Goal: Task Accomplishment & Management: Use online tool/utility

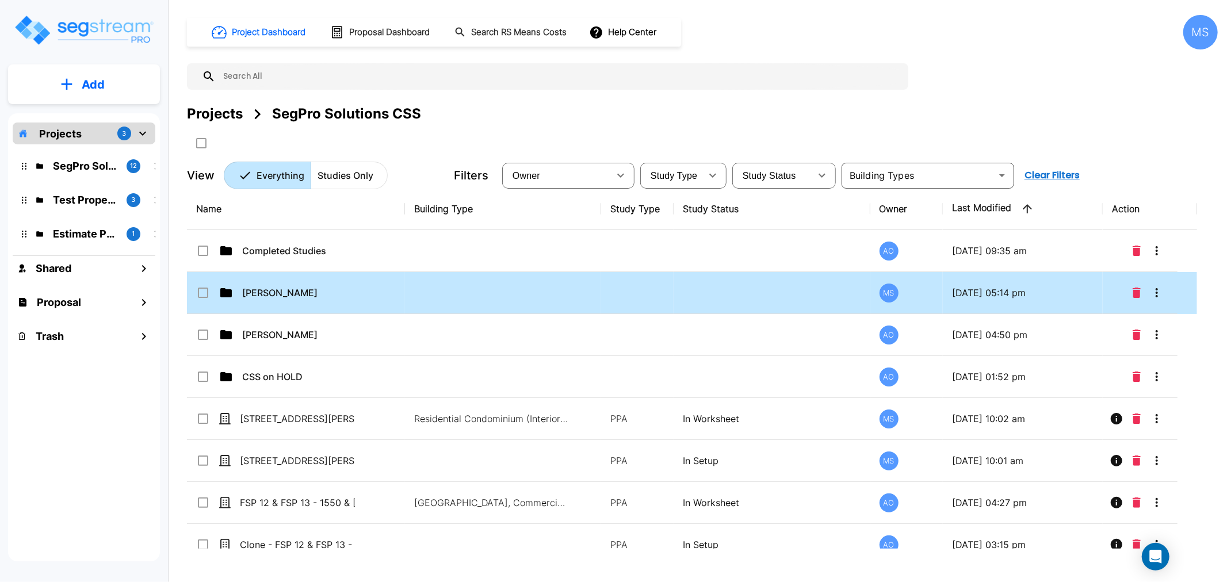
click at [331, 305] on td "Beau Hoge" at bounding box center [296, 293] width 218 height 42
checkbox input "true"
click at [331, 305] on td "[PERSON_NAME]" at bounding box center [296, 293] width 218 height 42
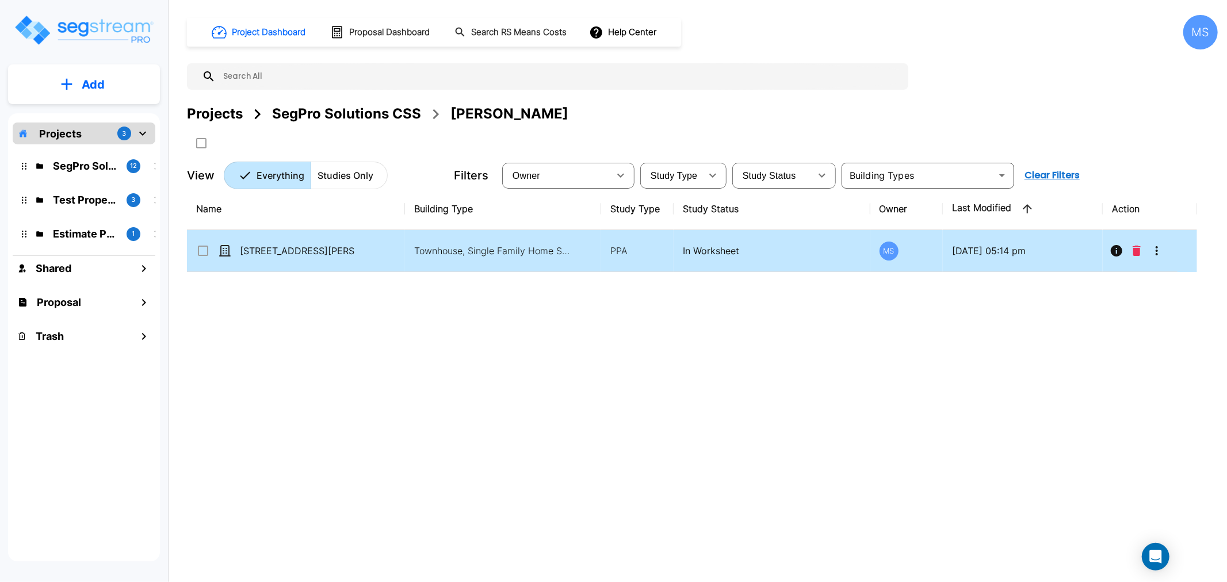
click at [346, 258] on td "[STREET_ADDRESS][PERSON_NAME]" at bounding box center [296, 251] width 218 height 42
checkbox input "true"
click at [346, 258] on td "814 S Aspen Way - Beau Hoge" at bounding box center [296, 251] width 218 height 42
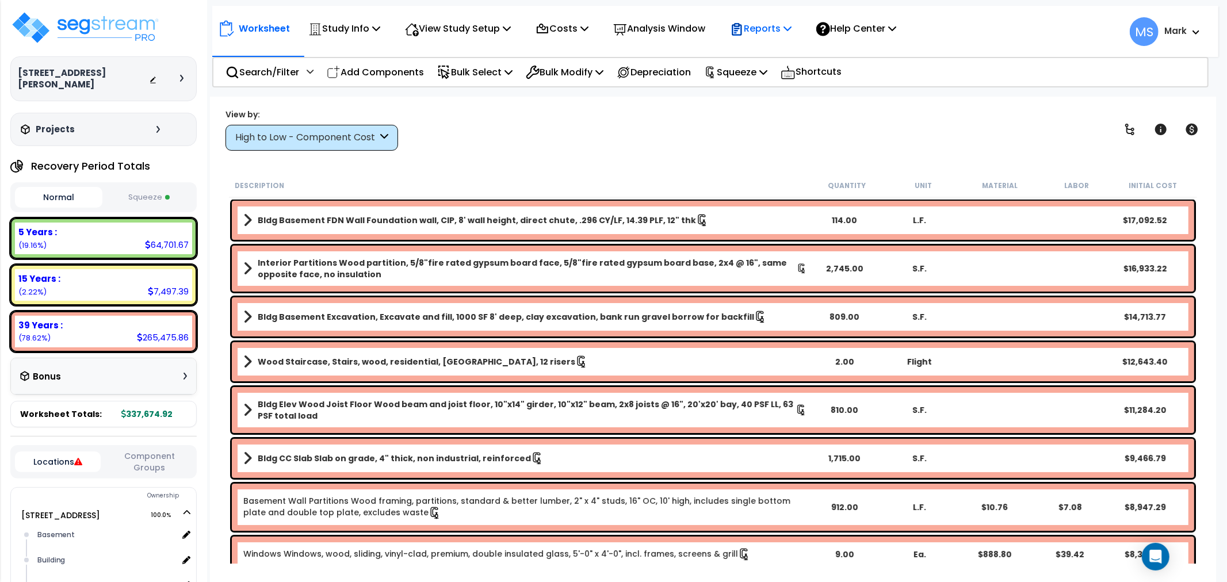
click at [788, 16] on div "Reports" at bounding box center [761, 28] width 62 height 27
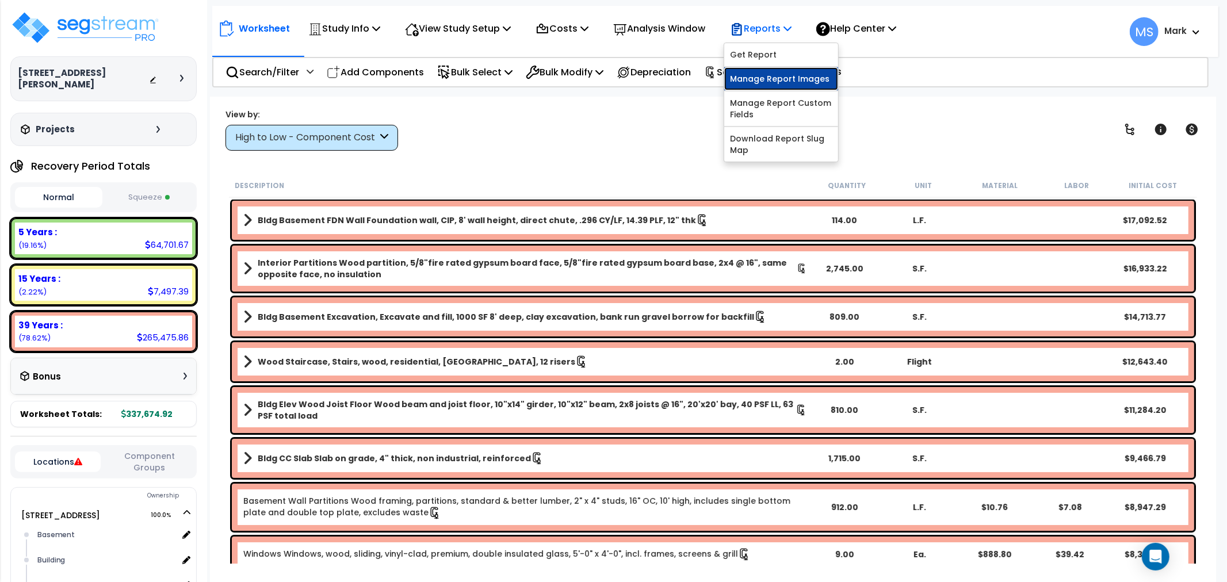
click at [791, 83] on link "Manage Report Images" at bounding box center [781, 78] width 114 height 23
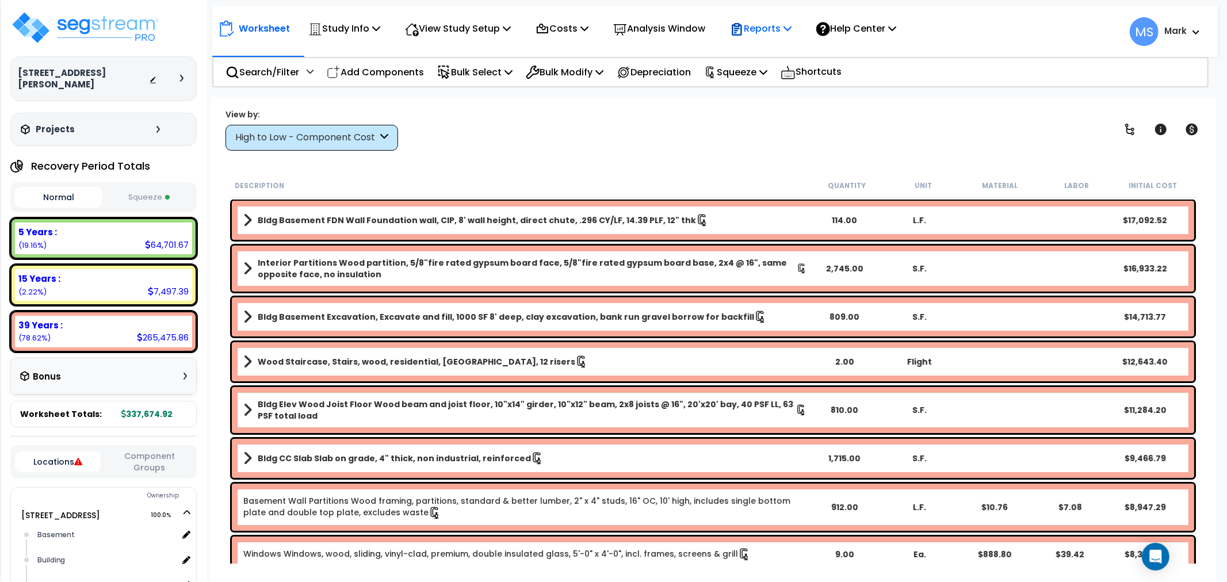
click at [776, 29] on p "Reports" at bounding box center [761, 29] width 62 height 16
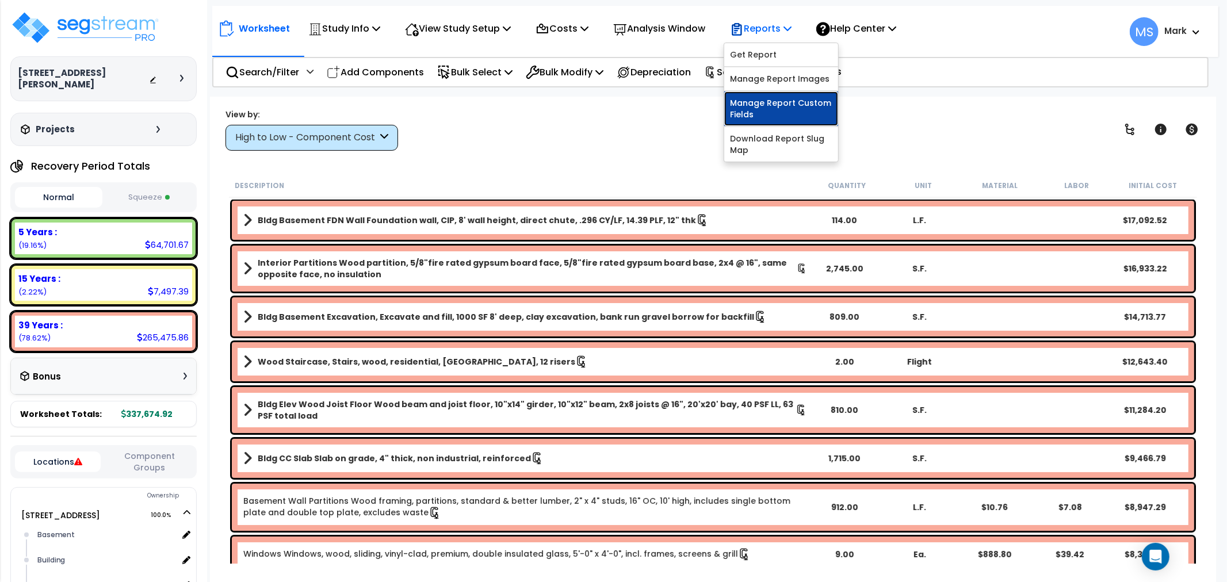
click at [802, 109] on link "Manage Report Custom Fields" at bounding box center [781, 108] width 114 height 35
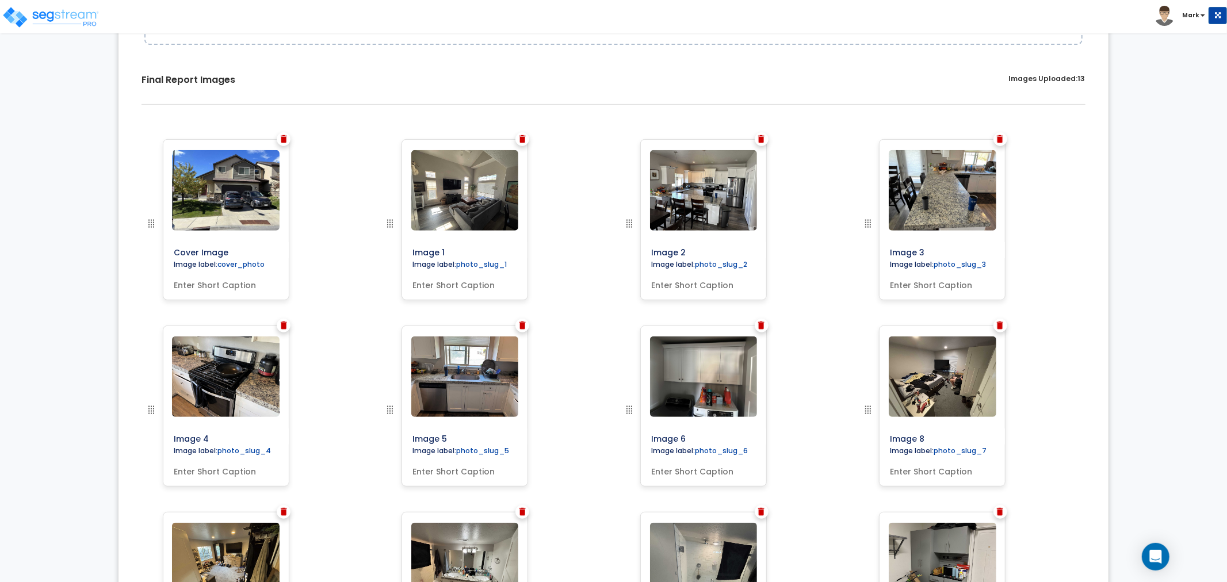
scroll to position [639, 0]
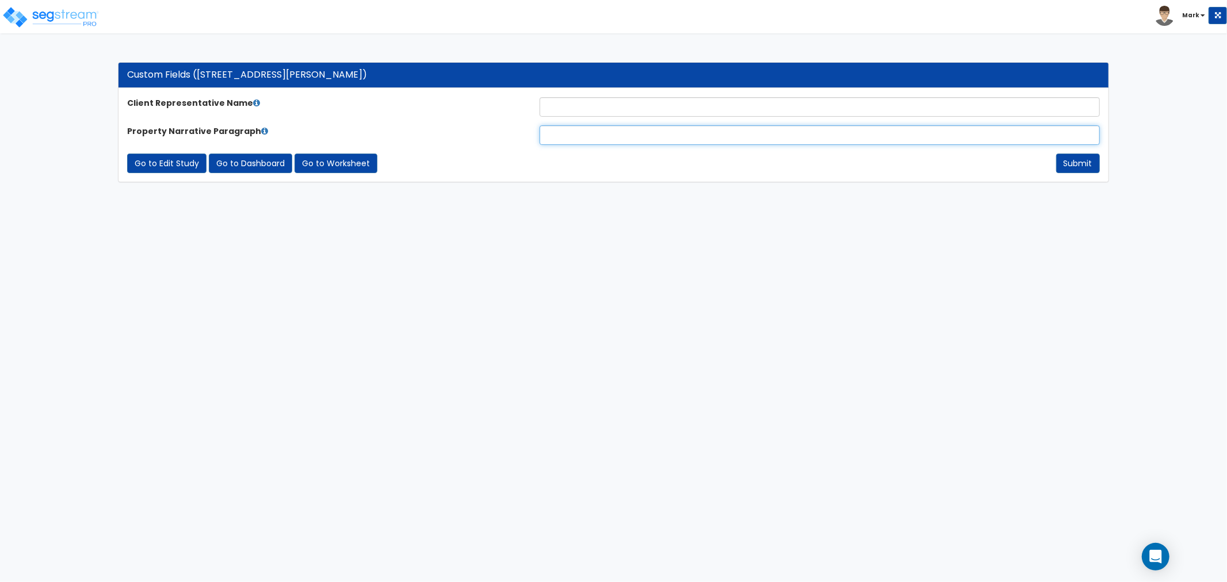
paste input "The subject property is a 2,498 square-foot townhome featuring 5 bedrooms and 3…"
type input "The subject property is a 2,498 square-foot townhome featuring 5 bedrooms and 3…"
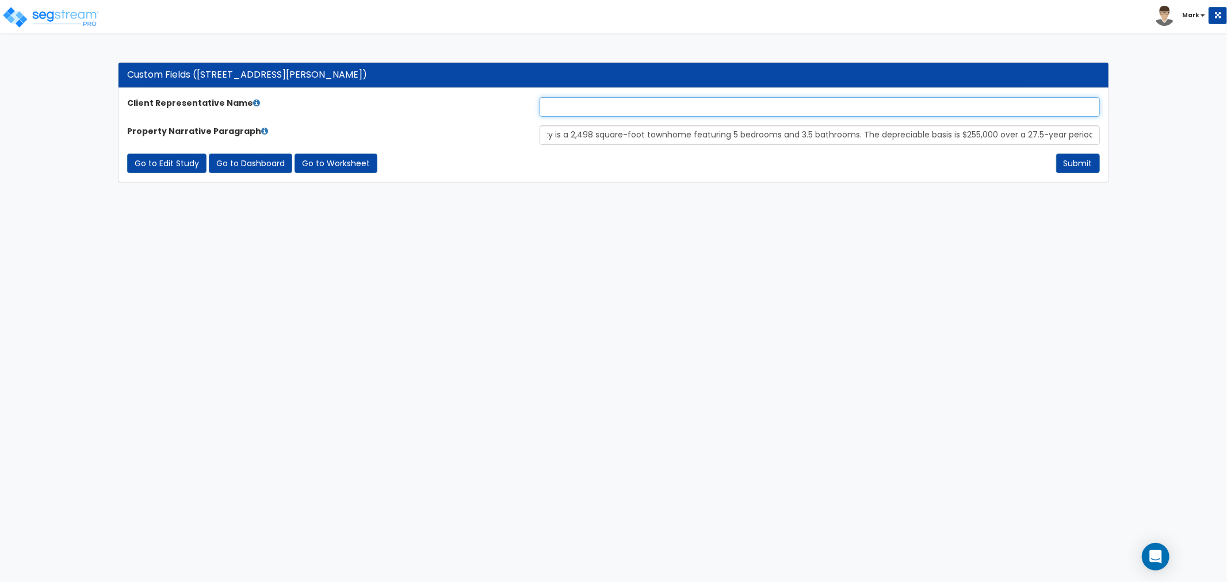
scroll to position [0, 0]
click at [583, 102] on input "text" at bounding box center [820, 107] width 560 height 20
type input "[PERSON_NAME]"
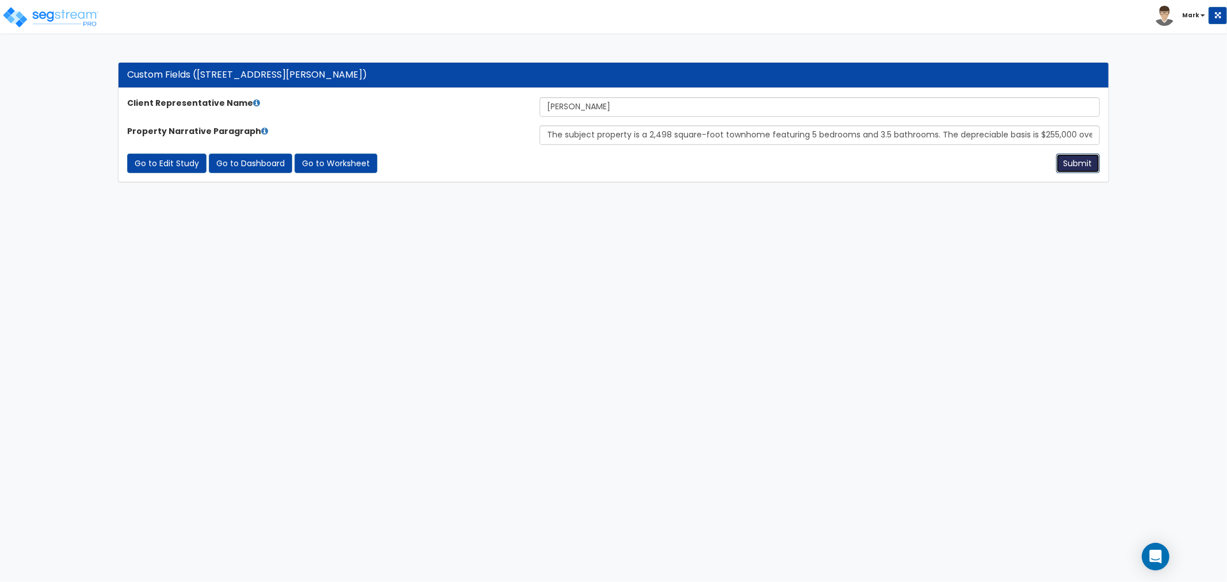
click at [1099, 165] on button "Submit" at bounding box center [1078, 164] width 44 height 20
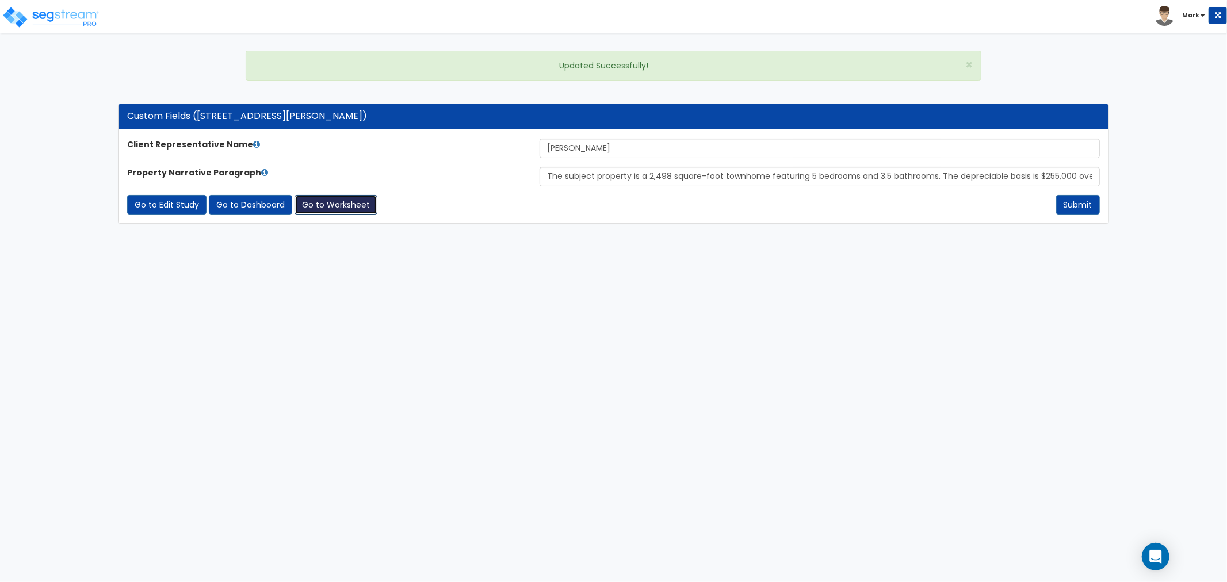
click at [358, 208] on link "Go to Worksheet" at bounding box center [336, 205] width 83 height 20
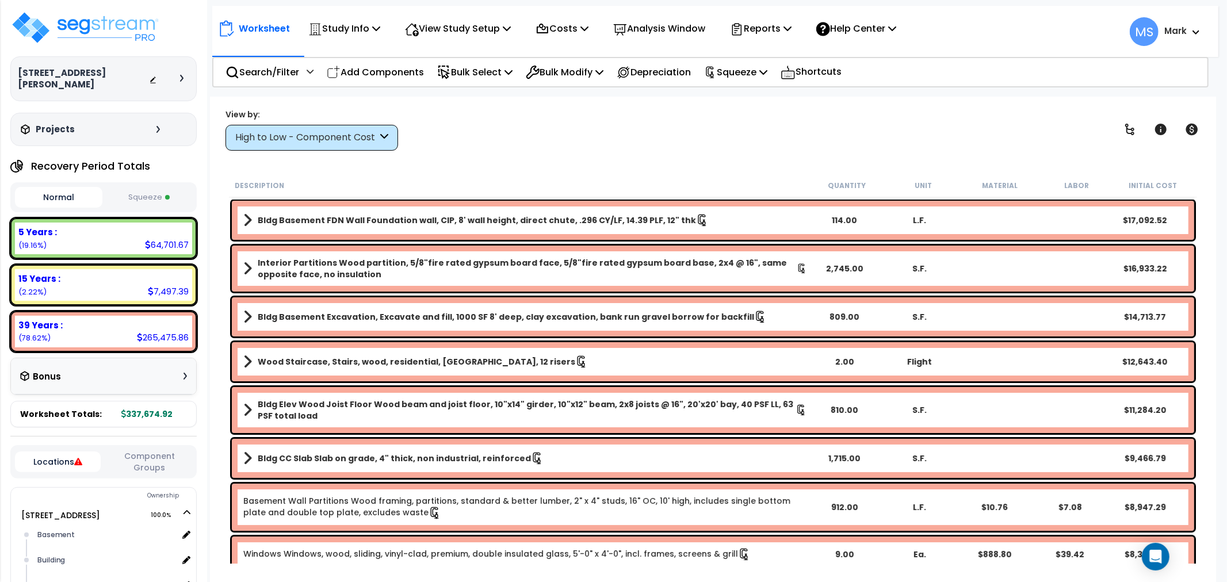
click at [388, 254] on div "Interior Partitions Wood partition, 5/8"fire rated gypsum board face, 5/8"fire …" at bounding box center [713, 269] width 963 height 46
click at [388, 265] on b "Interior Partitions Wood partition, 5/8"fire rated gypsum board face, 5/8"fire …" at bounding box center [527, 268] width 539 height 23
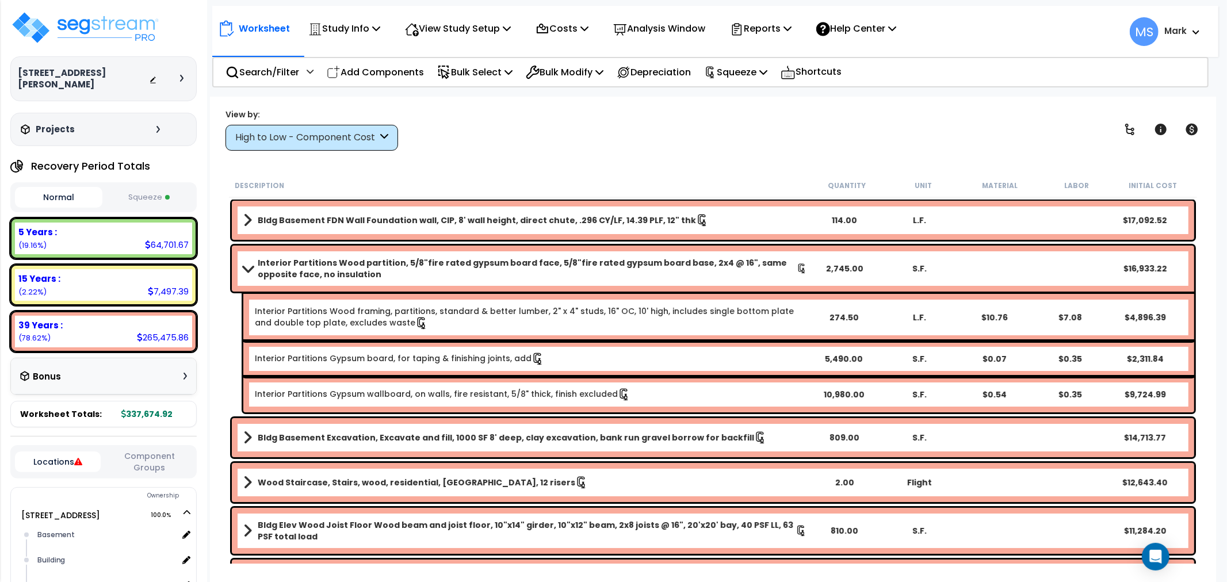
click at [280, 267] on b "Interior Partitions Wood partition, 5/8"fire rated gypsum board face, 5/8"fire …" at bounding box center [527, 268] width 539 height 23
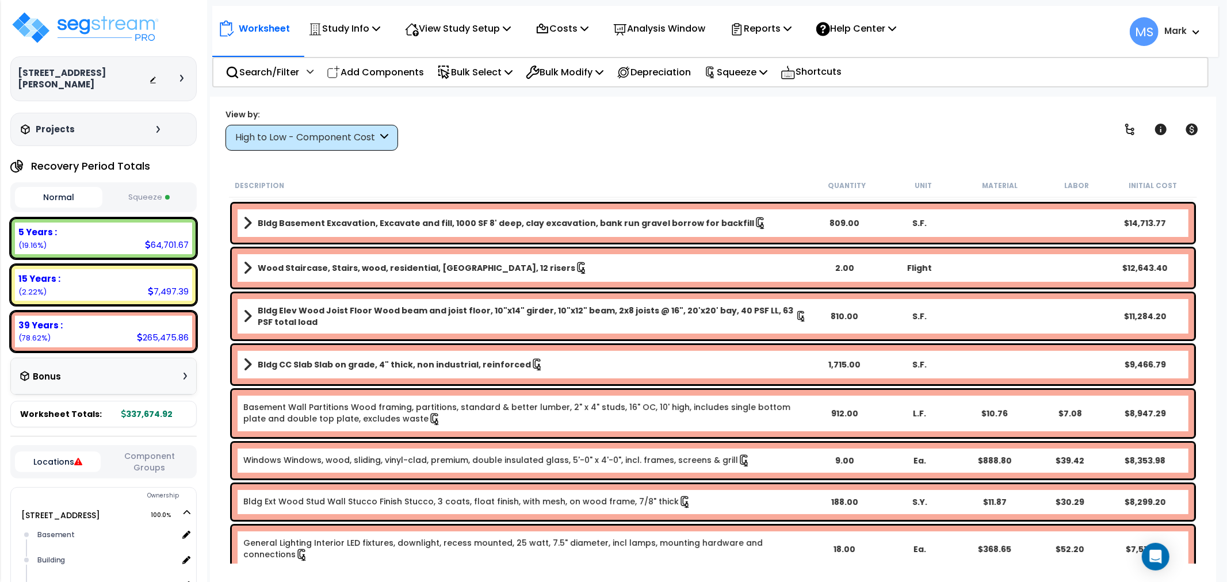
scroll to position [128, 0]
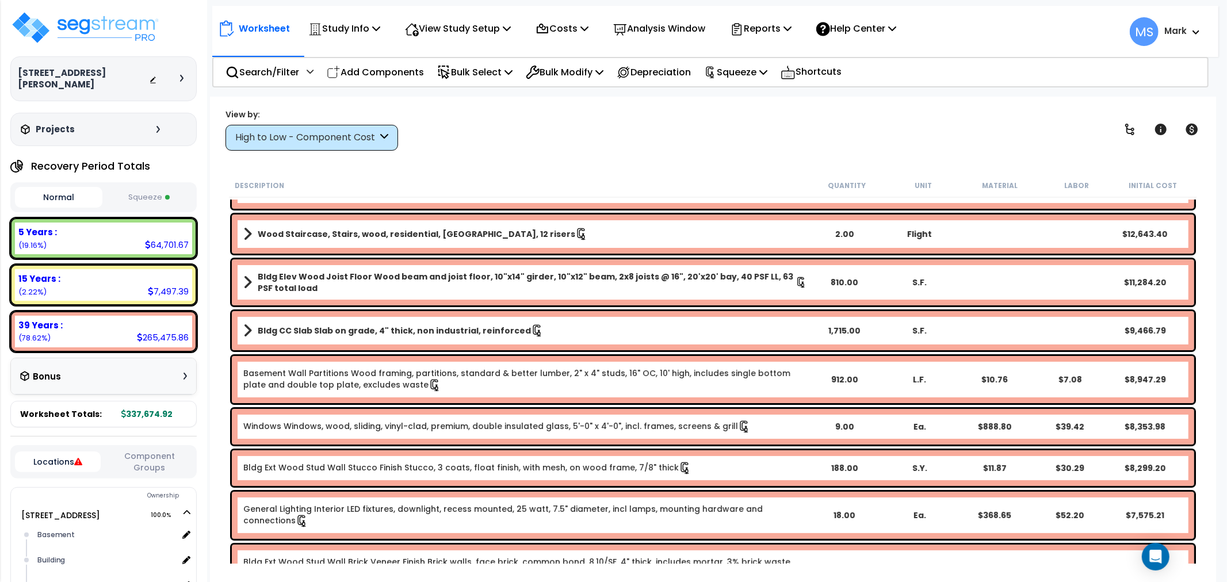
click at [333, 337] on link "Bldg CC Slab Slab on grade, 4" thick, non industrial, reinforced" at bounding box center [525, 331] width 564 height 16
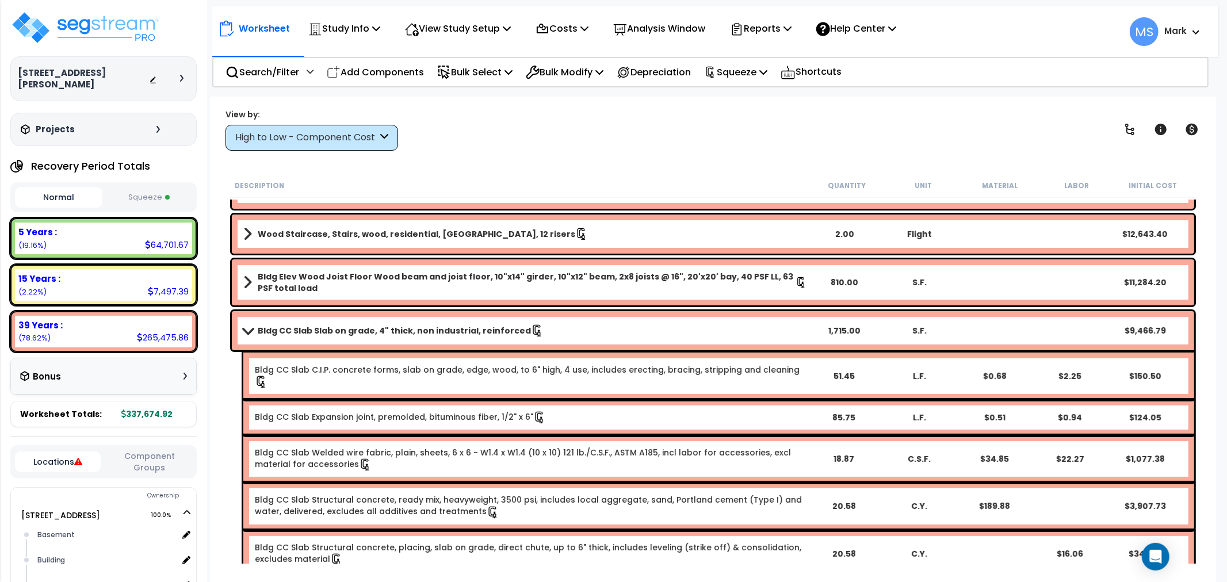
click at [334, 331] on b "Bldg CC Slab Slab on grade, 4" thick, non industrial, reinforced" at bounding box center [394, 331] width 273 height 12
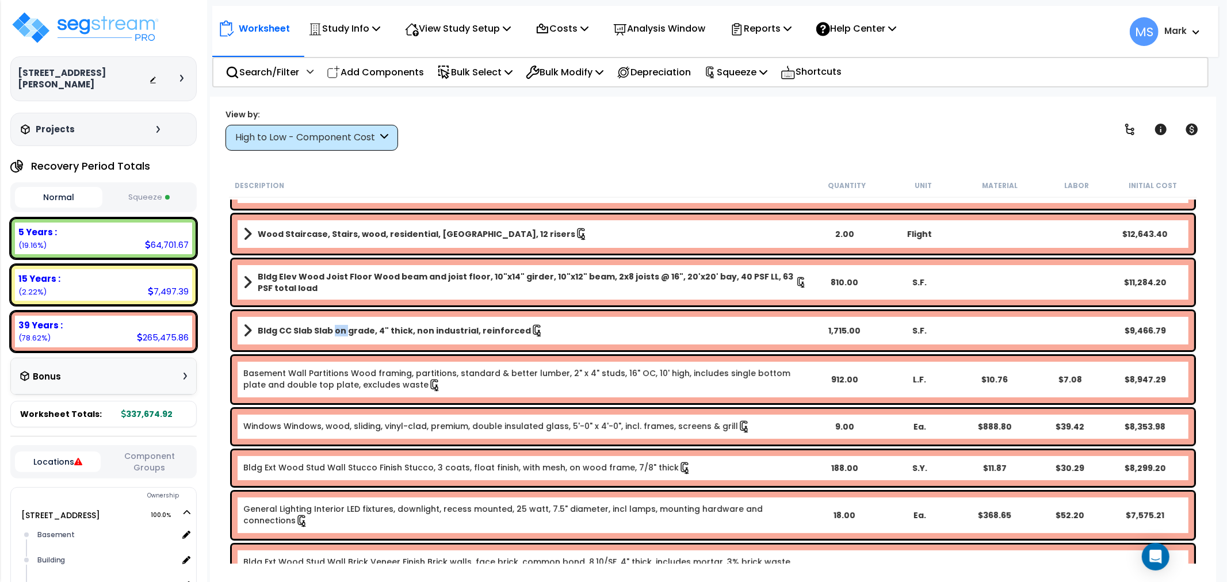
click at [334, 331] on b "Bldg CC Slab Slab on grade, 4" thick, non industrial, reinforced" at bounding box center [394, 331] width 273 height 12
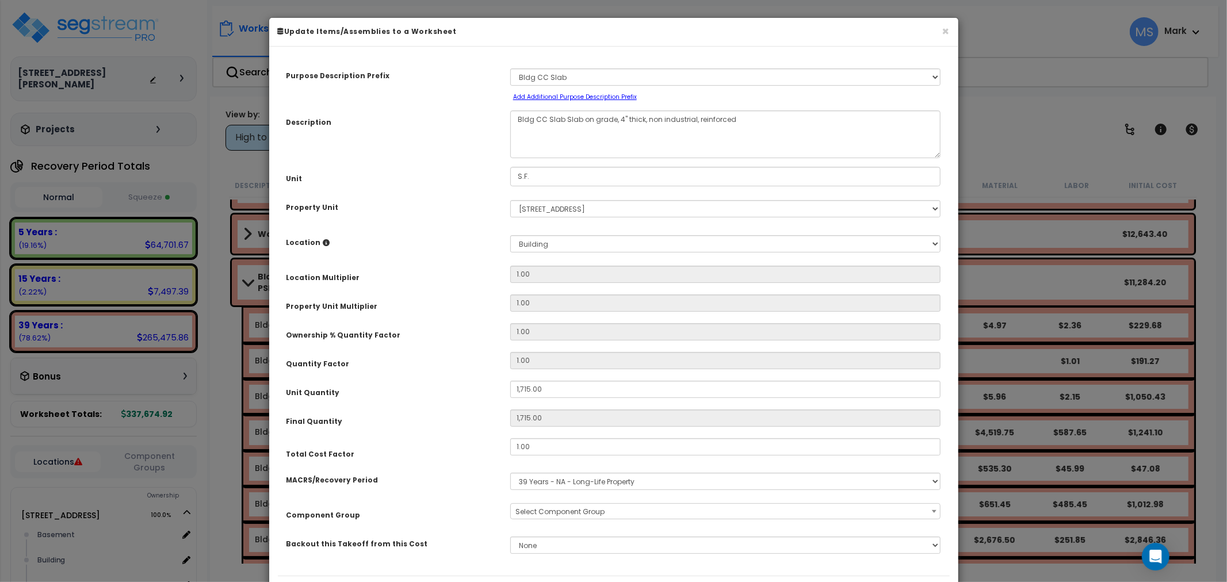
select select "45850"
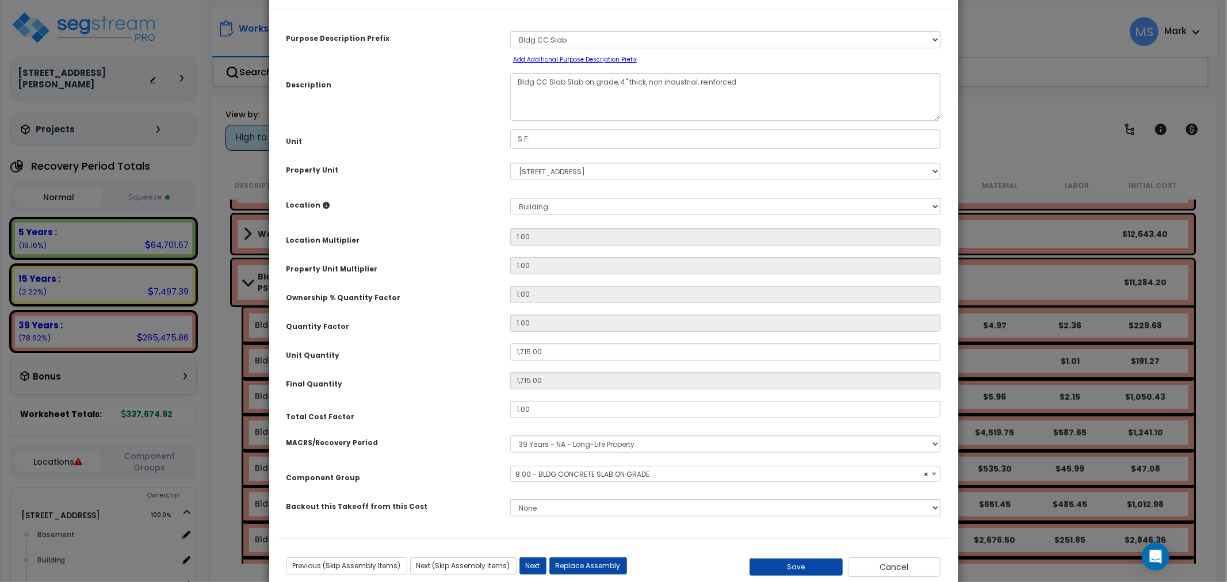
scroll to position [67, 0]
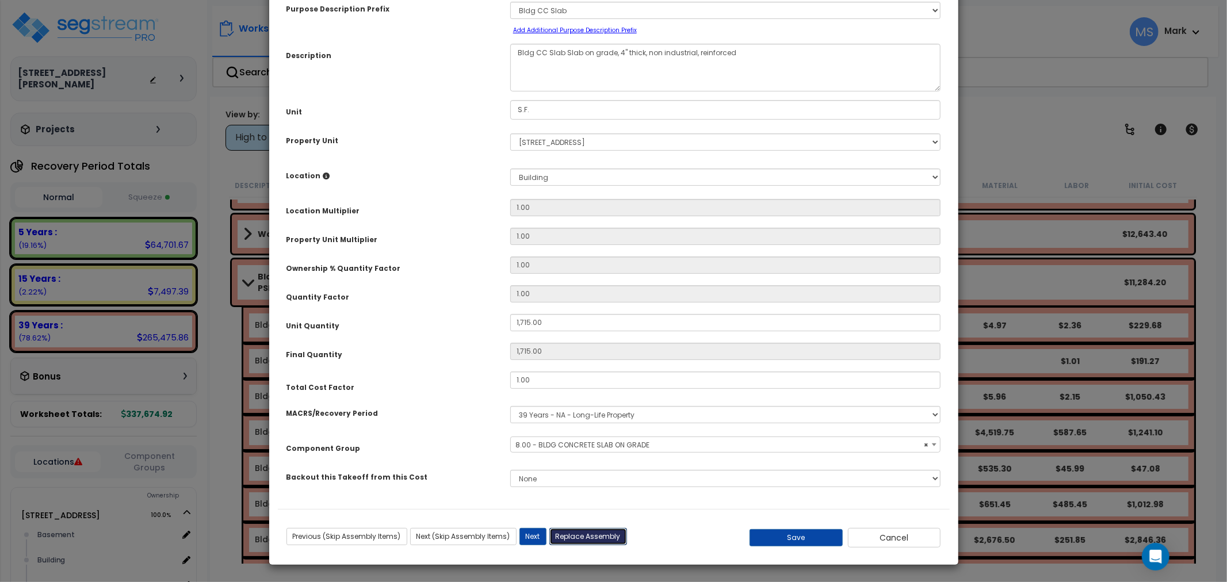
click at [601, 539] on button "Replace Assembly" at bounding box center [589, 536] width 78 height 17
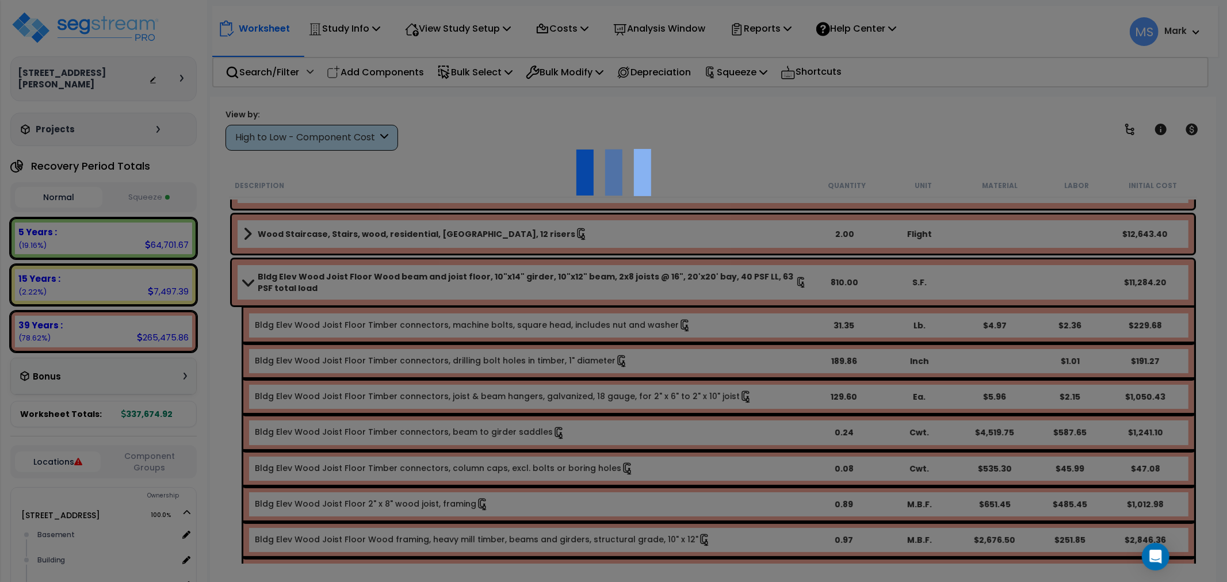
type input "1715"
type input "S.F."
select select "176576"
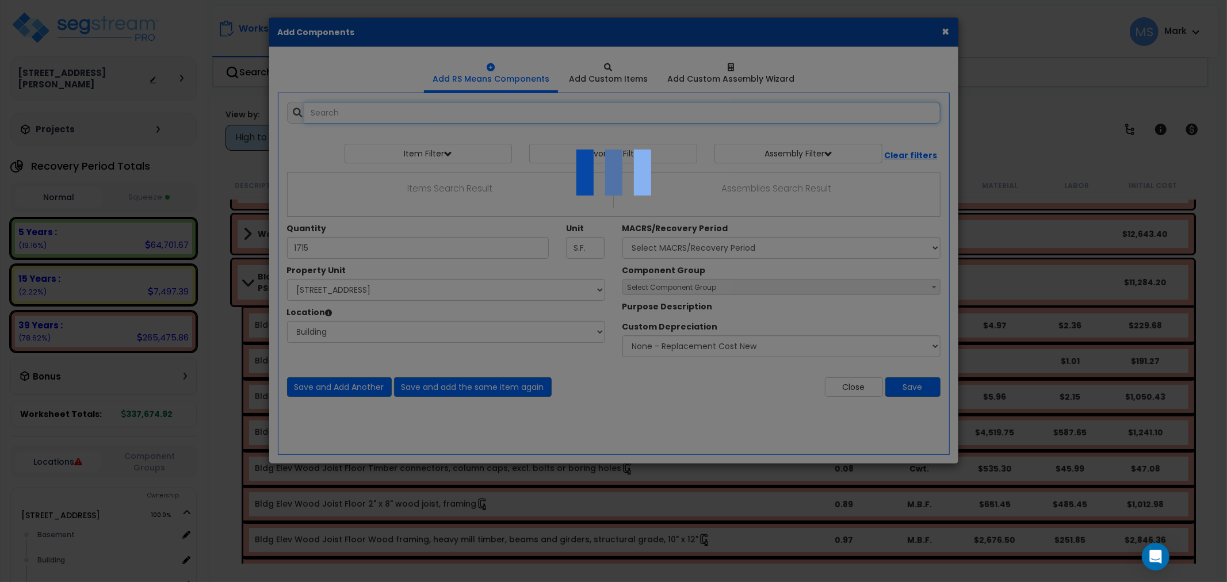
select select "6"
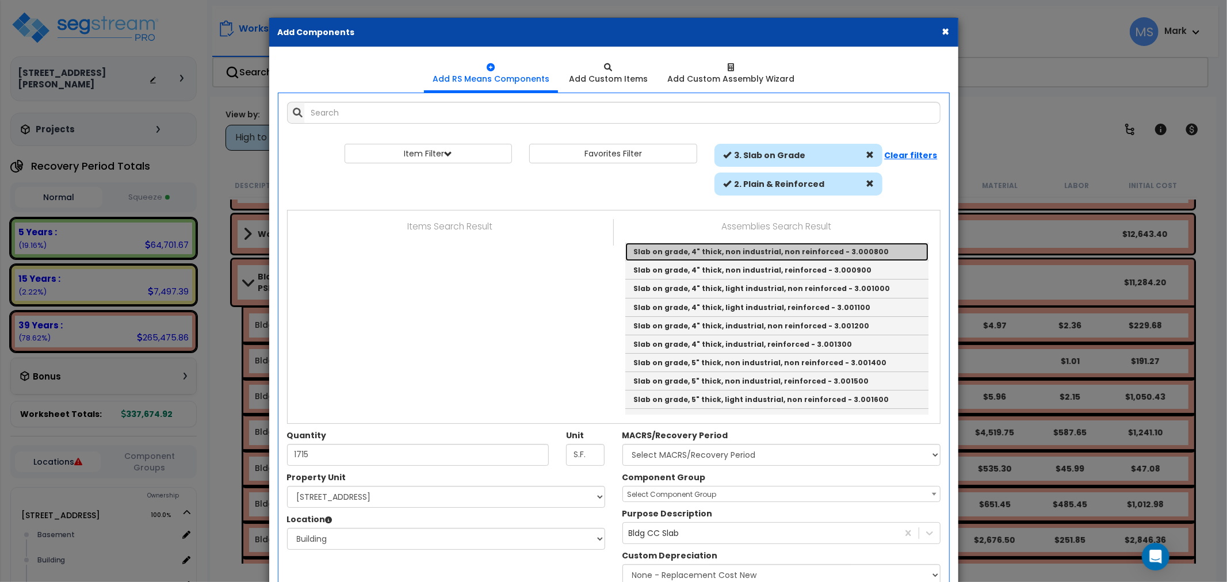
click at [733, 255] on link "Slab on grade, 4" thick, non industrial, non reinforced - 3.000800" at bounding box center [776, 252] width 303 height 18
type input "Slab on grade, 4" thick, non industrial, non reinforced - 3.000800"
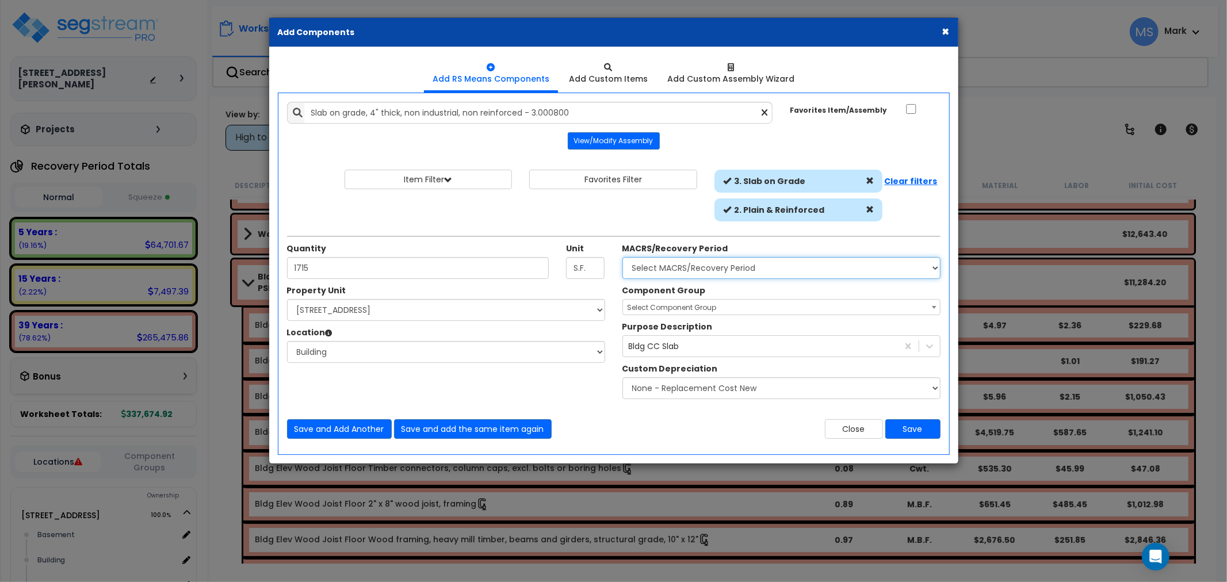
click at [797, 269] on select "Select MACRS/Recovery Period 5 Years - 57.0 - Distributive Trades & Services 5 …" at bounding box center [782, 268] width 318 height 22
select select "3669"
click at [623, 257] on select "Select MACRS/Recovery Period 5 Years - 57.0 - Distributive Trades & Services 5 …" at bounding box center [782, 268] width 318 height 22
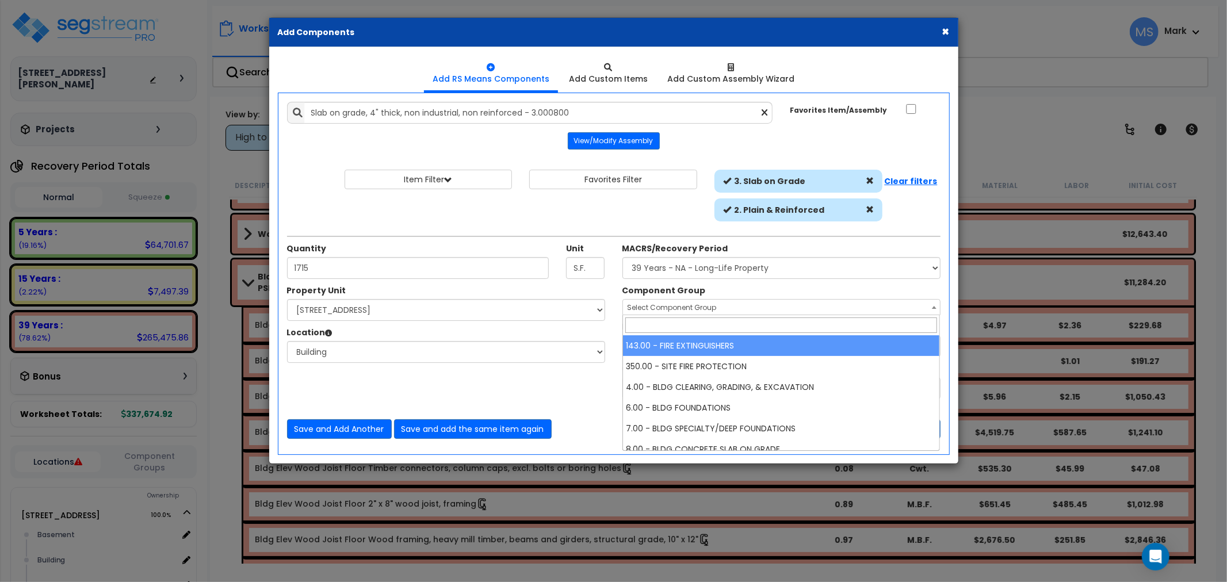
click at [668, 312] on span "Select Component Group" at bounding box center [781, 308] width 317 height 16
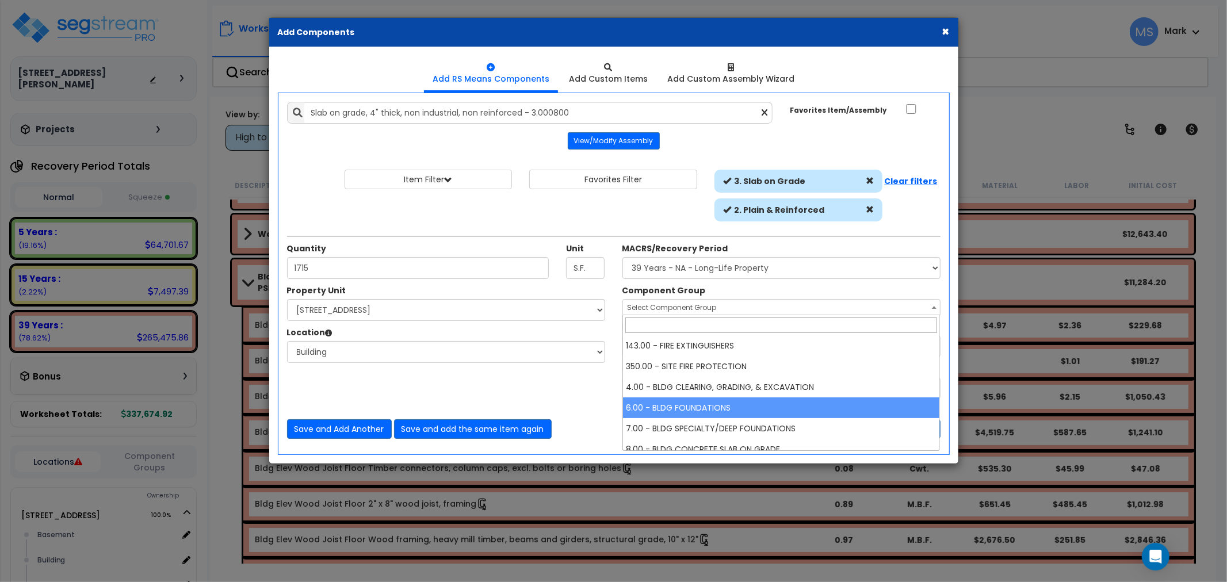
select select "45847"
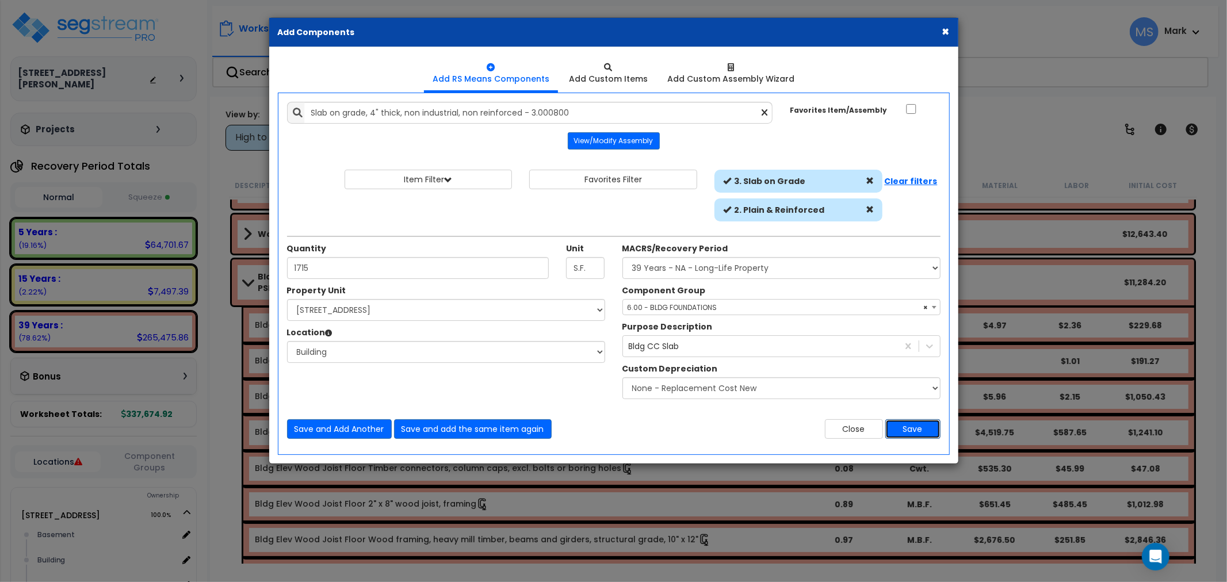
click at [911, 429] on button "Save" at bounding box center [913, 429] width 55 height 20
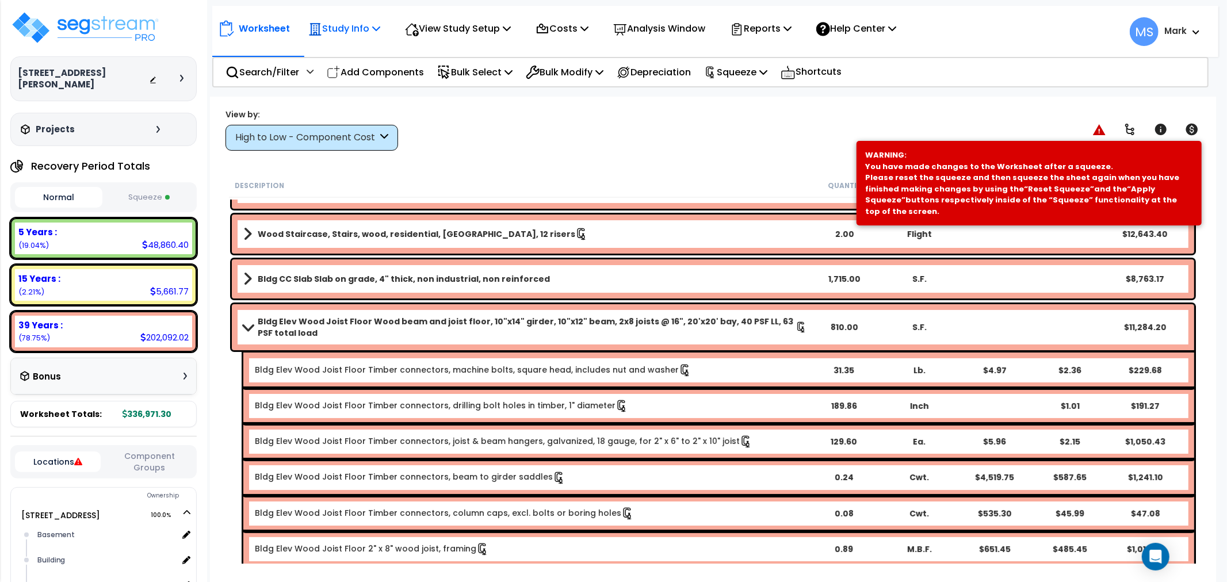
click at [366, 30] on p "Study Info" at bounding box center [344, 29] width 72 height 16
click at [364, 53] on link "Study Setup" at bounding box center [360, 54] width 114 height 23
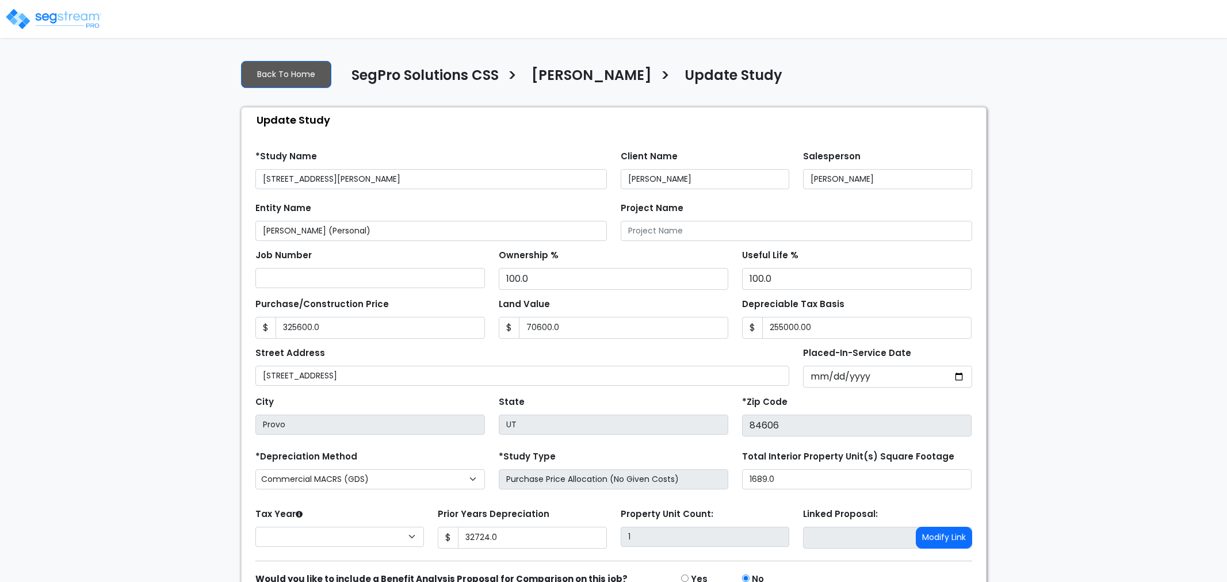
type input "325,600.0"
type input "70,600.0"
type input "255,000.00"
type input "32,724.0"
select select "2025"
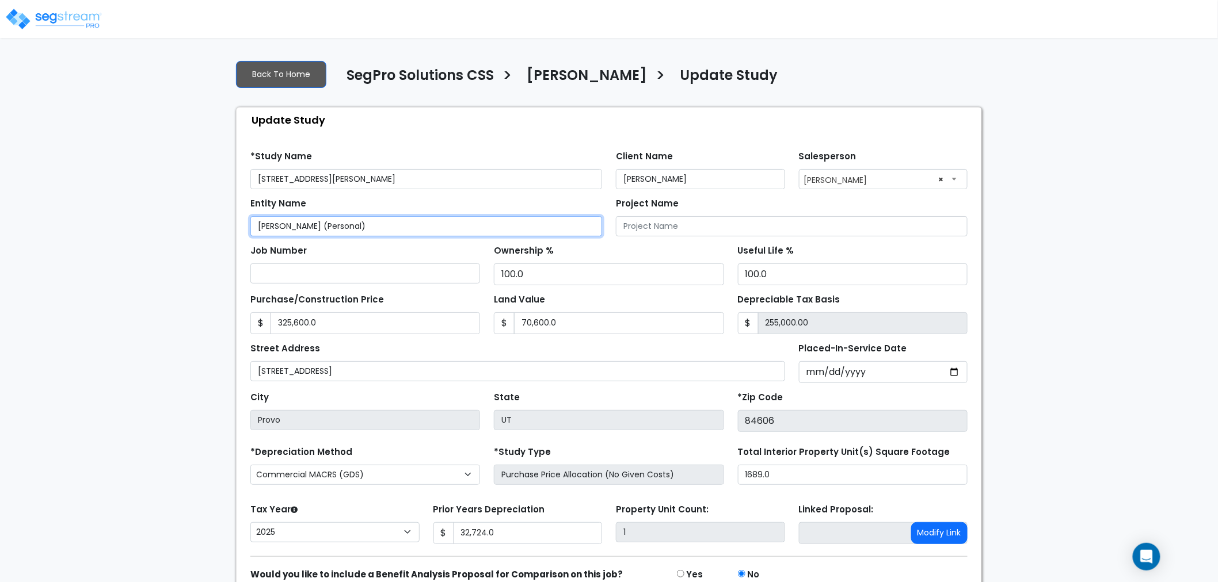
drag, startPoint x: 360, startPoint y: 226, endPoint x: 251, endPoint y: 225, distance: 108.8
click at [251, 225] on input "[PERSON_NAME] (Personal)" at bounding box center [426, 226] width 352 height 20
click at [498, 137] on div "Find these errors below in the Study Setup: *Study Name 814 S Aspen Way - Beau …" at bounding box center [608, 384] width 745 height 505
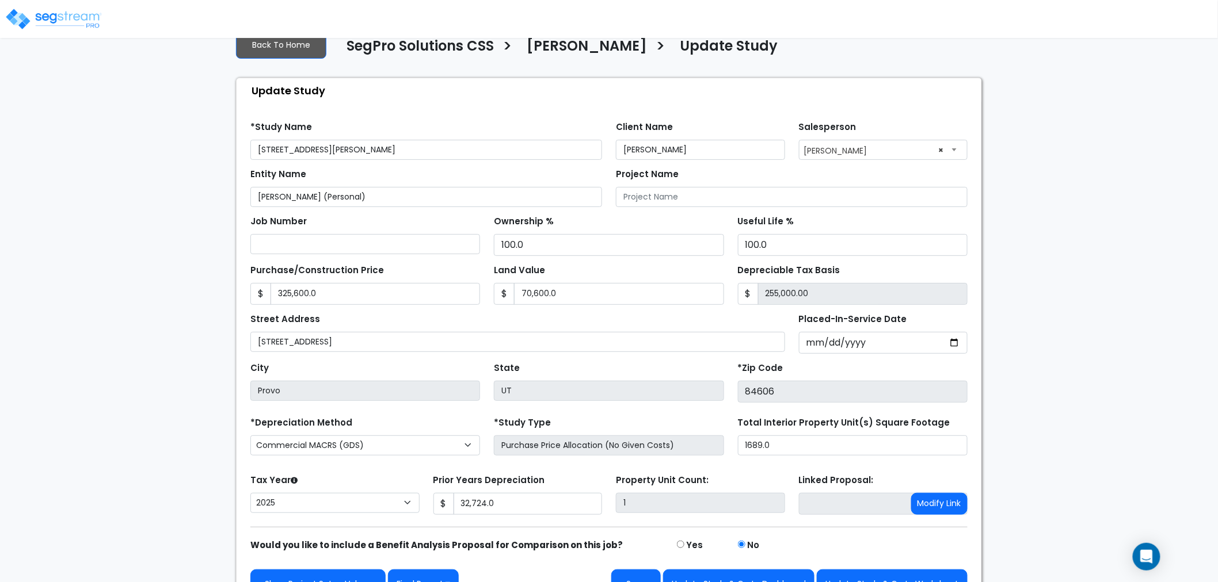
scroll to position [56, 0]
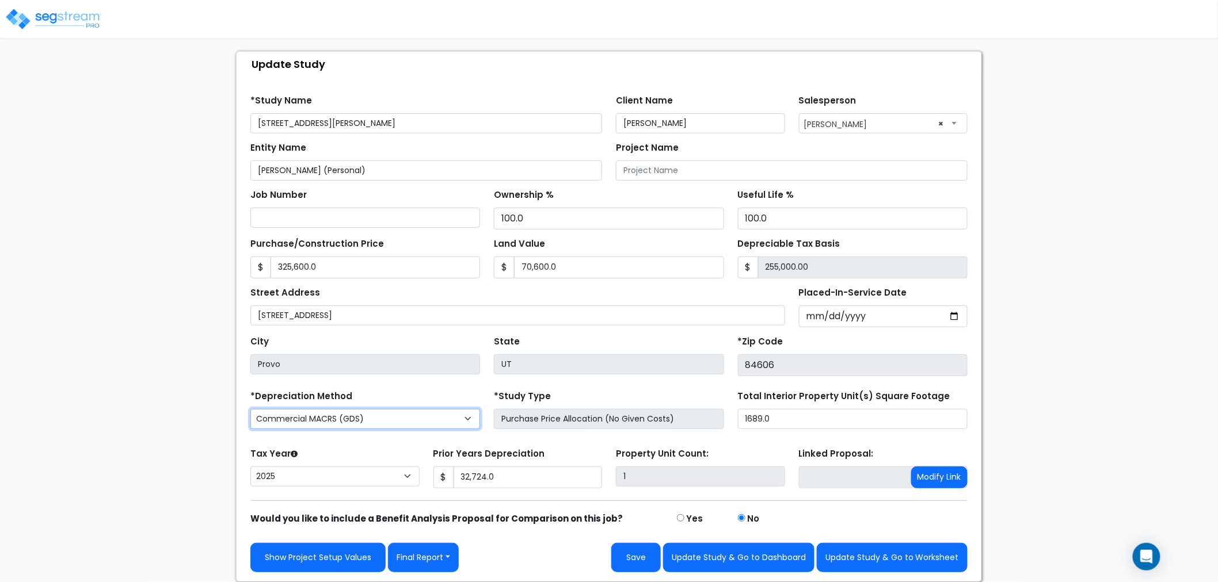
click at [390, 422] on select "Commercial MACRS (GDS) Residential Rental MACRS (GDS) Commercial MACRS (GDS) QIP" at bounding box center [365, 419] width 230 height 20
select select "RRM(_30"
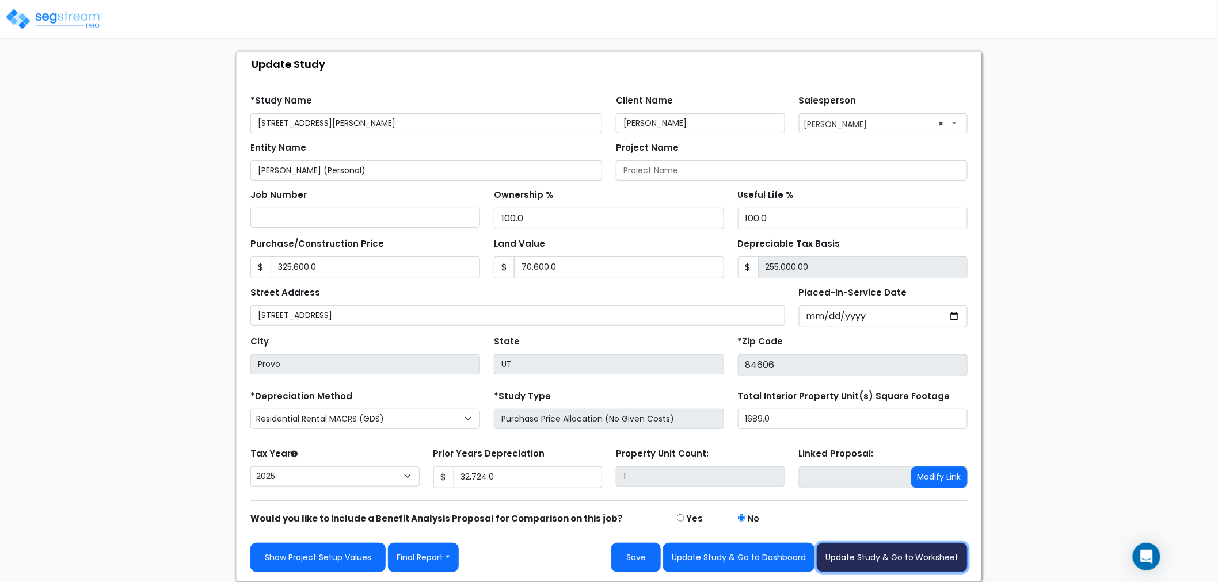
click at [834, 551] on button "Update Study & Go to Worksheet" at bounding box center [891, 557] width 151 height 29
type input "325600"
type input "70600"
type input "32724"
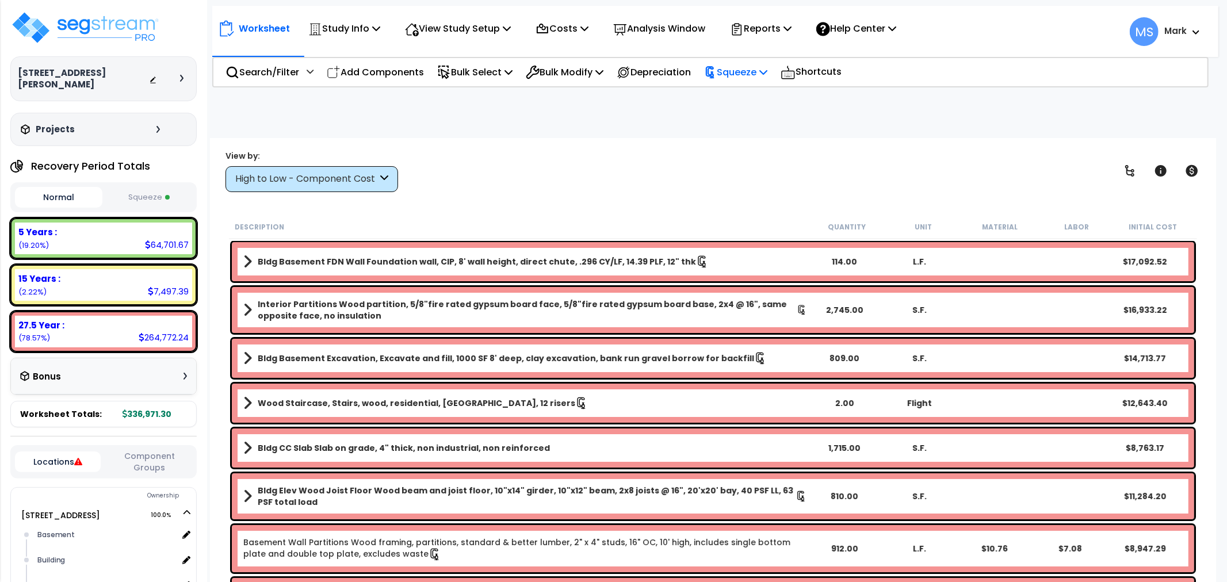
click at [754, 78] on p "Squeeze" at bounding box center [735, 72] width 63 height 16
click at [755, 93] on link "Re-squeeze" at bounding box center [756, 97] width 114 height 23
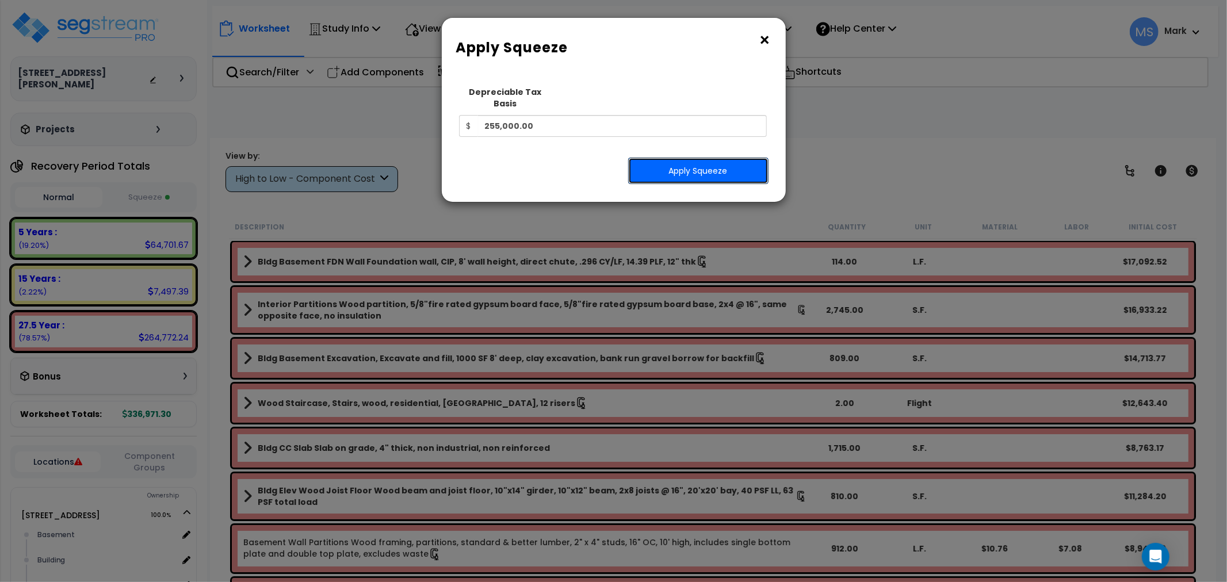
click at [704, 160] on button "Apply Squeeze" at bounding box center [698, 171] width 140 height 26
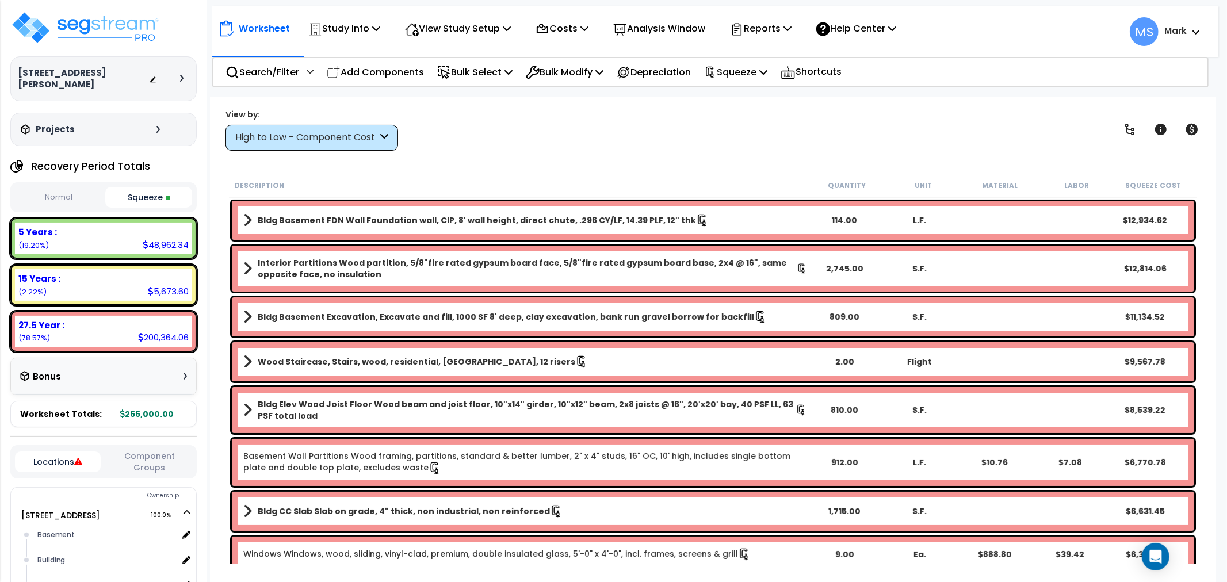
click at [322, 132] on div "High to Low - Component Cost" at bounding box center [306, 137] width 142 height 13
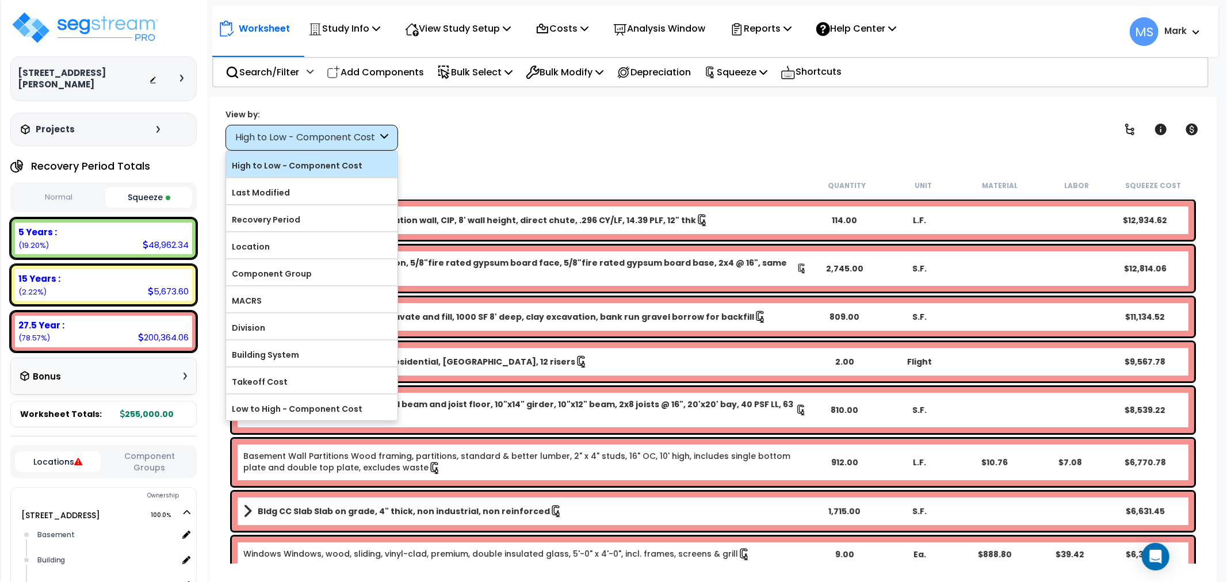
click at [299, 168] on label "High to Low - Component Cost" at bounding box center [311, 165] width 171 height 17
click at [0, 0] on input "High to Low - Component Cost" at bounding box center [0, 0] width 0 height 0
click at [331, 157] on label "High to Low - Component Cost" at bounding box center [311, 165] width 171 height 17
click at [0, 0] on input "High to Low - Component Cost" at bounding box center [0, 0] width 0 height 0
click at [323, 163] on label "High to Low - Component Cost" at bounding box center [311, 165] width 171 height 17
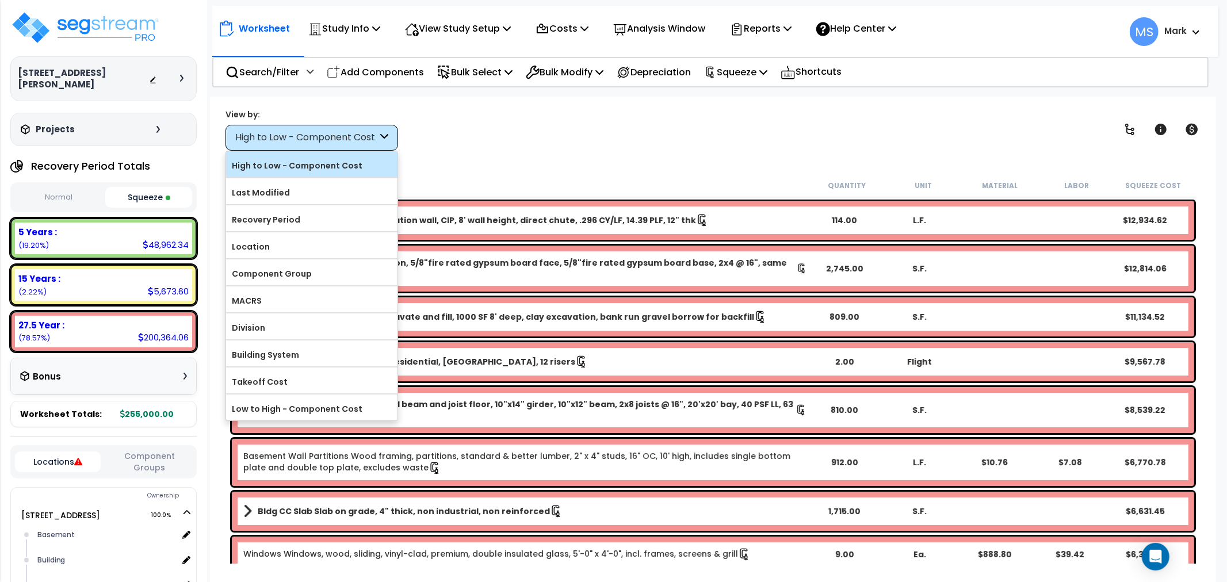
click at [0, 0] on input "High to Low - Component Cost" at bounding box center [0, 0] width 0 height 0
click at [583, 123] on div "View by: High to Low - Component Cost High to Low - Component Cost" at bounding box center [713, 129] width 983 height 43
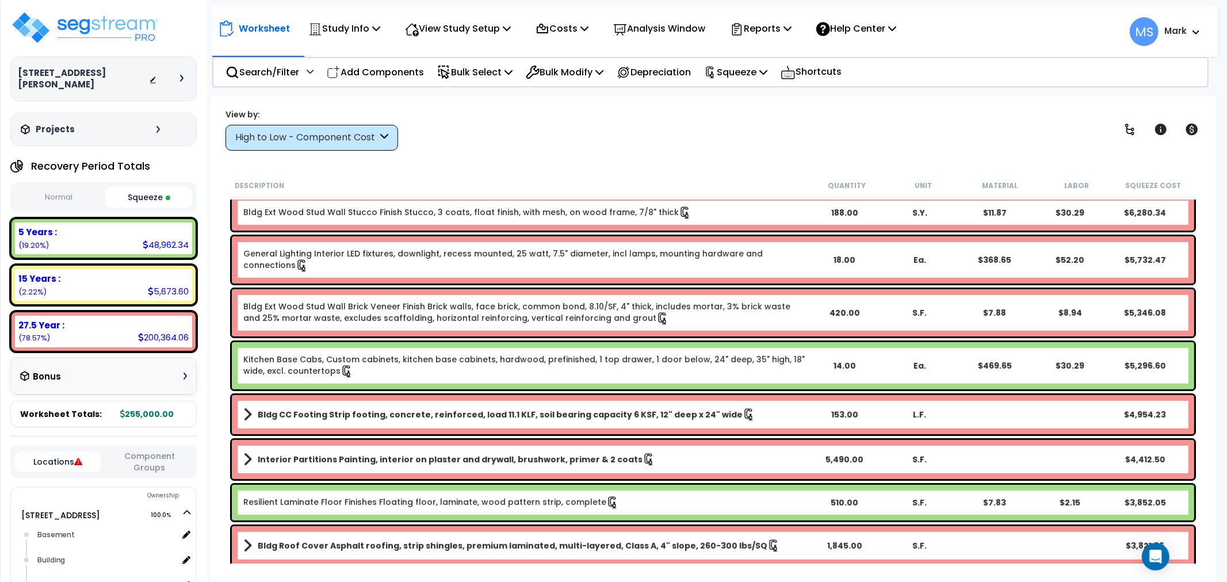
scroll to position [447, 0]
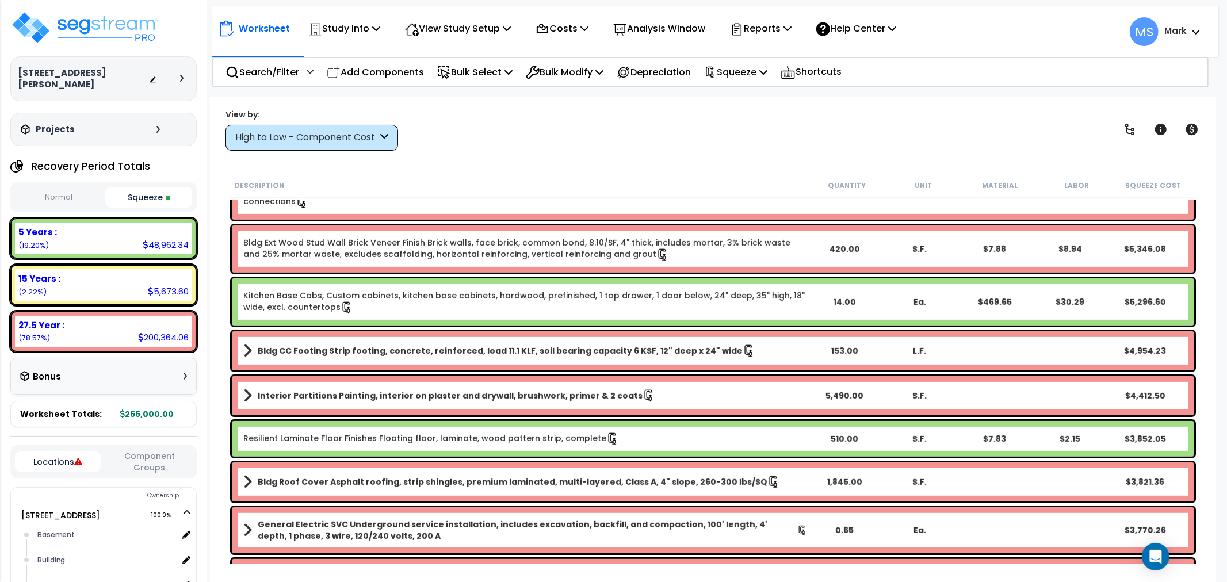
click at [327, 139] on div "High to Low - Component Cost" at bounding box center [306, 137] width 142 height 13
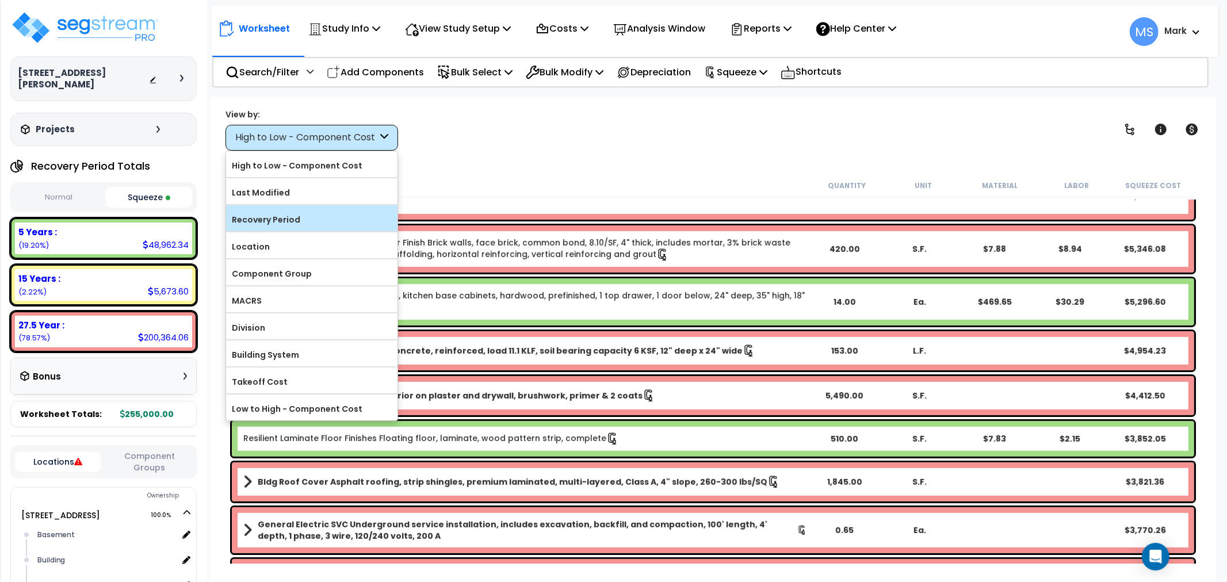
click at [315, 219] on label "Recovery Period" at bounding box center [311, 219] width 171 height 17
click at [0, 0] on input "Recovery Period" at bounding box center [0, 0] width 0 height 0
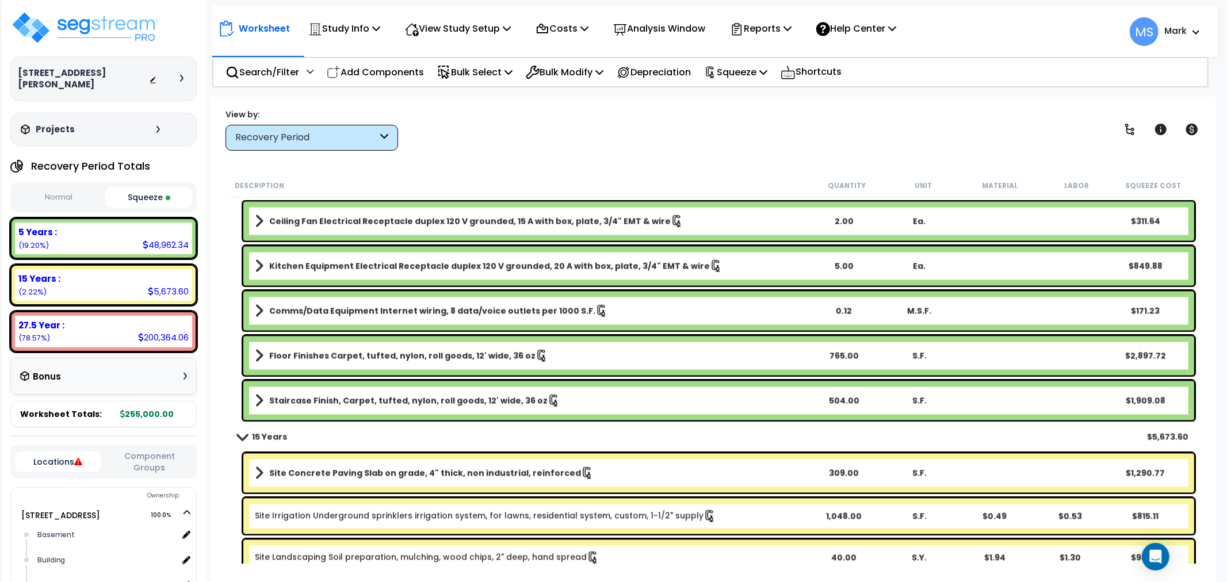
scroll to position [2056, 0]
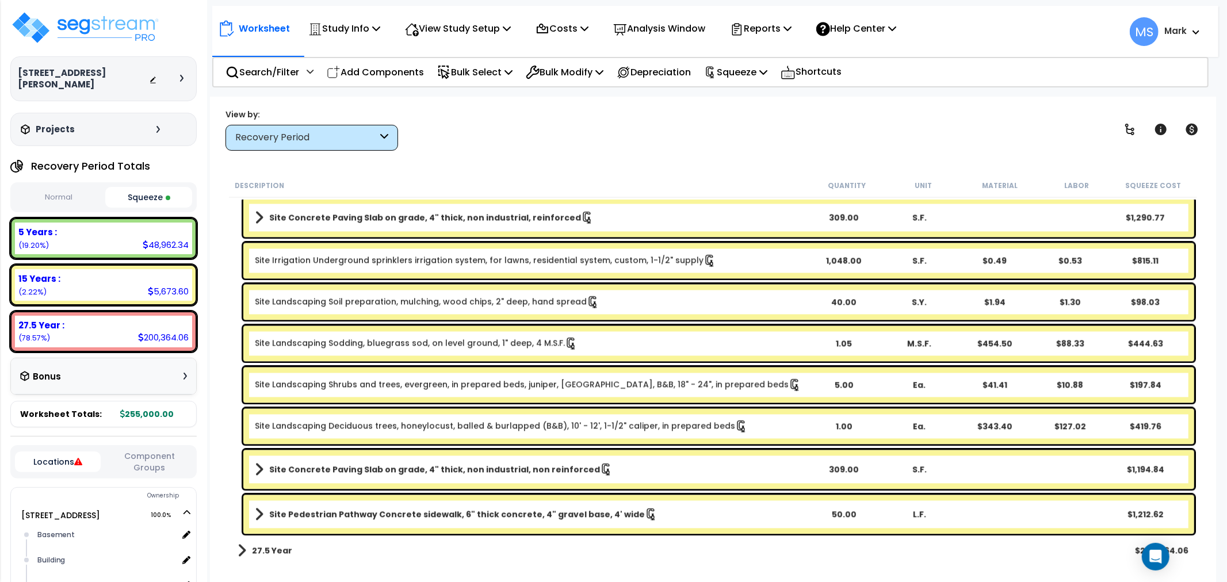
click at [277, 555] on b "27.5 Year" at bounding box center [272, 551] width 40 height 12
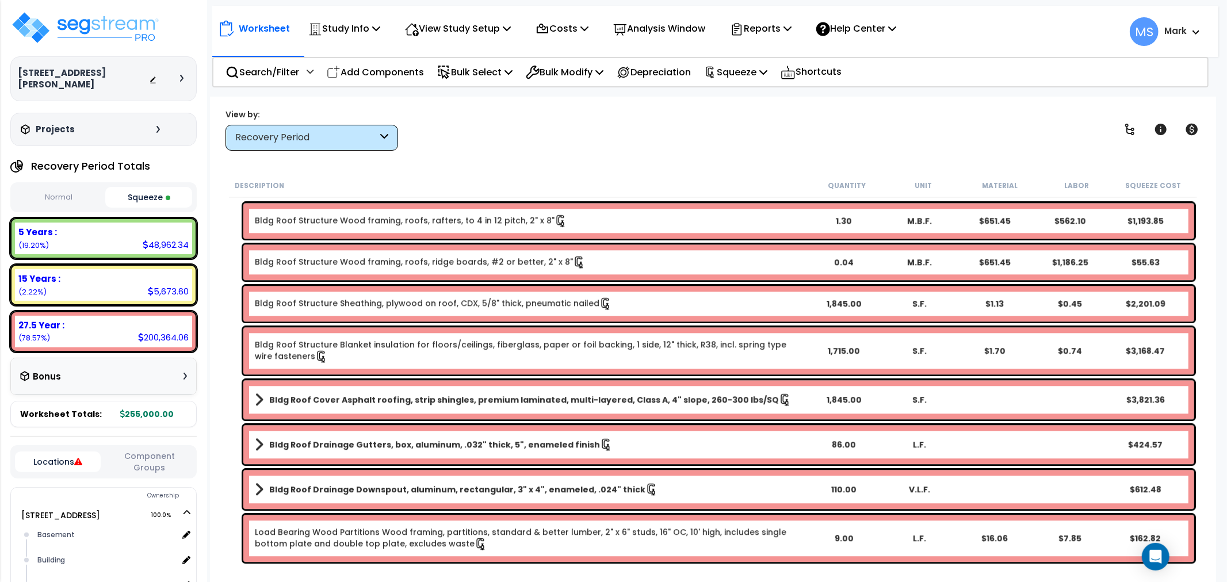
scroll to position [2504, 0]
click at [366, 400] on b "Bldg Roof Cover Asphalt roofing, strip shingles, premium laminated, multi-layer…" at bounding box center [524, 400] width 510 height 12
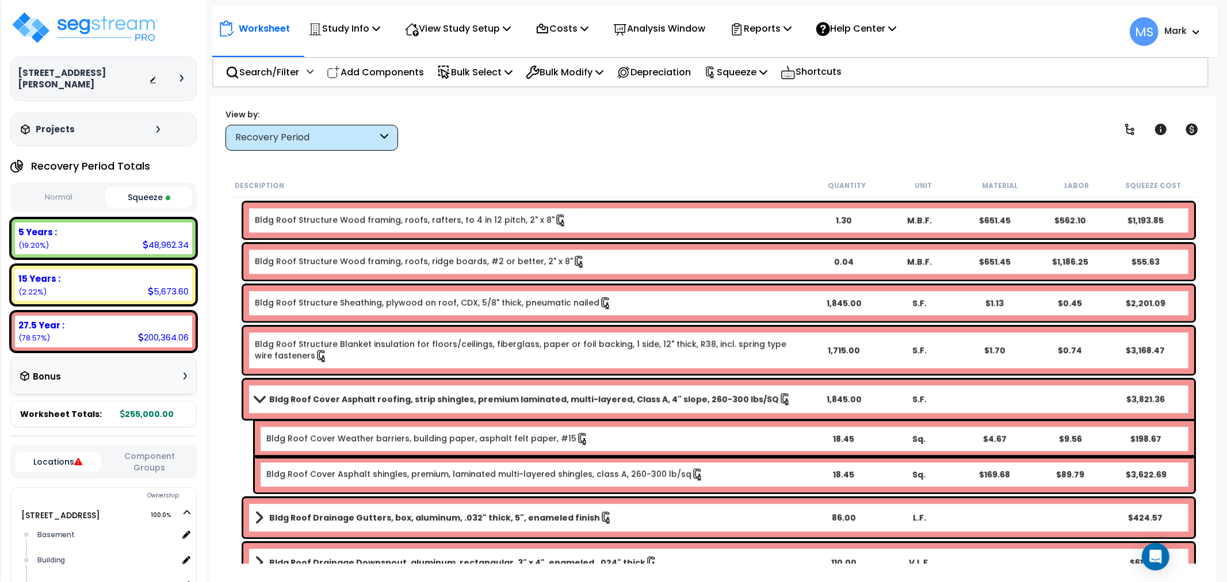
click at [366, 400] on b "Bldg Roof Cover Asphalt roofing, strip shingles, premium laminated, multi-layer…" at bounding box center [524, 400] width 510 height 12
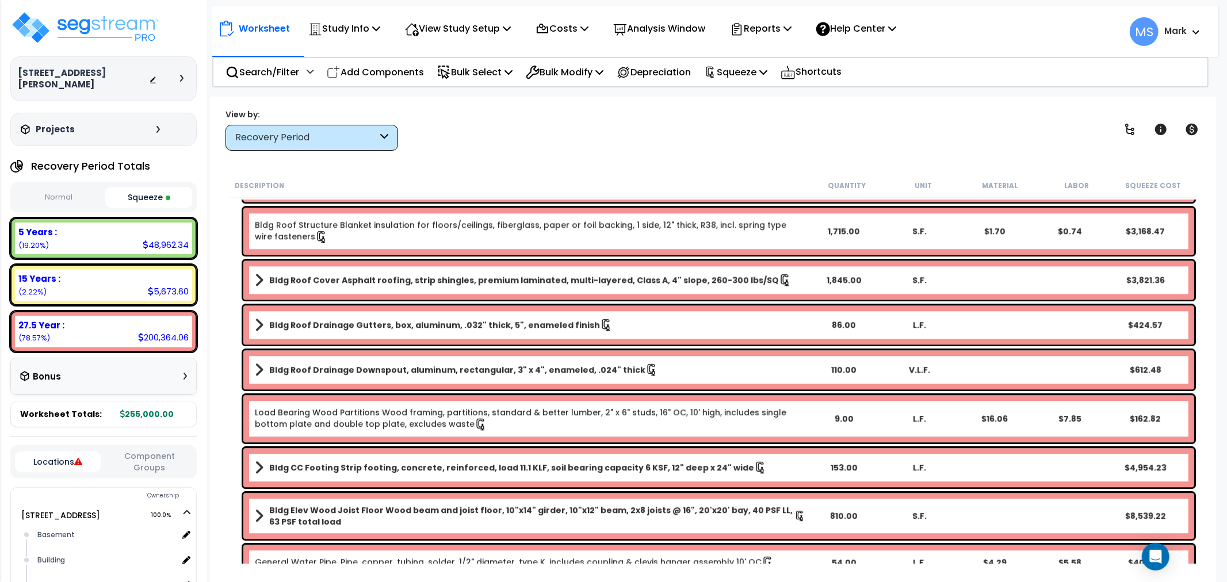
scroll to position [2631, 0]
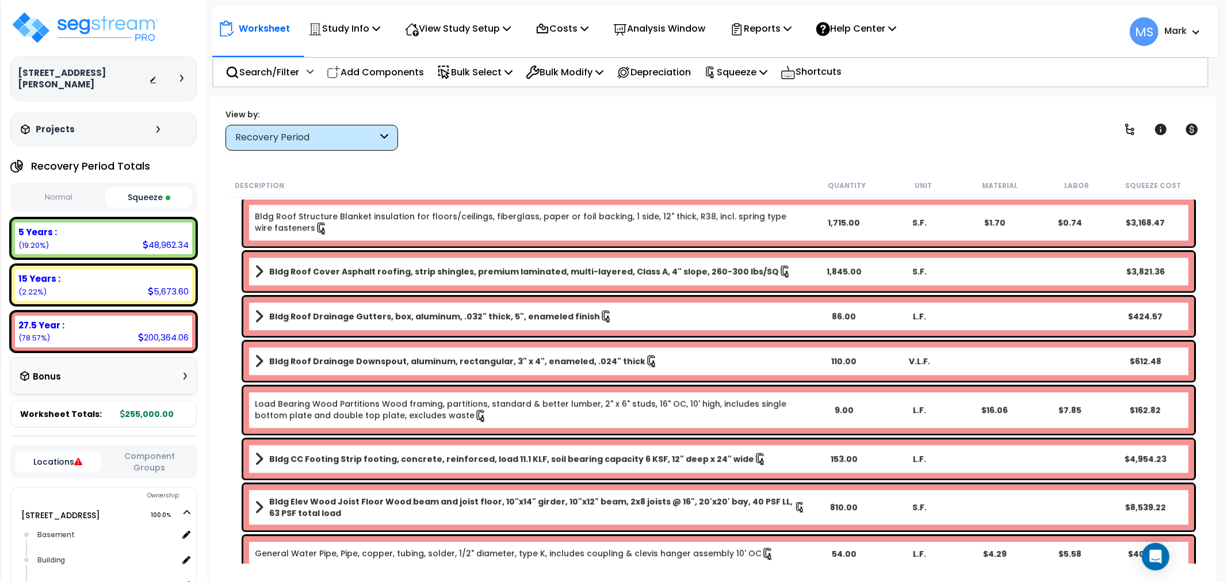
click at [388, 364] on b "Bldg Roof Drainage Downspout, aluminum, rectangular, 3" x 4", enameled, .024" t…" at bounding box center [457, 362] width 376 height 12
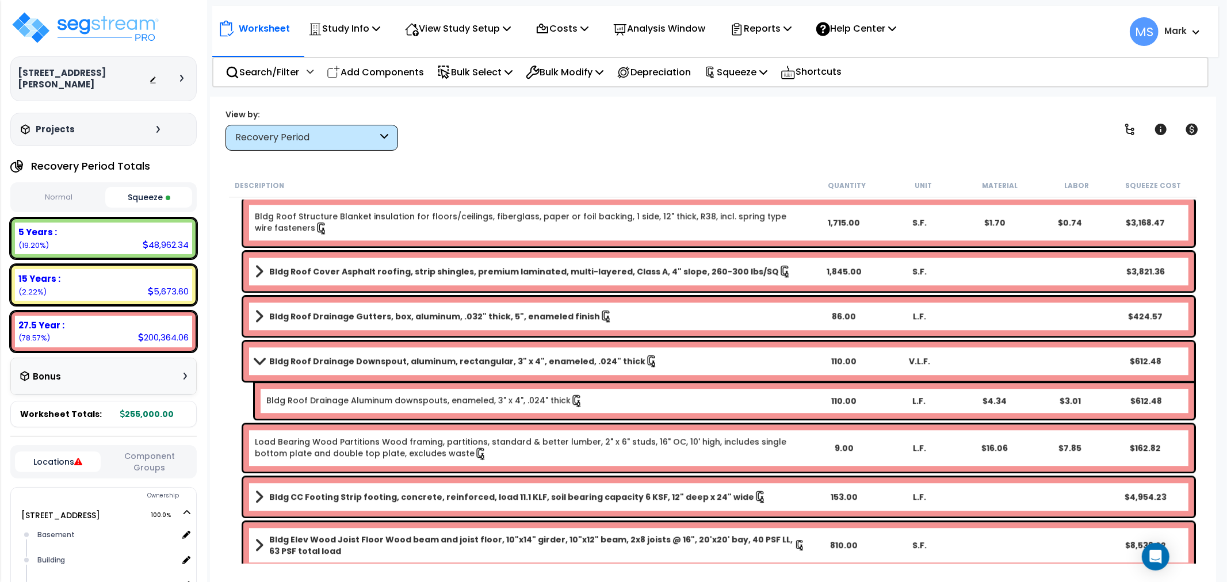
click at [388, 364] on b "Bldg Roof Drainage Downspout, aluminum, rectangular, 3" x 4", enameled, .024" t…" at bounding box center [457, 362] width 376 height 12
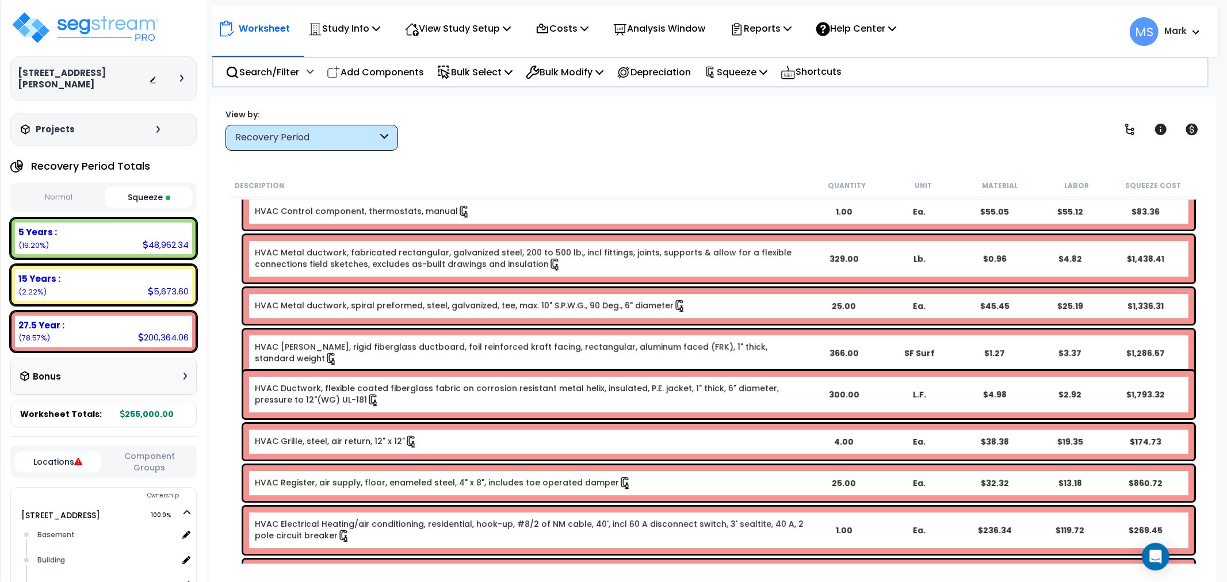
scroll to position [3079, 0]
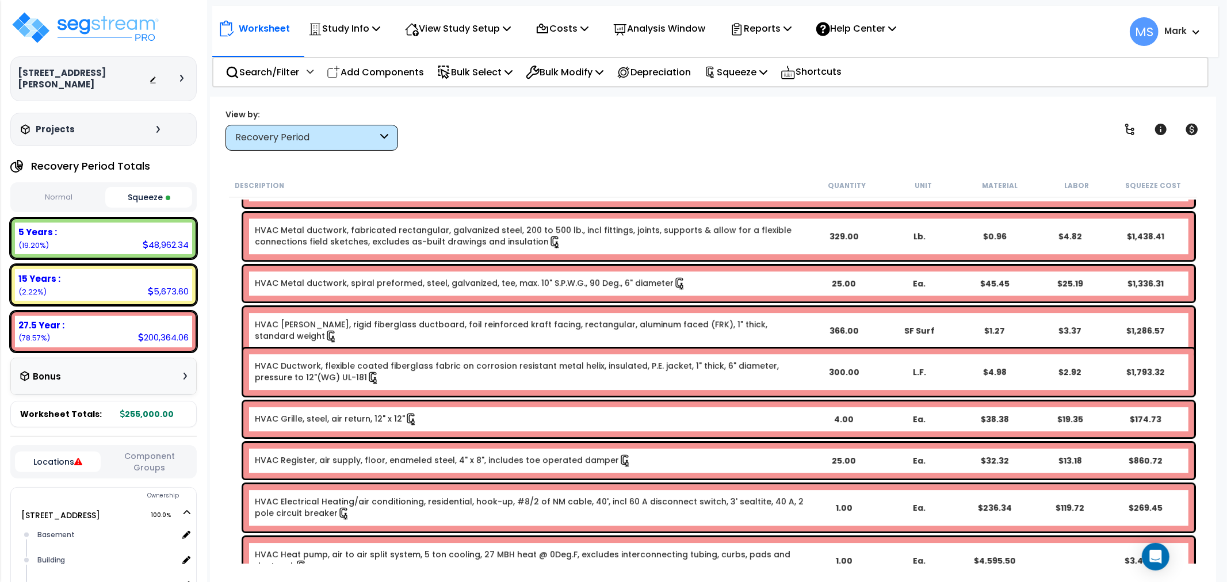
click at [404, 458] on link "HVAC Register, air supply, floor, enameled steel, 4" x 8", includes toe operate…" at bounding box center [443, 461] width 377 height 13
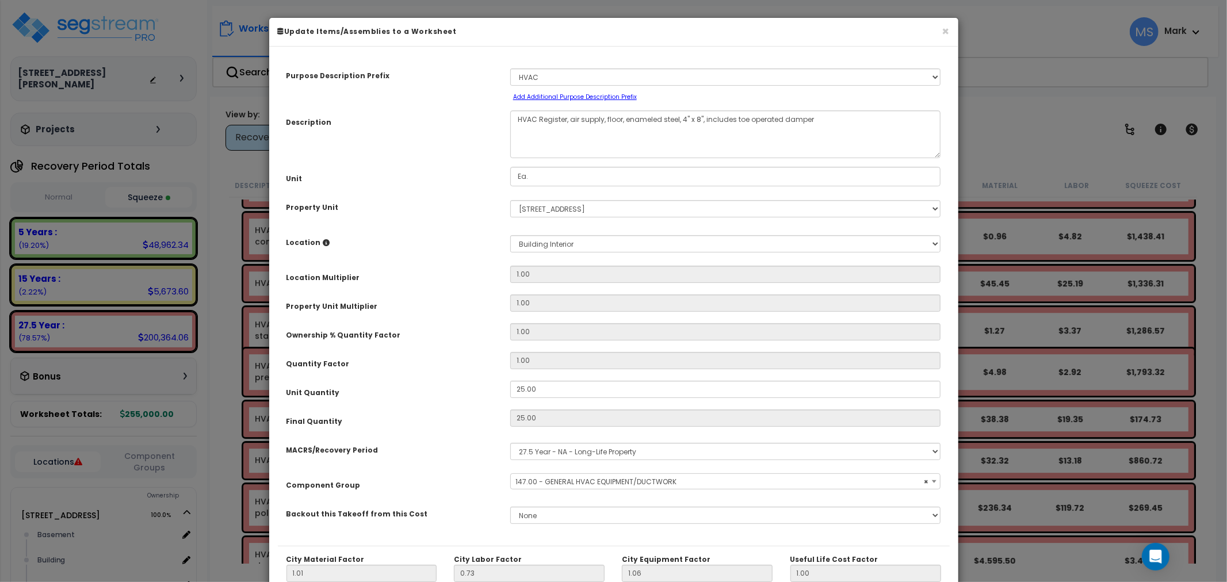
select select "45966"
click at [594, 382] on input "25.00" at bounding box center [725, 389] width 431 height 17
type input "2"
type input "25"
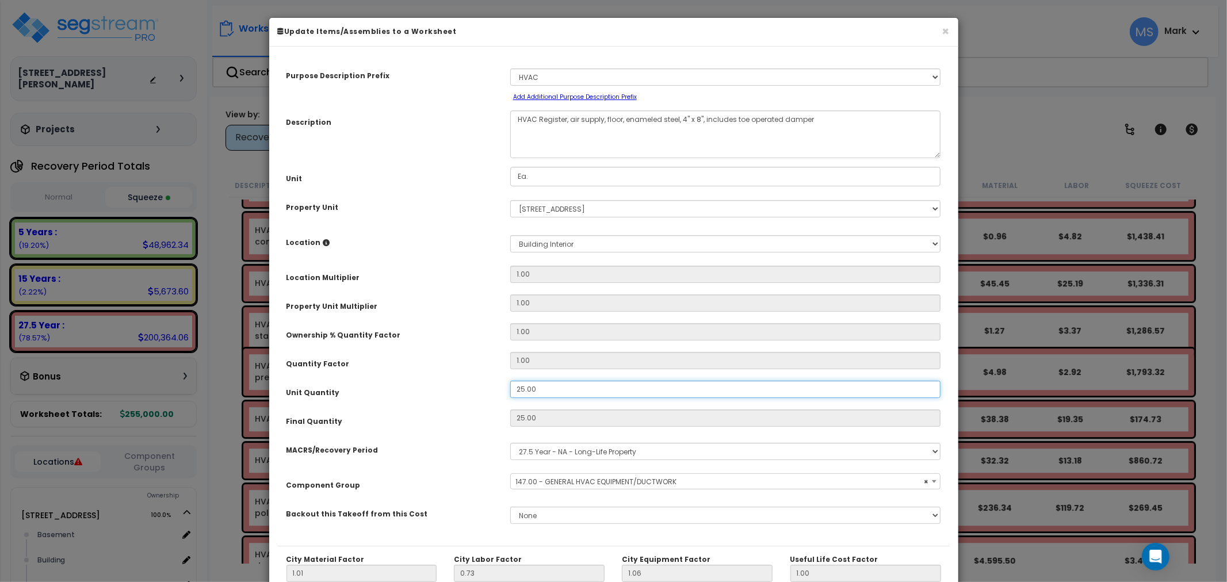
type input "$1,137.50"
type input "23"
type input "2"
type input "$91.00"
type input "23"
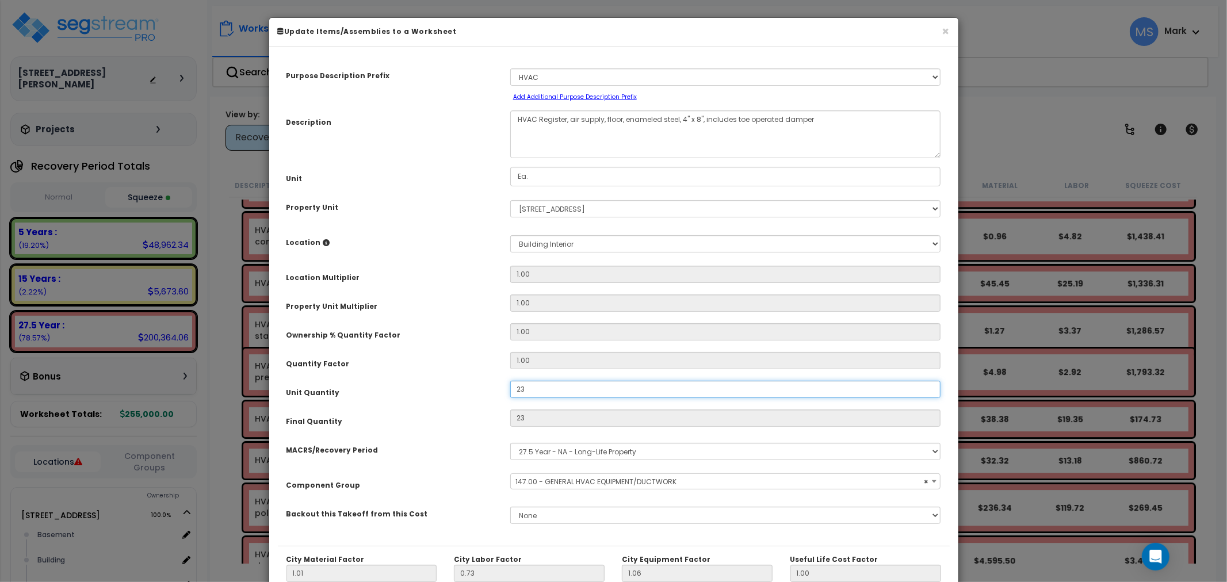
type input "$1,046.50"
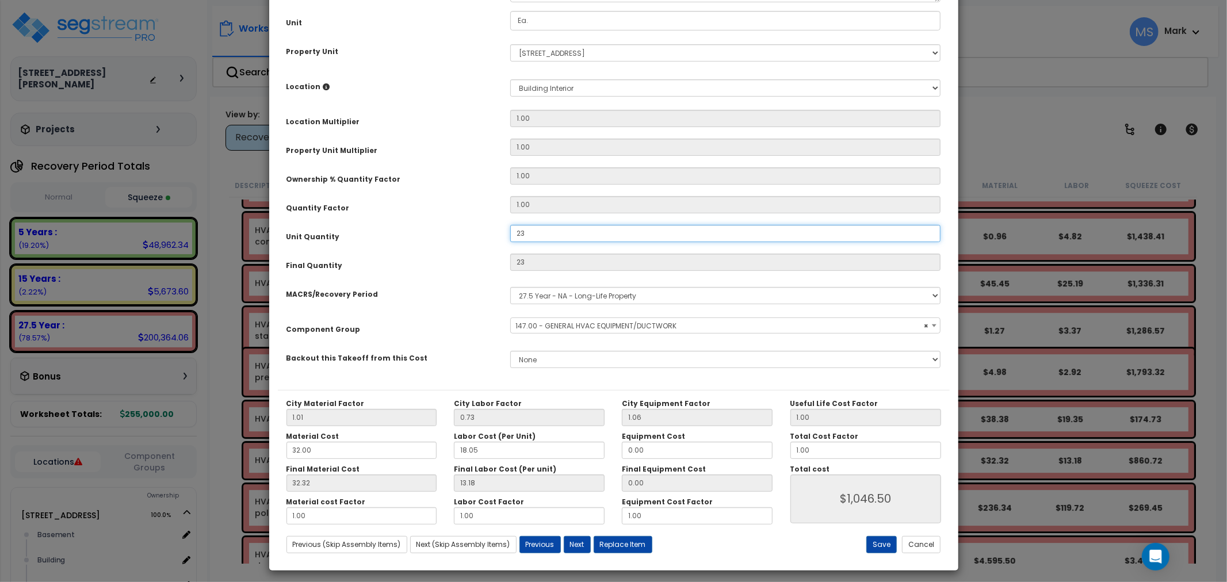
scroll to position [162, 0]
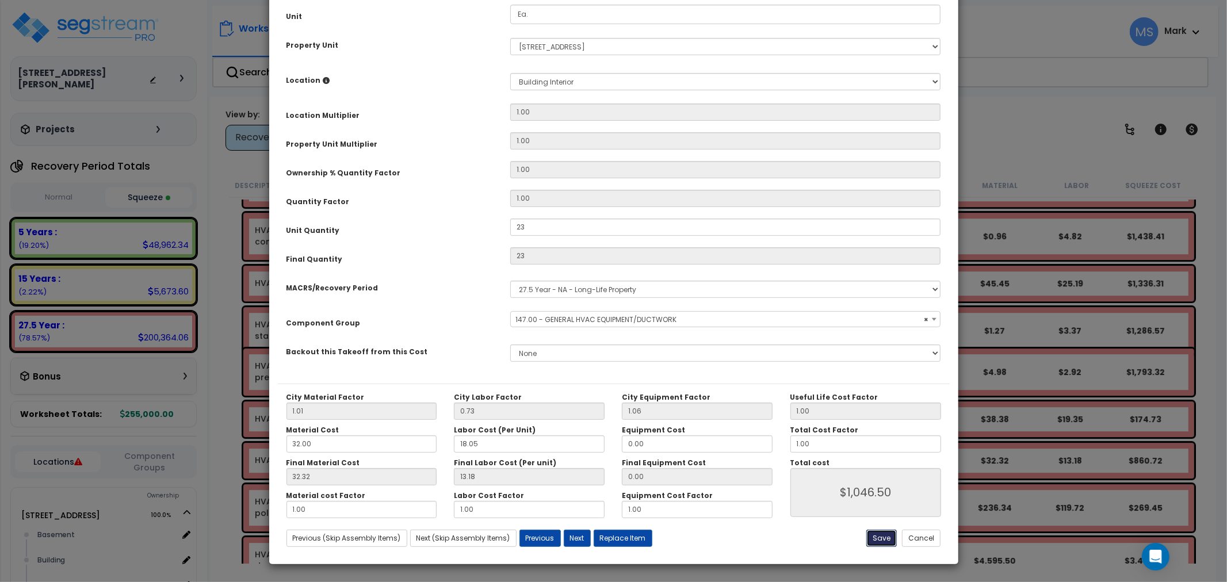
click at [884, 541] on button "Save" at bounding box center [882, 538] width 30 height 17
type input "23.00"
type input "1046.50"
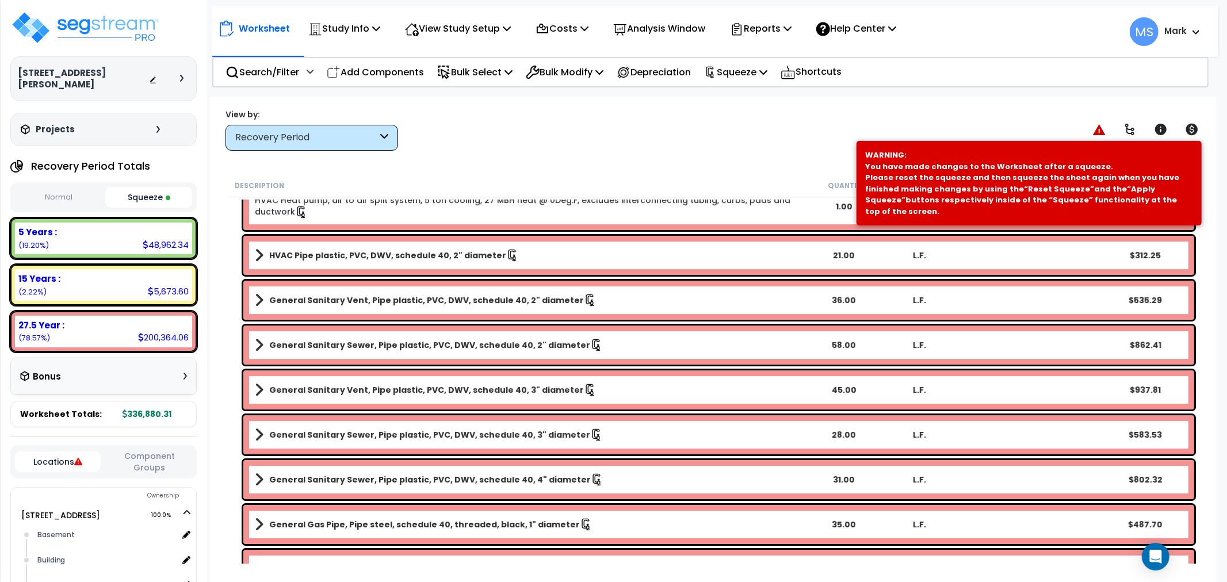
scroll to position [3462, 0]
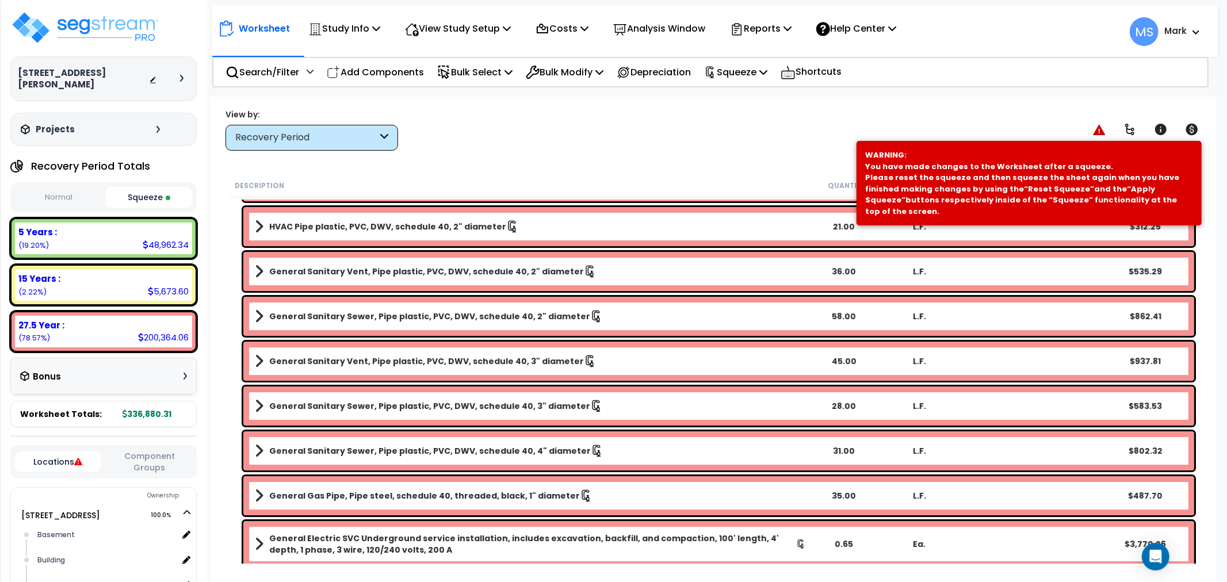
click at [493, 411] on b "General Sanitary Sewer, Pipe plastic, PVC, DWV, schedule 40, 3" diameter" at bounding box center [429, 406] width 321 height 12
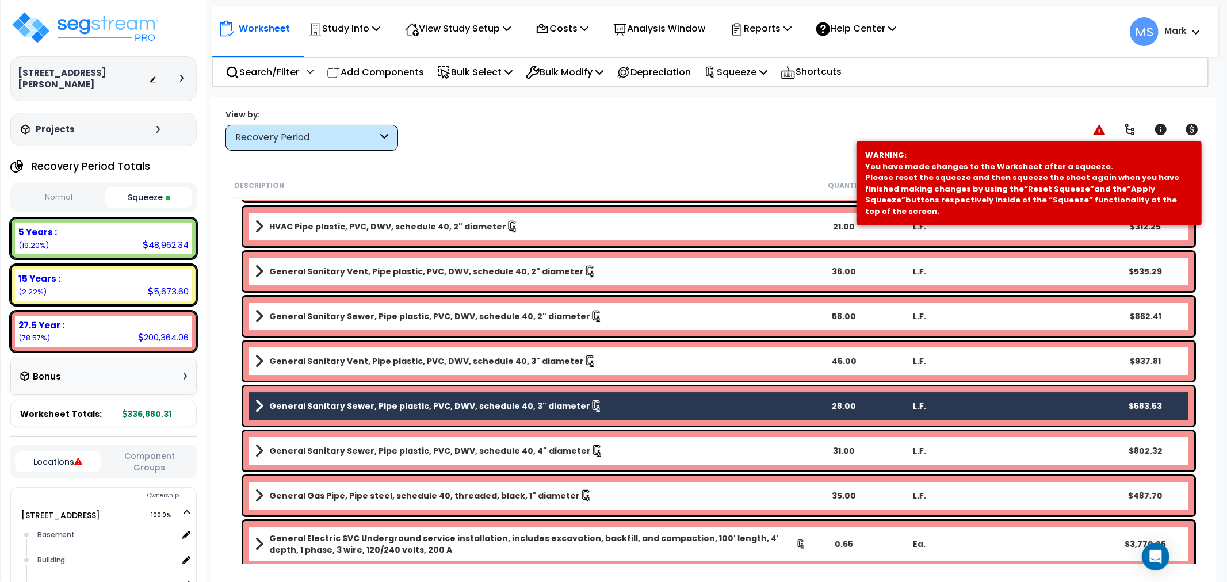
click at [478, 405] on b "General Sanitary Sewer, Pipe plastic, PVC, DWV, schedule 40, 3" diameter" at bounding box center [429, 406] width 321 height 12
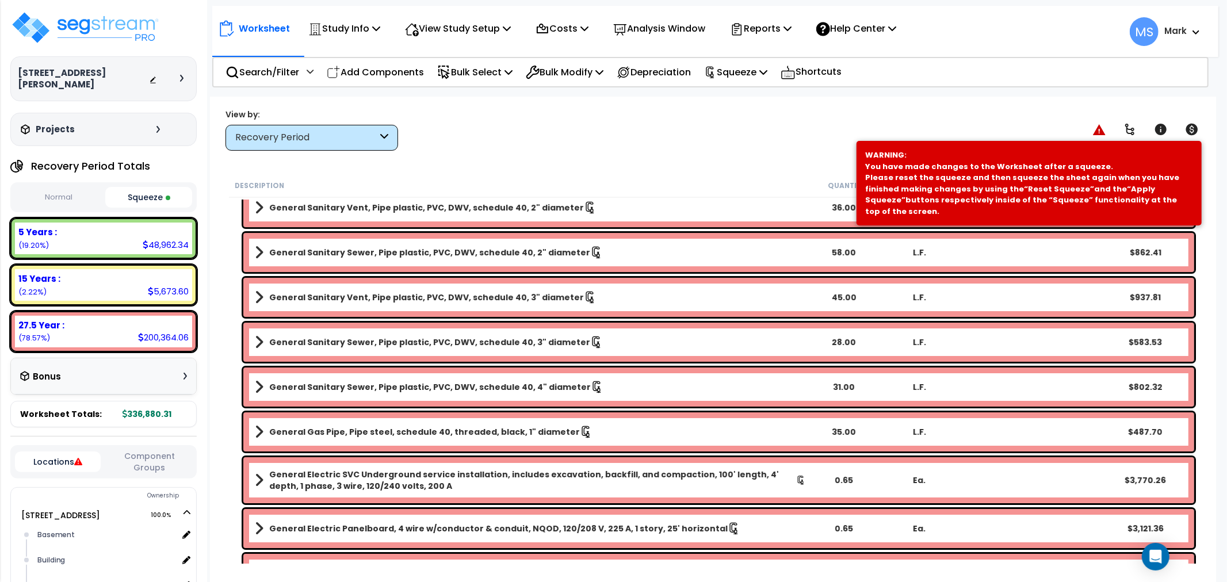
scroll to position [3590, 0]
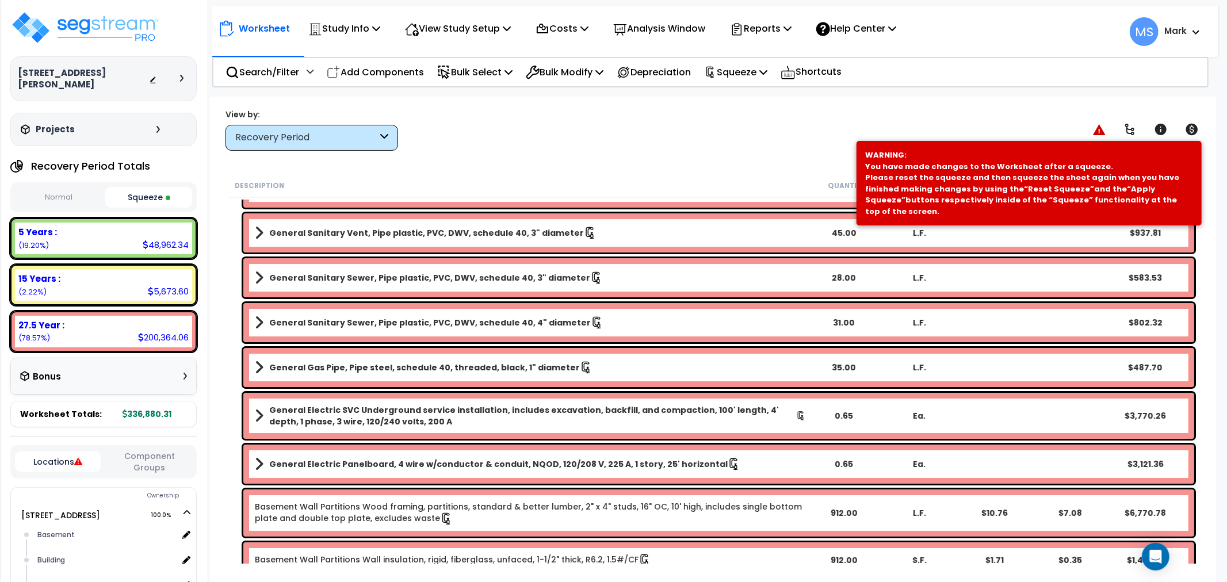
click at [476, 406] on b "General Electric SVC Underground service installation, includes excavation, bac…" at bounding box center [532, 416] width 527 height 23
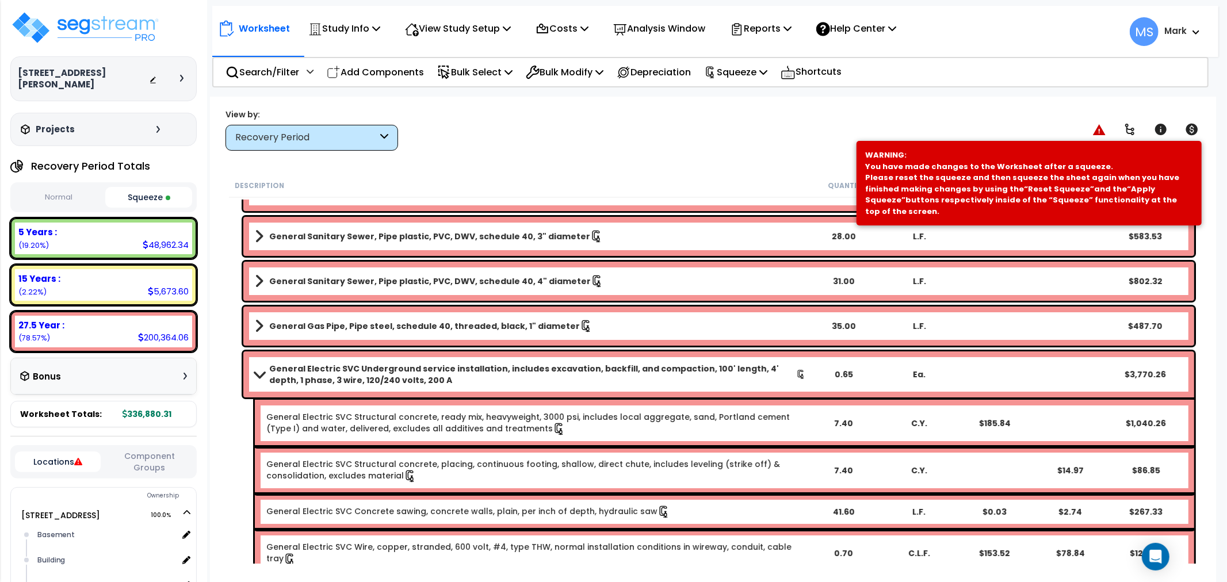
scroll to position [3718, 0]
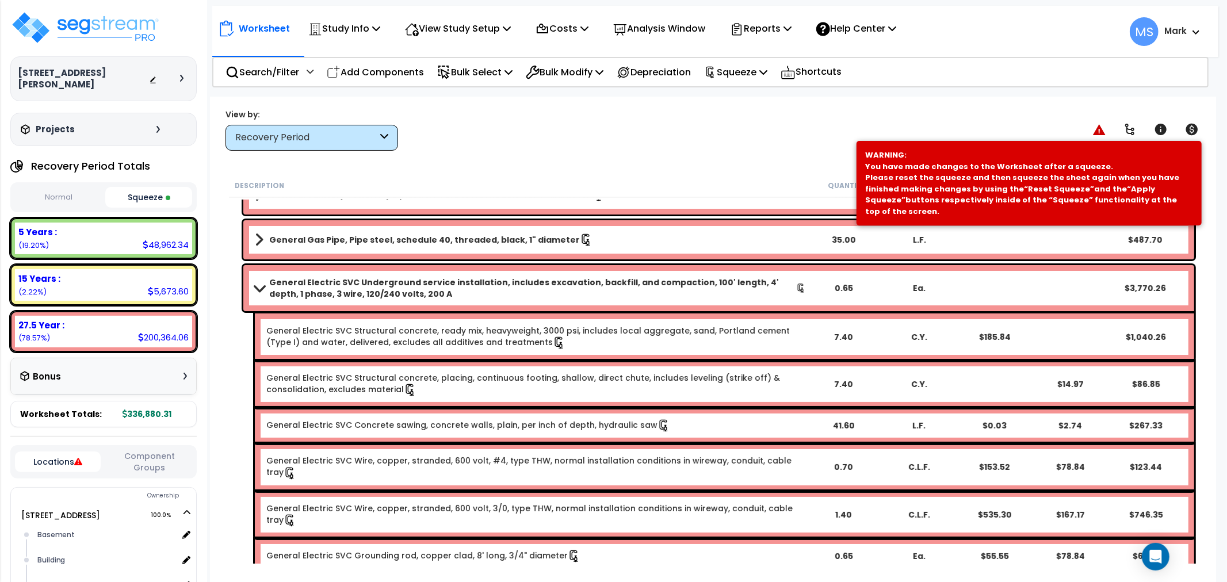
click at [453, 283] on b "General Electric SVC Underground service installation, includes excavation, bac…" at bounding box center [532, 288] width 527 height 23
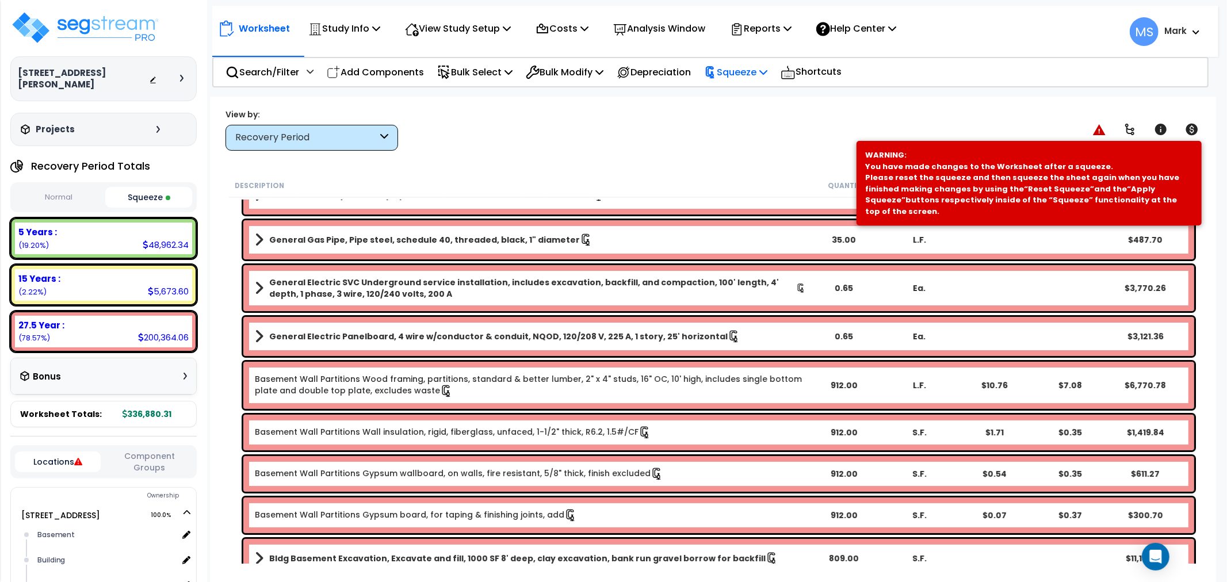
click at [739, 75] on p "Squeeze" at bounding box center [735, 72] width 63 height 16
click at [735, 108] on link "Re-squeeze" at bounding box center [756, 99] width 114 height 26
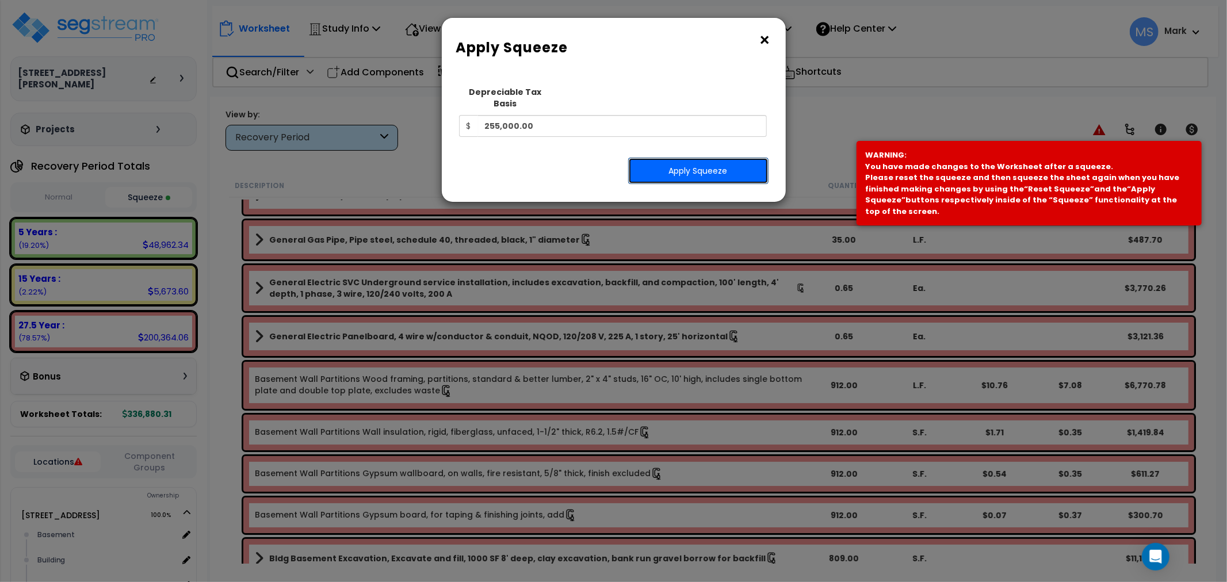
click at [708, 163] on button "Apply Squeeze" at bounding box center [698, 171] width 140 height 26
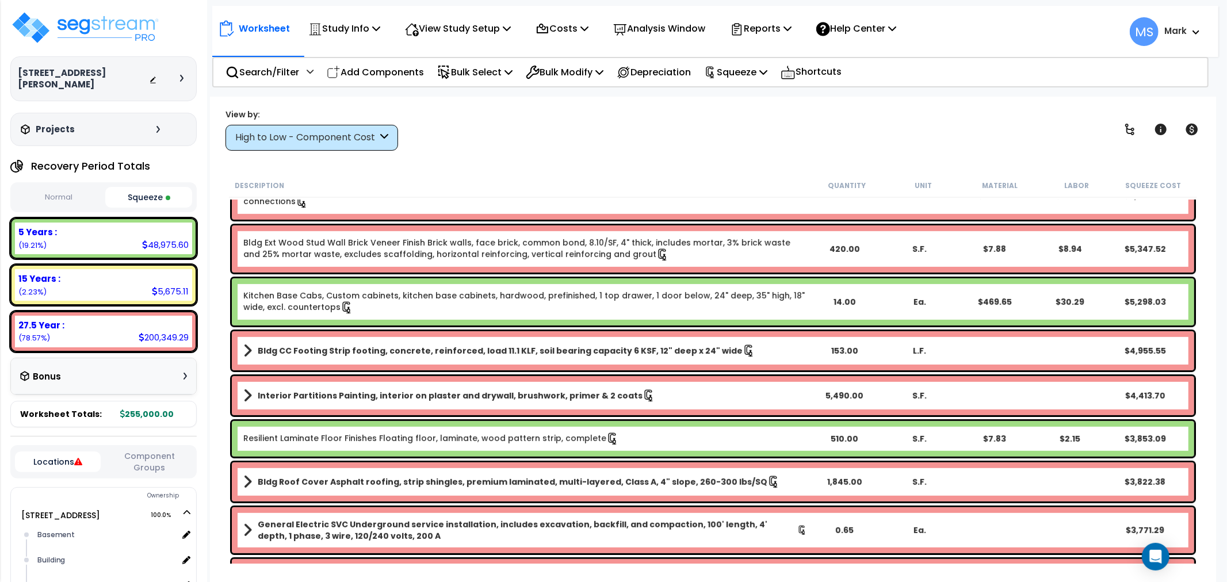
scroll to position [64, 0]
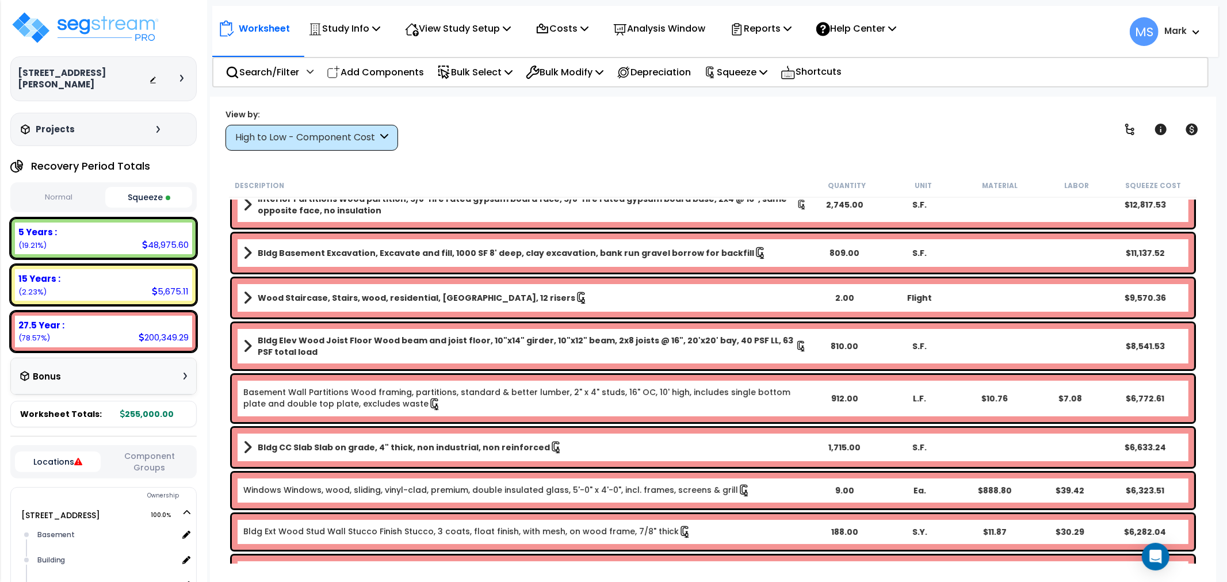
click at [284, 140] on div "High to Low - Component Cost" at bounding box center [306, 137] width 142 height 13
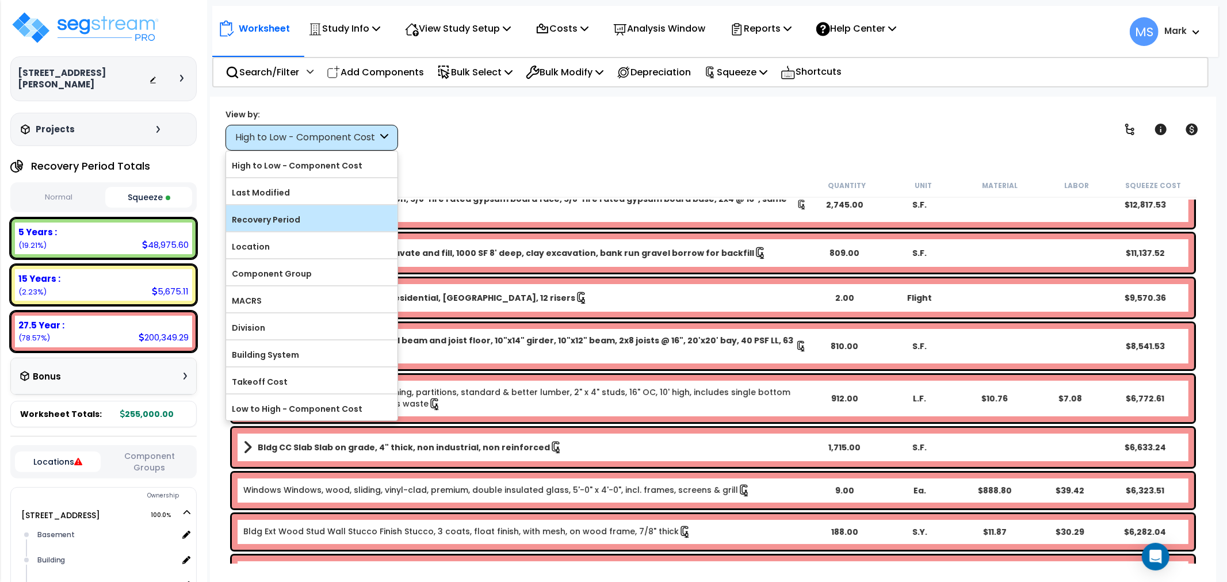
click at [272, 223] on label "Recovery Period" at bounding box center [311, 219] width 171 height 17
click at [0, 0] on input "Recovery Period" at bounding box center [0, 0] width 0 height 0
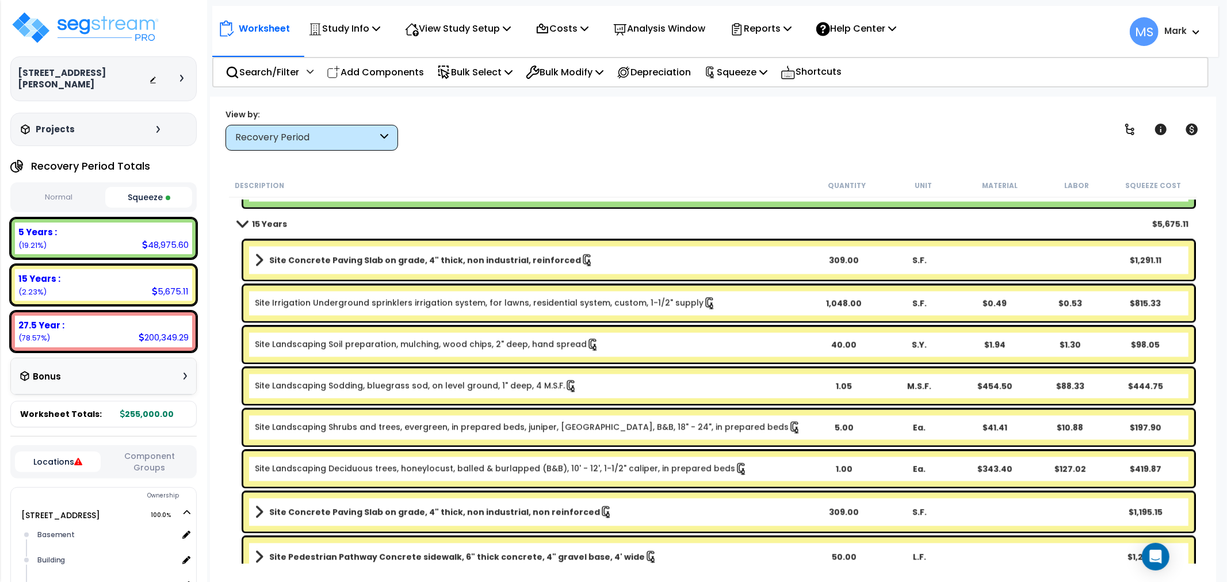
scroll to position [2046, 0]
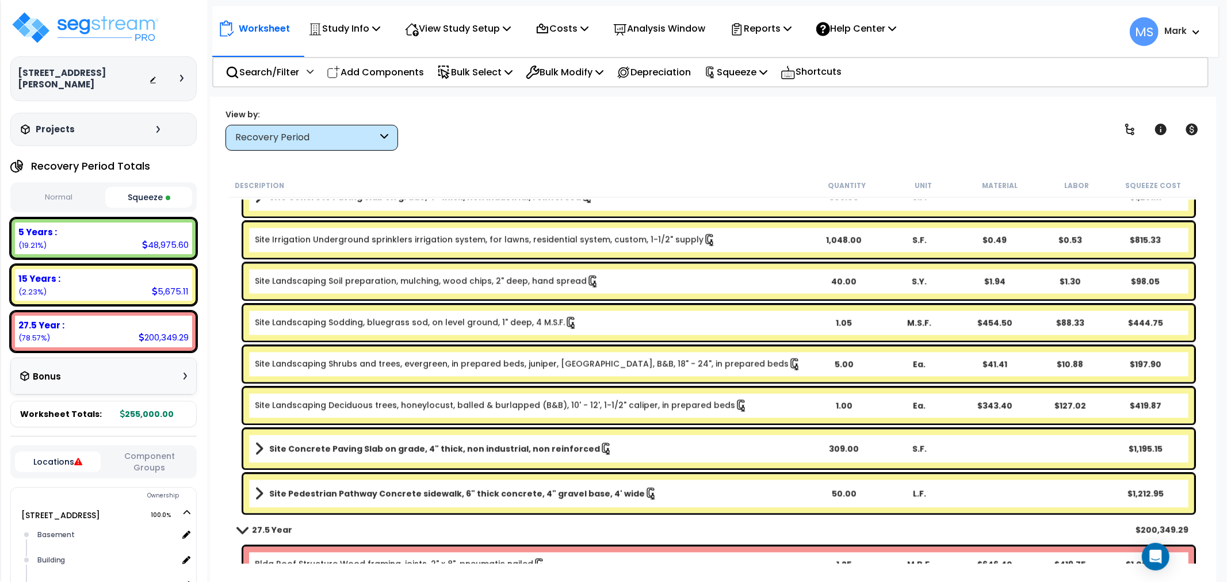
click at [485, 455] on link "Site Concrete Paving Slab on grade, 4" thick, non industrial, non reinforced" at bounding box center [530, 449] width 551 height 16
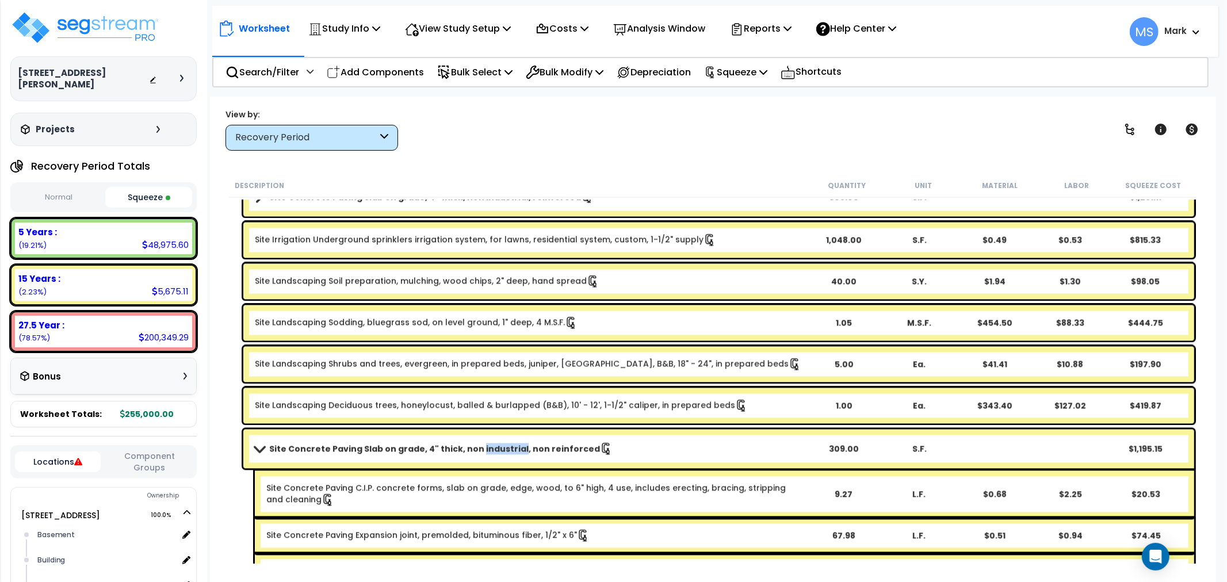
click at [485, 455] on link "Site Concrete Paving Slab on grade, 4" thick, non industrial, non reinforced" at bounding box center [530, 449] width 551 height 16
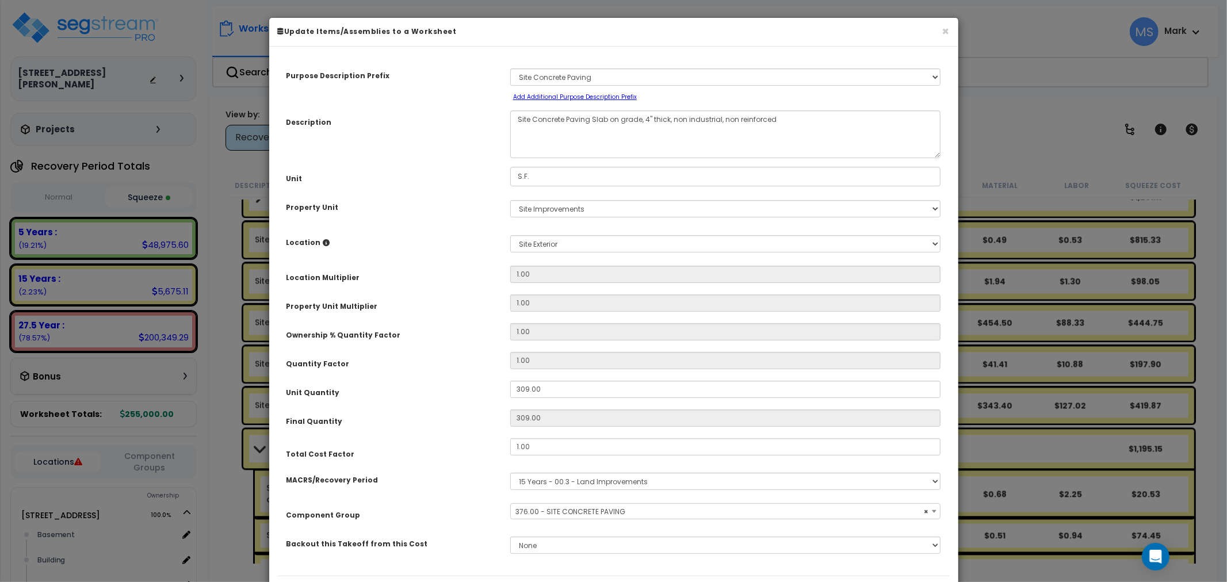
select select "46172"
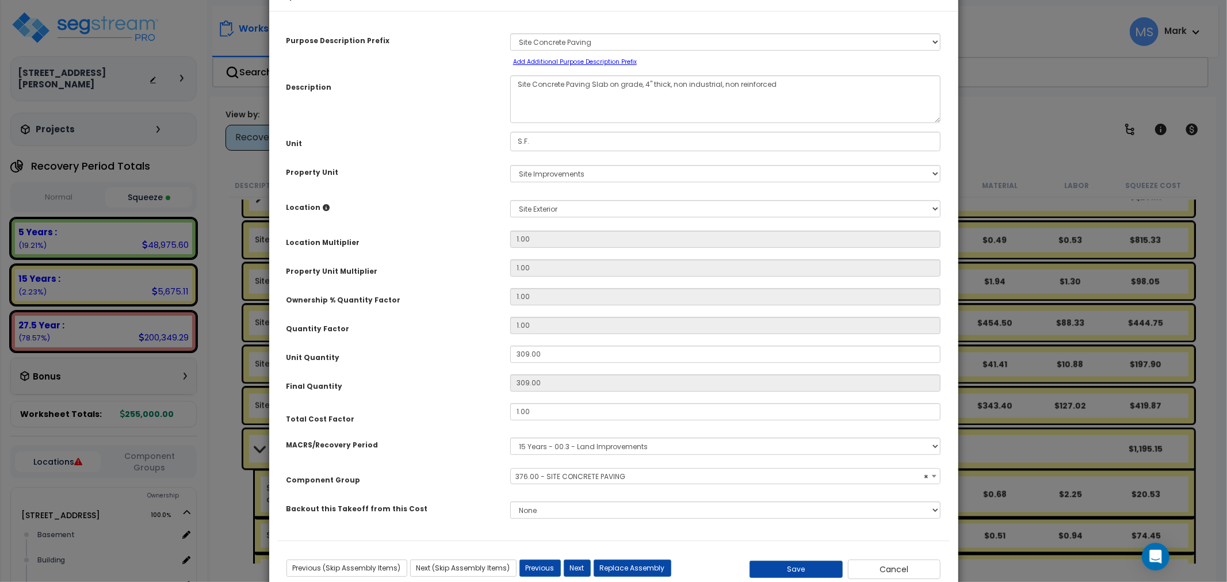
scroll to position [67, 0]
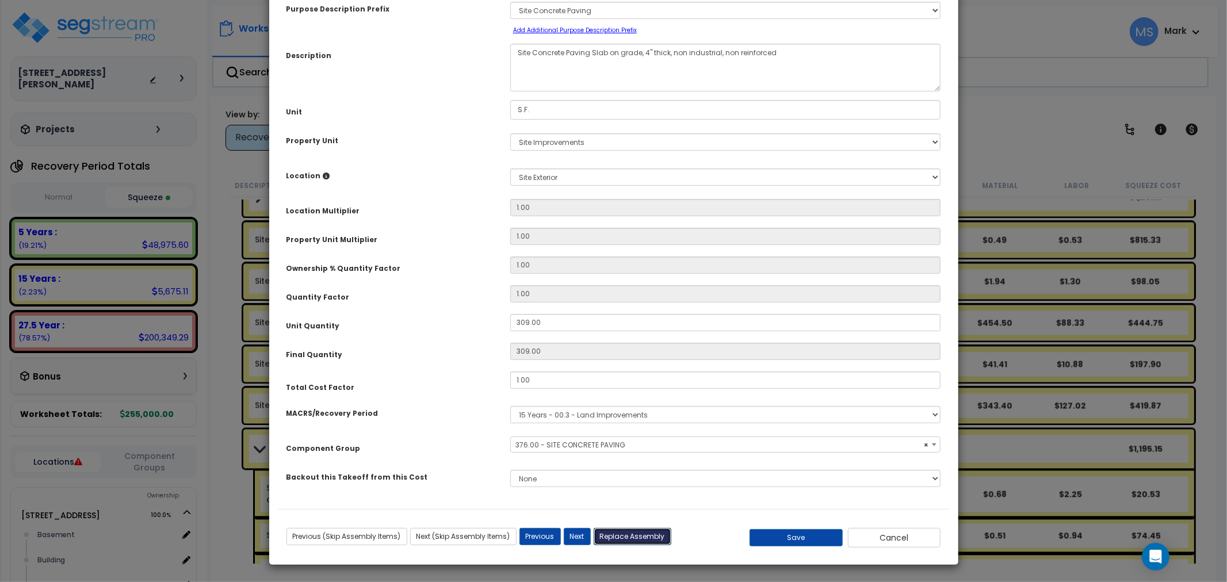
click at [648, 532] on button "Replace Assembly" at bounding box center [633, 536] width 78 height 17
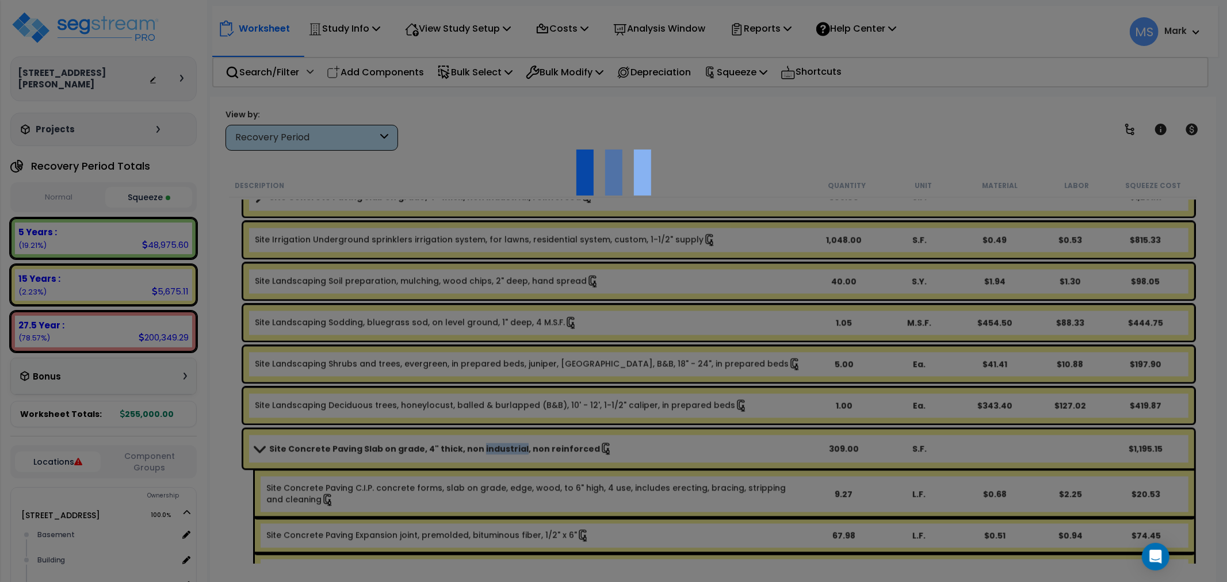
type input "309"
type input "S.F."
select select "176577"
select select "462"
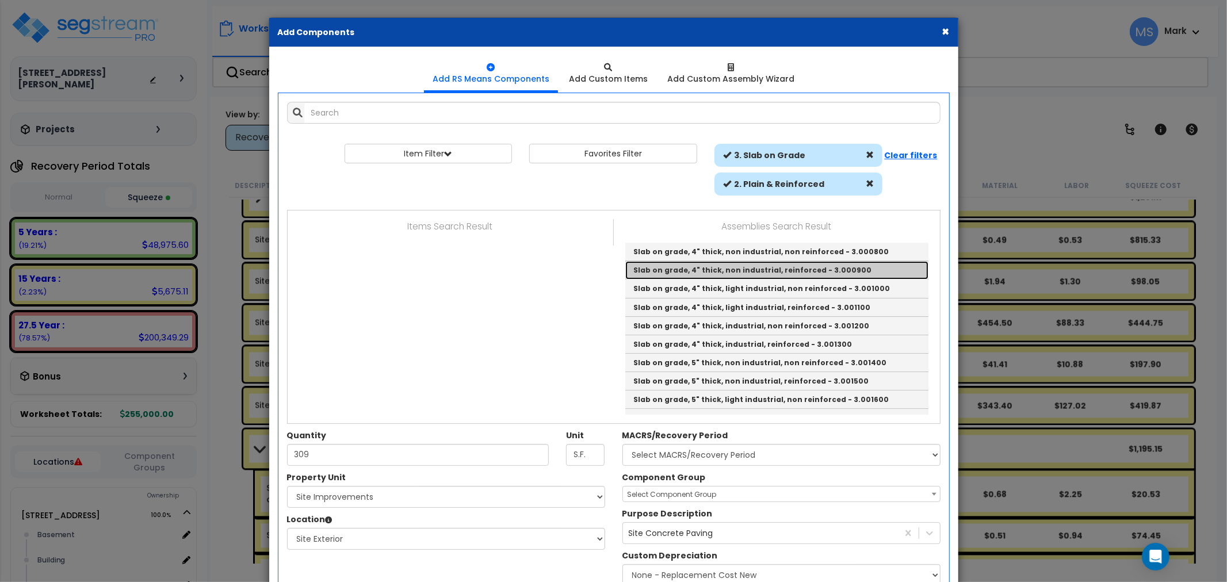
click at [767, 272] on link "Slab on grade, 4" thick, non industrial, reinforced - 3.000900" at bounding box center [776, 270] width 303 height 18
type input "Slab on grade, 4" thick, non industrial, reinforced - 3.000900"
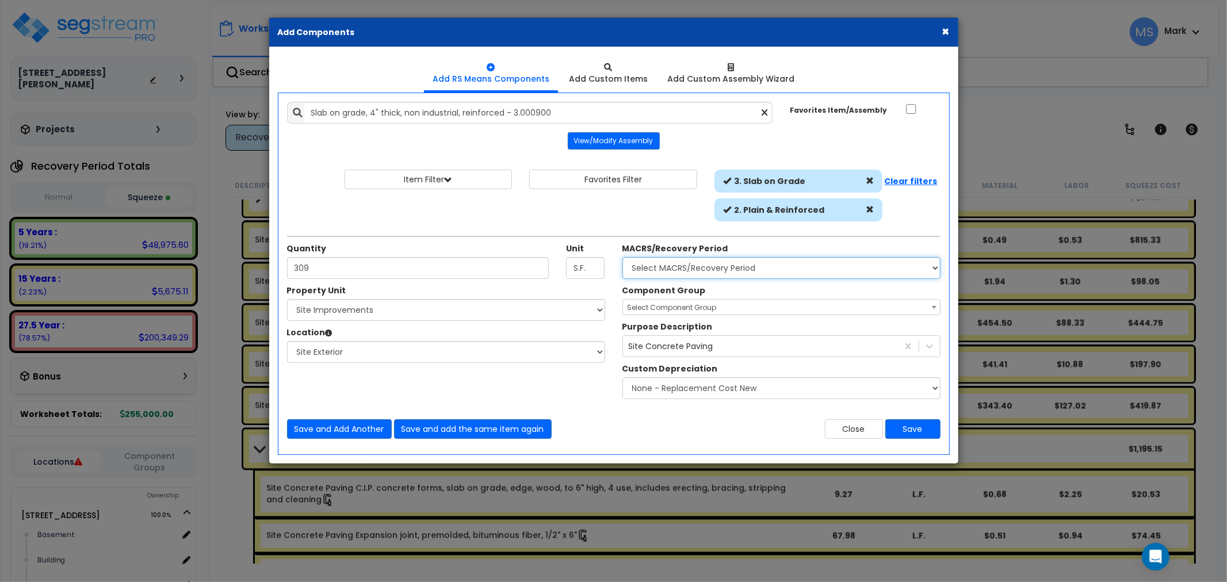
drag, startPoint x: 760, startPoint y: 276, endPoint x: 761, endPoint y: 268, distance: 8.1
click at [760, 275] on select "Select MACRS/Recovery Period 5 Years - 57.0 - Distributive Trades & Services 5 …" at bounding box center [782, 268] width 318 height 22
select select "3669"
click at [623, 257] on select "Select MACRS/Recovery Period 5 Years - 57.0 - Distributive Trades & Services 5 …" at bounding box center [782, 268] width 318 height 22
drag, startPoint x: 719, startPoint y: 316, endPoint x: 690, endPoint y: 302, distance: 32.2
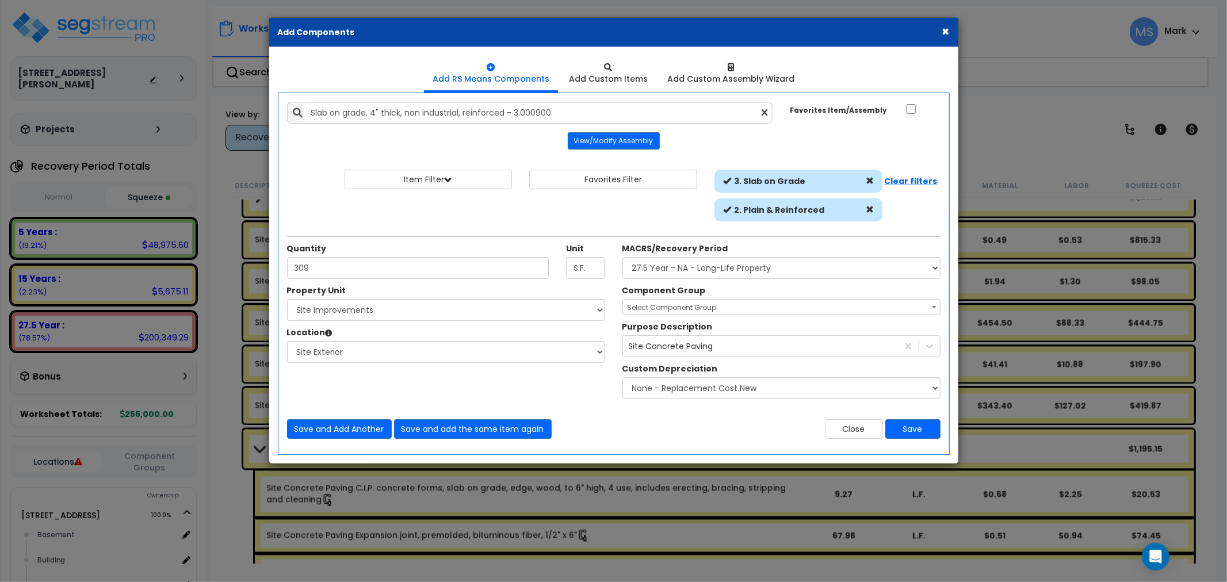
click at [690, 303] on span "Select Component Group" at bounding box center [672, 308] width 89 height 10
type input "p"
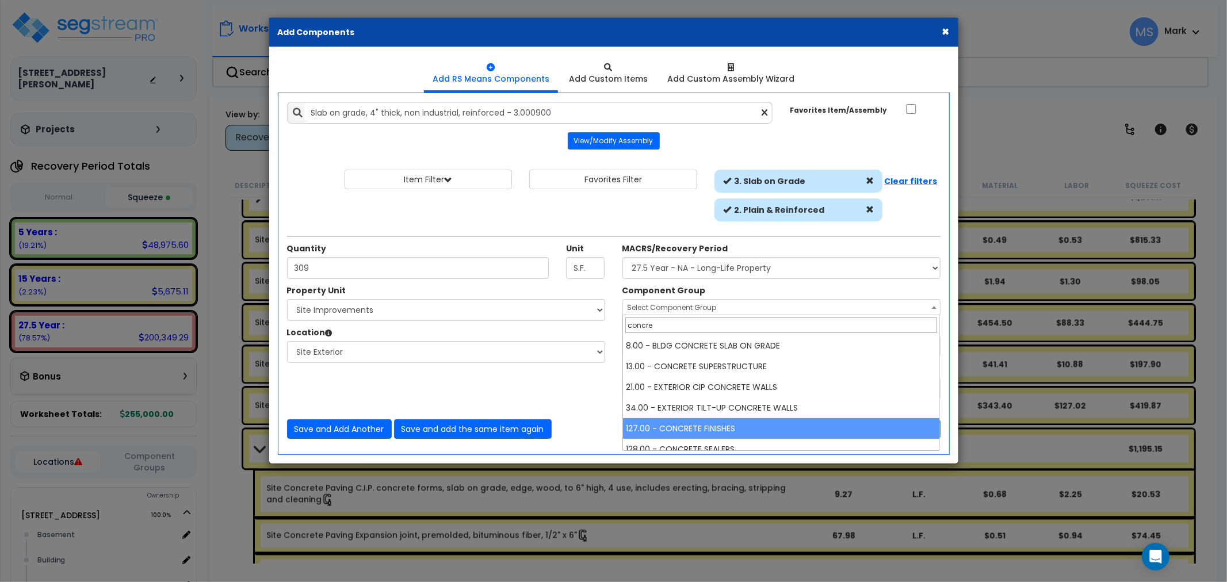
scroll to position [30, 0]
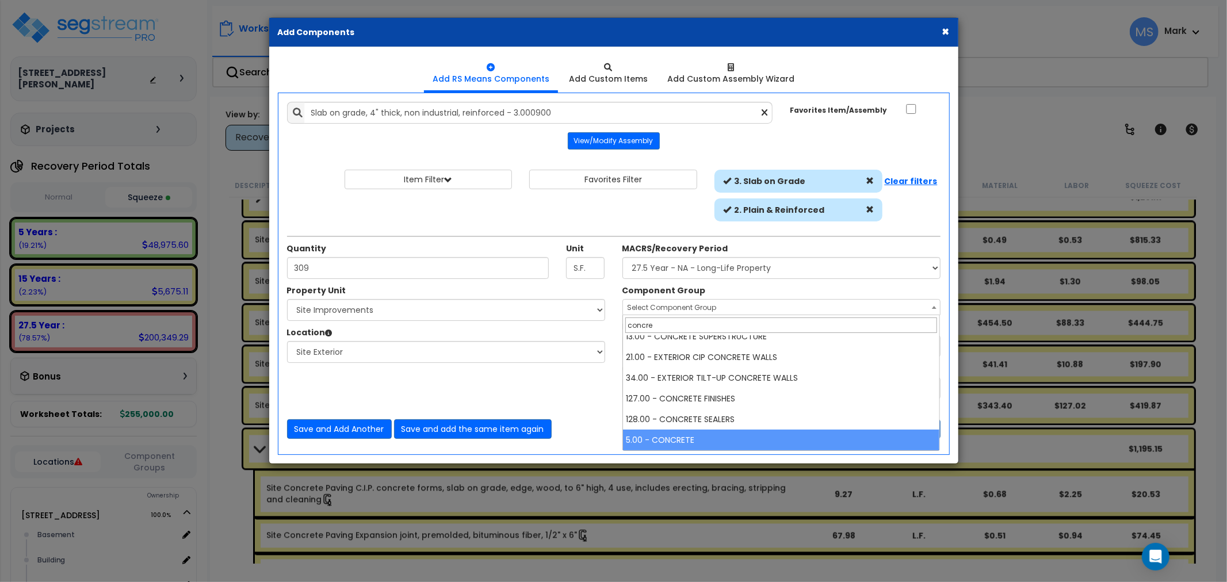
type input "concre"
select select "46252"
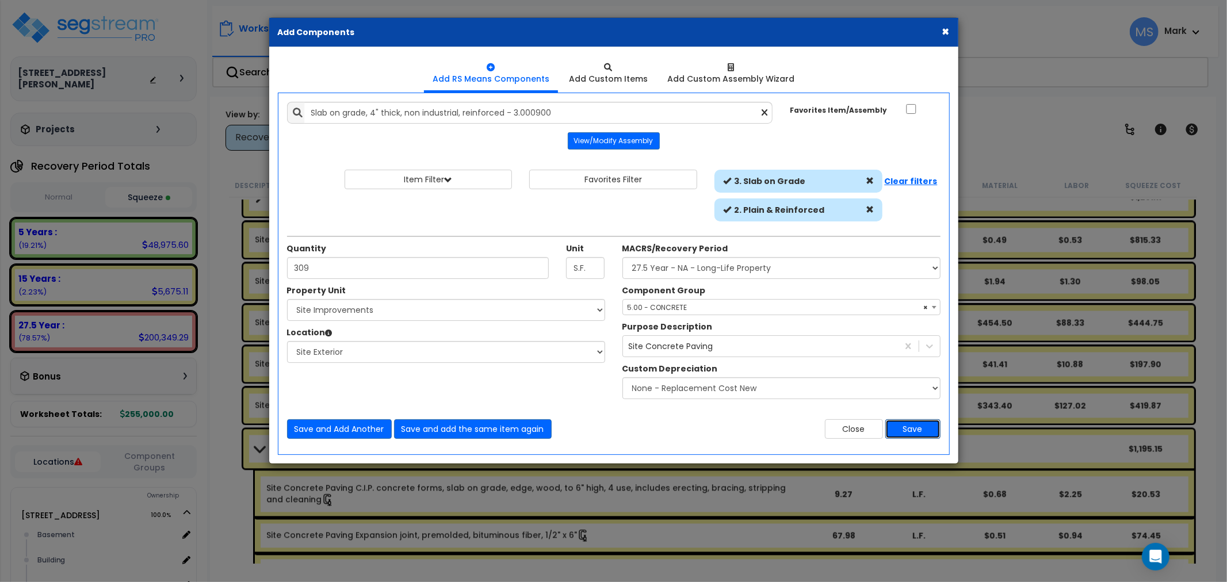
click at [907, 429] on button "Save" at bounding box center [913, 429] width 55 height 20
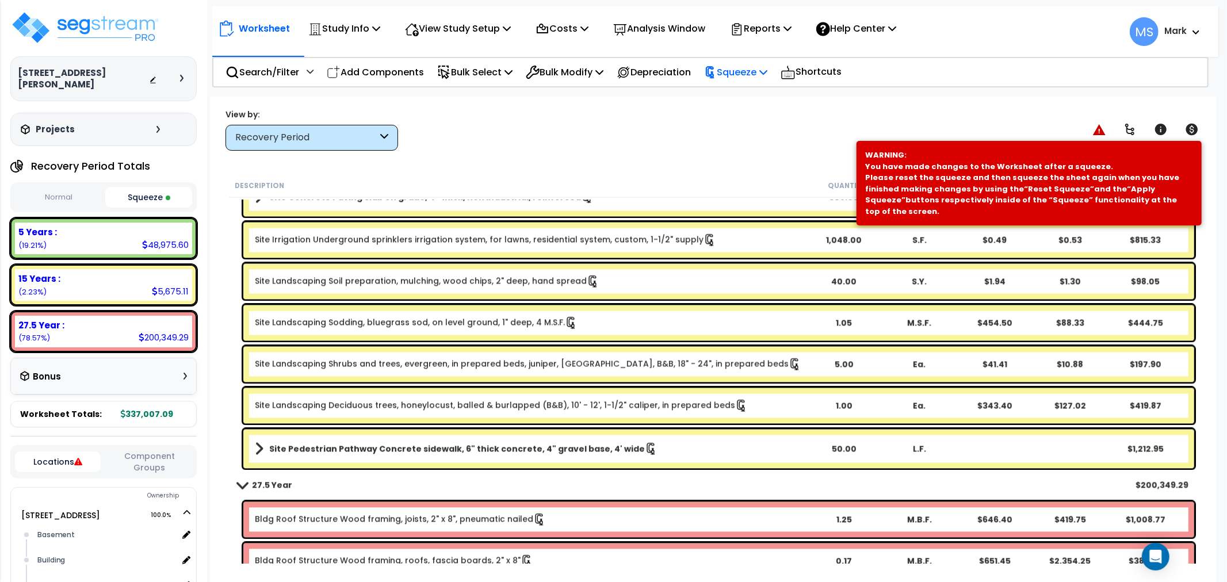
click at [749, 82] on div "Squeeze" at bounding box center [735, 72] width 63 height 27
click at [631, 113] on div "View by: Recovery Period High to Low - Component Cost" at bounding box center [713, 129] width 983 height 43
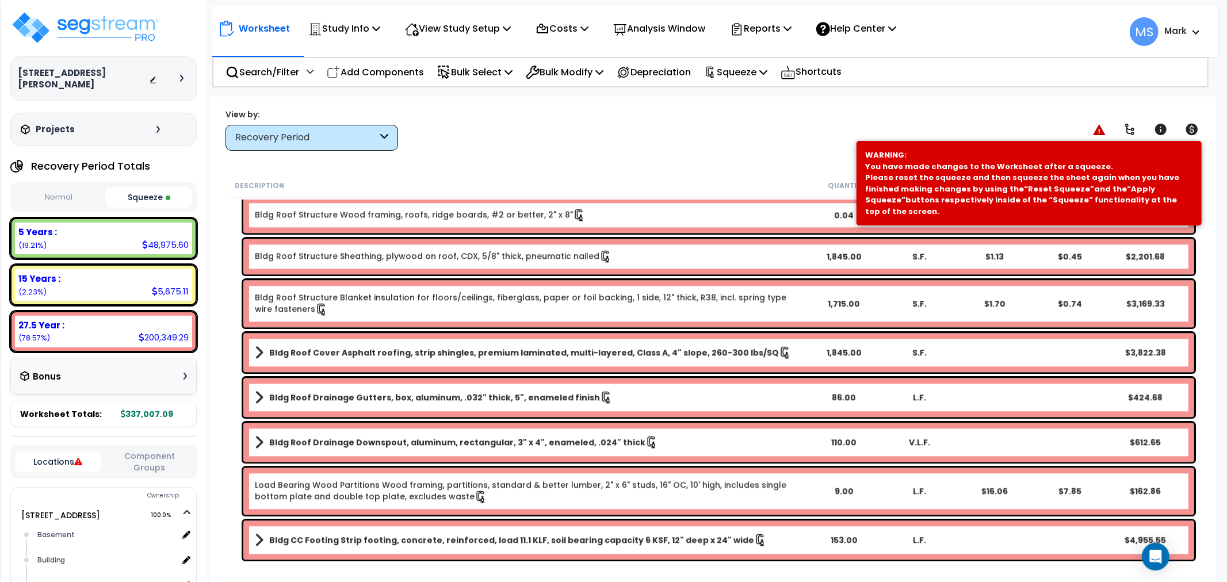
scroll to position [2557, 0]
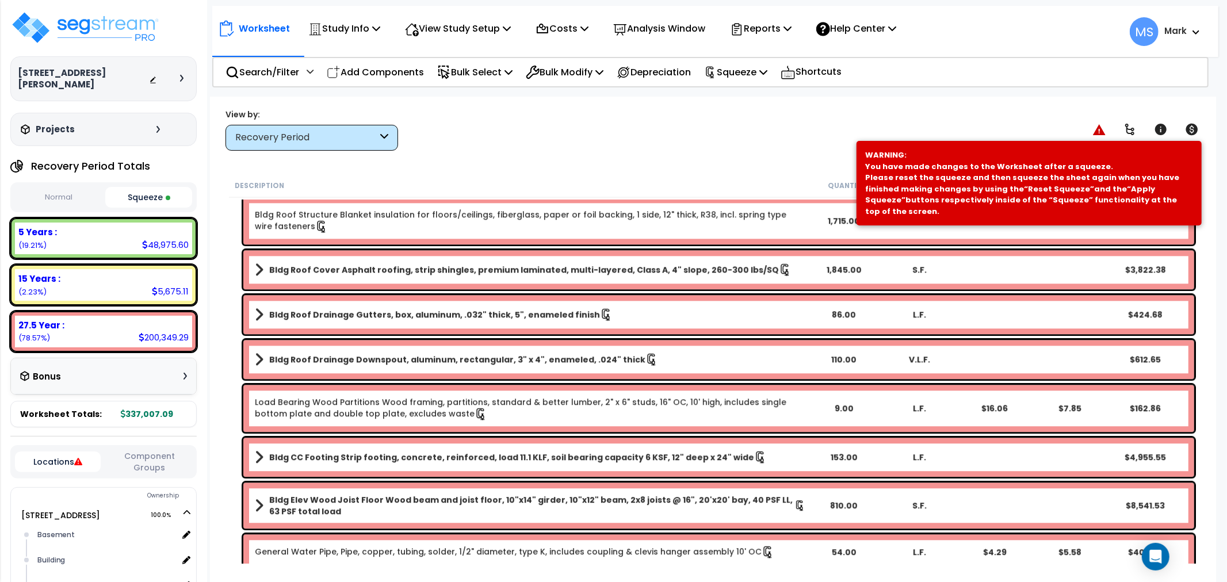
click at [148, 451] on button "Component Groups" at bounding box center [149, 462] width 86 height 24
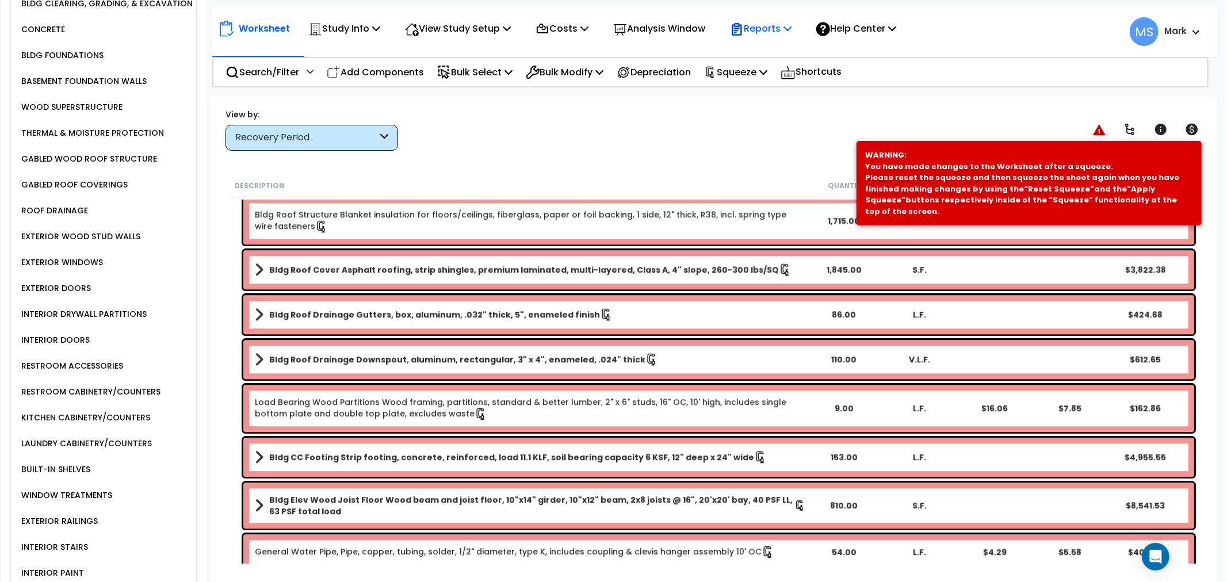
scroll to position [447, 0]
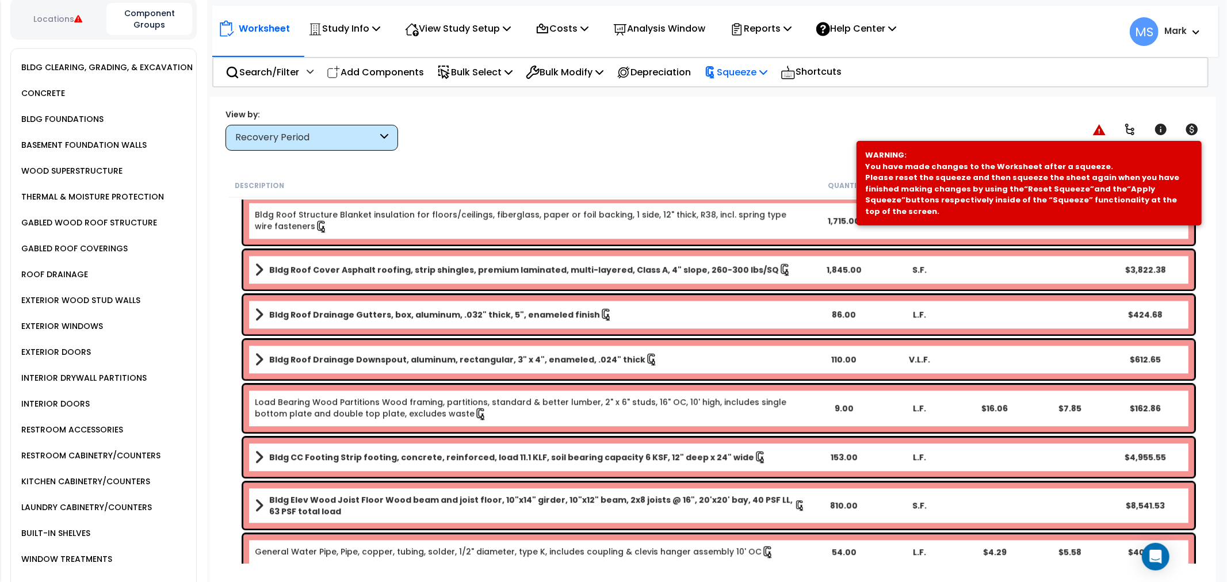
click at [761, 78] on p "Squeeze" at bounding box center [735, 72] width 63 height 16
click at [755, 98] on link "Re-squeeze" at bounding box center [756, 99] width 114 height 26
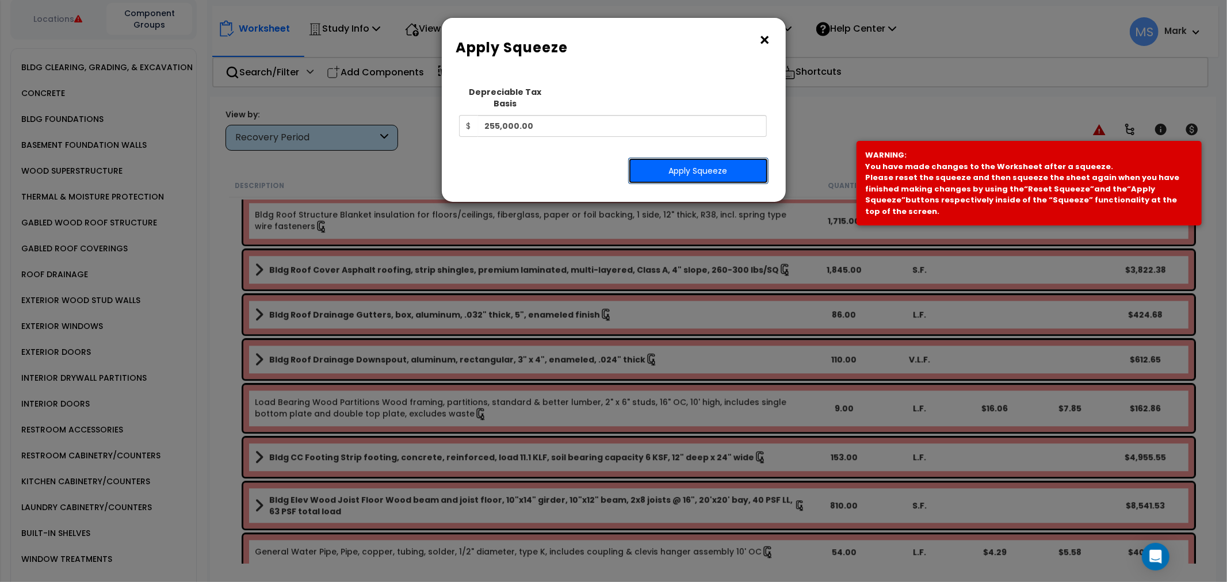
click at [716, 158] on button "Apply Squeeze" at bounding box center [698, 171] width 140 height 26
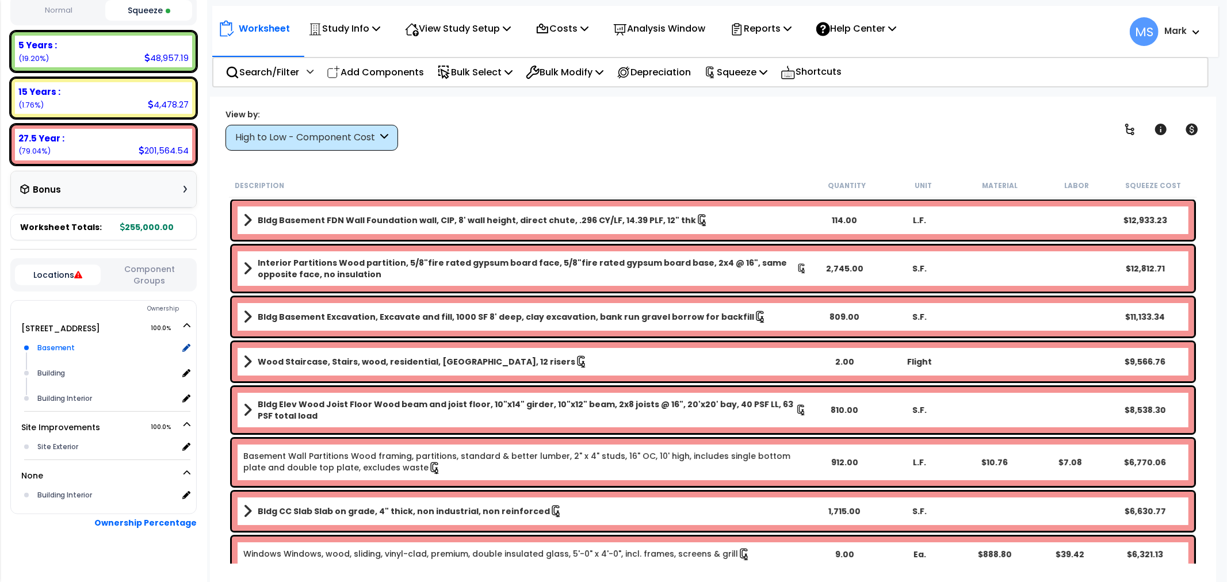
scroll to position [50, 0]
click at [133, 269] on button "Component Groups" at bounding box center [149, 275] width 86 height 24
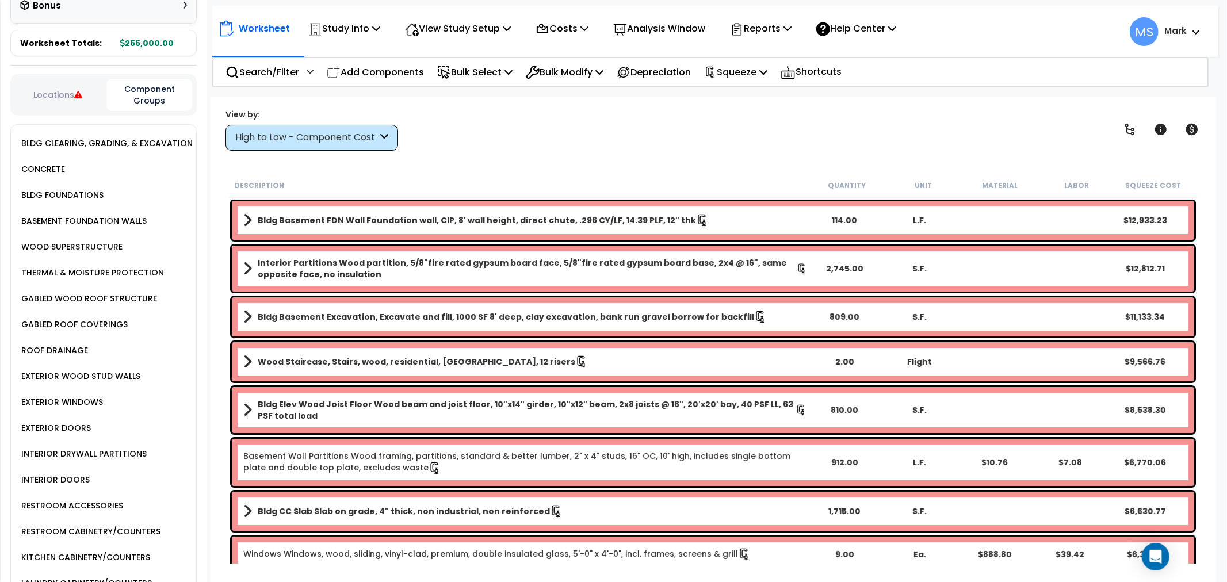
scroll to position [379, 0]
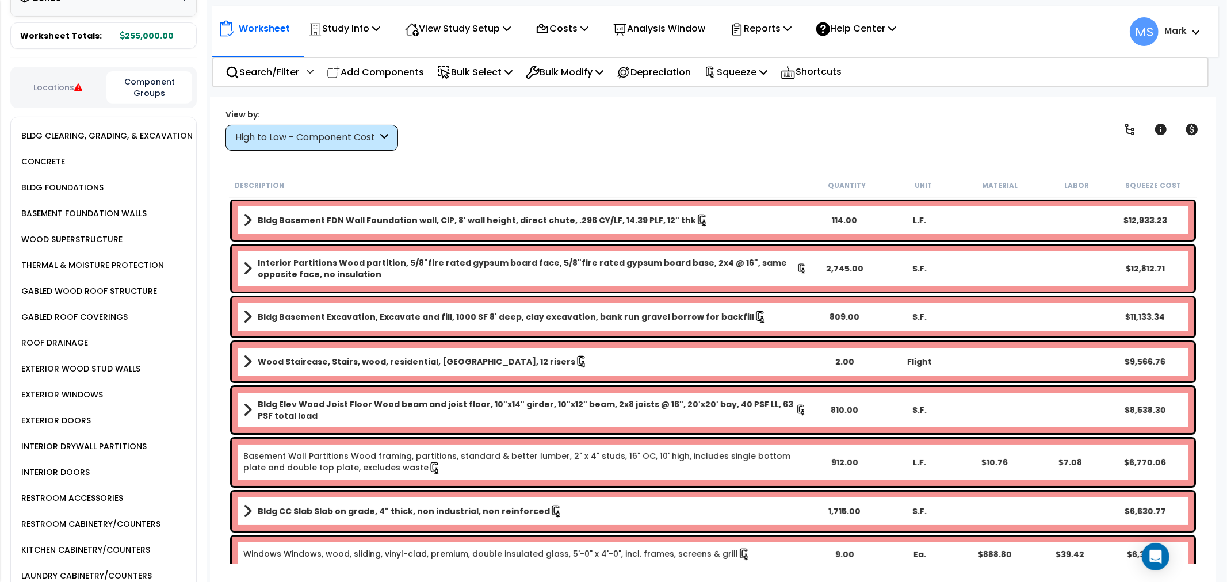
click at [44, 155] on div "CONCRETE" at bounding box center [41, 162] width 47 height 14
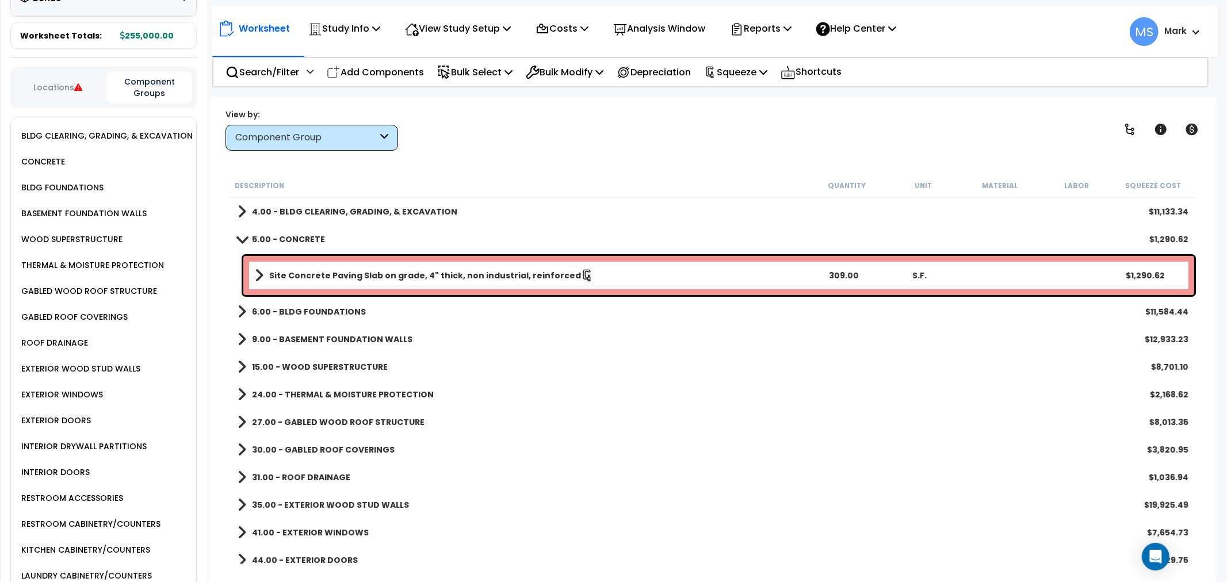
click at [405, 281] on link "Site Concrete Paving Slab on grade, 4" thick, non industrial, reinforced" at bounding box center [530, 276] width 551 height 16
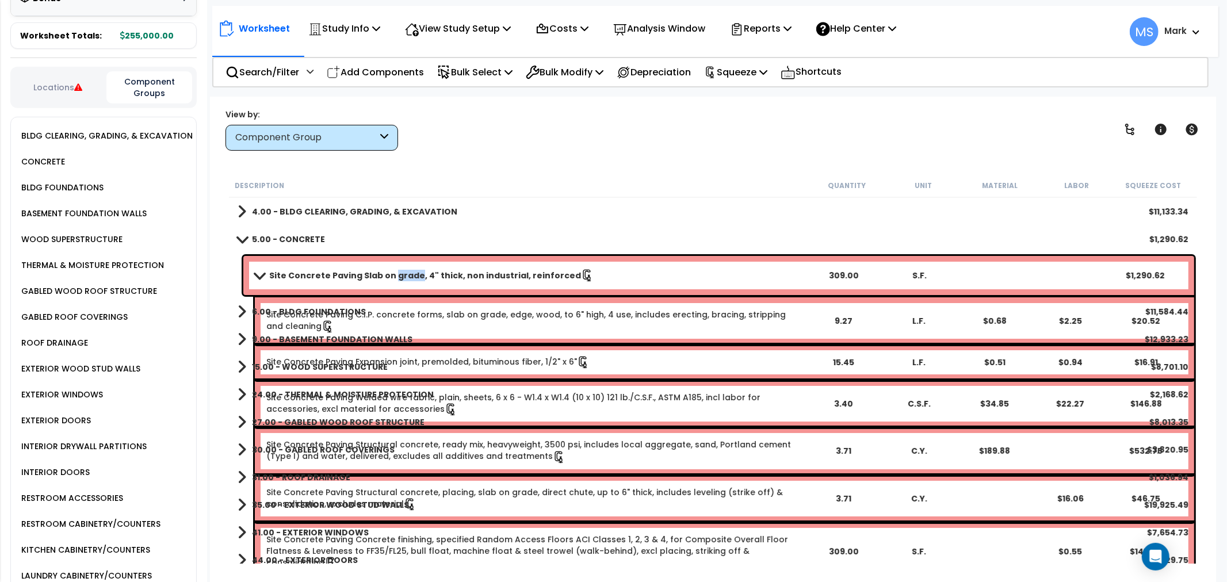
click at [404, 282] on link "Site Concrete Paving Slab on grade, 4" thick, non industrial, reinforced" at bounding box center [530, 276] width 551 height 16
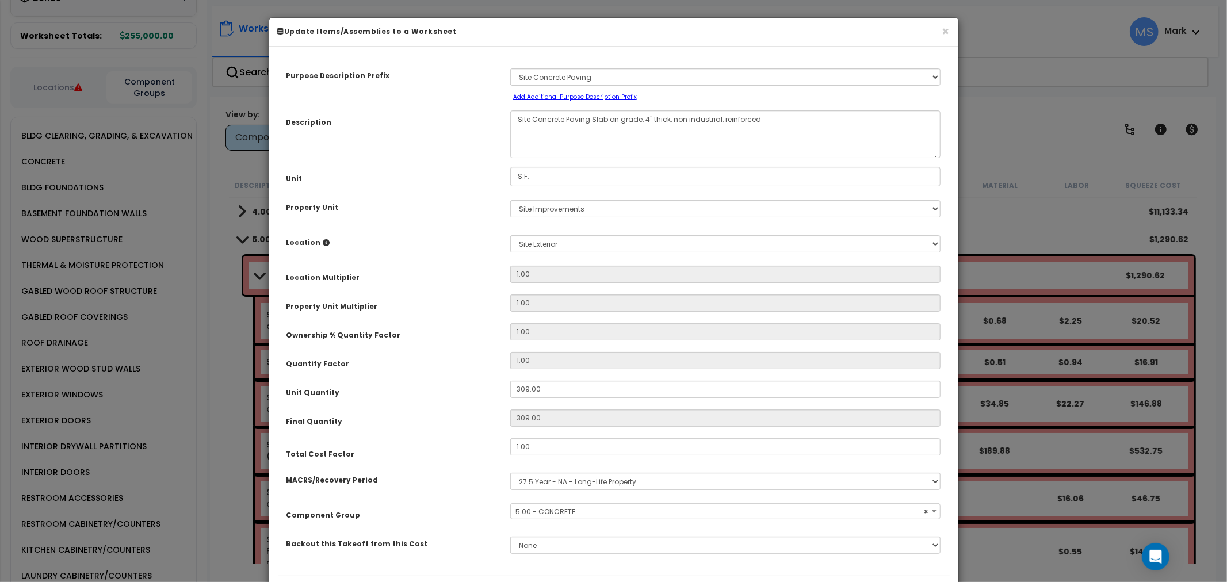
select select "46252"
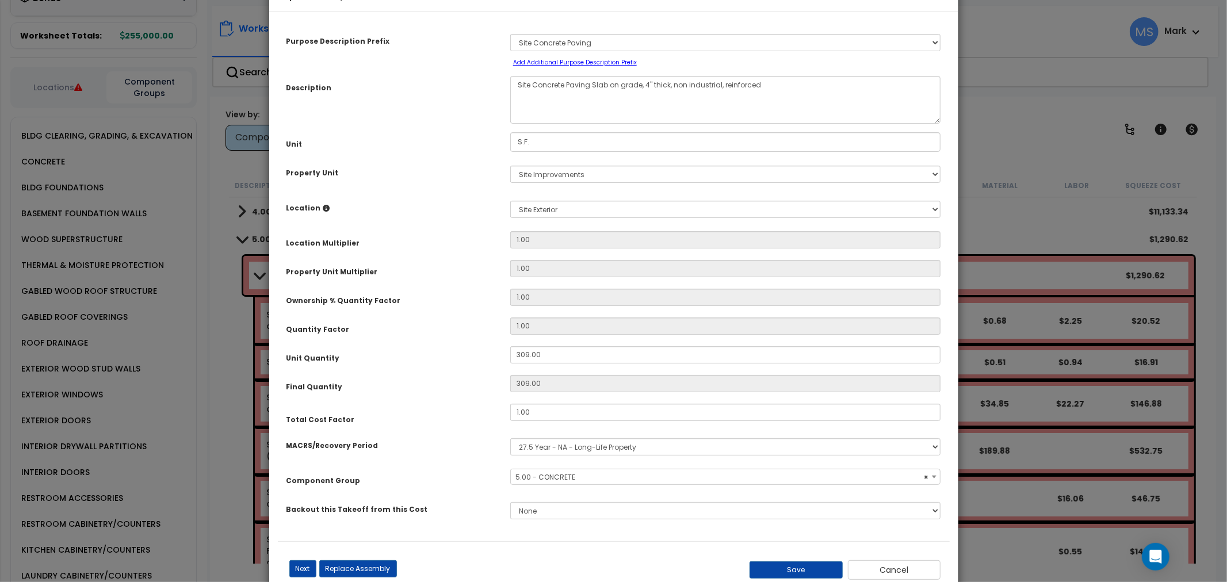
scroll to position [67, 0]
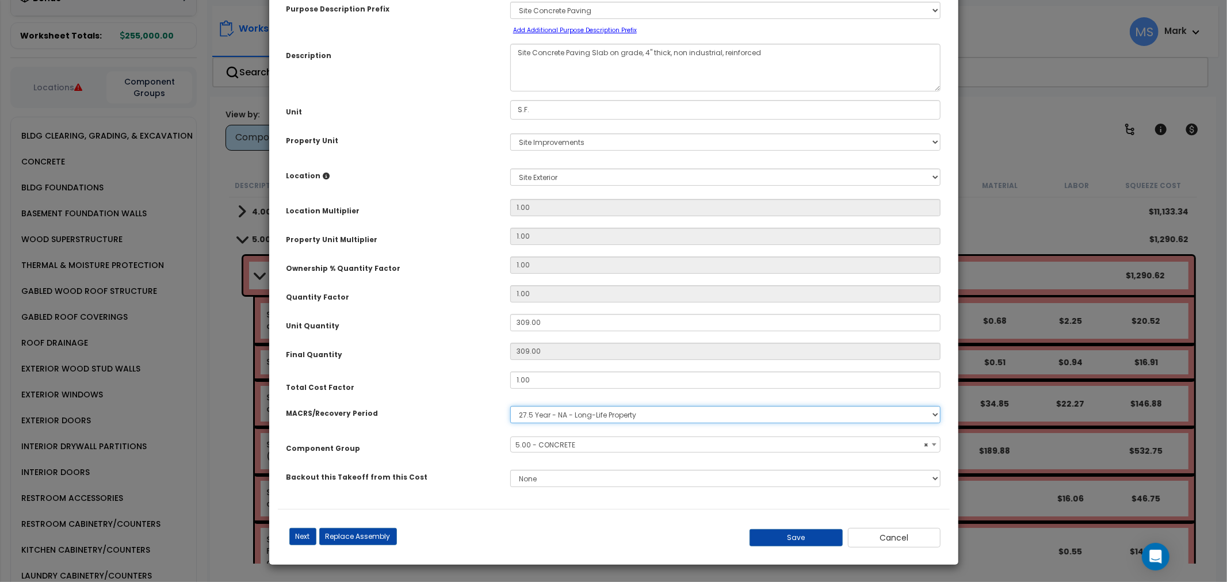
click at [556, 421] on select "Select MACRS/Recovery Period 5 Years - 57.0 - Distributive Trades & Services 5 …" at bounding box center [725, 414] width 431 height 17
select select "3666"
click at [510, 406] on select "Select MACRS/Recovery Period 5 Years - 57.0 - Distributive Trades & Services 5 …" at bounding box center [725, 414] width 431 height 17
click at [821, 536] on button "Save" at bounding box center [796, 537] width 93 height 17
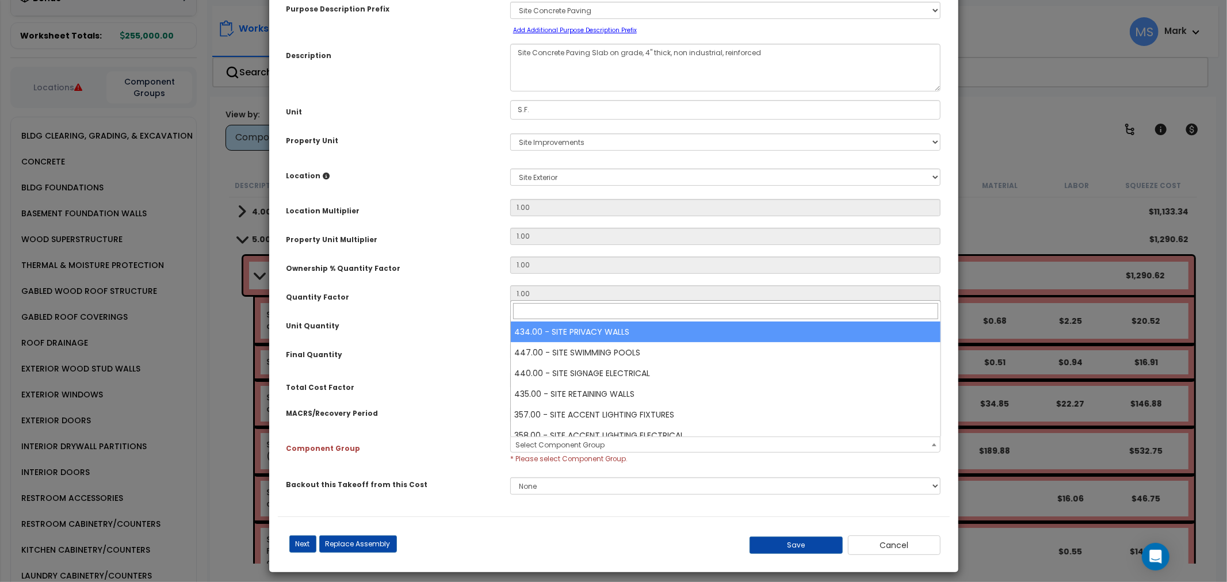
click at [626, 445] on span "Select Component Group" at bounding box center [726, 445] width 430 height 16
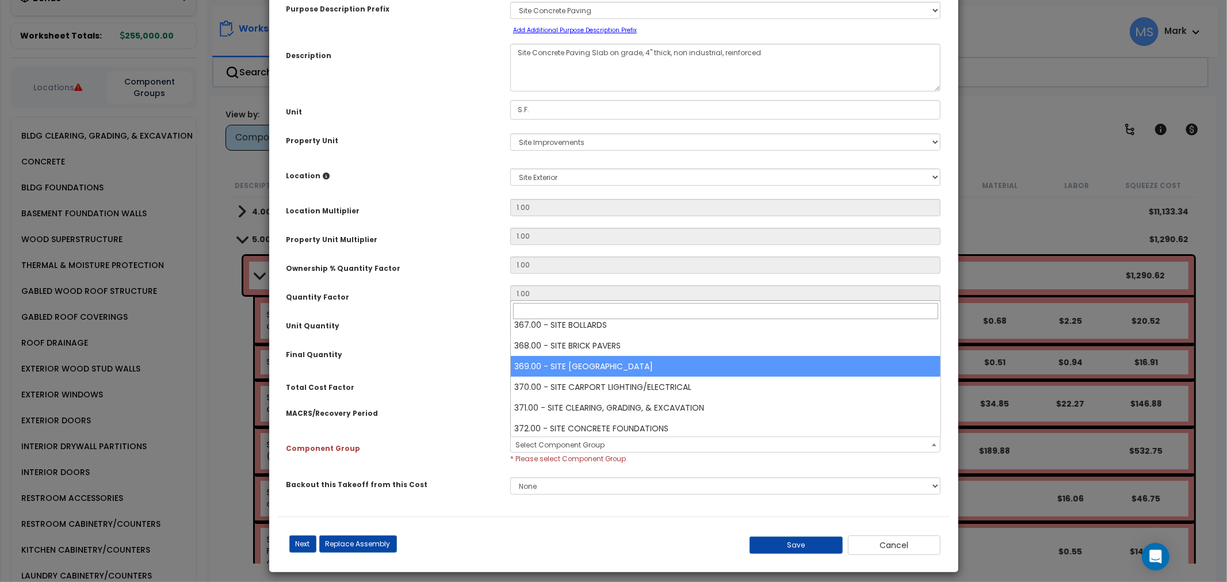
scroll to position [319, 0]
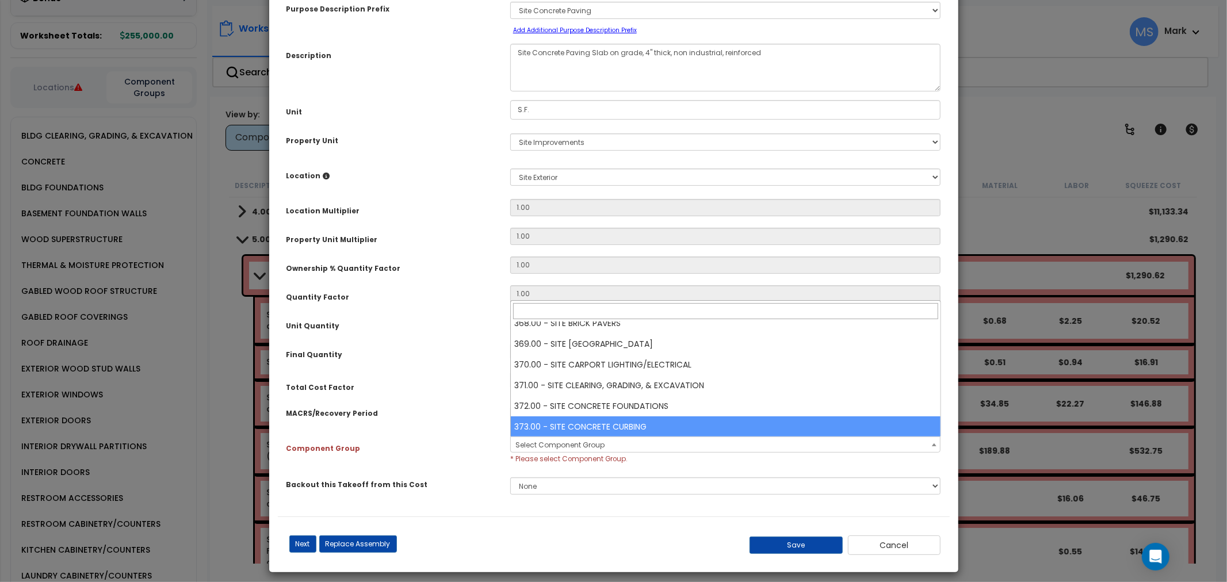
select select "46169"
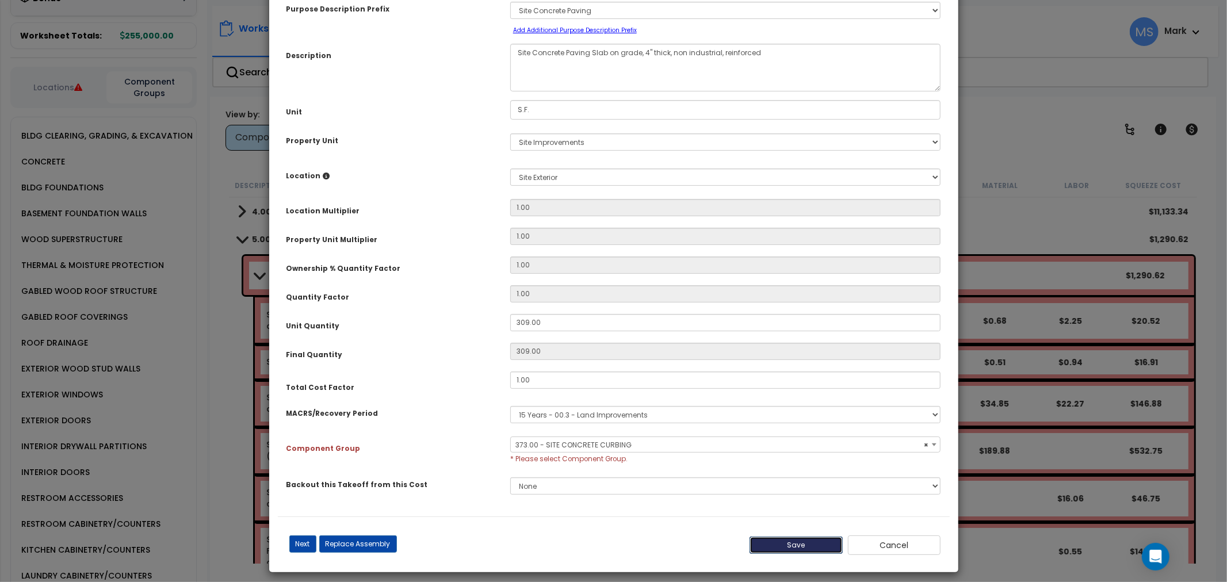
click at [810, 540] on button "Save" at bounding box center [796, 545] width 93 height 17
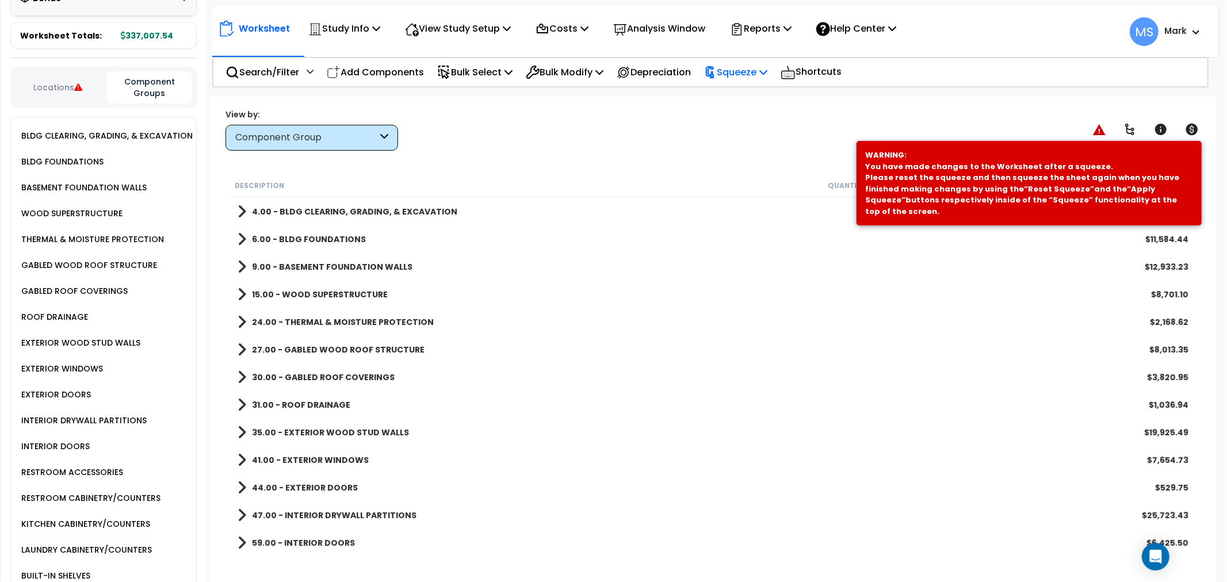
click at [749, 75] on p "Squeeze" at bounding box center [735, 72] width 63 height 16
click at [758, 102] on link "Re-squeeze" at bounding box center [756, 99] width 114 height 26
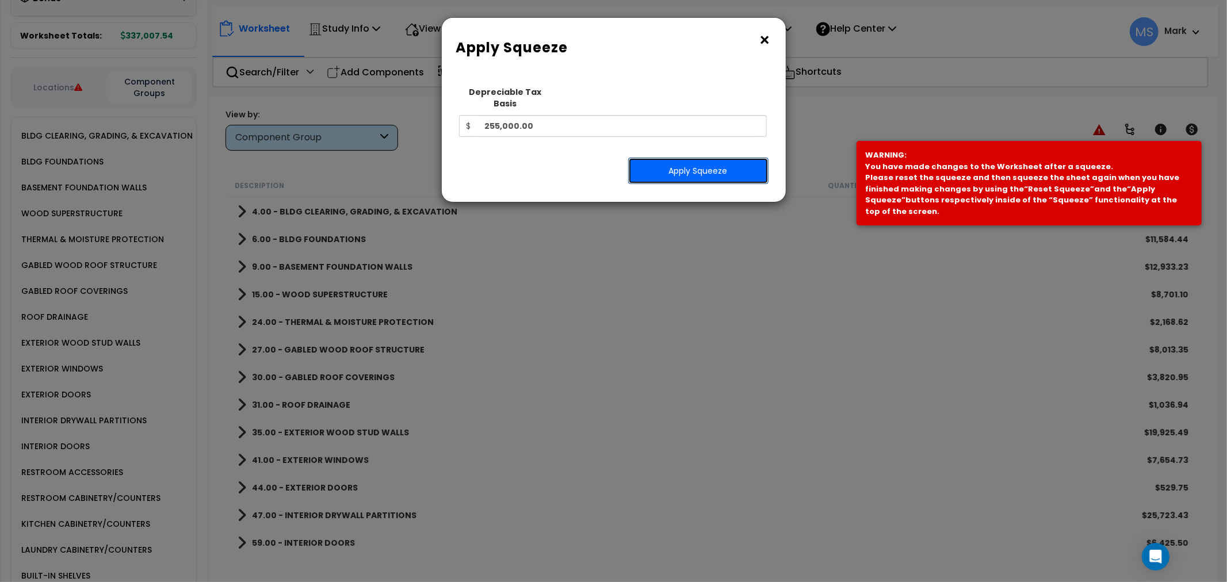
click at [733, 159] on button "Apply Squeeze" at bounding box center [698, 171] width 140 height 26
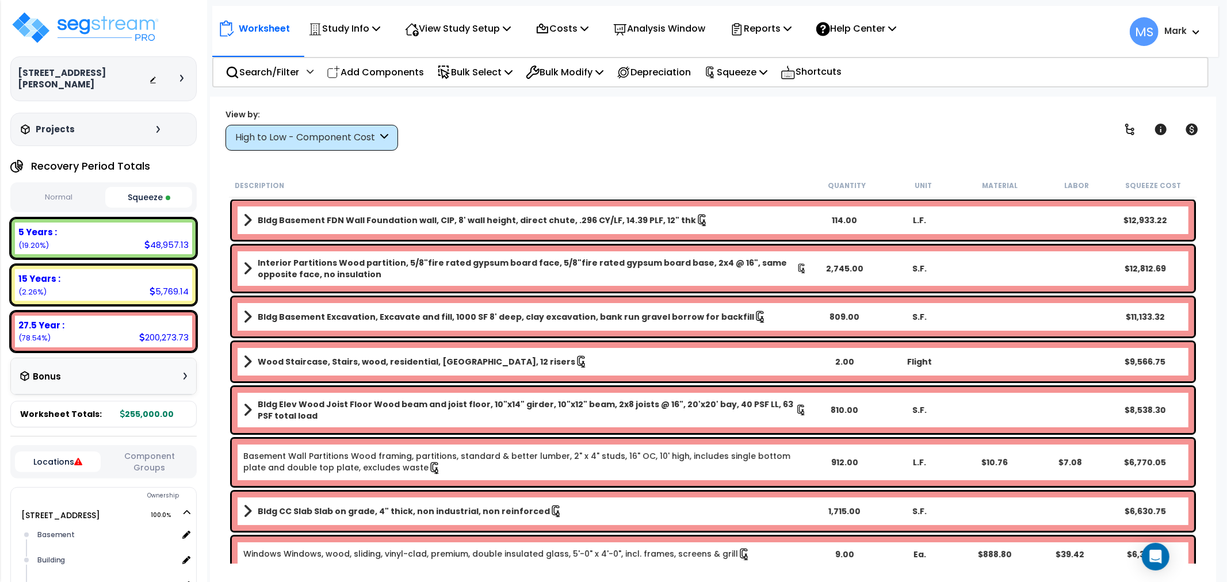
click at [319, 145] on div "High to Low - Component Cost" at bounding box center [312, 138] width 173 height 26
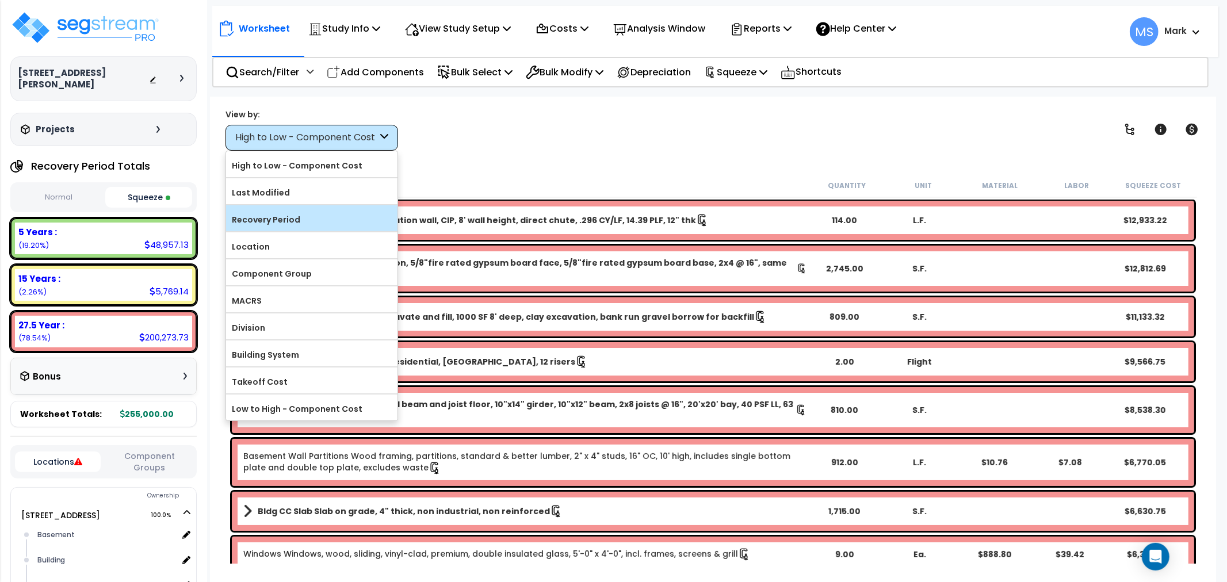
click at [303, 215] on label "Recovery Period" at bounding box center [311, 219] width 171 height 17
click at [0, 0] on input "Recovery Period" at bounding box center [0, 0] width 0 height 0
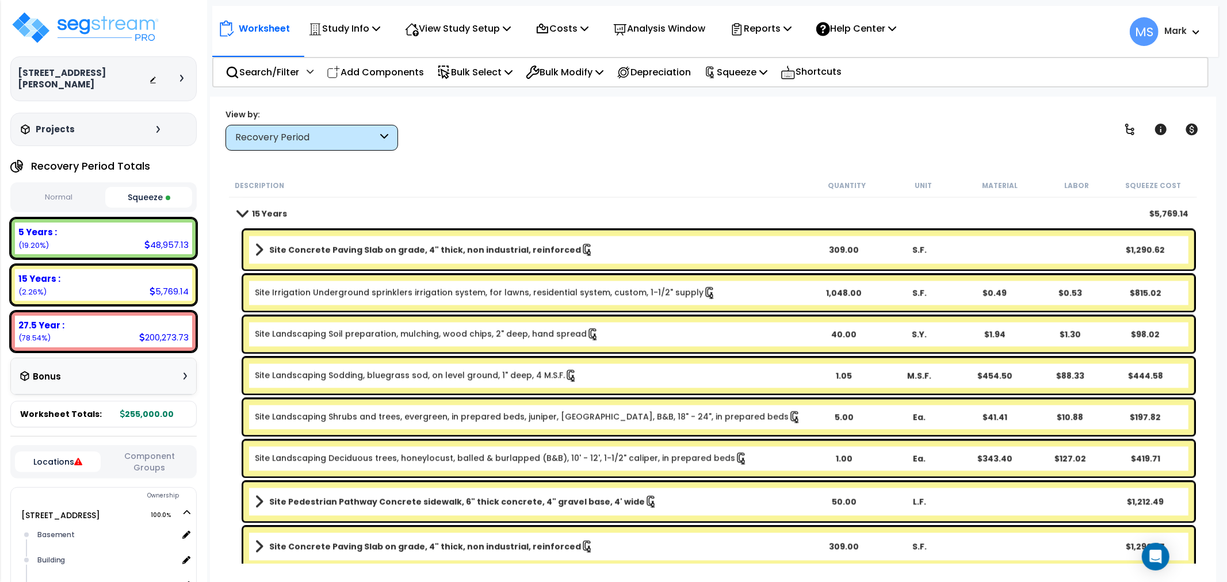
scroll to position [2046, 0]
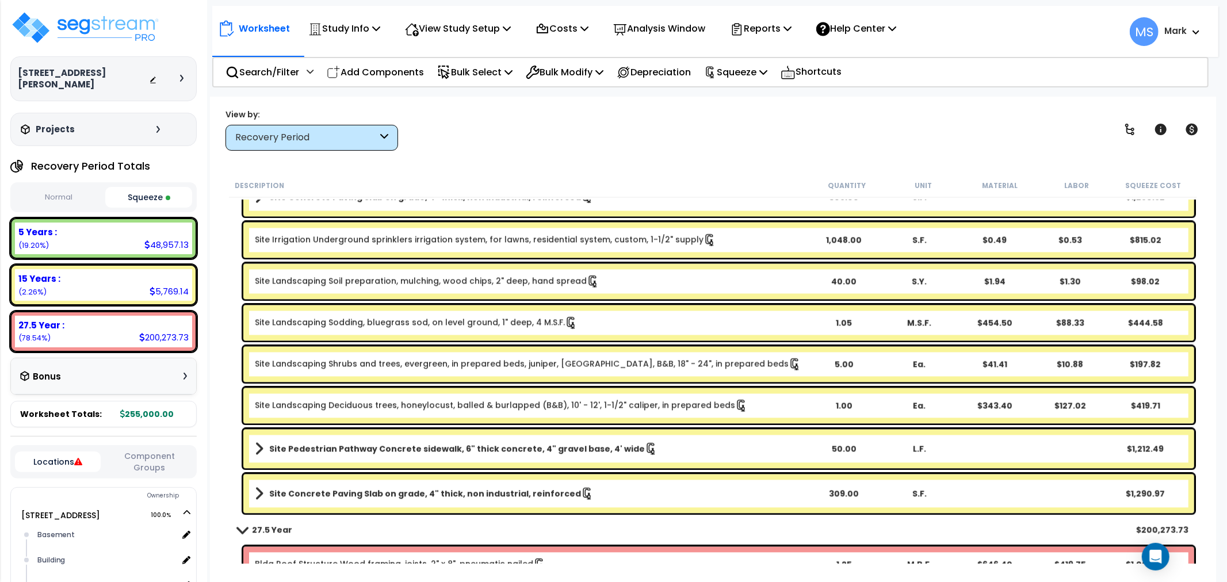
click at [469, 503] on div "Site Concrete Paving Slab on grade, 4" thick, non industrial, reinforced 309.00…" at bounding box center [718, 493] width 951 height 39
click at [472, 499] on link "Site Concrete Paving Slab on grade, 4" thick, non industrial, reinforced" at bounding box center [530, 494] width 551 height 16
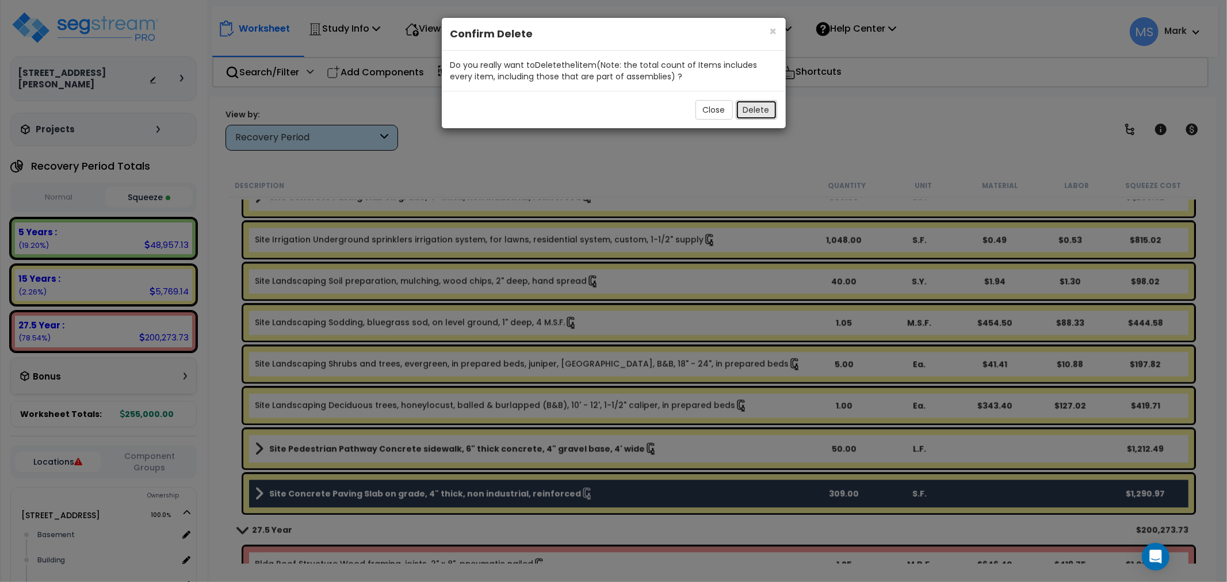
click at [764, 104] on button "Delete" at bounding box center [756, 110] width 41 height 20
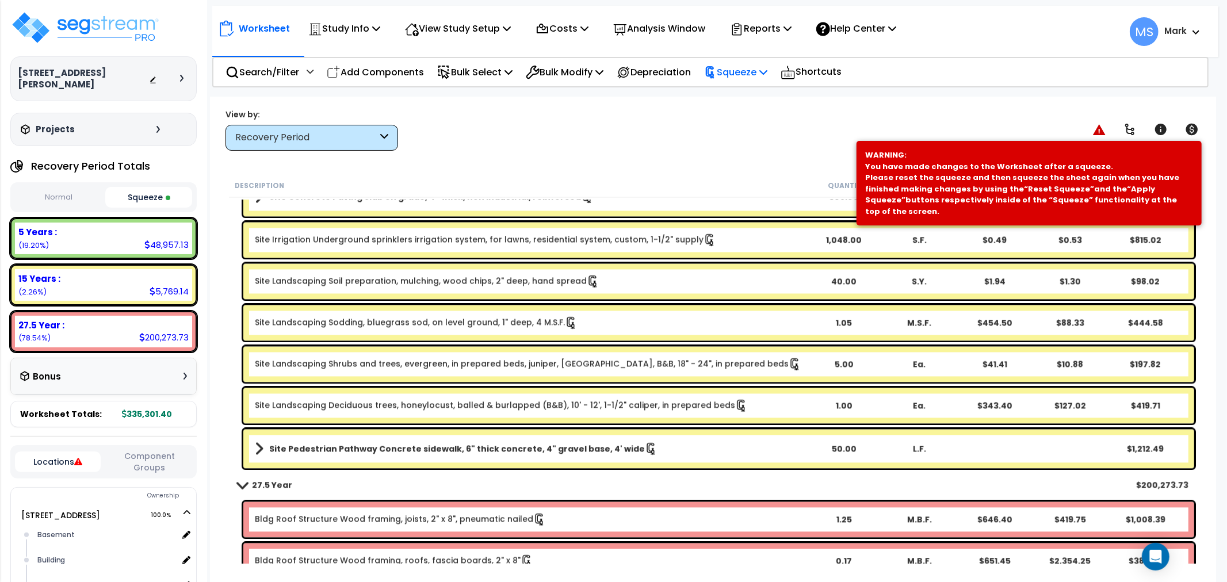
click at [732, 75] on p "Squeeze" at bounding box center [735, 72] width 63 height 16
click at [735, 89] on link "Re-squeeze" at bounding box center [756, 99] width 114 height 26
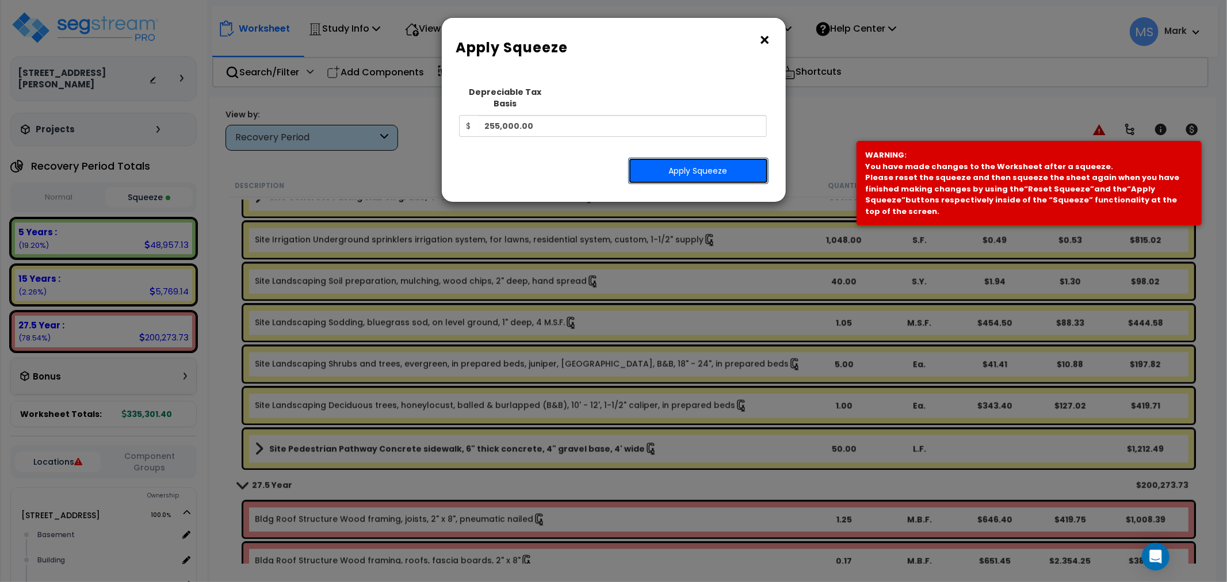
click at [703, 171] on button "Apply Squeeze" at bounding box center [698, 171] width 140 height 26
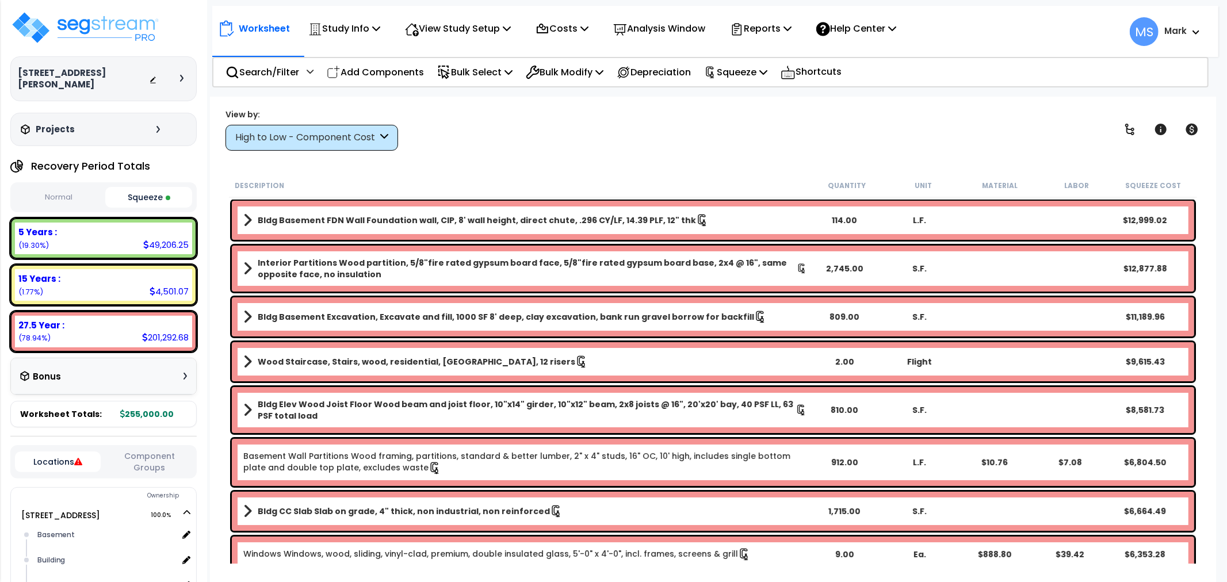
click at [123, 273] on div "15 Years :" at bounding box center [103, 279] width 170 height 12
click at [320, 129] on div "High to Low - Component Cost" at bounding box center [312, 138] width 173 height 26
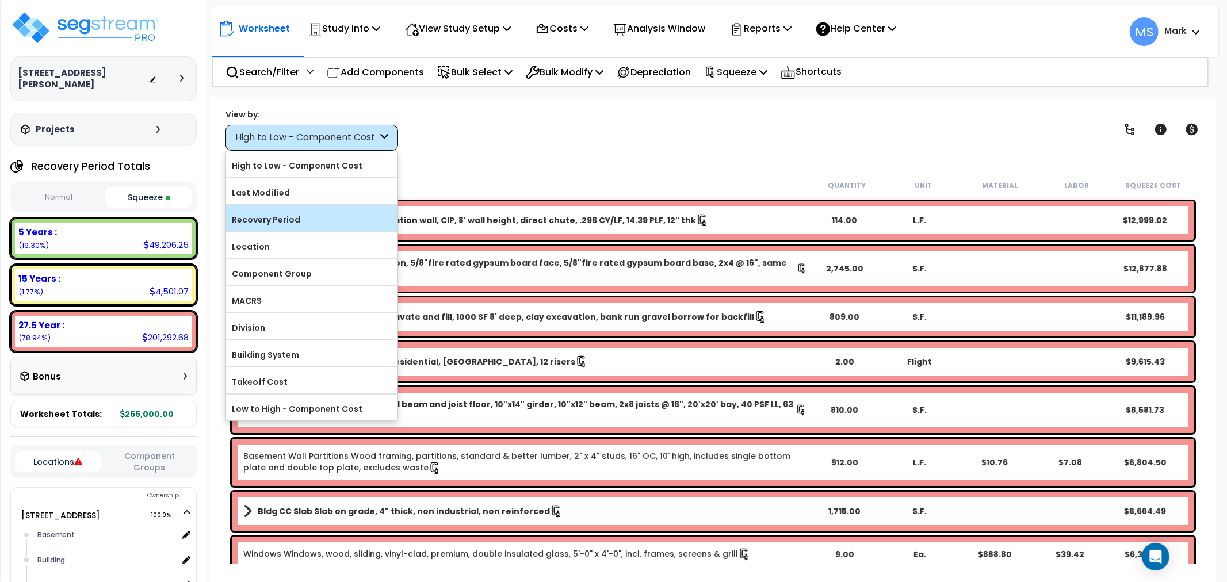
click at [322, 217] on label "Recovery Period" at bounding box center [311, 219] width 171 height 17
click at [0, 0] on input "Recovery Period" at bounding box center [0, 0] width 0 height 0
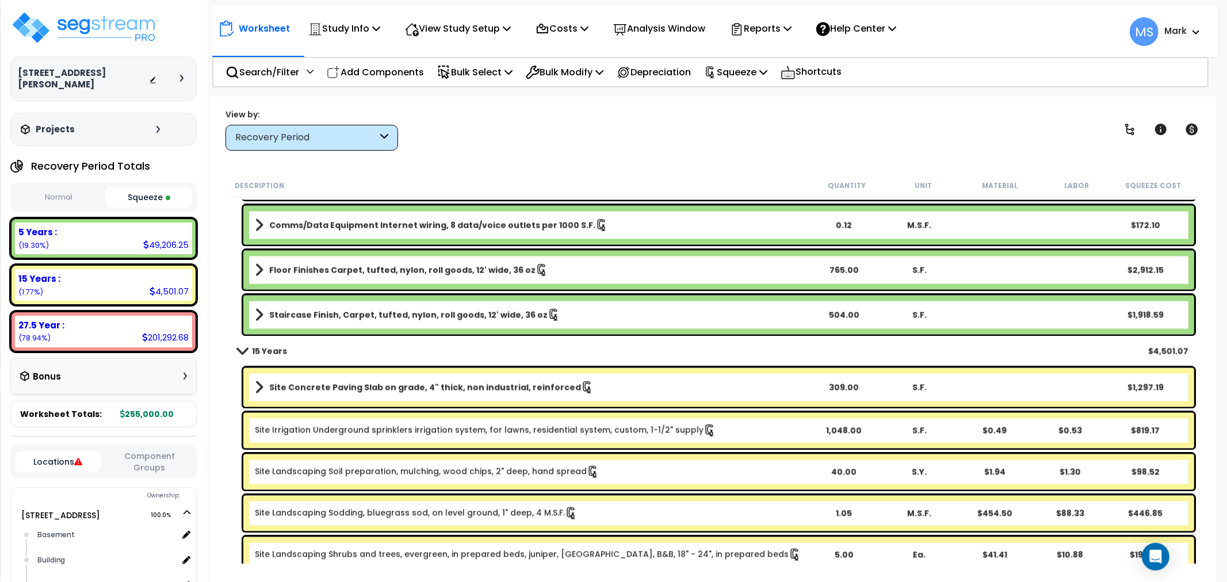
scroll to position [1854, 0]
click at [482, 381] on link "Site Concrete Paving Slab on grade, 4" thick, non industrial, reinforced" at bounding box center [530, 388] width 551 height 16
click at [481, 381] on link "Site Concrete Paving Slab on grade, 4" thick, non industrial, reinforced" at bounding box center [530, 388] width 551 height 16
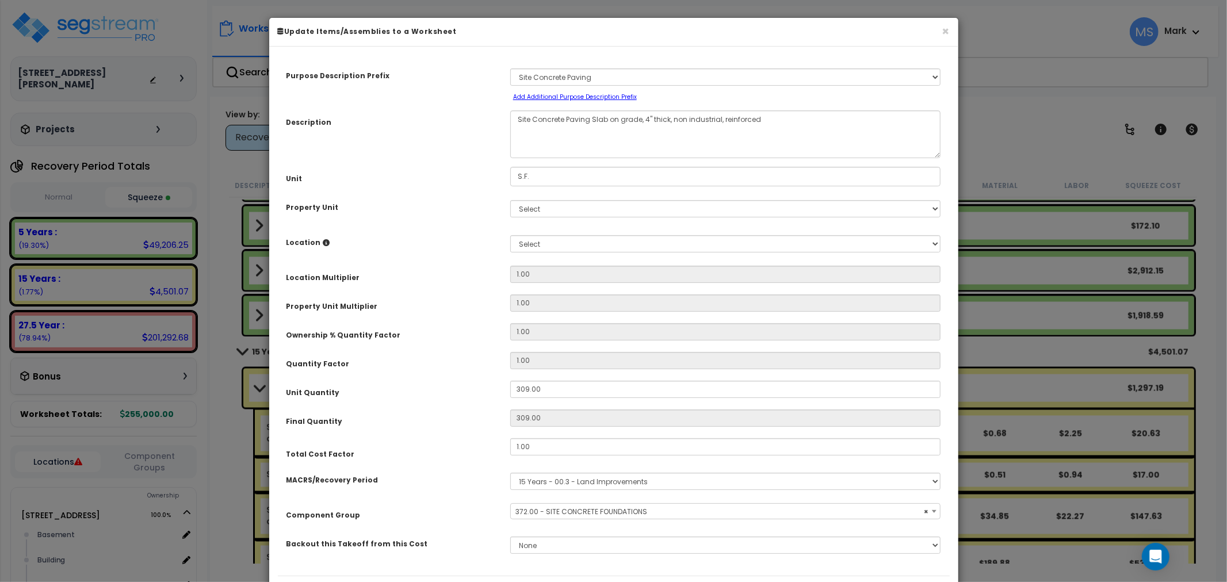
select select "46168"
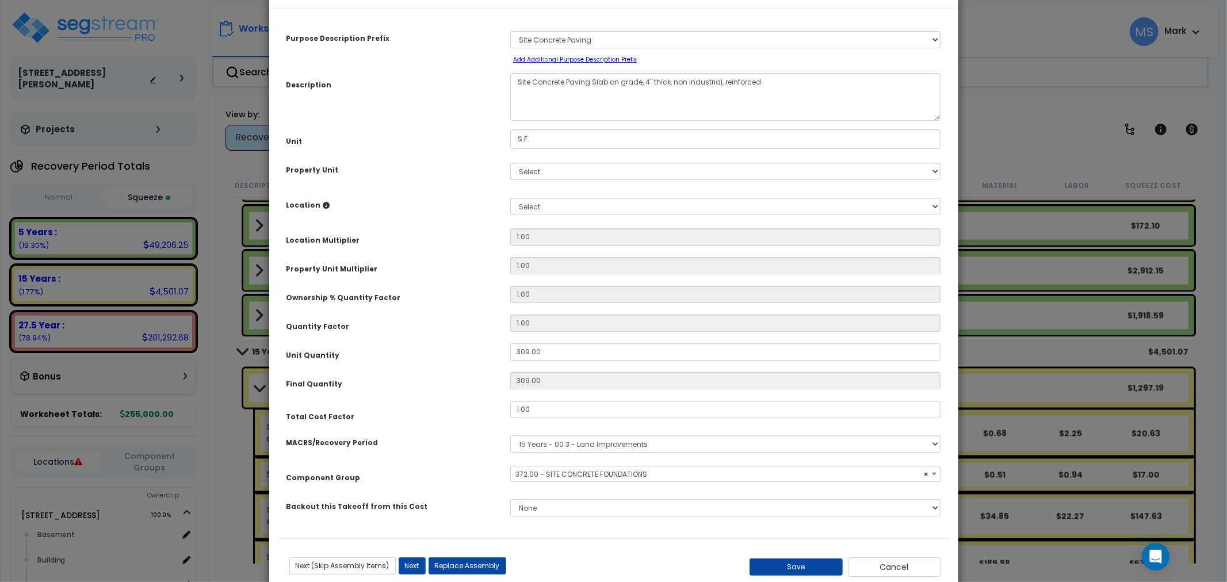
scroll to position [67, 0]
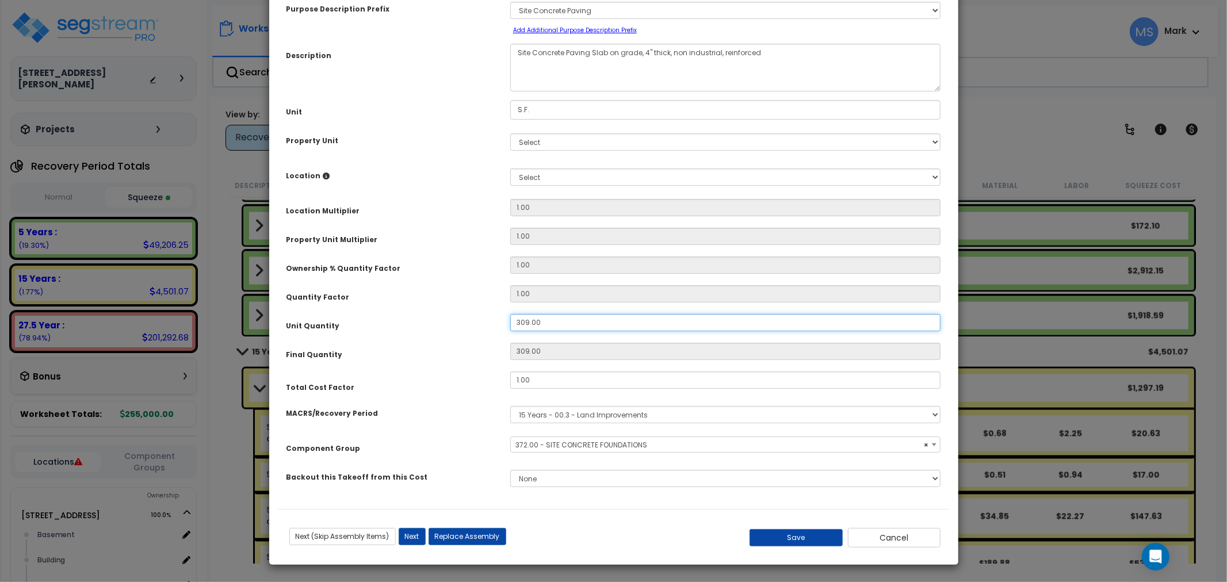
click at [567, 321] on input "309.00" at bounding box center [725, 322] width 431 height 17
type input "3"
type input "309"
type input "32"
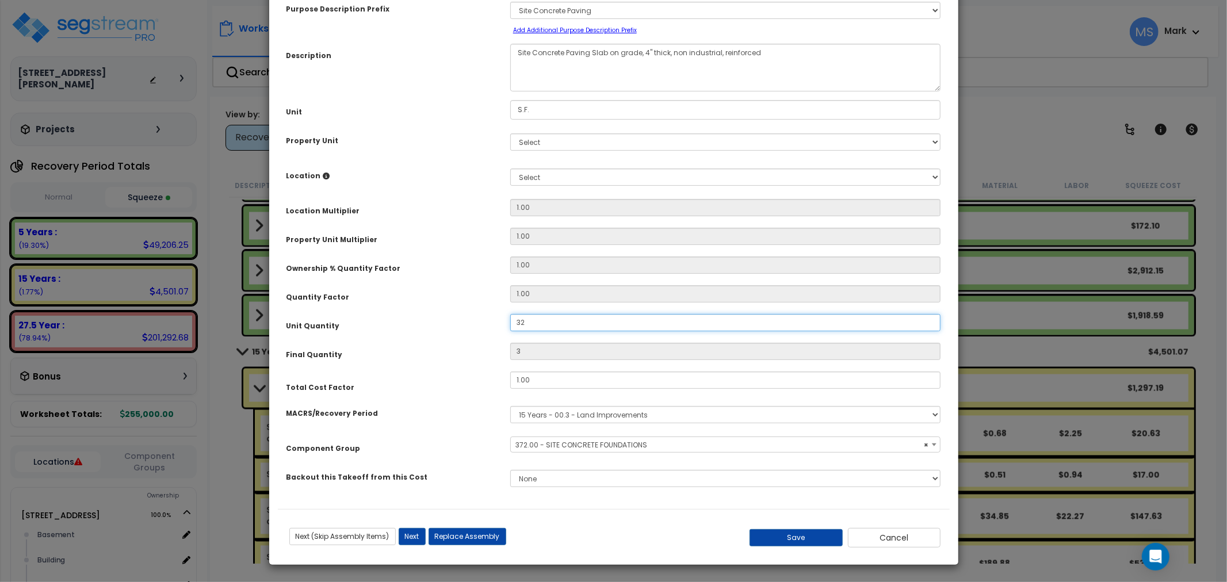
type input "32"
type input "325"
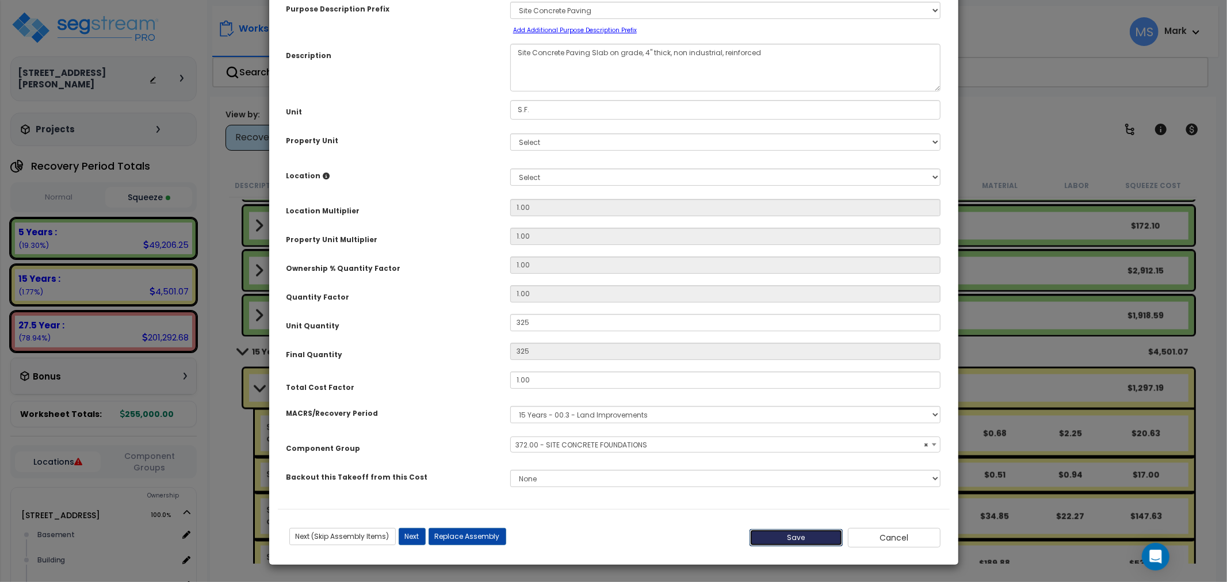
click at [795, 539] on button "Save" at bounding box center [796, 537] width 93 height 17
type input "325.00"
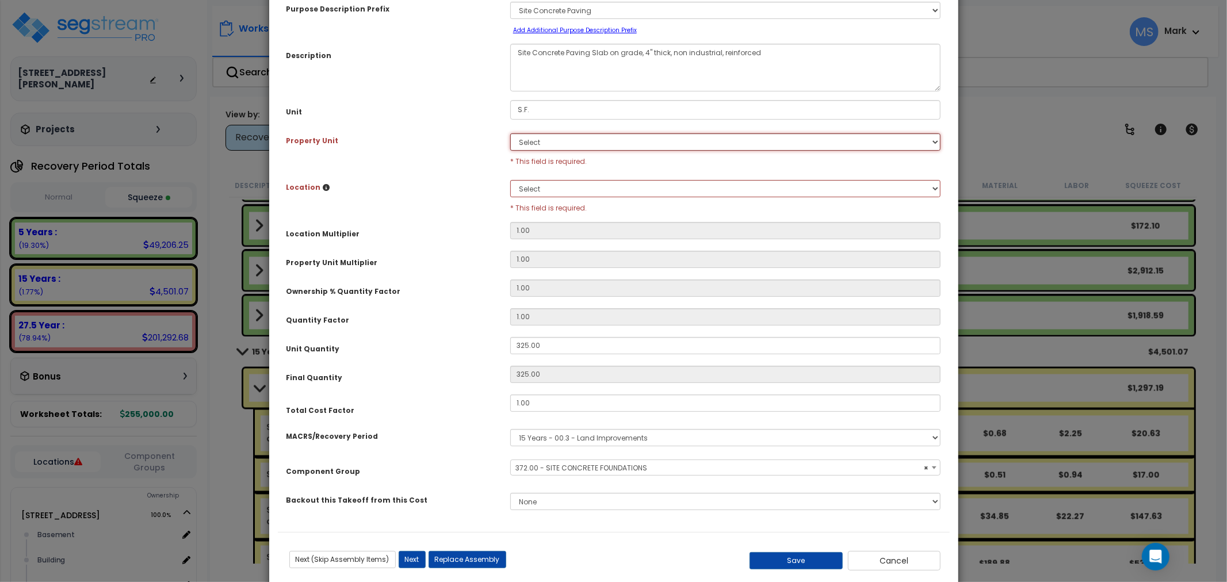
click at [581, 143] on select "Select 814 South Aspen Way Site Improvements" at bounding box center [725, 141] width 431 height 17
select select "176577"
click at [510, 133] on select "Select 814 South Aspen Way Site Improvements" at bounding box center [725, 141] width 431 height 17
click at [577, 177] on div "Select Site Exterior Add Additional Location * This field is required." at bounding box center [726, 194] width 448 height 38
click at [577, 185] on select "Select Site Exterior Add Additional Location" at bounding box center [725, 188] width 431 height 17
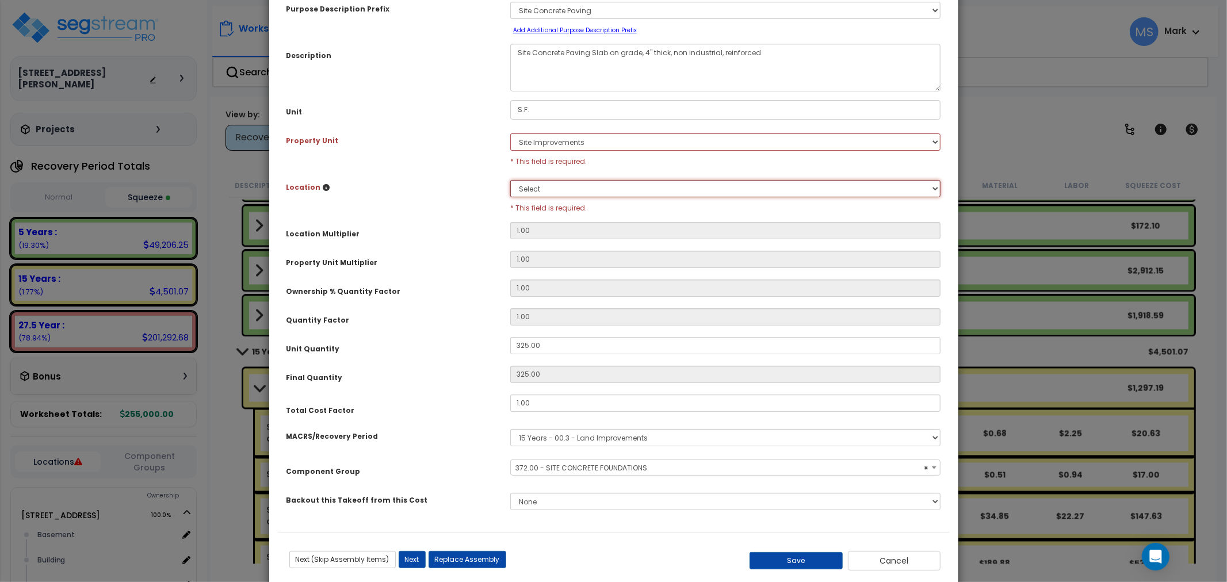
select select "462"
click at [510, 180] on select "Select Site Exterior Add Additional Location" at bounding box center [725, 188] width 431 height 17
type input "1"
type input "325"
click at [812, 560] on button "Save" at bounding box center [796, 560] width 93 height 17
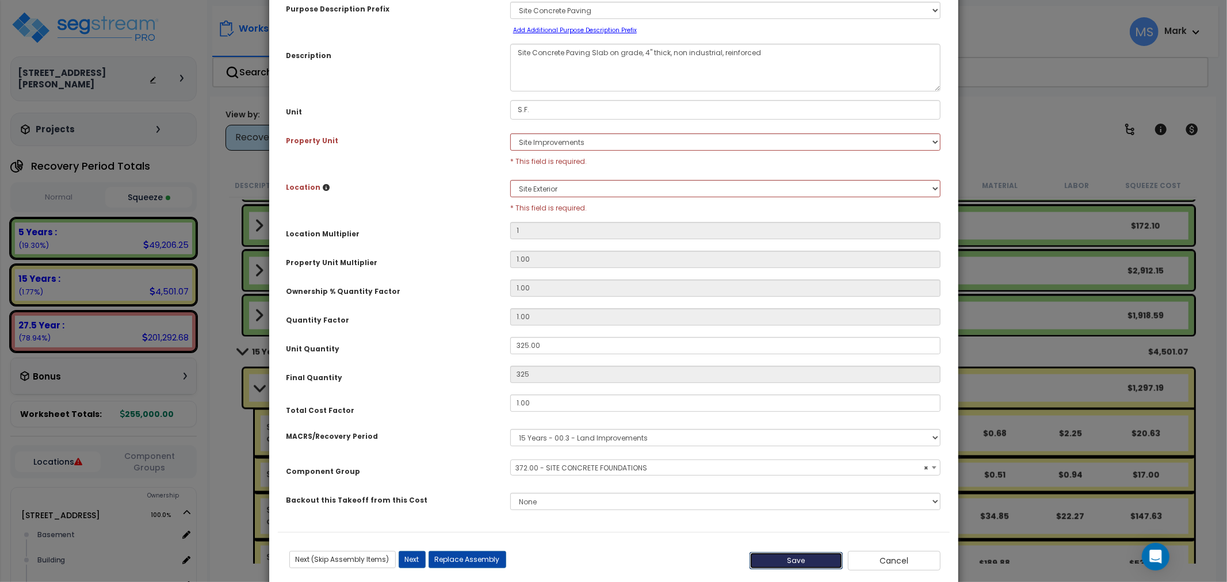
type input "1.00"
type input "325.00"
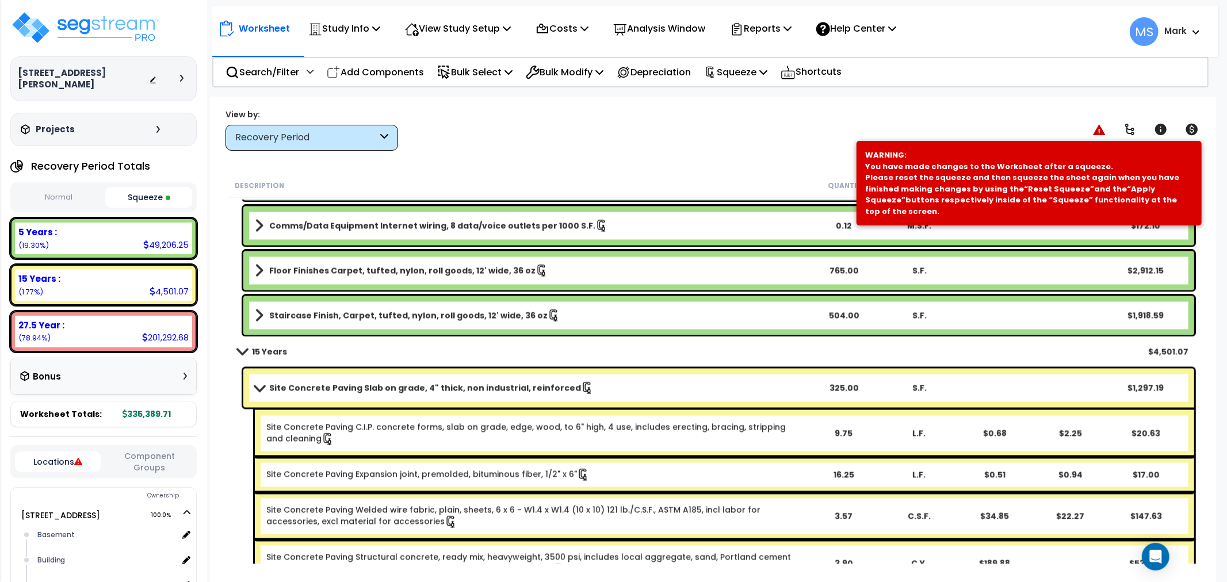
click at [478, 377] on div "Site Concrete Paving Slab on grade, 4" thick, non industrial, reinforced 325.00…" at bounding box center [718, 388] width 951 height 39
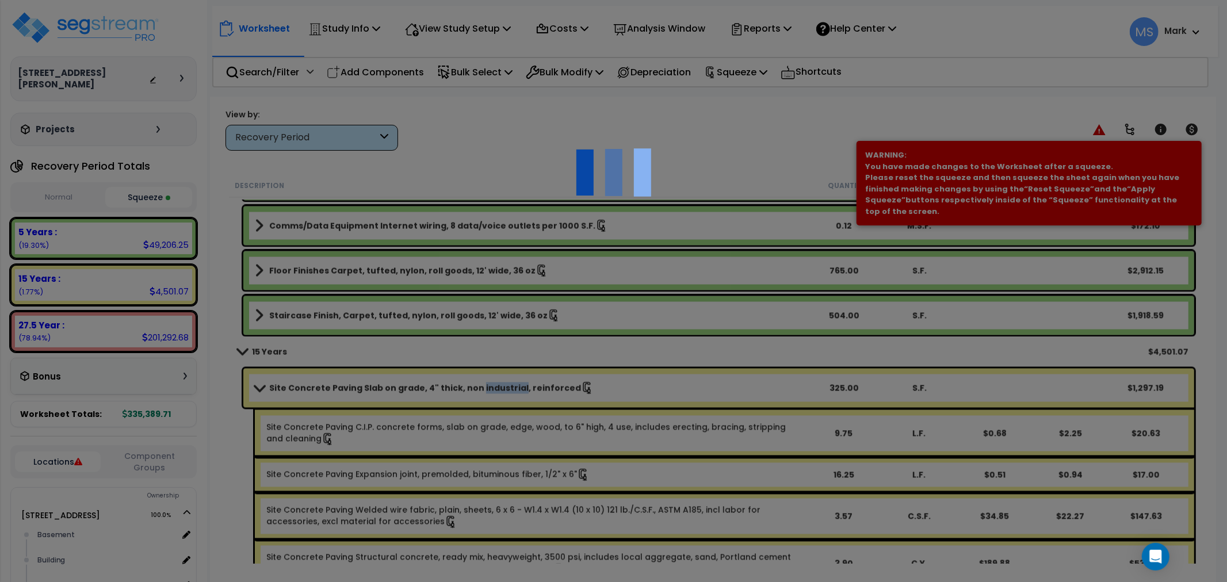
scroll to position [0, 0]
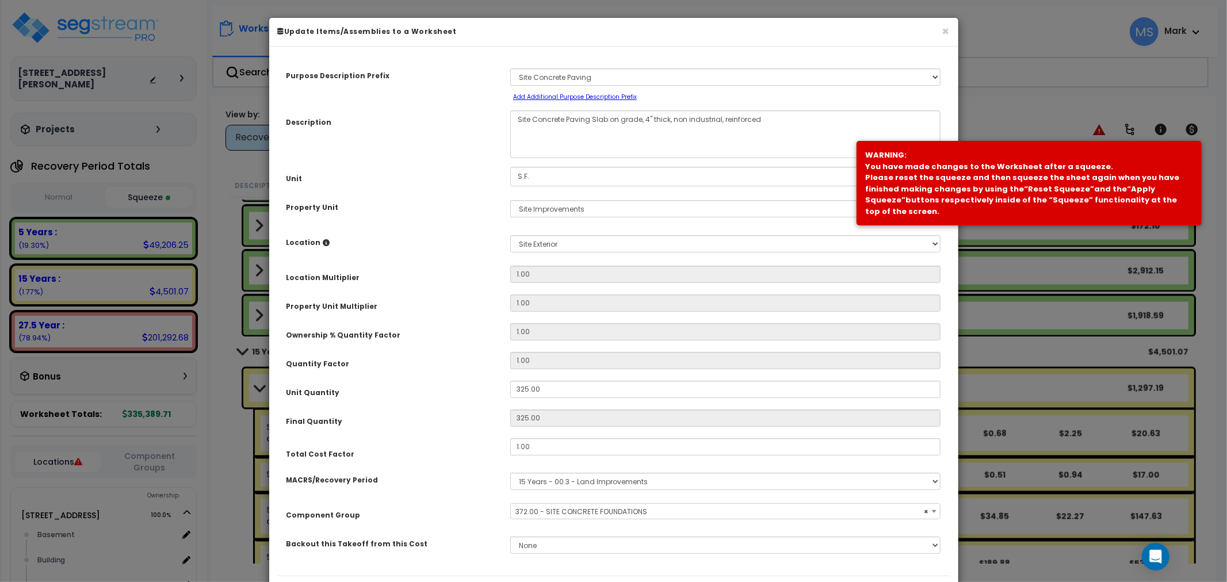
click at [583, 512] on span "× 372.00 - SITE CONCRETE FOUNDATIONS" at bounding box center [726, 512] width 430 height 16
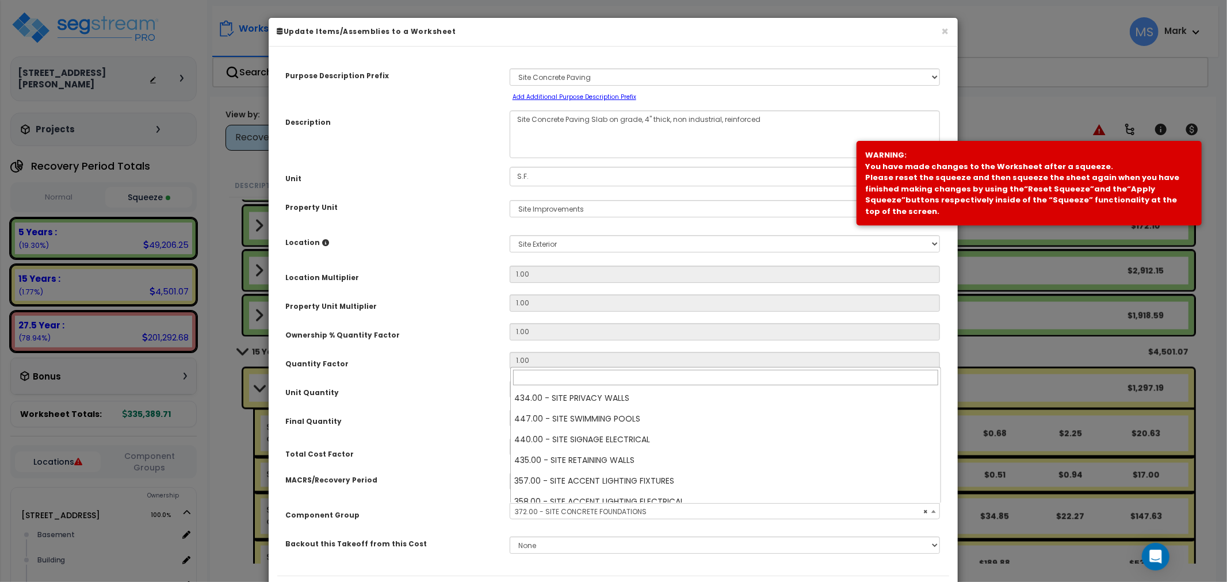
scroll to position [352, 0]
drag, startPoint x: 596, startPoint y: 515, endPoint x: 593, endPoint y: 503, distance: 11.7
click at [594, 513] on span "× 373.00 - SITE CONCRETE CURBING" at bounding box center [725, 512] width 430 height 16
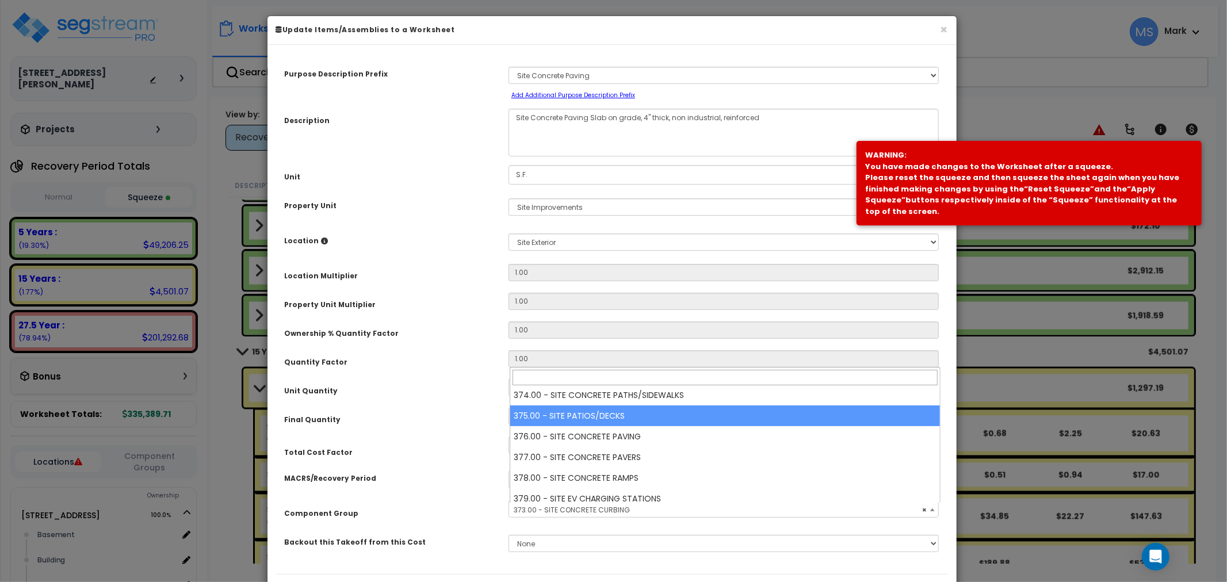
scroll to position [457, 0]
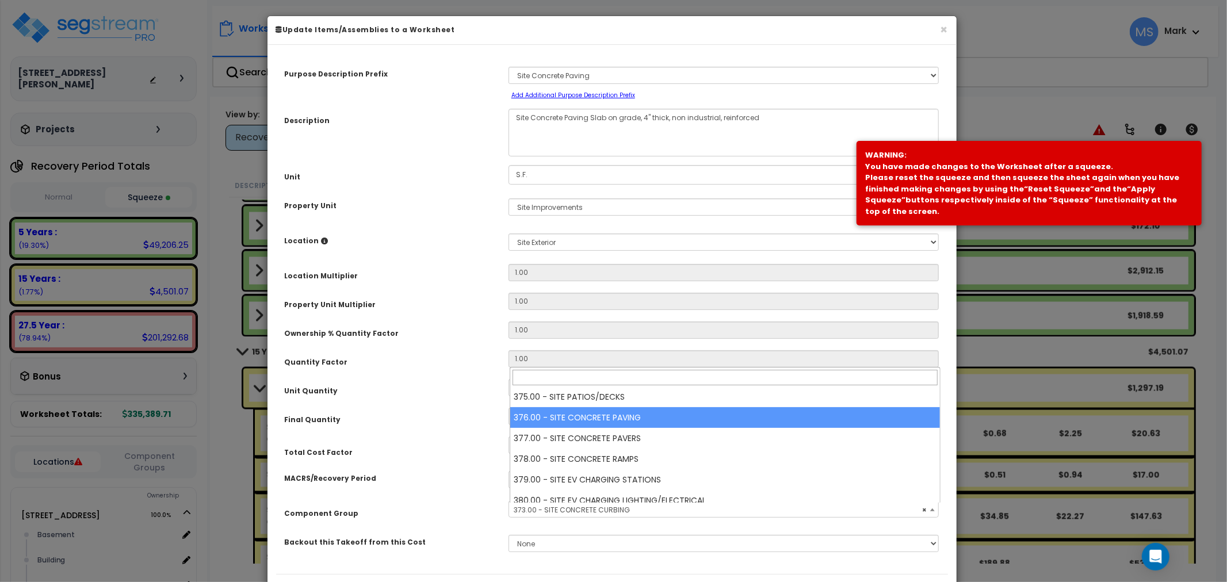
select select "46172"
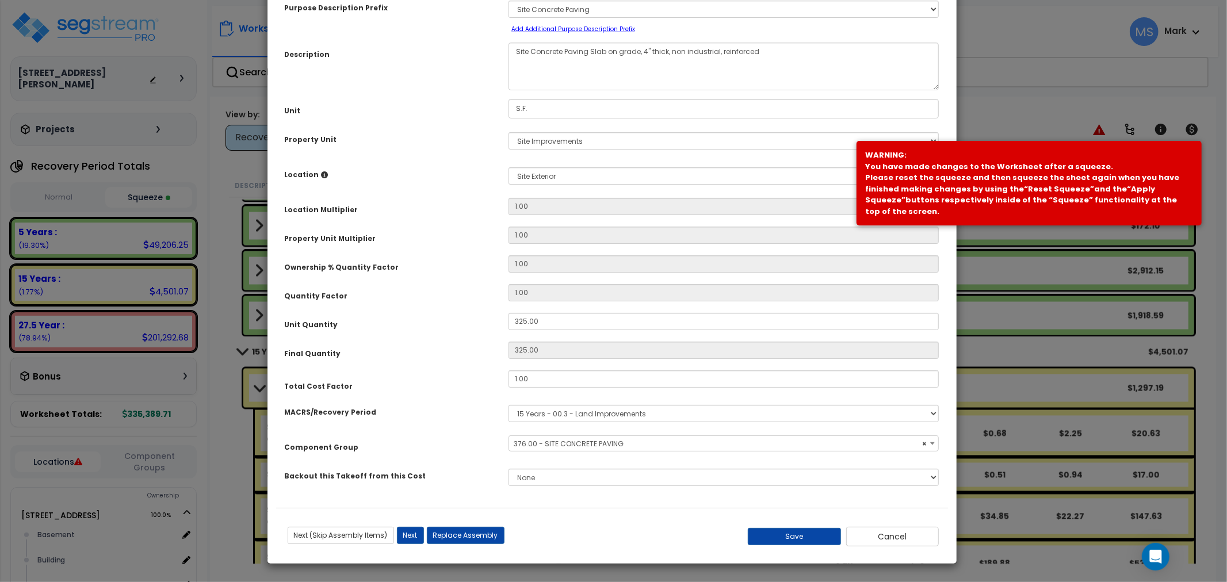
scroll to position [67, 0]
click at [821, 536] on button "Save" at bounding box center [794, 536] width 93 height 17
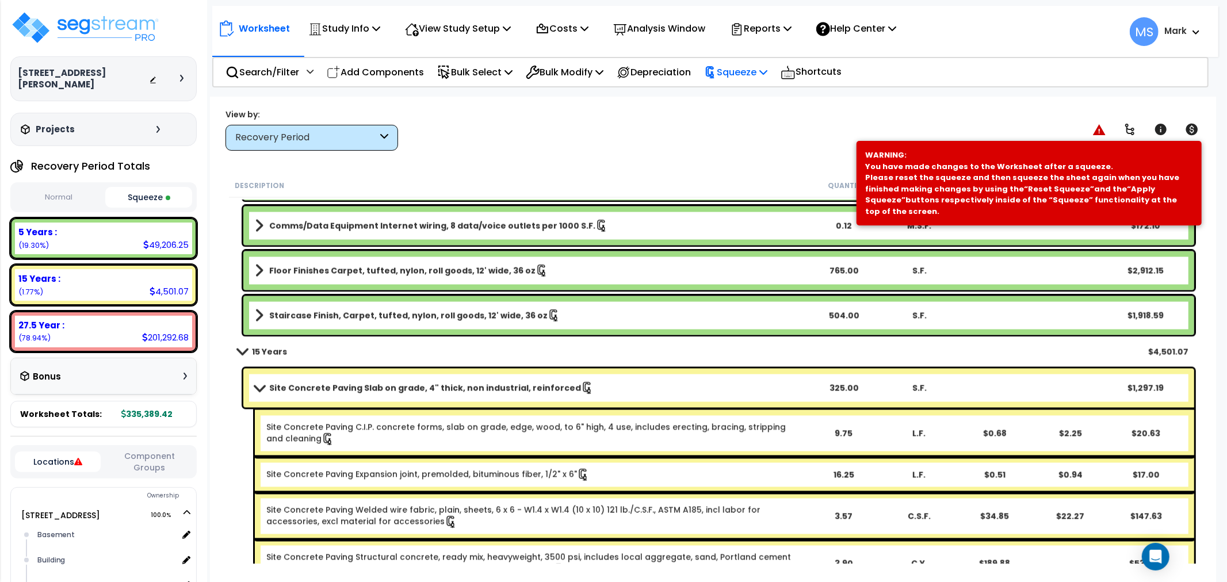
click at [761, 70] on p "Squeeze" at bounding box center [735, 72] width 63 height 16
click at [756, 97] on link "Re-squeeze" at bounding box center [756, 99] width 114 height 26
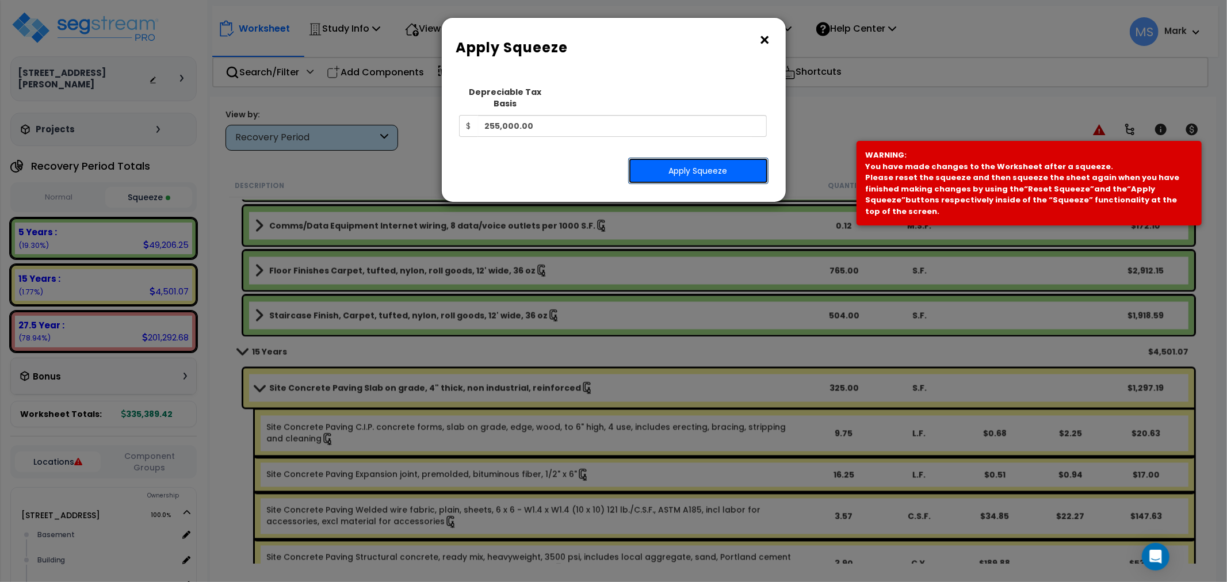
click at [726, 167] on button "Apply Squeeze" at bounding box center [698, 171] width 140 height 26
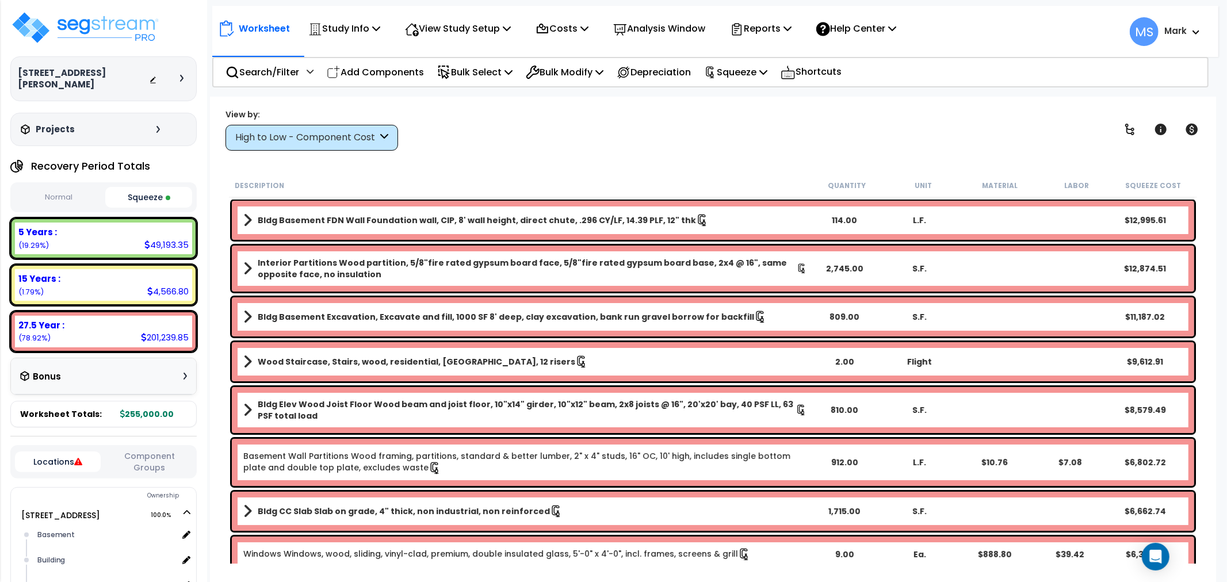
click at [339, 142] on div "High to Low - Component Cost" at bounding box center [306, 137] width 142 height 13
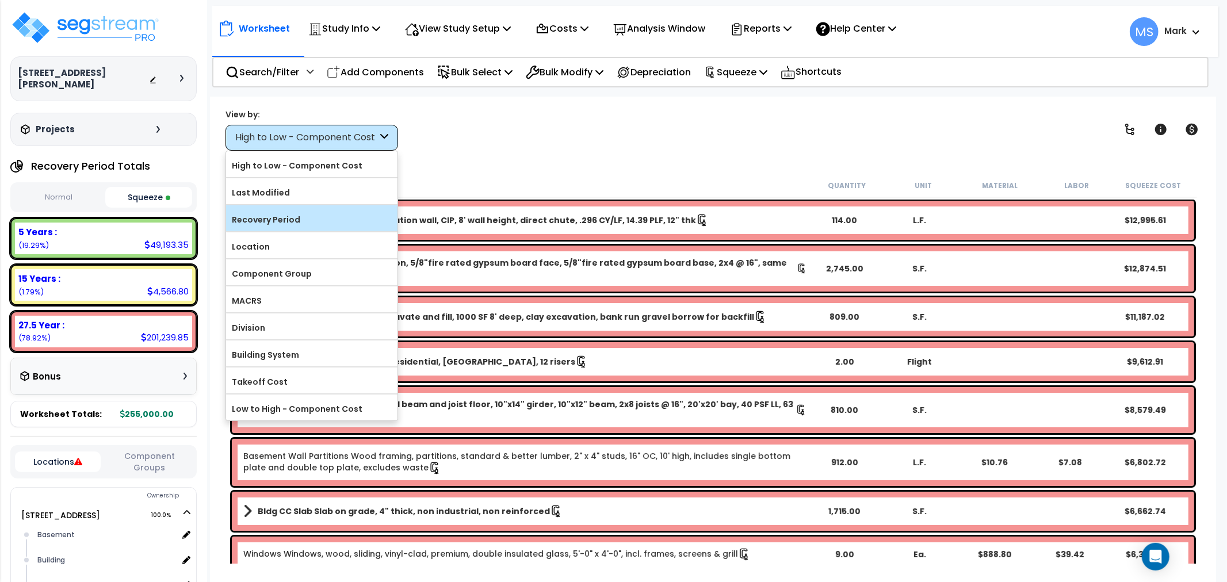
click at [341, 220] on label "Recovery Period" at bounding box center [311, 219] width 171 height 17
click at [0, 0] on input "Recovery Period" at bounding box center [0, 0] width 0 height 0
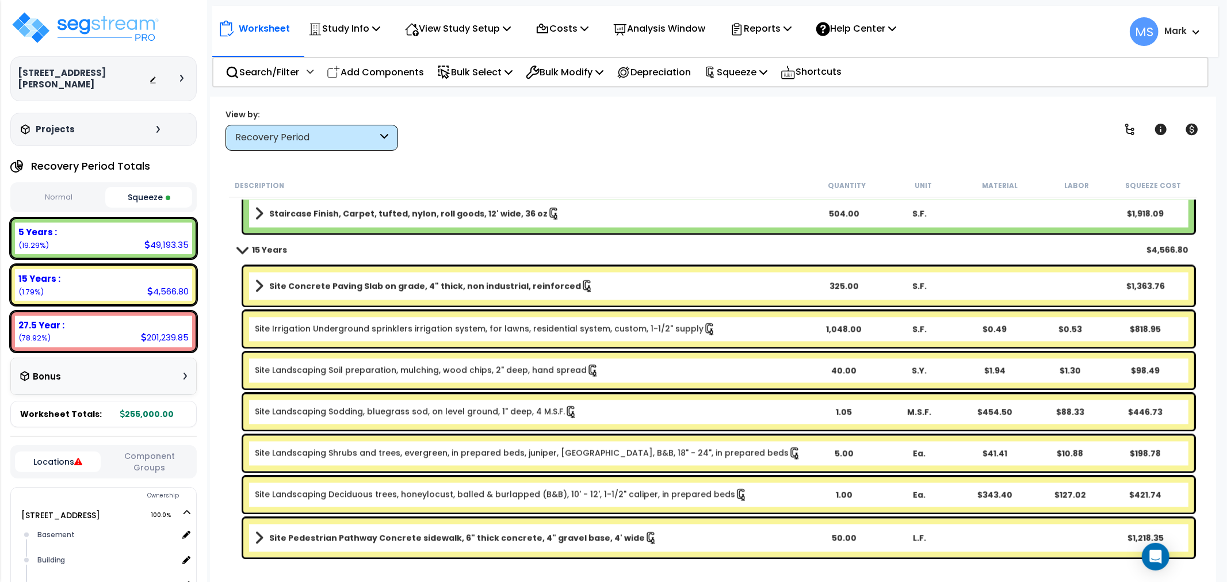
scroll to position [1982, 0]
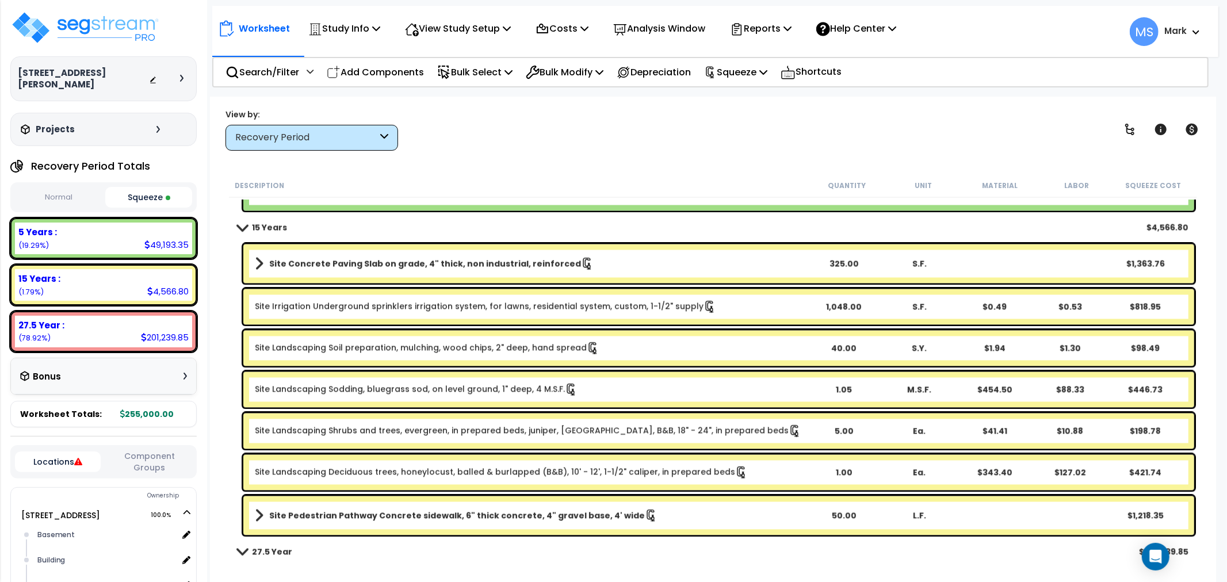
click at [364, 349] on link "Site Landscaping Soil preparation, mulching, wood chips, 2" deep, hand spread" at bounding box center [427, 348] width 345 height 13
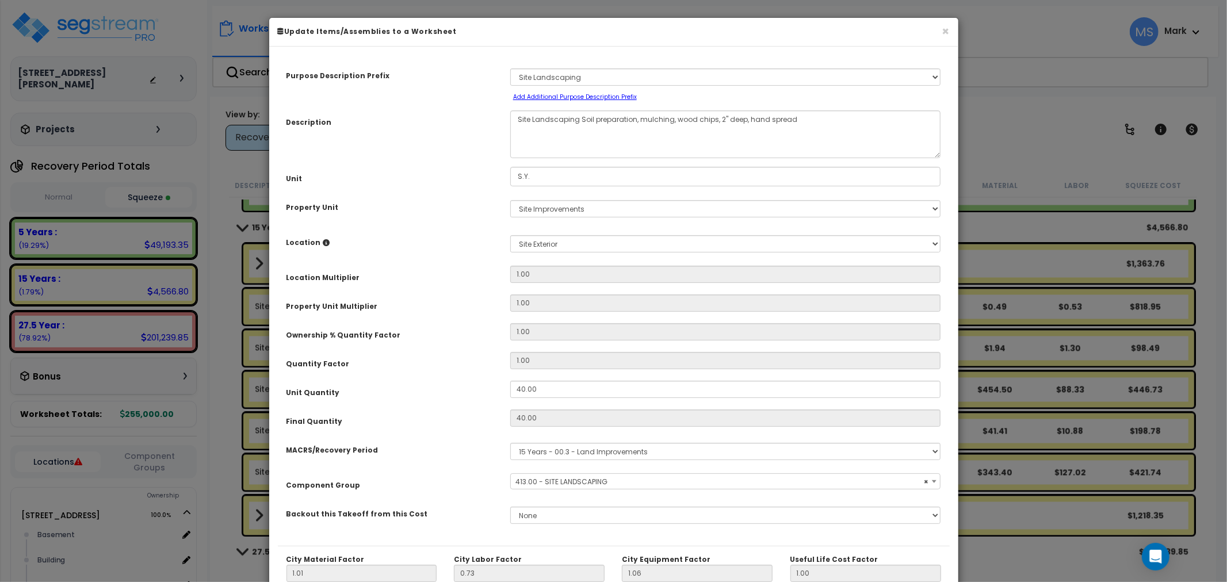
select select "46209"
click at [560, 391] on input "40.00" at bounding box center [725, 389] width 431 height 17
type input "7"
type input "40"
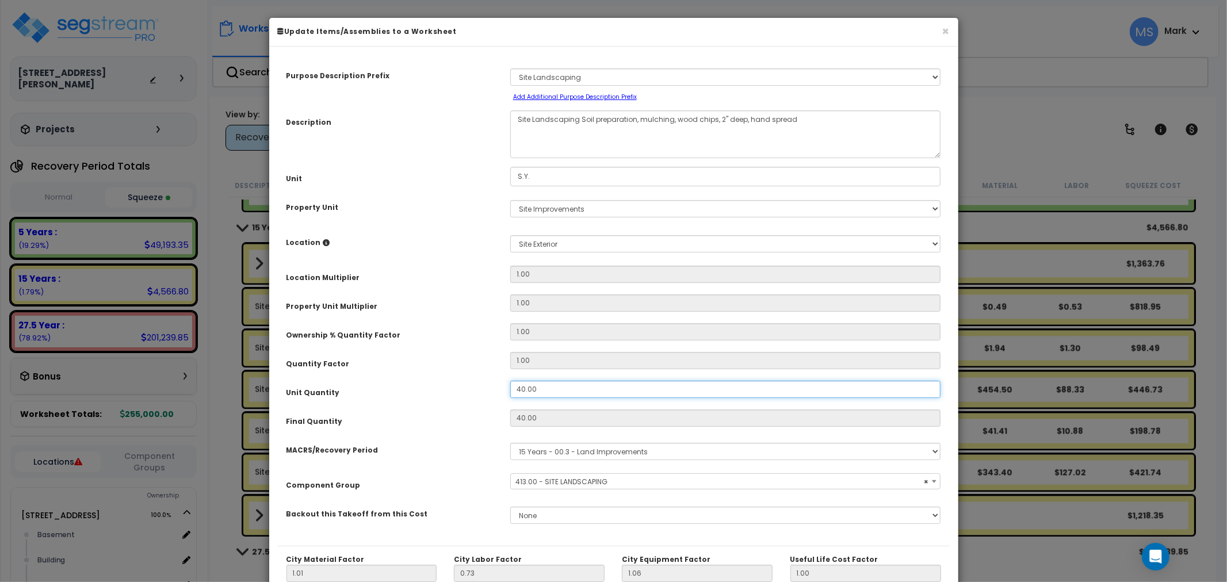
type input "$129.60"
type input "7"
type input "$22.68"
type input "75"
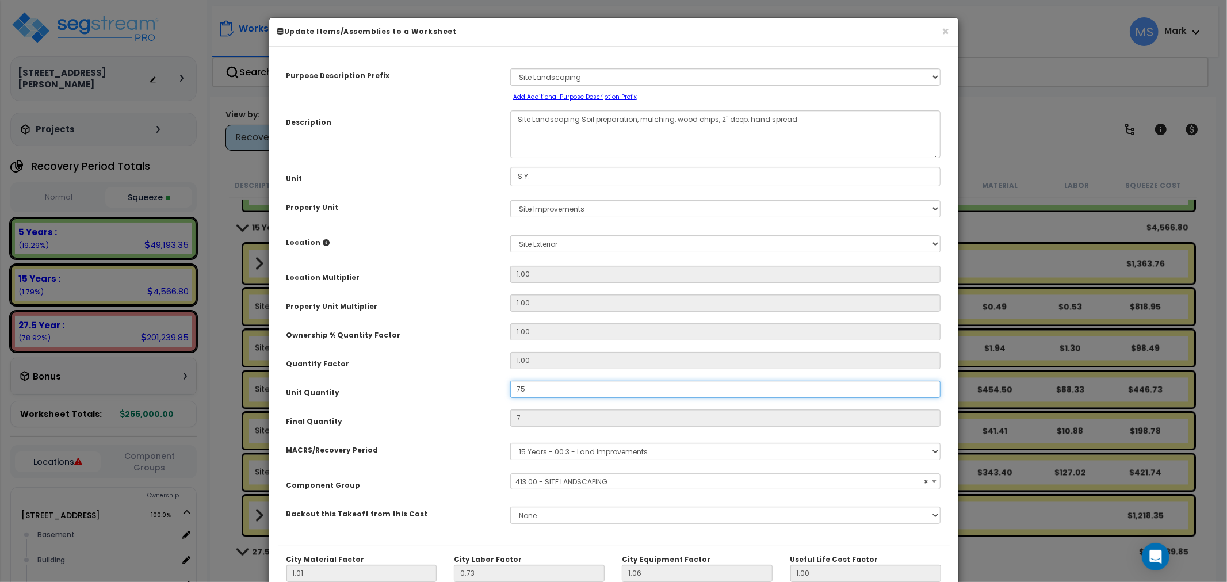
type input "$243.00"
drag, startPoint x: 458, startPoint y: 411, endPoint x: 451, endPoint y: 399, distance: 13.9
click at [457, 410] on div "Final Quantity" at bounding box center [390, 420] width 224 height 20
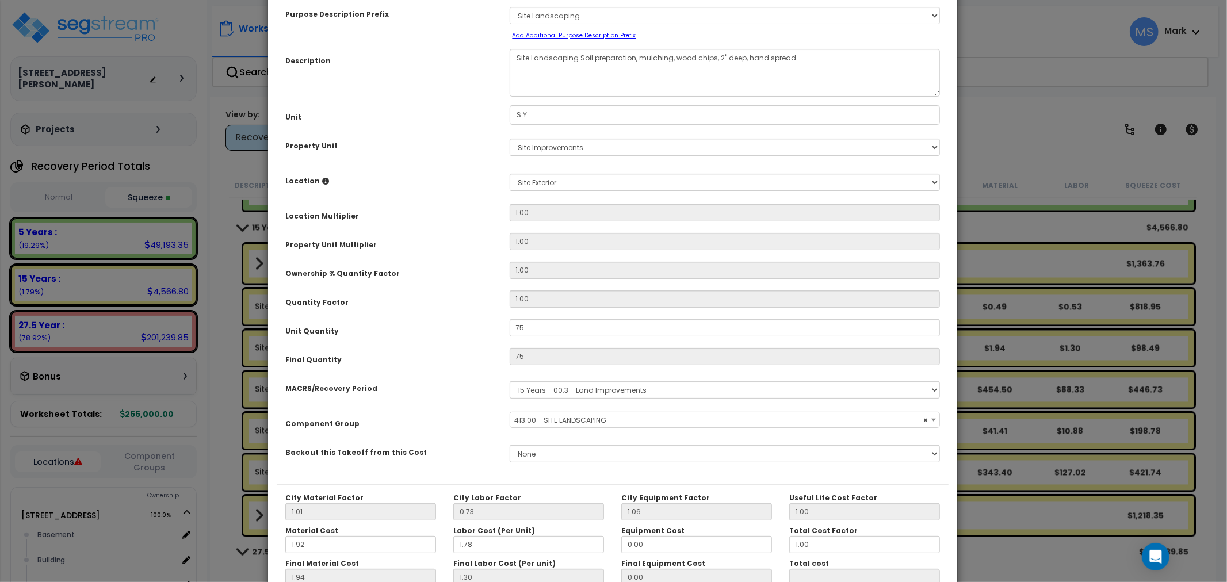
scroll to position [128, 0]
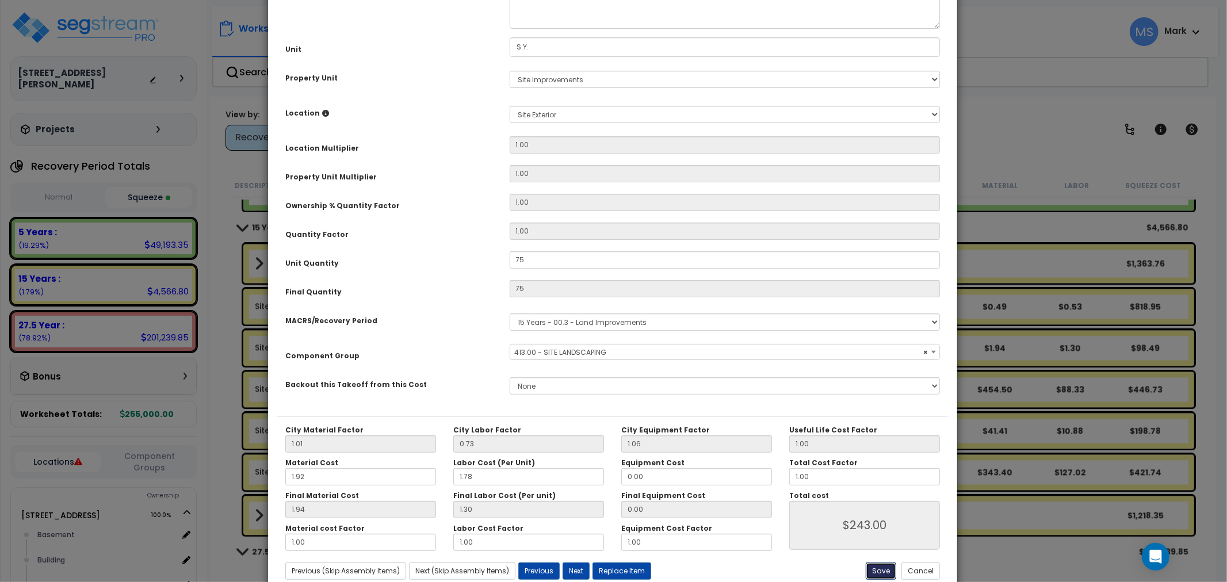
click at [875, 567] on button "Save" at bounding box center [881, 571] width 30 height 17
type input "75.00"
type input "243.00"
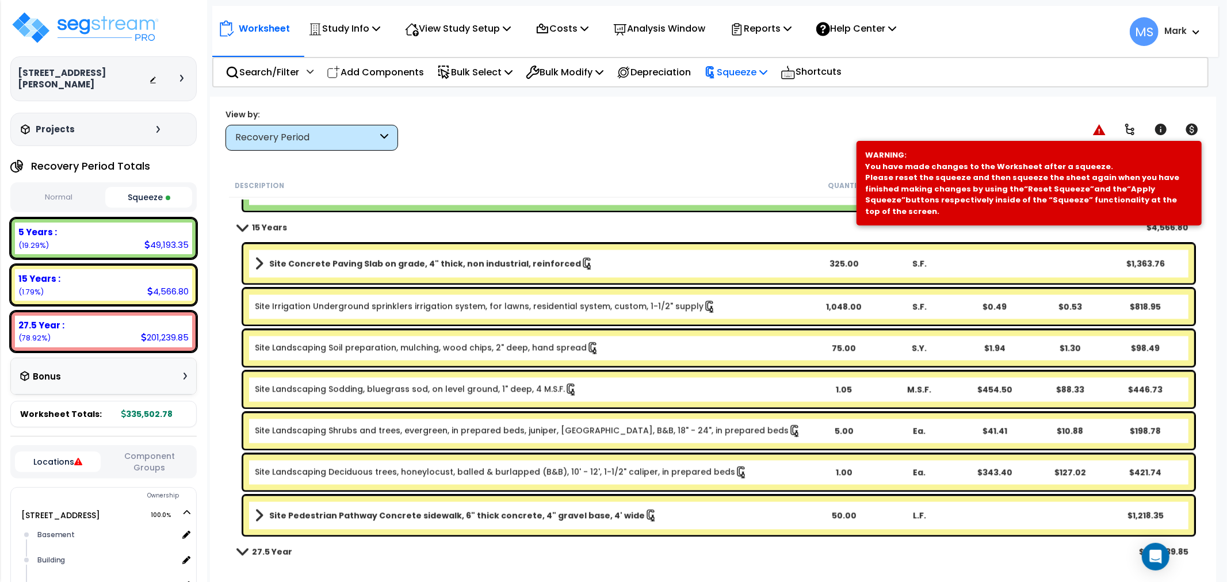
click at [738, 78] on p "Squeeze" at bounding box center [735, 72] width 63 height 16
click at [741, 97] on link "Re-squeeze" at bounding box center [756, 99] width 114 height 26
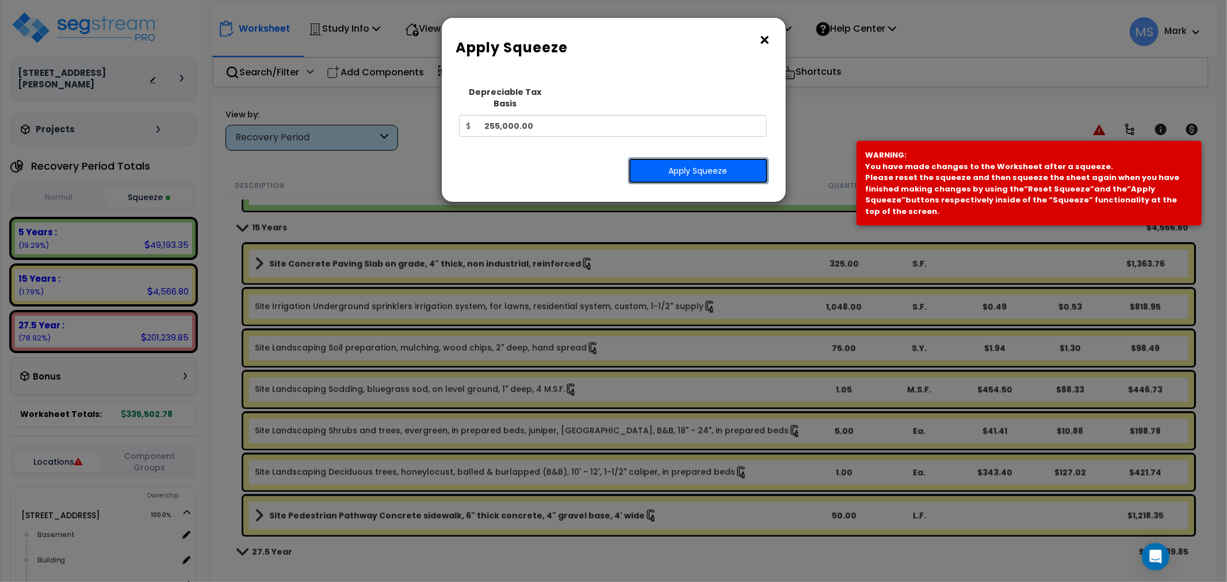
click at [713, 159] on button "Apply Squeeze" at bounding box center [698, 171] width 140 height 26
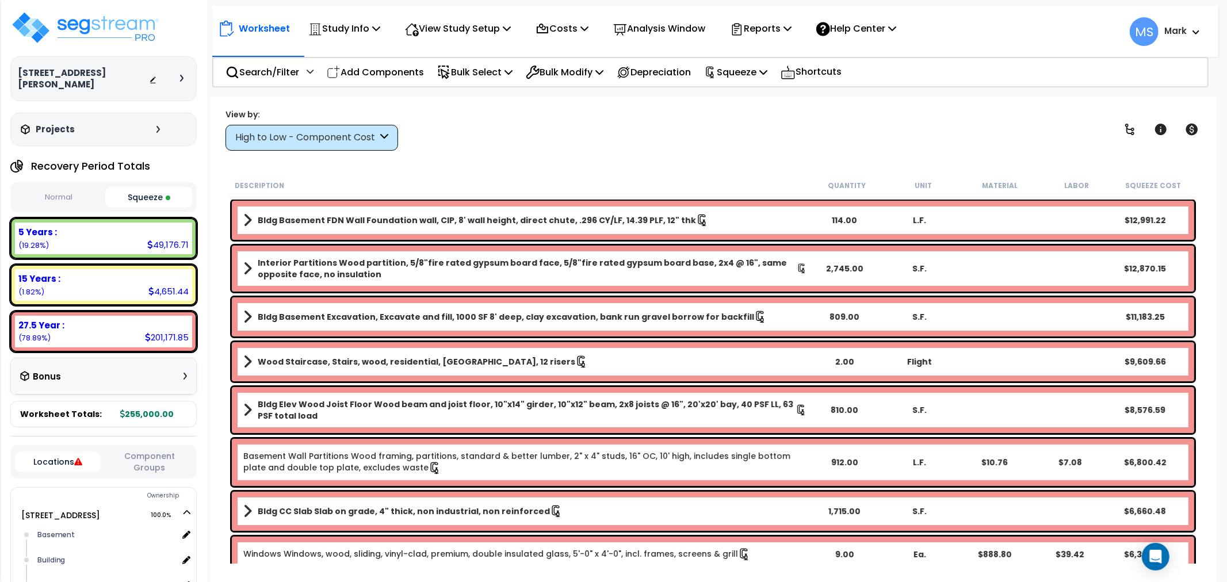
click at [305, 133] on div "High to Low - Component Cost" at bounding box center [306, 137] width 142 height 13
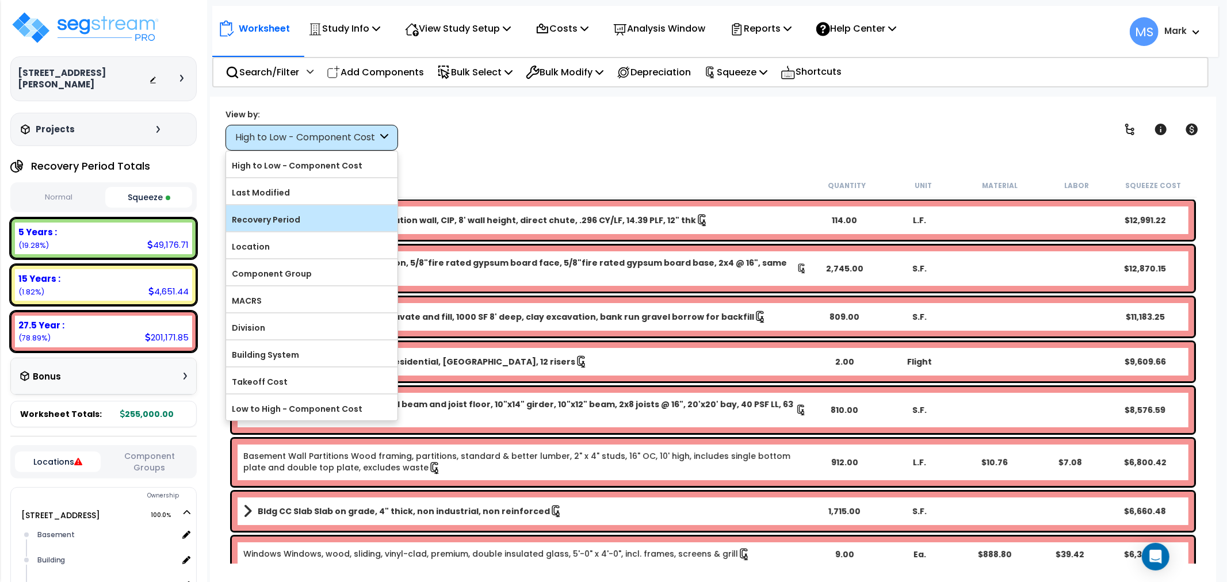
click at [336, 212] on label "Recovery Period" at bounding box center [311, 219] width 171 height 17
click at [0, 0] on input "Recovery Period" at bounding box center [0, 0] width 0 height 0
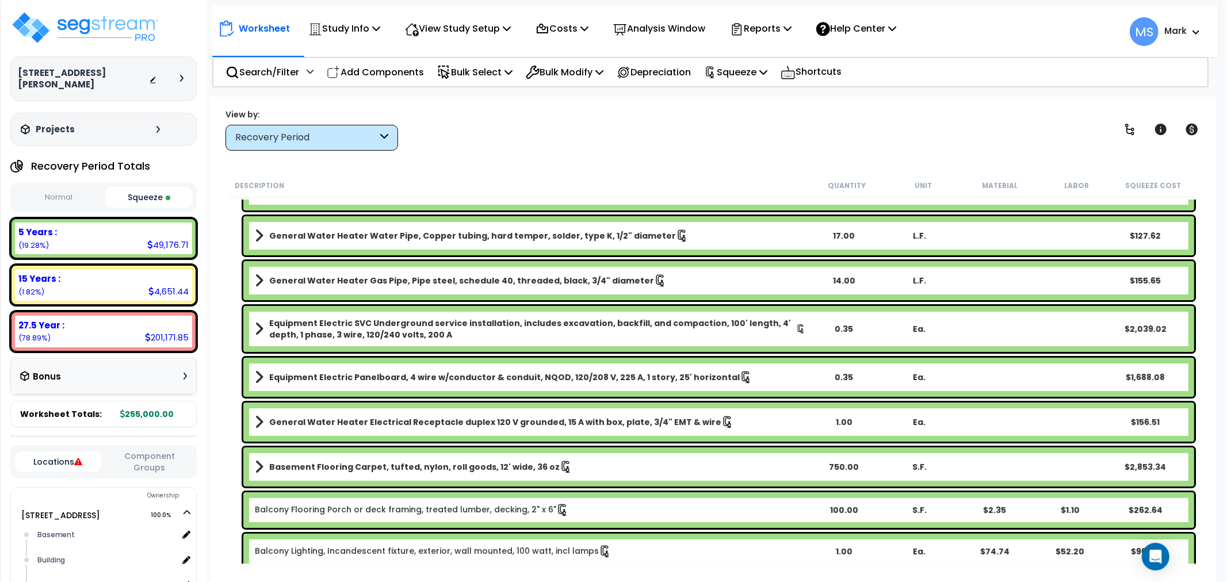
scroll to position [319, 0]
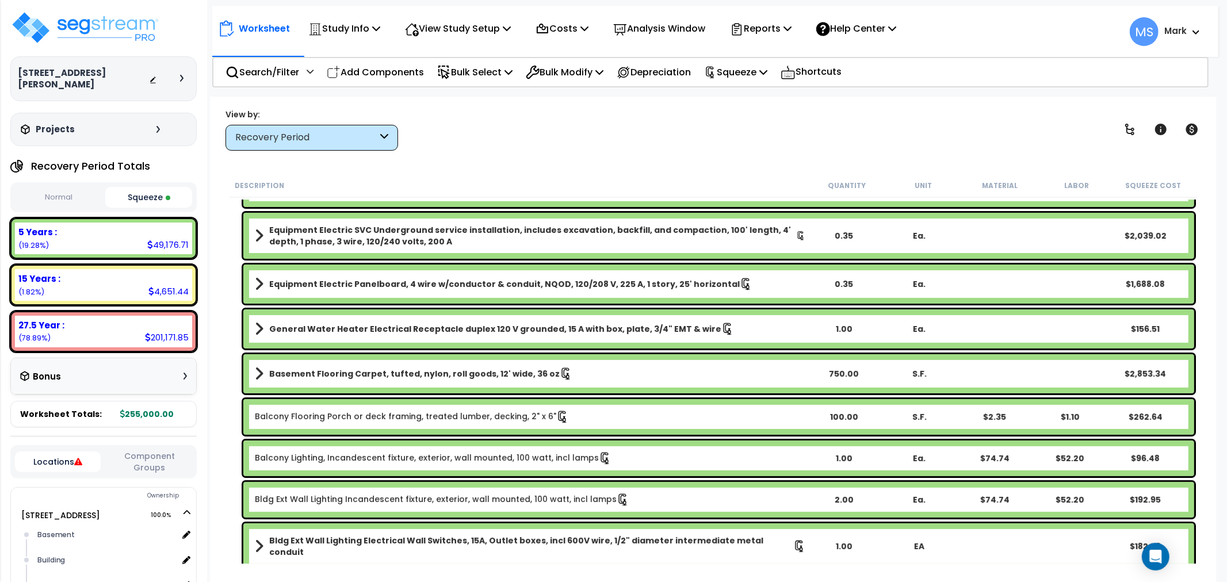
click at [311, 129] on div "Recovery Period" at bounding box center [312, 138] width 173 height 26
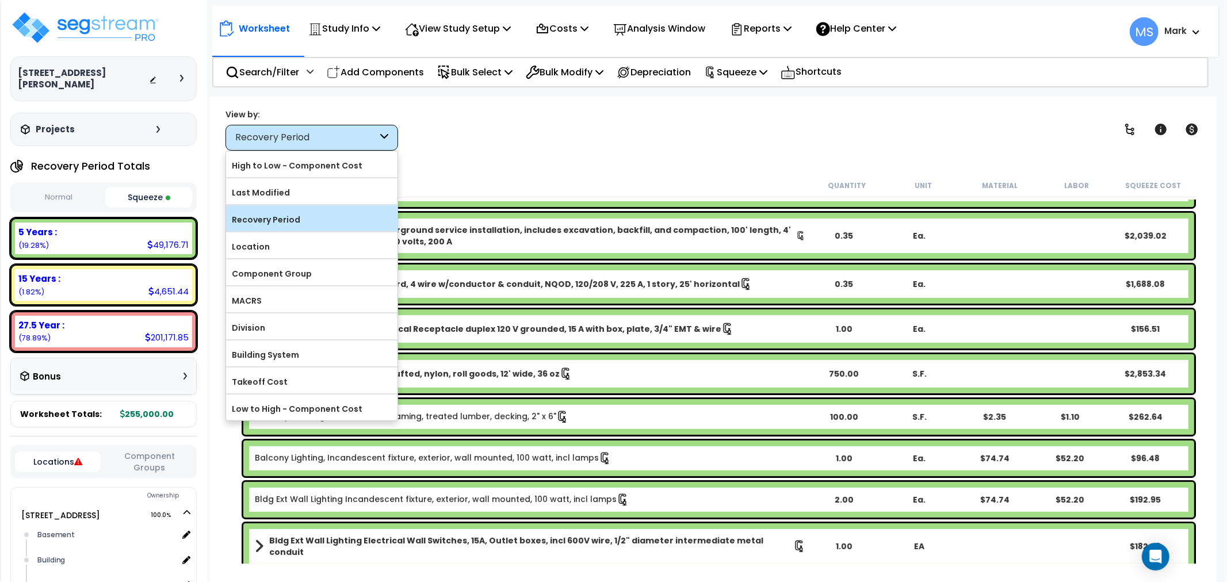
click at [288, 222] on label "Recovery Period" at bounding box center [311, 219] width 171 height 17
click at [0, 0] on input "Recovery Period" at bounding box center [0, 0] width 0 height 0
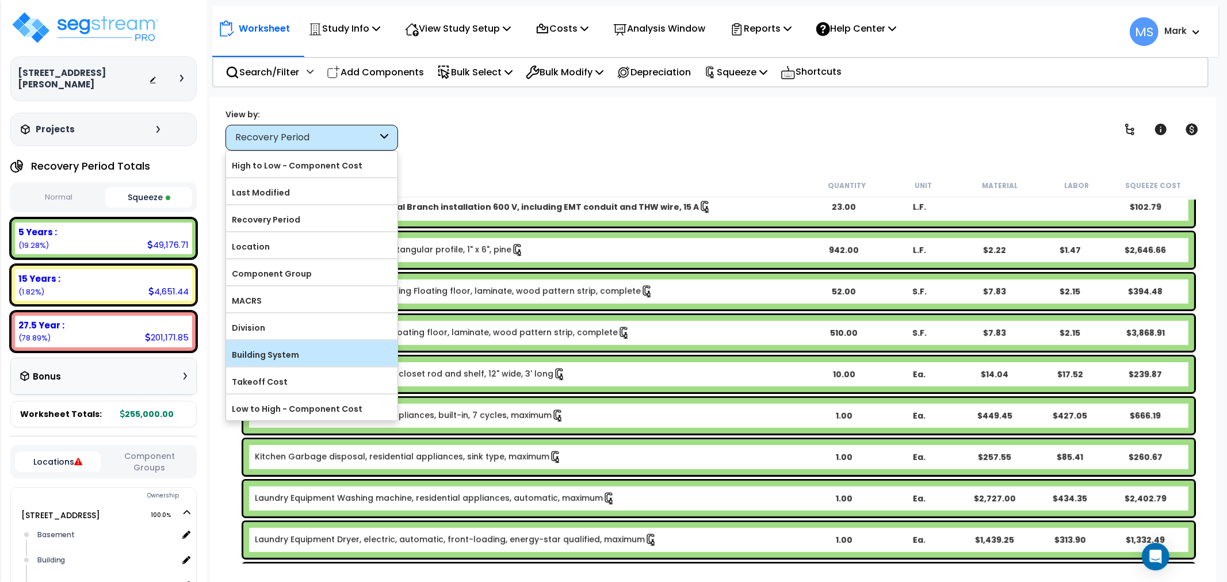
scroll to position [703, 0]
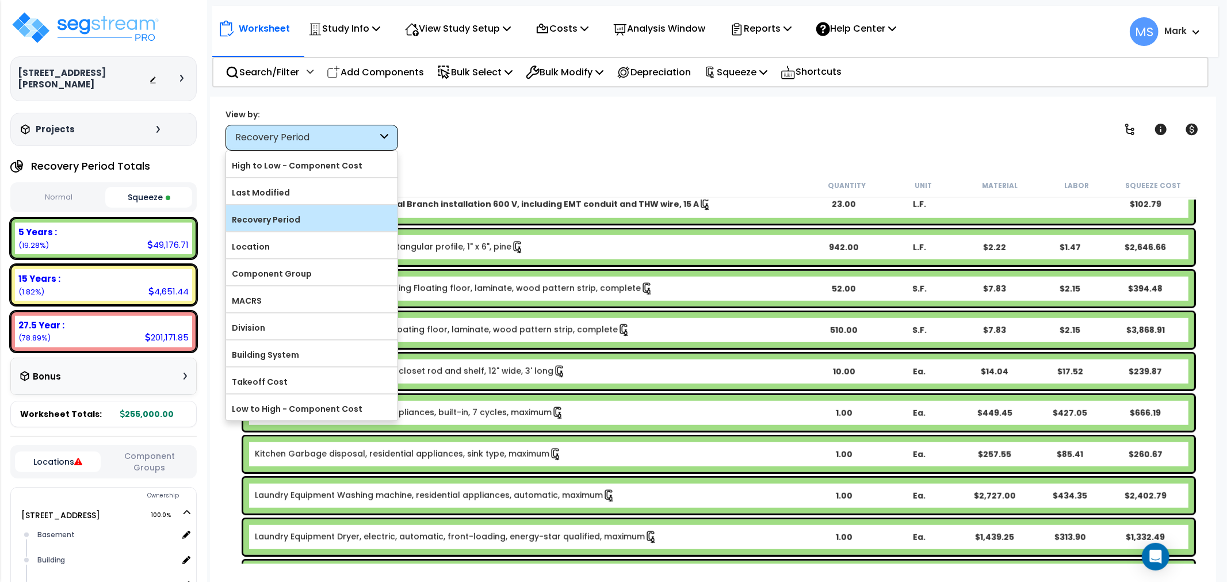
click at [273, 225] on label "Recovery Period" at bounding box center [311, 219] width 171 height 17
click at [0, 0] on input "Recovery Period" at bounding box center [0, 0] width 0 height 0
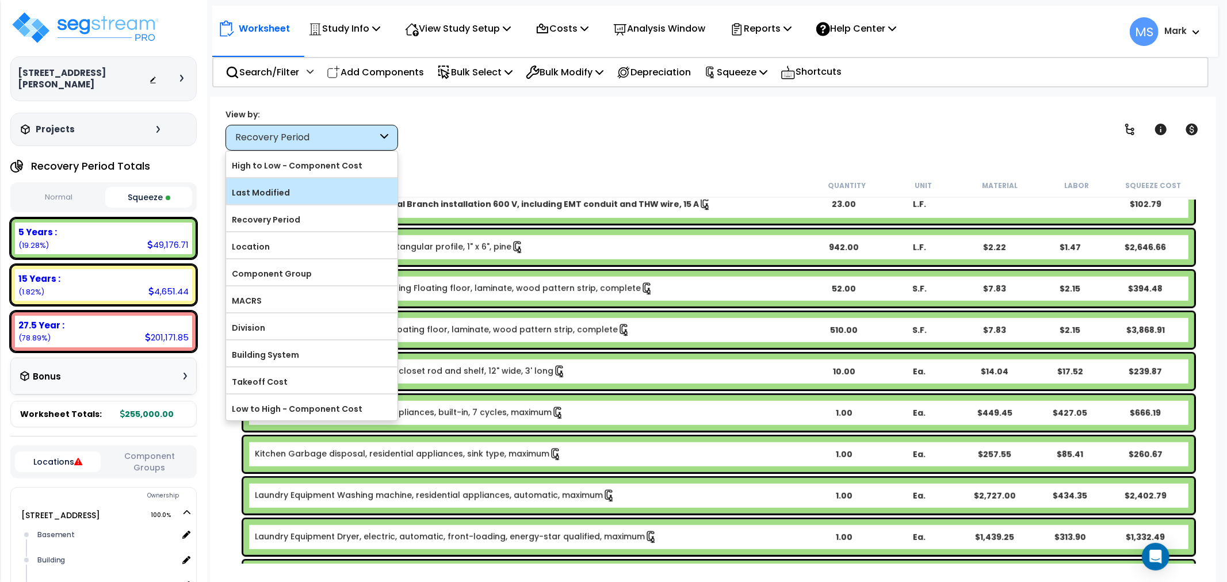
click at [295, 197] on label "Last Modified" at bounding box center [311, 192] width 171 height 17
click at [0, 0] on input "Last Modified" at bounding box center [0, 0] width 0 height 0
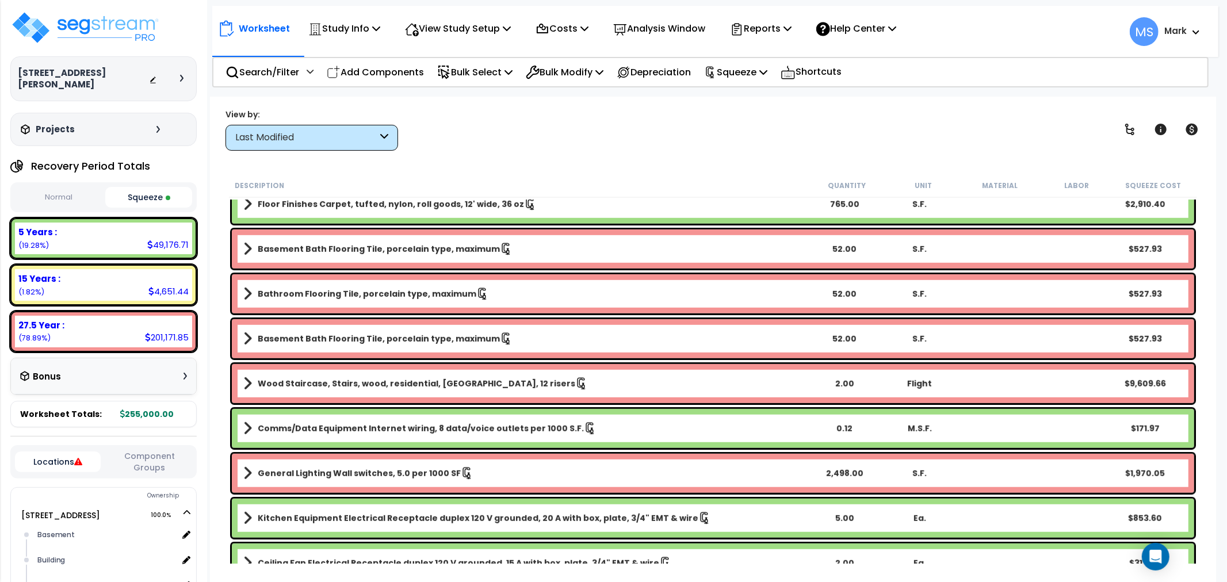
drag, startPoint x: 303, startPoint y: 136, endPoint x: 295, endPoint y: 158, distance: 22.6
click at [303, 137] on div "Last Modified" at bounding box center [306, 137] width 142 height 13
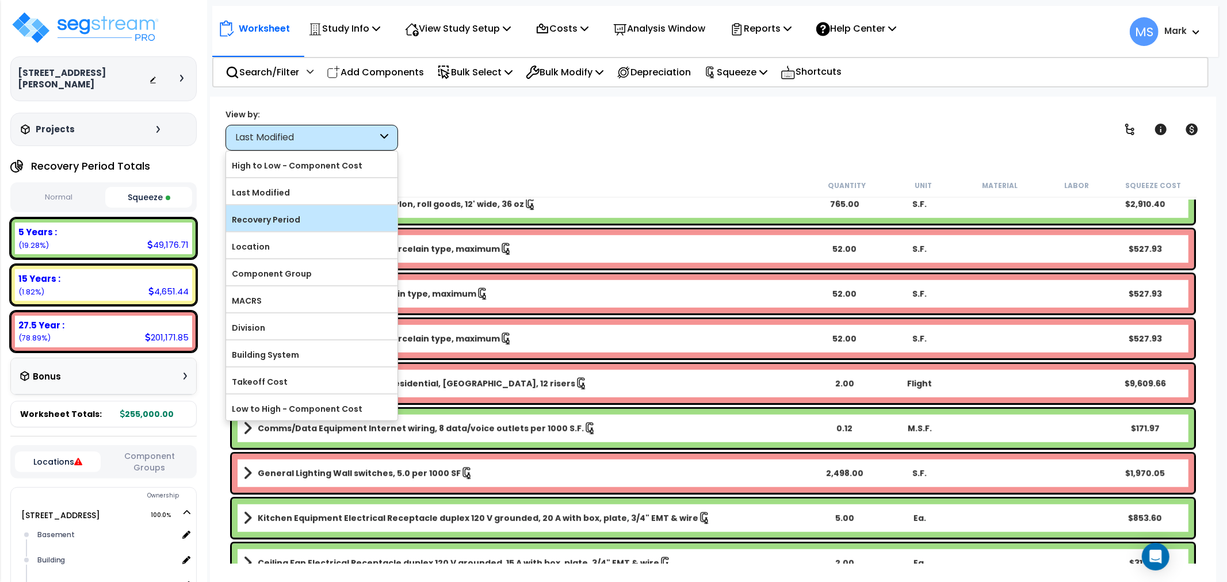
click at [289, 220] on label "Recovery Period" at bounding box center [311, 219] width 171 height 17
click at [0, 0] on input "Recovery Period" at bounding box center [0, 0] width 0 height 0
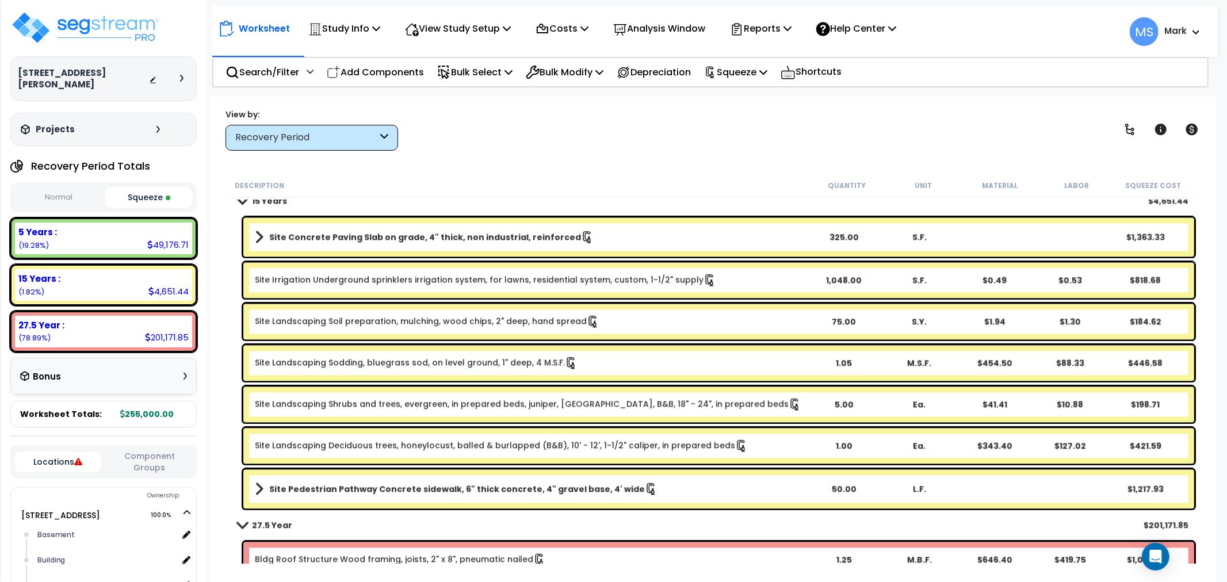
scroll to position [1982, 0]
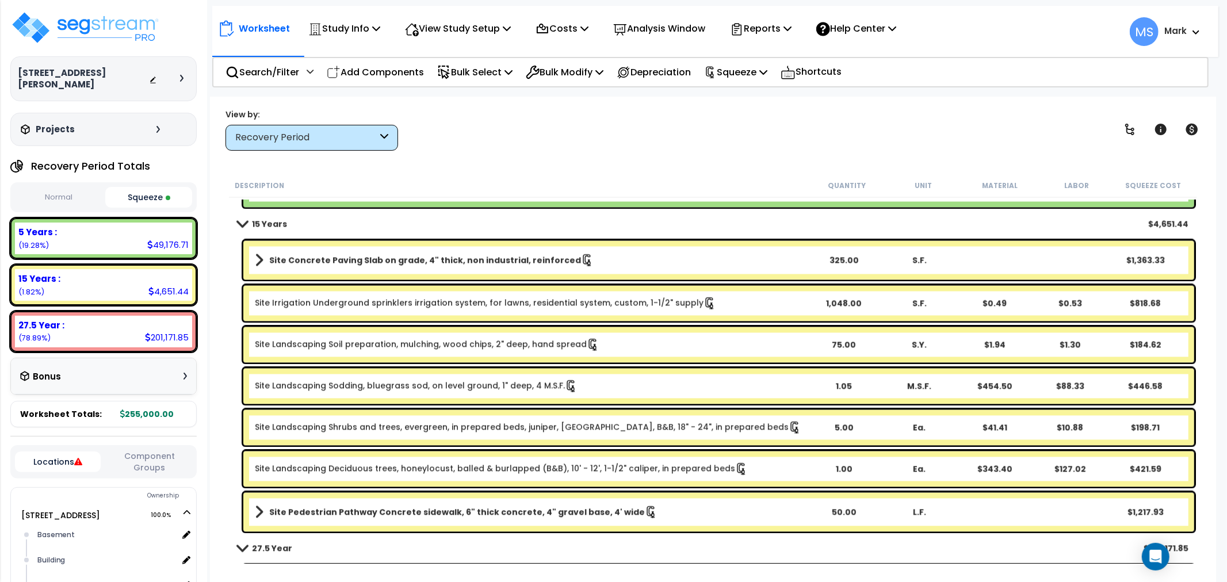
drag, startPoint x: 521, startPoint y: 513, endPoint x: 521, endPoint y: 392, distance: 121.4
click at [521, 513] on b "Site Pedestrian Pathway Concrete sidewalk, 6" thick concrete, 4" gravel base, 4…" at bounding box center [457, 513] width 376 height 12
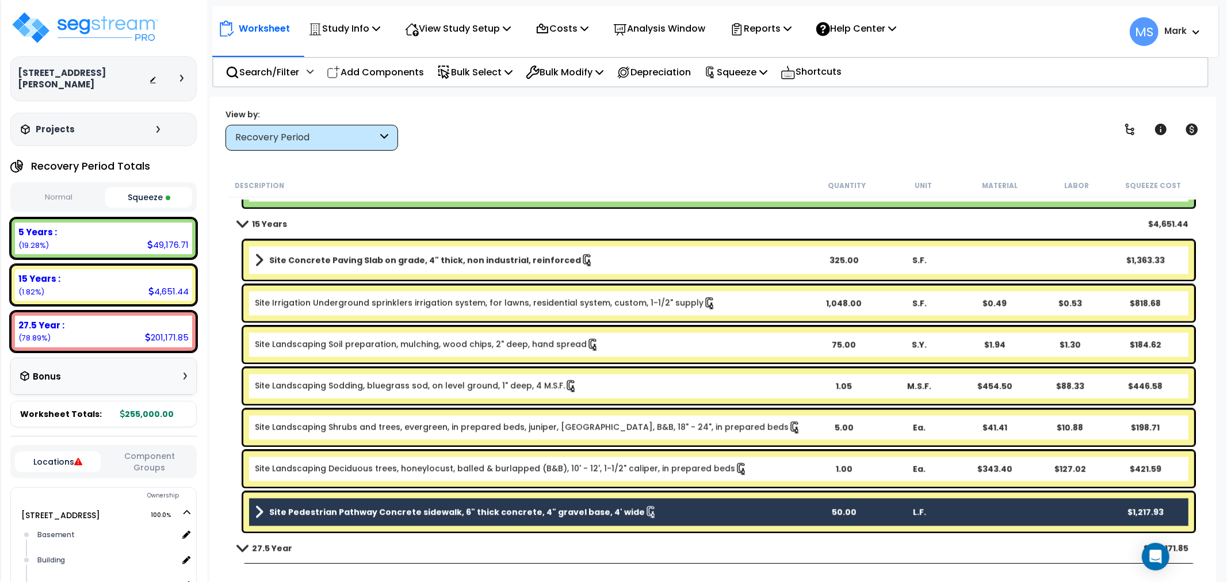
click at [498, 253] on link "Site Concrete Paving Slab on grade, 4" thick, non industrial, reinforced" at bounding box center [530, 261] width 551 height 16
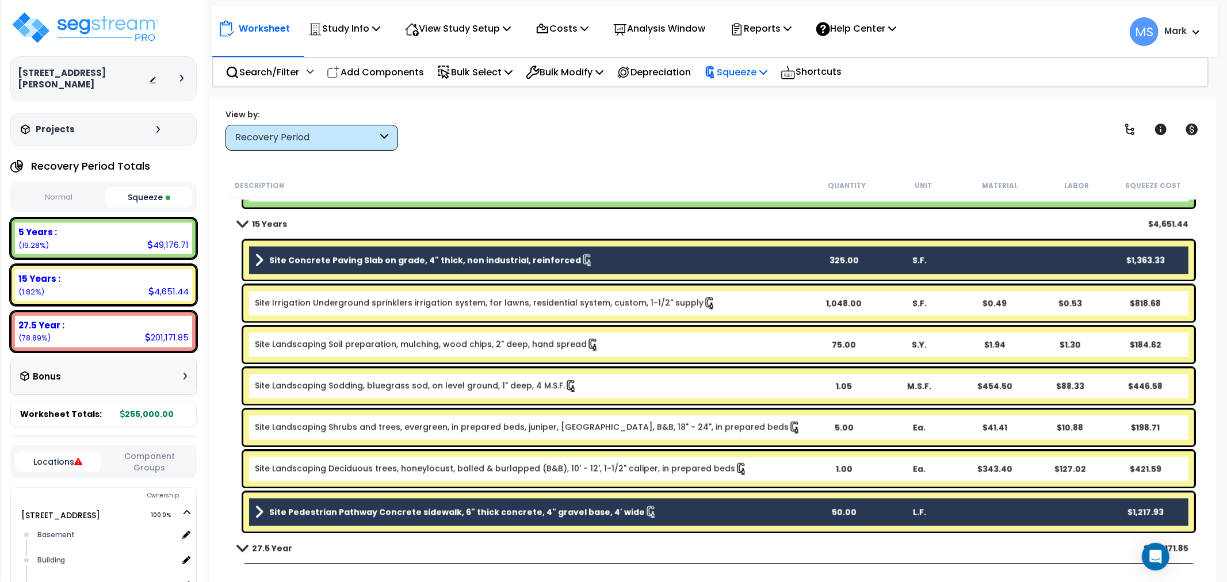
click at [768, 64] on p "Squeeze" at bounding box center [735, 72] width 63 height 16
click at [593, 74] on p "Bulk Modify" at bounding box center [565, 72] width 78 height 16
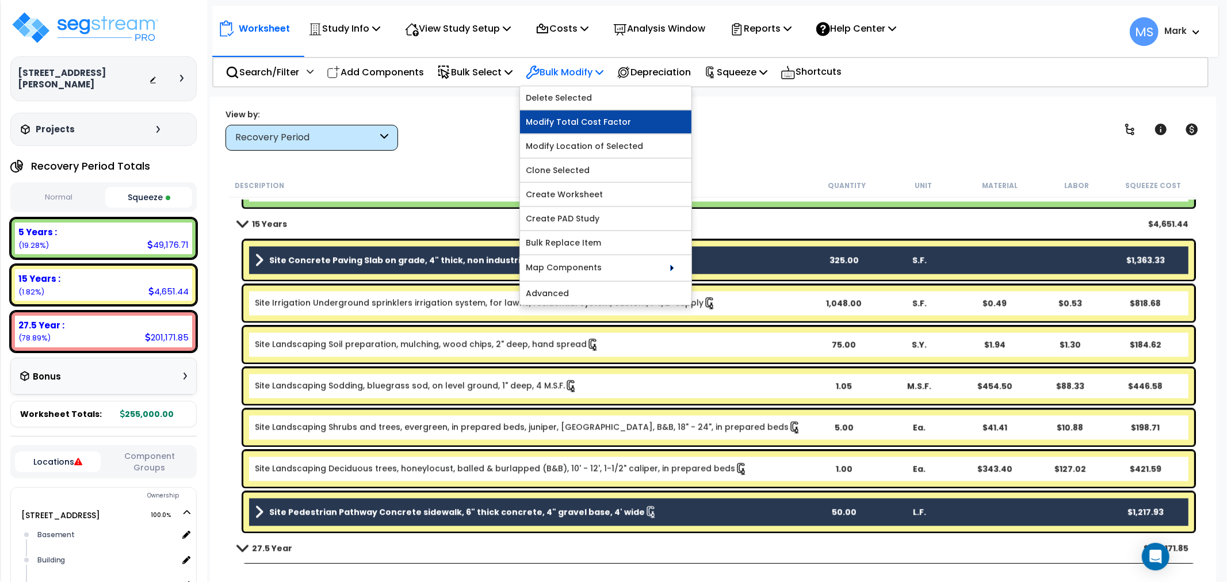
click at [593, 128] on link "Modify Total Cost Factor" at bounding box center [605, 121] width 171 height 23
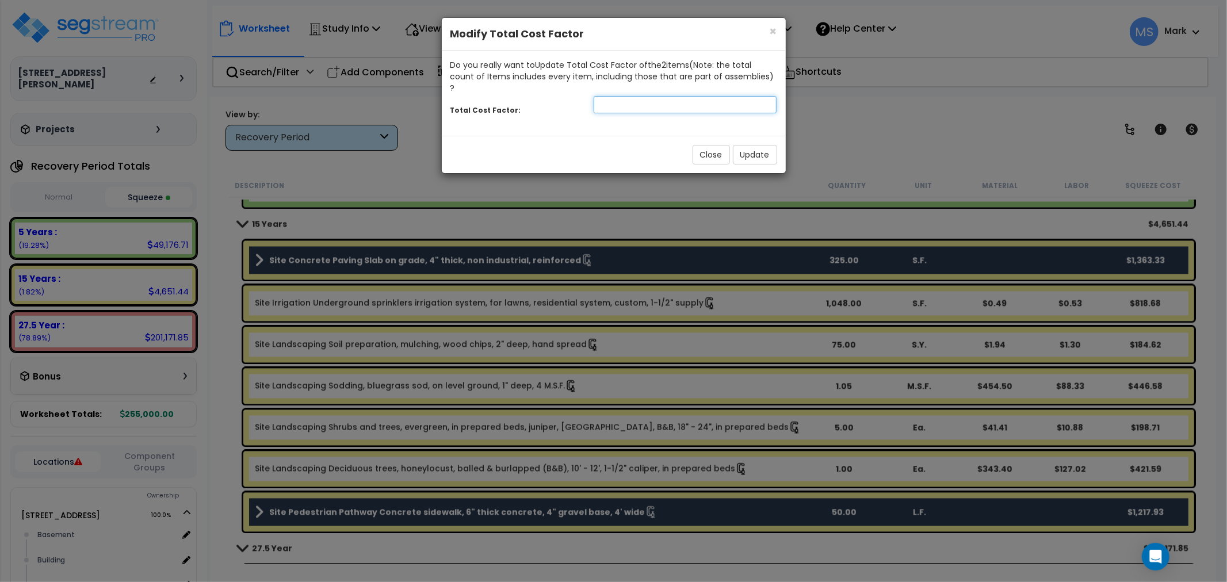
click at [692, 96] on input "number" at bounding box center [686, 104] width 184 height 17
type input "1.2"
click at [763, 150] on button "Update" at bounding box center [755, 155] width 44 height 20
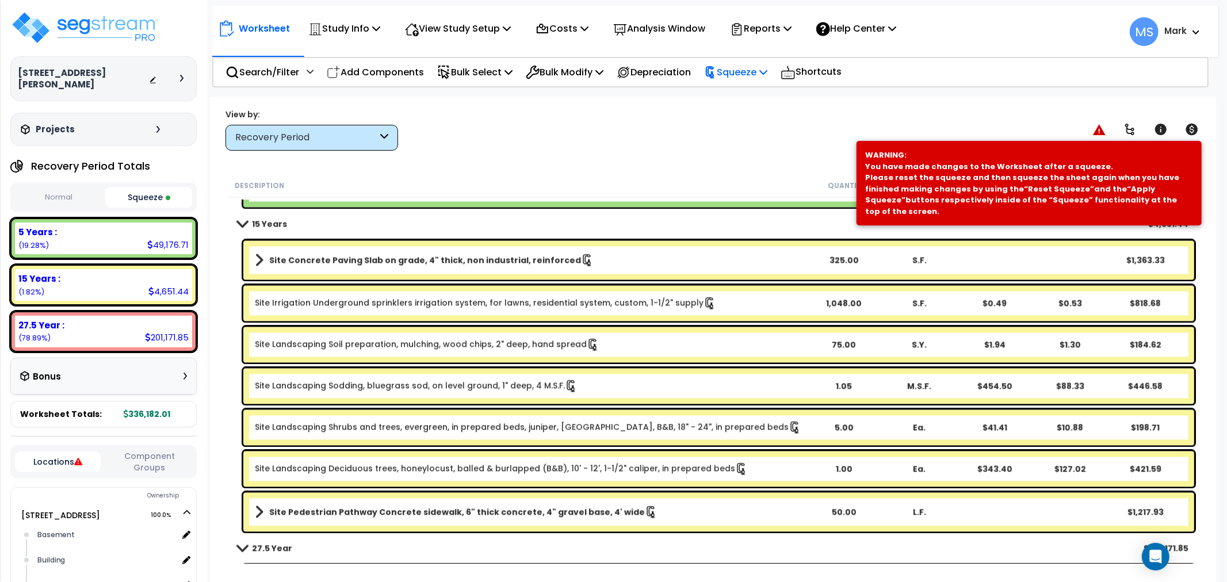
drag, startPoint x: 756, startPoint y: 65, endPoint x: 768, endPoint y: 86, distance: 24.5
click at [760, 70] on p "Squeeze" at bounding box center [735, 72] width 63 height 16
click at [776, 98] on link "Re-squeeze" at bounding box center [756, 99] width 114 height 26
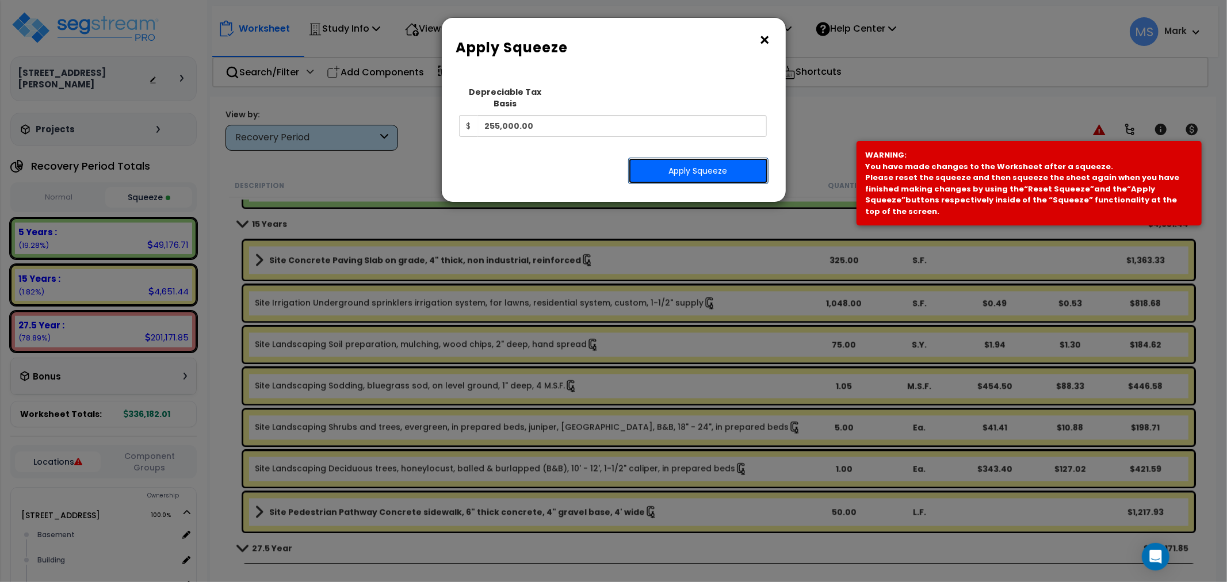
click at [741, 158] on button "Apply Squeeze" at bounding box center [698, 171] width 140 height 26
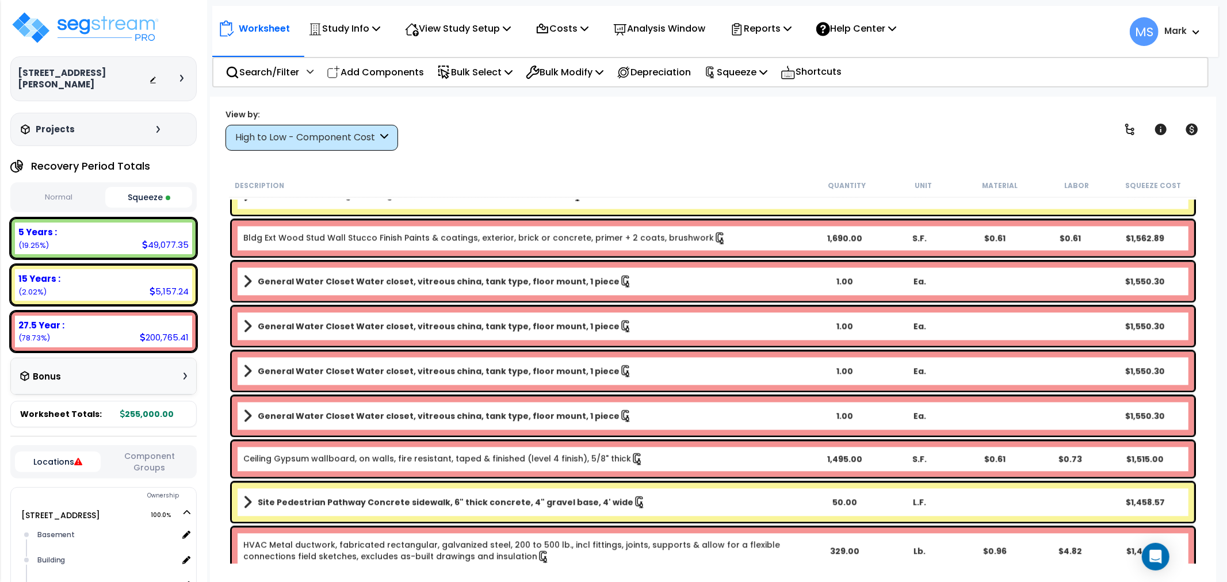
scroll to position [2046, 0]
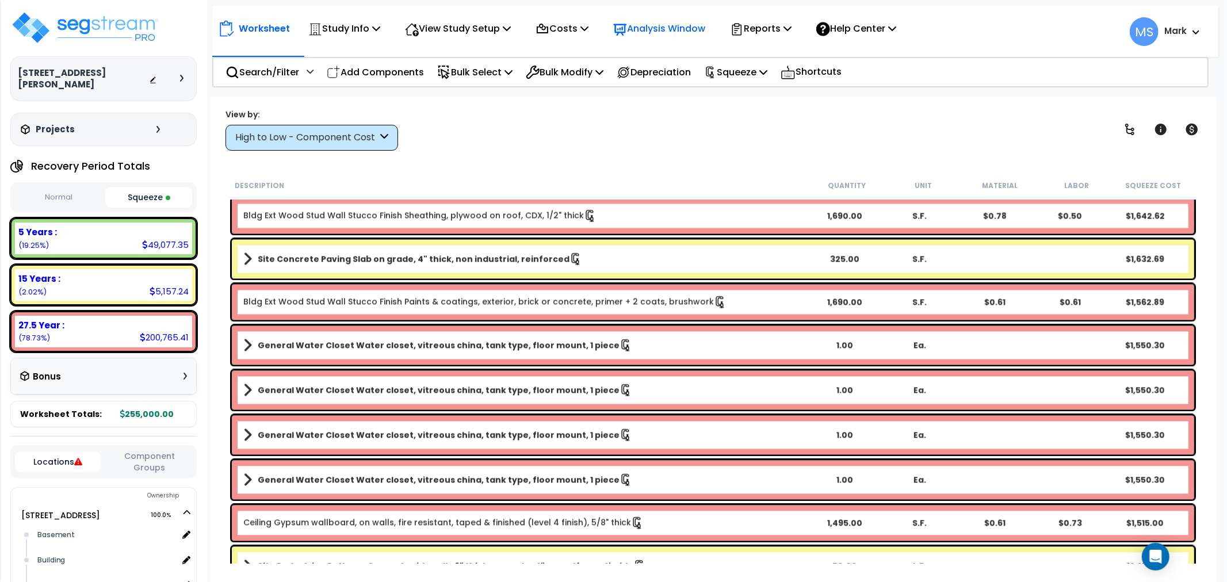
click at [663, 24] on p "Analysis Window" at bounding box center [659, 29] width 92 height 16
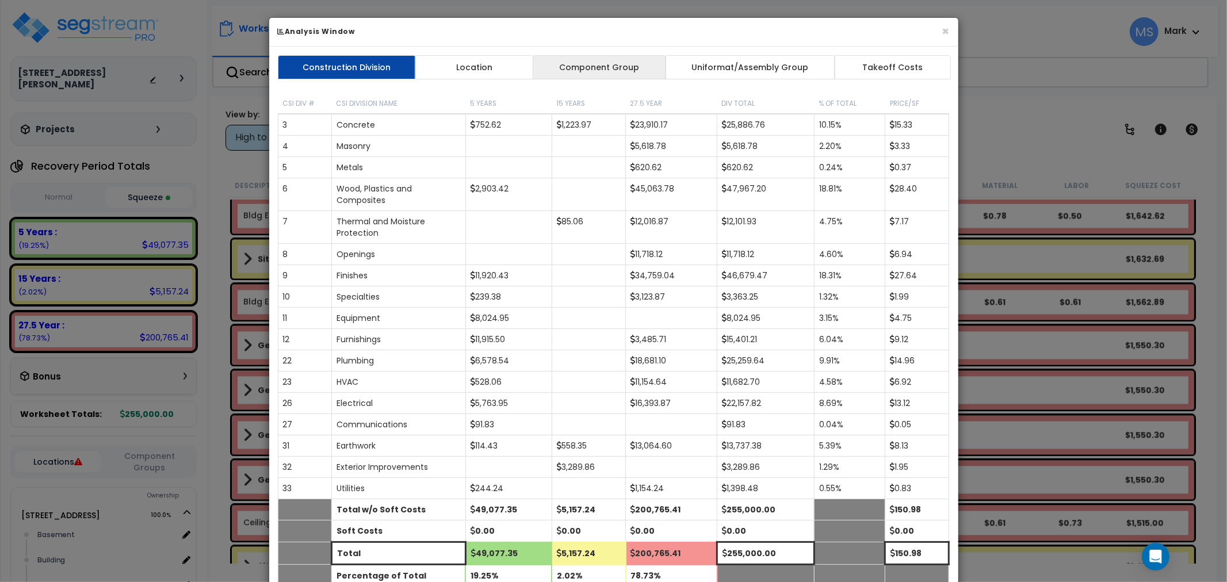
click at [608, 70] on link "Component Group" at bounding box center [599, 67] width 133 height 24
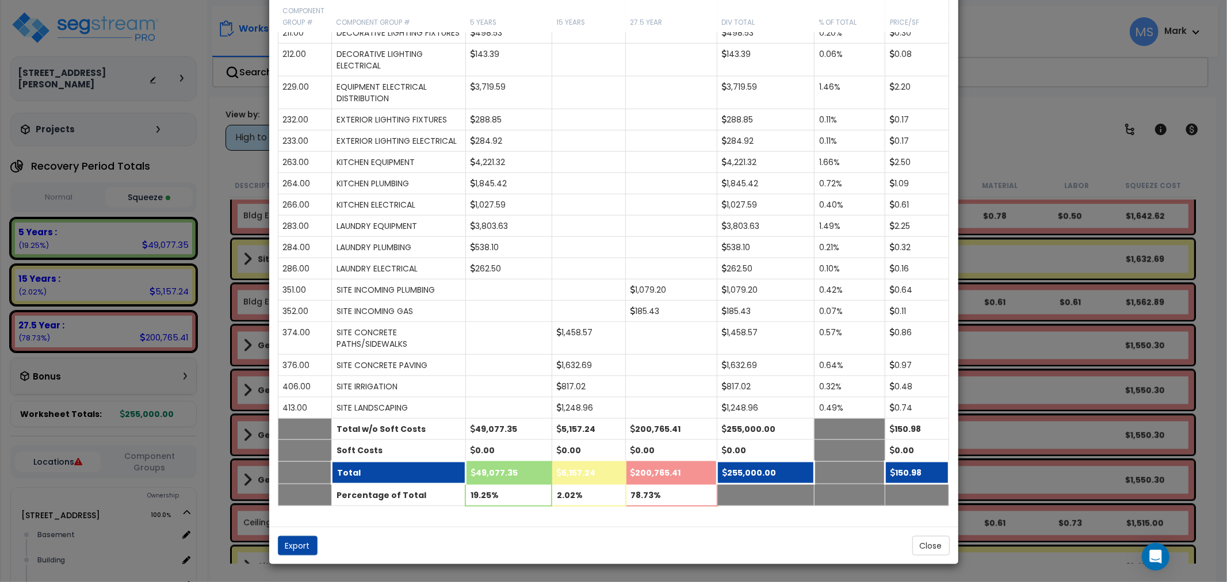
scroll to position [1151, 0]
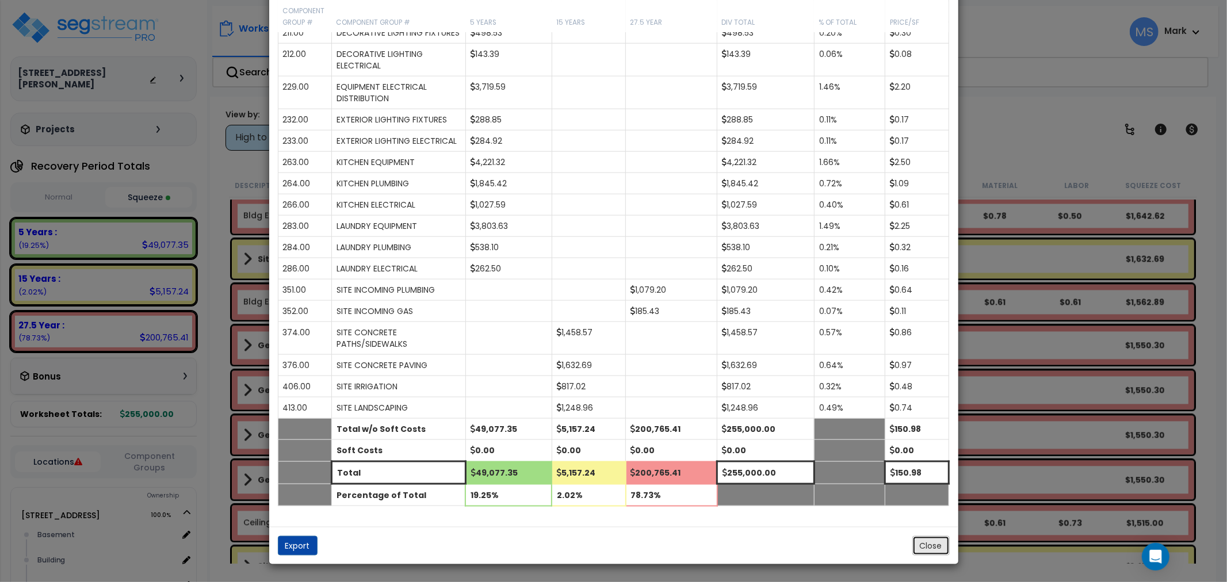
click at [942, 551] on button "Close" at bounding box center [931, 546] width 37 height 20
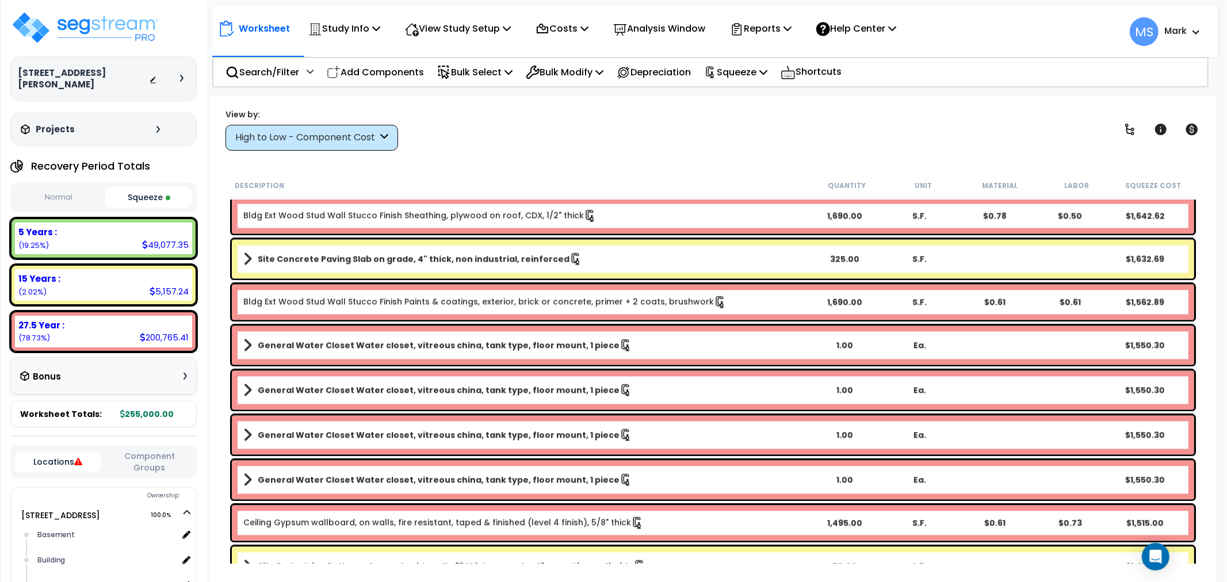
click at [173, 463] on div "Locations Component Groups" at bounding box center [103, 461] width 186 height 33
click at [182, 450] on button "Component Groups" at bounding box center [149, 462] width 86 height 24
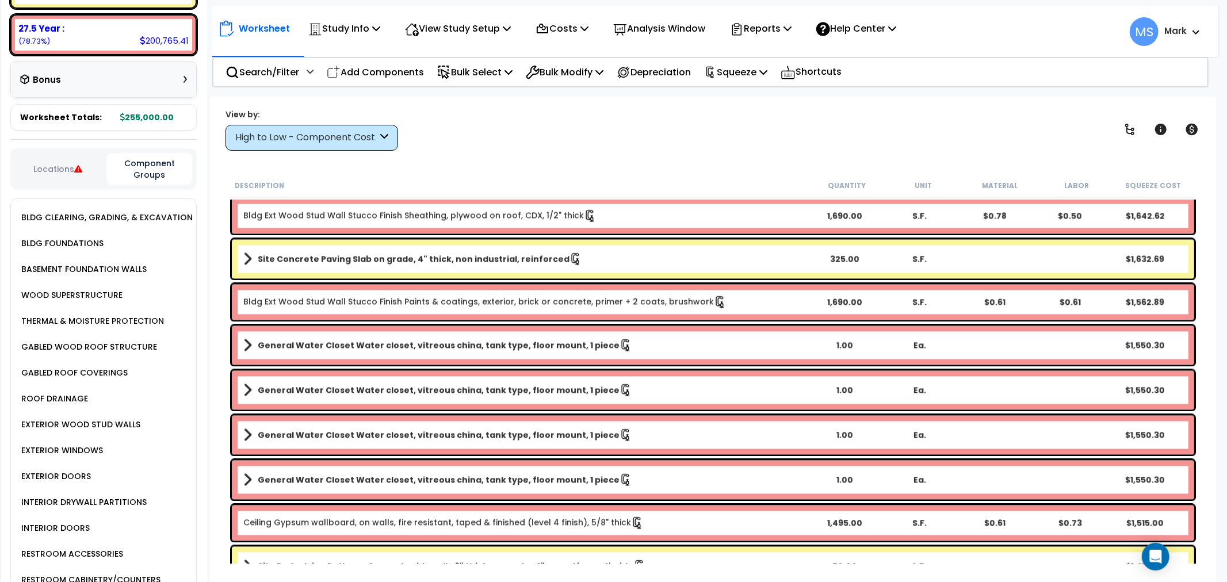
scroll to position [319, 0]
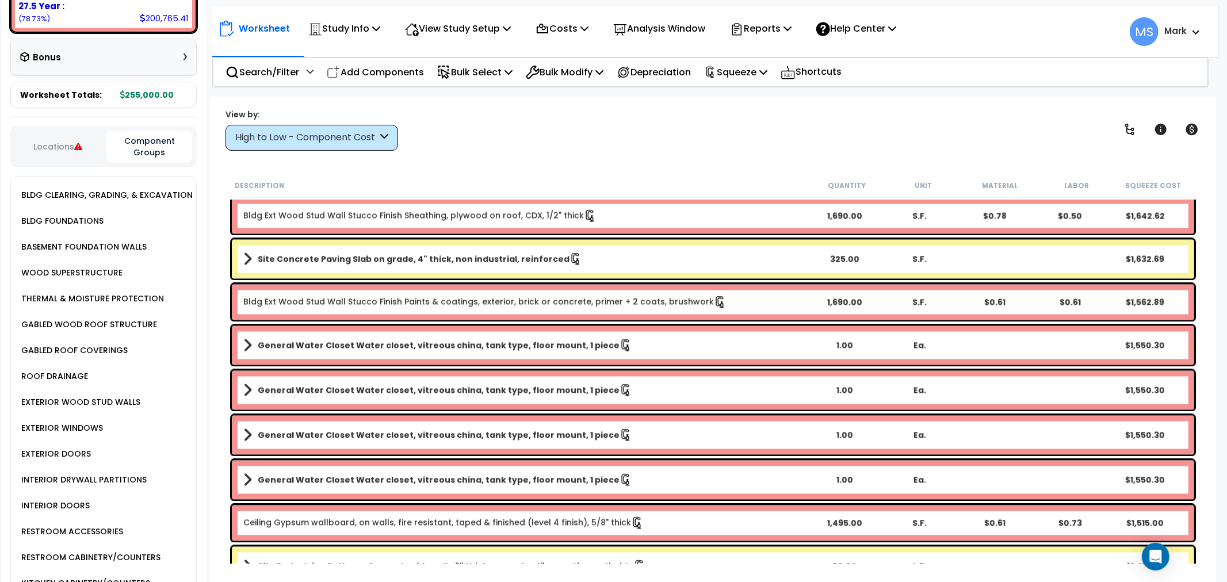
click at [125, 473] on div "INTERIOR DRYWALL PARTITIONS" at bounding box center [82, 480] width 128 height 14
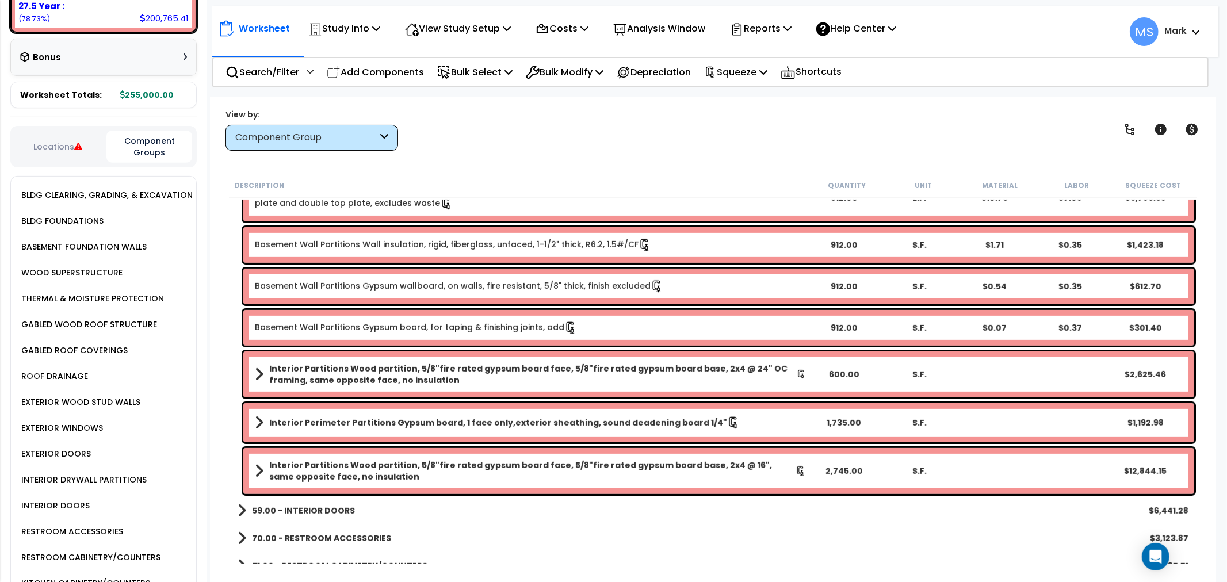
scroll to position [370, 0]
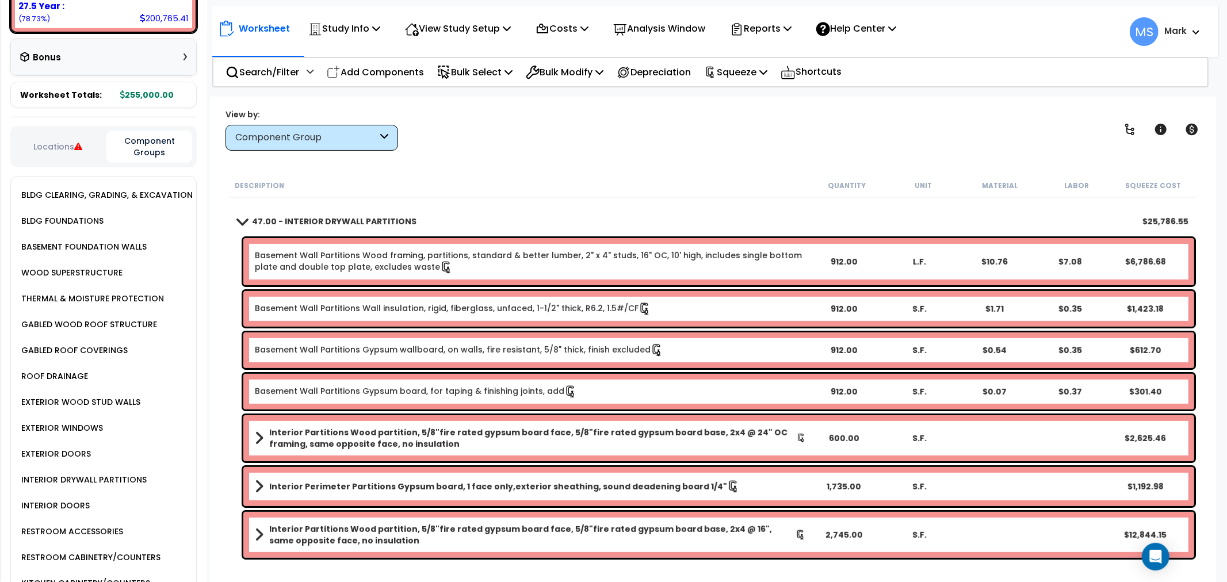
click at [422, 273] on div "Basement Wall Partitions Wood framing, partitions, standard & better lumber, 2"…" at bounding box center [718, 261] width 951 height 47
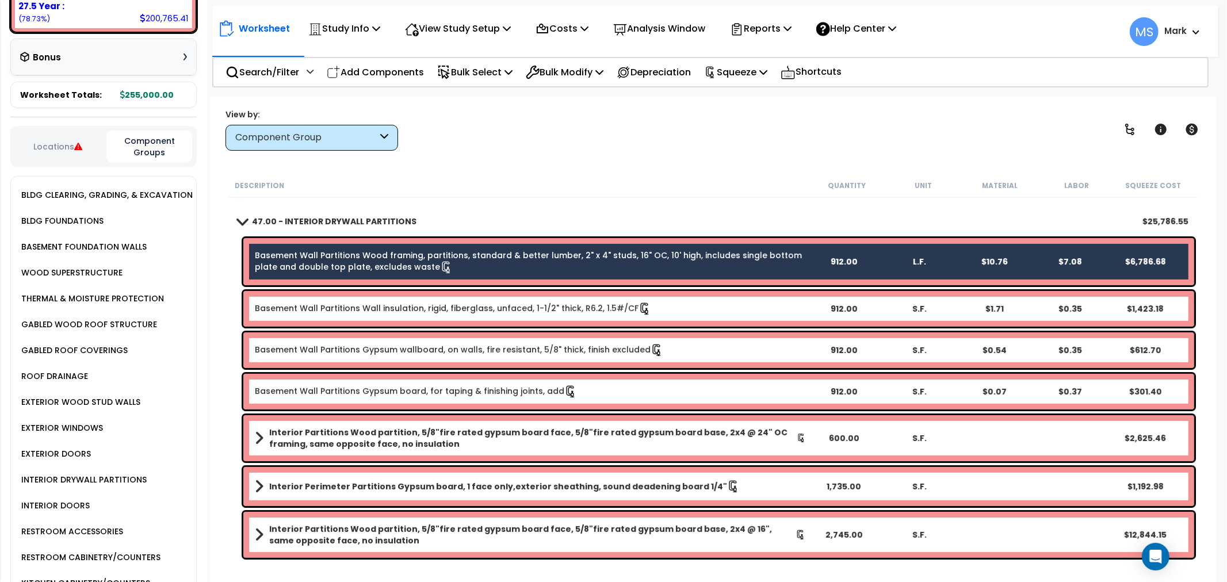
click at [425, 307] on link "Basement Wall Partitions Wall insulation, rigid, fiberglass, unfaced, 1-1/2" th…" at bounding box center [453, 309] width 396 height 13
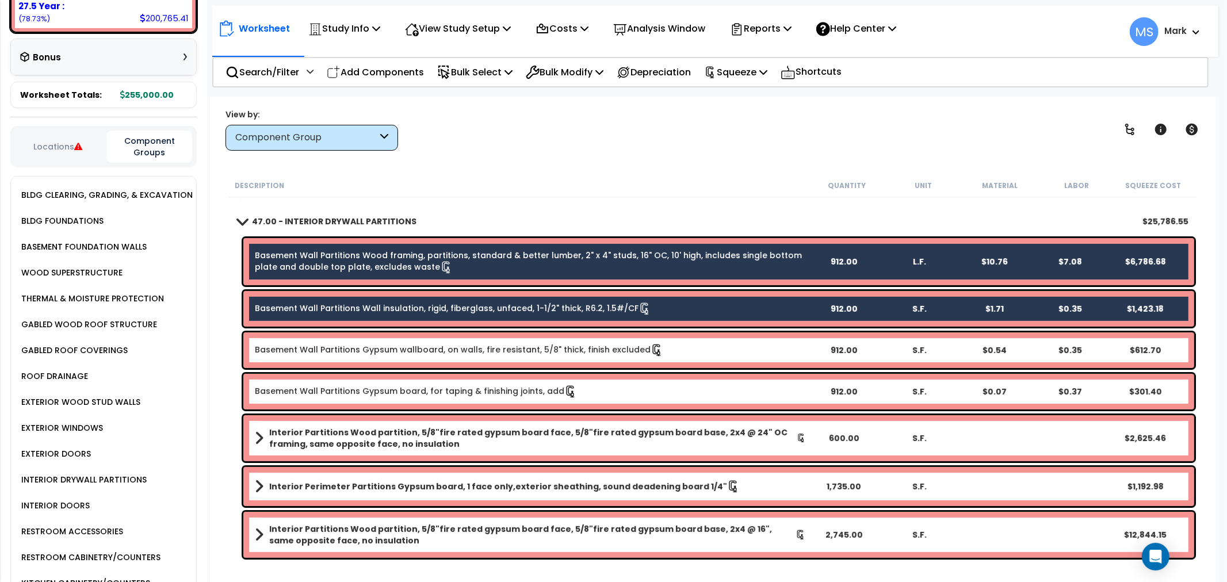
click at [426, 358] on div "Basement Wall Partitions Gypsum wallboard, on walls, fire resistant, 5/8" thick…" at bounding box center [718, 351] width 951 height 36
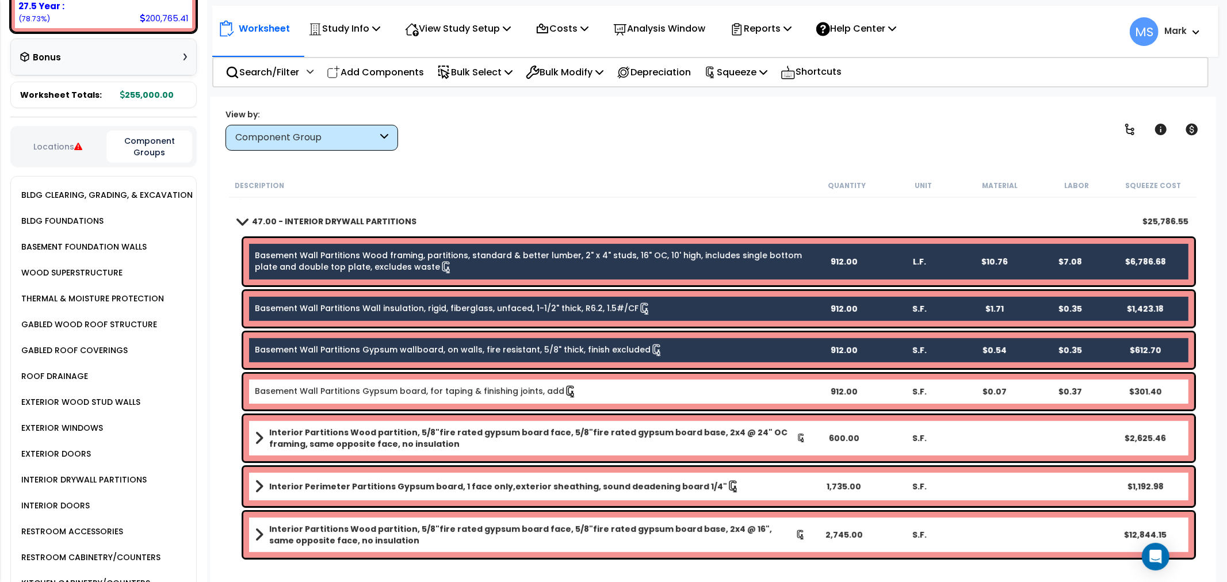
click at [424, 395] on link "Basement Wall Partitions Gypsum board, for taping & finishing joints, add" at bounding box center [416, 392] width 322 height 13
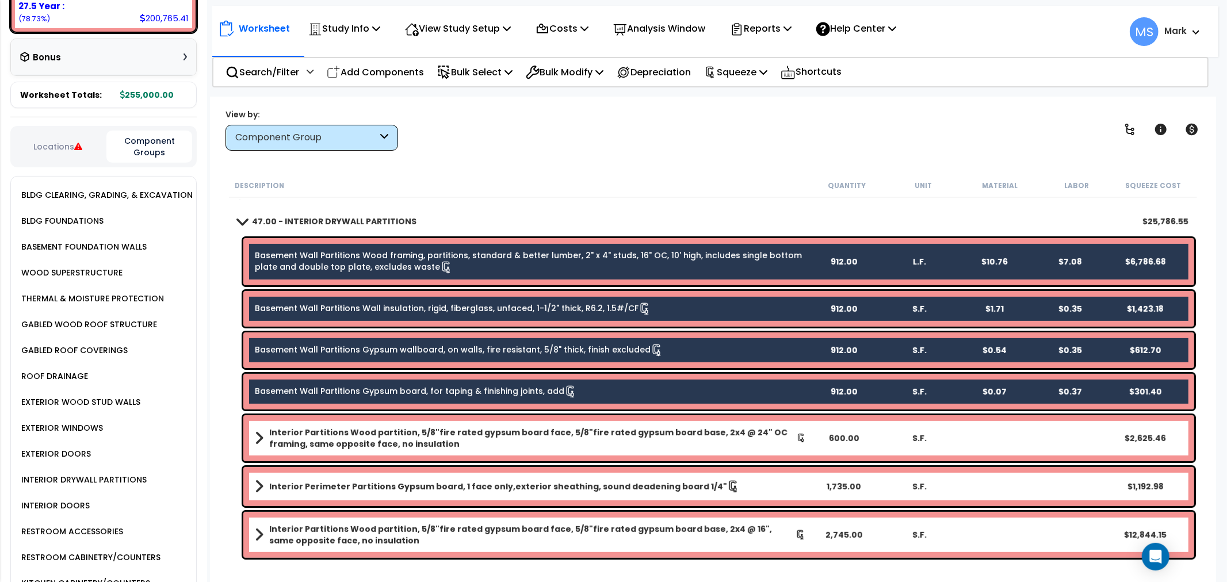
click at [424, 447] on b "Interior Partitions Wood partition, 5/8"fire rated gypsum board face, 5/8"fire …" at bounding box center [533, 438] width 528 height 23
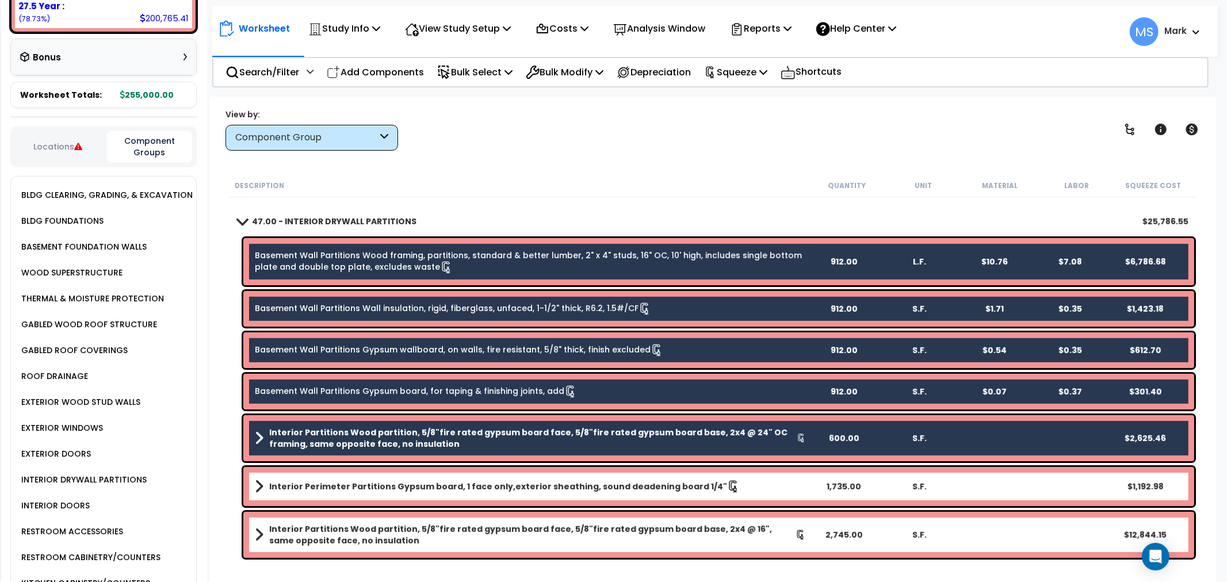
click at [421, 486] on b "Interior Perimeter Partitions Gypsum board, 1 face only,exterior sheathing, sou…" at bounding box center [498, 487] width 458 height 12
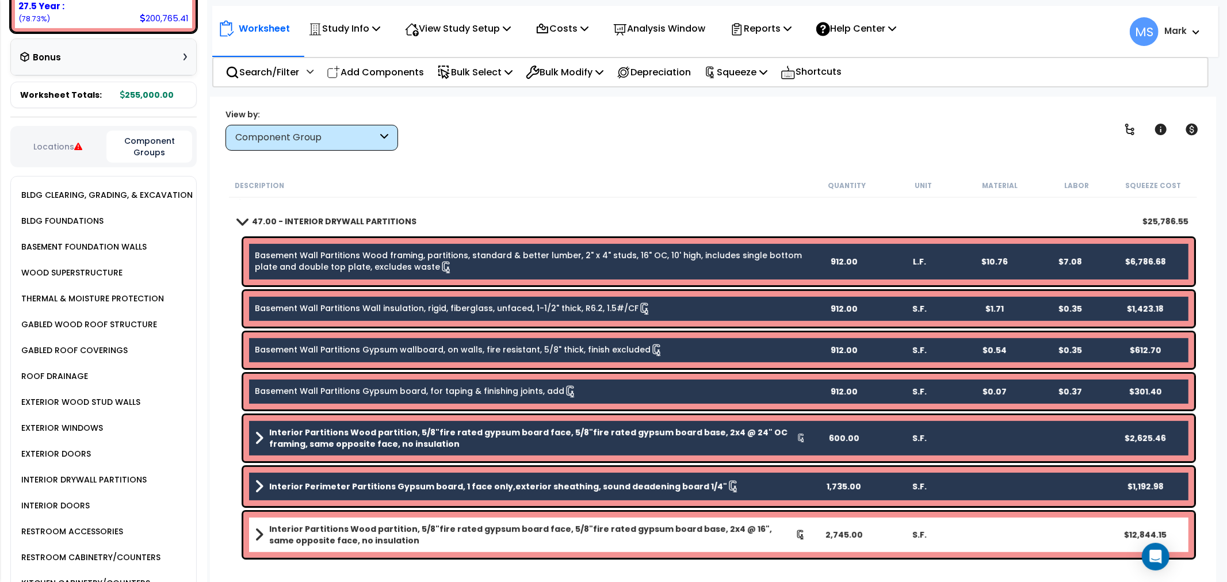
click at [420, 528] on b "Interior Partitions Wood partition, 5/8"fire rated gypsum board face, 5/8"fire …" at bounding box center [532, 535] width 526 height 23
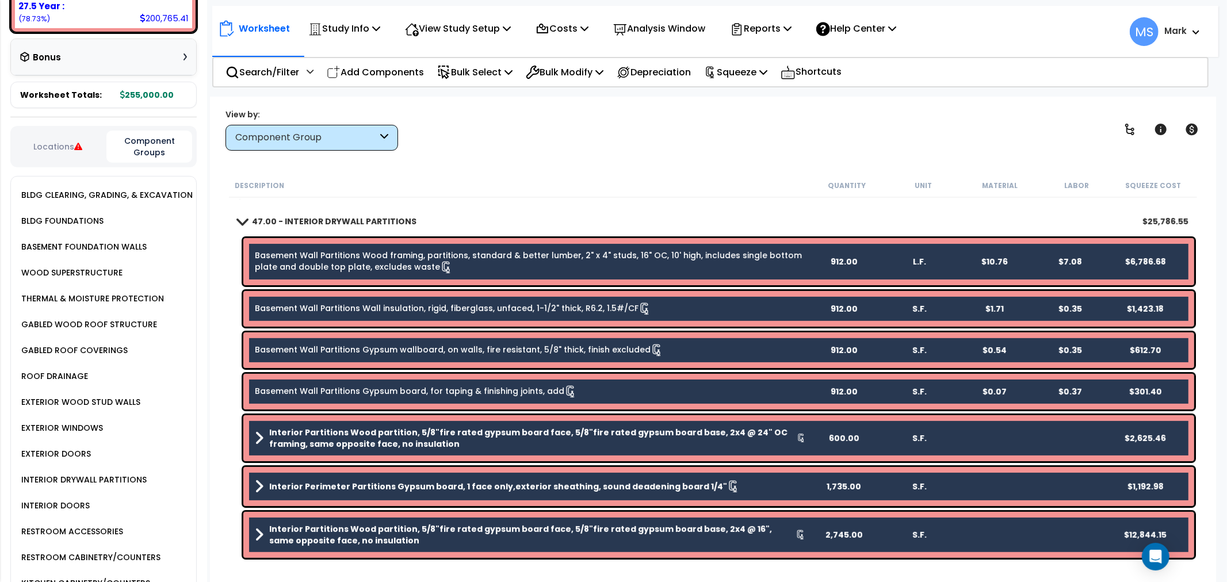
click at [547, 256] on link "Basement Wall Partitions Wood framing, partitions, standard & better lumber, 2"…" at bounding box center [530, 262] width 551 height 24
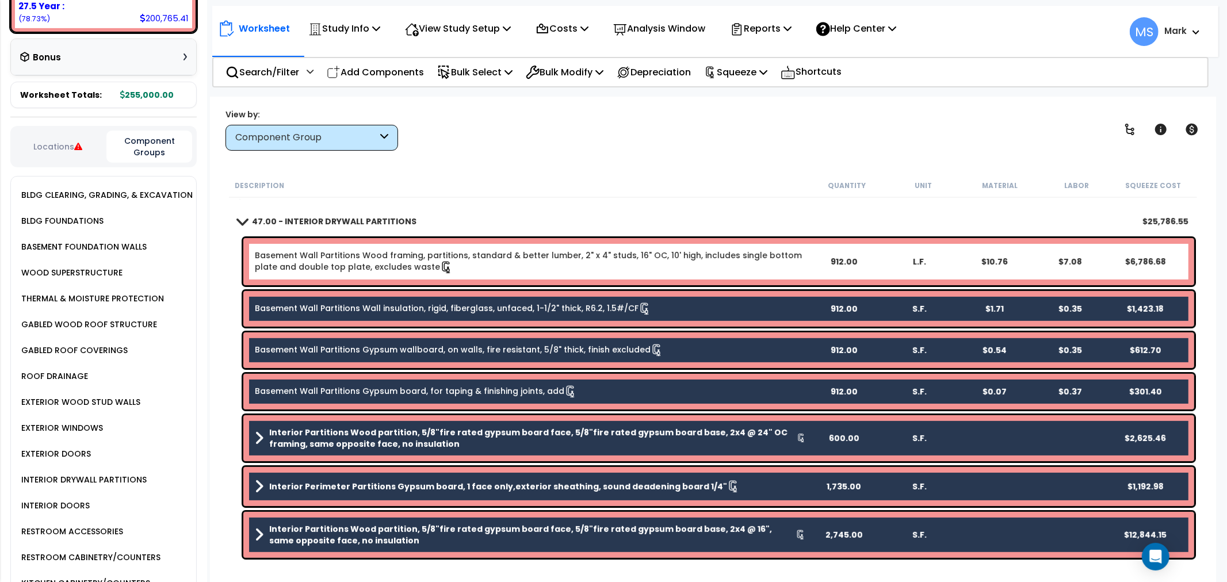
click at [544, 298] on div "Basement Wall Partitions Wall insulation, rigid, fiberglass, unfaced, 1-1/2" th…" at bounding box center [718, 309] width 951 height 36
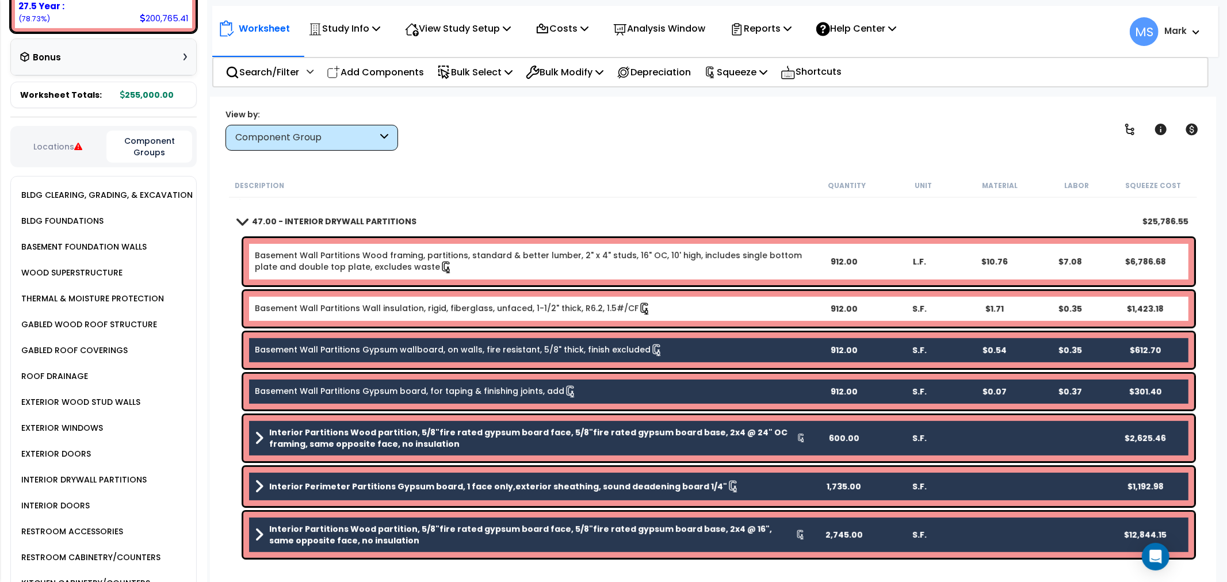
click at [540, 345] on link "Basement Wall Partitions Gypsum wallboard, on walls, fire resistant, 5/8" thick…" at bounding box center [459, 350] width 409 height 13
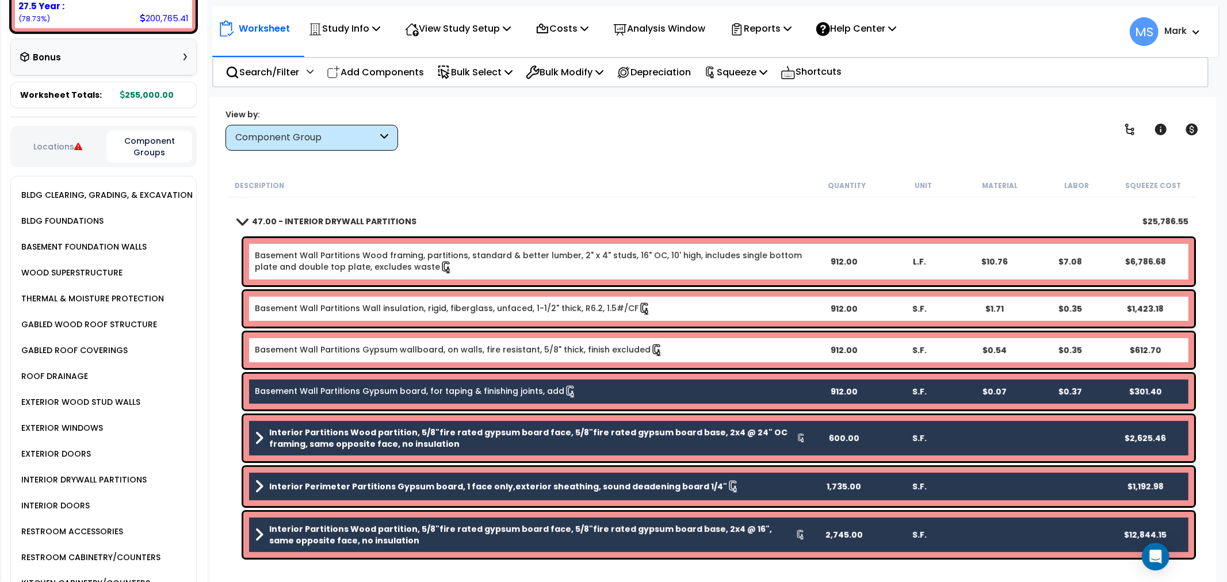
click at [541, 390] on link "Basement Wall Partitions Gypsum board, for taping & finishing joints, add" at bounding box center [416, 392] width 322 height 13
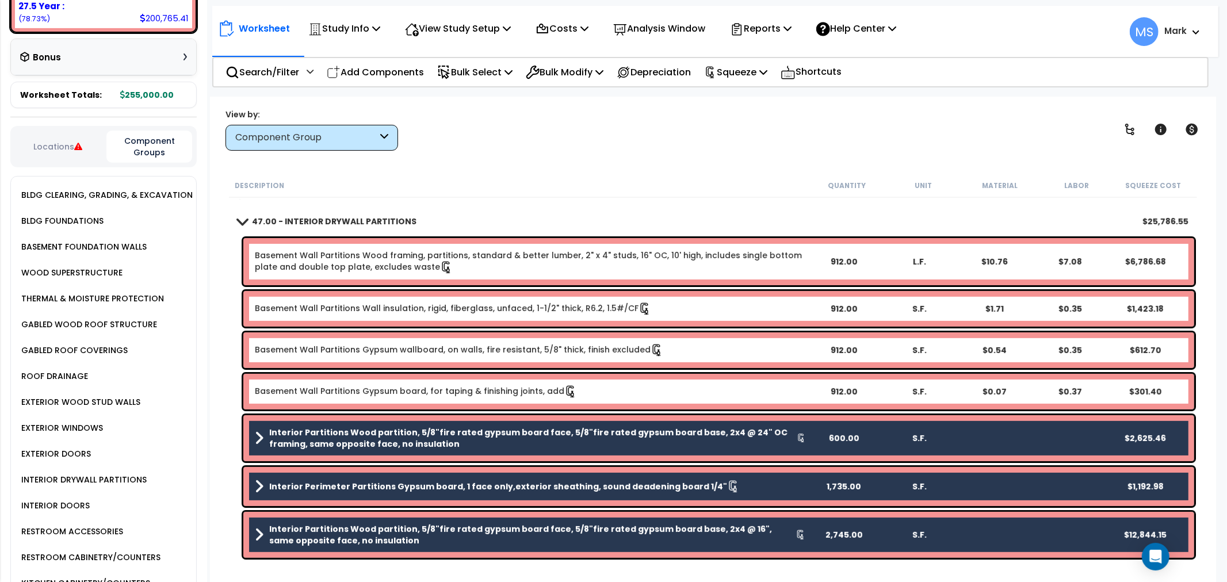
click at [543, 445] on b "Interior Partitions Wood partition, 5/8"fire rated gypsum board face, 5/8"fire …" at bounding box center [533, 438] width 528 height 23
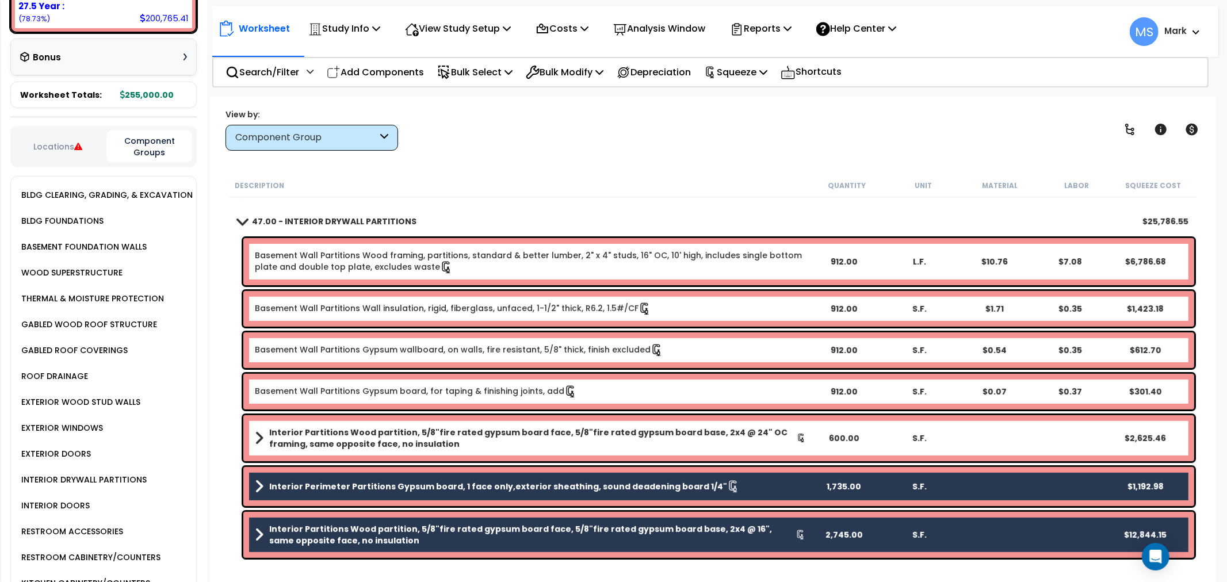
click at [541, 486] on b "Interior Perimeter Partitions Gypsum board, 1 face only,exterior sheathing, sou…" at bounding box center [498, 487] width 458 height 12
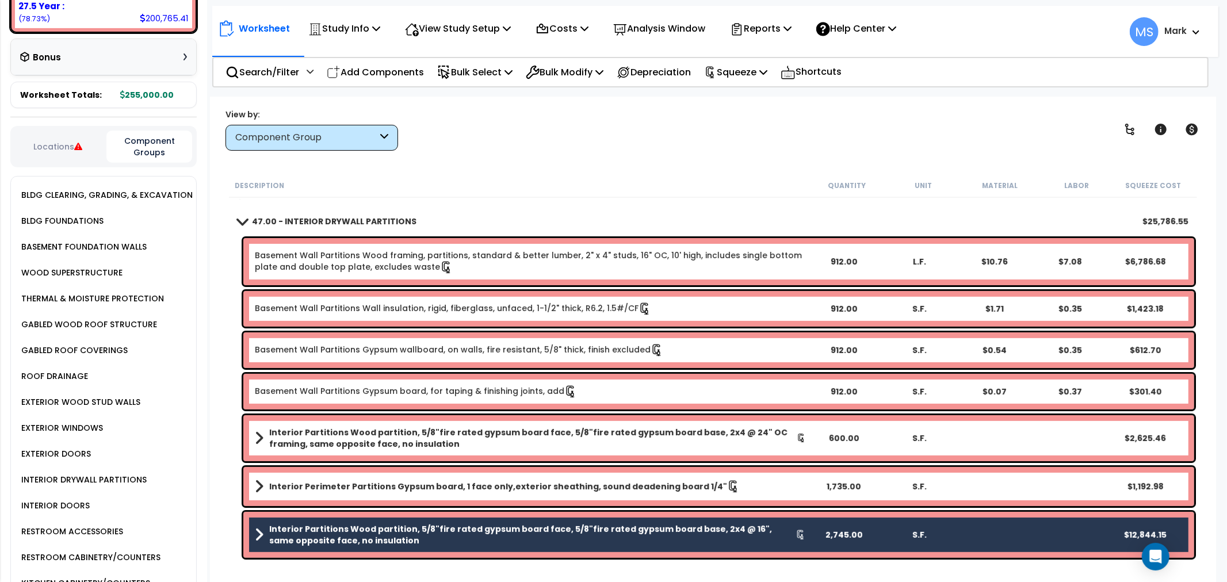
click at [537, 528] on b "Interior Partitions Wood partition, 5/8"fire rated gypsum board face, 5/8"fire …" at bounding box center [532, 535] width 526 height 23
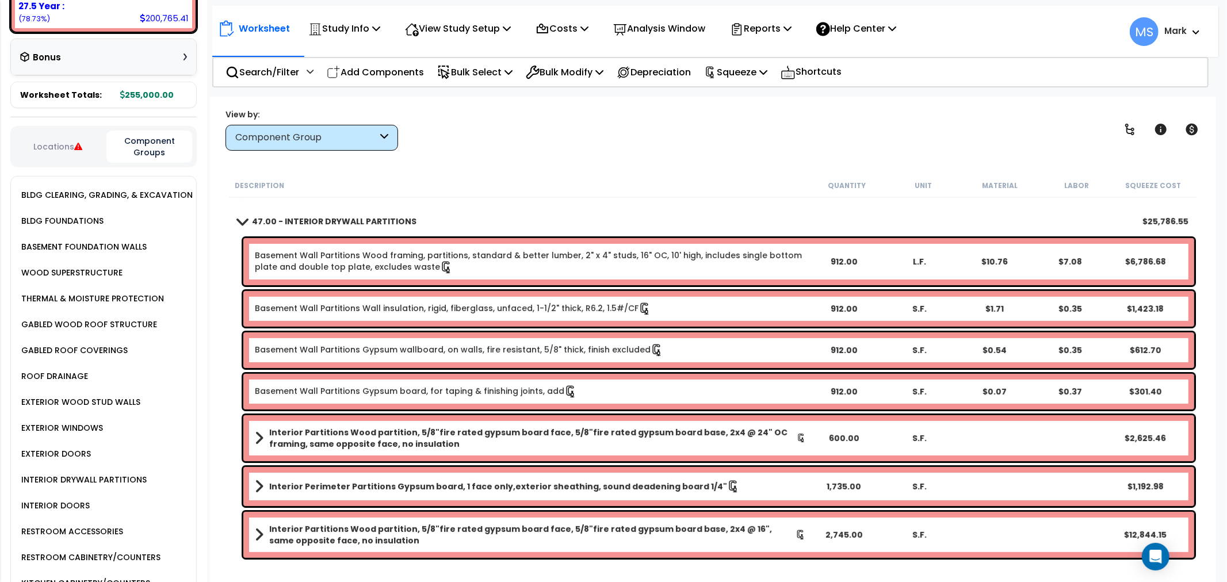
click at [547, 397] on link "Basement Wall Partitions Gypsum board, for taping & finishing joints, add" at bounding box center [416, 392] width 322 height 13
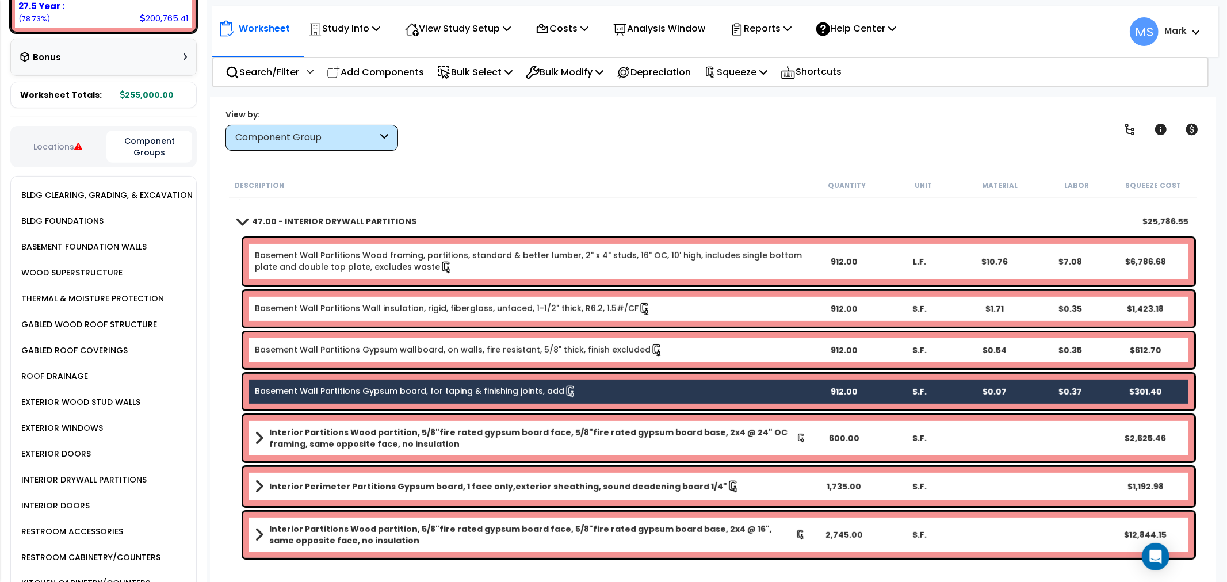
click at [504, 311] on link "Basement Wall Partitions Wall insulation, rigid, fiberglass, unfaced, 1-1/2" th…" at bounding box center [453, 309] width 396 height 13
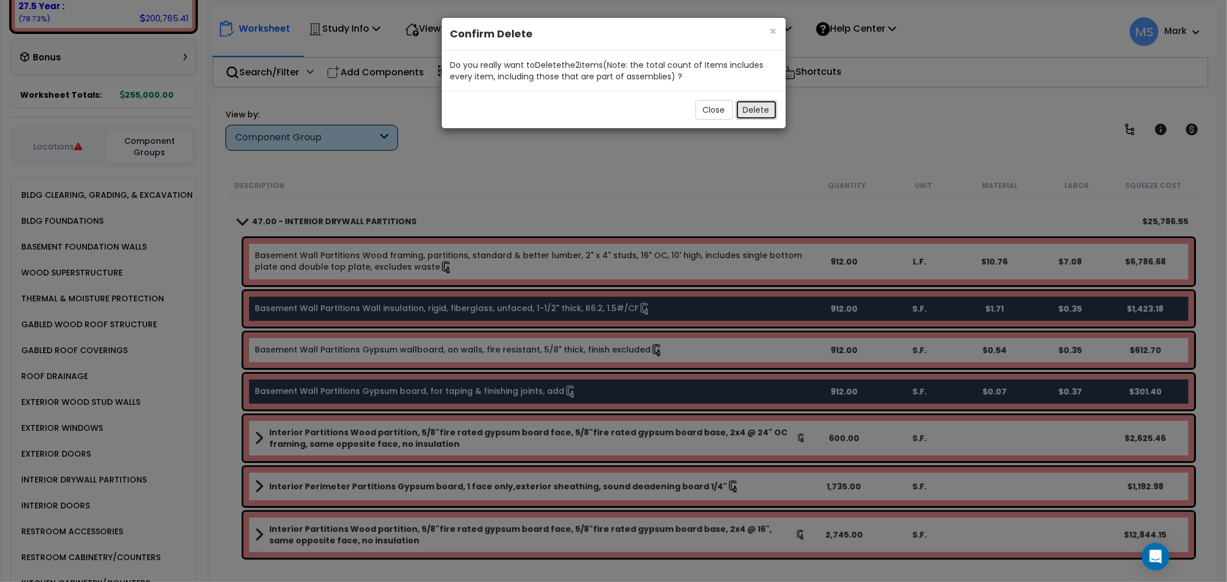
click at [752, 104] on button "Delete" at bounding box center [756, 110] width 41 height 20
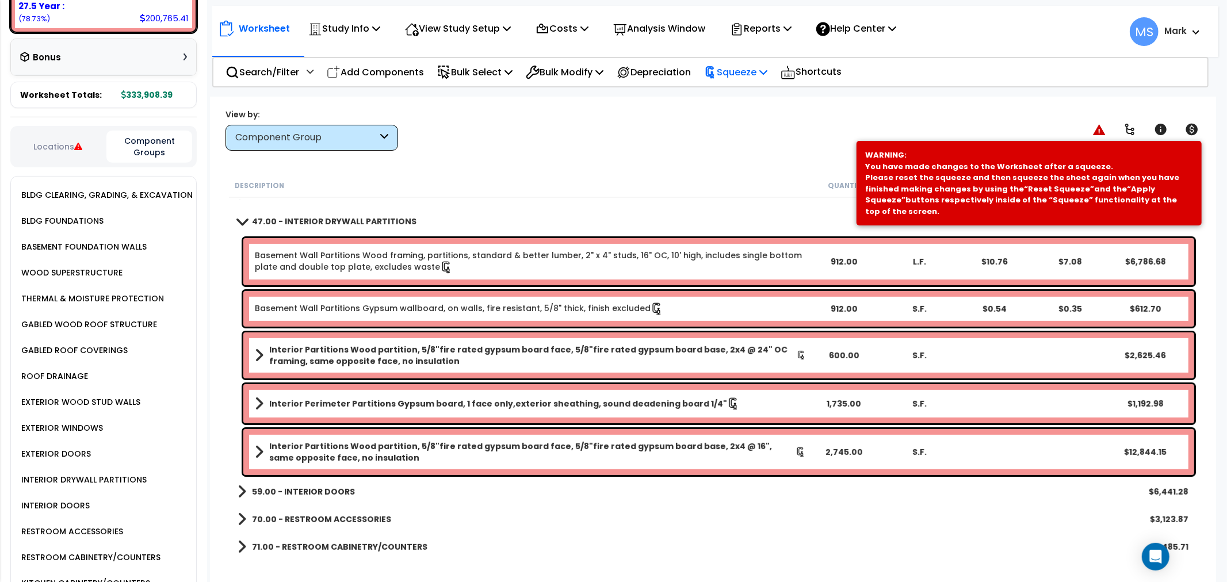
click at [756, 75] on p "Squeeze" at bounding box center [735, 72] width 63 height 16
click at [752, 98] on link "Re-squeeze" at bounding box center [756, 99] width 114 height 26
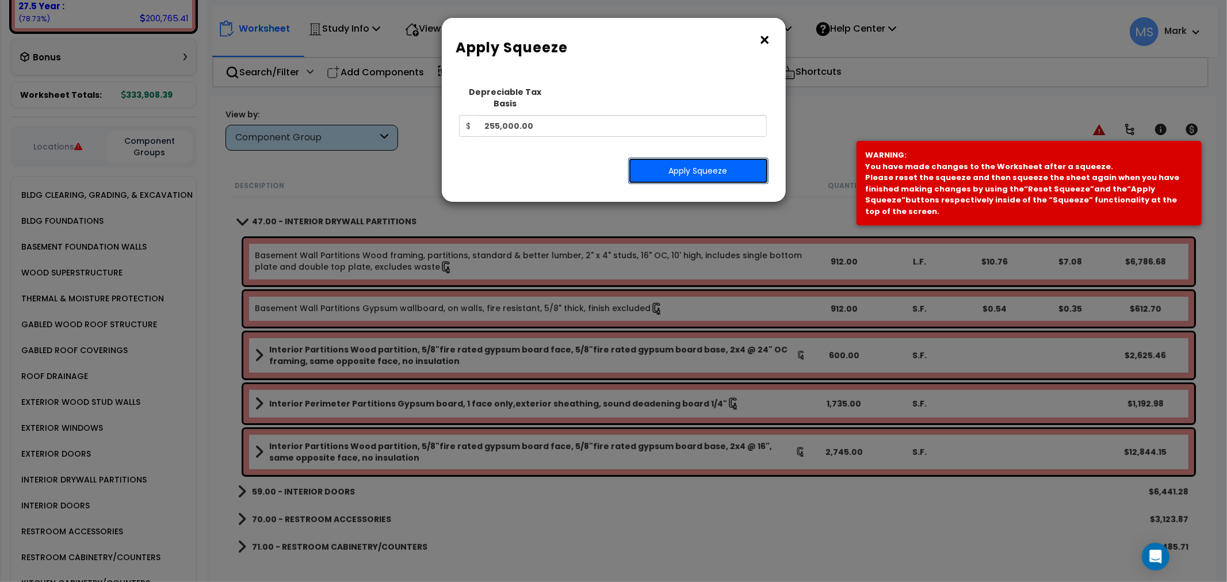
click at [722, 165] on button "Apply Squeeze" at bounding box center [698, 171] width 140 height 26
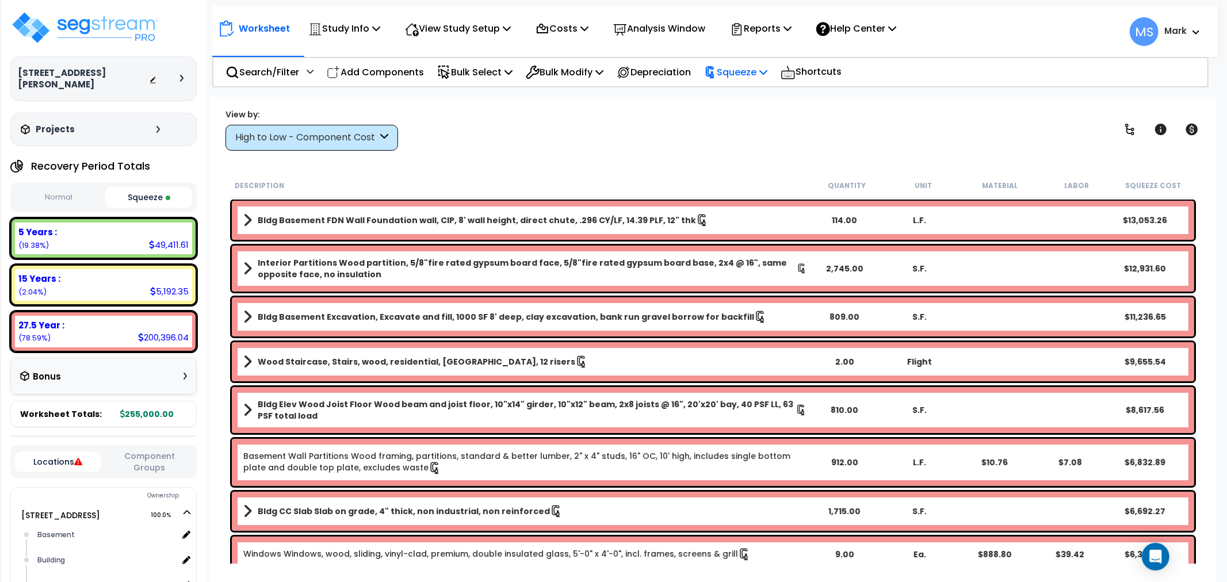
click at [717, 72] on icon at bounding box center [710, 72] width 13 height 13
click at [666, 39] on div "Analysis Window" at bounding box center [659, 28] width 92 height 27
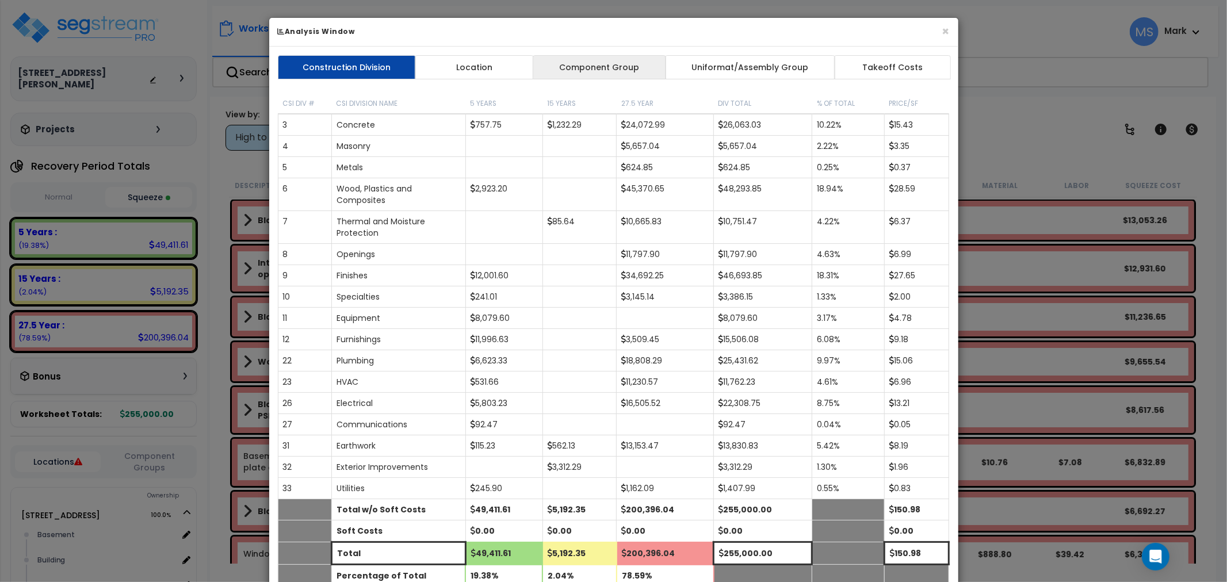
click at [620, 60] on link "Component Group" at bounding box center [599, 67] width 133 height 24
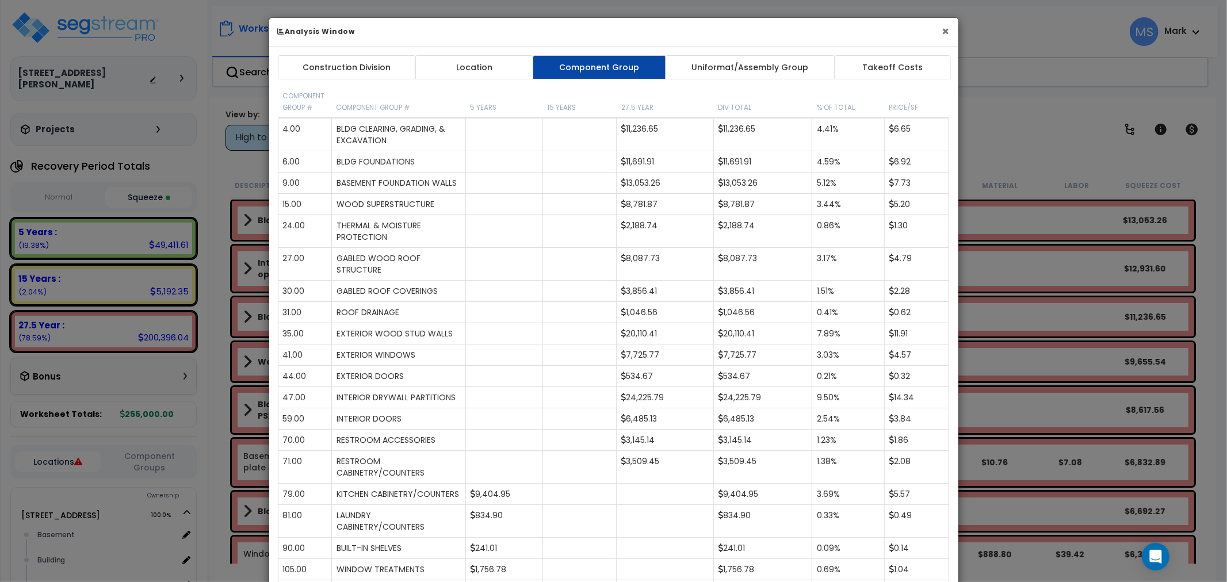
click at [945, 31] on button "×" at bounding box center [945, 31] width 7 height 12
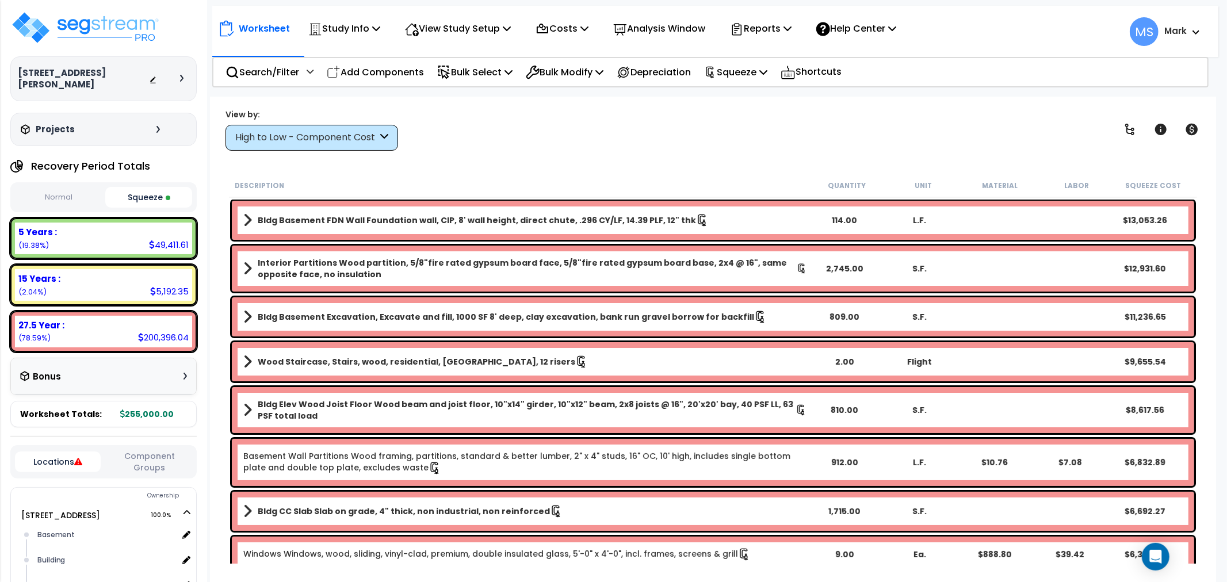
click at [541, 406] on b "Bldg Elev Wood Joist Floor Wood beam and joist floor, 10"x14" girder, 10"x12" b…" at bounding box center [527, 410] width 538 height 23
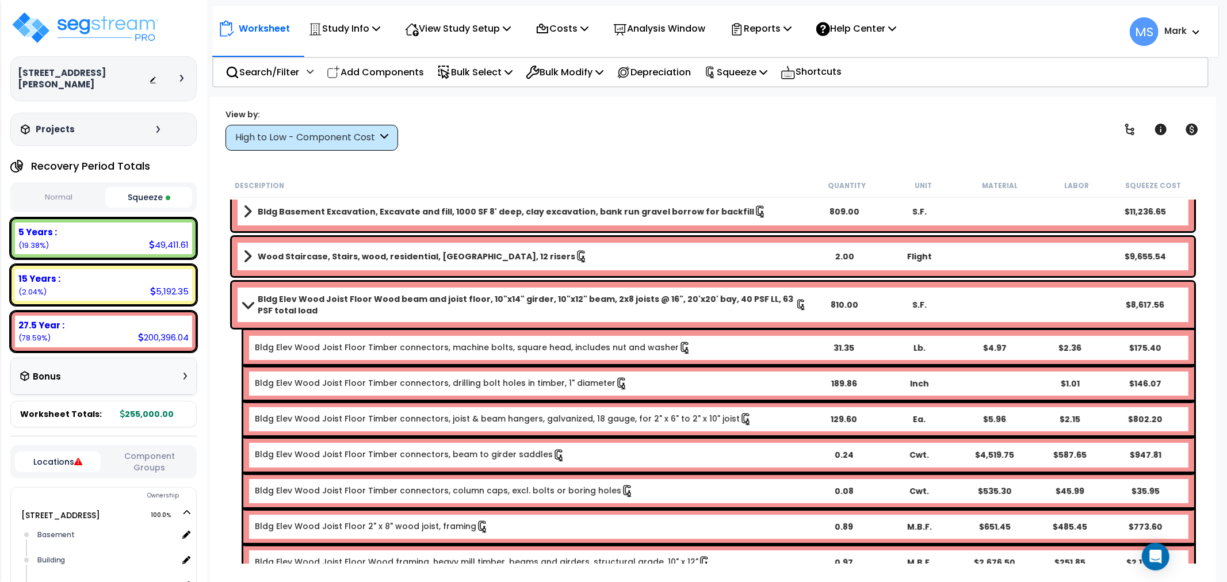
scroll to position [128, 0]
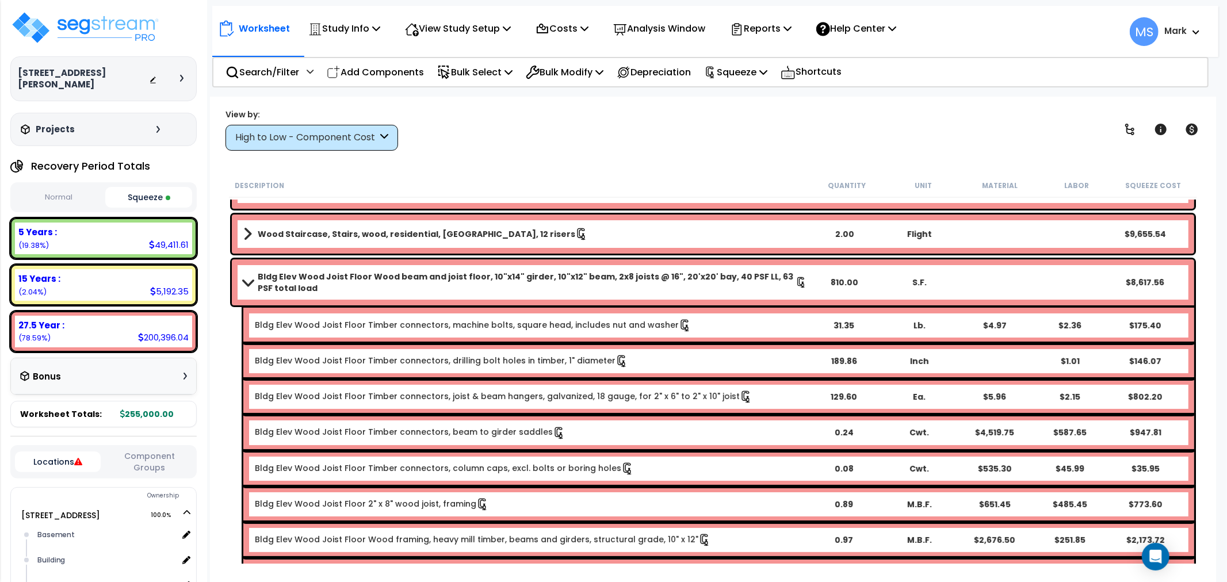
click at [548, 391] on link "Bldg Elev Wood Joist Floor Timber connectors, joist & beam hangers, galvanized,…" at bounding box center [504, 397] width 498 height 13
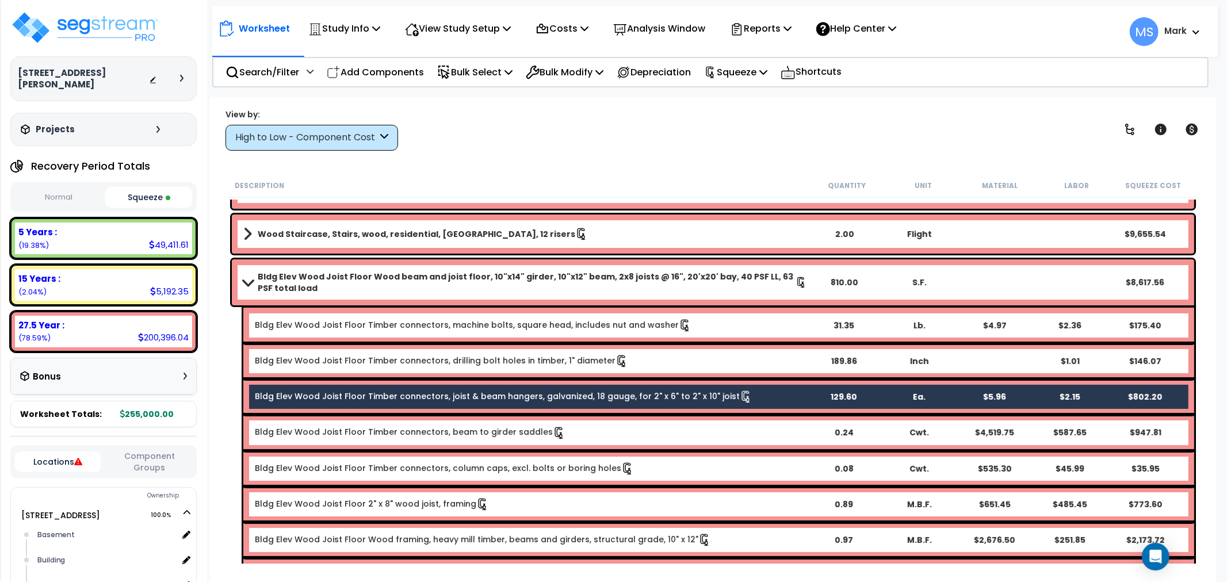
click at [515, 424] on div "Bldg Elev Wood Joist Floor Timber connectors, beam to girder saddles 0.24 Cwt. …" at bounding box center [718, 433] width 951 height 36
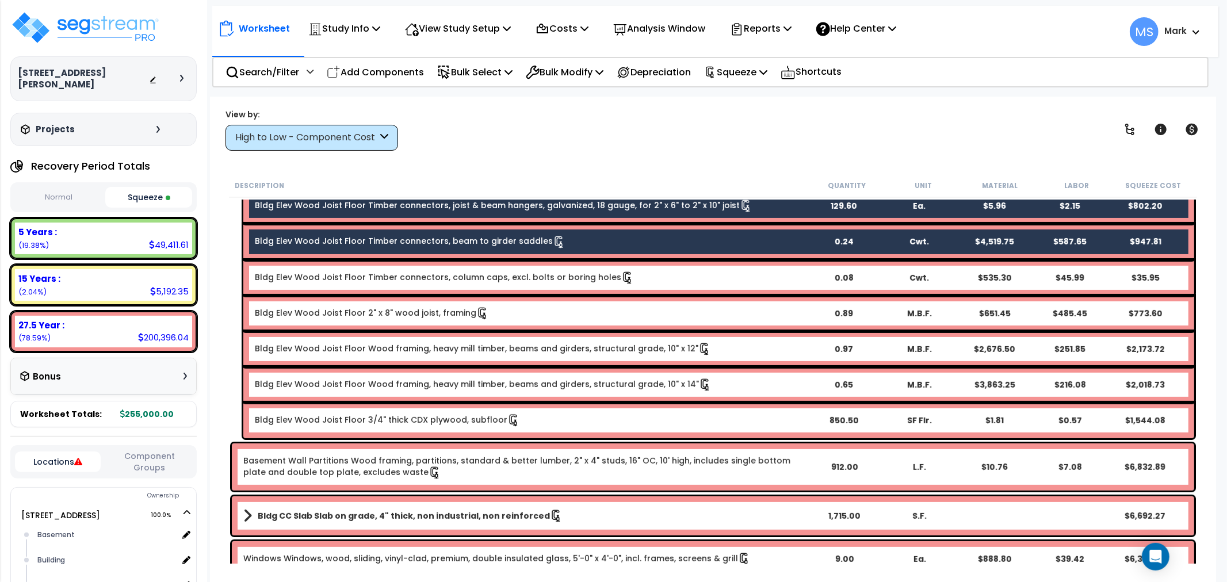
scroll to position [319, 0]
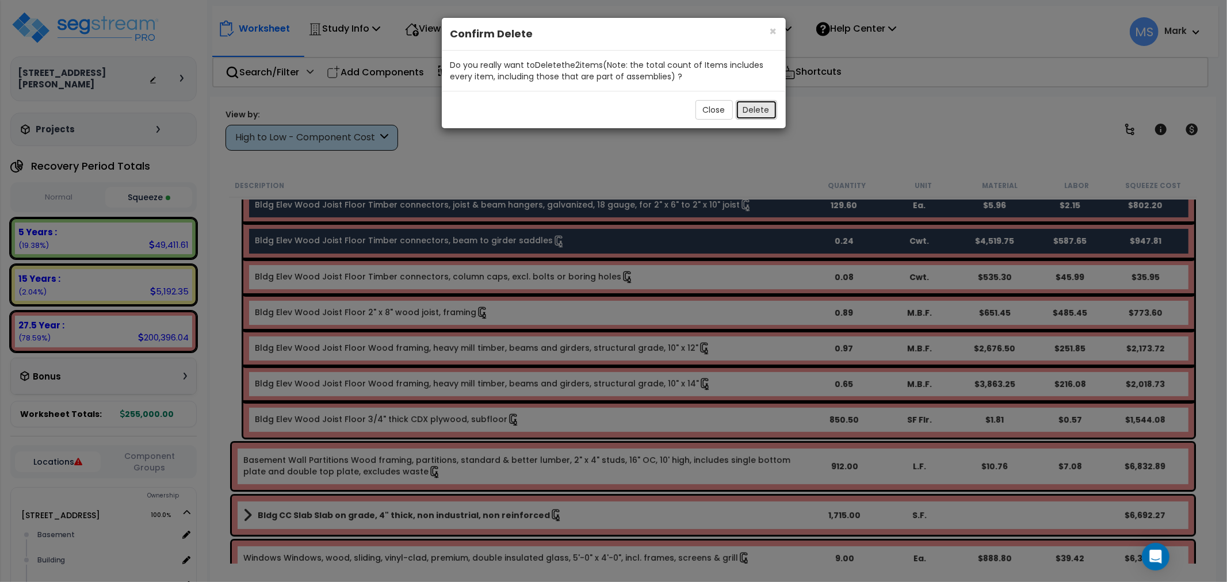
click at [751, 102] on button "Delete" at bounding box center [756, 110] width 41 height 20
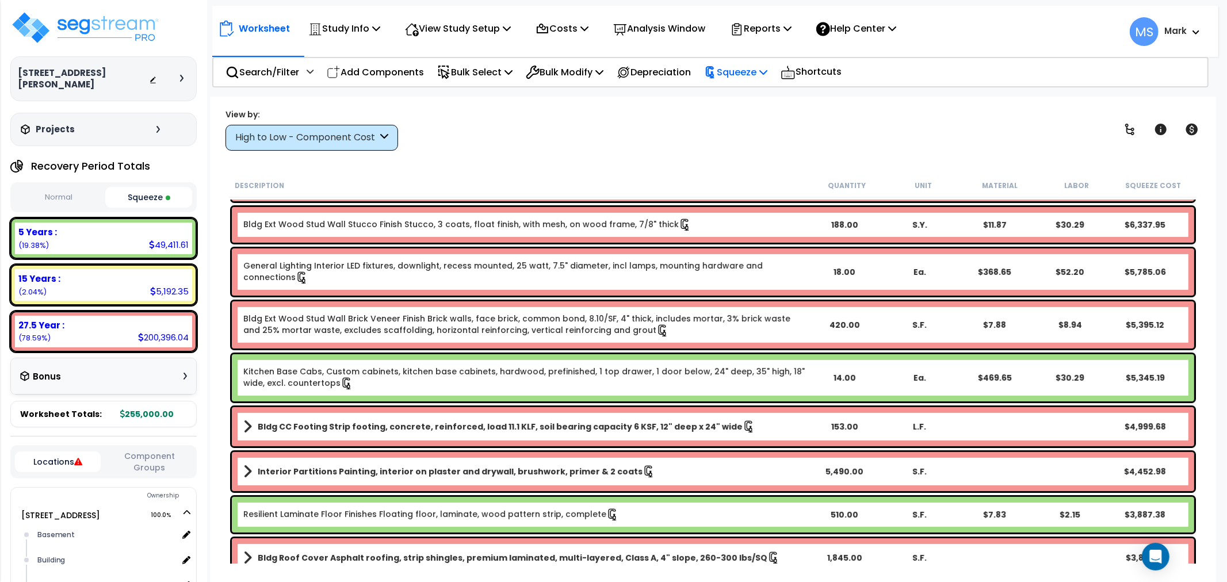
click at [734, 70] on p "Squeeze" at bounding box center [735, 72] width 63 height 16
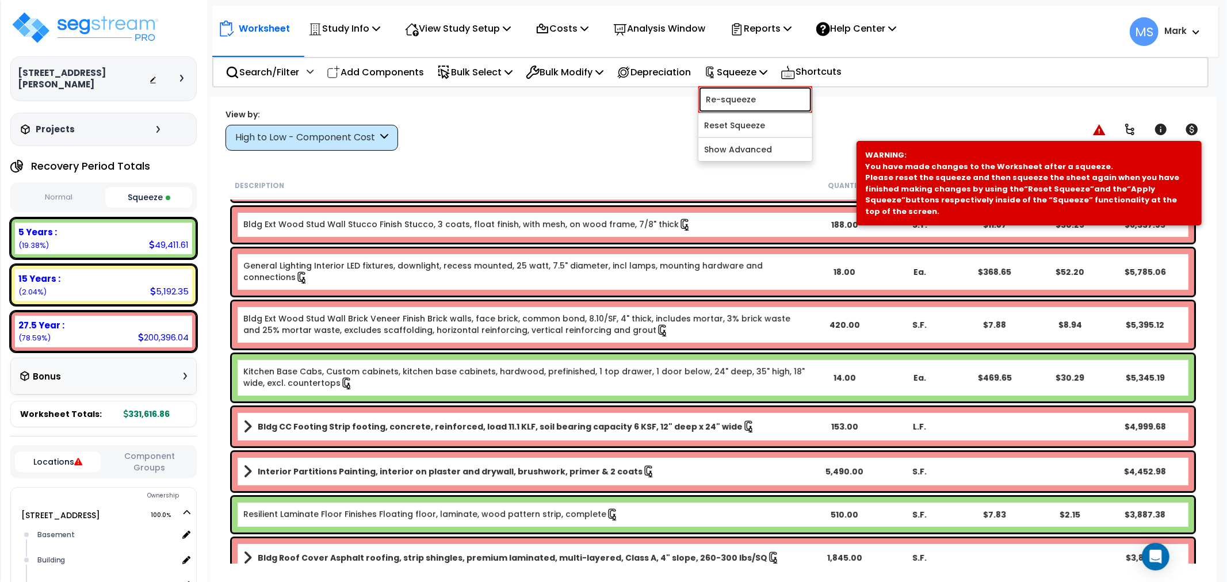
drag, startPoint x: 739, startPoint y: 102, endPoint x: 732, endPoint y: 119, distance: 17.3
click at [739, 102] on link "Re-squeeze" at bounding box center [756, 99] width 114 height 26
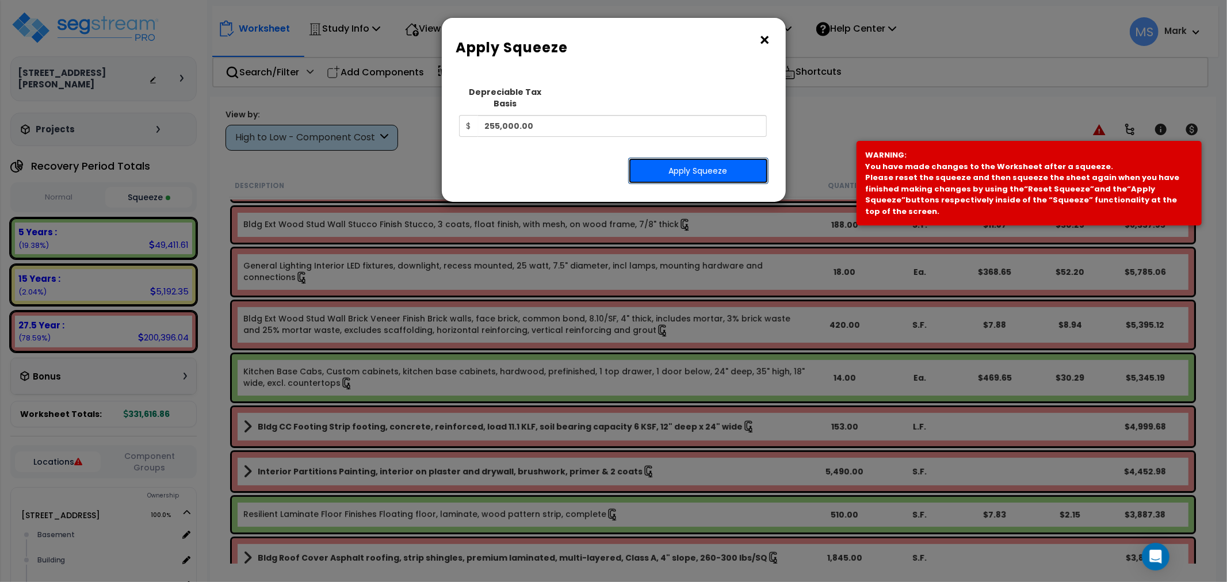
click at [712, 163] on button "Apply Squeeze" at bounding box center [698, 171] width 140 height 26
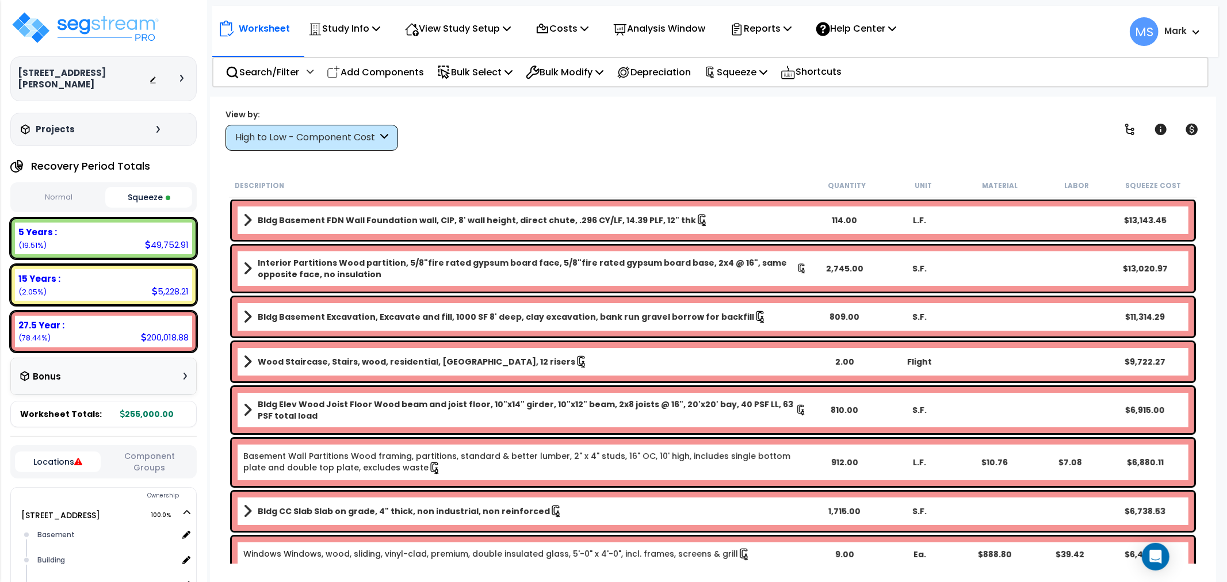
click at [313, 140] on div "High to Low - Component Cost" at bounding box center [306, 137] width 142 height 13
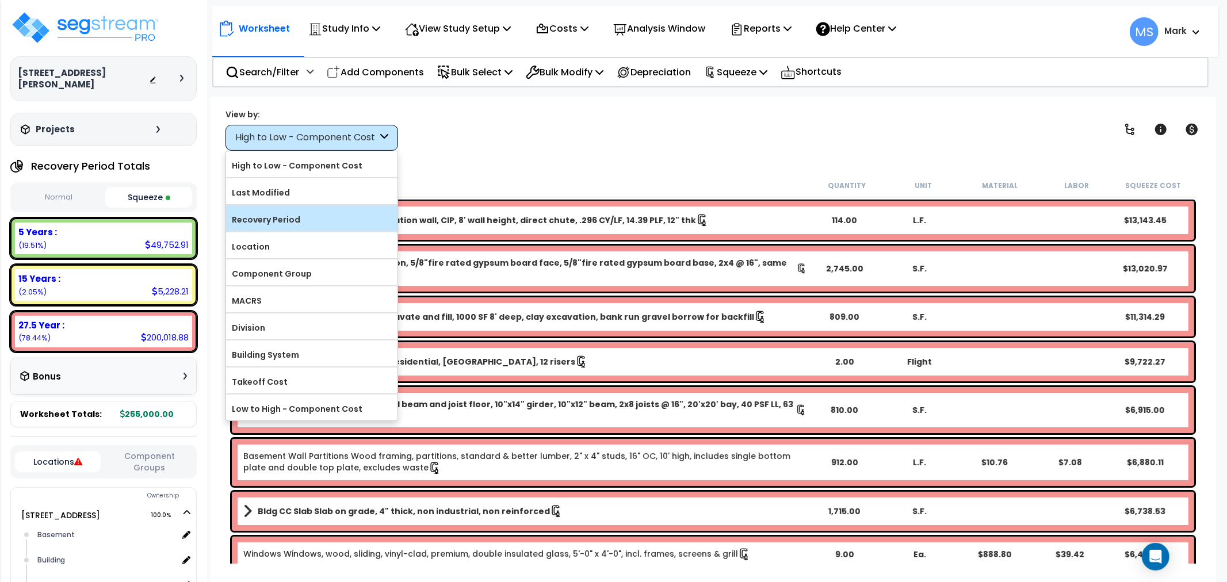
click at [307, 219] on label "Recovery Period" at bounding box center [311, 219] width 171 height 17
click at [0, 0] on input "Recovery Period" at bounding box center [0, 0] width 0 height 0
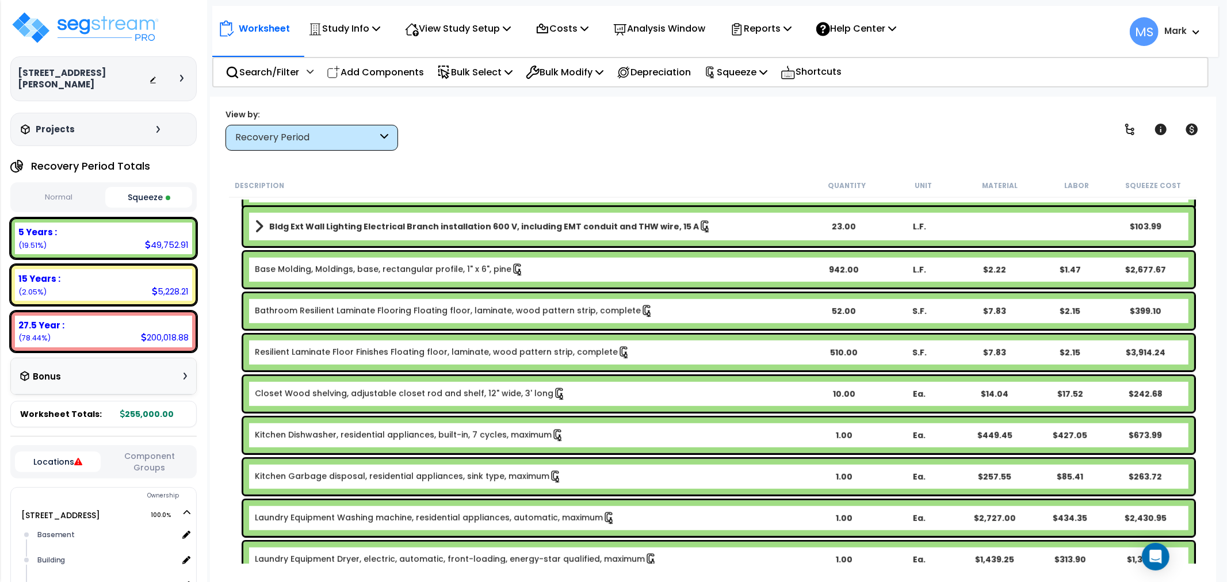
scroll to position [703, 0]
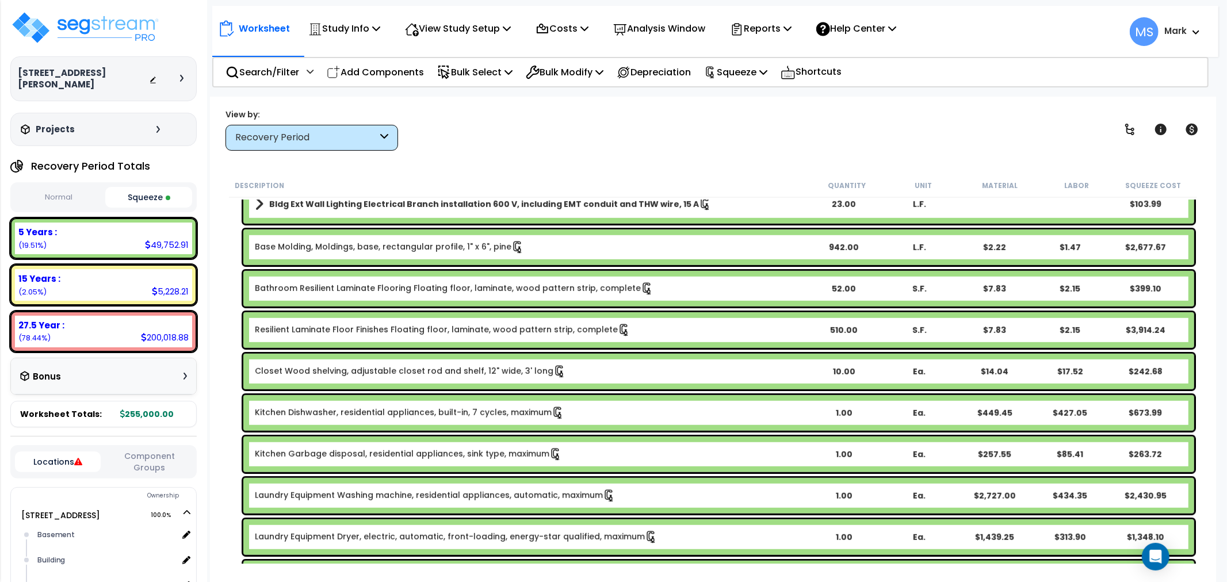
click at [432, 369] on link "Closet Wood shelving, adjustable closet rod and shelf, 12" wide, 3' long" at bounding box center [410, 371] width 311 height 13
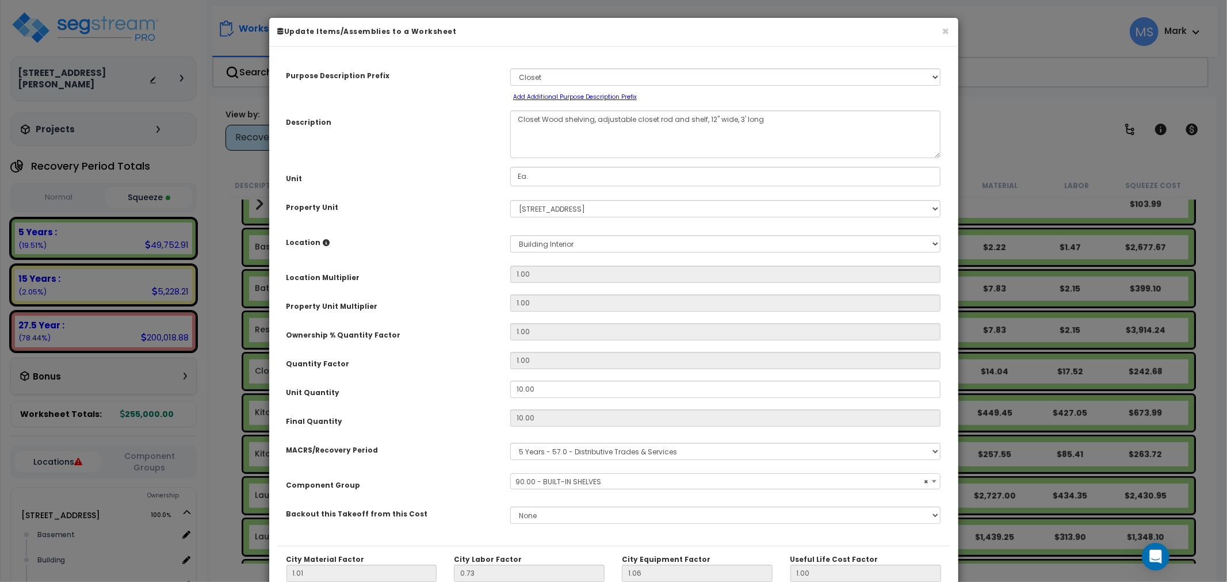
select select "45919"
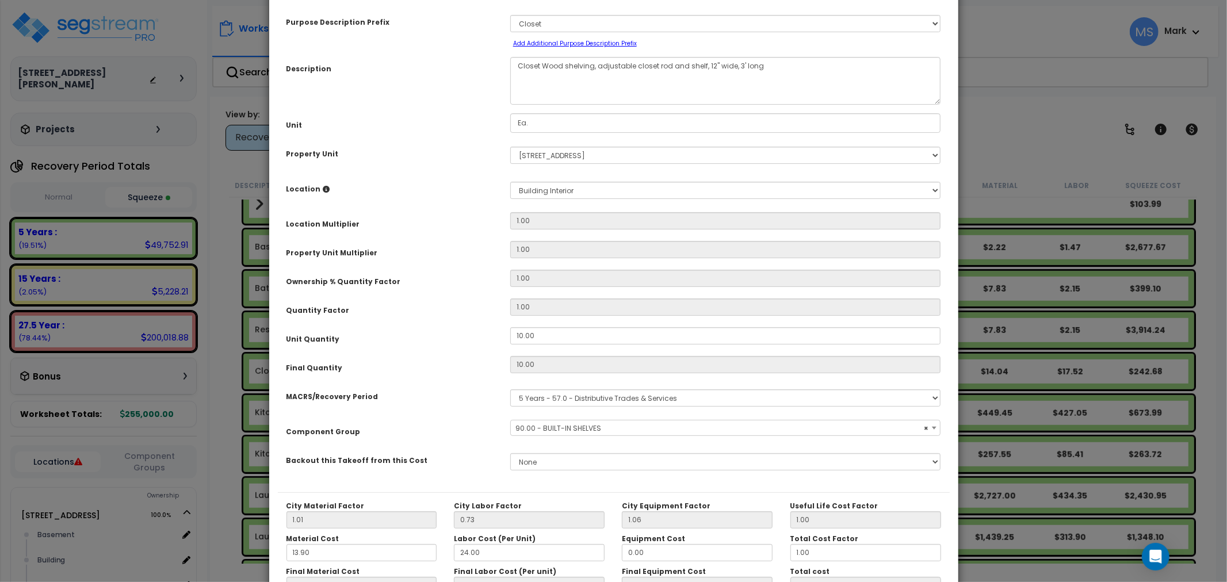
scroll to position [128, 0]
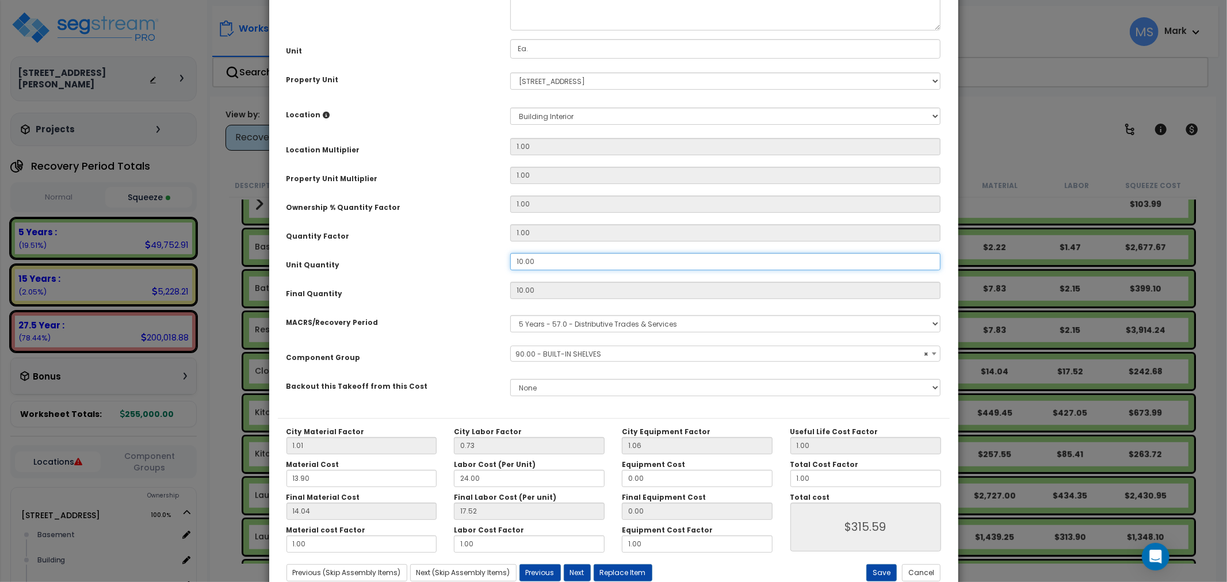
click at [550, 262] on input "10.00" at bounding box center [725, 261] width 431 height 17
type input "1"
type input "10"
type input "$315.60"
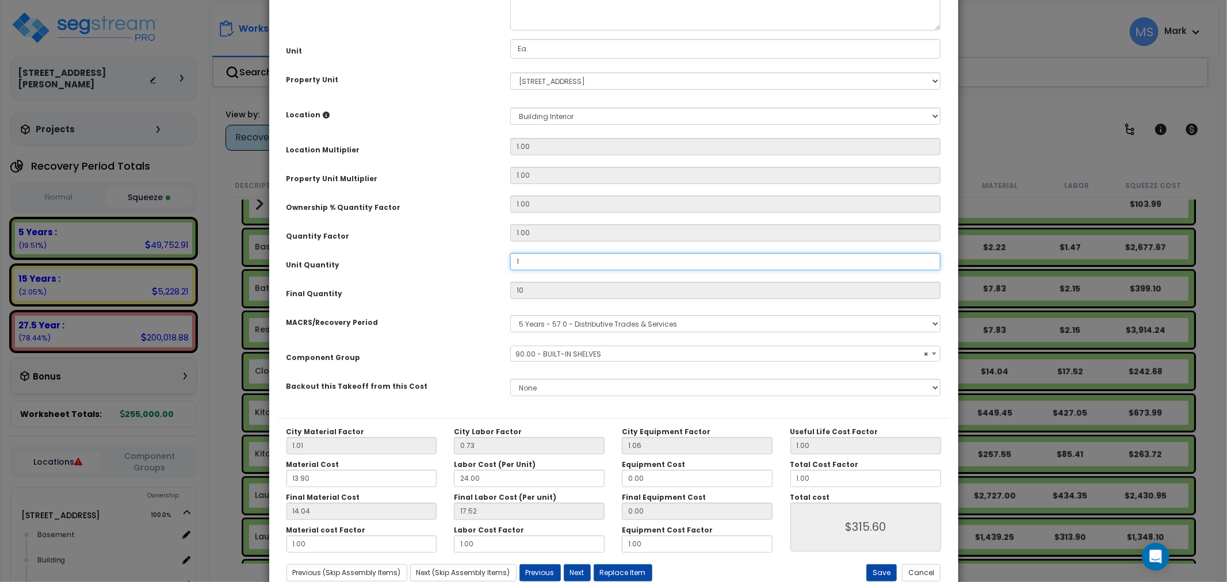
type input "15"
type input "1"
type input "$31.56"
type input "15"
type input "$473.40"
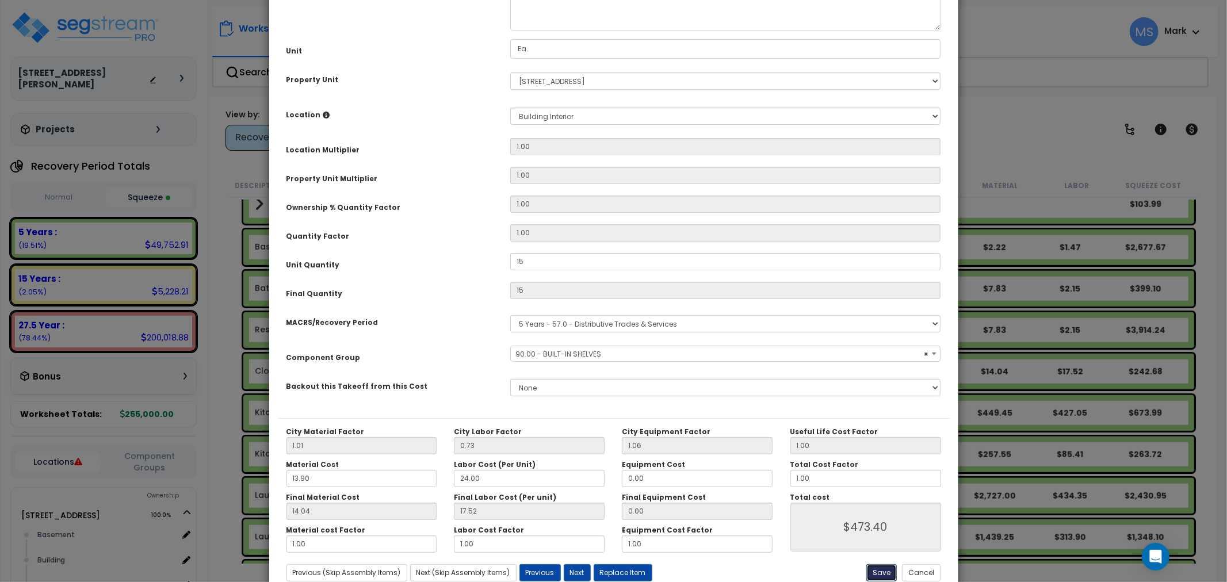
click at [889, 564] on button "Save" at bounding box center [882, 572] width 30 height 17
type input "15.00"
type input "473.40"
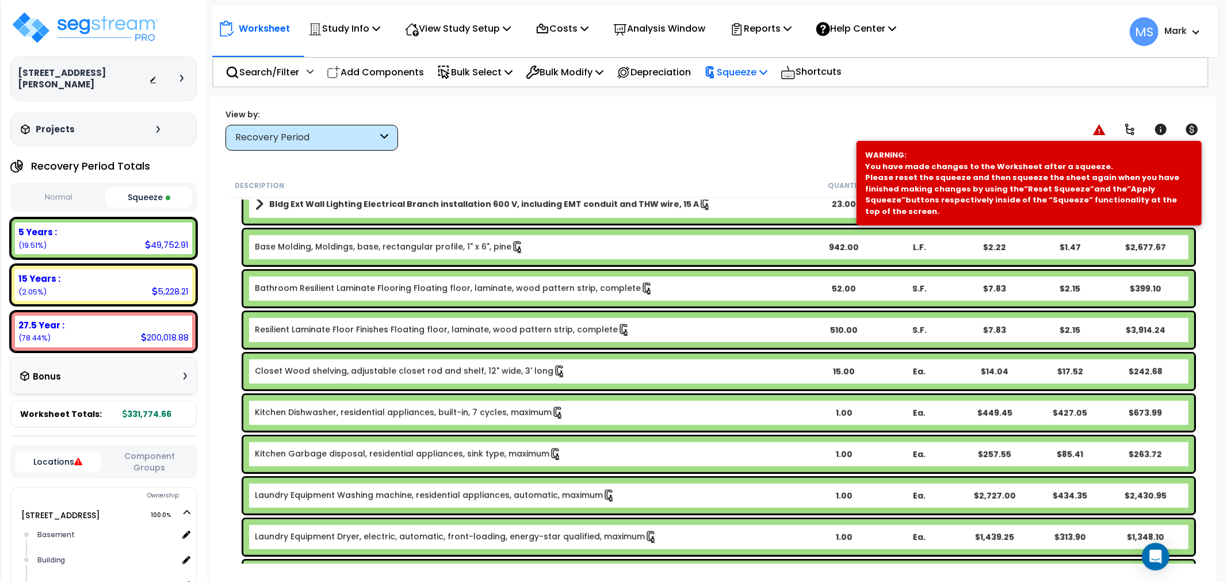
click at [757, 69] on p "Squeeze" at bounding box center [735, 72] width 63 height 16
click at [760, 95] on link "Re-squeeze" at bounding box center [756, 99] width 114 height 26
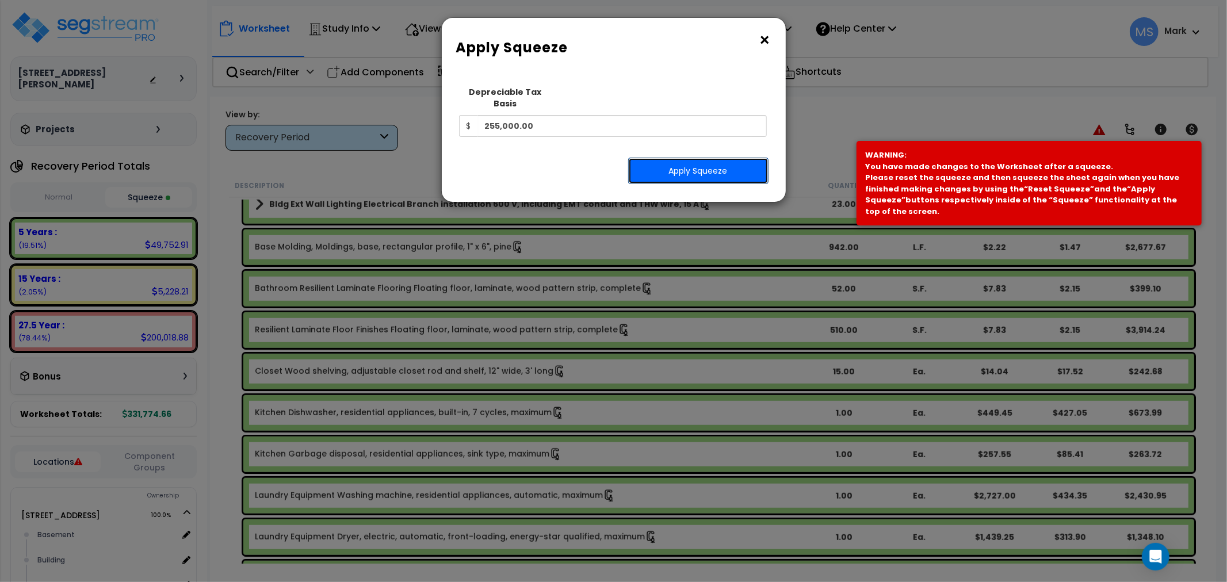
click at [727, 158] on button "Apply Squeeze" at bounding box center [698, 171] width 140 height 26
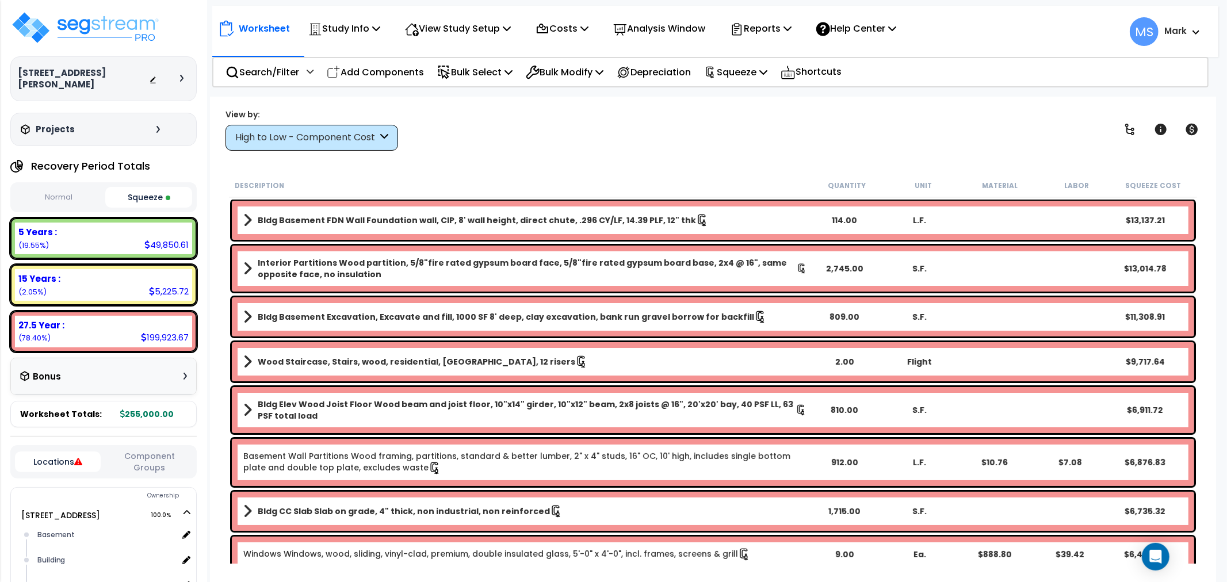
click at [266, 146] on div "High to Low - Component Cost" at bounding box center [312, 138] width 173 height 26
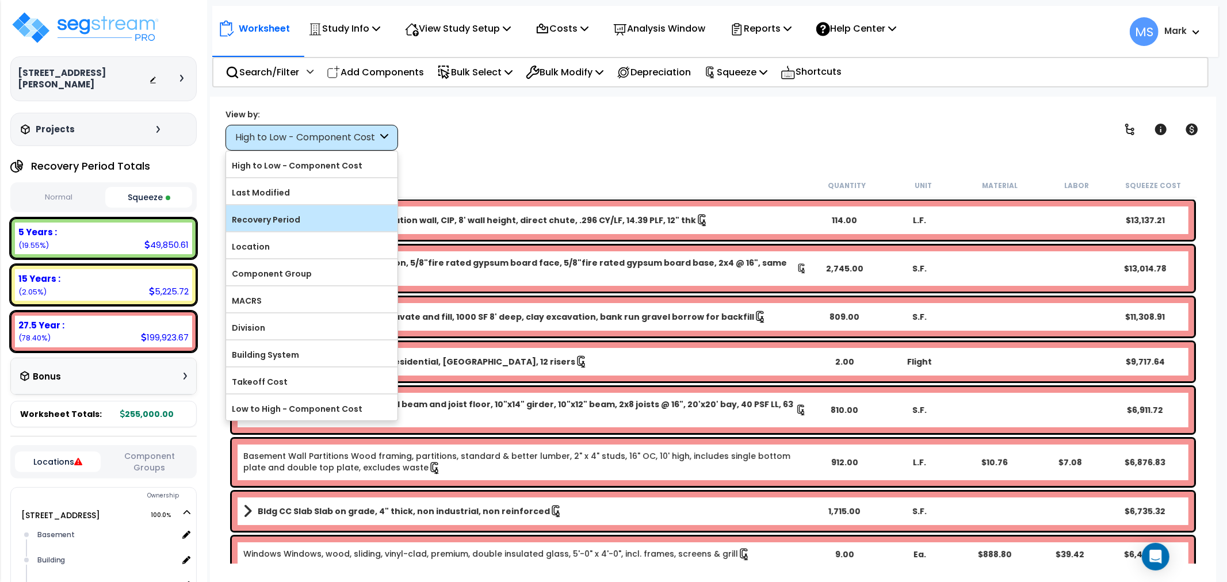
click at [276, 220] on label "Recovery Period" at bounding box center [311, 219] width 171 height 17
click at [0, 0] on input "Recovery Period" at bounding box center [0, 0] width 0 height 0
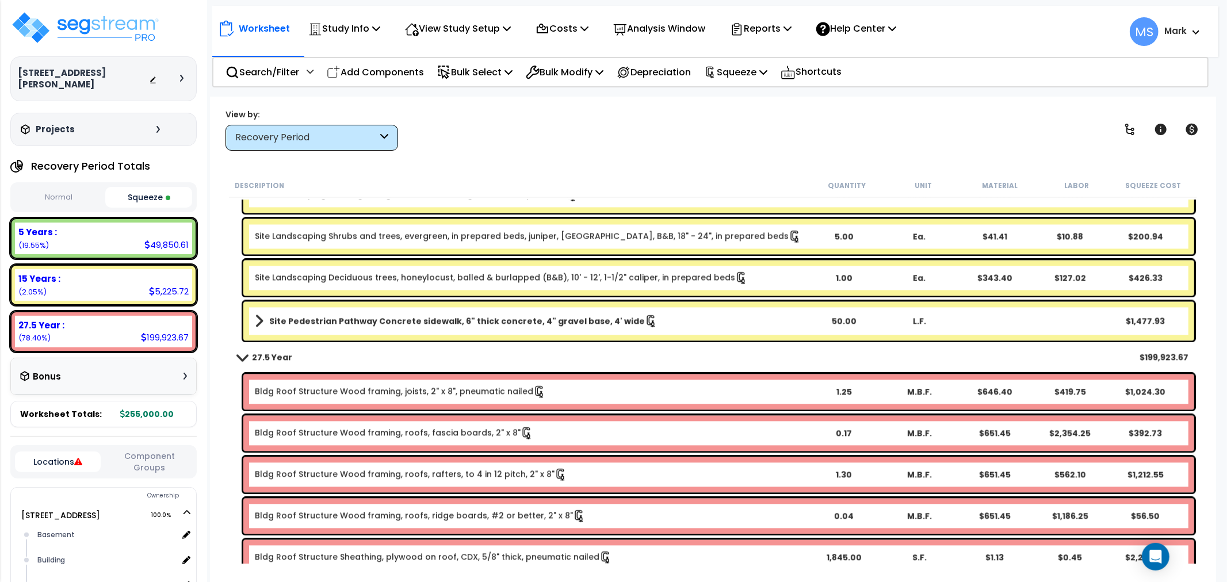
click at [347, 313] on link "Site Pedestrian Pathway Concrete sidewalk, 6" thick concrete, 4" gravel base, 4…" at bounding box center [530, 321] width 551 height 16
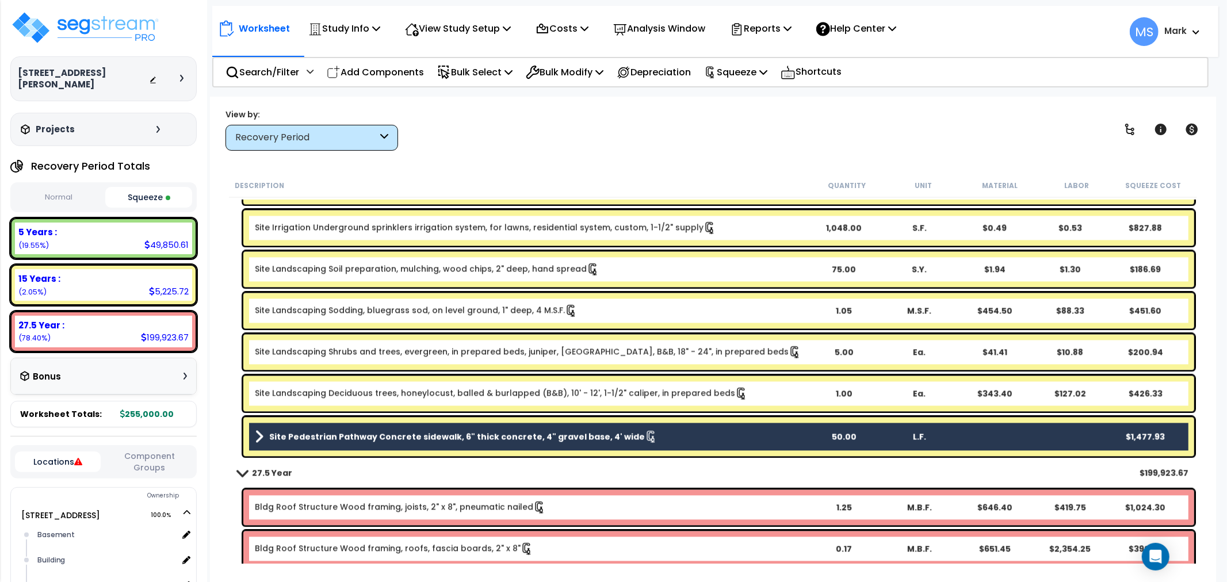
scroll to position [1918, 0]
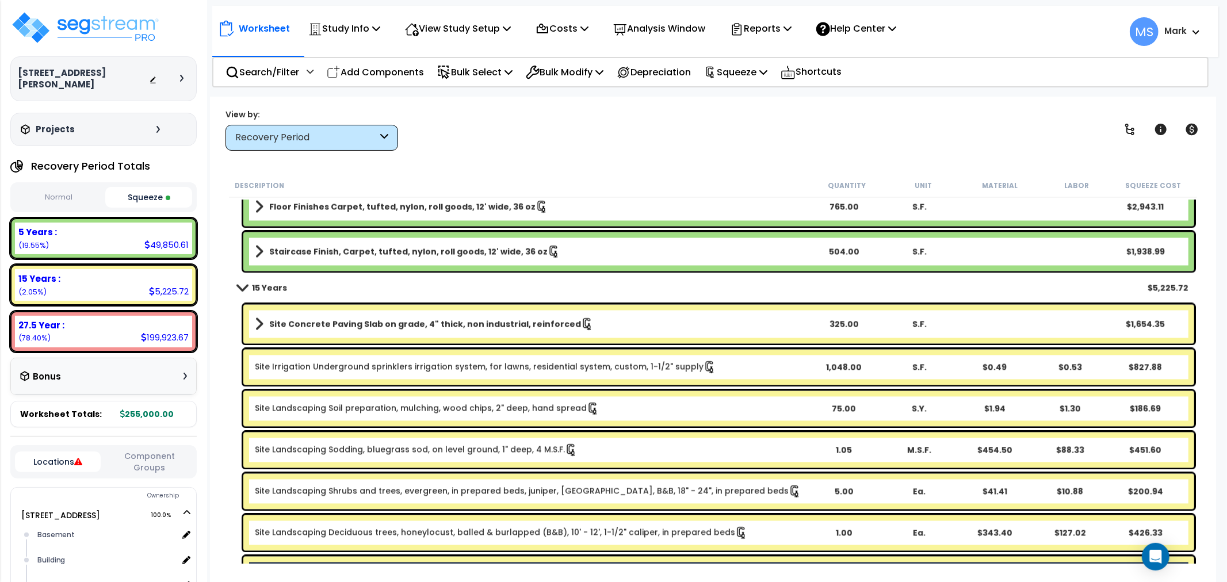
click at [360, 324] on b "Site Concrete Paving Slab on grade, 4" thick, non industrial, reinforced" at bounding box center [425, 325] width 312 height 12
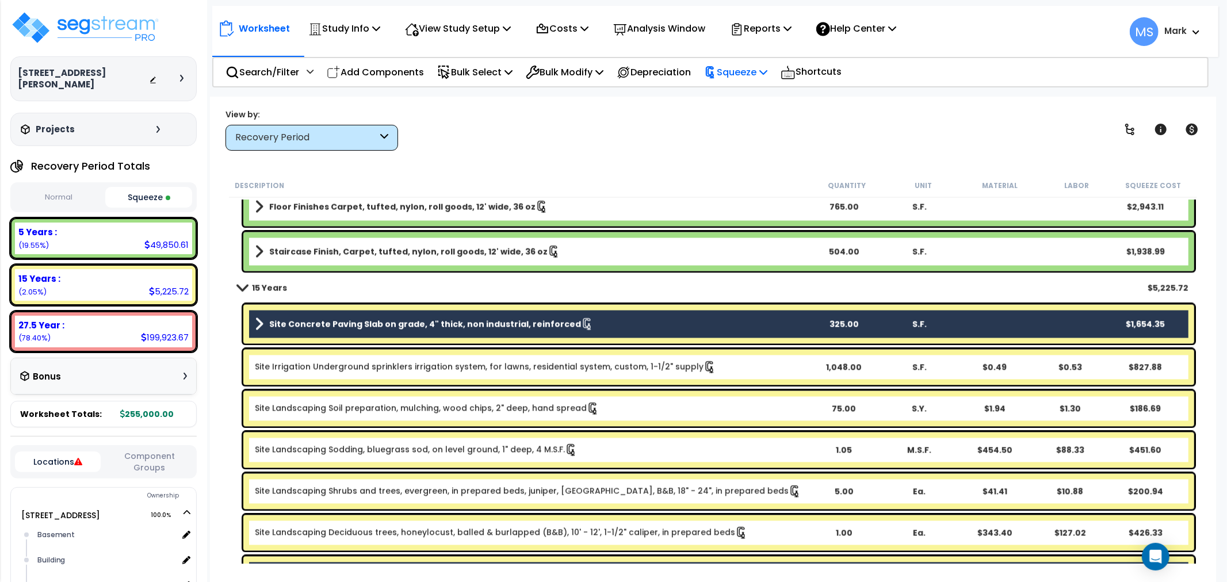
click at [741, 78] on p "Squeeze" at bounding box center [735, 72] width 63 height 16
click at [591, 77] on p "Bulk Modify" at bounding box center [565, 72] width 78 height 16
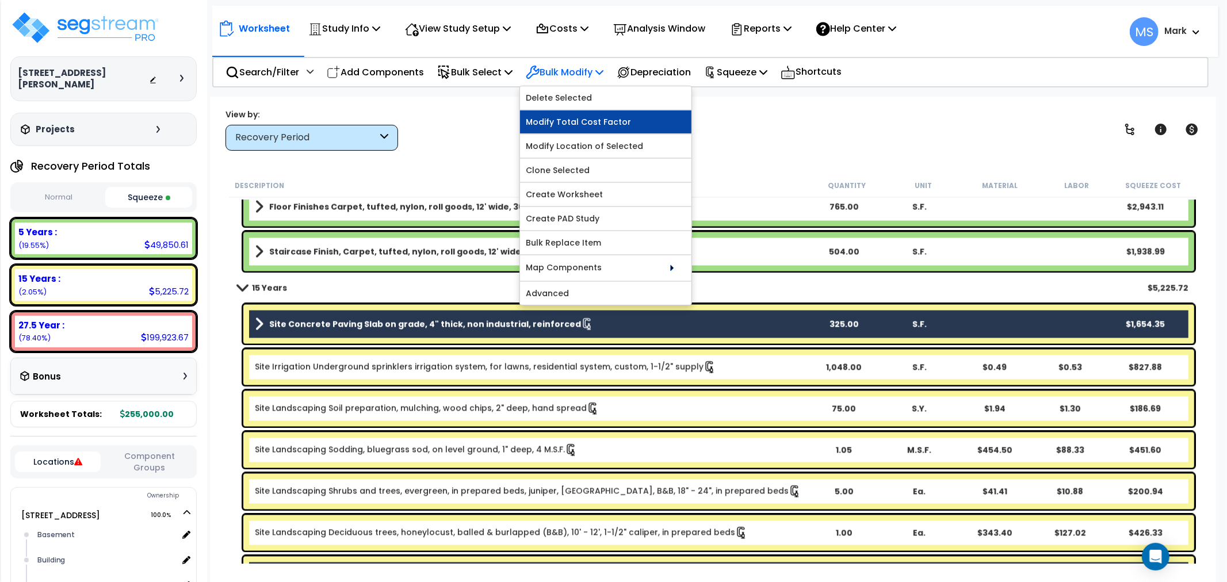
click at [566, 125] on link "Modify Total Cost Factor" at bounding box center [605, 121] width 171 height 23
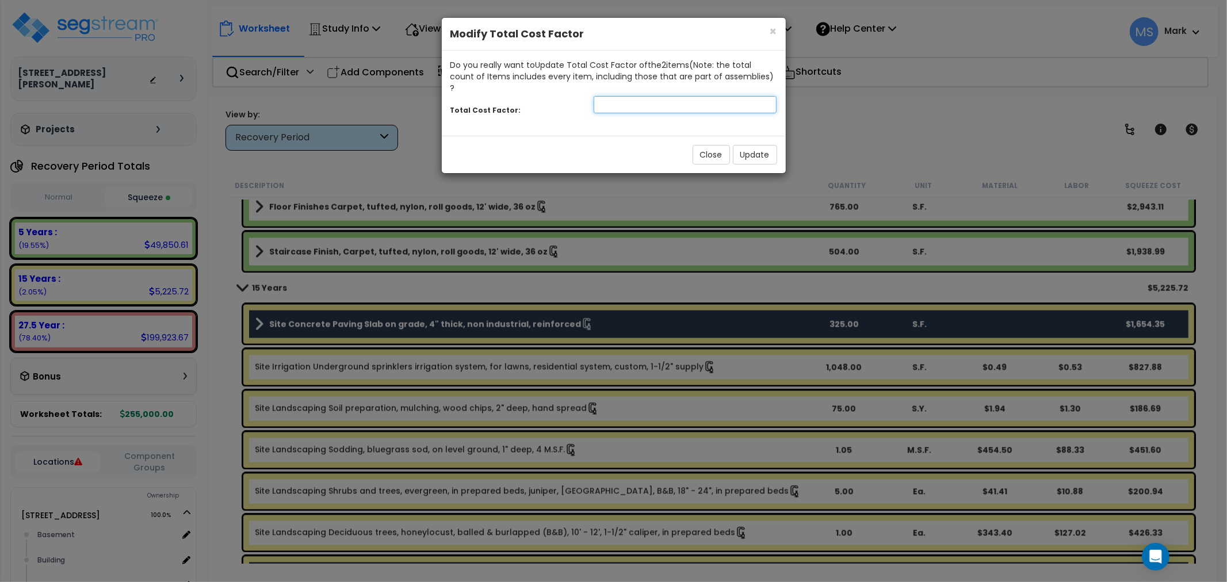
click at [646, 98] on input "number" at bounding box center [686, 104] width 184 height 17
type input "1.3"
click at [764, 147] on button "Update" at bounding box center [755, 155] width 44 height 20
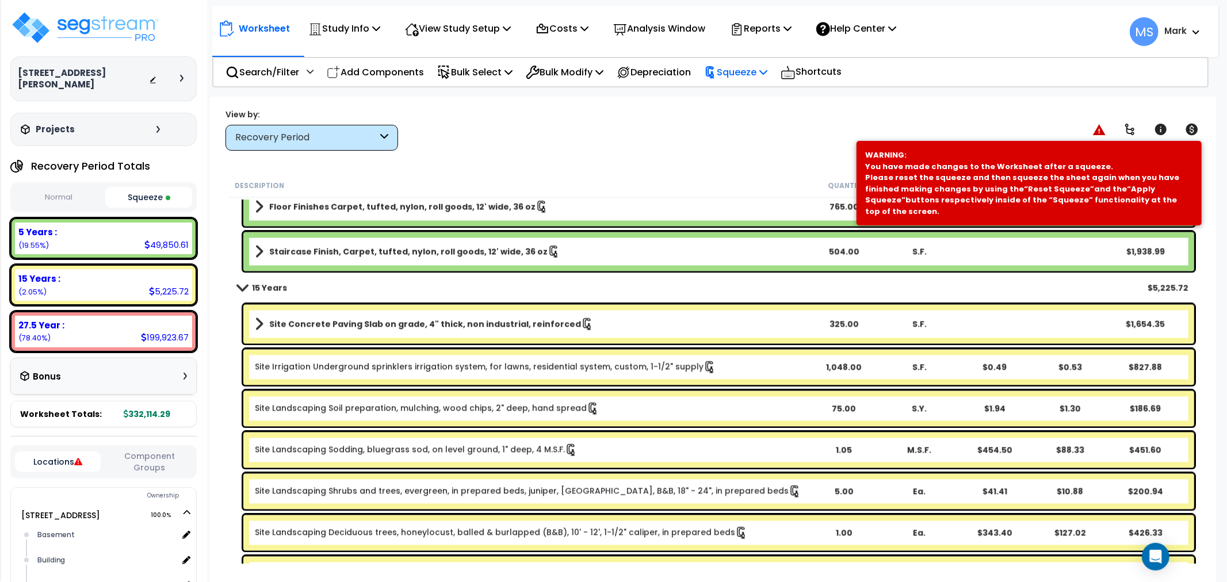
click at [768, 74] on icon at bounding box center [764, 71] width 8 height 9
click at [764, 98] on link "Re-squeeze" at bounding box center [756, 99] width 114 height 26
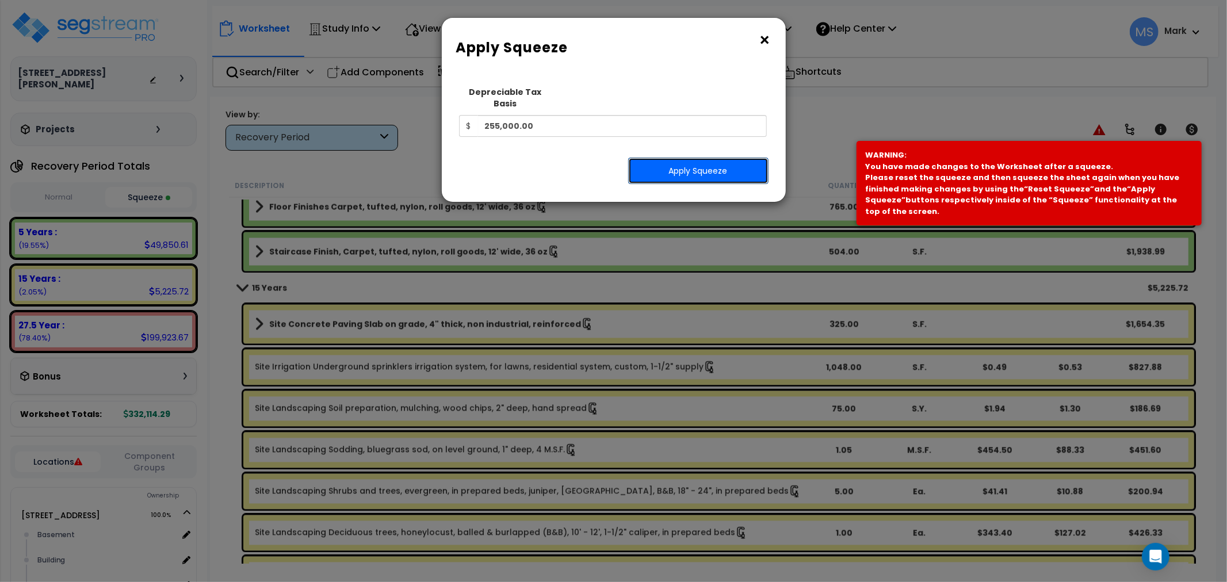
click at [722, 162] on button "Apply Squeeze" at bounding box center [698, 171] width 140 height 26
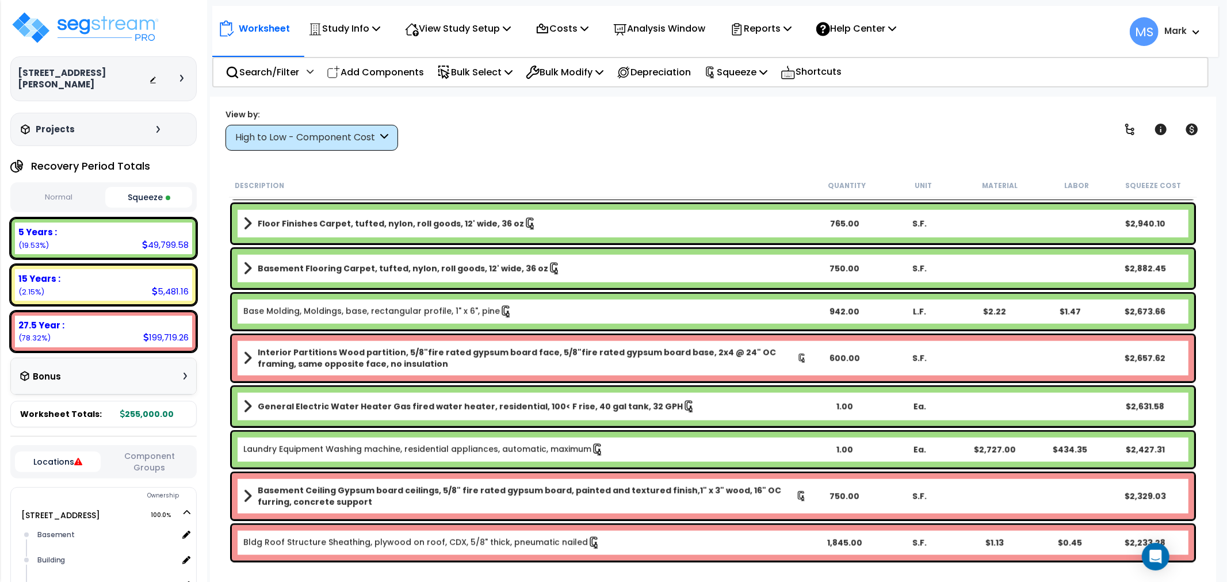
scroll to position [1086, 0]
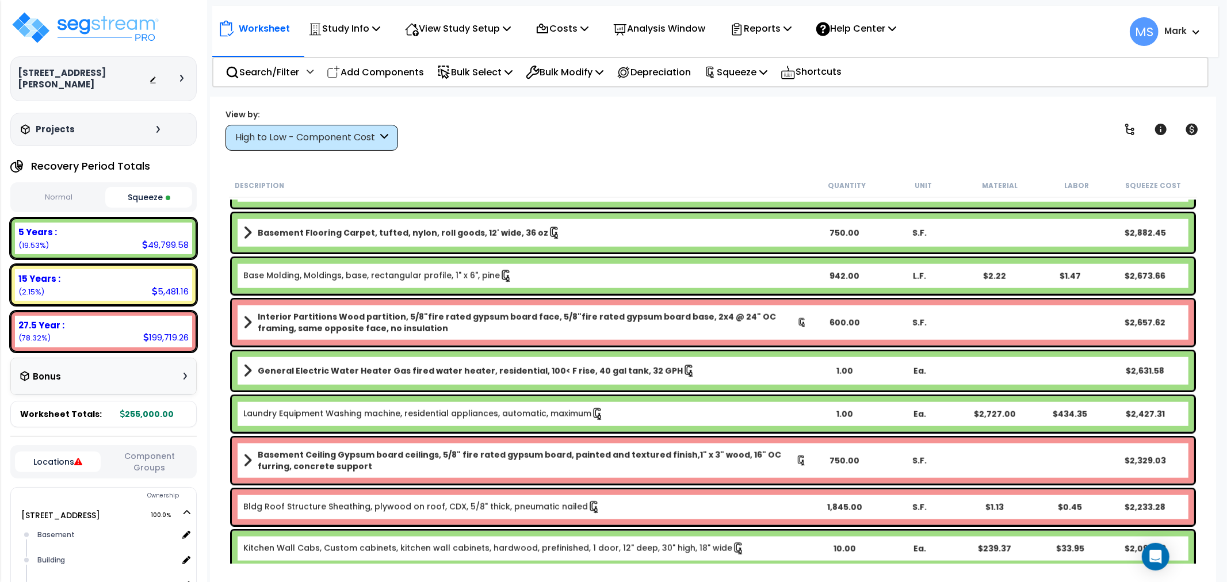
click at [327, 464] on b "Basement Ceiling Gypsum board ceilings, 5/8" fire rated gypsum board, painted a…" at bounding box center [527, 460] width 539 height 23
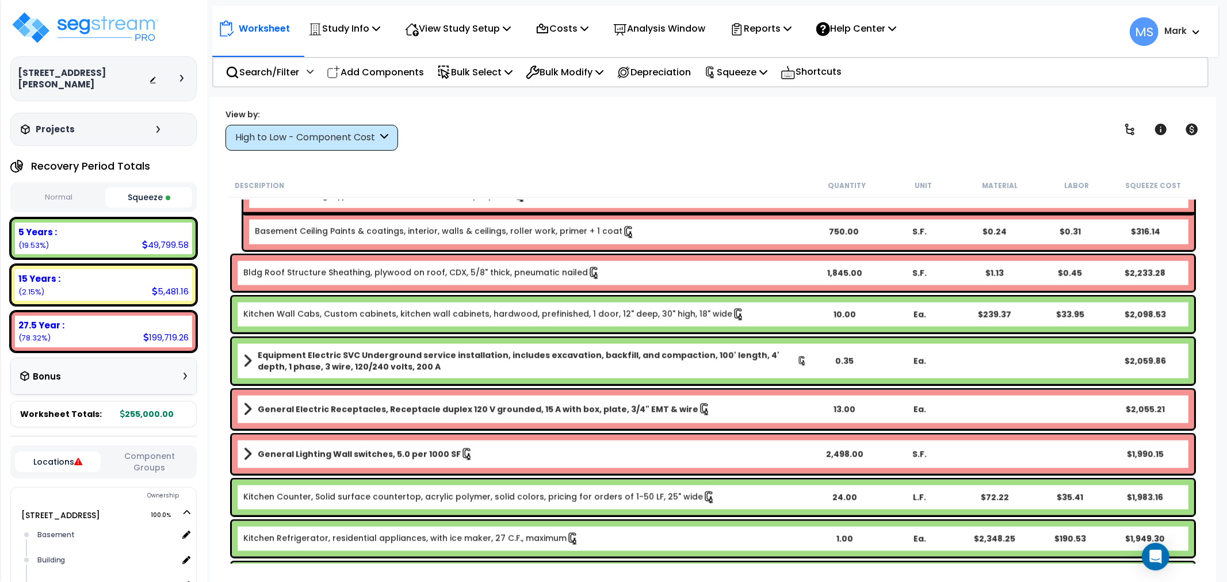
scroll to position [1470, 0]
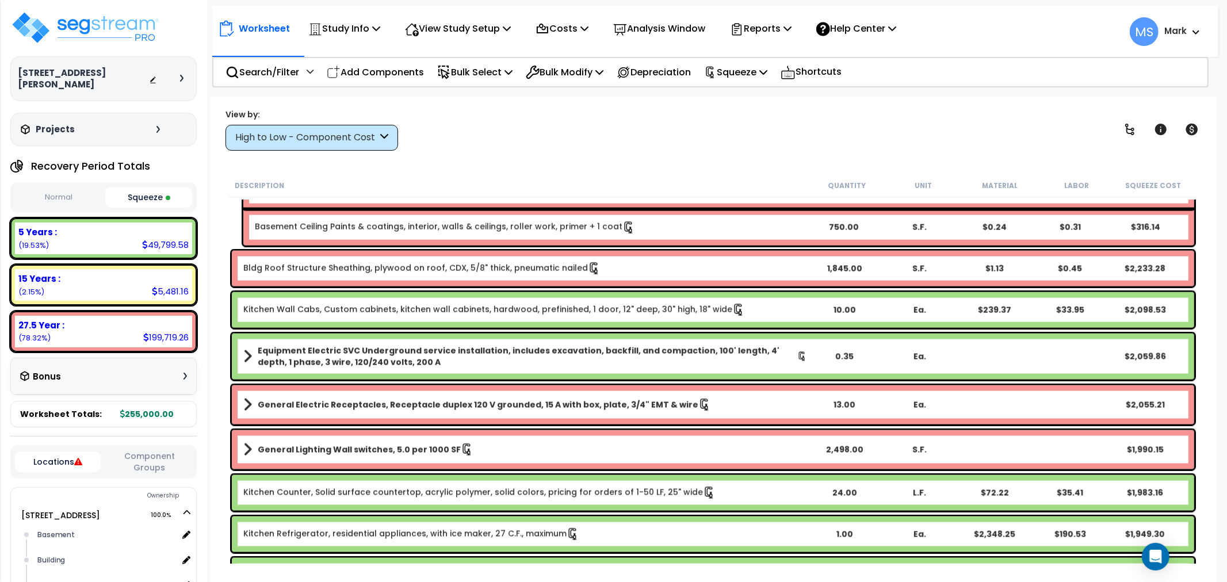
click at [318, 410] on b "General Electric Receptacles, Receptacle duplex 120 V grounded, 15 A with box, …" at bounding box center [478, 405] width 441 height 12
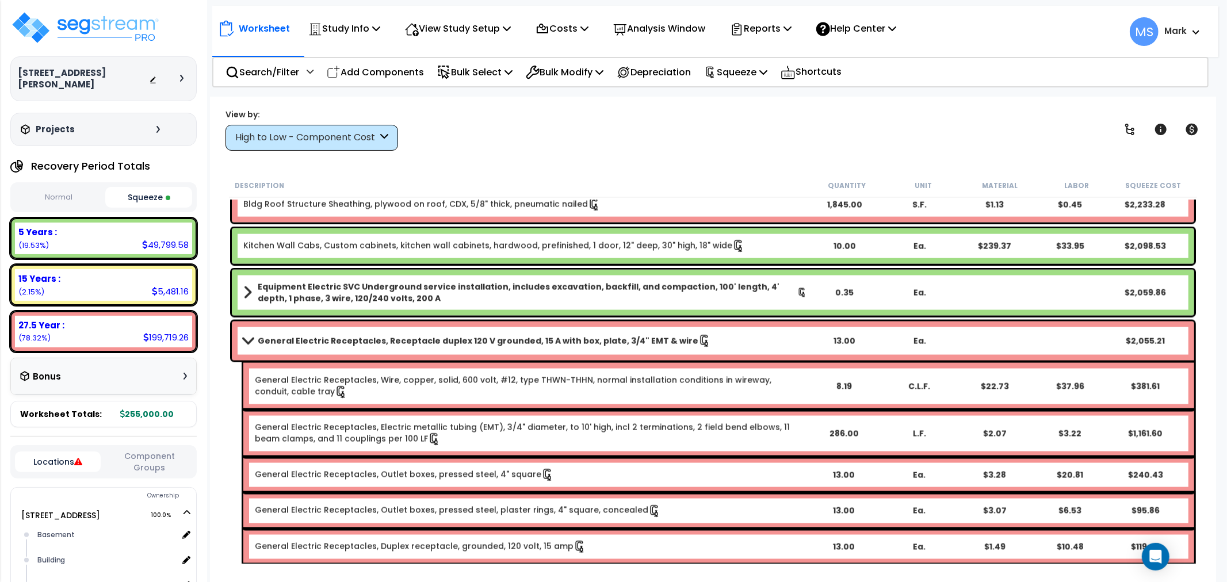
scroll to position [1598, 0]
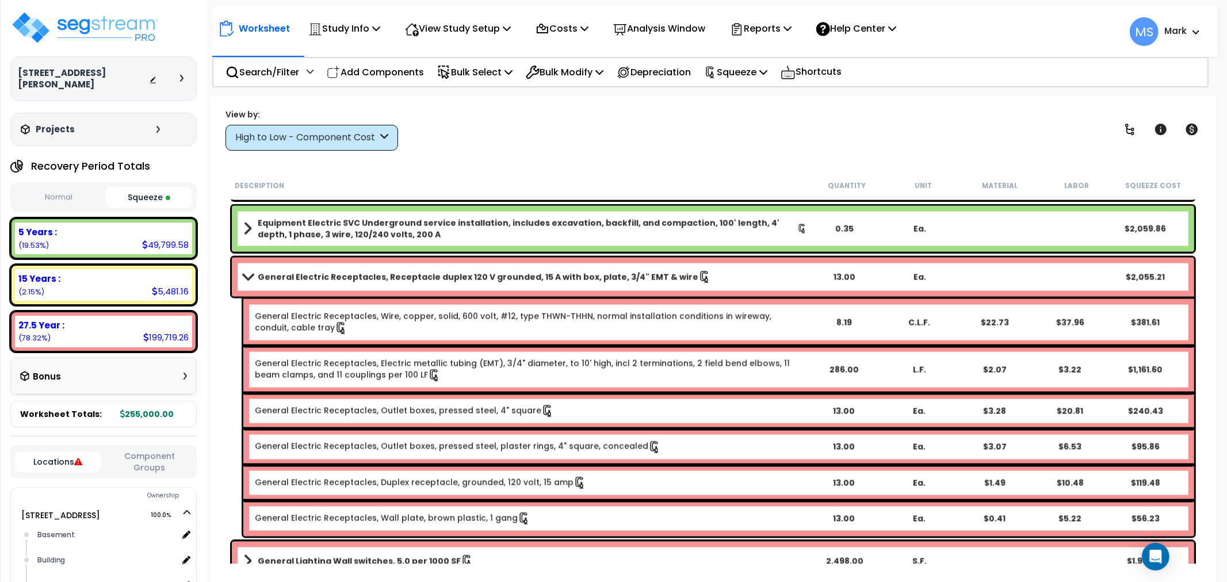
click at [735, 406] on b "General Electric Receptacles, Outlet boxes, pressed steel, 4" square" at bounding box center [530, 411] width 551 height 13
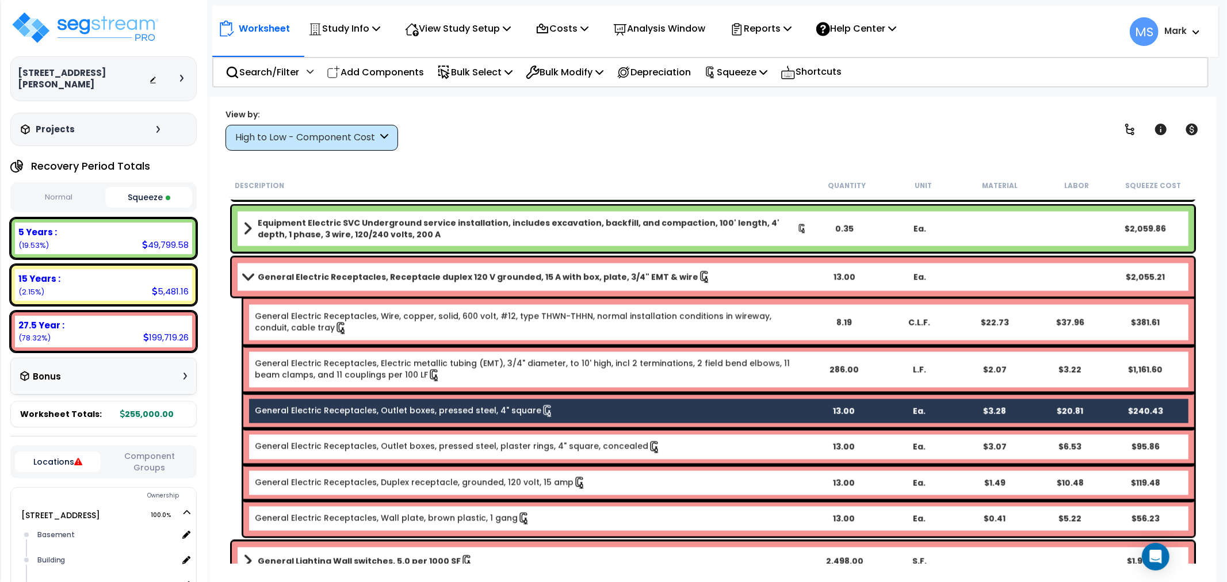
click at [731, 409] on b "General Electric Receptacles, Outlet boxes, pressed steel, 4" square" at bounding box center [530, 411] width 551 height 13
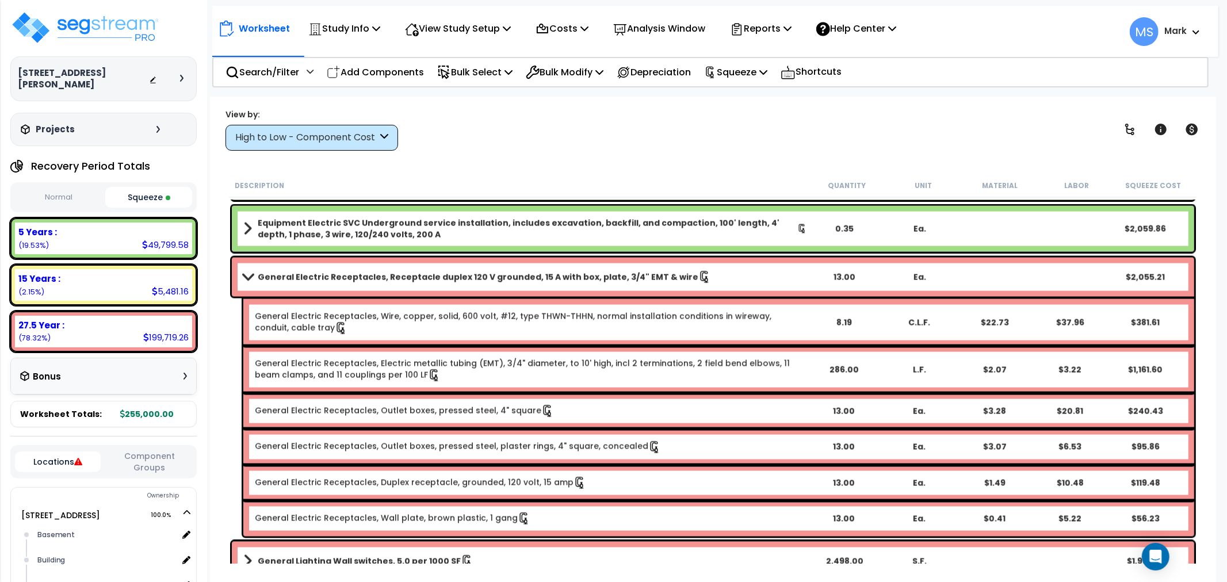
click at [723, 405] on b "General Electric Receptacles, Outlet boxes, pressed steel, 4" square" at bounding box center [530, 411] width 551 height 13
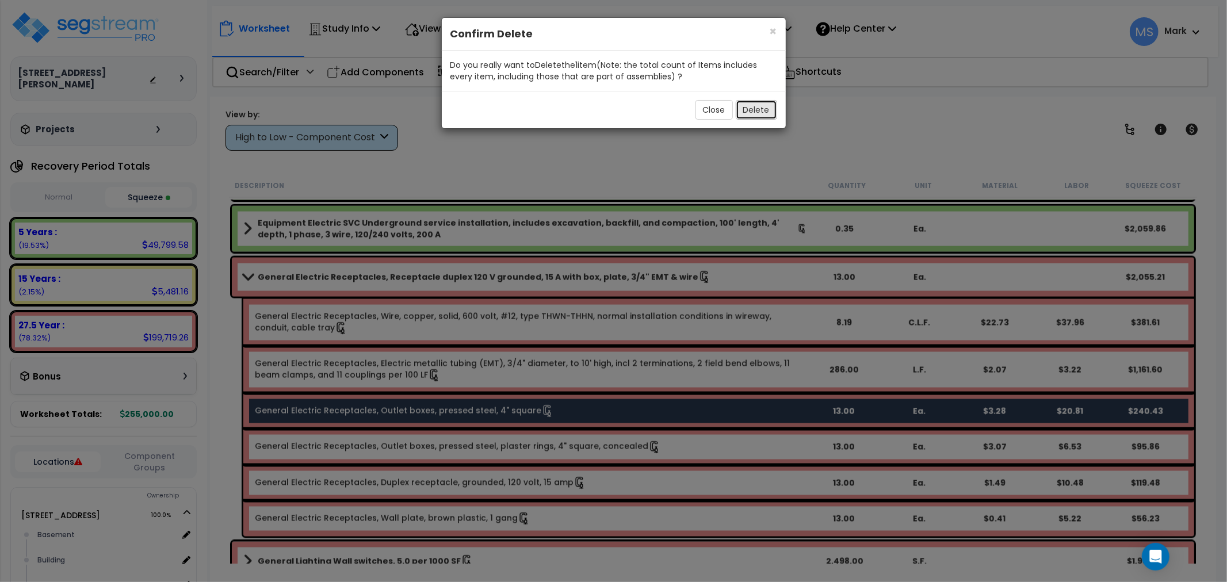
click at [751, 117] on button "Delete" at bounding box center [756, 110] width 41 height 20
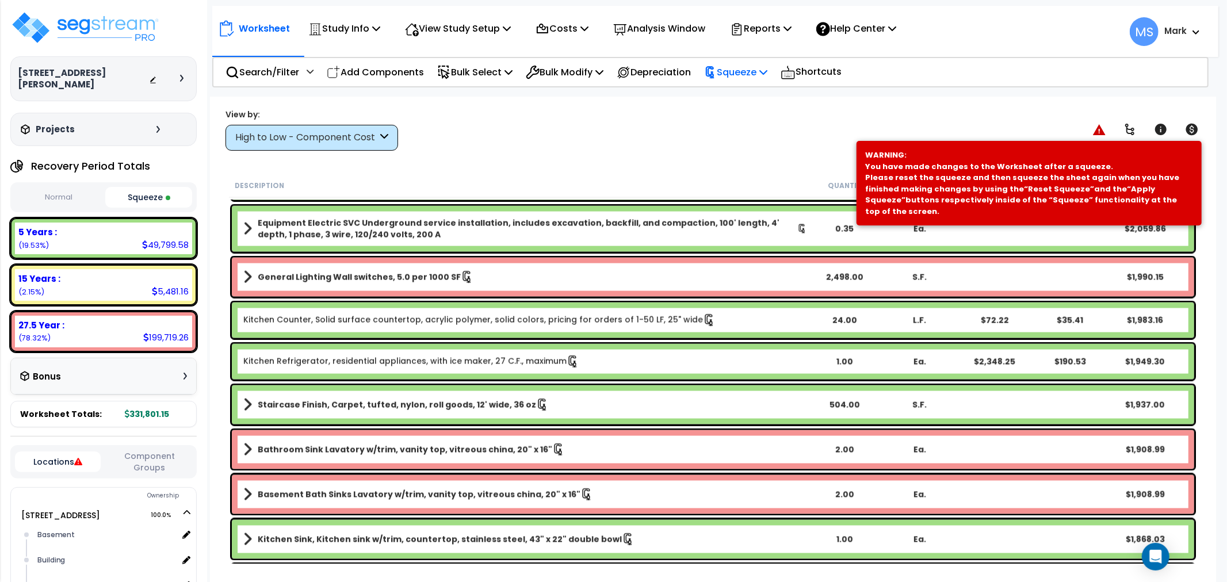
click at [743, 77] on p "Squeeze" at bounding box center [735, 72] width 63 height 16
click at [741, 100] on link "Re-squeeze" at bounding box center [756, 99] width 114 height 26
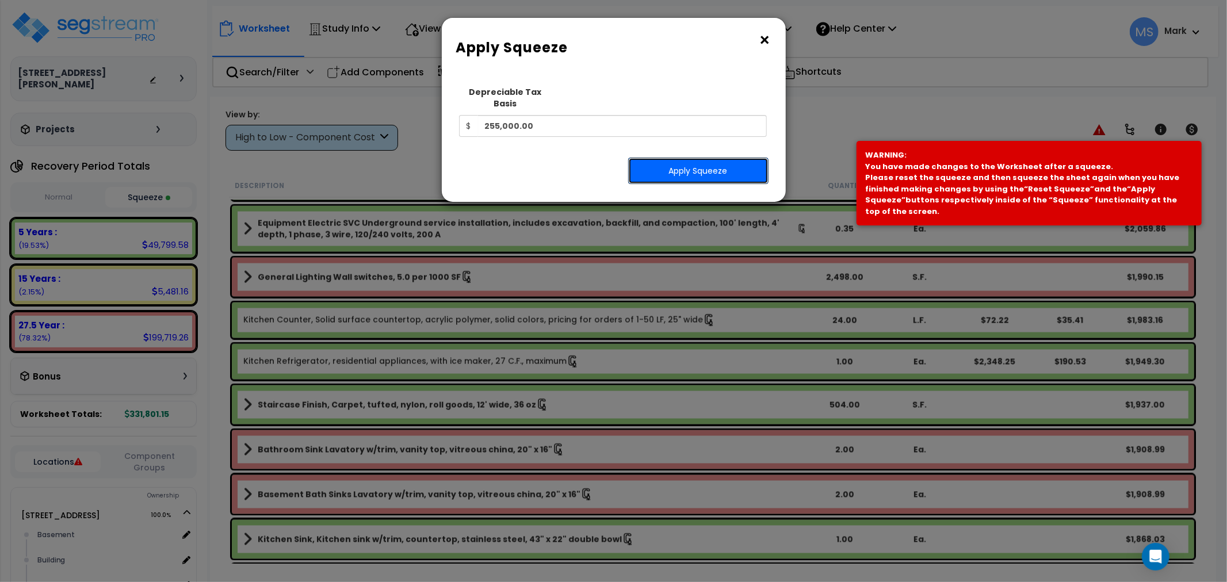
click at [712, 163] on button "Apply Squeeze" at bounding box center [698, 171] width 140 height 26
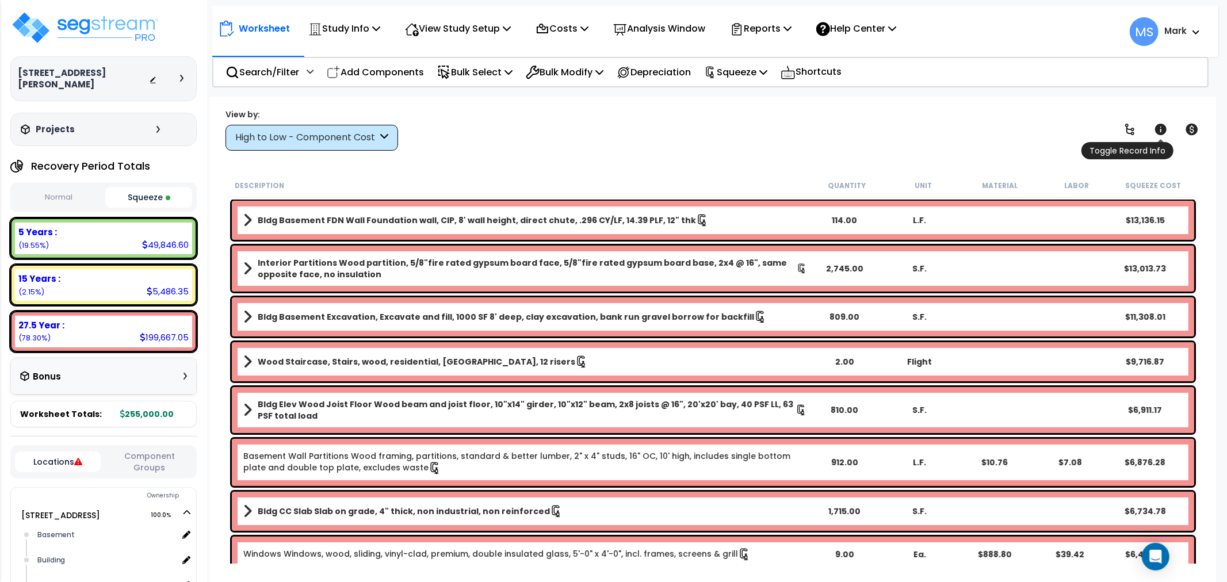
click at [1155, 137] on link at bounding box center [1160, 129] width 25 height 25
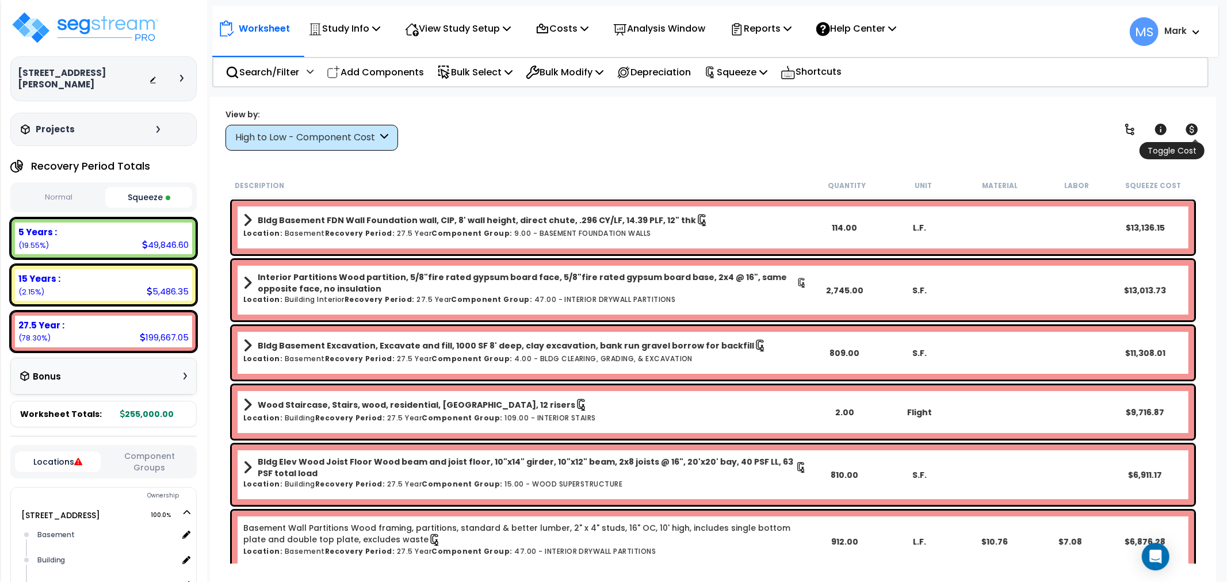
click at [1184, 127] on link at bounding box center [1192, 129] width 25 height 25
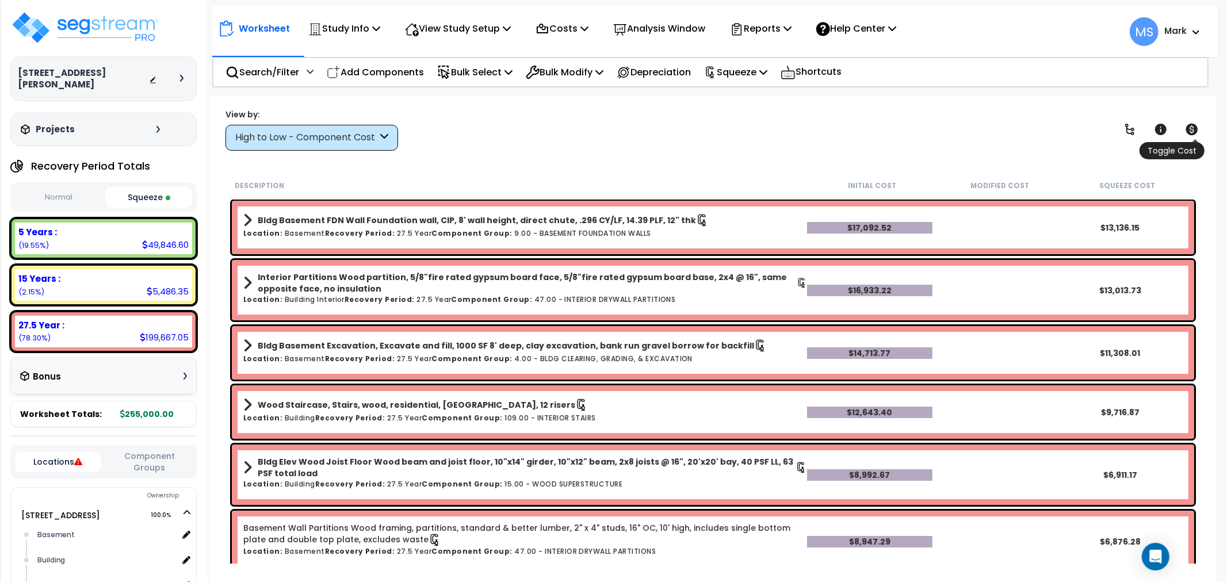
click at [1193, 127] on icon at bounding box center [1192, 130] width 14 height 14
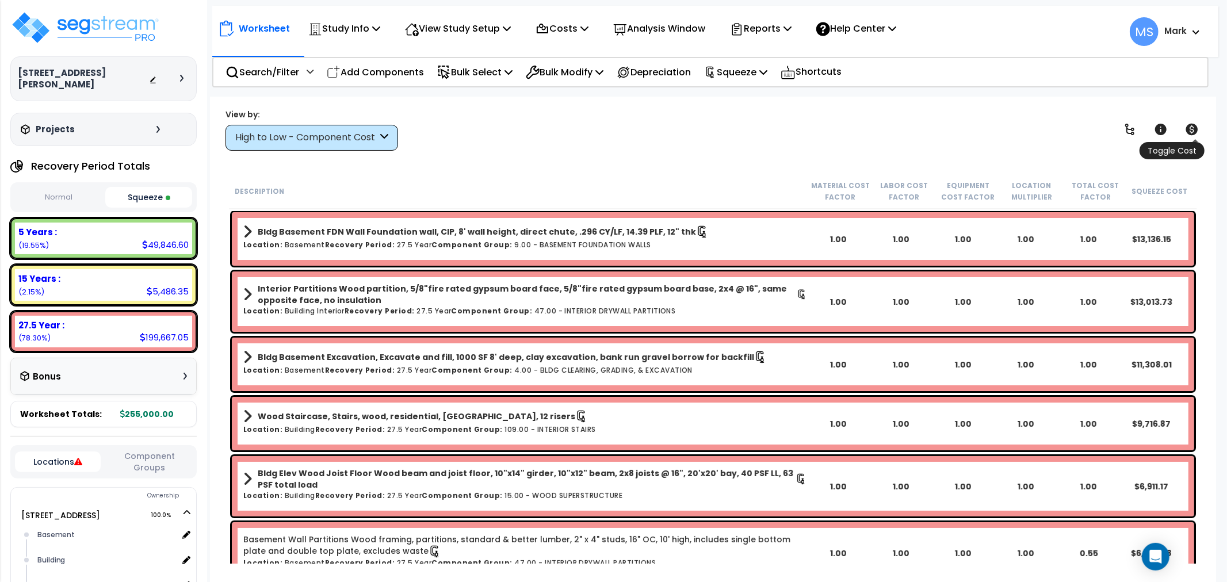
click at [1193, 127] on icon at bounding box center [1192, 130] width 14 height 14
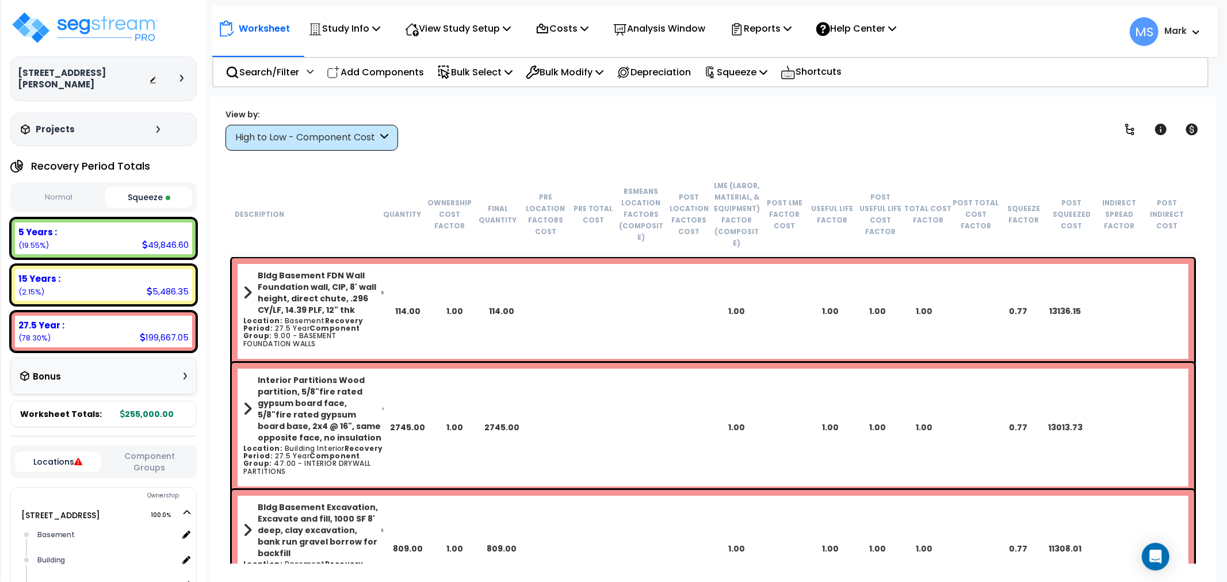
click at [343, 139] on div "High to Low - Component Cost" at bounding box center [306, 137] width 142 height 13
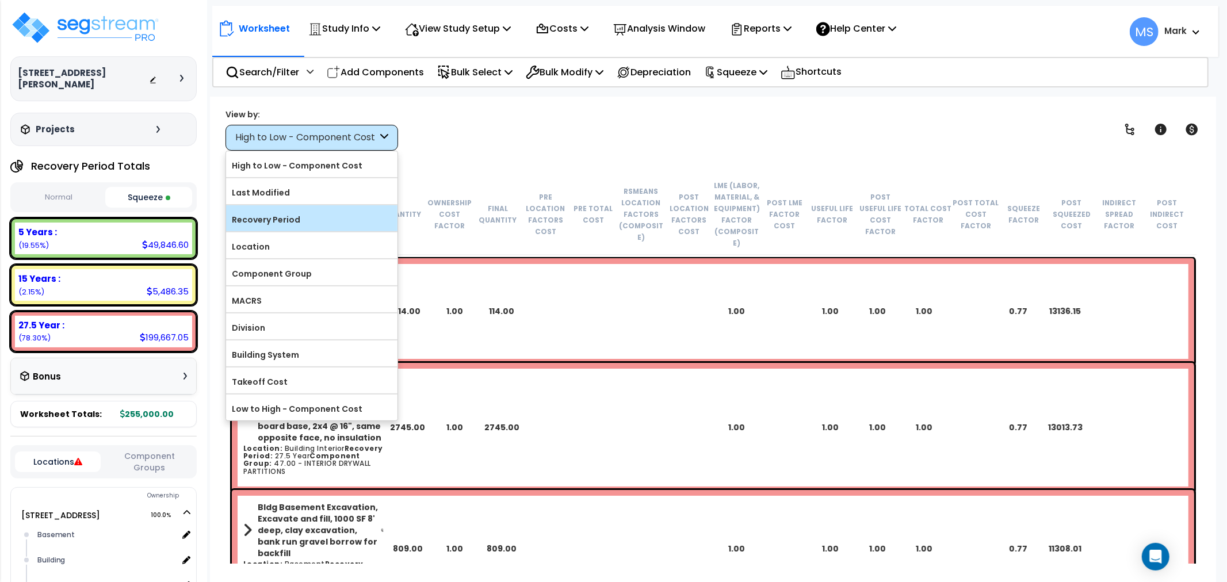
click at [319, 217] on label "Recovery Period" at bounding box center [311, 219] width 171 height 17
click at [0, 0] on input "Recovery Period" at bounding box center [0, 0] width 0 height 0
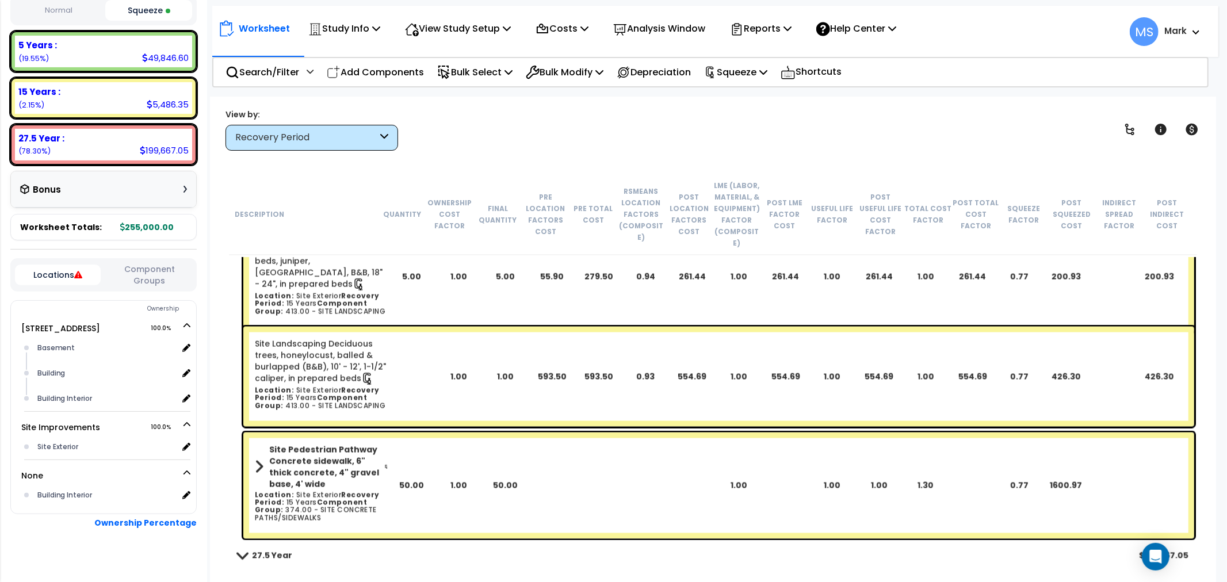
scroll to position [5242, 0]
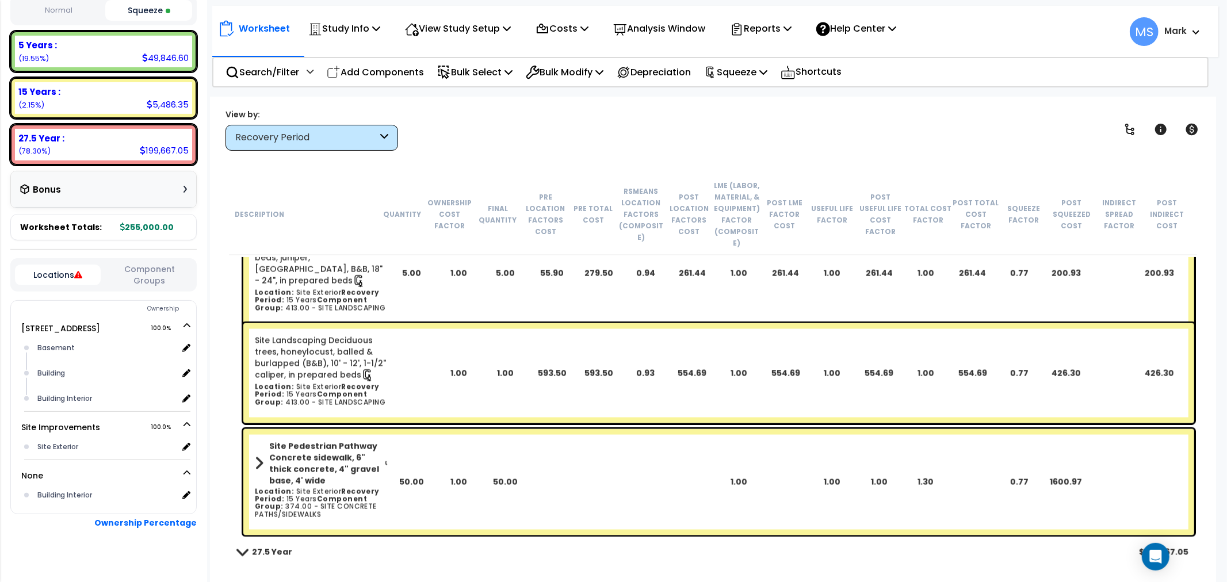
click at [459, 438] on div "Site Pedestrian Pathway Concrete sidewalk, 6" thick concrete, 4" gravel base, 4…" at bounding box center [718, 482] width 951 height 106
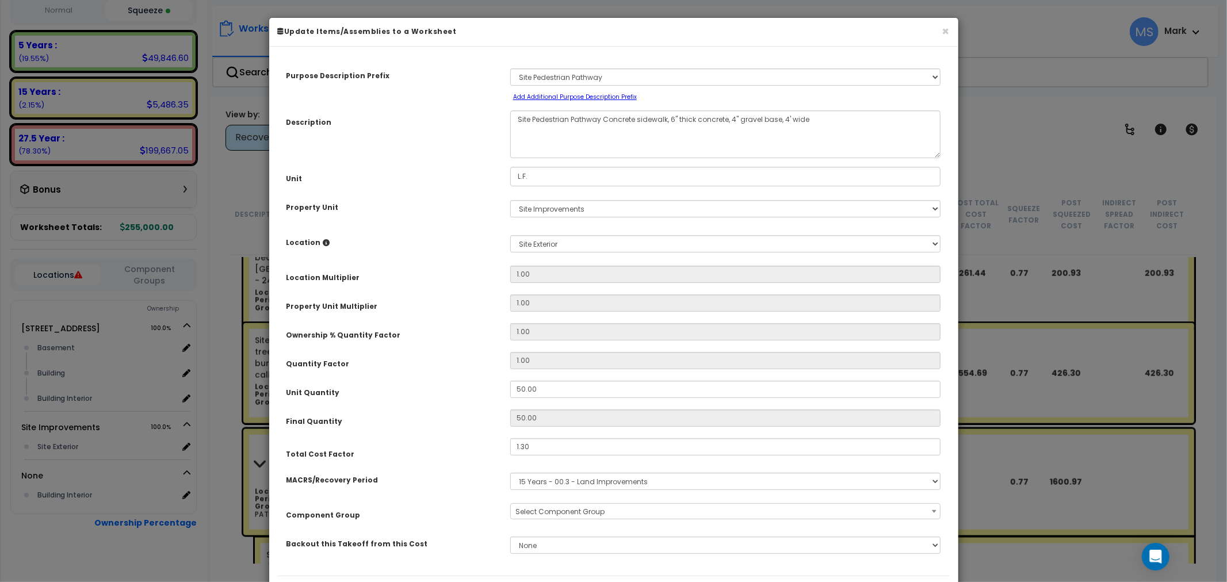
select select "46170"
click at [556, 388] on input "50.00" at bounding box center [725, 389] width 431 height 17
type input "1"
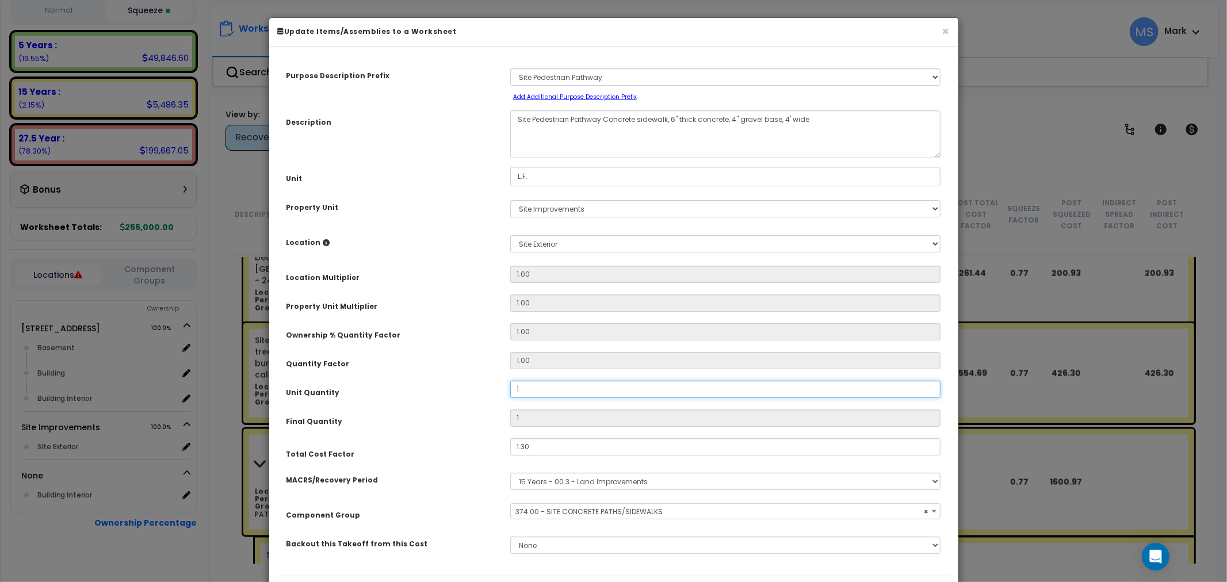
type input "10"
type input "100"
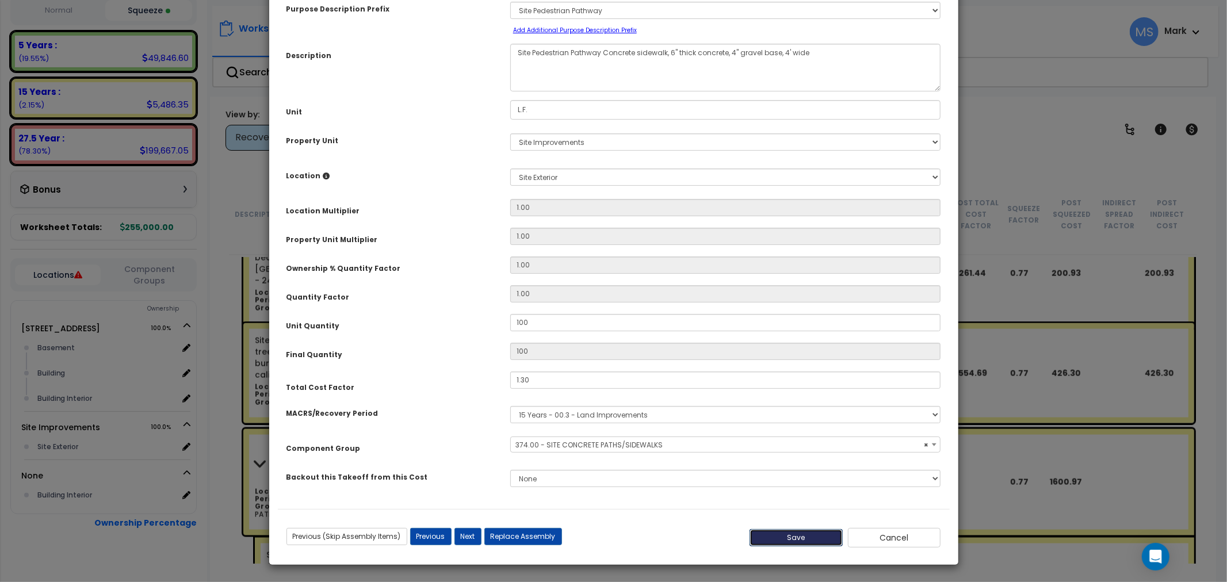
click at [819, 544] on button "Save" at bounding box center [796, 537] width 93 height 17
type input "100.00"
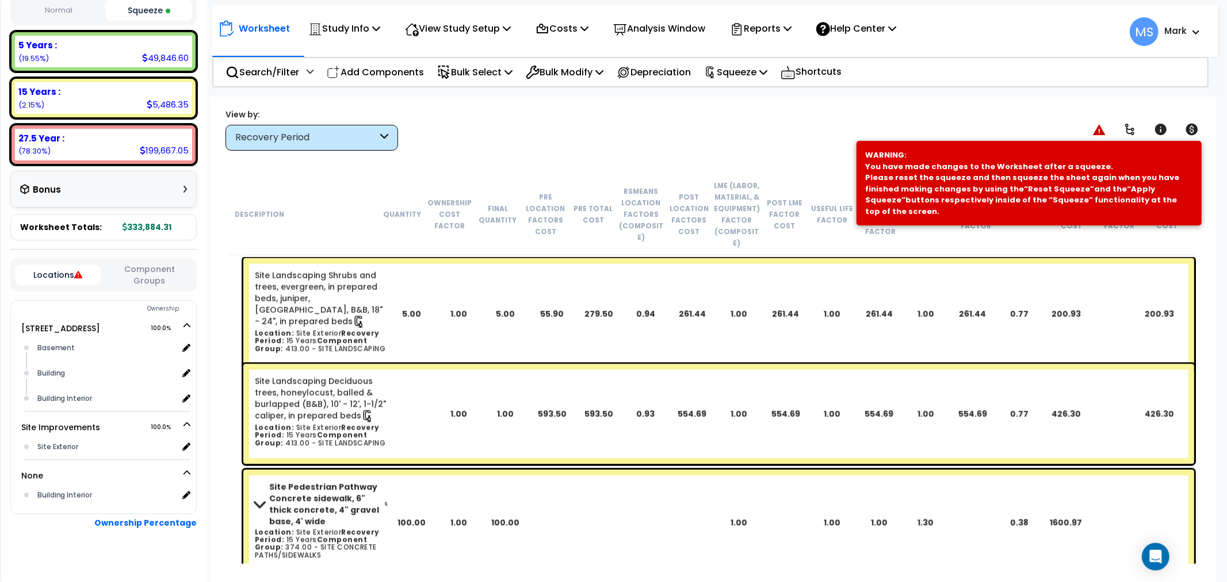
scroll to position [5179, 0]
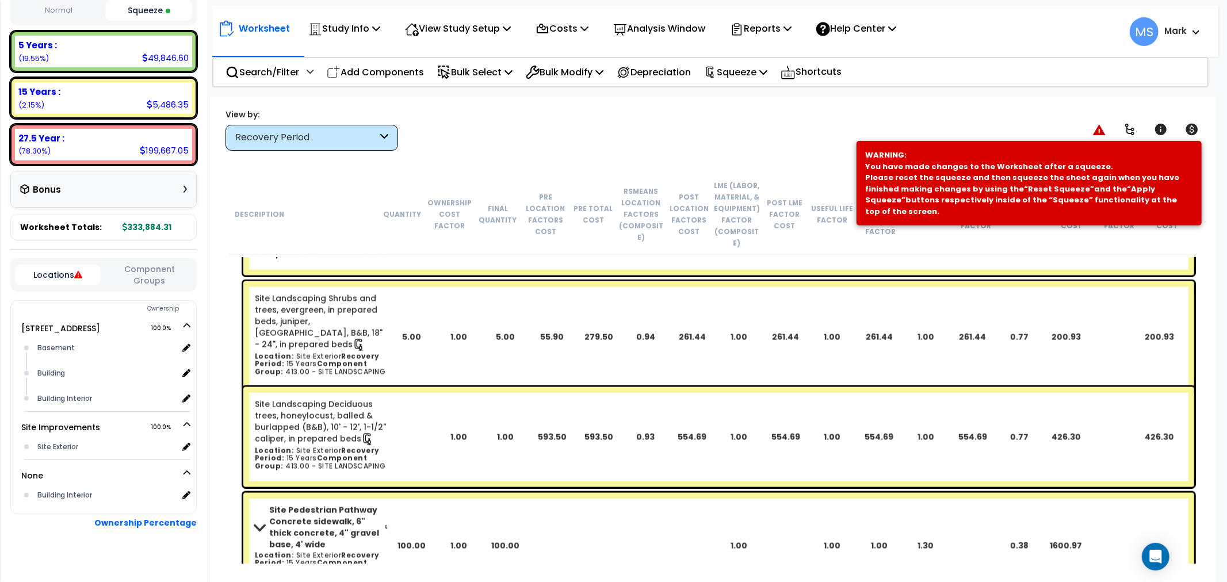
click at [421, 410] on div "Site Landscaping Deciduous trees, honeylocust, balled & burlapped (B&B), 10' - …" at bounding box center [718, 437] width 951 height 100
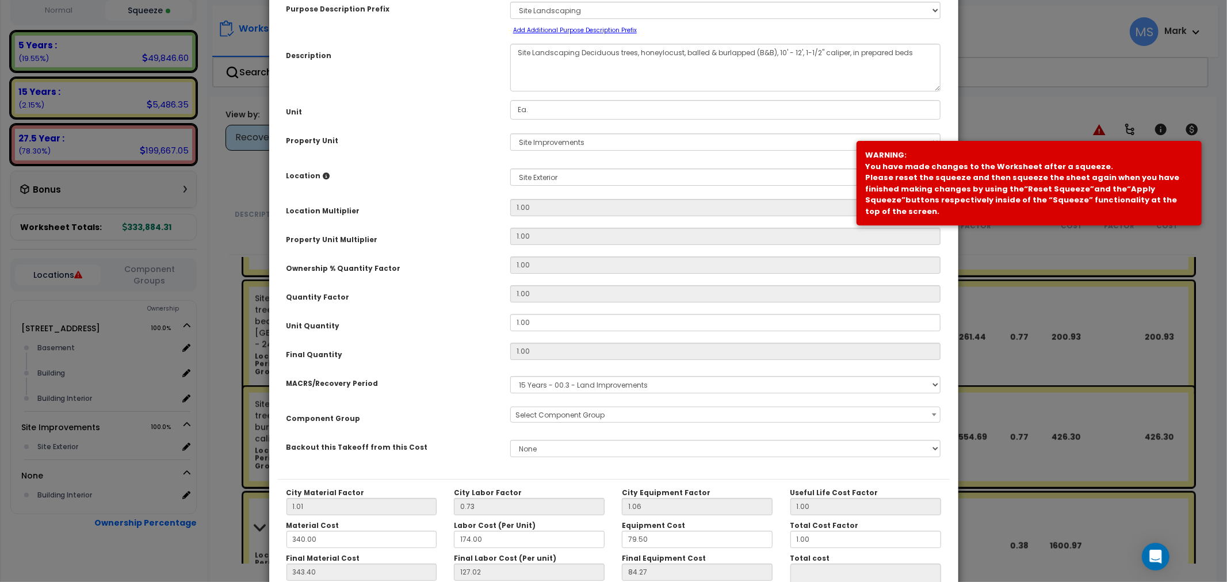
scroll to position [0, 0]
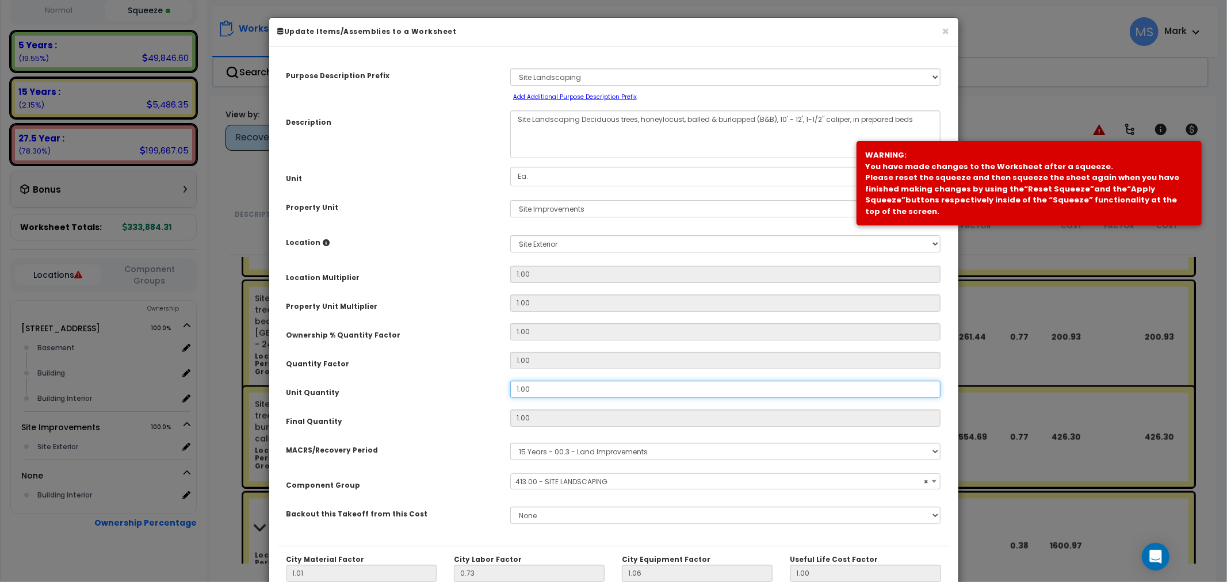
click at [539, 387] on input "1.00" at bounding box center [725, 389] width 431 height 17
select select "46209"
type input "3"
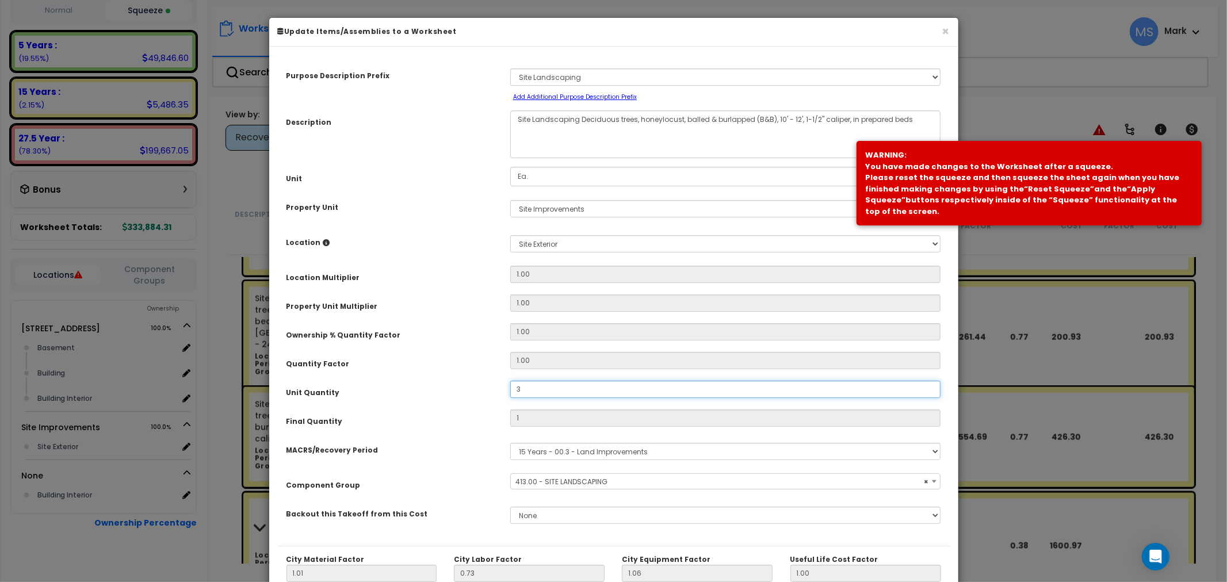
type input "$1,664.07"
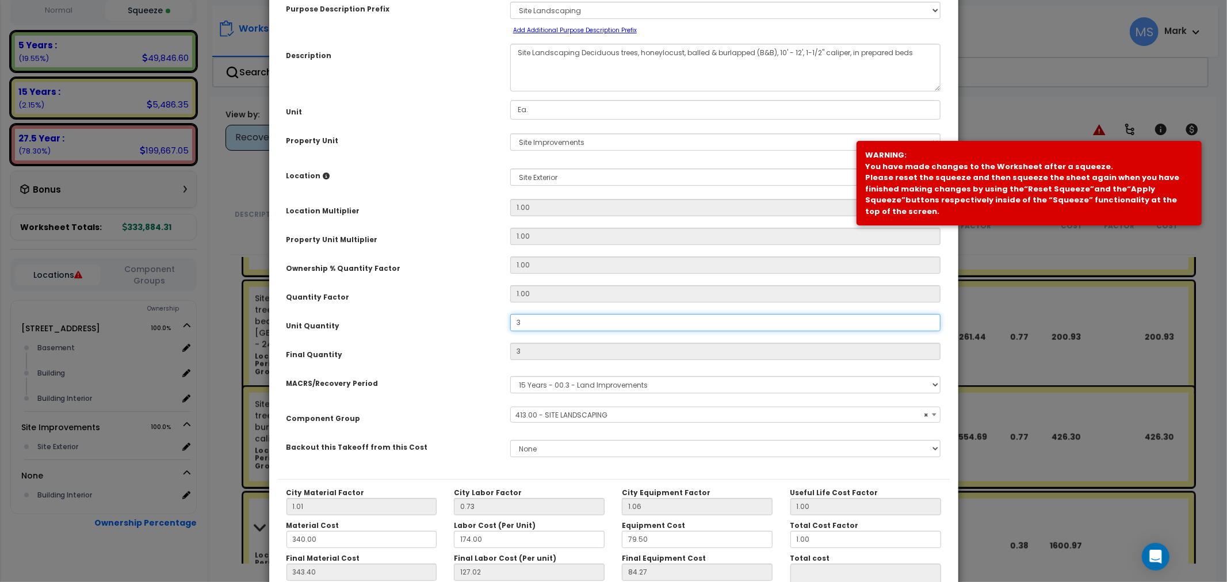
scroll to position [162, 0]
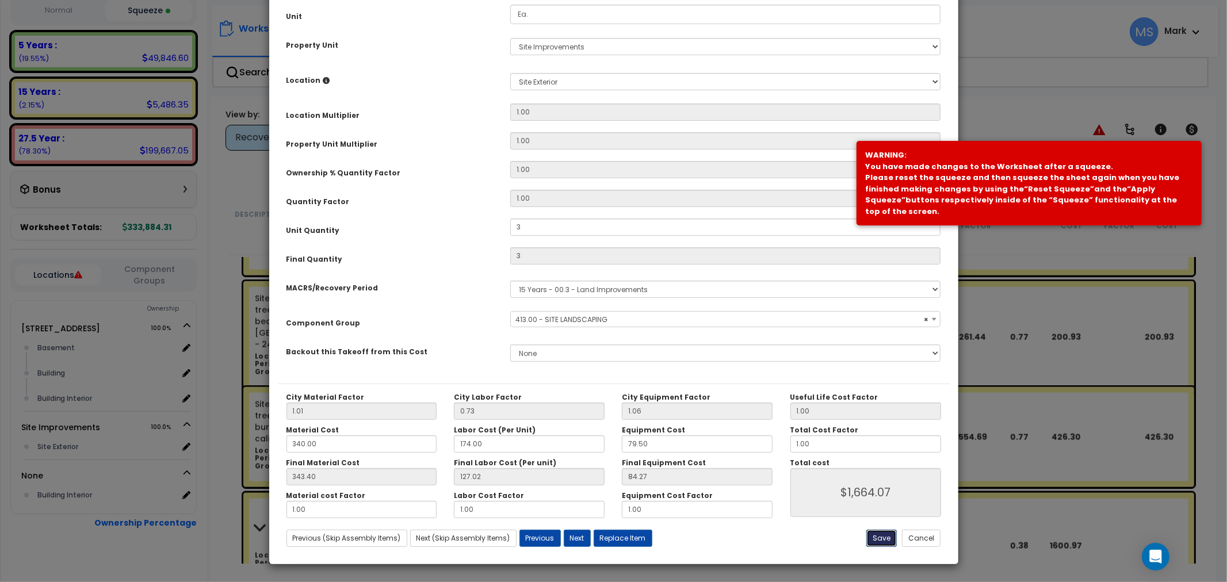
click at [883, 543] on button "Save" at bounding box center [882, 538] width 30 height 17
type input "3.00"
type input "1664.07"
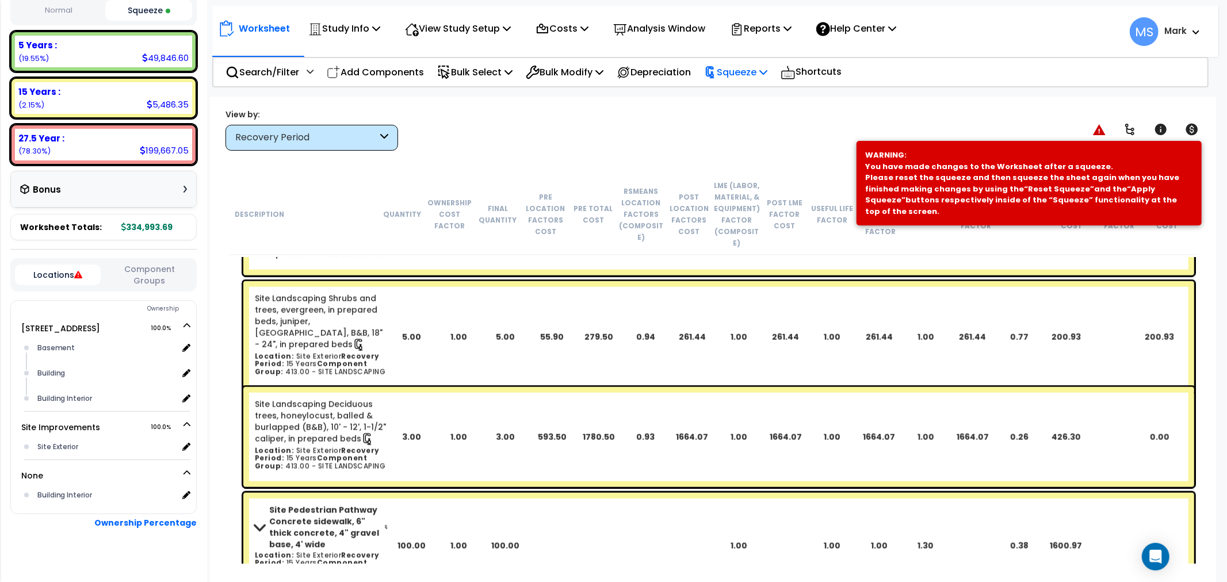
click at [768, 72] on icon at bounding box center [764, 71] width 8 height 9
click at [760, 102] on link "Re-squeeze" at bounding box center [756, 99] width 114 height 26
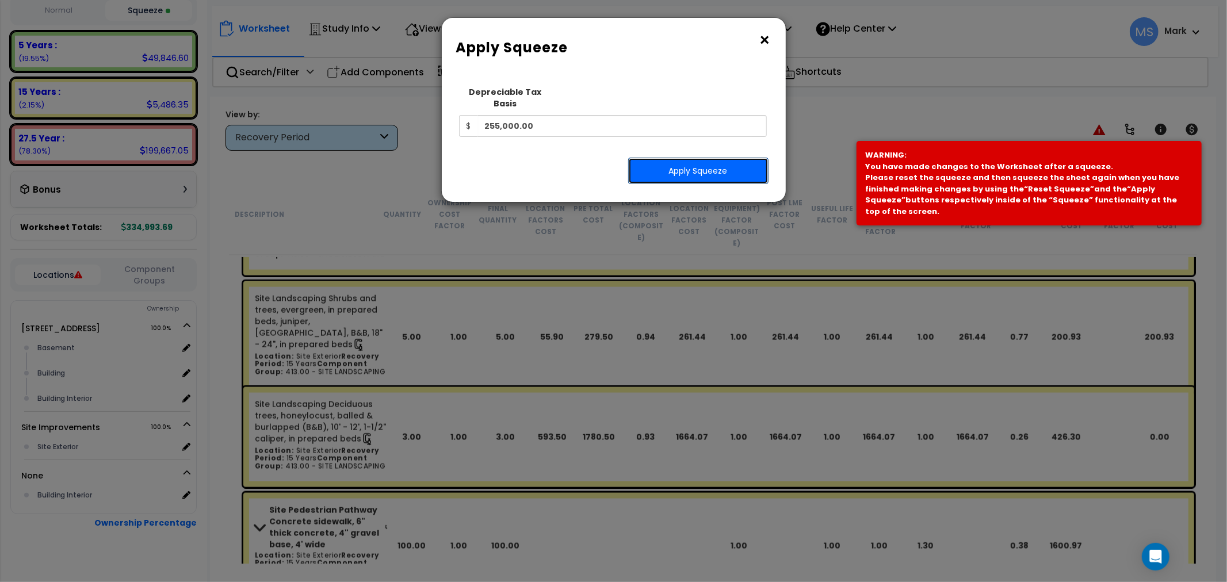
click at [733, 159] on button "Apply Squeeze" at bounding box center [698, 171] width 140 height 26
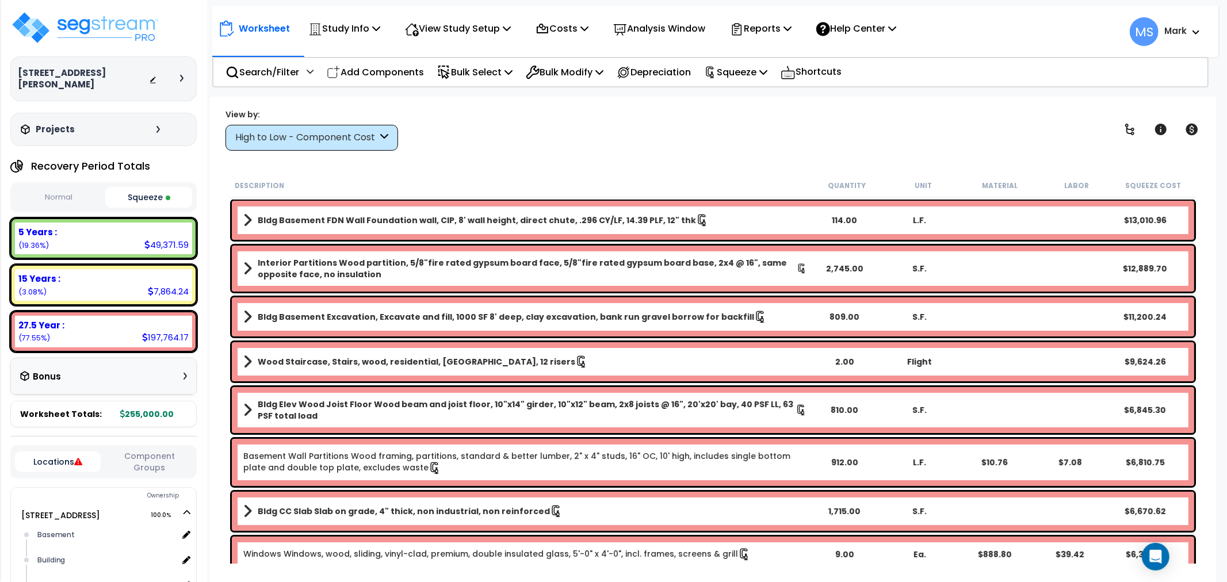
click at [328, 133] on div "High to Low - Component Cost" at bounding box center [306, 137] width 142 height 13
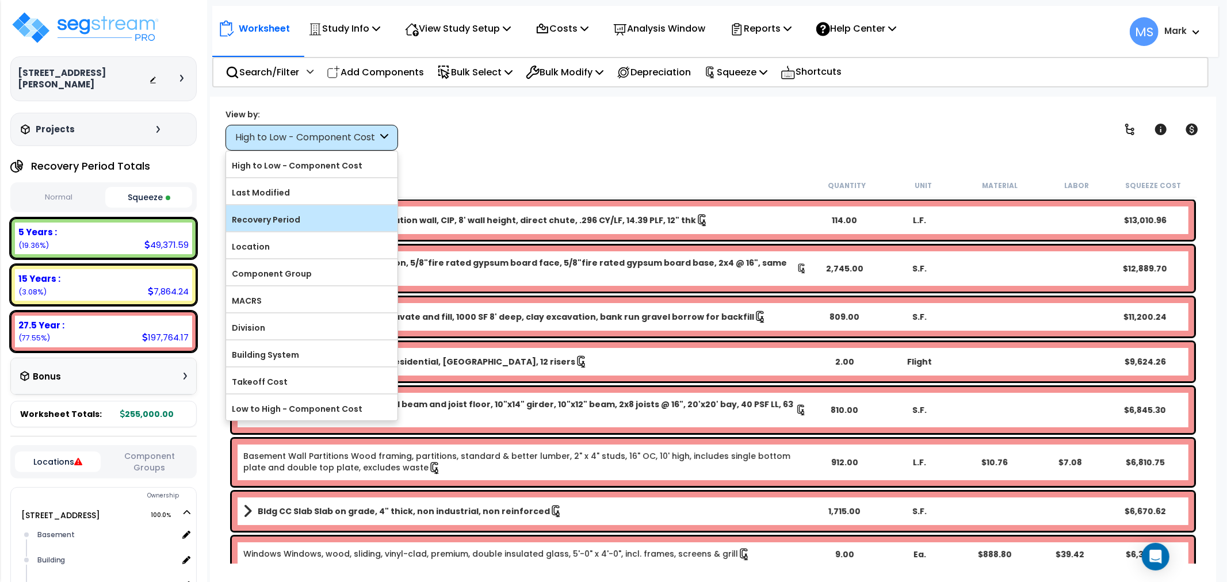
click at [320, 213] on label "Recovery Period" at bounding box center [311, 219] width 171 height 17
click at [0, 0] on input "Recovery Period" at bounding box center [0, 0] width 0 height 0
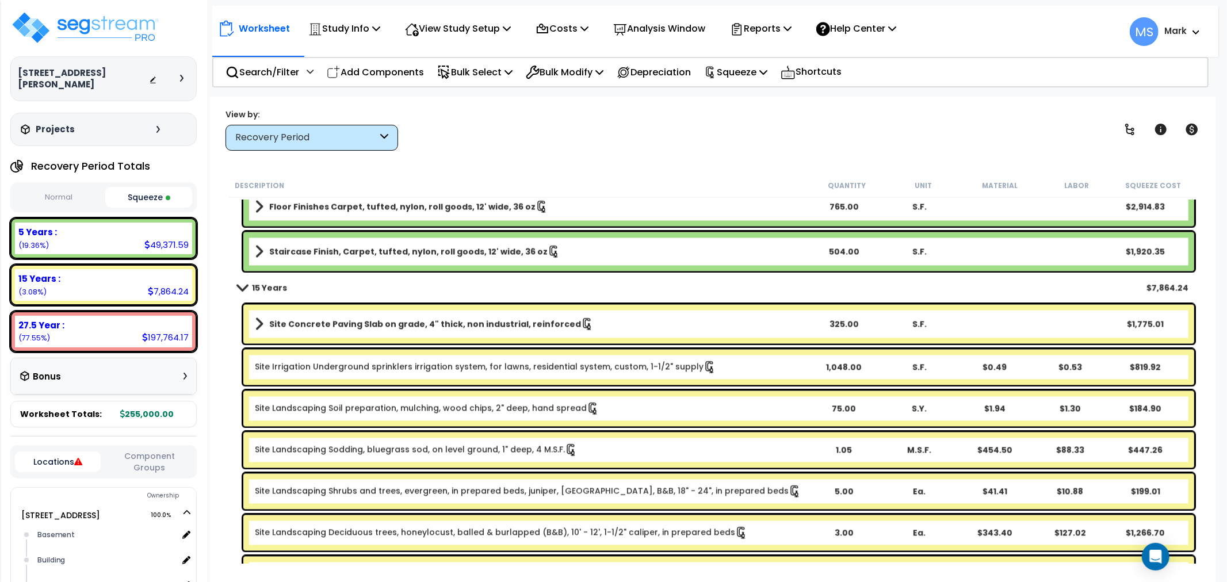
scroll to position [1982, 0]
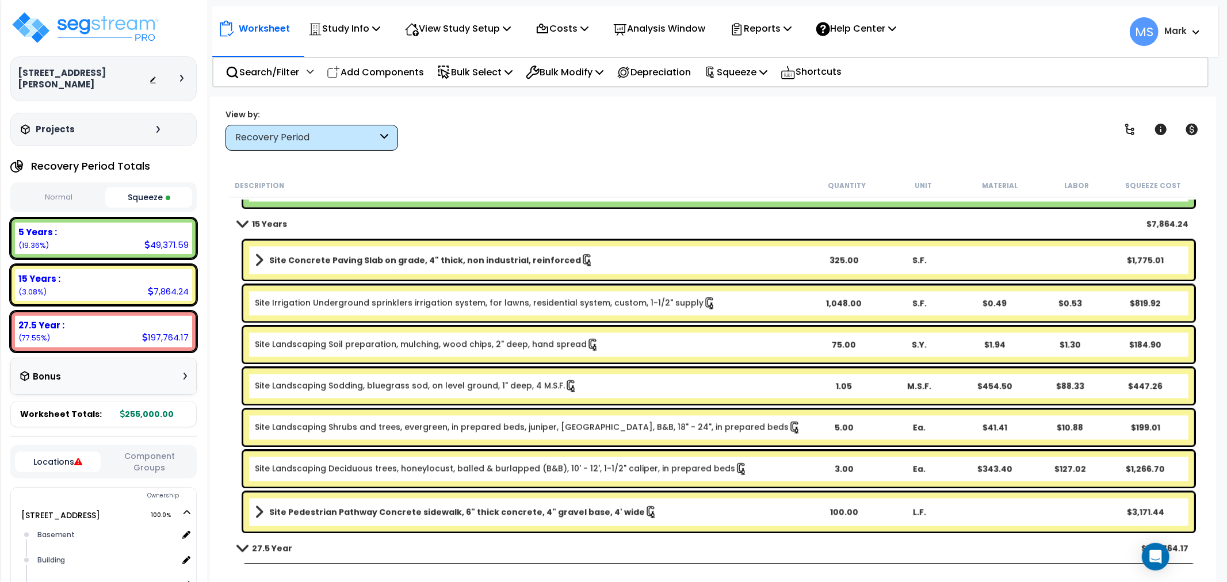
click at [453, 266] on b "Site Concrete Paving Slab on grade, 4" thick, non industrial, reinforced" at bounding box center [425, 261] width 312 height 12
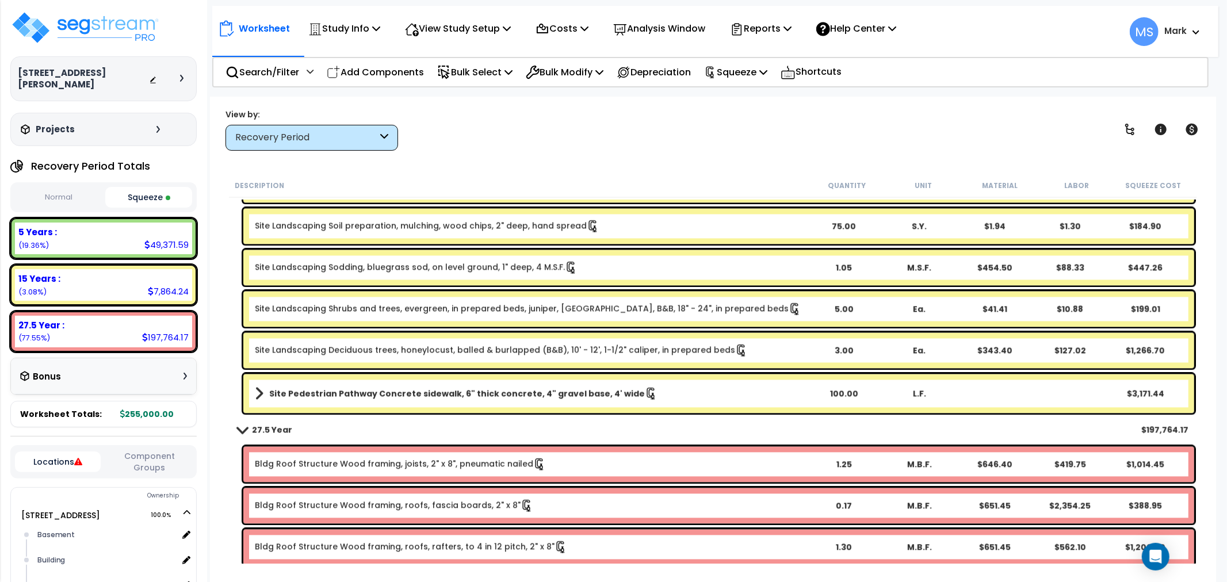
scroll to position [2109, 0]
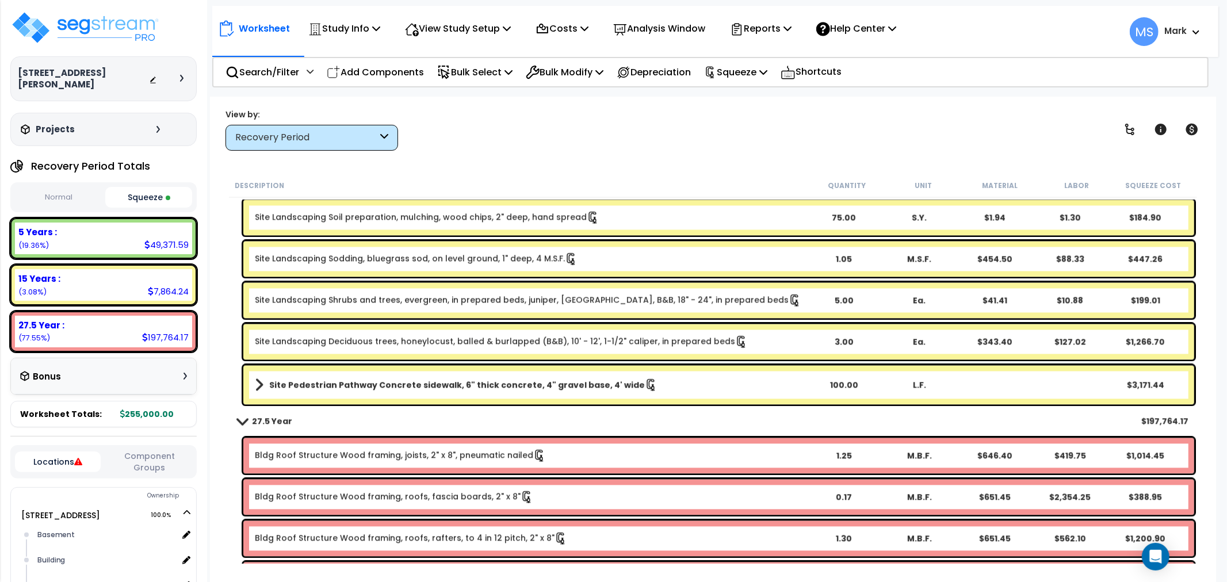
click at [452, 383] on b "Site Pedestrian Pathway Concrete sidewalk, 6" thick concrete, 4" gravel base, 4…" at bounding box center [457, 385] width 376 height 12
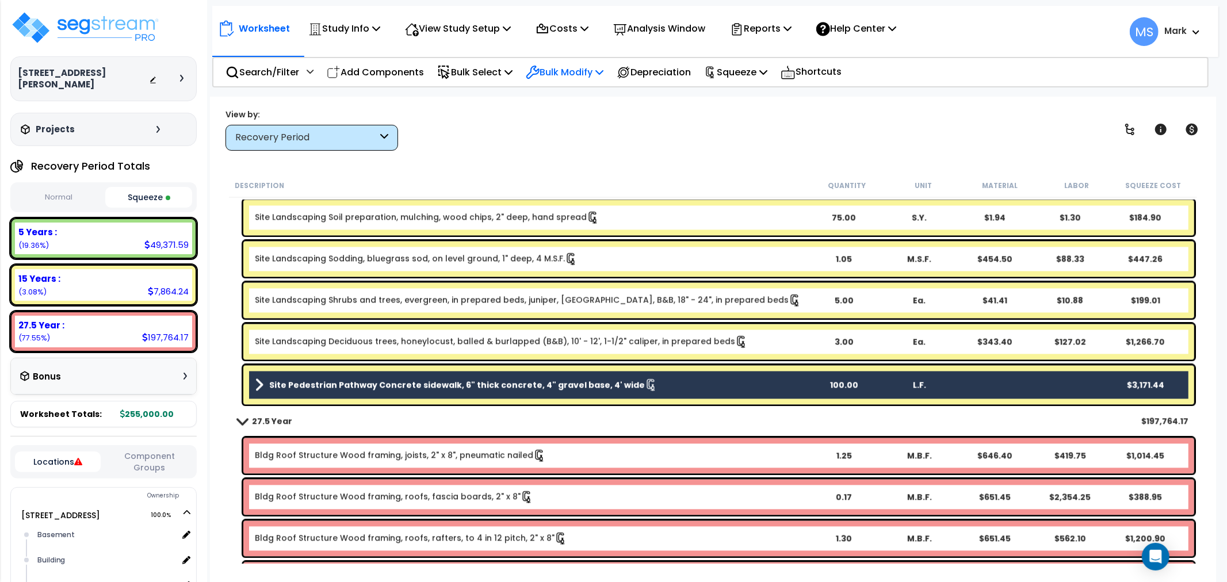
click at [583, 68] on p "Bulk Modify" at bounding box center [565, 72] width 78 height 16
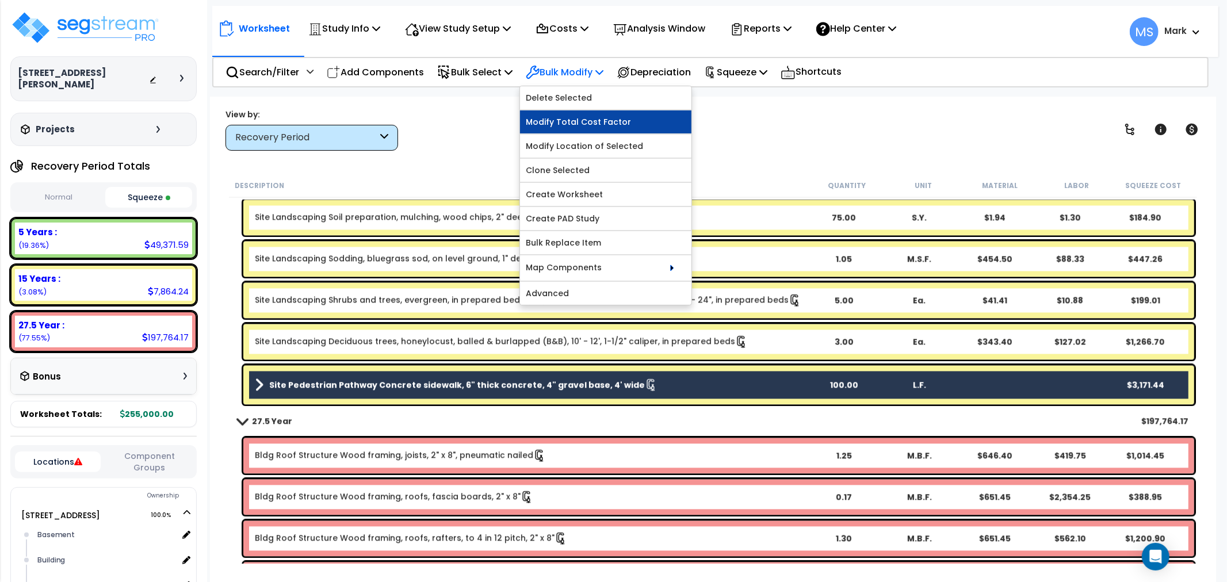
click at [562, 124] on link "Modify Total Cost Factor" at bounding box center [605, 121] width 171 height 23
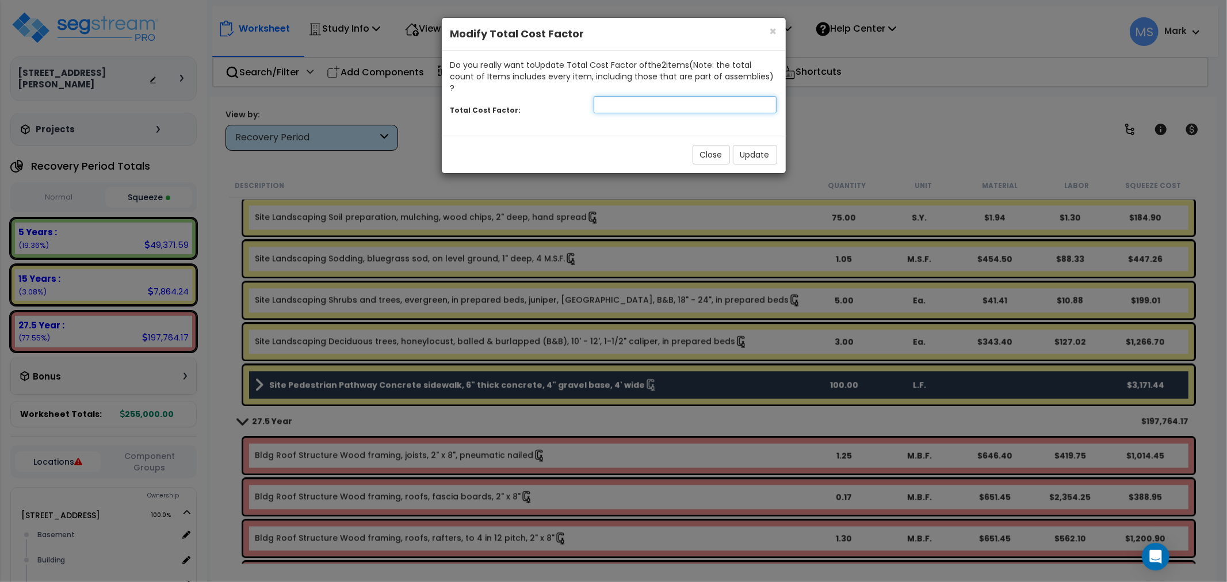
click at [626, 96] on input "number" at bounding box center [686, 104] width 184 height 17
type input "1.2"
click at [751, 147] on button "Update" at bounding box center [755, 155] width 44 height 20
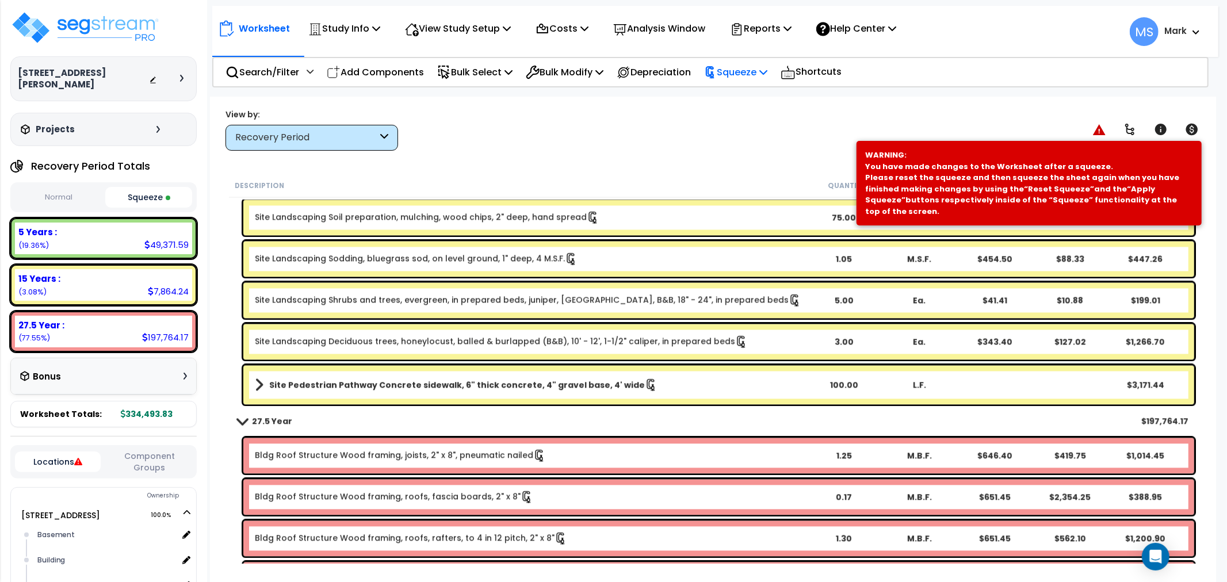
click at [746, 79] on p "Squeeze" at bounding box center [735, 72] width 63 height 16
click at [749, 92] on link "Re-squeeze" at bounding box center [756, 99] width 114 height 26
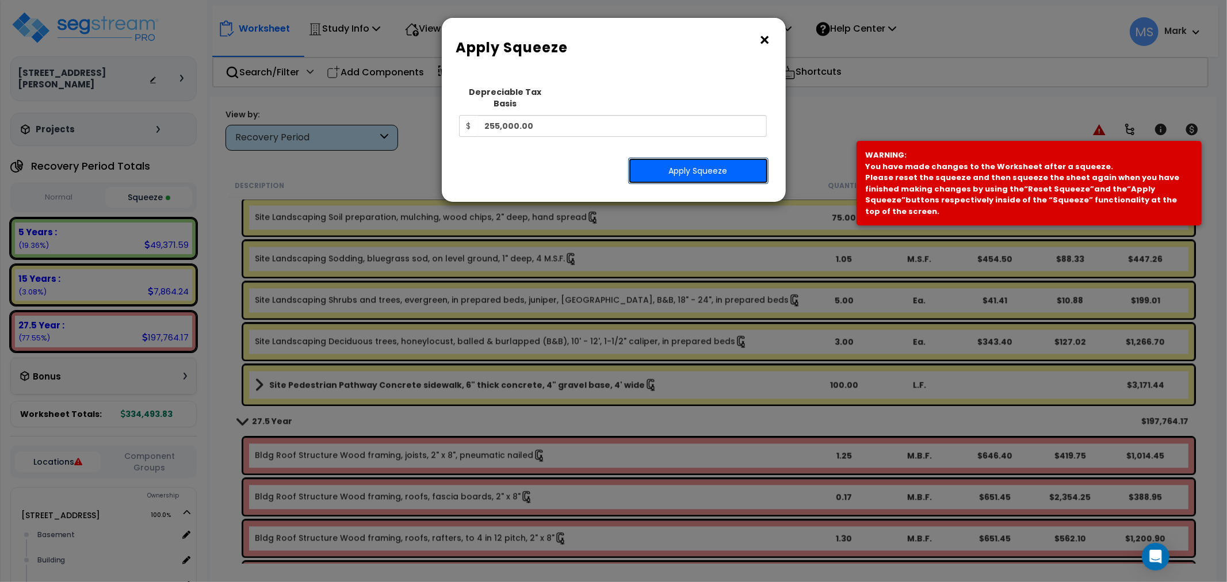
click at [719, 158] on button "Apply Squeeze" at bounding box center [698, 171] width 140 height 26
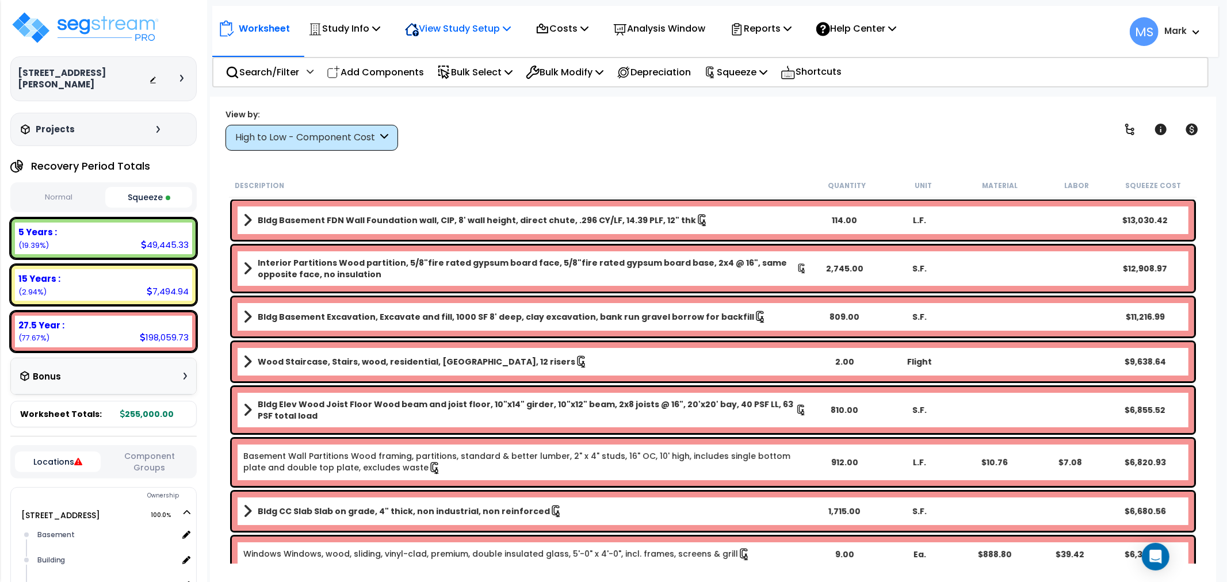
click at [472, 26] on p "View Study Setup" at bounding box center [458, 29] width 106 height 16
click at [457, 82] on link "View Questionnaire" at bounding box center [456, 78] width 114 height 23
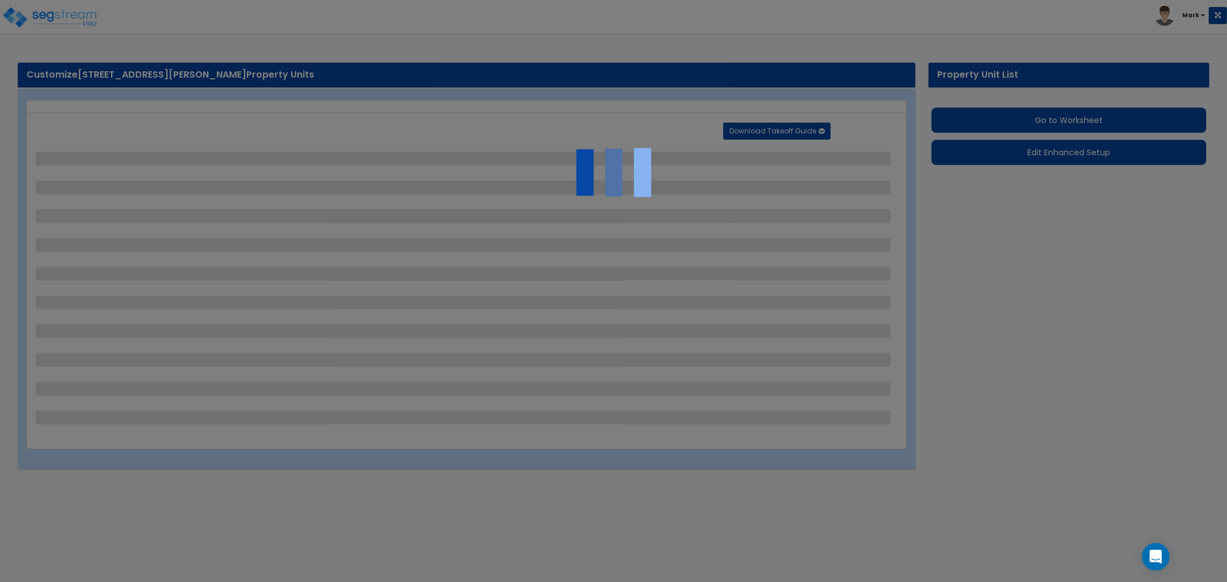
select select "2"
select select "1"
select select "2"
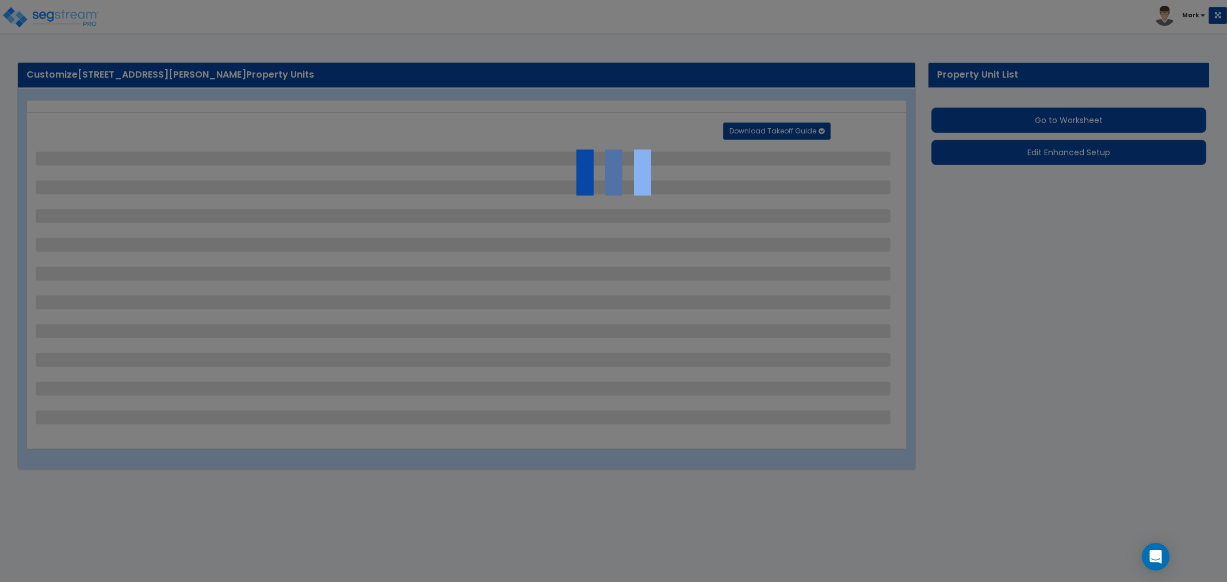
select select "2"
select select "1"
select select "5"
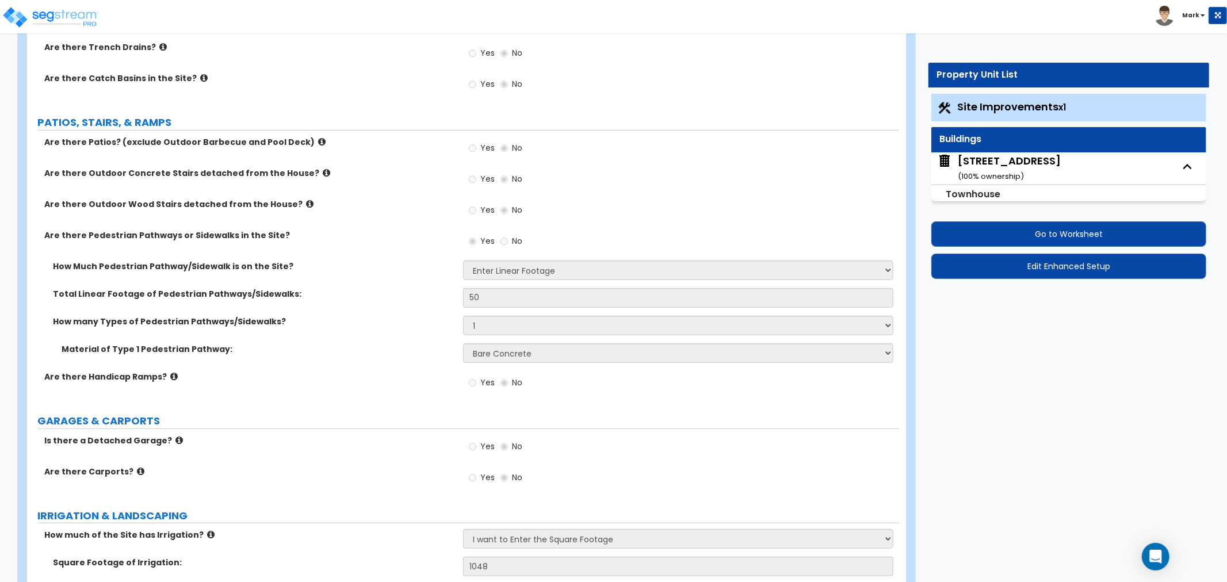
scroll to position [511, 0]
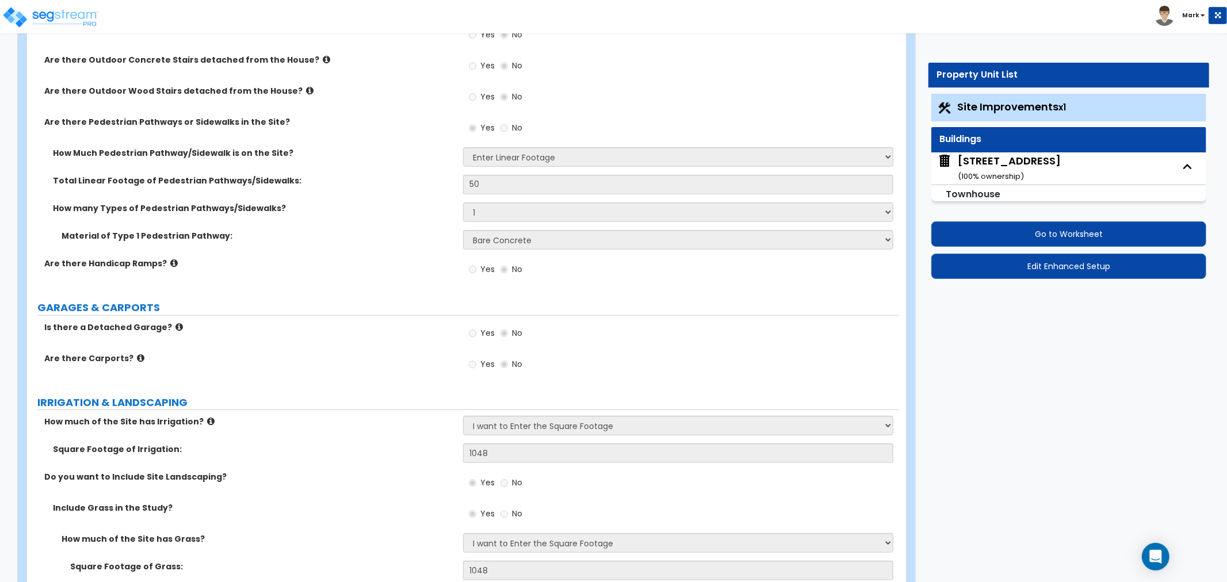
click at [1019, 162] on div "[STREET_ADDRESS] ( 100 % ownership)" at bounding box center [1009, 168] width 103 height 29
select select "2"
select select "7"
select select "2"
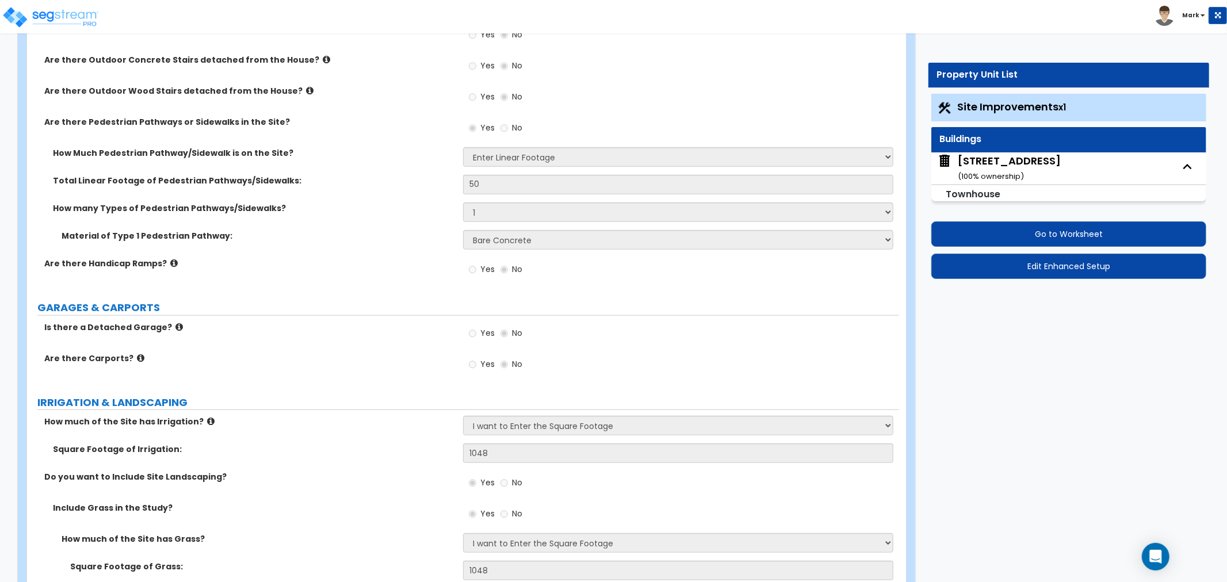
select select "2"
select select "7"
select select "1"
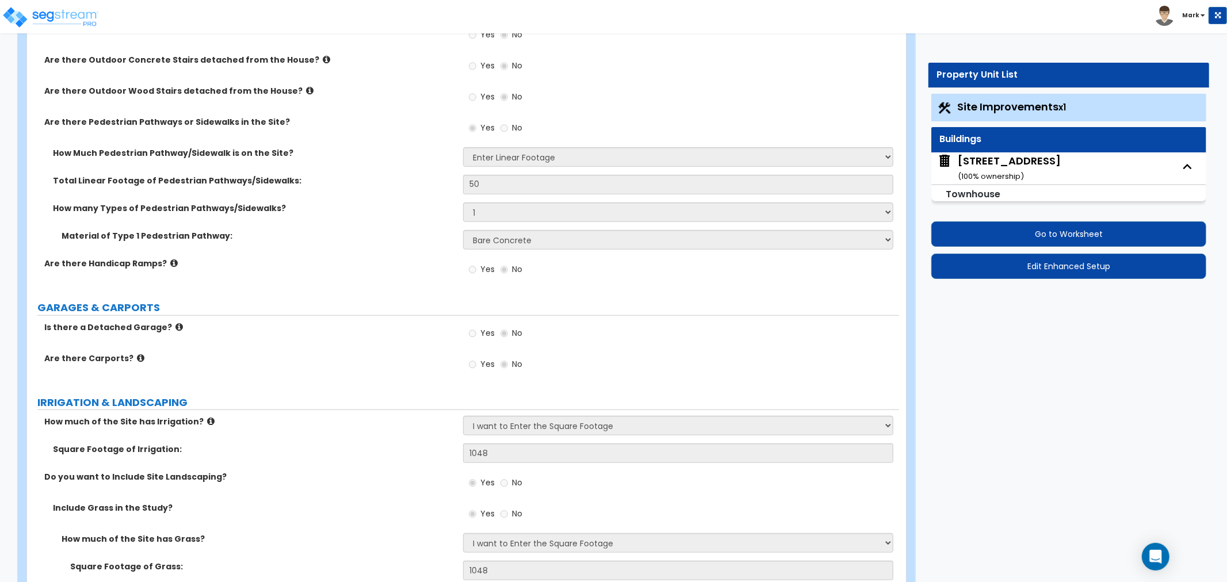
select select "1"
select select "5"
select select "3"
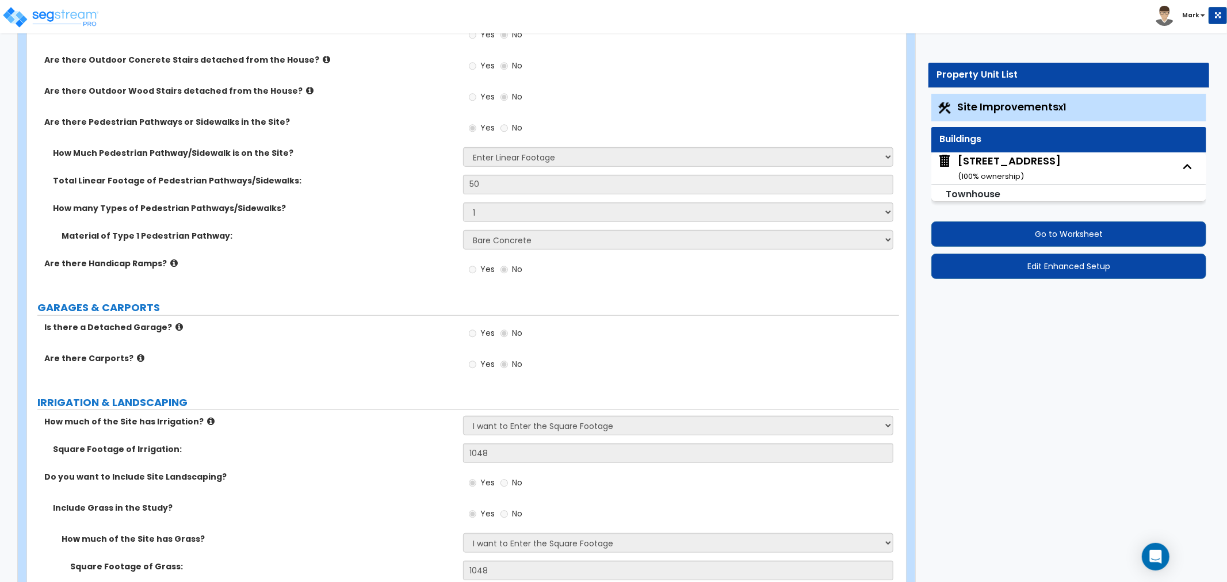
select select "1"
select select "2"
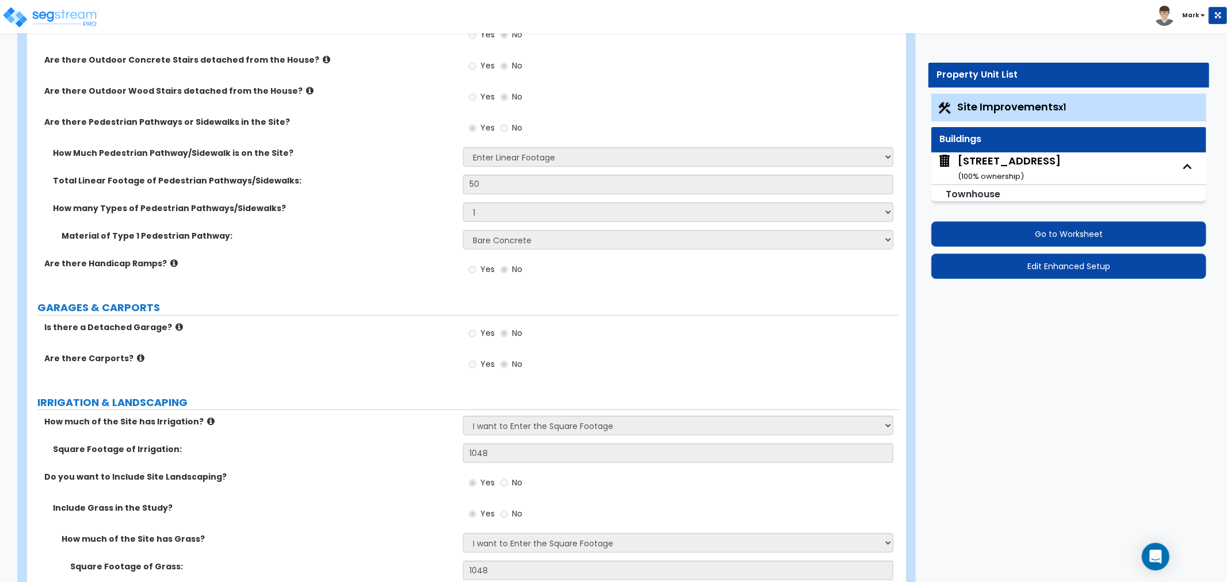
select select "5"
select select "3"
select select "5"
select select "1"
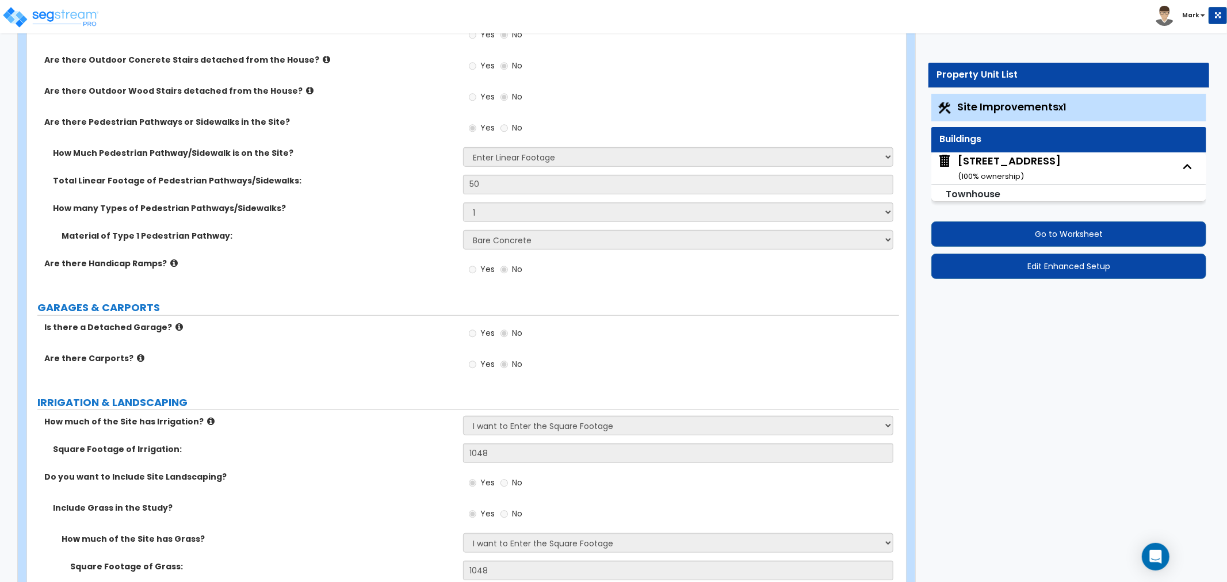
select select "3"
select select "1"
select select "5"
select select "2"
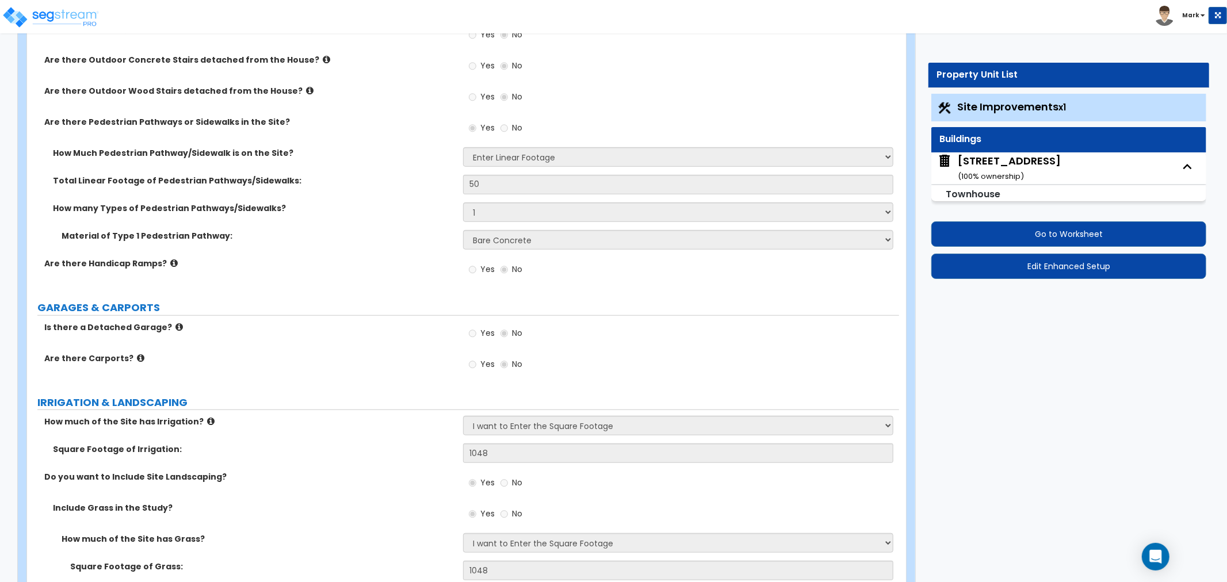
select select "3"
select select "2"
select select "1"
select select "2"
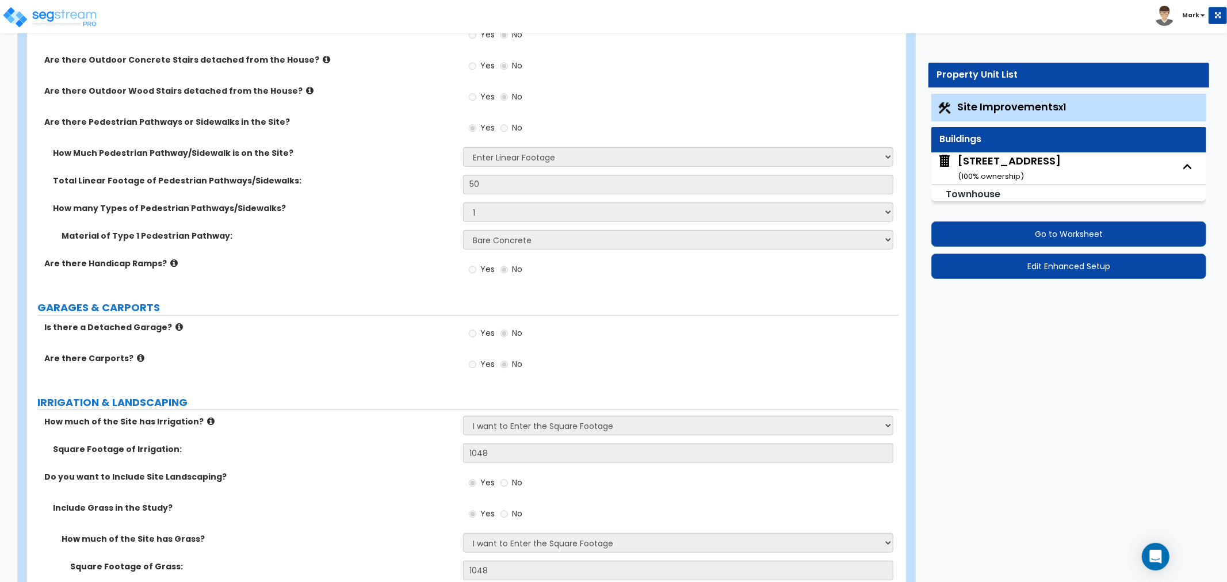
select select "3"
select select "2"
select select "1"
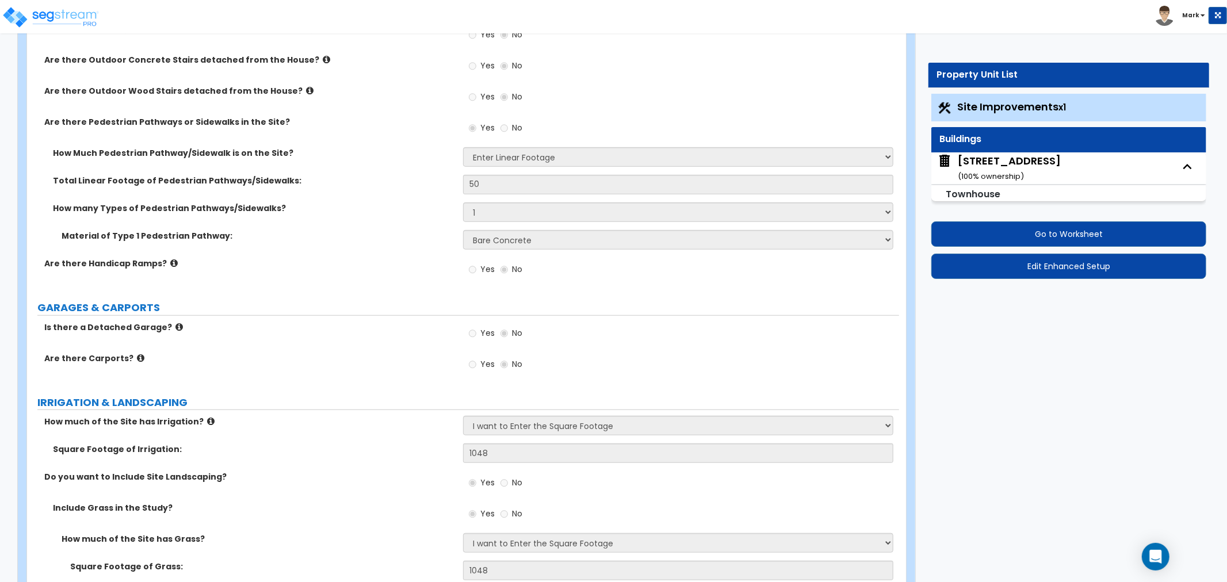
select select "2"
select select "3"
select select "2"
select select "1"
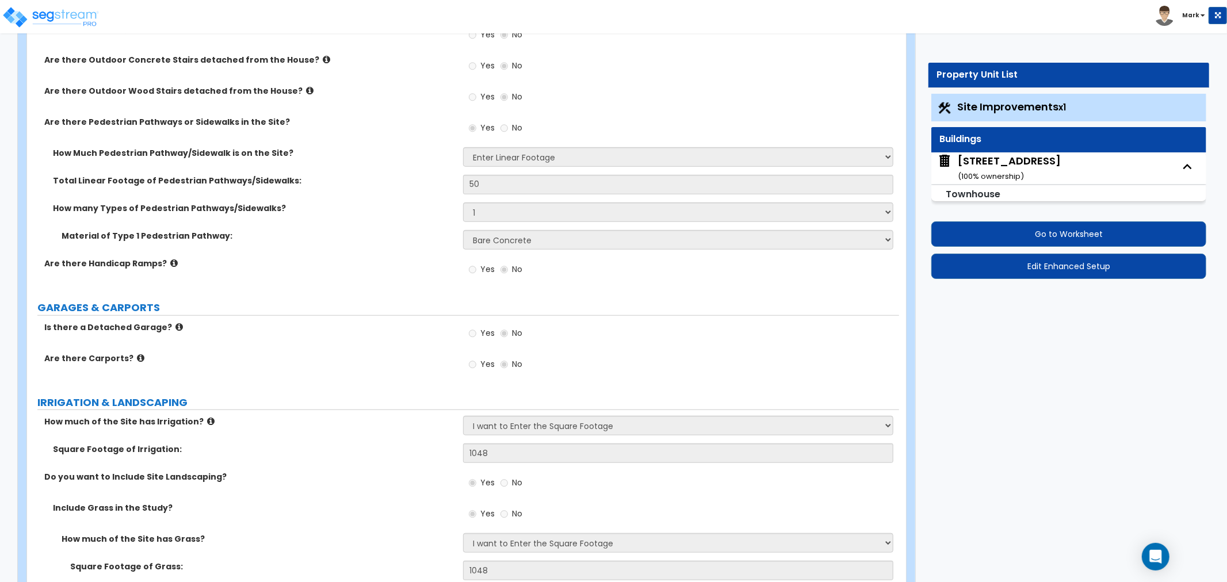
select select "1"
select select "2"
select select "3"
select select "2"
select select "3"
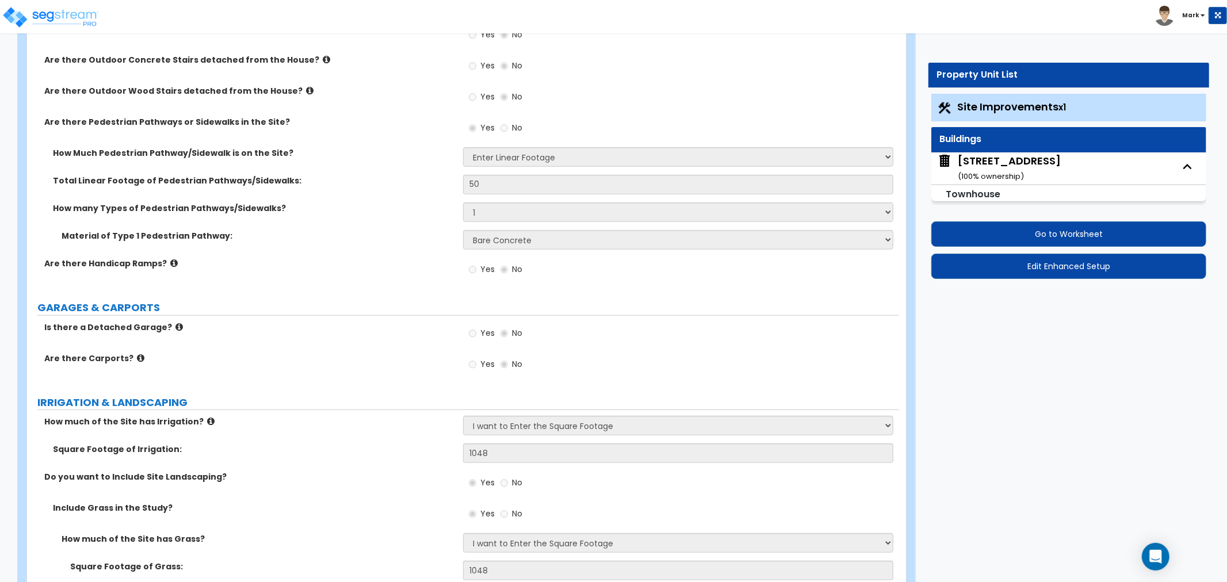
select select "1"
select select "2"
select select "3"
select select "2"
select select "1"
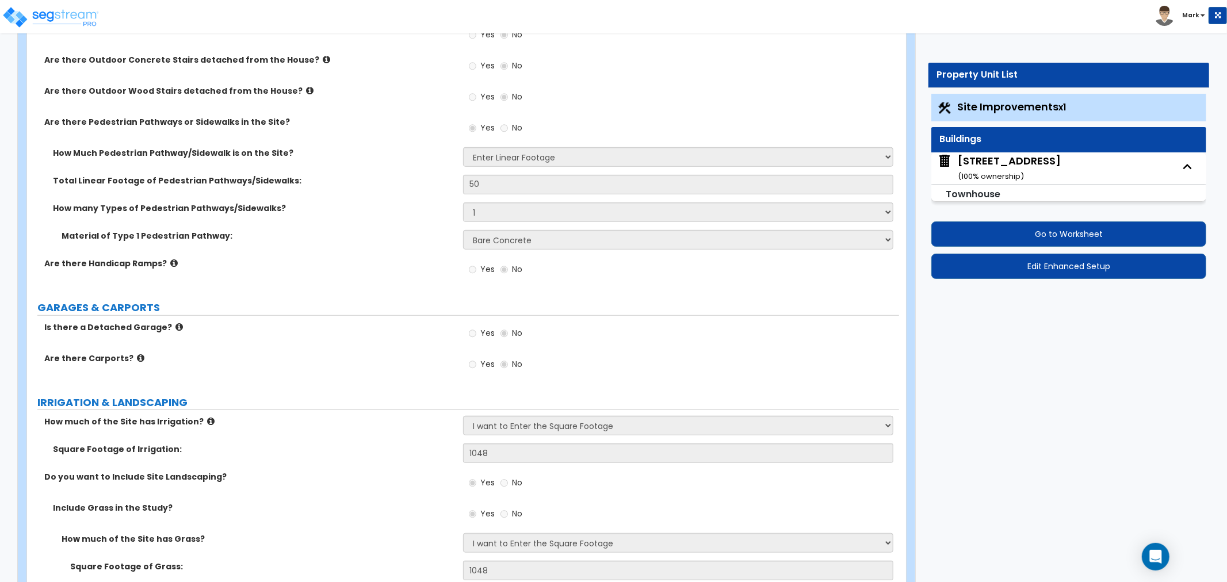
select select "1"
select select "2"
select select "1"
select select "2"
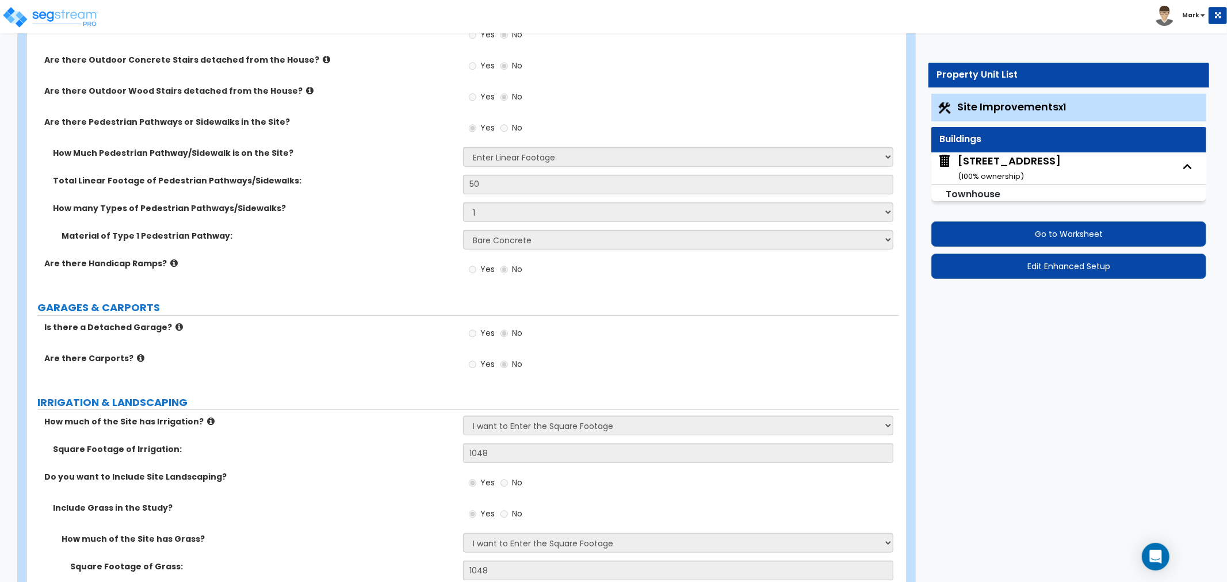
select select "2"
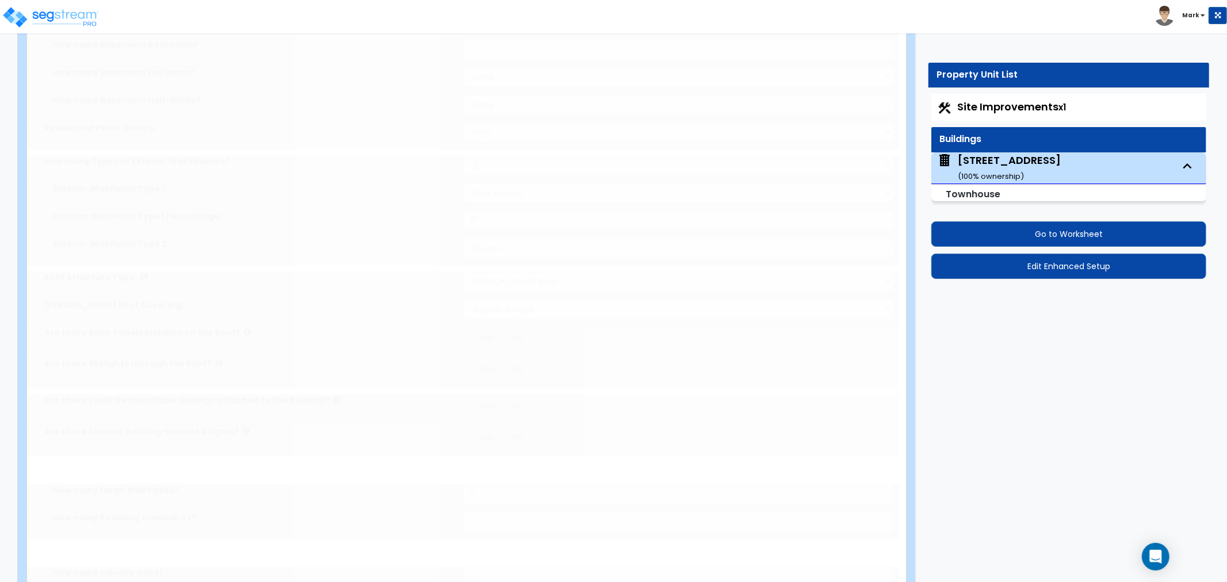
scroll to position [0, 0]
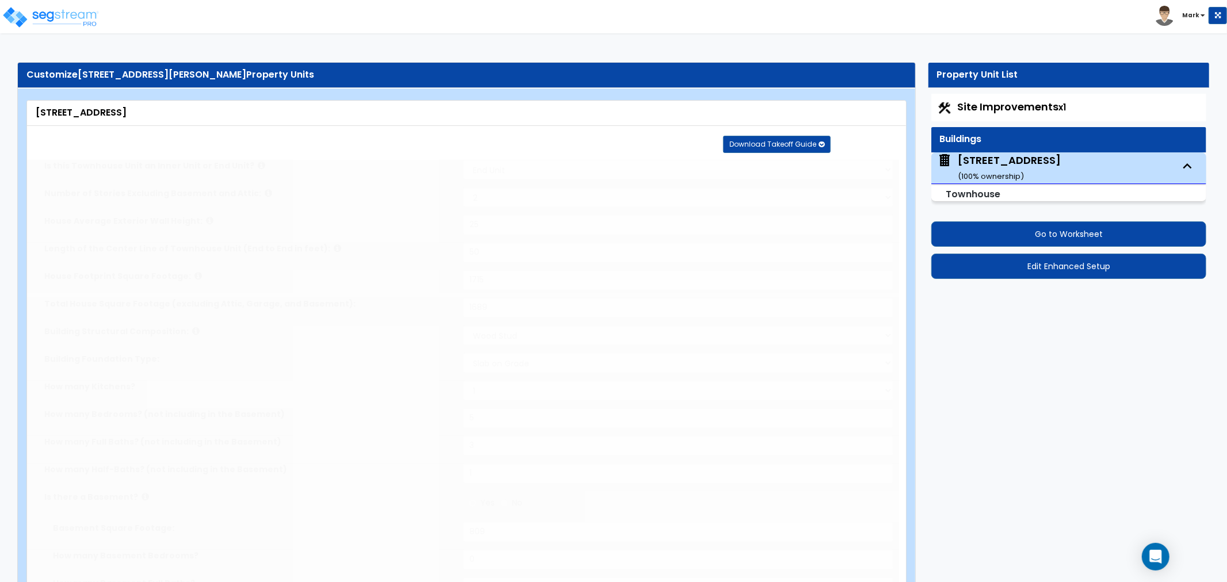
type input "2"
select select "2"
type input "2"
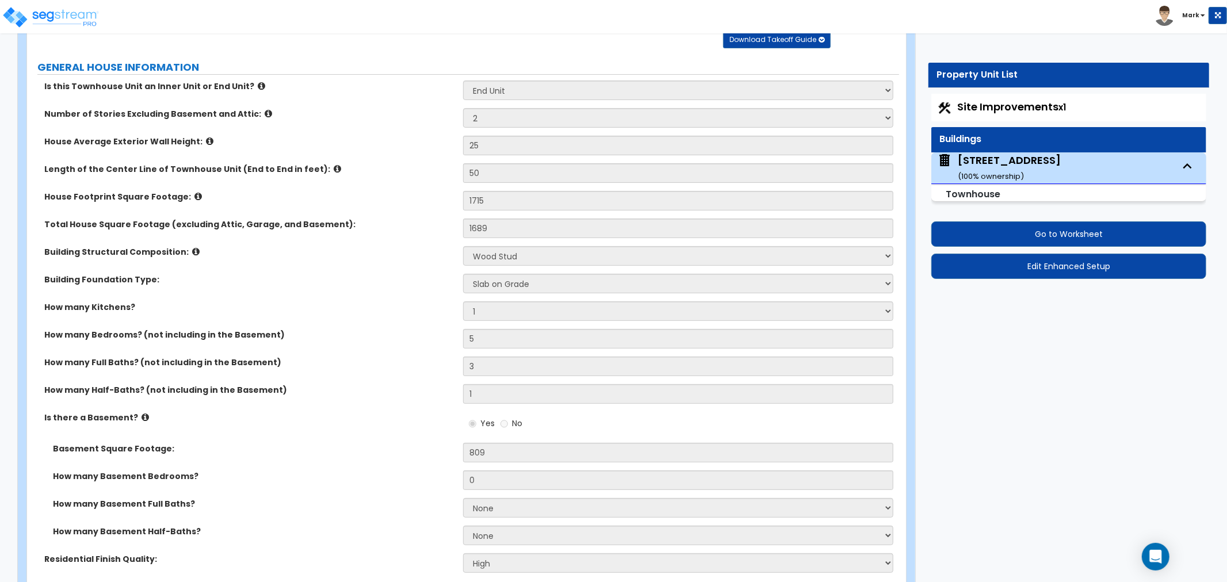
scroll to position [64, 0]
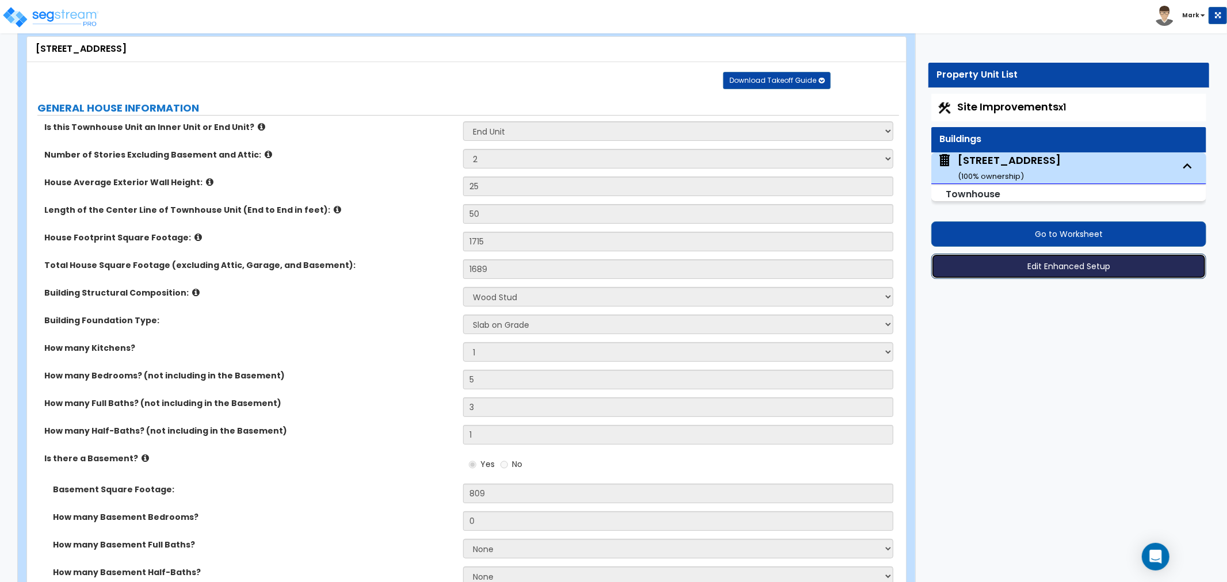
click at [1096, 266] on button "Edit Enhanced Setup" at bounding box center [1069, 266] width 275 height 25
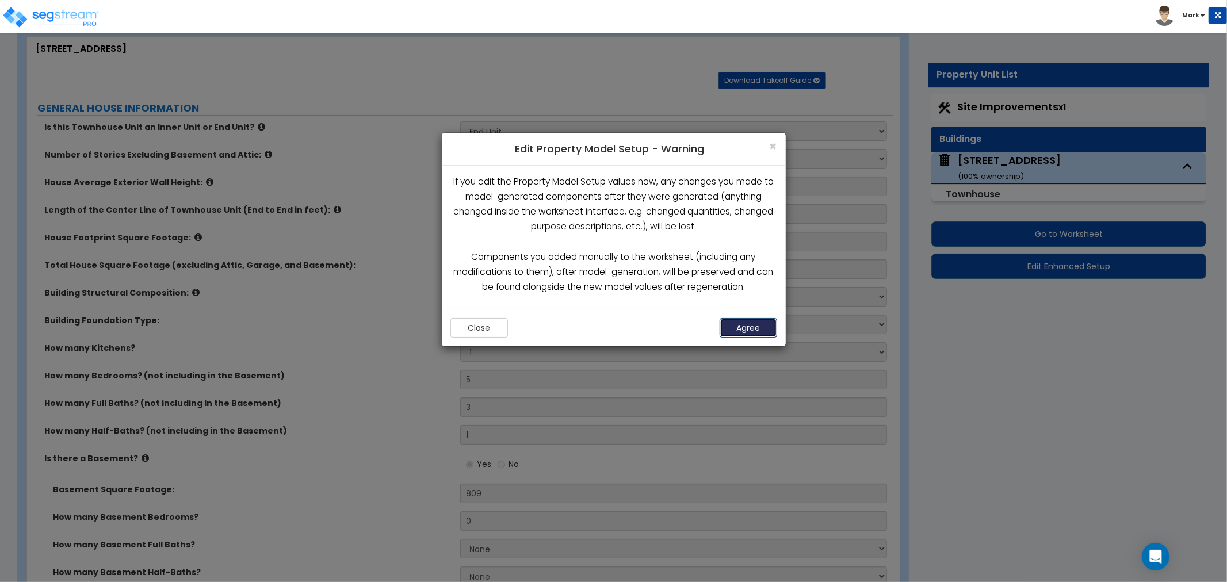
click at [739, 320] on button "Agree" at bounding box center [749, 328] width 58 height 20
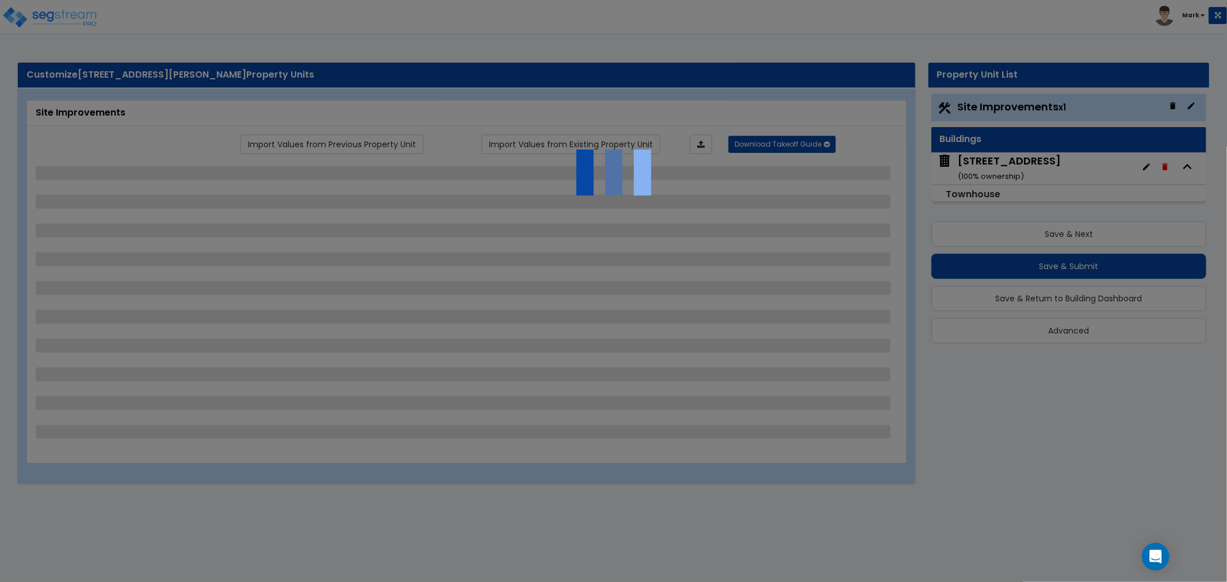
select select "2"
select select "1"
select select "2"
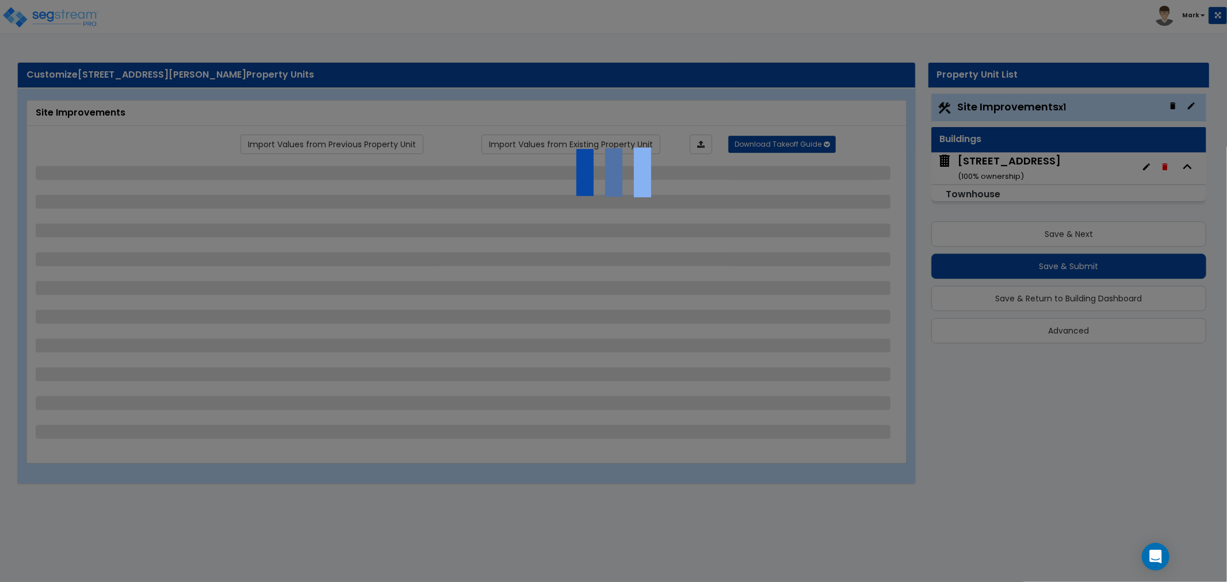
select select "2"
select select "1"
select select "5"
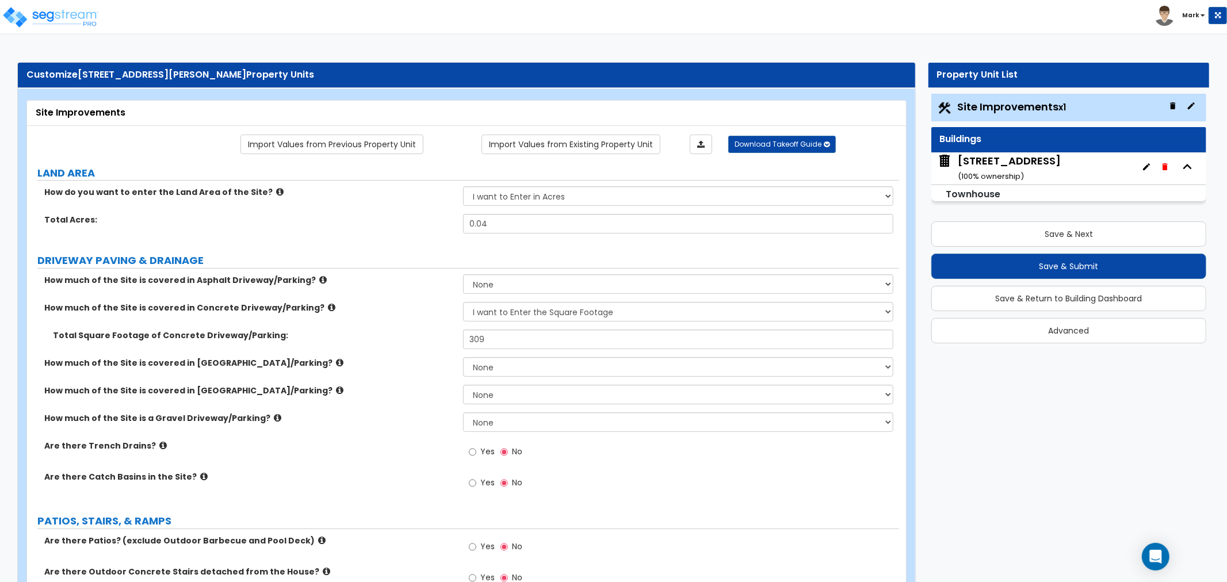
click at [992, 165] on div "[STREET_ADDRESS] ( 100 % ownership)" at bounding box center [1009, 168] width 103 height 29
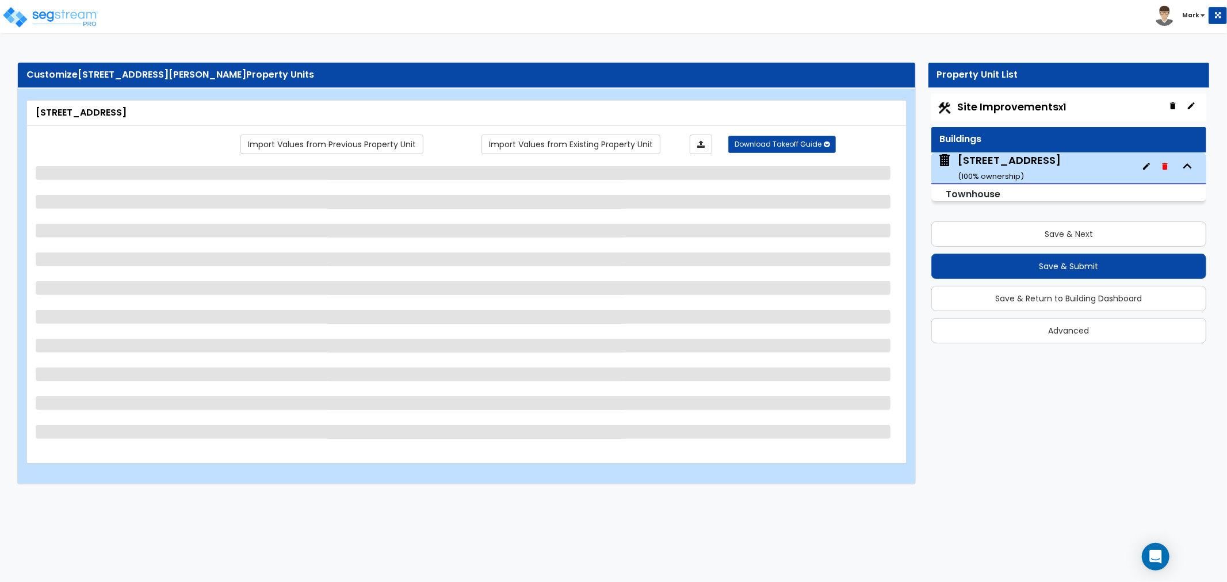
select select "2"
select select "7"
select select "2"
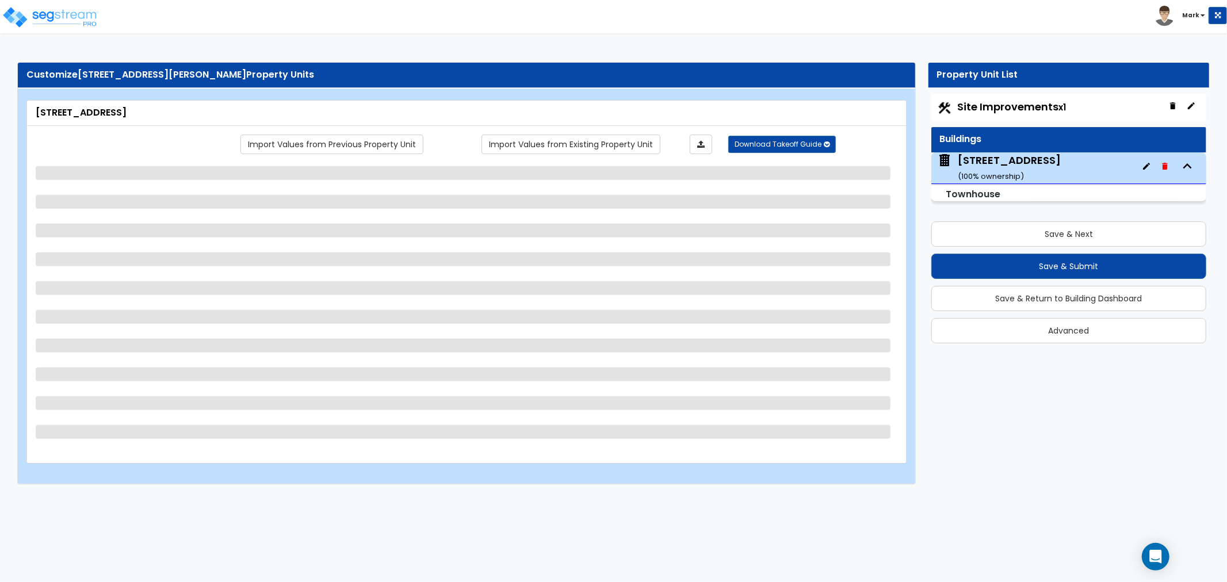
select select "2"
select select "7"
select select "1"
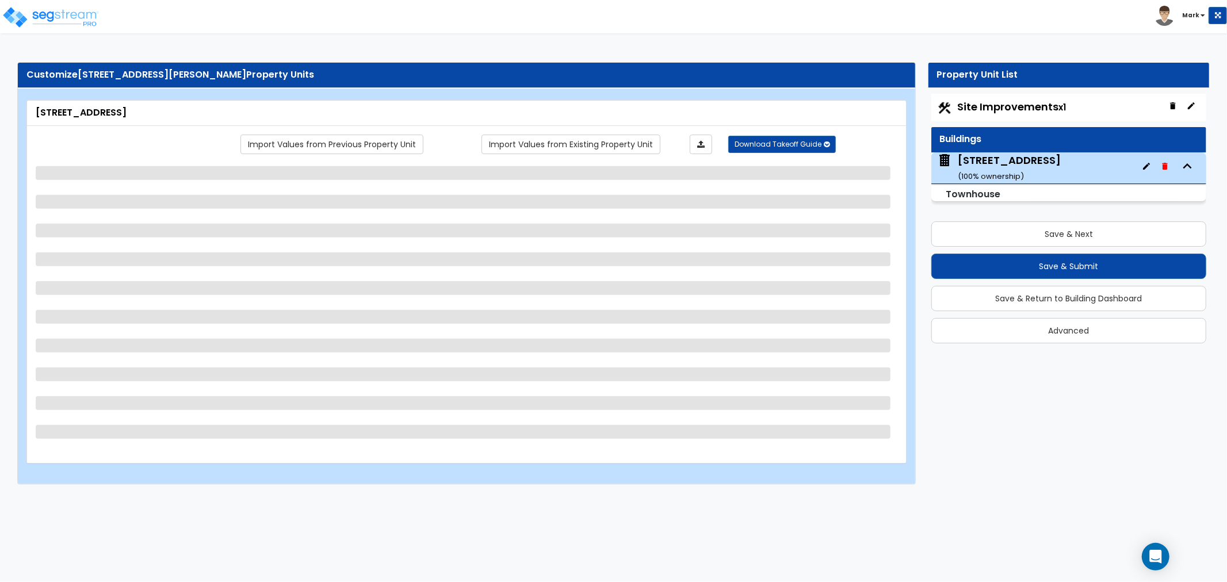
select select "1"
select select "5"
select select "3"
select select "1"
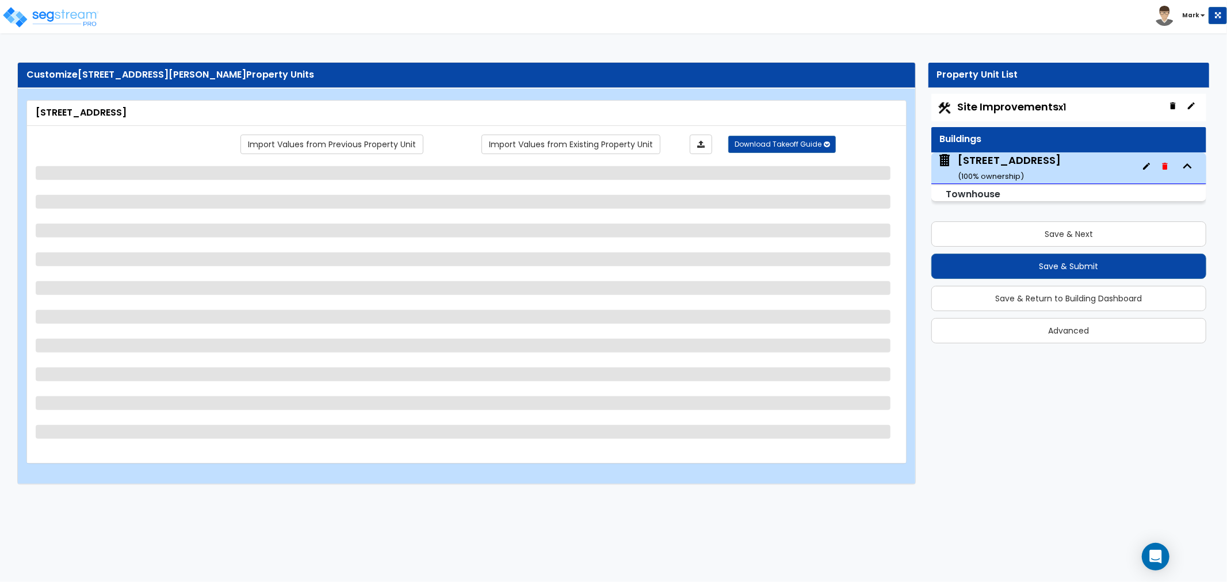
select select "1"
select select "2"
select select "5"
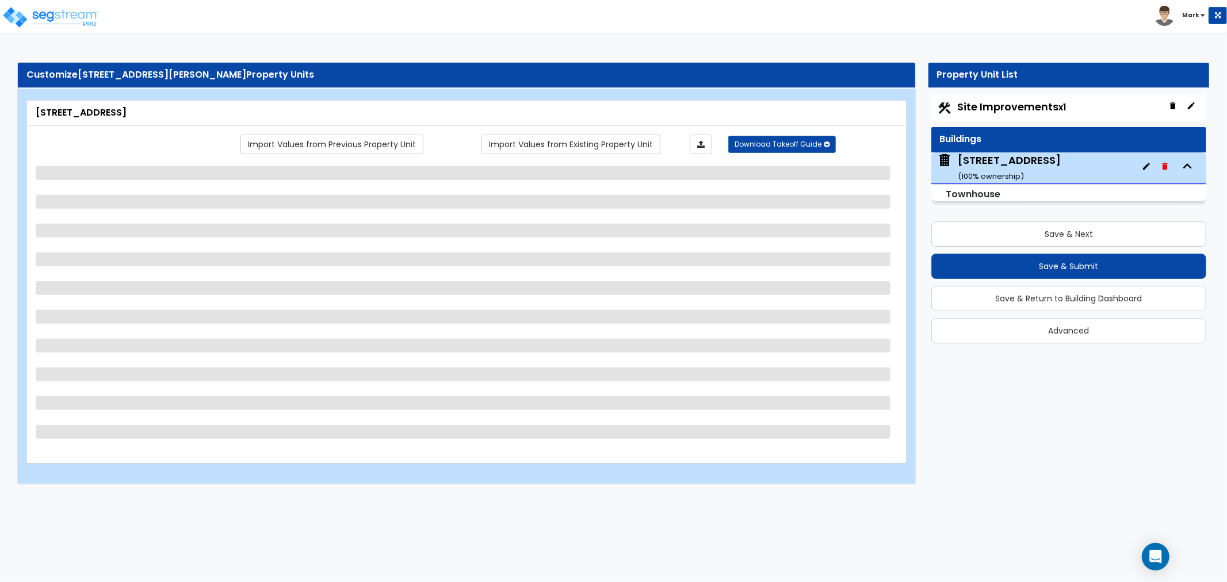
select select "3"
select select "5"
select select "1"
select select "3"
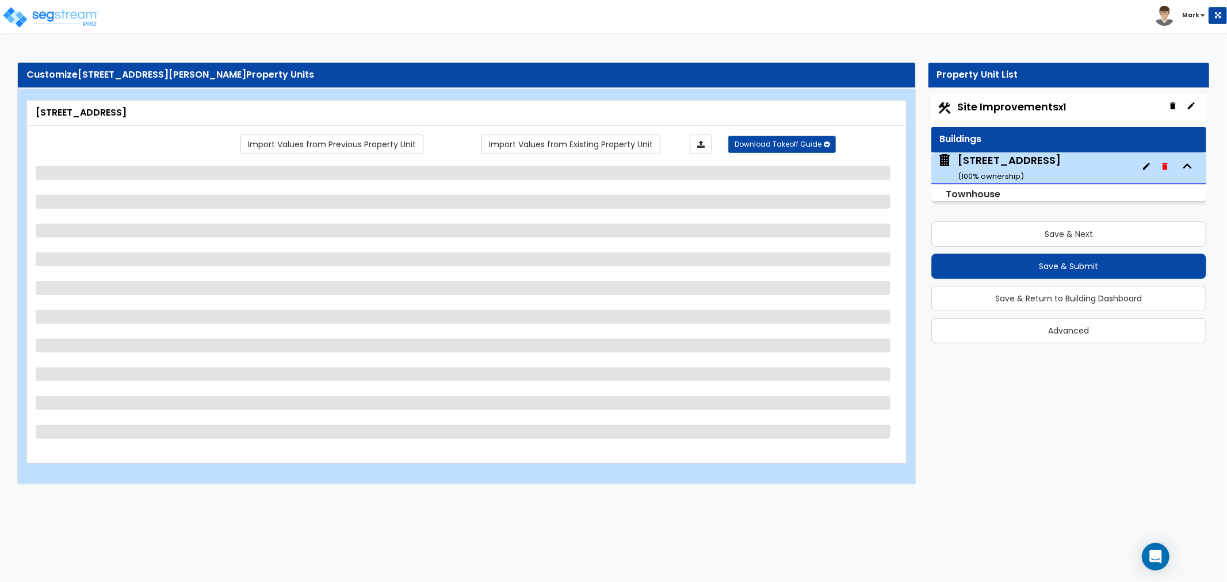
select select "1"
select select "5"
select select "2"
select select "3"
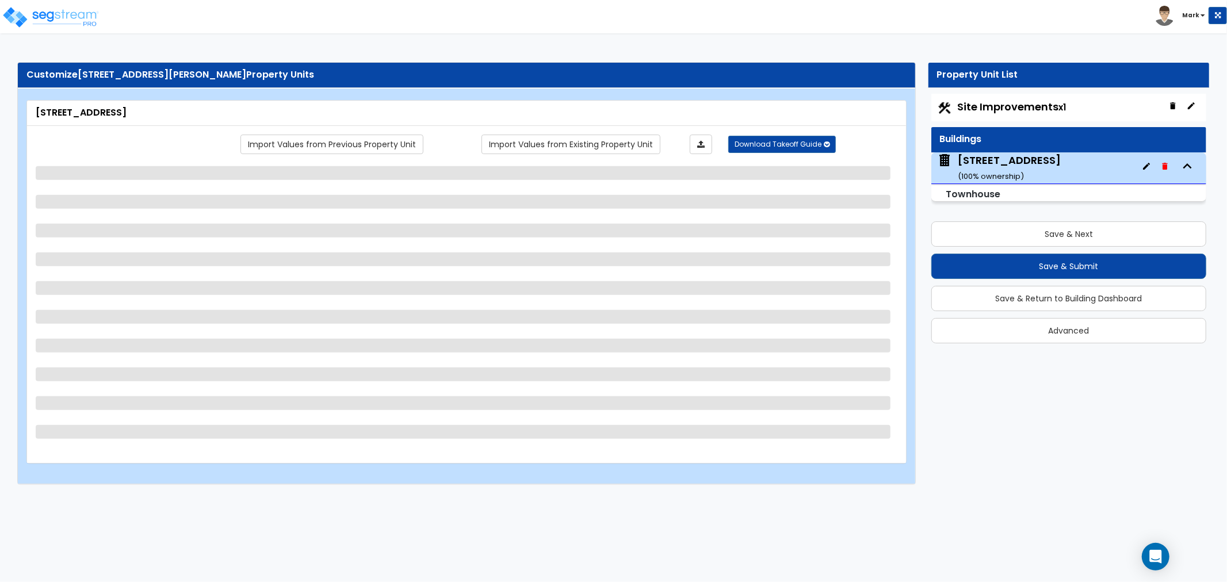
select select "2"
select select "1"
select select "2"
select select "3"
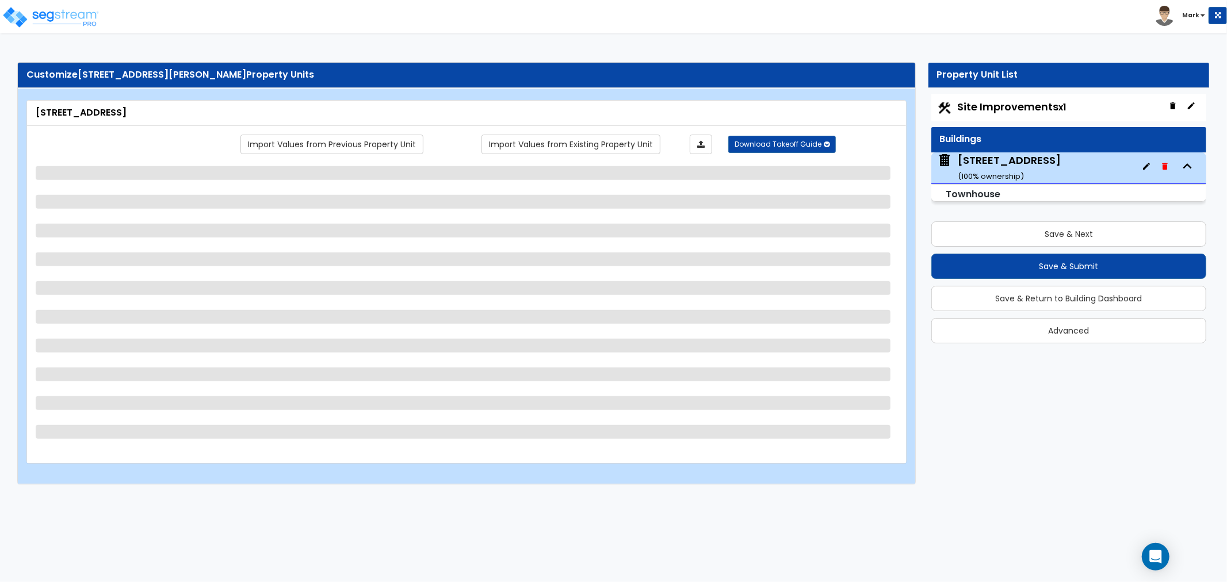
select select "3"
select select "2"
select select "1"
select select "2"
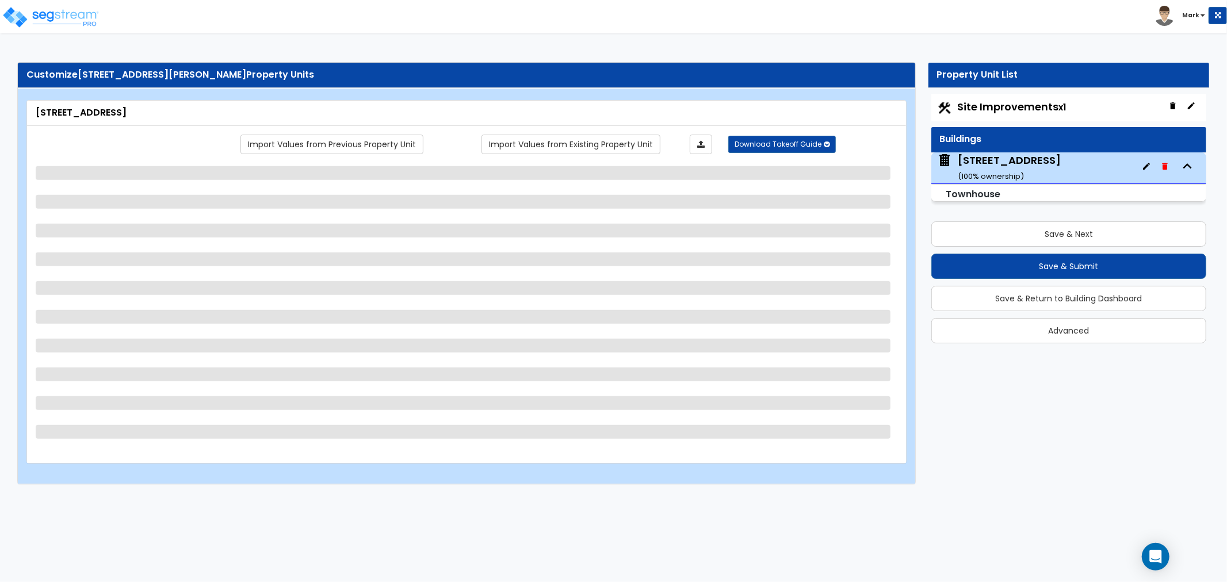
select select "3"
select select "2"
select select "1"
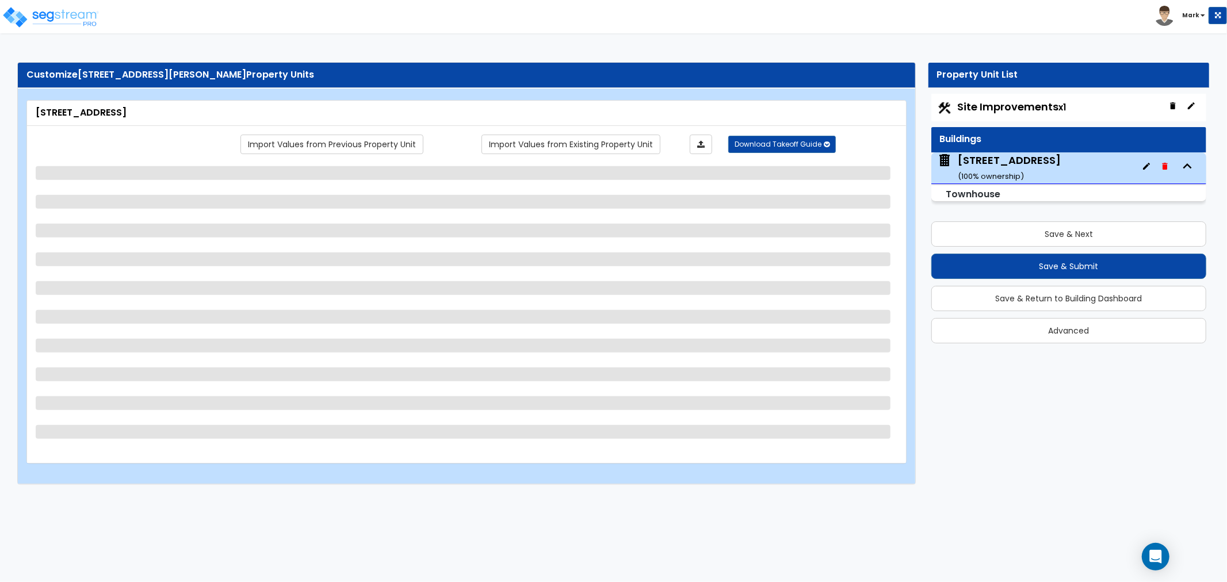
select select "2"
select select "3"
select select "2"
select select "3"
select select "1"
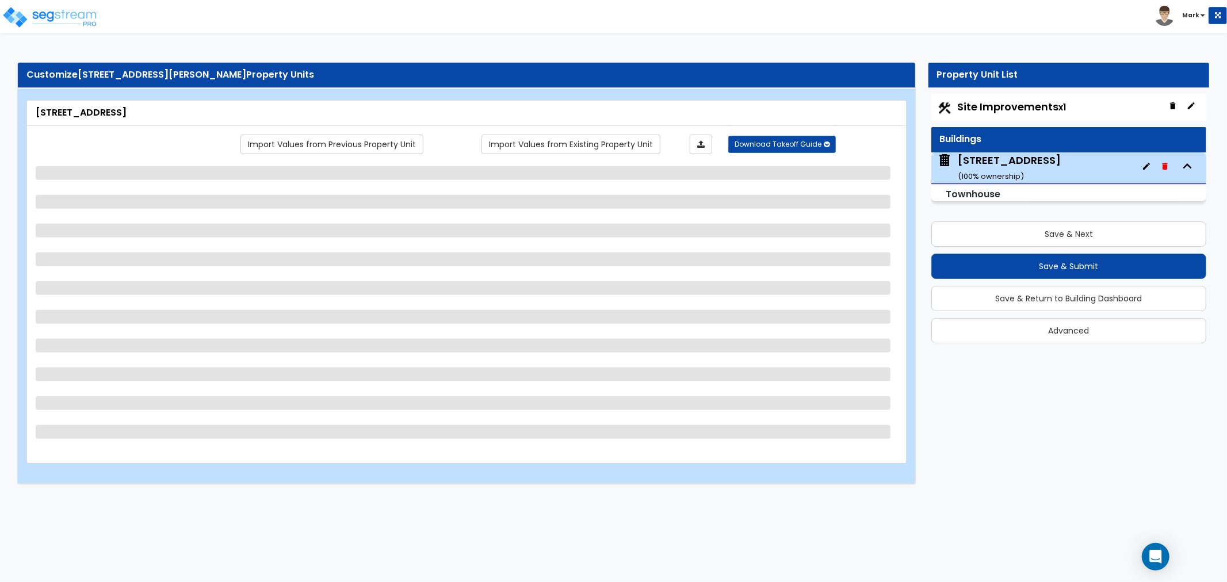
select select "2"
select select "3"
select select "2"
select select "1"
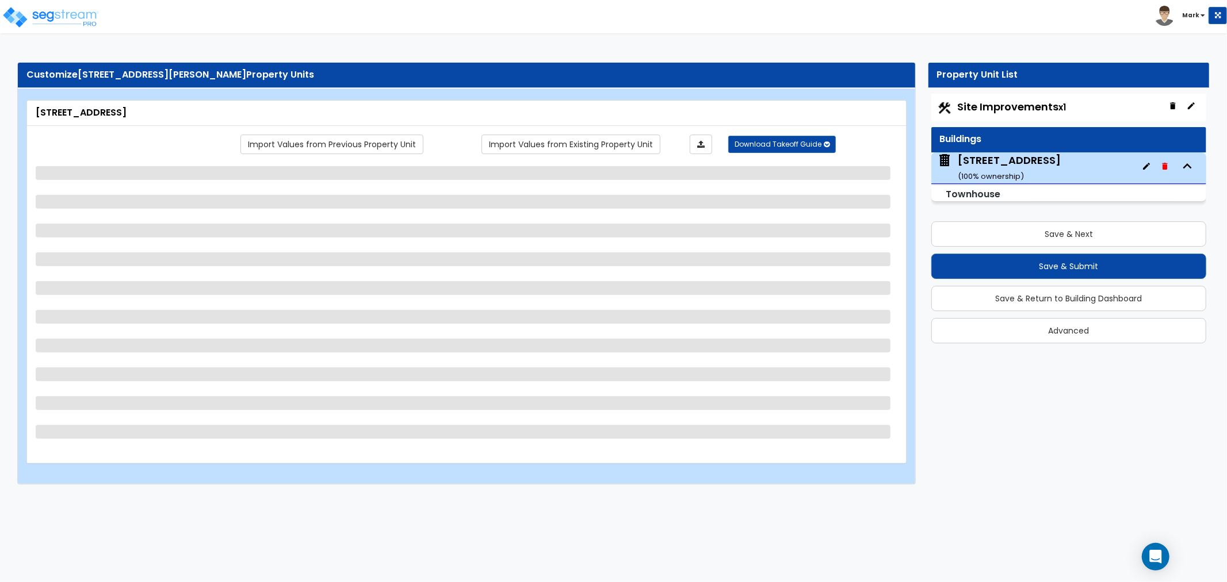
select select "2"
select select "1"
select select "2"
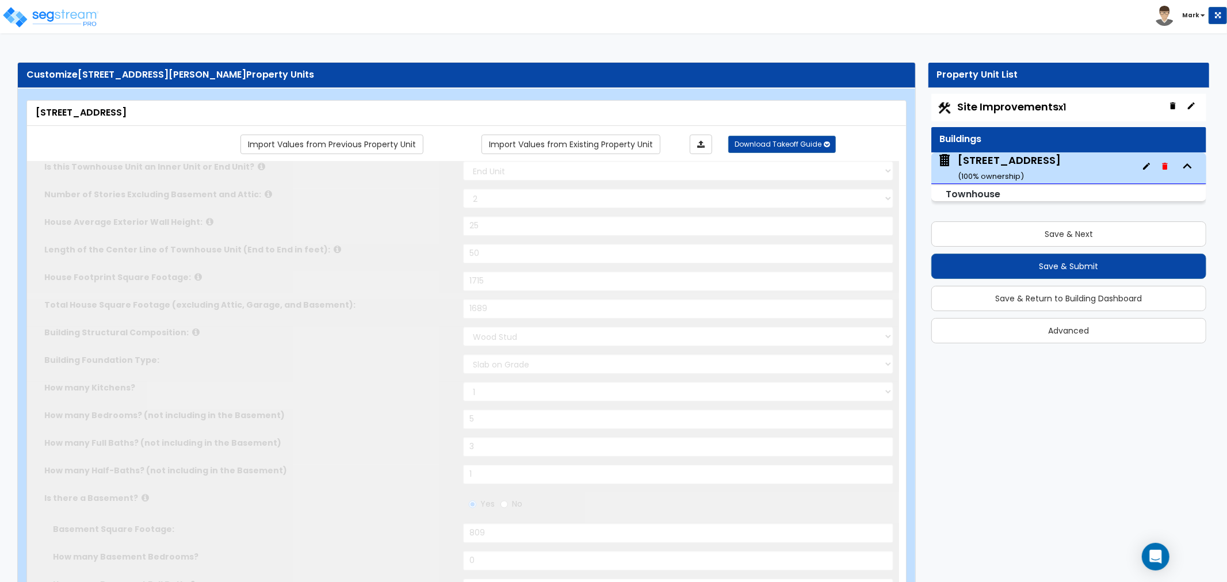
type input "2"
select select "2"
type input "2"
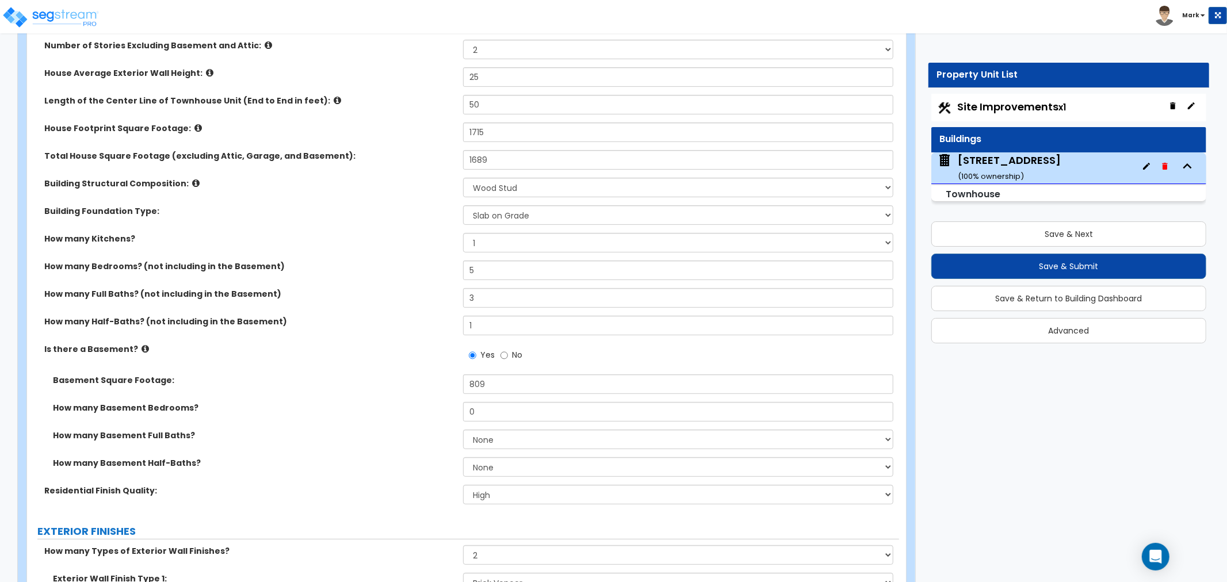
scroll to position [192, 0]
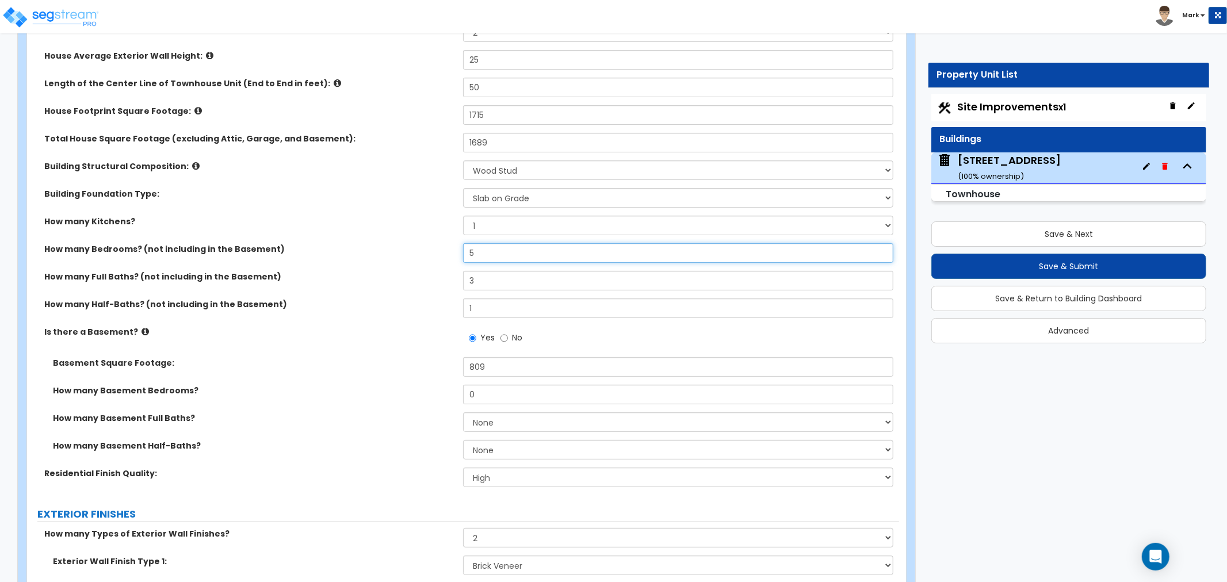
click at [512, 254] on input "5" at bounding box center [678, 253] width 430 height 20
type input "2"
click at [516, 277] on input "3" at bounding box center [678, 281] width 430 height 20
click at [493, 381] on div "Basement Square Footage: 809" at bounding box center [463, 371] width 872 height 28
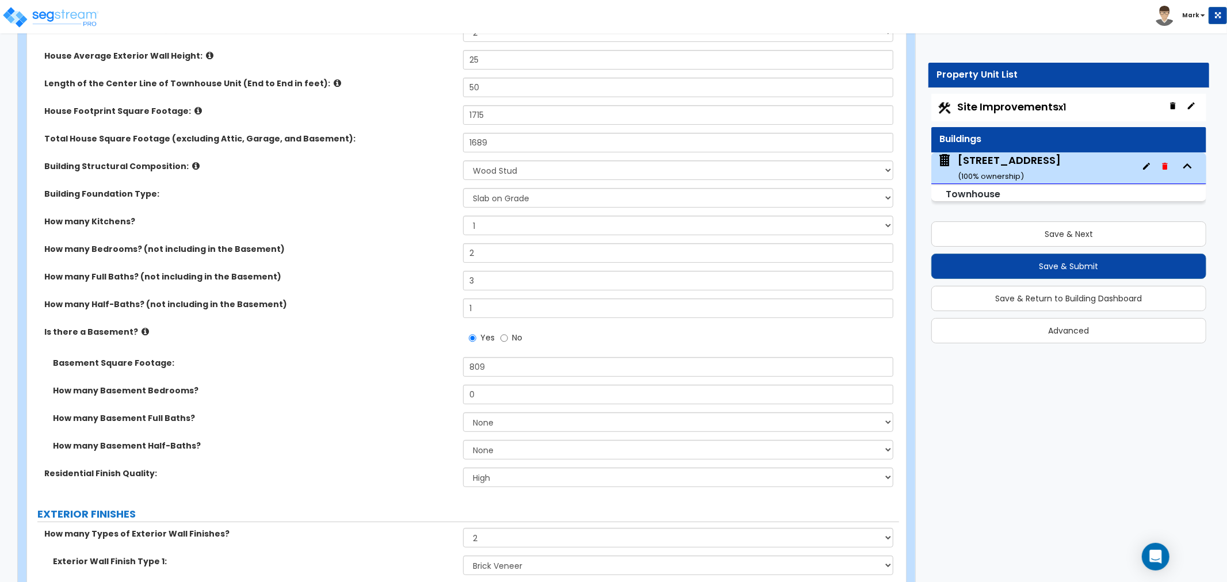
click at [493, 381] on div "Basement Square Footage: 809" at bounding box center [463, 371] width 872 height 28
click at [494, 392] on input "0" at bounding box center [678, 395] width 430 height 20
type input "3"
click at [382, 383] on div "Basement Square Footage: 809 How many Basement Bedrooms? 3 How many Basement Fu…" at bounding box center [463, 412] width 855 height 110
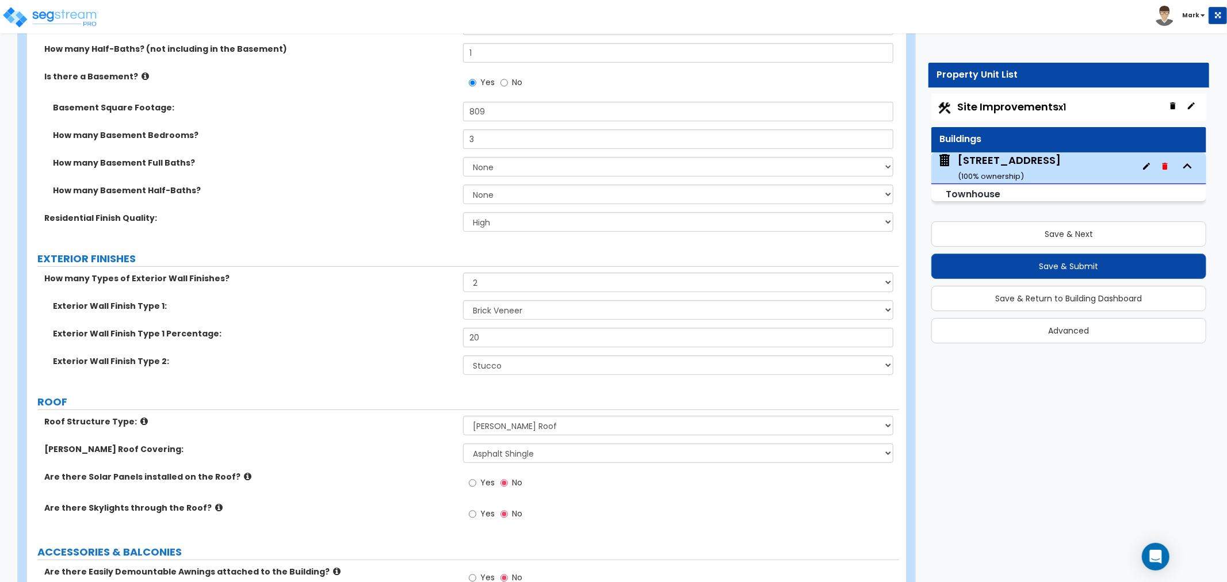
click at [388, 334] on label "Exterior Wall Finish Type 1 Percentage:" at bounding box center [254, 334] width 402 height 12
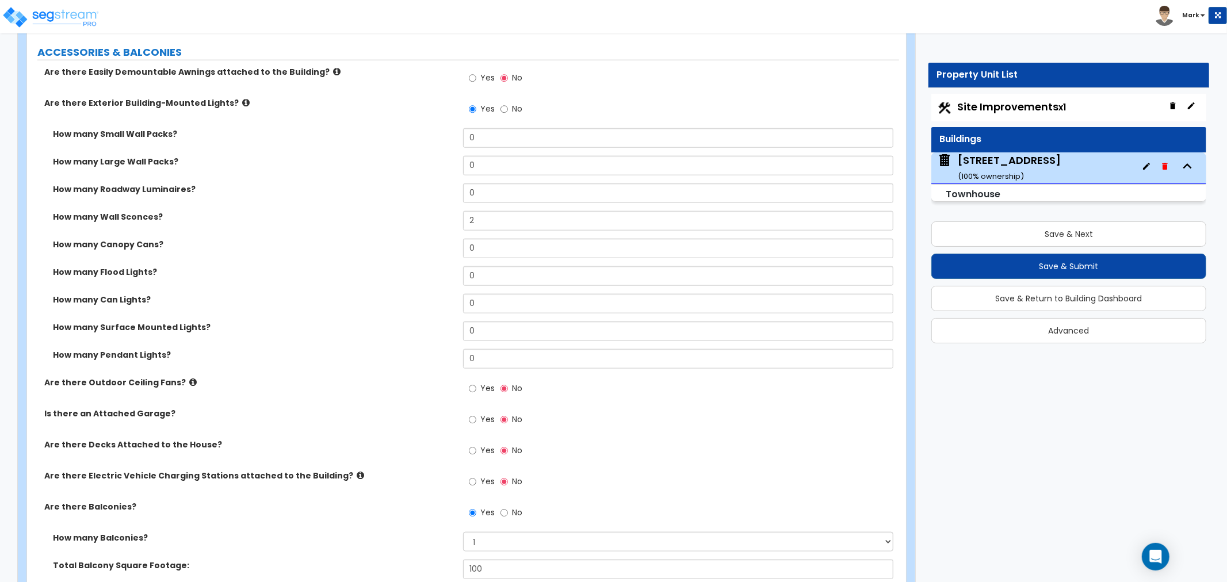
scroll to position [959, 0]
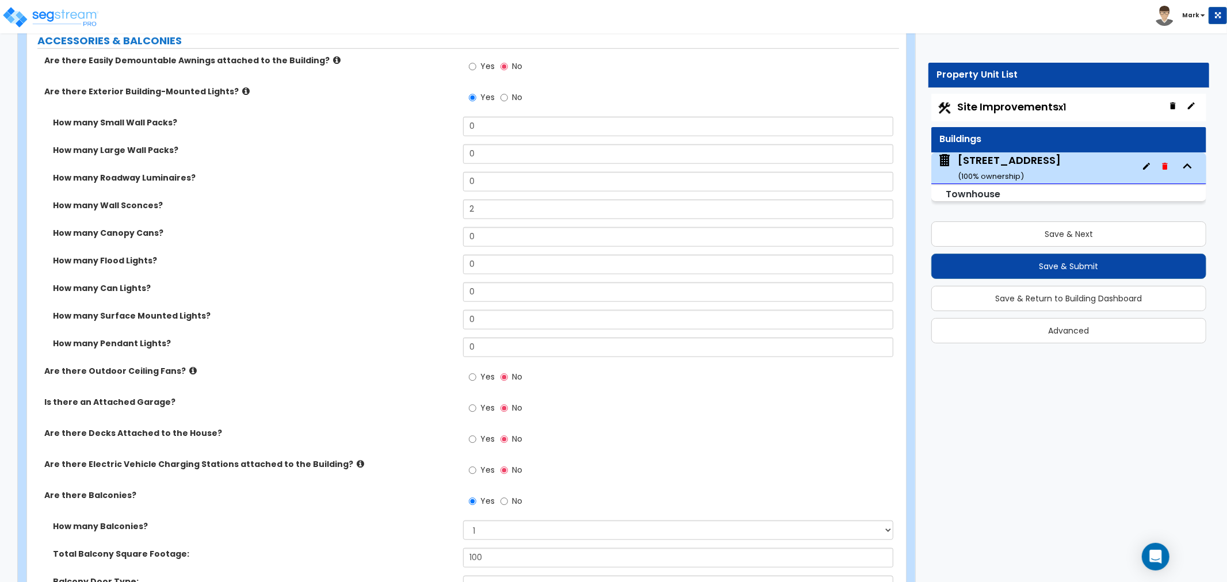
click at [487, 405] on span "Yes" at bounding box center [487, 408] width 14 height 12
click at [476, 405] on input "Yes" at bounding box center [472, 408] width 7 height 13
radio input "true"
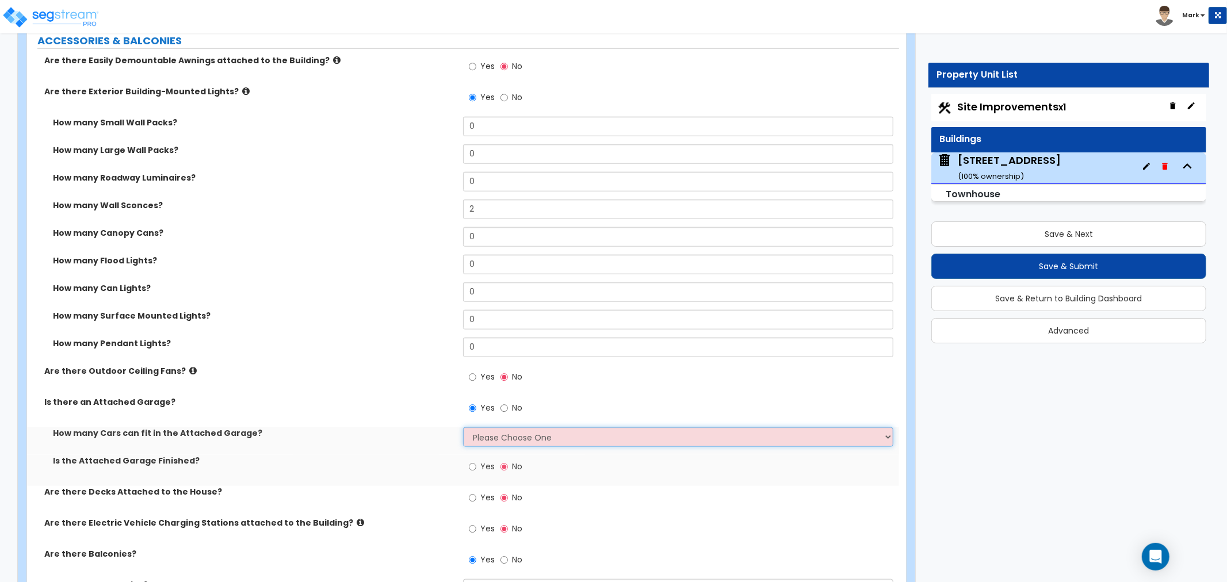
click at [506, 440] on select "Please Choose One 1 2 3 4 5" at bounding box center [678, 438] width 430 height 20
click at [463, 428] on select "Please Choose One 1 2 3 4 5" at bounding box center [678, 438] width 430 height 20
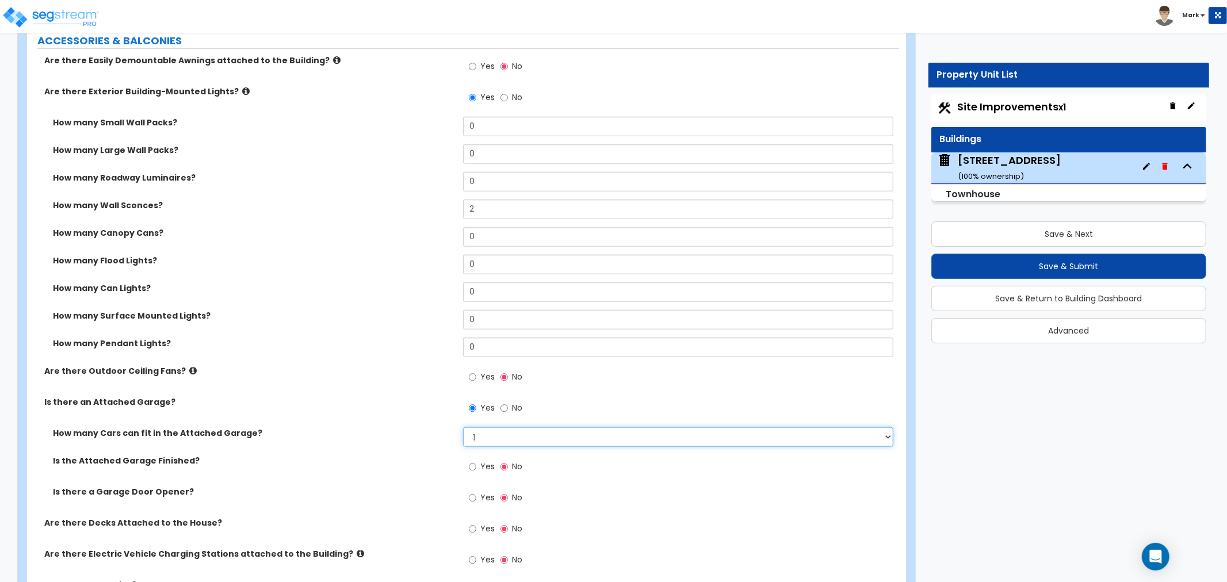
click at [472, 438] on select "Please Choose One 1 2 3 4 5" at bounding box center [678, 438] width 430 height 20
select select "2"
click at [463, 428] on select "Please Choose One 1 2 3 4 5" at bounding box center [678, 438] width 430 height 20
click at [476, 464] on label "Yes" at bounding box center [482, 469] width 26 height 20
click at [476, 464] on input "Yes" at bounding box center [472, 467] width 7 height 13
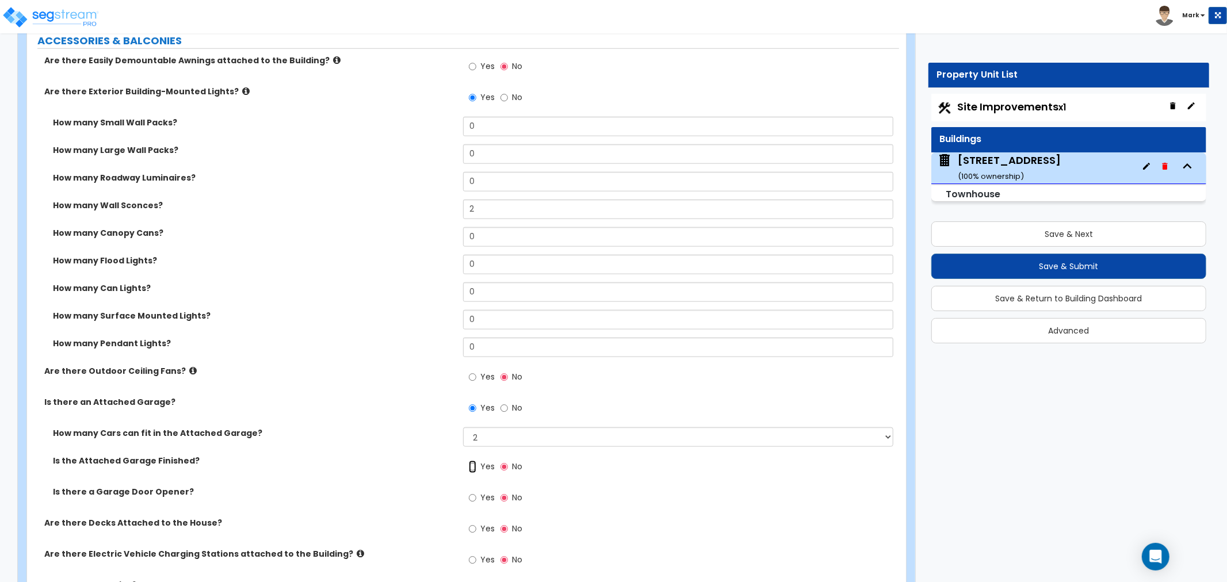
radio input "true"
click at [479, 496] on label "Yes" at bounding box center [482, 500] width 26 height 20
click at [476, 496] on input "Yes" at bounding box center [472, 498] width 7 height 13
radio input "true"
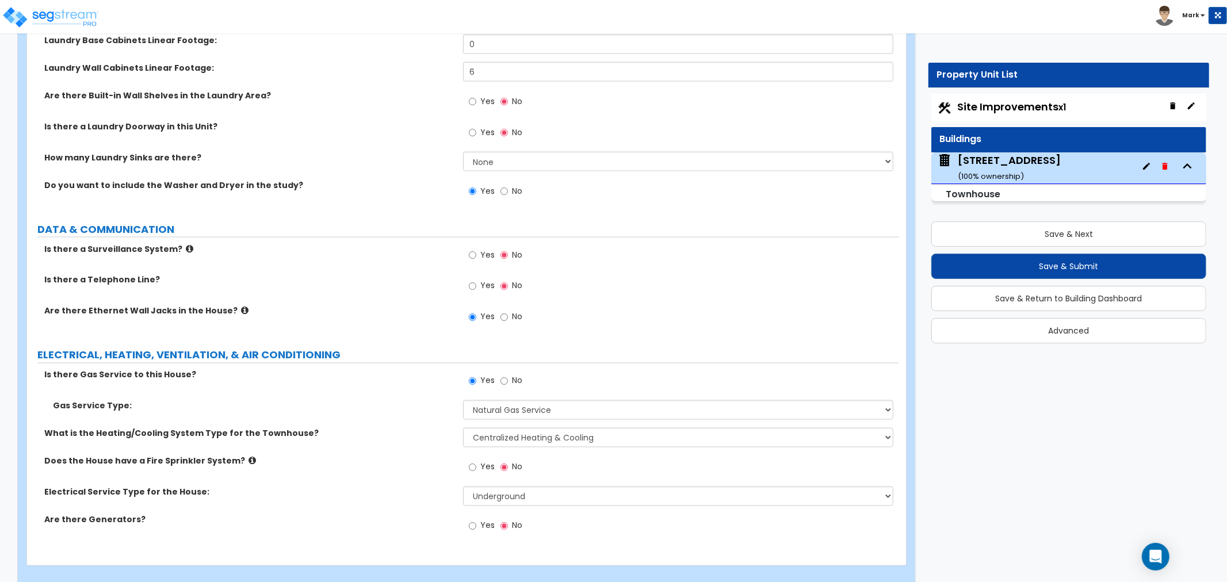
scroll to position [5268, 0]
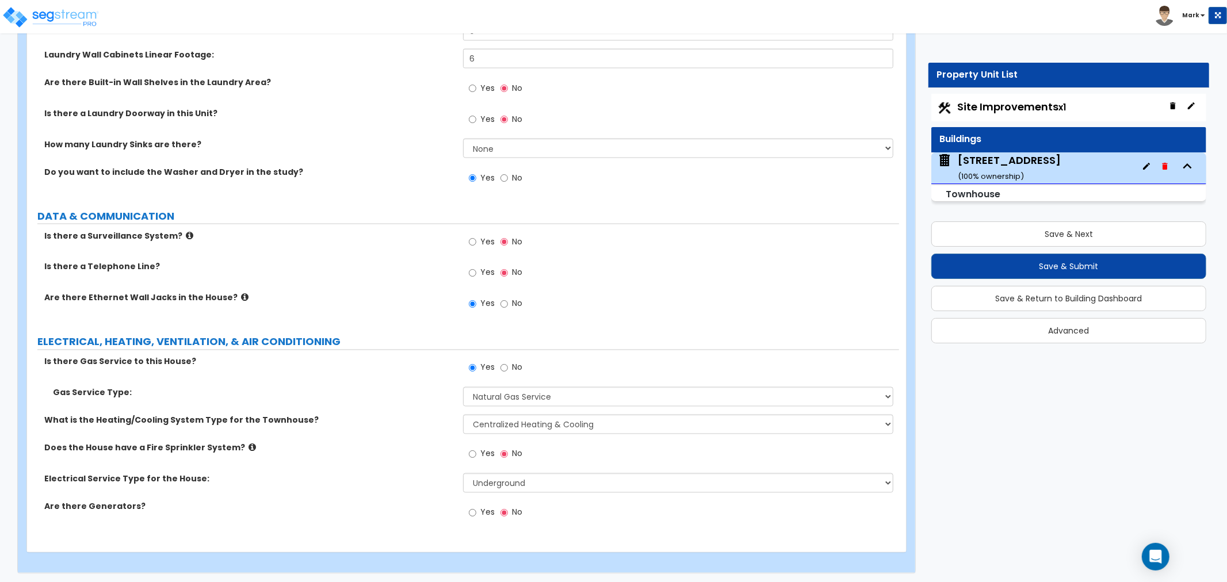
click at [990, 102] on span "Site Improvements x1" at bounding box center [1012, 107] width 109 height 14
select select "2"
select select "1"
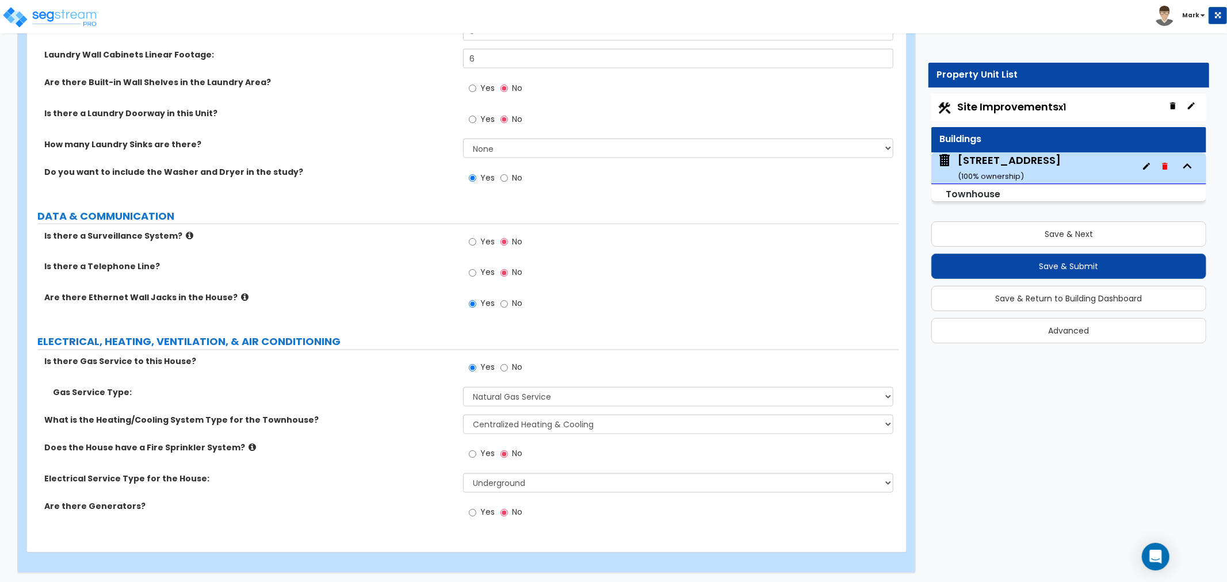
select select "2"
select select "1"
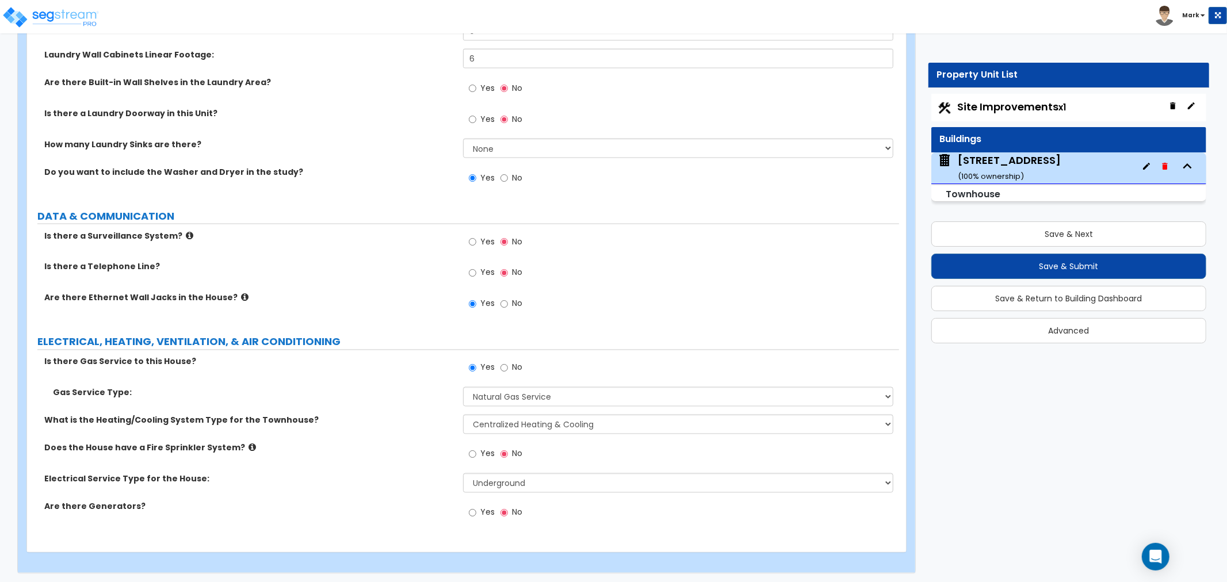
select select "5"
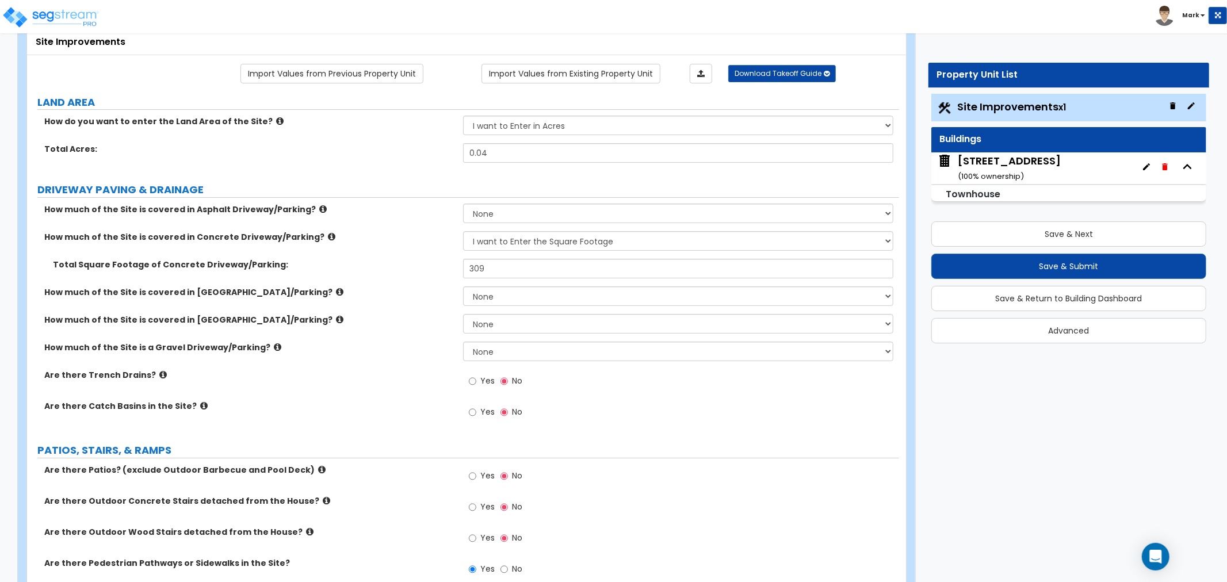
scroll to position [319, 0]
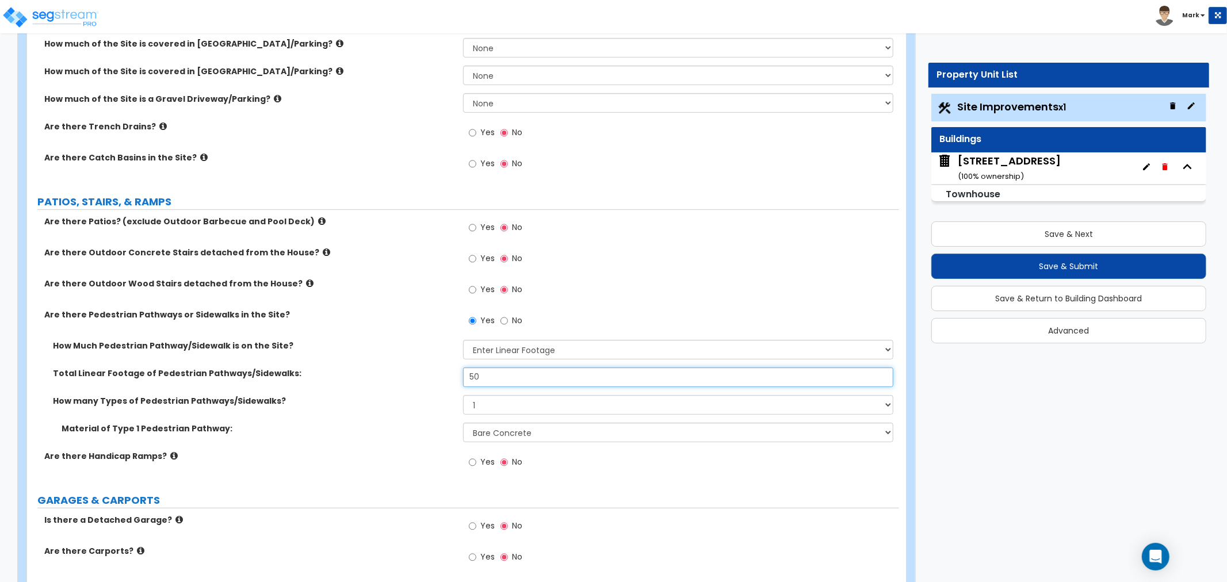
click at [491, 373] on input "50" at bounding box center [678, 378] width 430 height 20
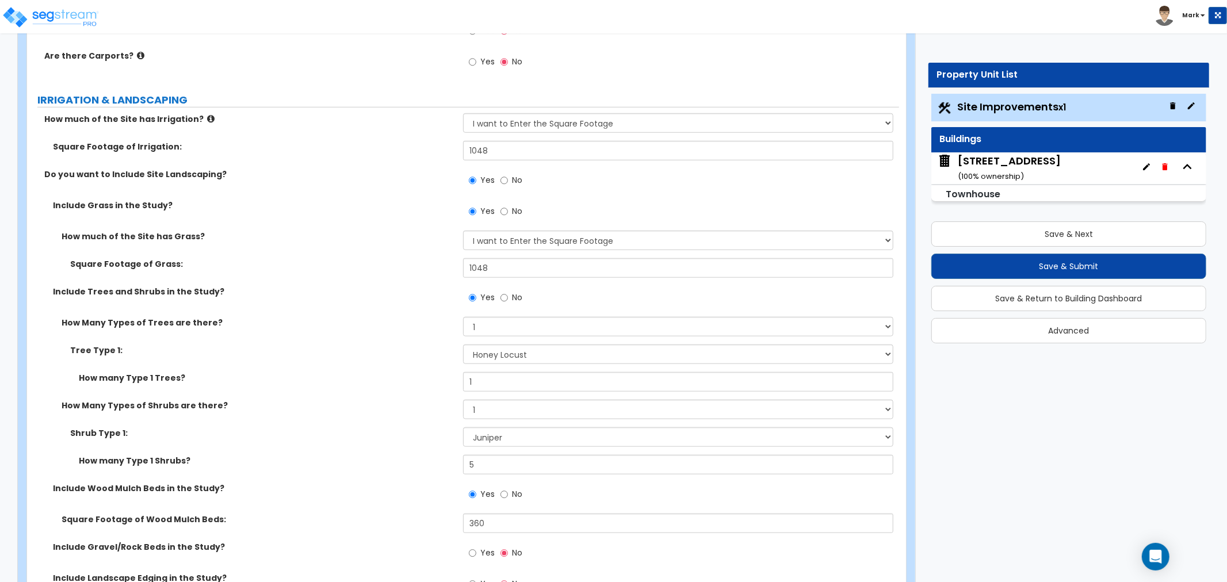
scroll to position [831, 0]
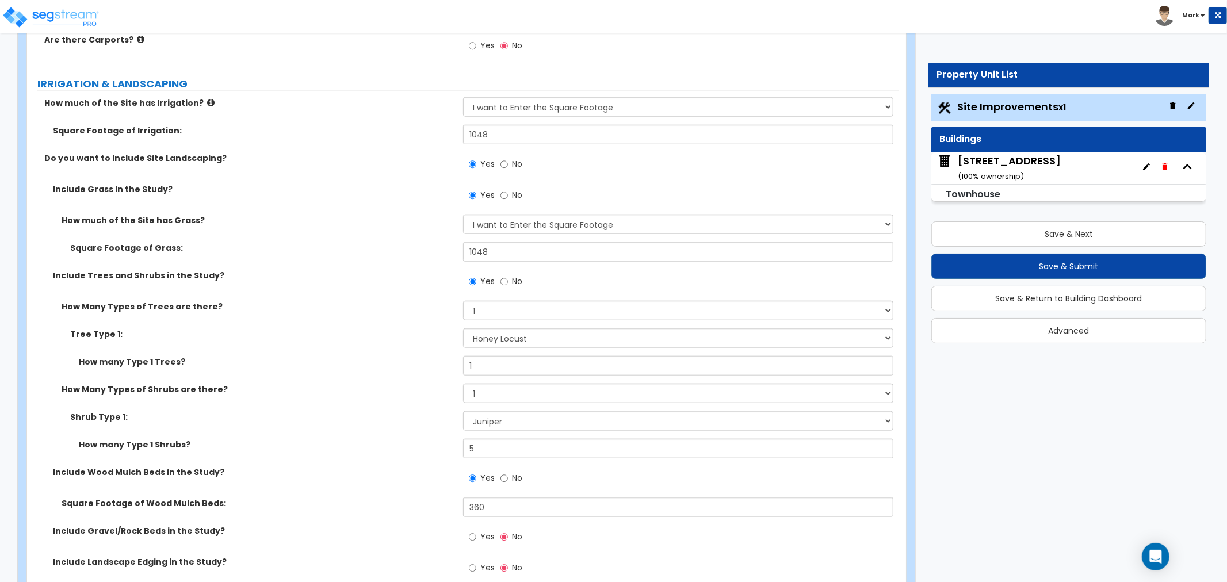
type input "105"
click at [508, 395] on select "None 1 2 3" at bounding box center [678, 394] width 430 height 20
click at [502, 369] on input "1" at bounding box center [678, 366] width 430 height 20
type input "3"
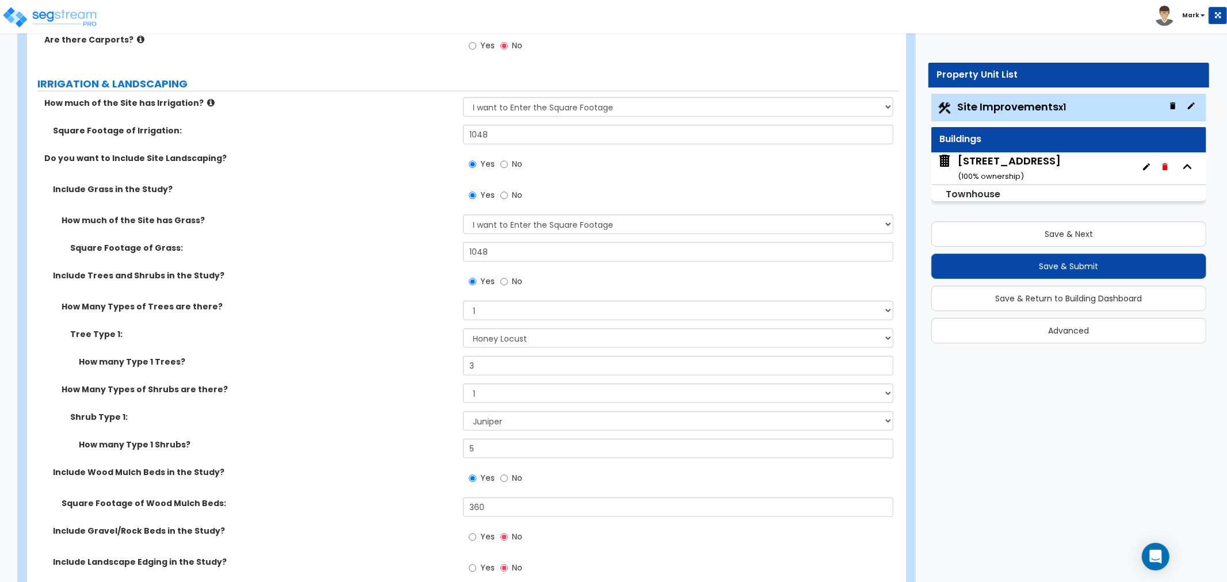
click at [429, 389] on label "How Many Types of Shrubs are there?" at bounding box center [258, 390] width 393 height 12
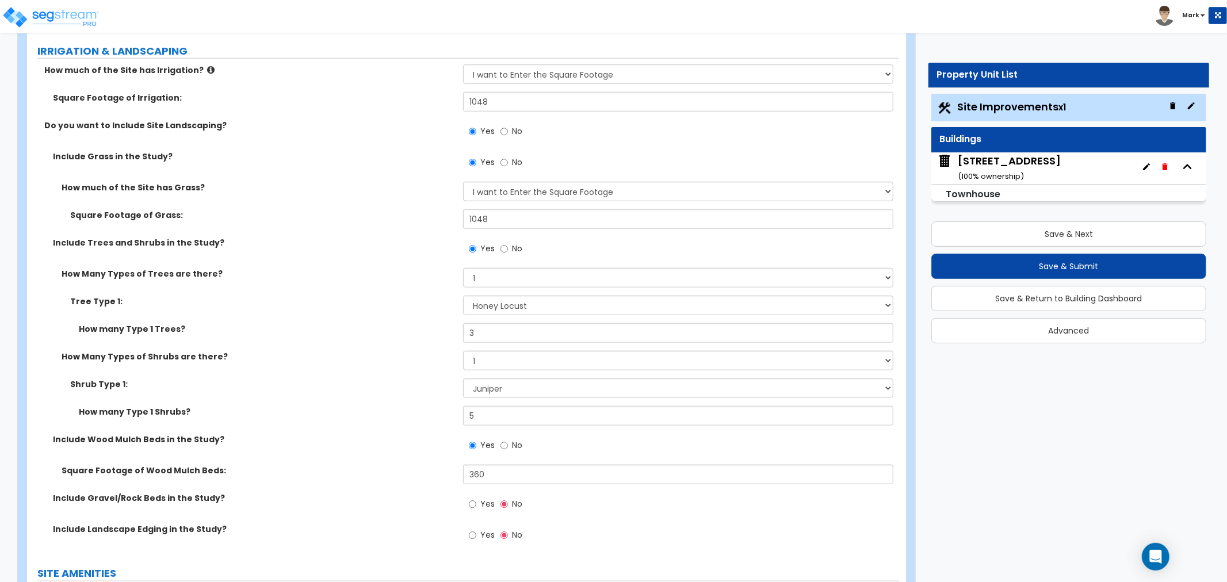
scroll to position [895, 0]
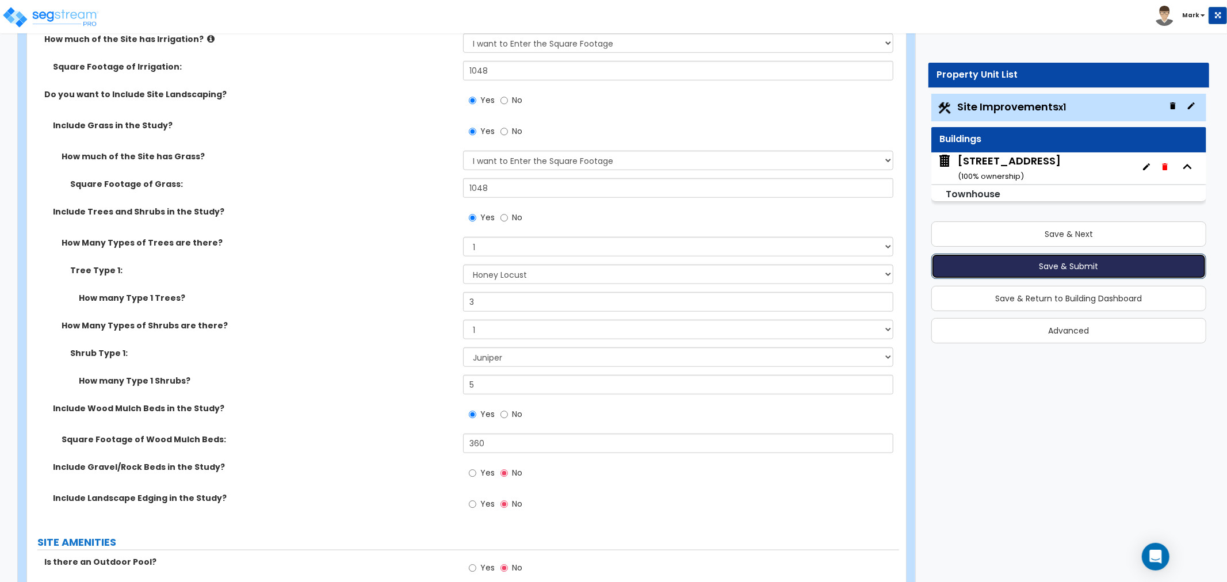
click at [1104, 274] on button "Save & Submit" at bounding box center [1069, 266] width 275 height 25
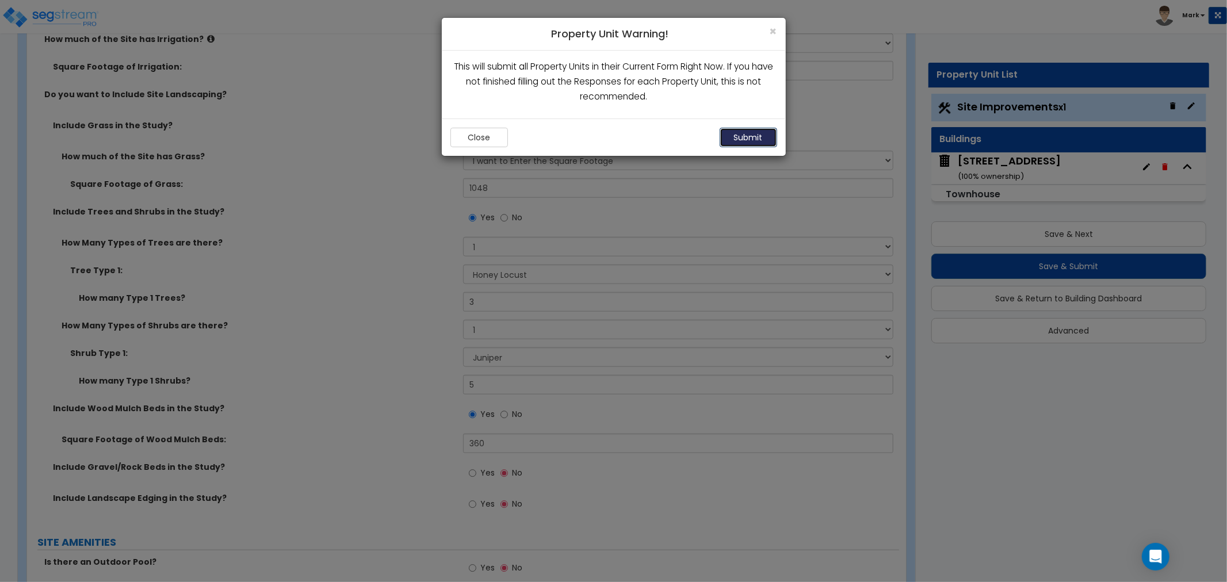
click at [745, 136] on button "Submit" at bounding box center [749, 138] width 58 height 20
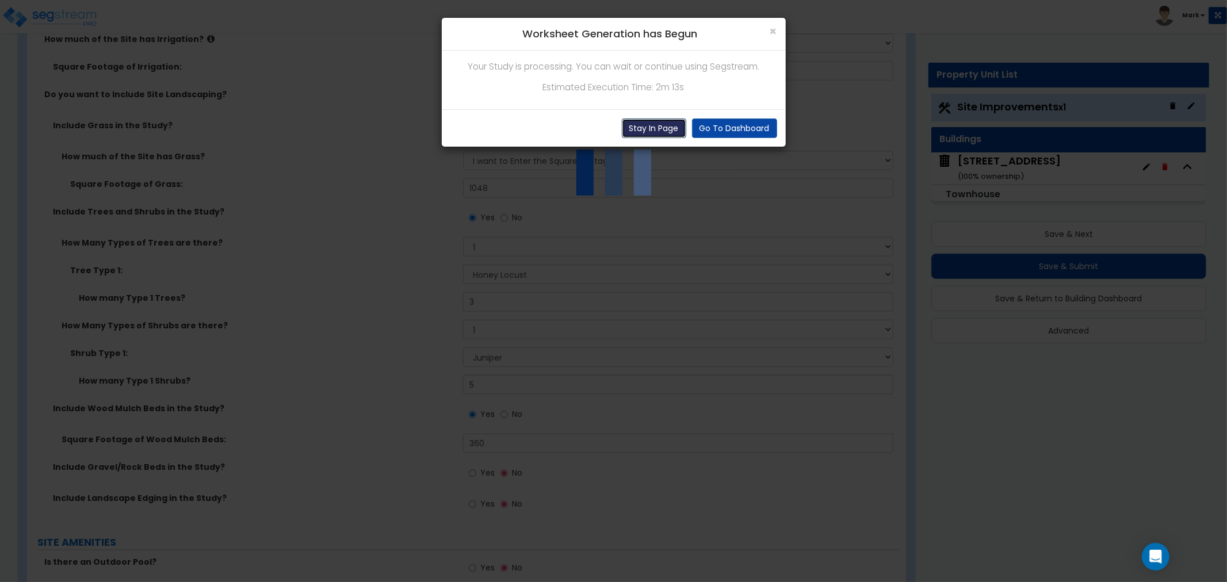
click at [672, 131] on button "Stay In Page" at bounding box center [654, 129] width 64 height 20
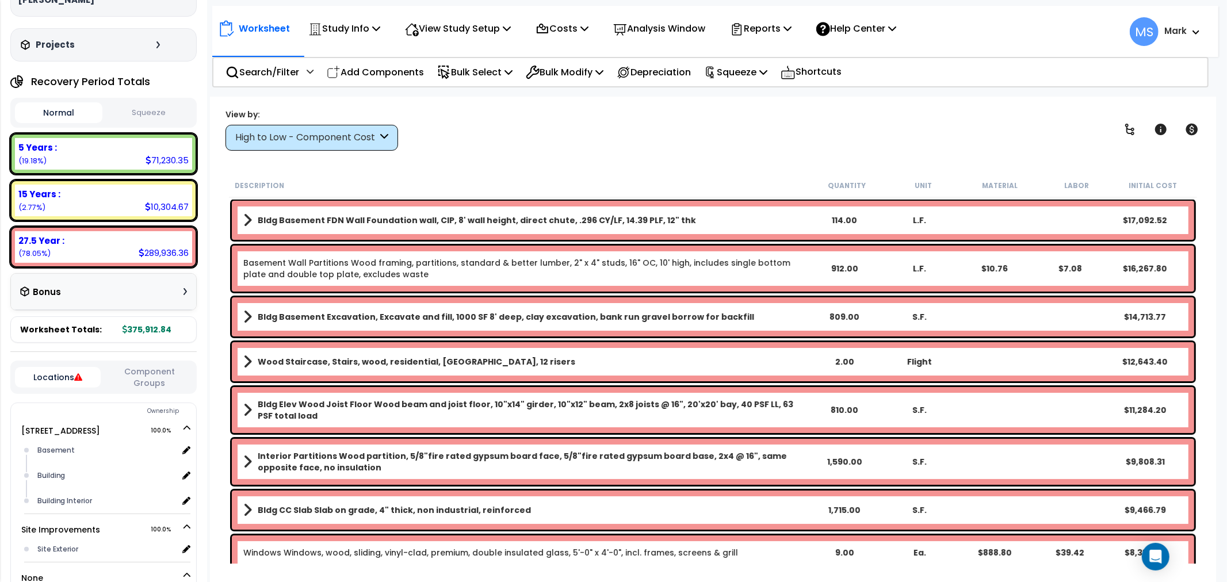
scroll to position [192, 0]
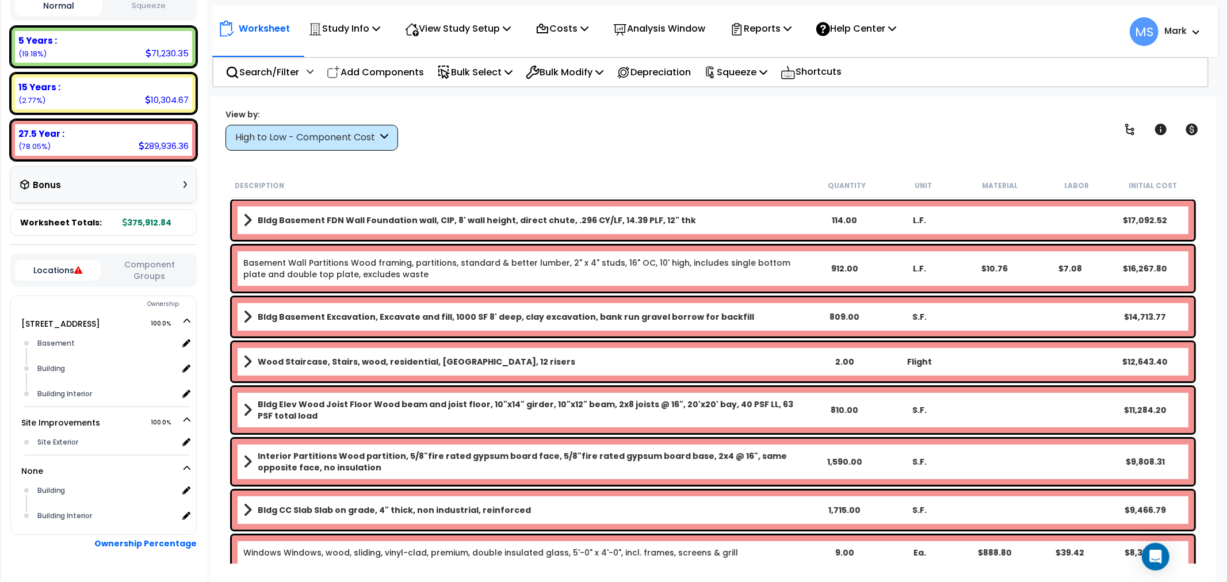
click at [171, 258] on button "Component Groups" at bounding box center [149, 270] width 86 height 24
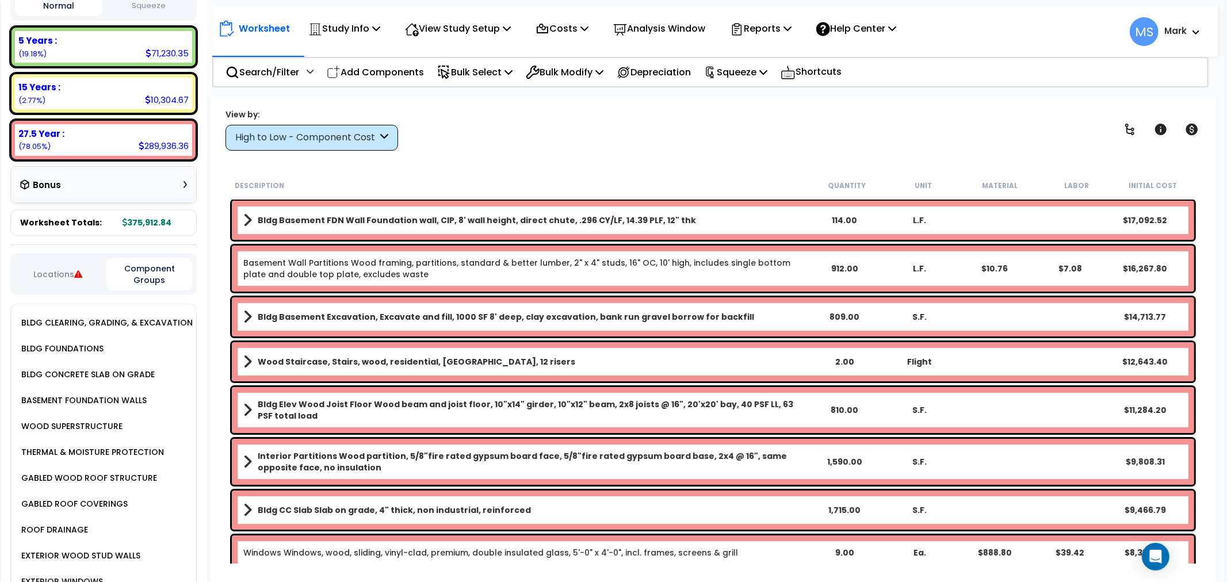
click at [240, 148] on div "High to Low - Component Cost" at bounding box center [312, 138] width 173 height 26
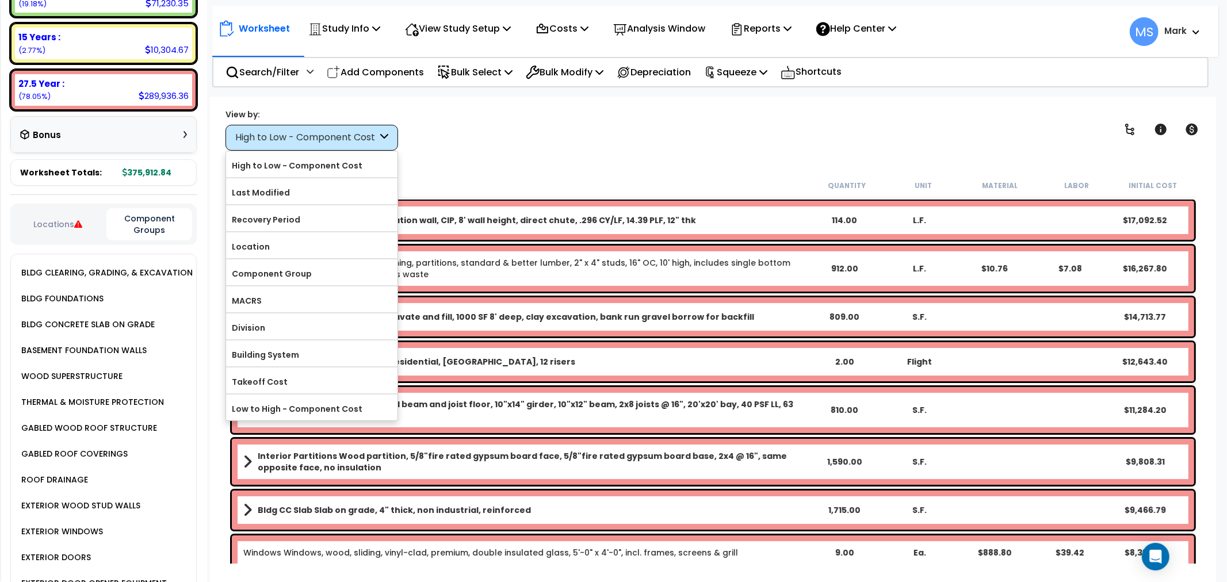
scroll to position [319, 0]
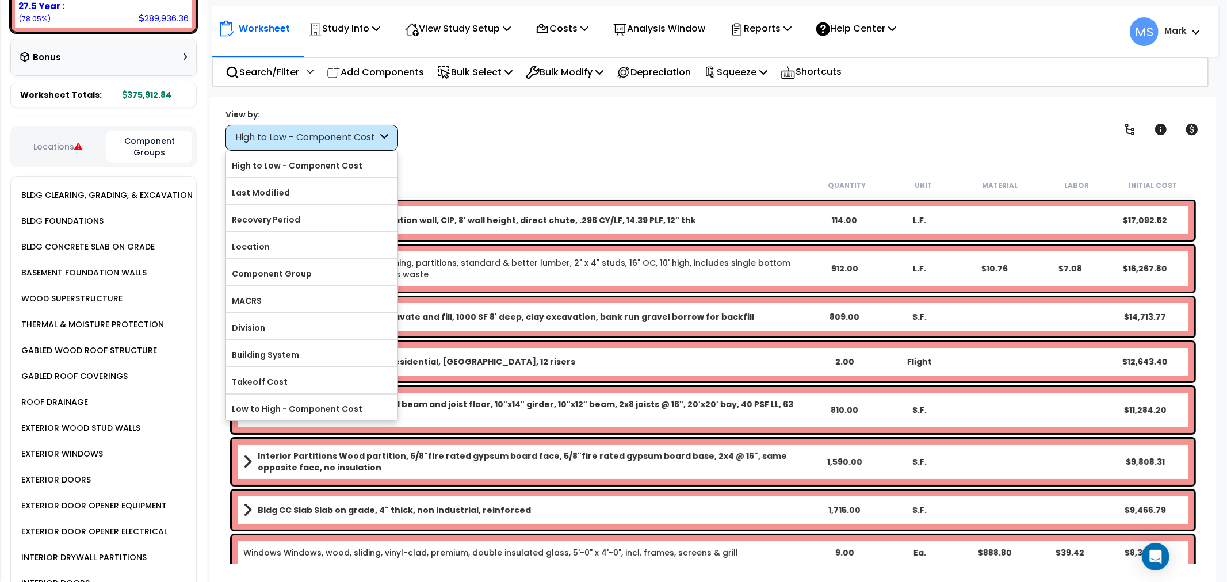
click at [452, 148] on div "View by: High to Low - Component Cost High to Low - Component Cost" at bounding box center [713, 129] width 983 height 43
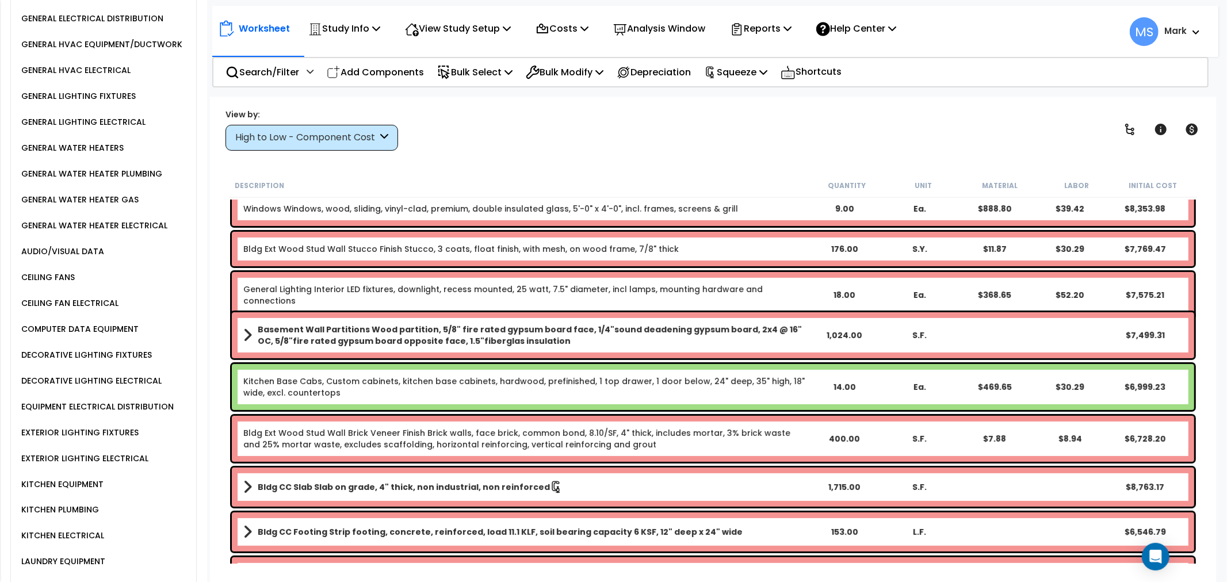
scroll to position [1406, 0]
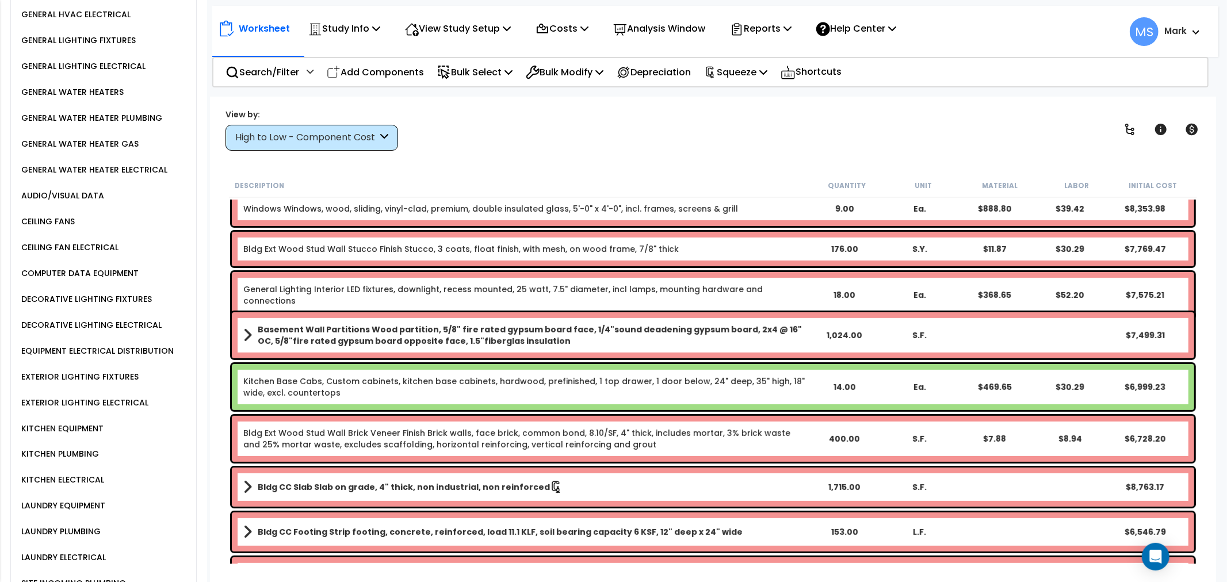
click at [91, 422] on div "KITCHEN EQUIPMENT" at bounding box center [60, 429] width 85 height 14
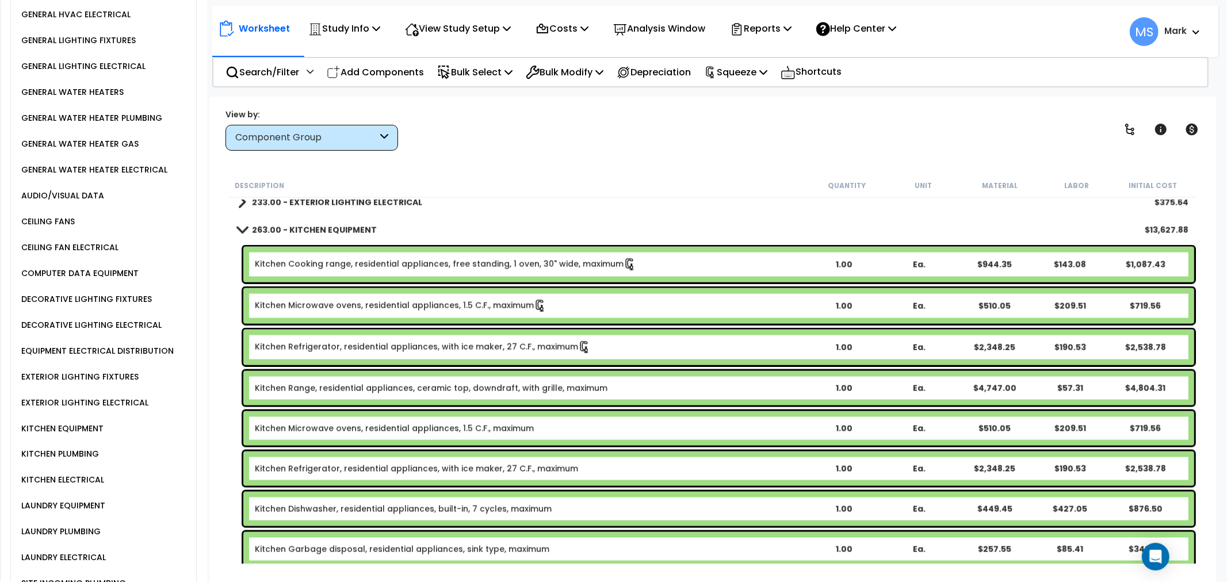
scroll to position [1431, 0]
click at [417, 392] on link "Kitchen Range, residential appliances, ceramic top, downdraft, with grille, max…" at bounding box center [431, 389] width 353 height 12
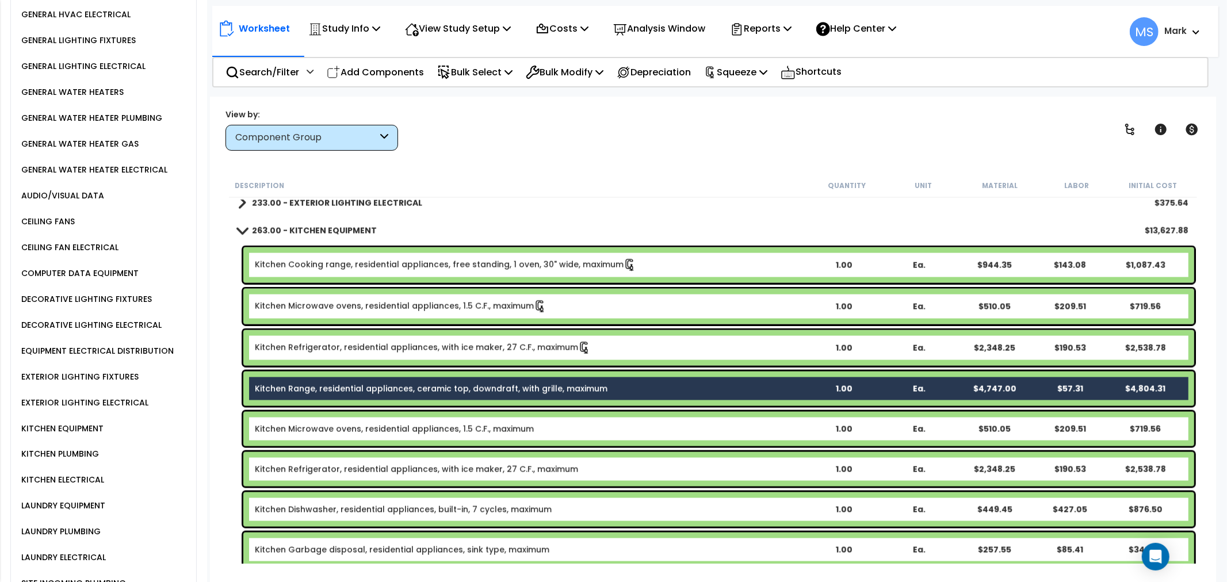
click at [409, 428] on link "Kitchen Microwave ovens, residential appliances, 1.5 C.F., maximum" at bounding box center [394, 429] width 279 height 12
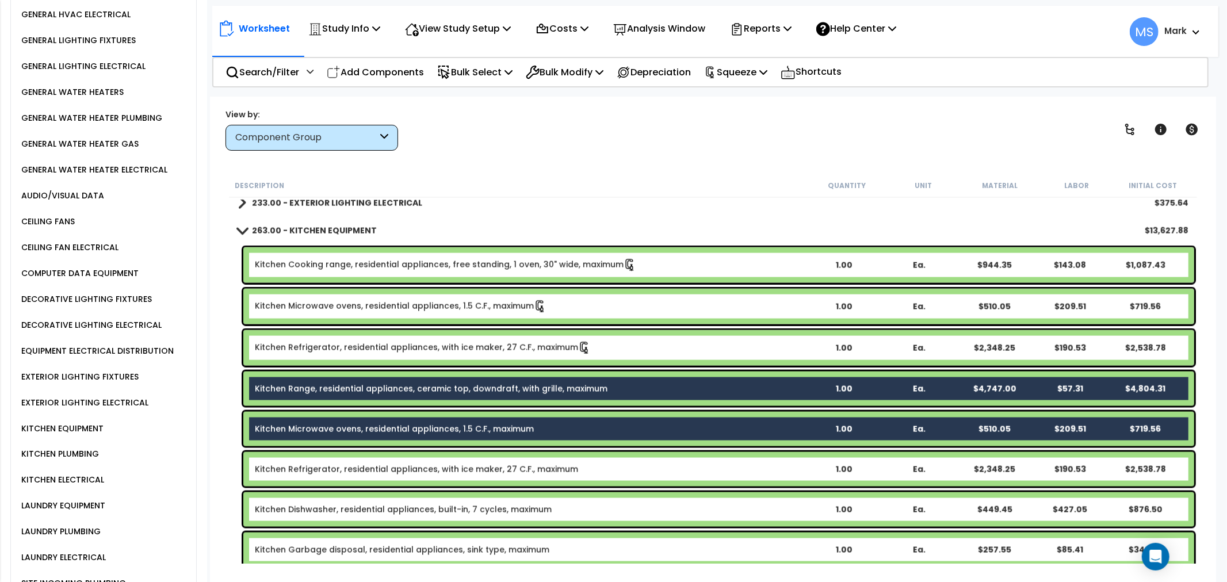
click at [398, 467] on link "Kitchen Refrigerator, residential appliances, with ice maker, 27 C.F., maximum" at bounding box center [416, 470] width 323 height 12
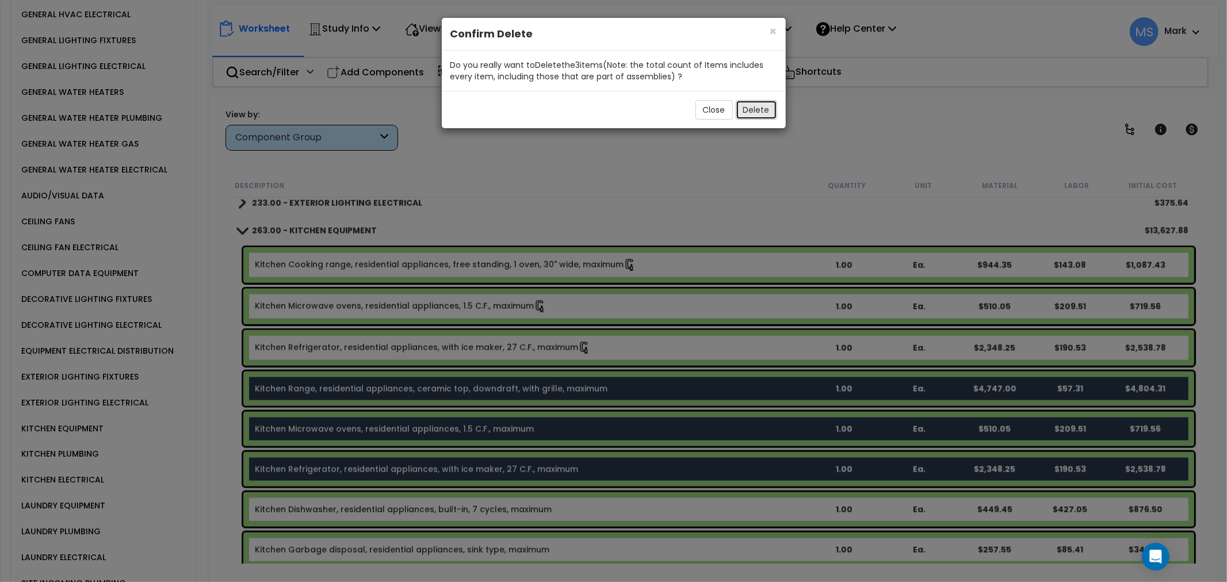
click at [749, 110] on button "Delete" at bounding box center [756, 110] width 41 height 20
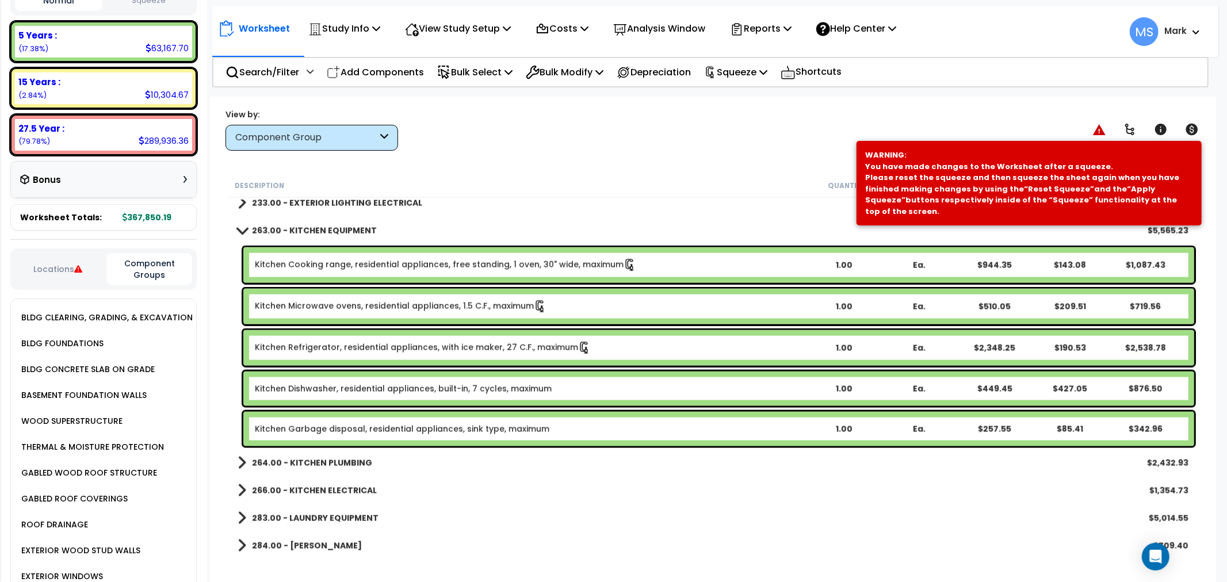
scroll to position [64, 0]
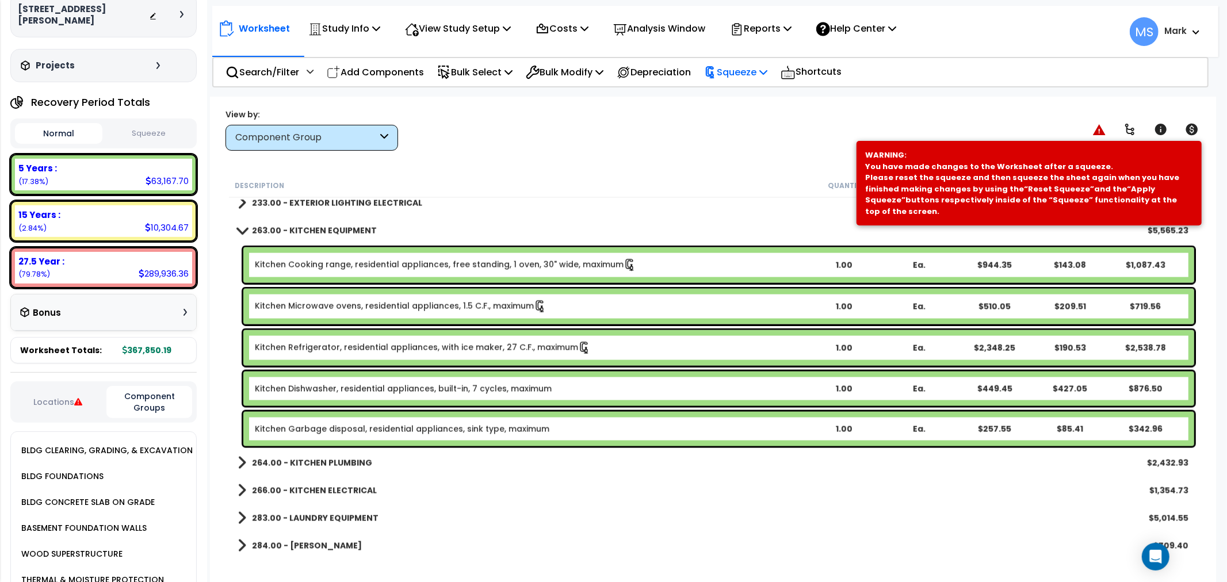
click at [768, 70] on p "Squeeze" at bounding box center [735, 72] width 63 height 16
click at [761, 92] on link "Squeeze" at bounding box center [756, 99] width 114 height 26
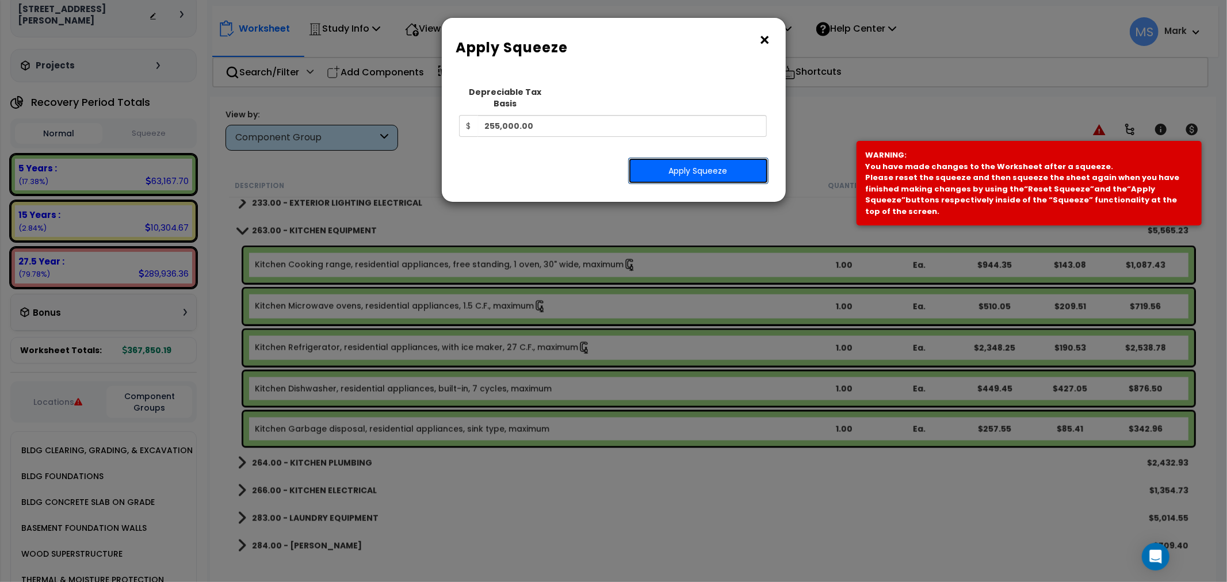
click at [718, 158] on button "Apply Squeeze" at bounding box center [698, 171] width 140 height 26
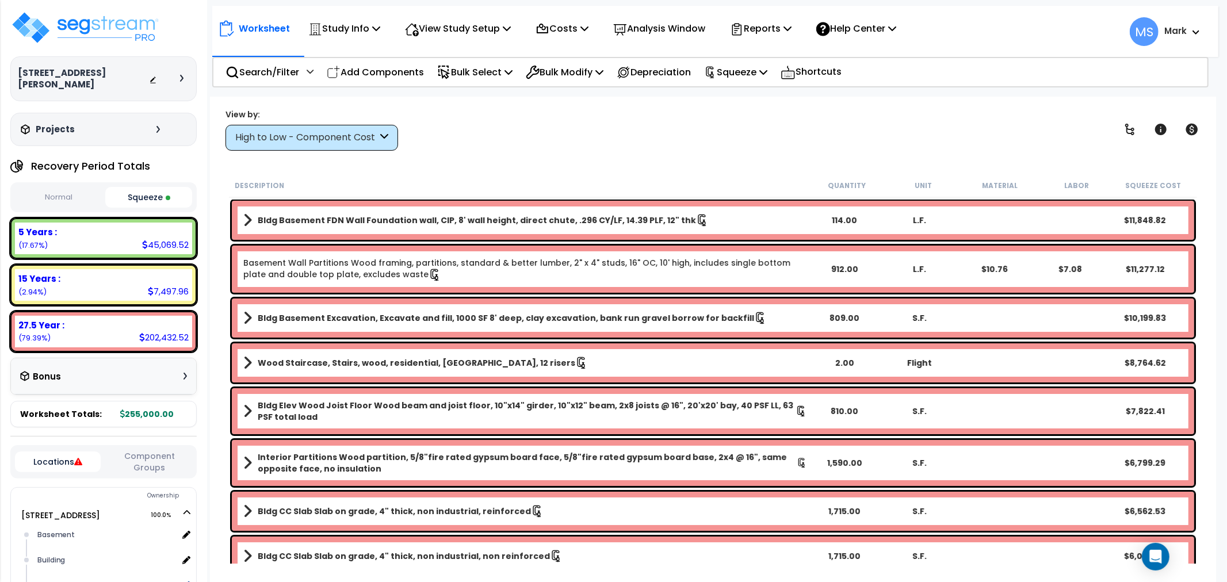
scroll to position [213, 0]
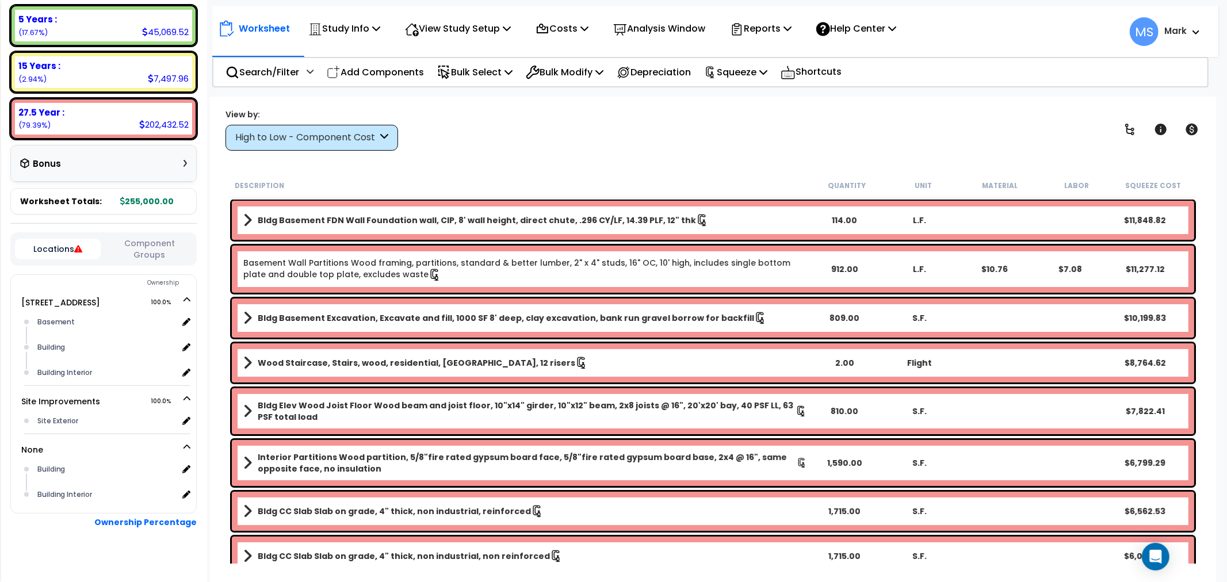
click at [147, 237] on button "Component Groups" at bounding box center [149, 249] width 86 height 24
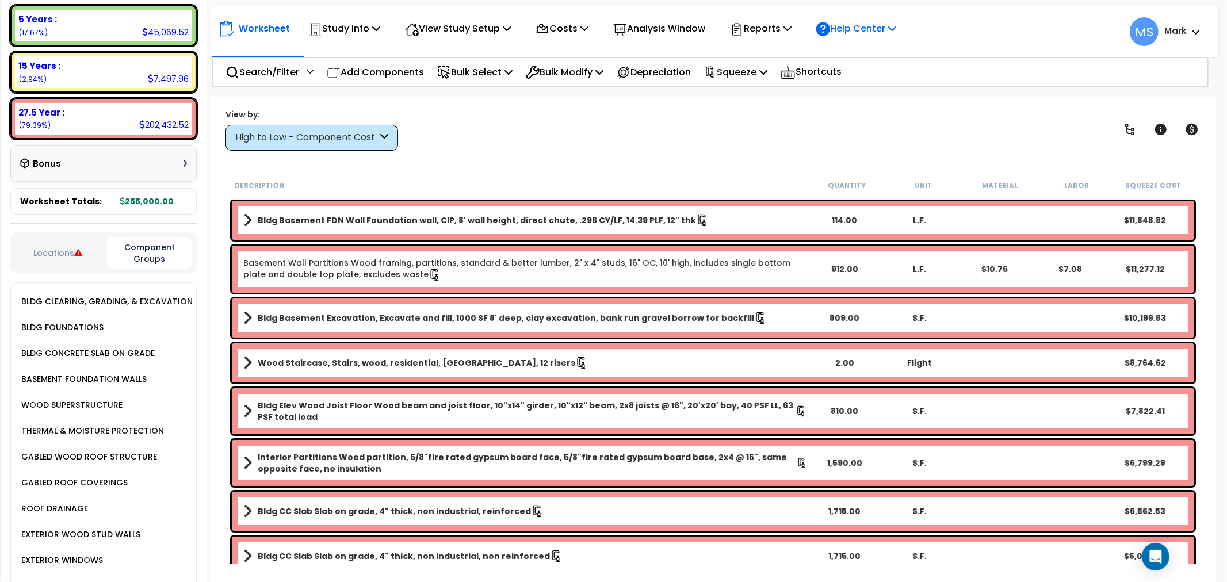
scroll to position [1195, 0]
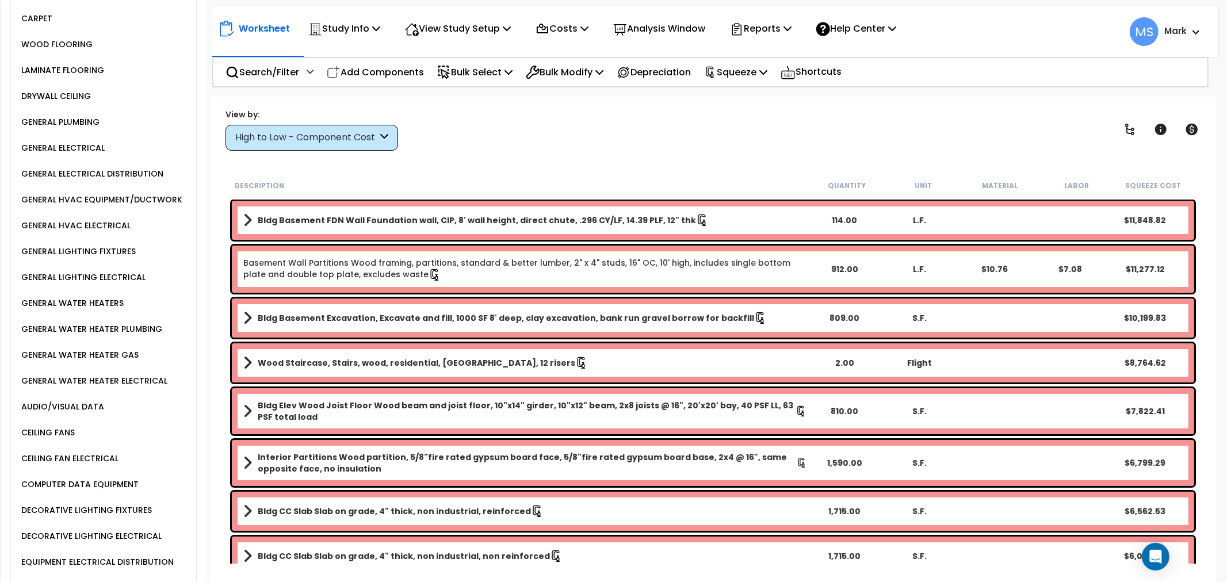
click at [108, 296] on div "GENERAL WATER HEATERS" at bounding box center [70, 303] width 105 height 14
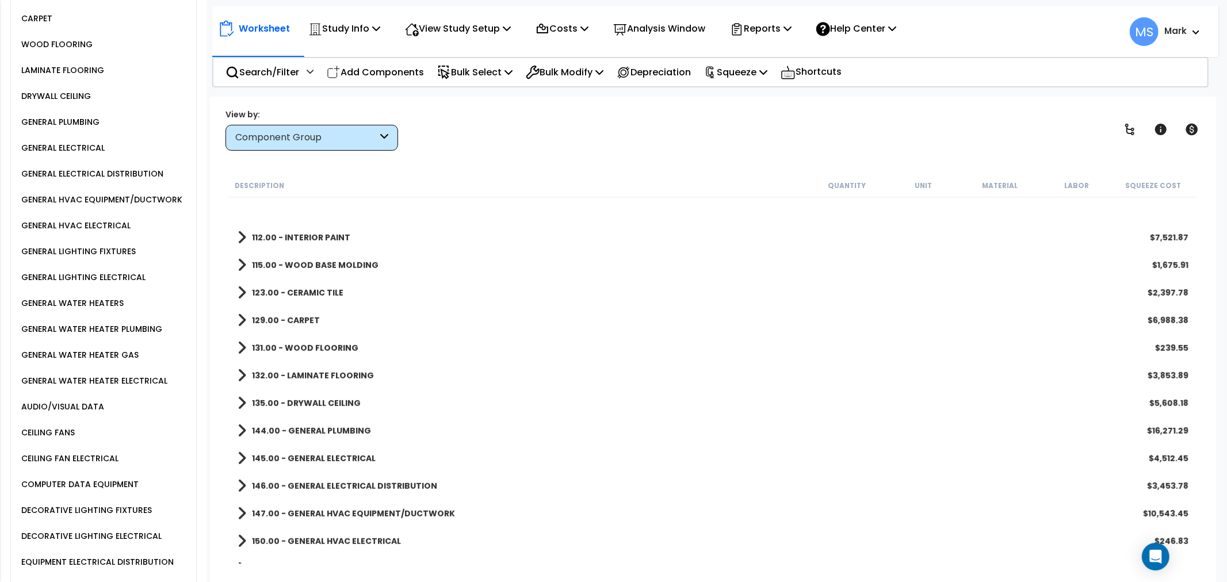
scroll to position [895, 0]
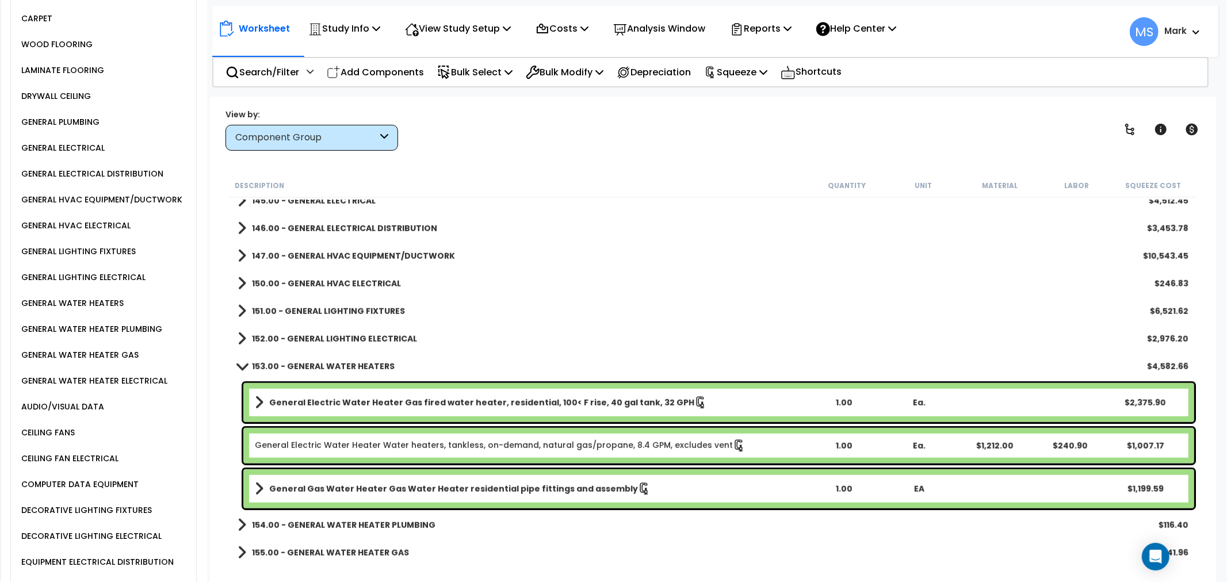
click at [423, 451] on link "General Electric Water Heater Water heaters, tankless, on-demand, natural gas/p…" at bounding box center [500, 446] width 491 height 13
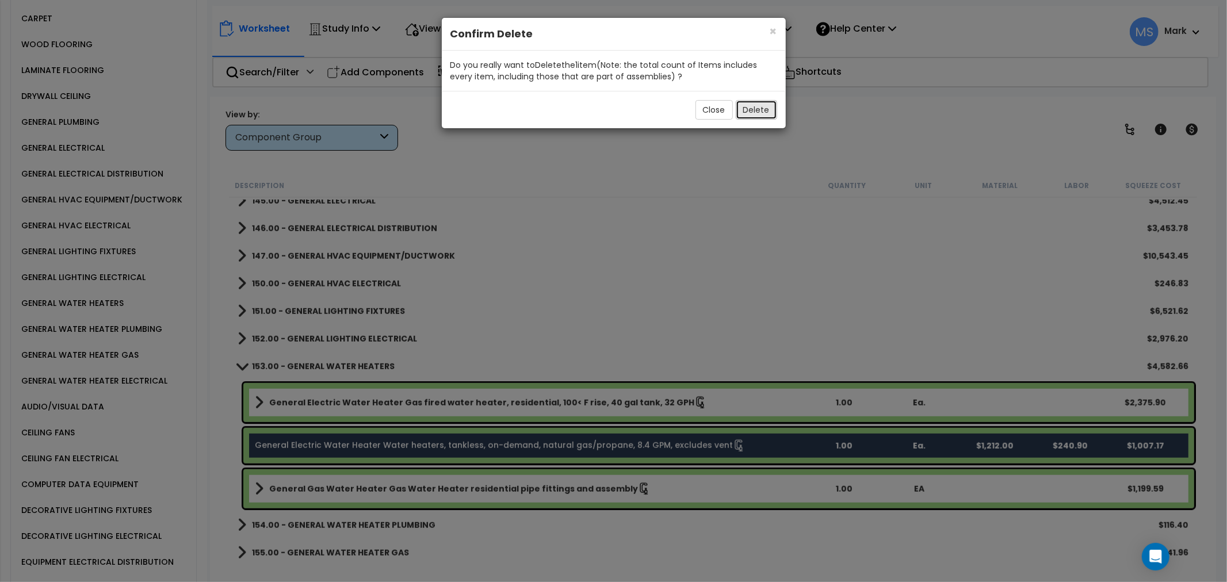
click at [758, 106] on button "Delete" at bounding box center [756, 110] width 41 height 20
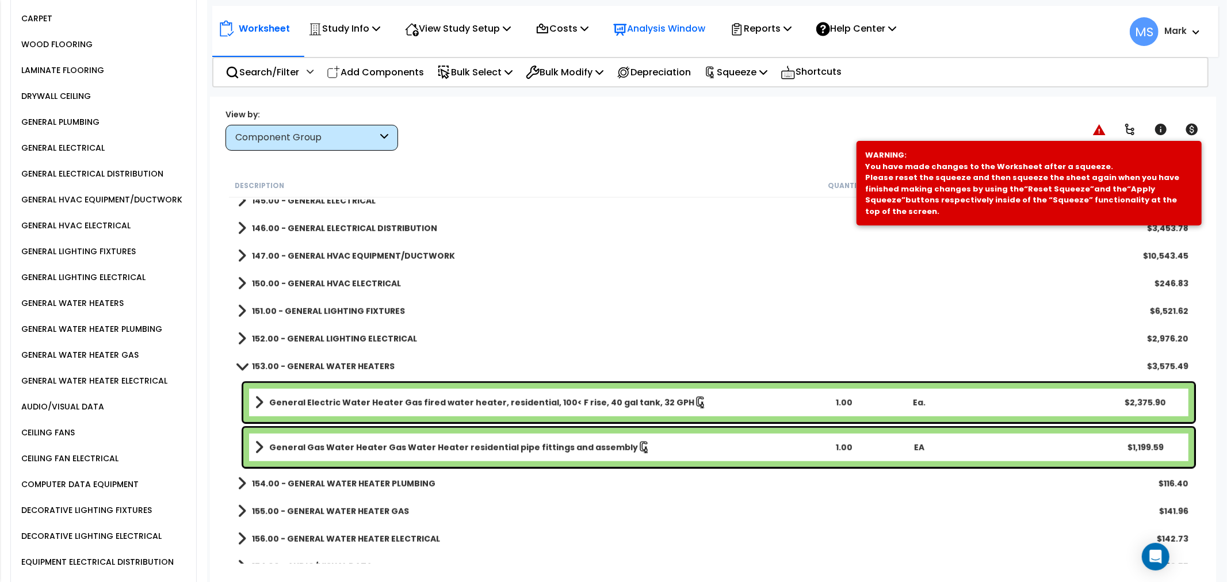
click at [695, 23] on p "Analysis Window" at bounding box center [659, 29] width 92 height 16
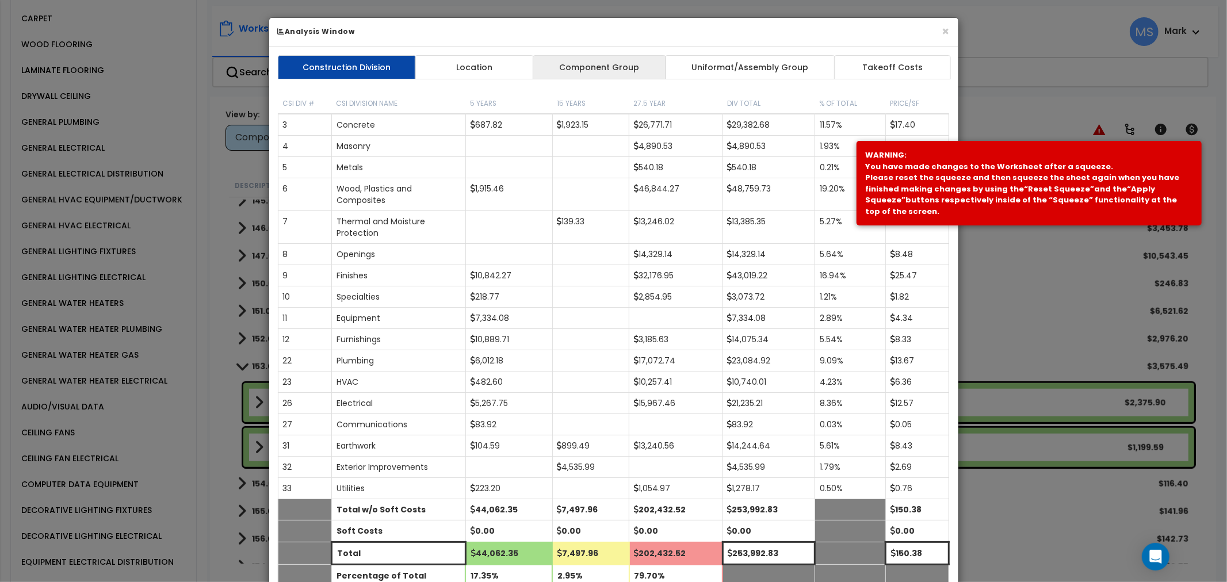
click at [583, 63] on link "Component Group" at bounding box center [599, 67] width 133 height 24
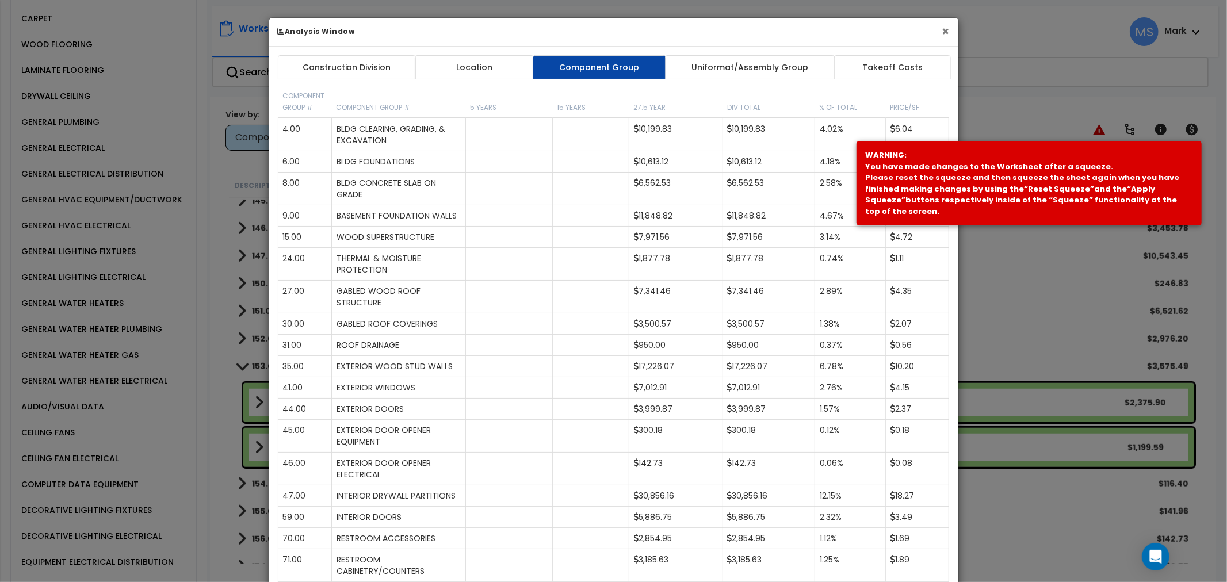
click at [942, 33] on button "×" at bounding box center [945, 31] width 7 height 12
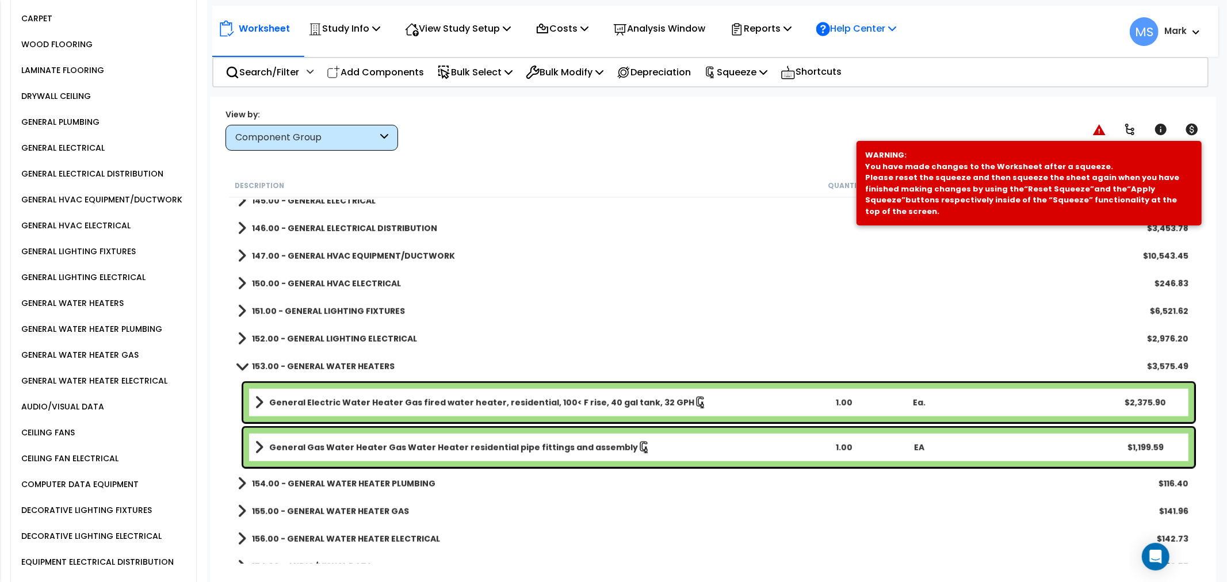
scroll to position [573, 0]
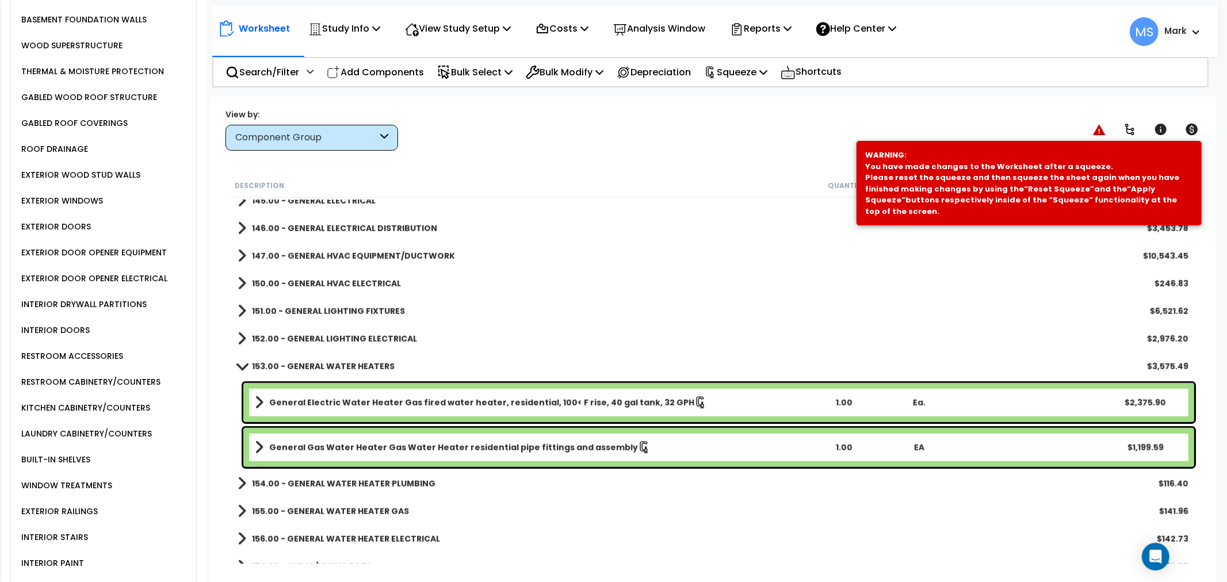
click at [140, 297] on div "INTERIOR DRYWALL PARTITIONS" at bounding box center [82, 304] width 128 height 14
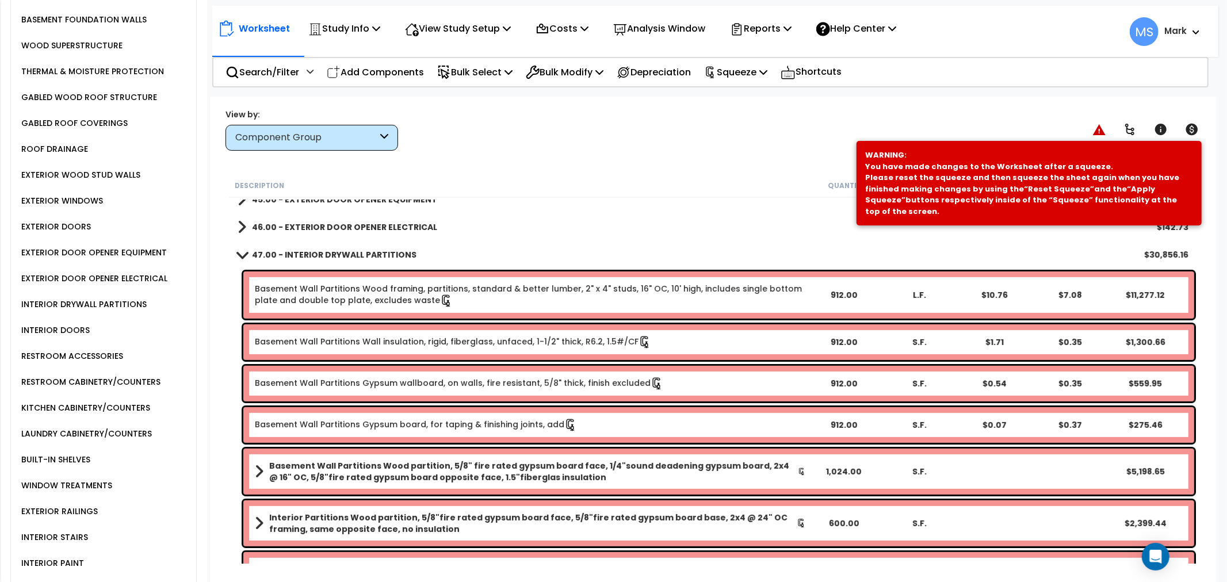
scroll to position [343, 0]
click at [458, 345] on link "Basement Wall Partitions Wall insulation, rigid, fiberglass, unfaced, 1-1/2" th…" at bounding box center [453, 343] width 396 height 13
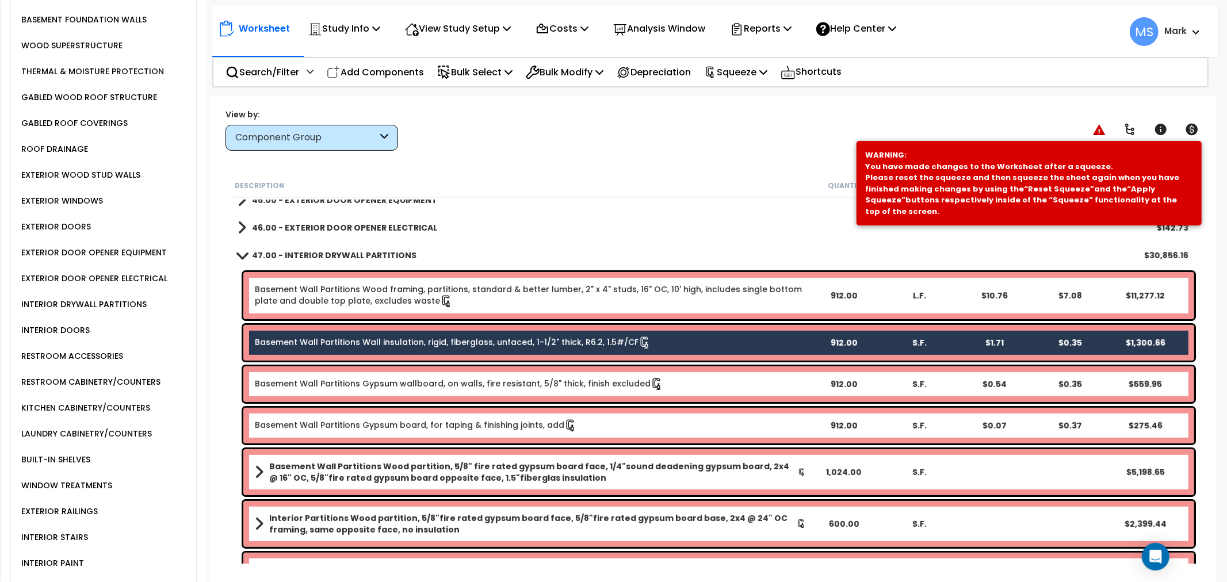
click at [458, 428] on link "Basement Wall Partitions Gypsum board, for taping & finishing joints, add" at bounding box center [416, 425] width 322 height 13
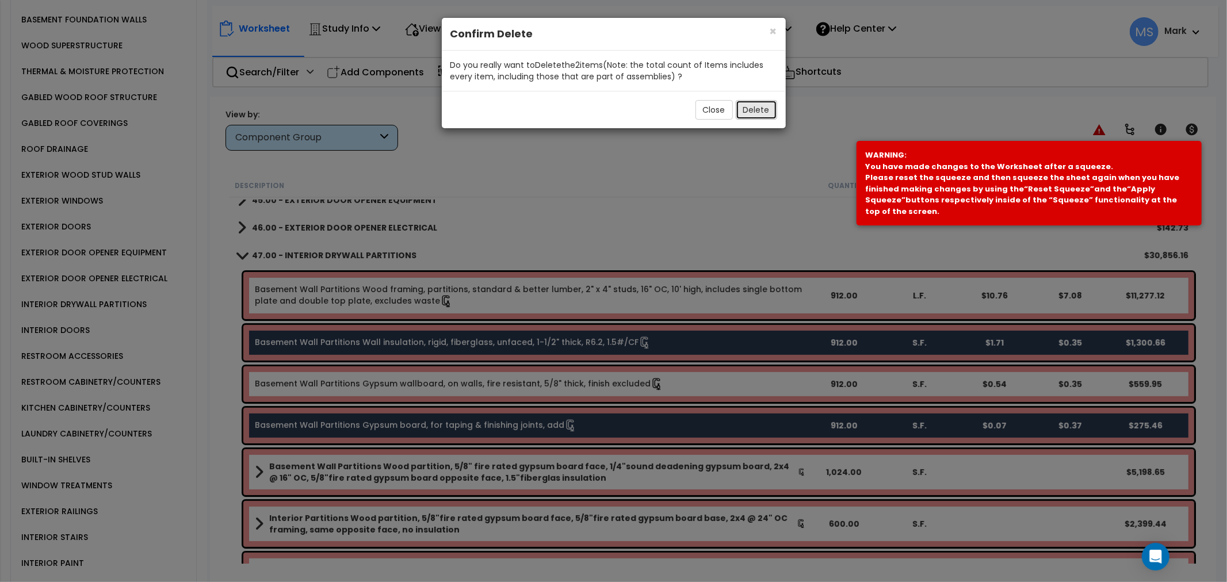
click at [746, 107] on button "Delete" at bounding box center [756, 110] width 41 height 20
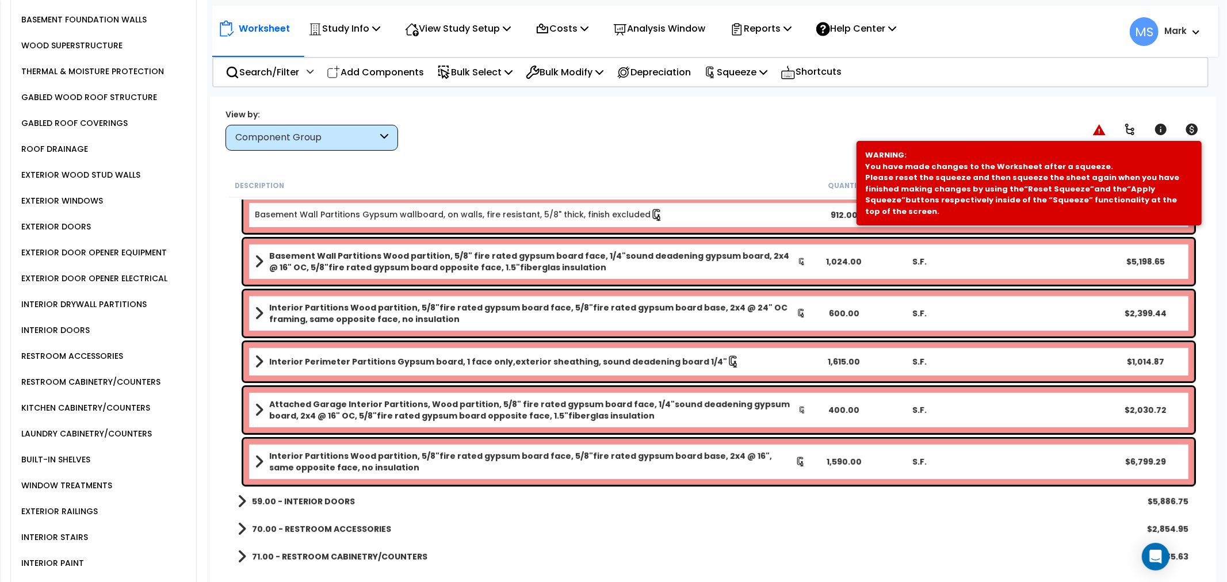
scroll to position [407, 0]
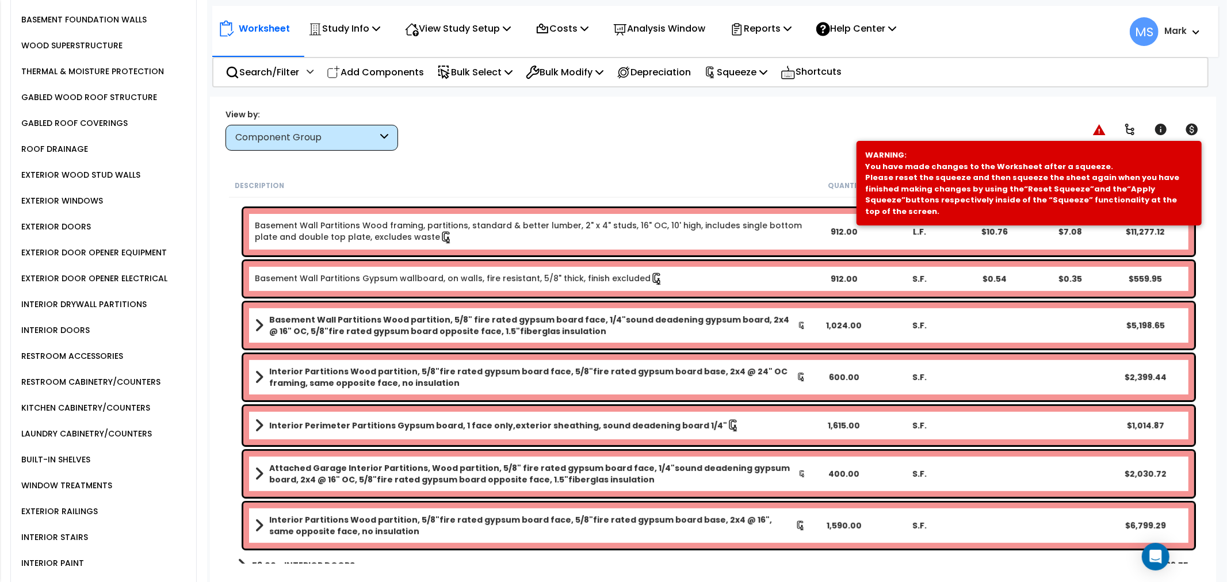
click at [480, 237] on link "Basement Wall Partitions Wood framing, partitions, standard & better lumber, 2"…" at bounding box center [530, 232] width 551 height 24
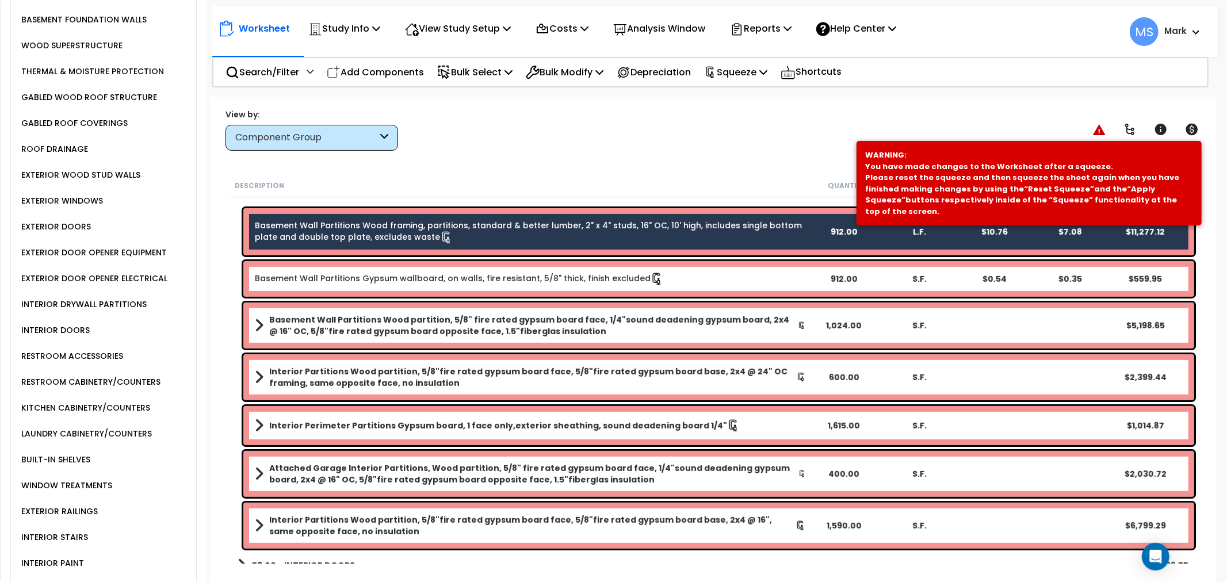
click at [489, 291] on div "Basement Wall Partitions Gypsum wallboard, on walls, fire resistant, 5/8" thick…" at bounding box center [718, 279] width 951 height 36
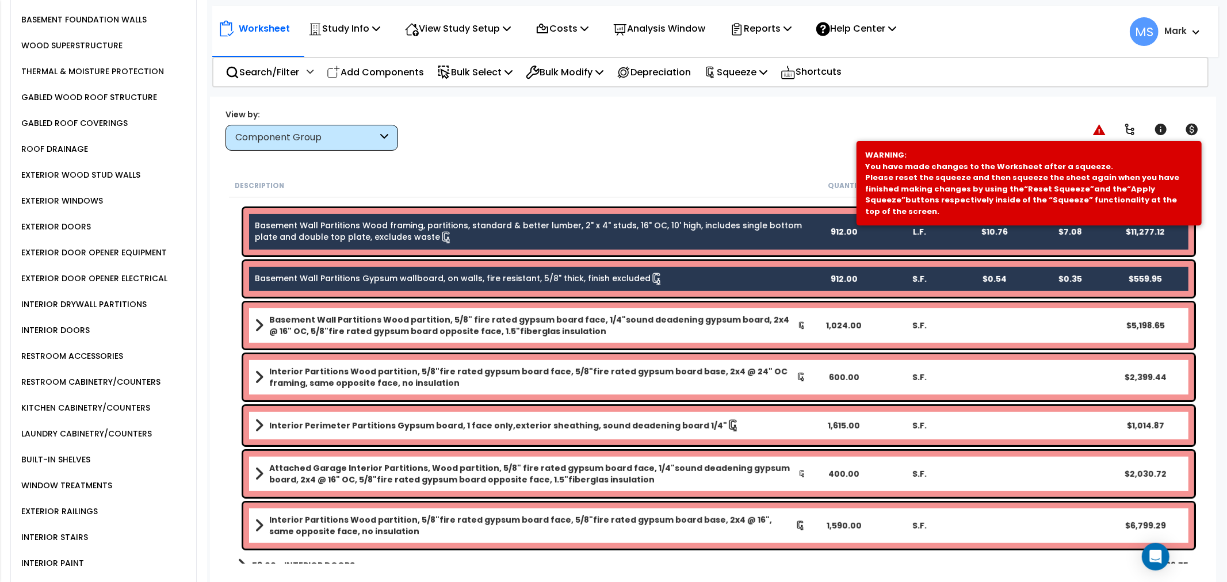
click at [474, 333] on b "Basement Wall Partitions Wood partition, 5/8" fire rated gypsum board face, 1/4…" at bounding box center [533, 325] width 529 height 23
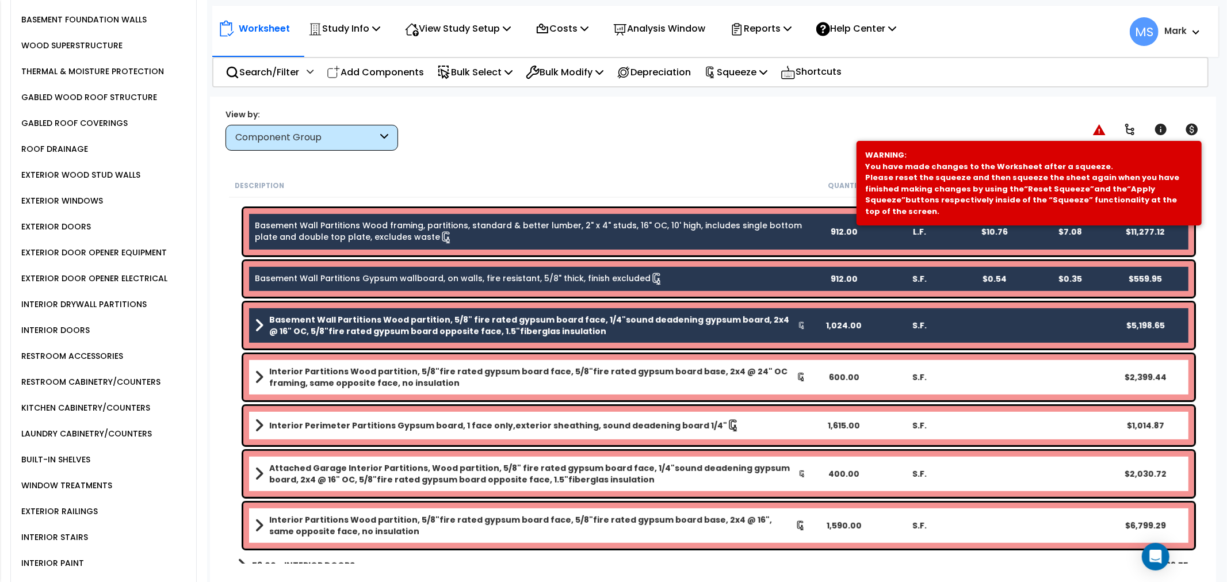
click at [463, 377] on b "Interior Partitions Wood partition, 5/8"fire rated gypsum board face, 5/8"fire …" at bounding box center [533, 377] width 528 height 23
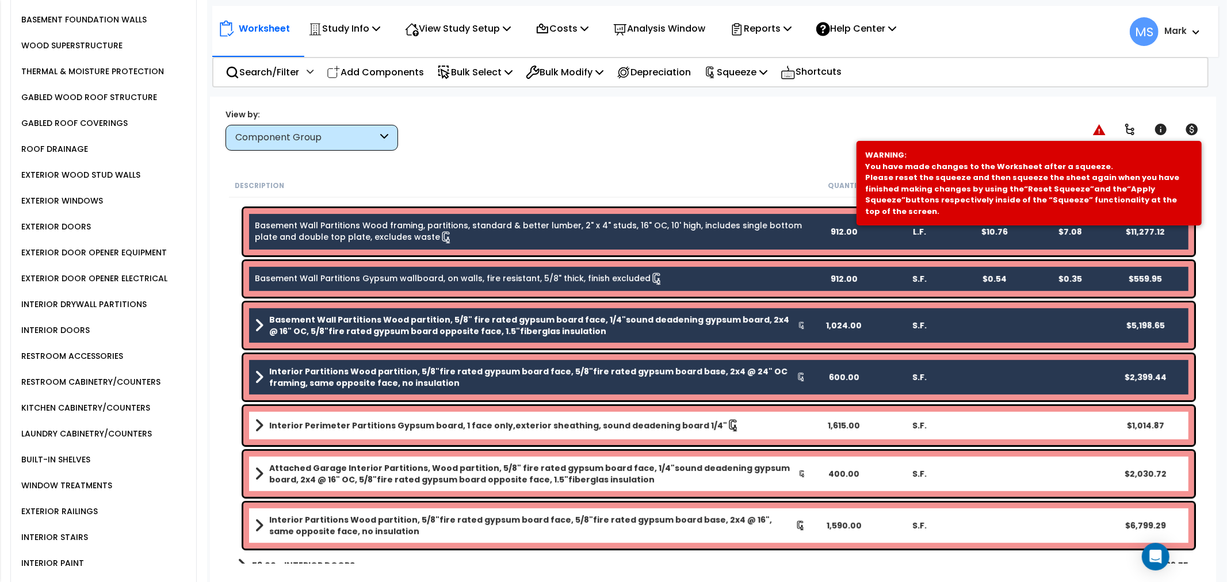
click at [433, 449] on div "Attached Garage Interior Partitions, Wood partition, 5/8" fire rated gypsum boa…" at bounding box center [713, 474] width 968 height 52
click at [411, 475] on b "Attached Garage Interior Partitions, Wood partition, 5/8" fire rated gypsum boa…" at bounding box center [533, 474] width 529 height 23
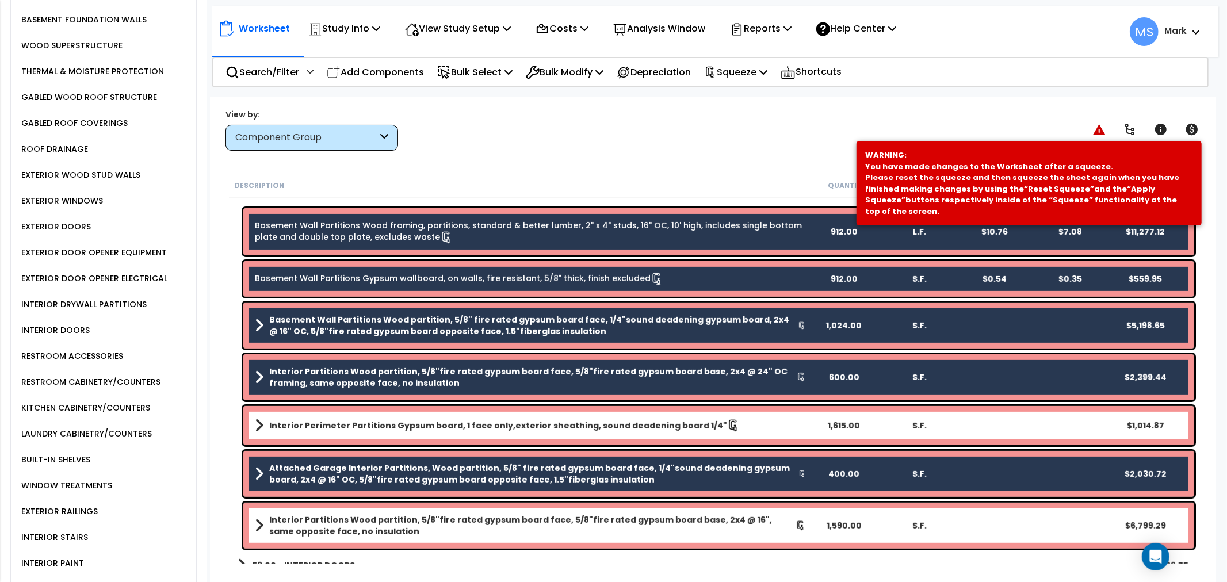
click at [400, 500] on div "Interior Partitions Wood partition, 5/8"fire rated gypsum board face, 5/8"fire …" at bounding box center [713, 526] width 968 height 52
drag, startPoint x: 393, startPoint y: 414, endPoint x: 390, endPoint y: 486, distance: 72.0
click at [393, 418] on div "Interior Perimeter Partitions Gypsum board, 1 face only,exterior sheathing, sou…" at bounding box center [718, 425] width 951 height 39
drag, startPoint x: 377, startPoint y: 527, endPoint x: 376, endPoint y: 487, distance: 40.3
click at [377, 525] on b "Interior Partitions Wood partition, 5/8"fire rated gypsum board face, 5/8"fire …" at bounding box center [532, 525] width 526 height 23
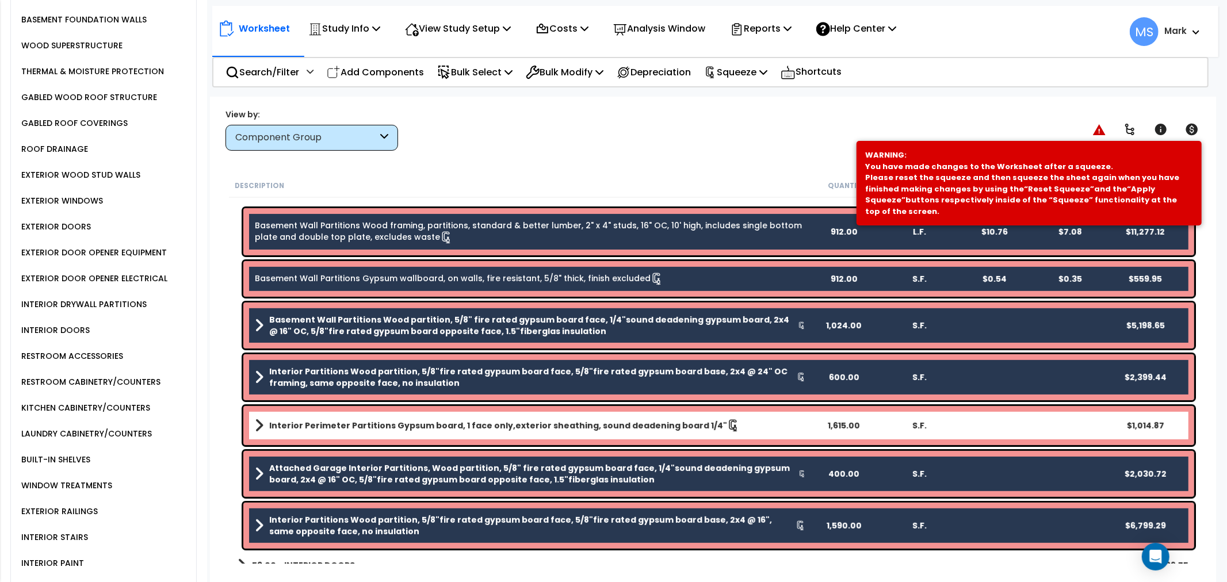
click at [382, 425] on b "Interior Perimeter Partitions Gypsum board, 1 face only,exterior sheathing, sou…" at bounding box center [498, 426] width 458 height 12
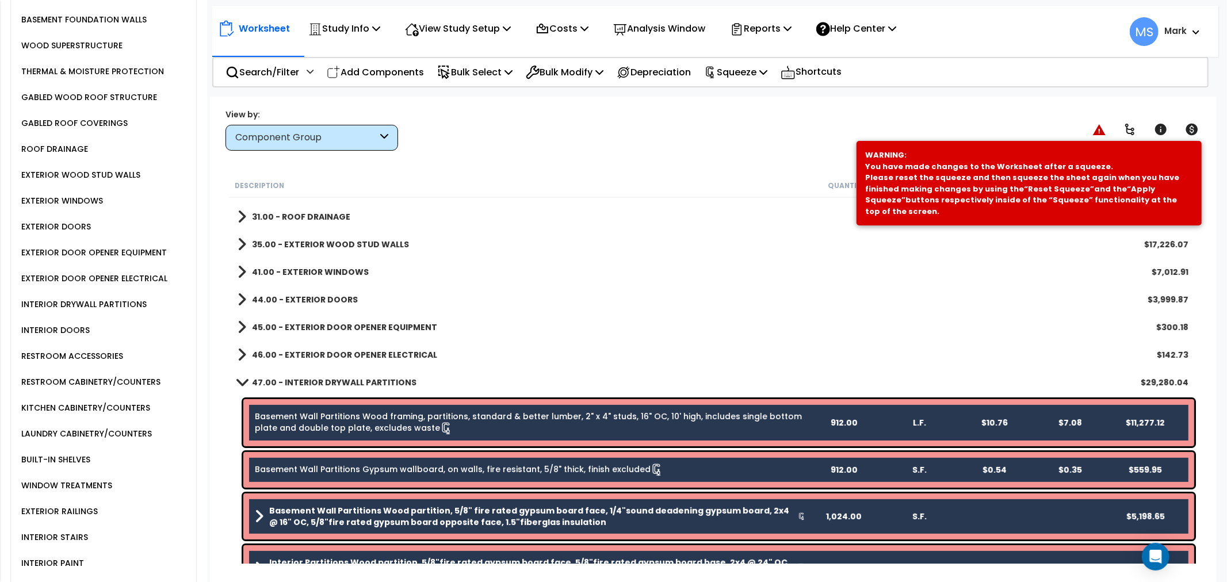
scroll to position [215, 0]
click at [583, 74] on p "Bulk Modify" at bounding box center [565, 72] width 78 height 16
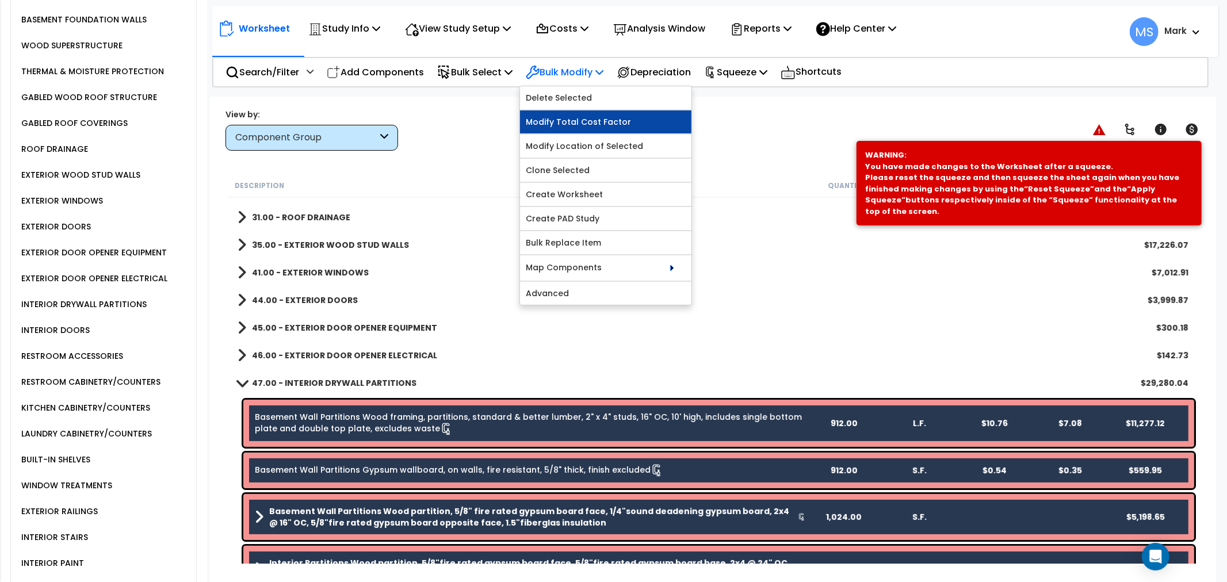
click at [617, 121] on link "Modify Total Cost Factor" at bounding box center [605, 121] width 171 height 23
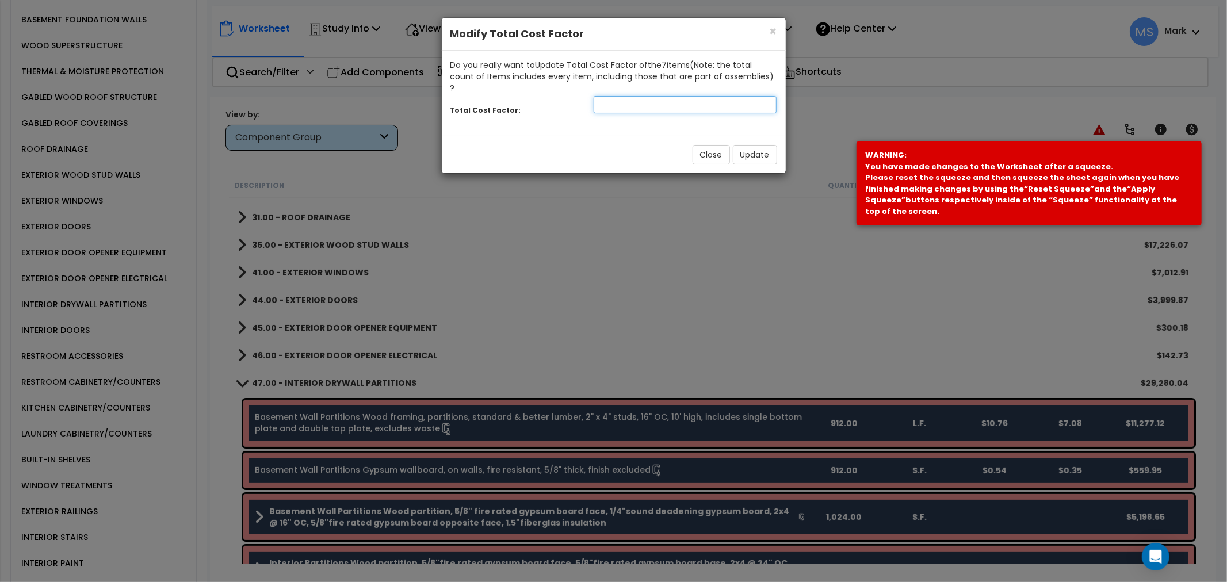
click at [680, 96] on input "number" at bounding box center [686, 104] width 184 height 17
type input ".55"
click at [741, 145] on button "Update" at bounding box center [755, 155] width 44 height 20
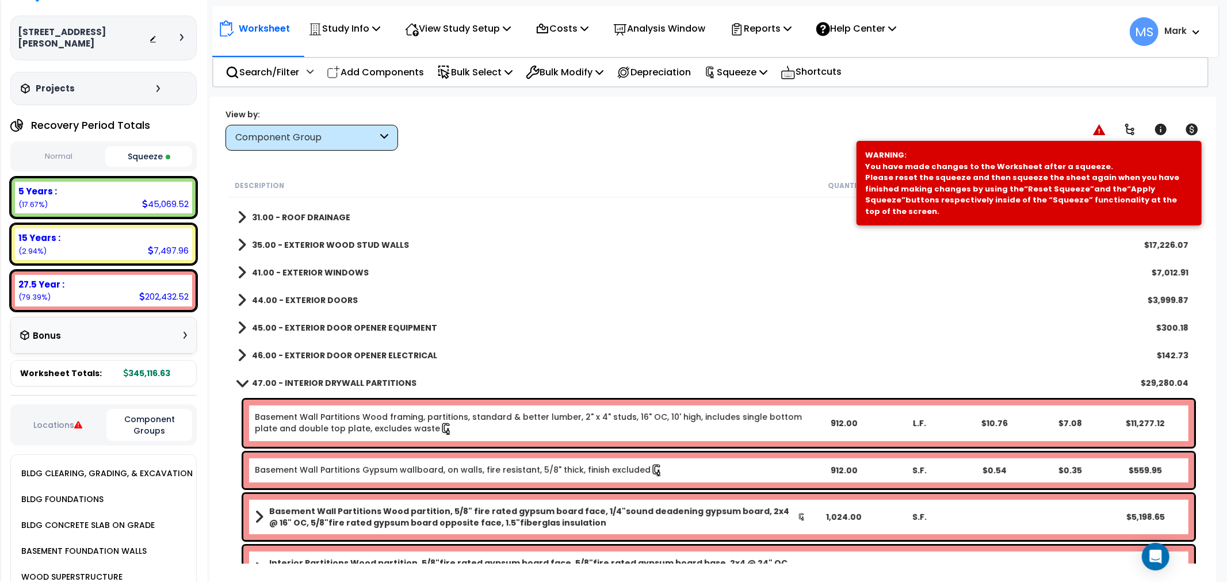
scroll to position [0, 0]
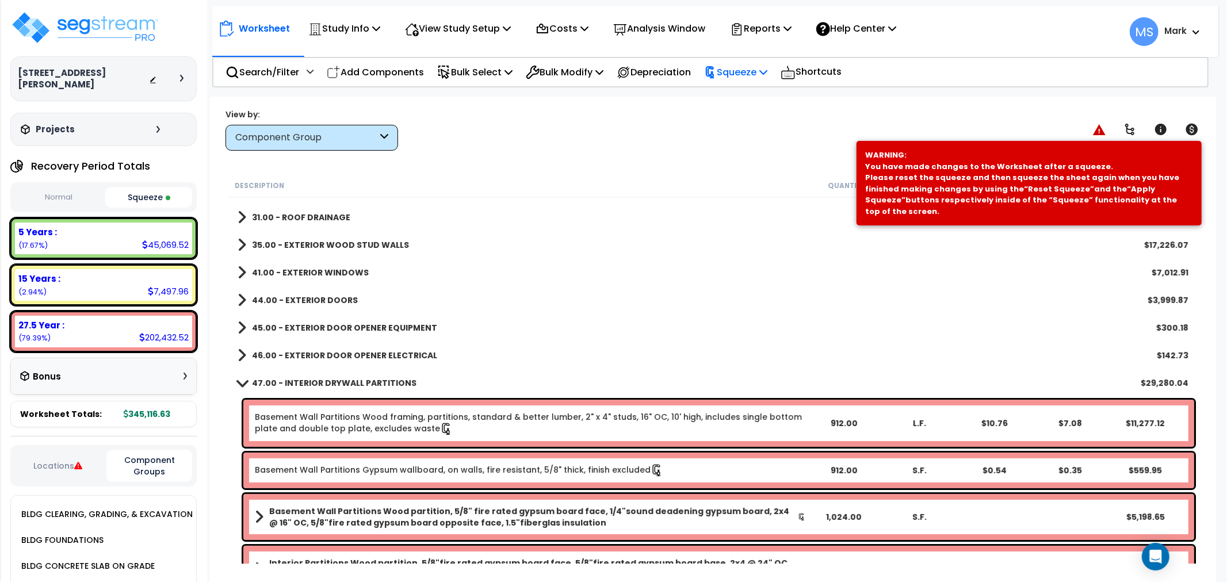
click at [764, 60] on div "Squeeze" at bounding box center [735, 72] width 63 height 27
click at [757, 105] on link "Re-squeeze" at bounding box center [756, 99] width 114 height 26
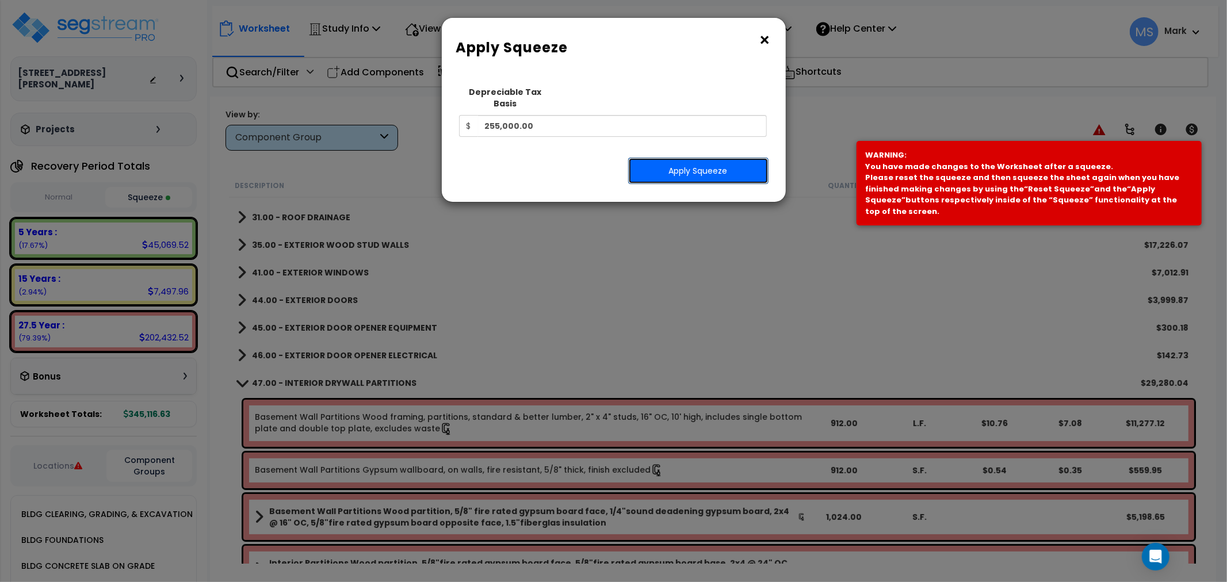
click at [734, 158] on button "Apply Squeeze" at bounding box center [698, 171] width 140 height 26
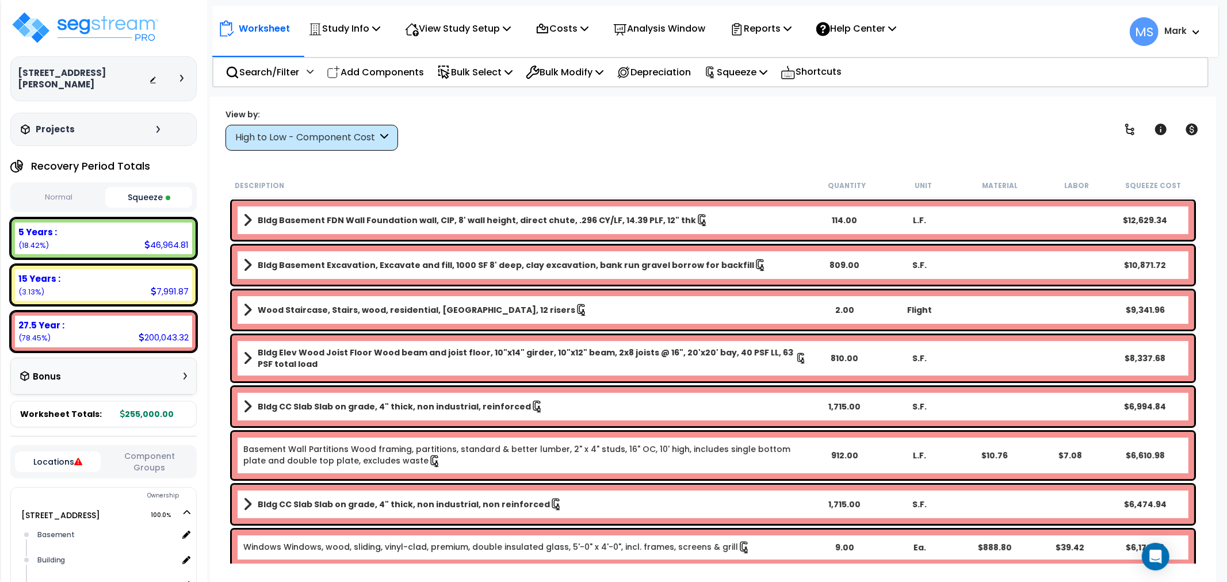
click at [377, 137] on div "High to Low - Component Cost" at bounding box center [306, 137] width 142 height 13
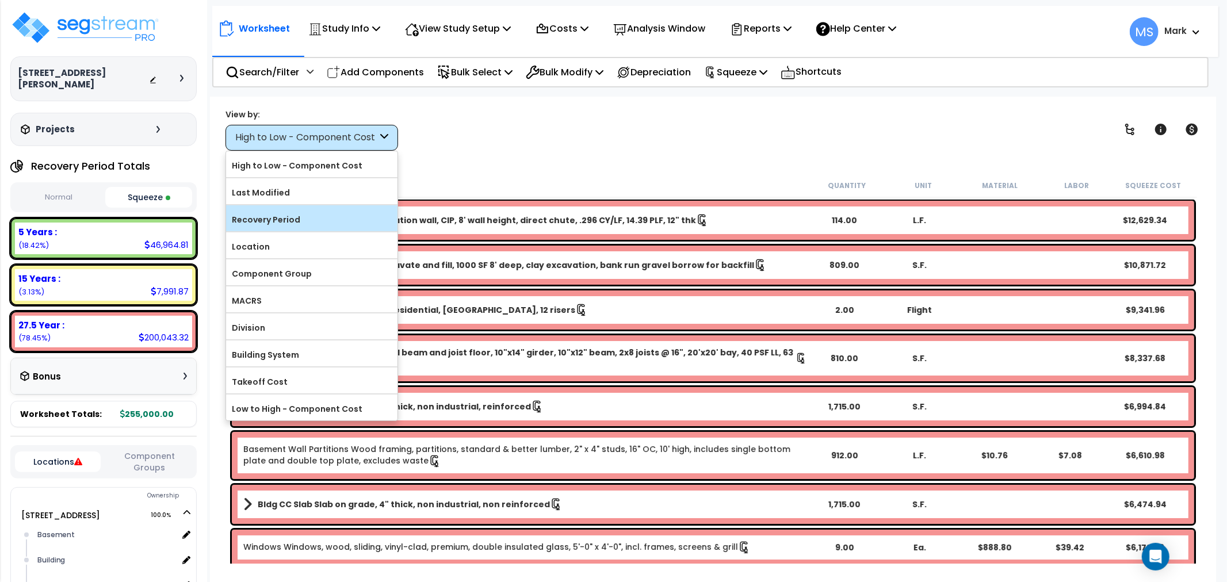
click at [329, 213] on label "Recovery Period" at bounding box center [311, 219] width 171 height 17
click at [0, 0] on input "Recovery Period" at bounding box center [0, 0] width 0 height 0
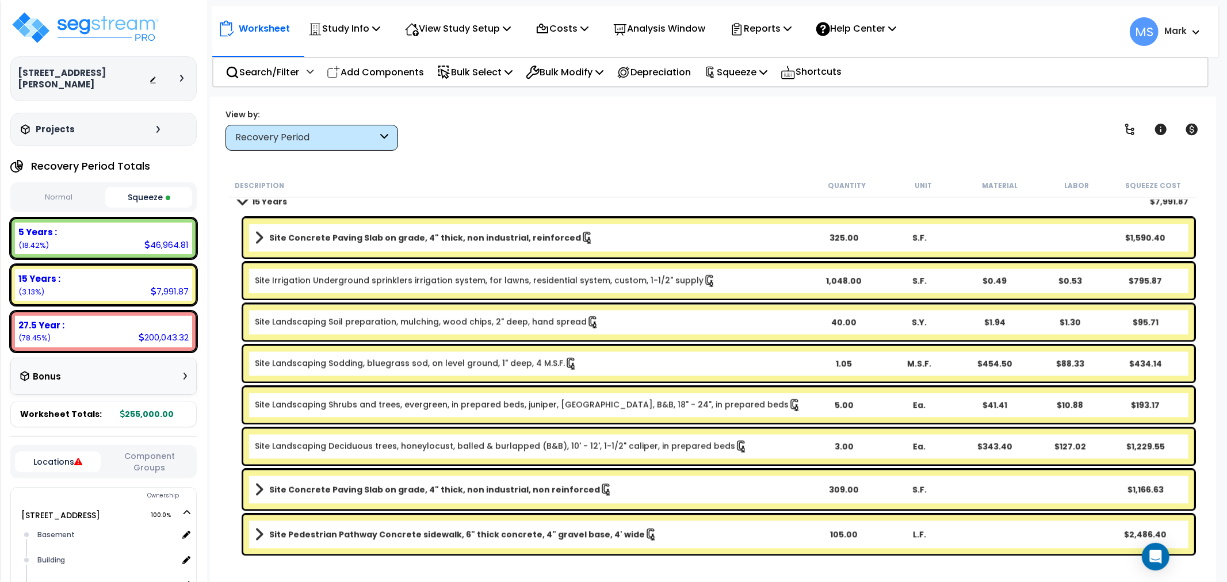
scroll to position [1982, 0]
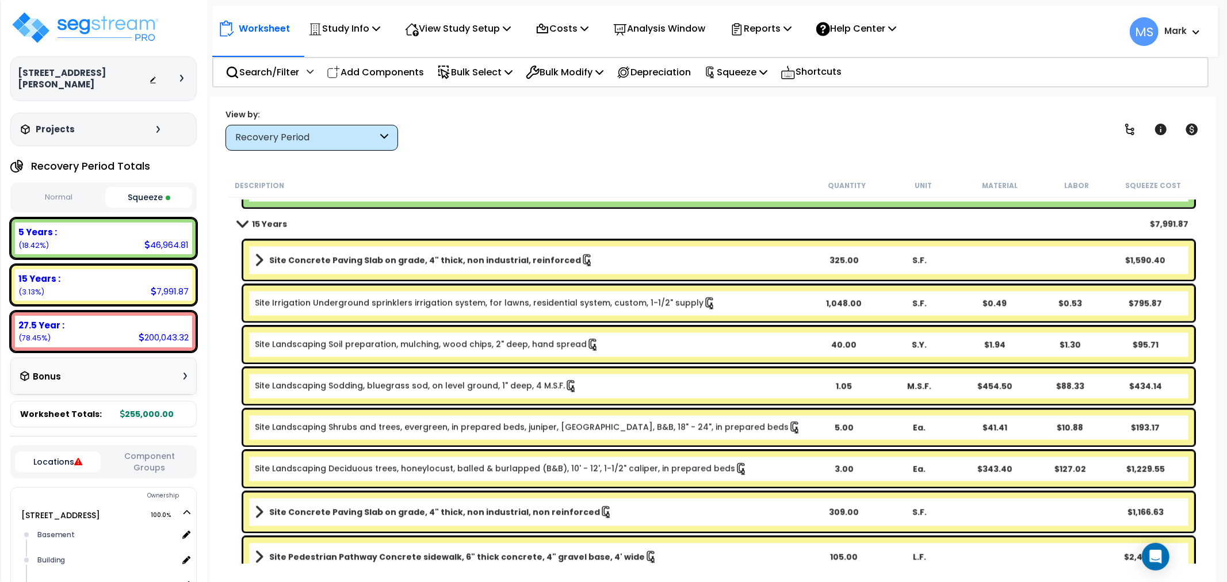
click at [432, 509] on b "Site Concrete Paving Slab on grade, 4" thick, non industrial, non reinforced" at bounding box center [434, 513] width 331 height 12
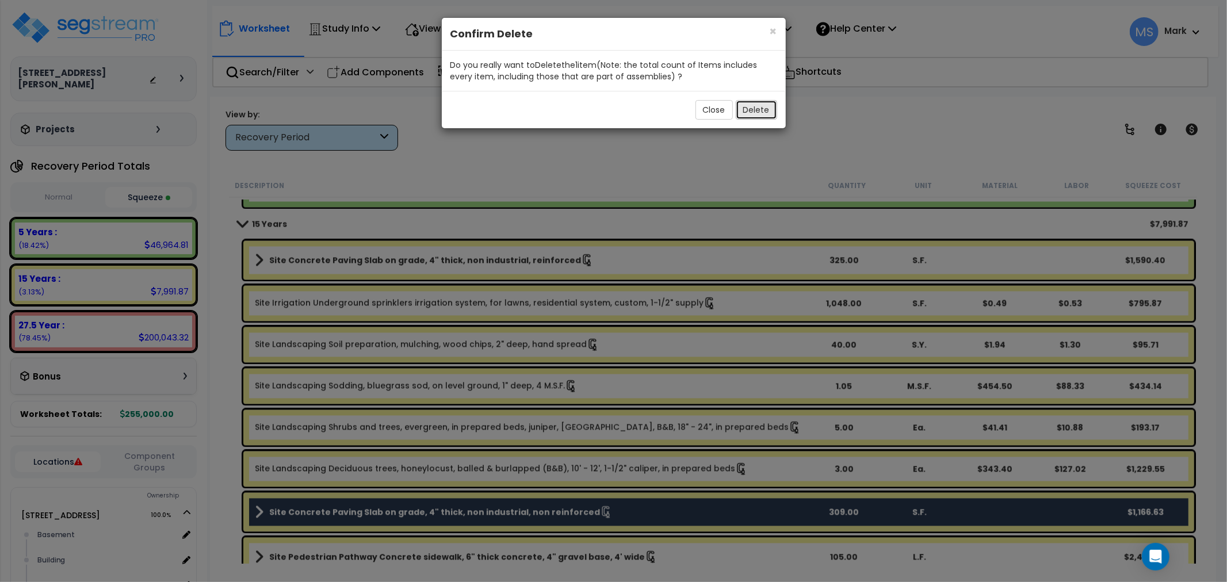
click at [755, 119] on button "Delete" at bounding box center [756, 110] width 41 height 20
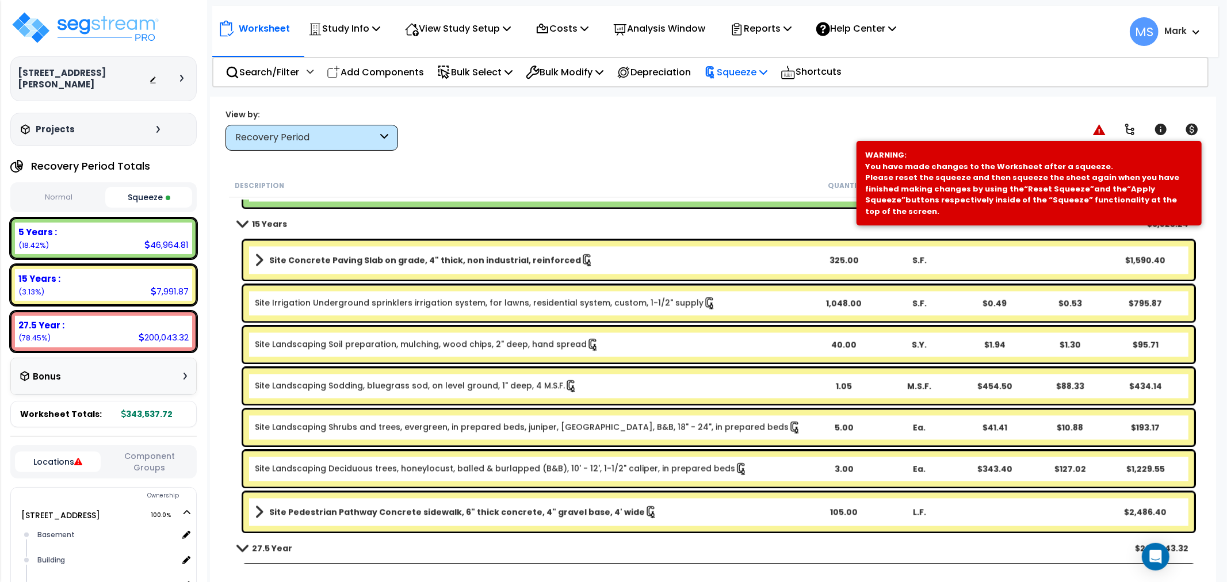
click at [732, 78] on p "Squeeze" at bounding box center [735, 72] width 63 height 16
click at [731, 96] on link "Re-squeeze" at bounding box center [756, 99] width 114 height 26
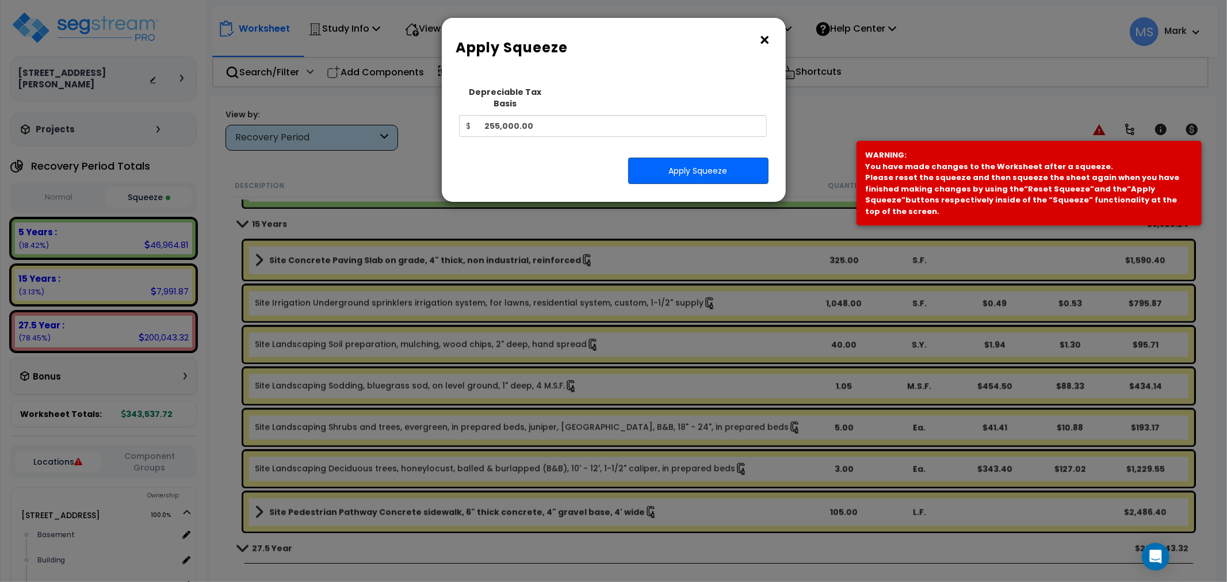
drag, startPoint x: 716, startPoint y: 174, endPoint x: 715, endPoint y: 167, distance: 7.7
click at [715, 173] on div "Squeeze Type Select 1. Squeeze Entire Worksheet 2. Squeeze by Takeoff Cost 3. S…" at bounding box center [614, 137] width 327 height 113
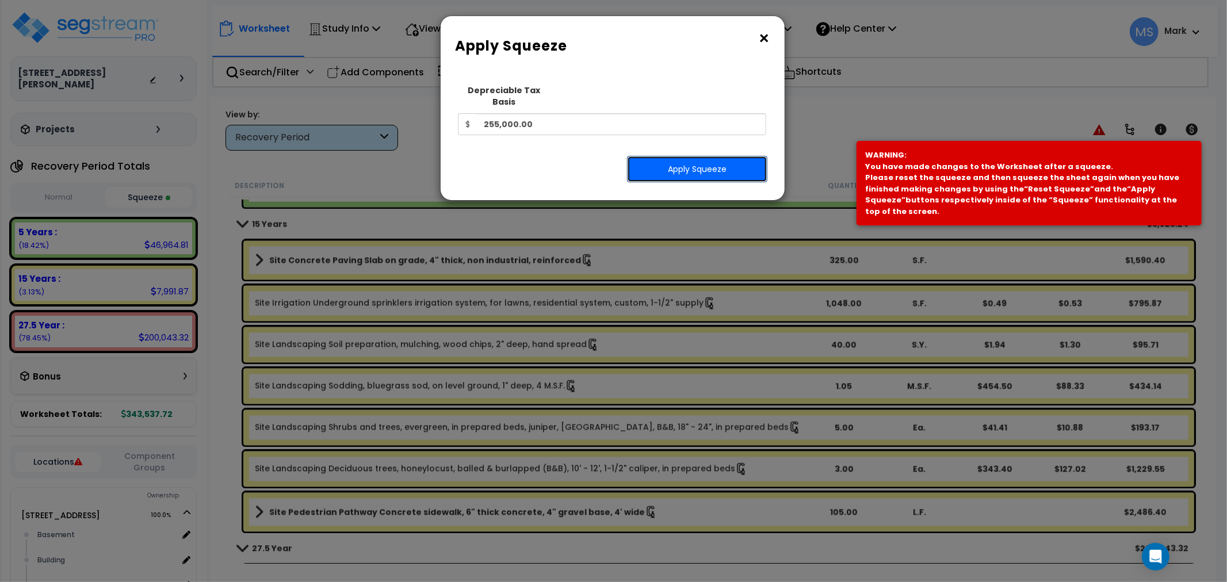
click at [715, 163] on button "Apply Squeeze" at bounding box center [697, 169] width 140 height 26
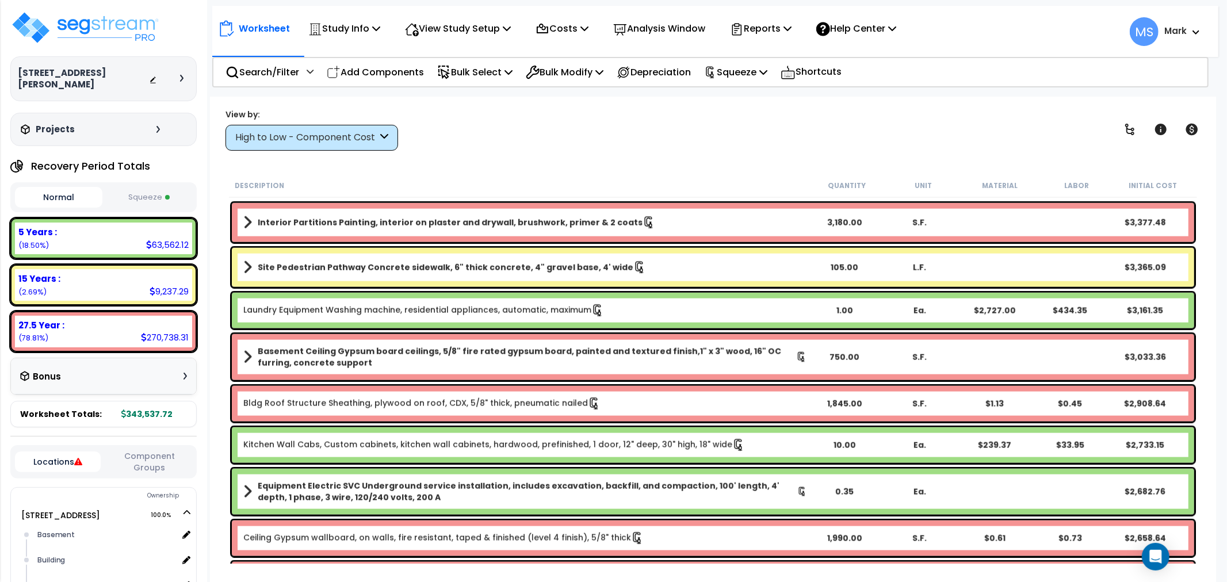
scroll to position [1342, 0]
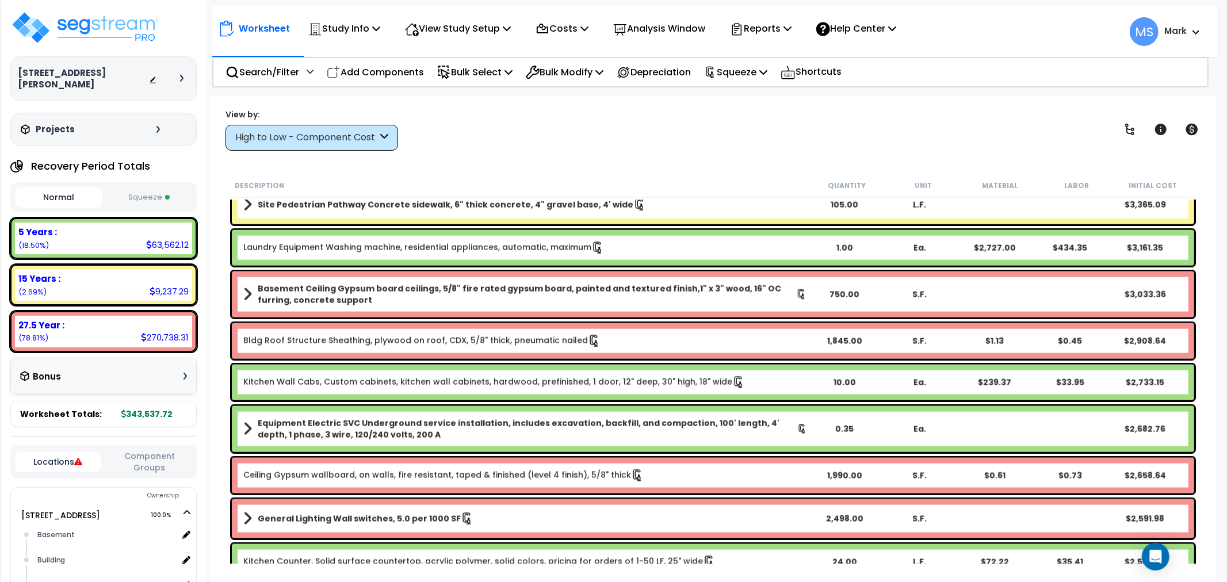
click at [325, 140] on div "High to Low - Component Cost" at bounding box center [306, 137] width 142 height 13
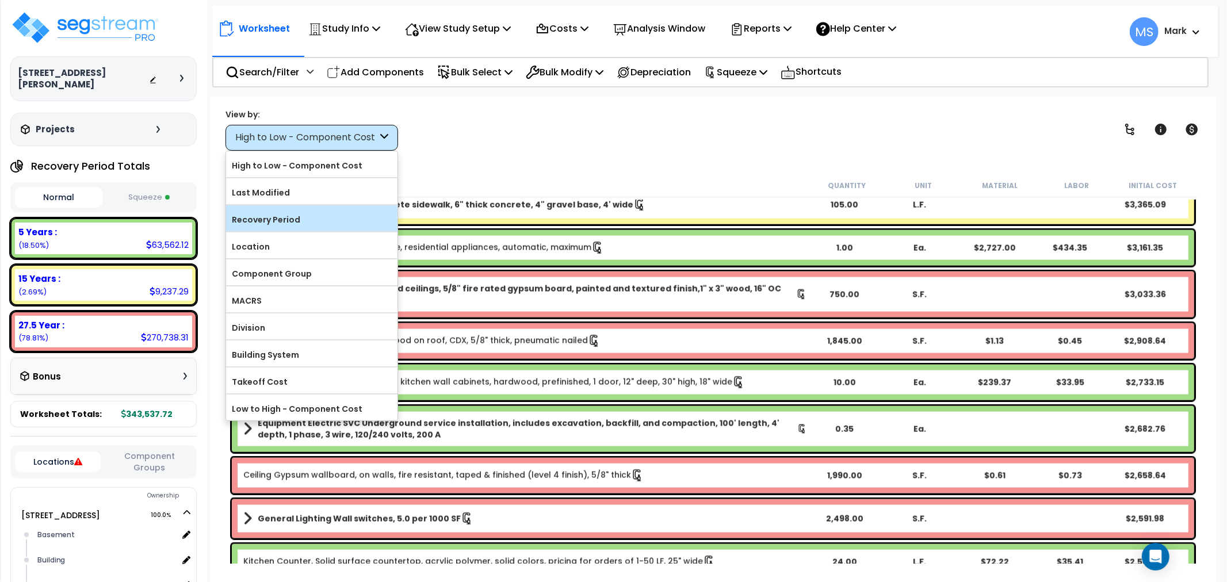
click at [317, 217] on label "Recovery Period" at bounding box center [311, 219] width 171 height 17
click at [0, 0] on input "Recovery Period" at bounding box center [0, 0] width 0 height 0
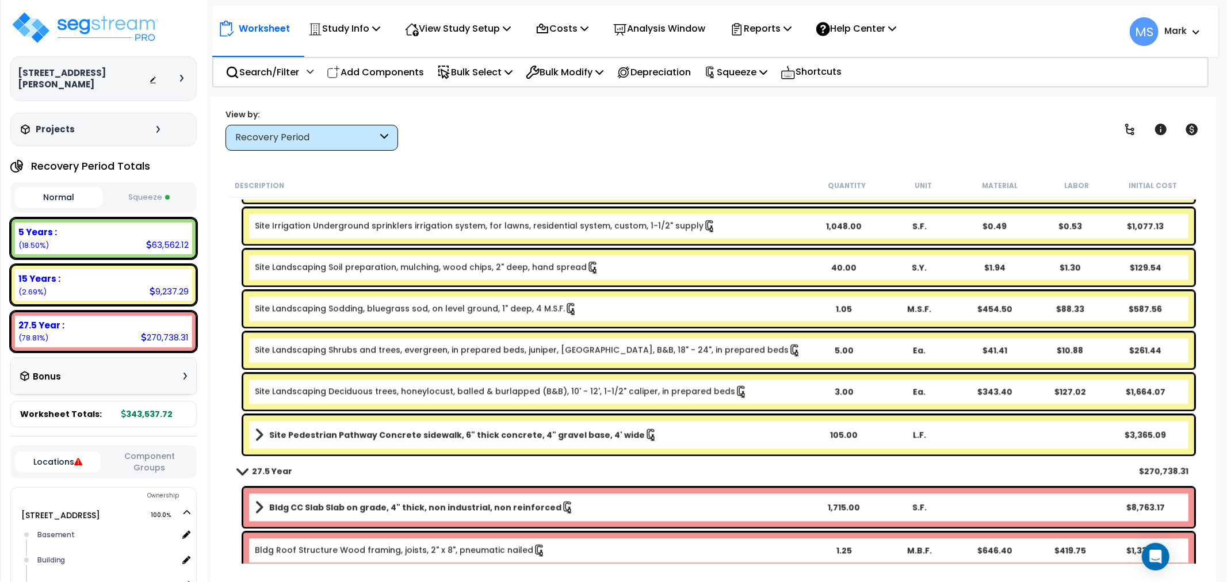
click at [417, 434] on b "Site Pedestrian Pathway Concrete sidewalk, 6" thick concrete, 4" gravel base, 4…" at bounding box center [457, 435] width 376 height 12
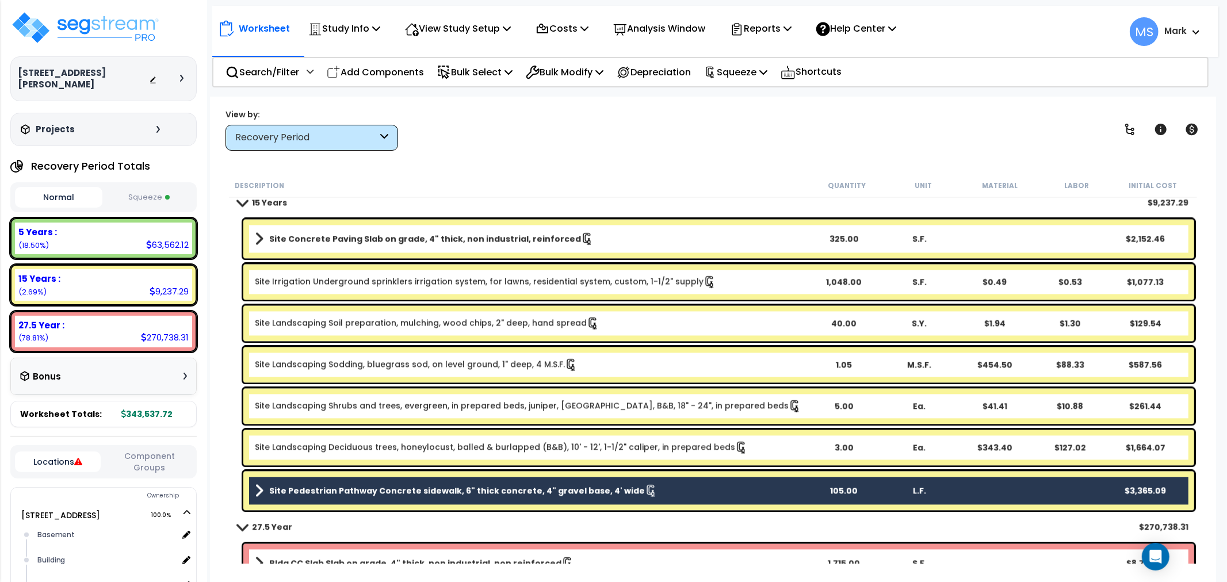
scroll to position [2046, 0]
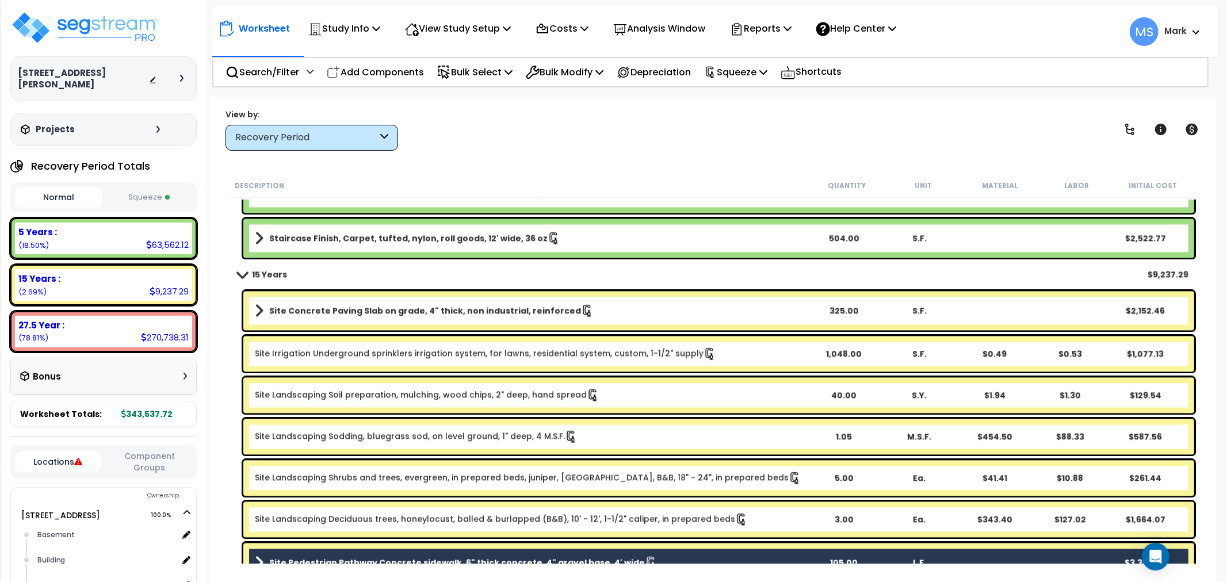
click at [426, 314] on b "Site Concrete Paving Slab on grade, 4" thick, non industrial, reinforced" at bounding box center [425, 311] width 312 height 12
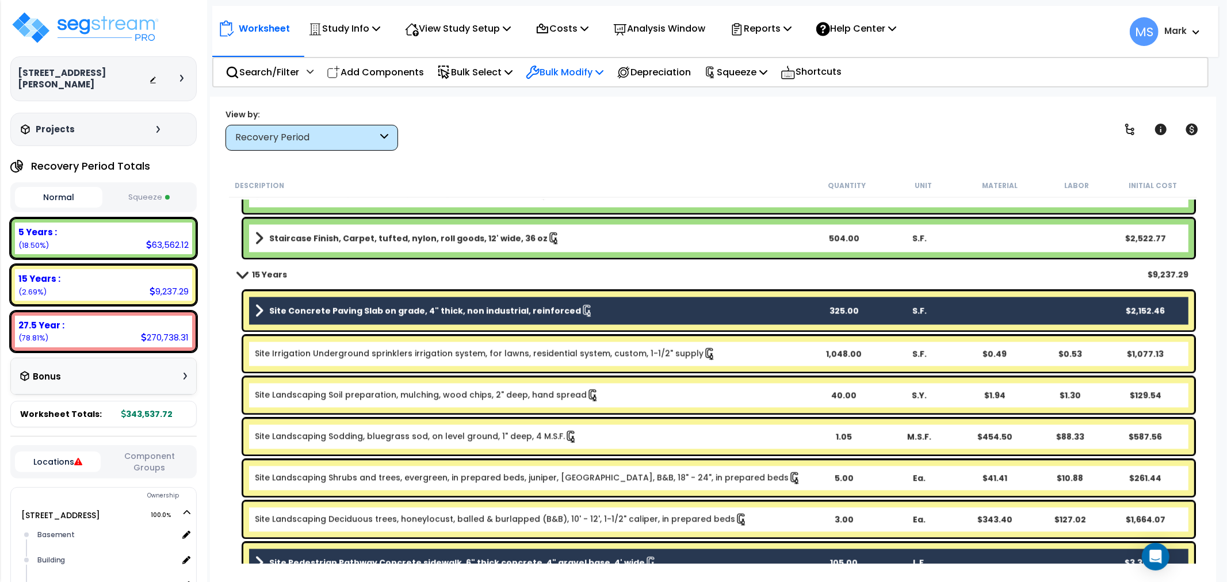
click at [590, 76] on p "Bulk Modify" at bounding box center [565, 72] width 78 height 16
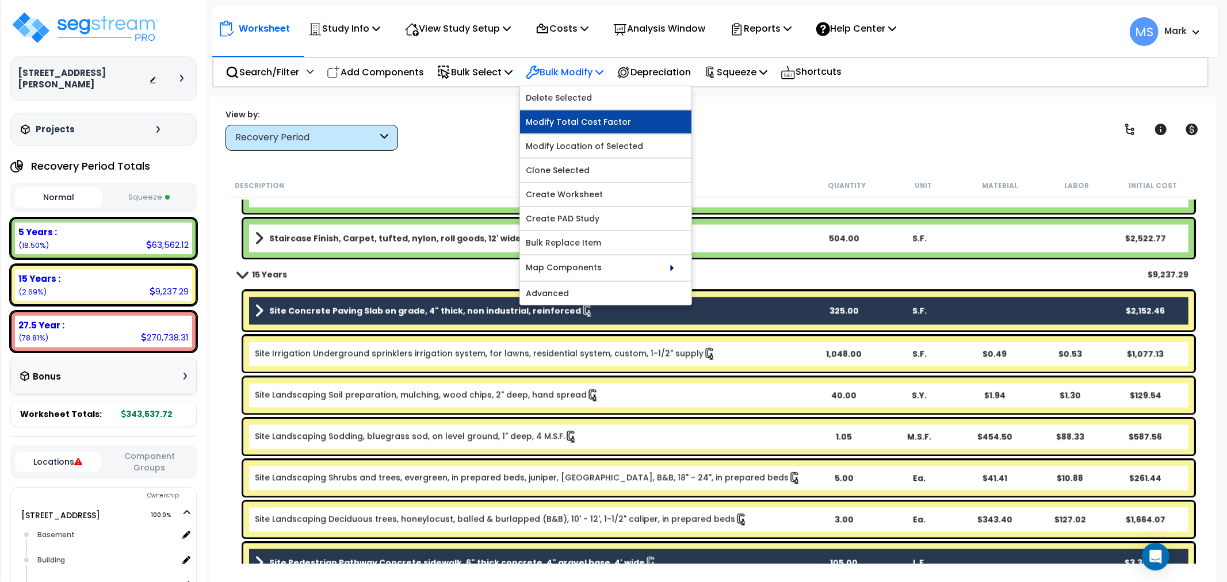
click at [568, 119] on link "Modify Total Cost Factor" at bounding box center [605, 121] width 171 height 23
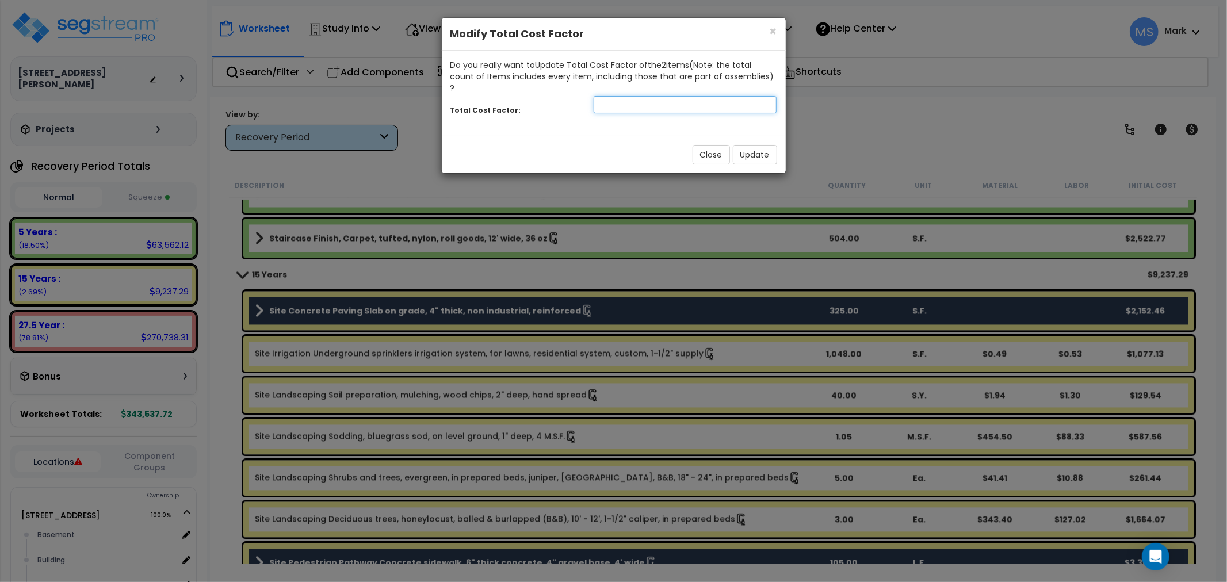
click at [620, 99] on input "number" at bounding box center [686, 104] width 184 height 17
type input "1.2"
click at [747, 145] on button "Update" at bounding box center [755, 155] width 44 height 20
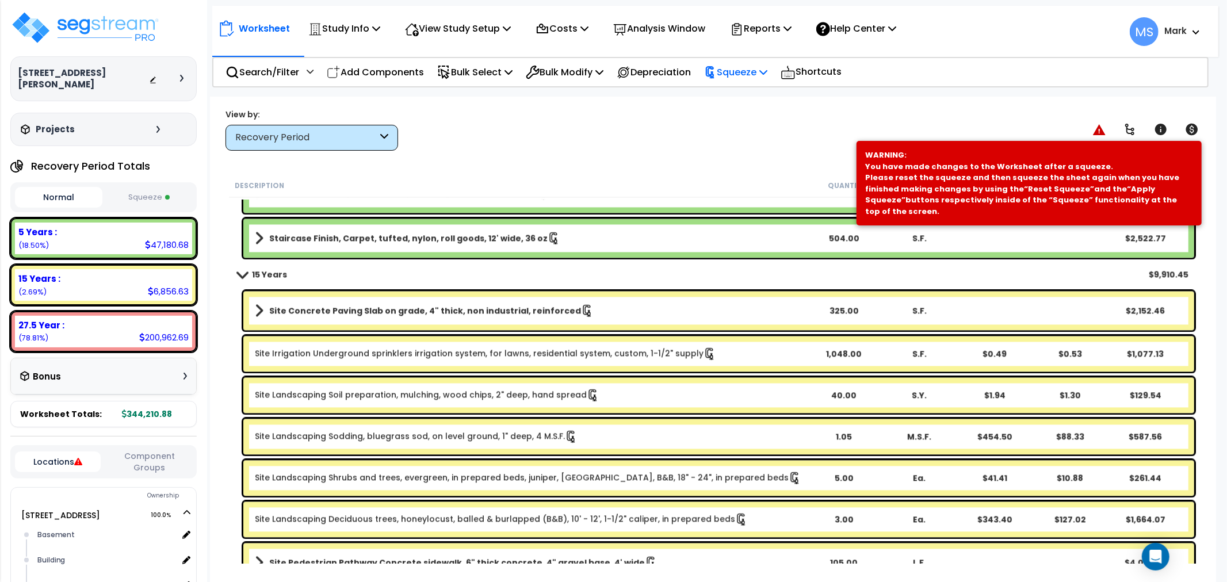
click at [754, 79] on p "Squeeze" at bounding box center [735, 72] width 63 height 16
click at [751, 101] on link "Re-squeeze" at bounding box center [756, 99] width 114 height 26
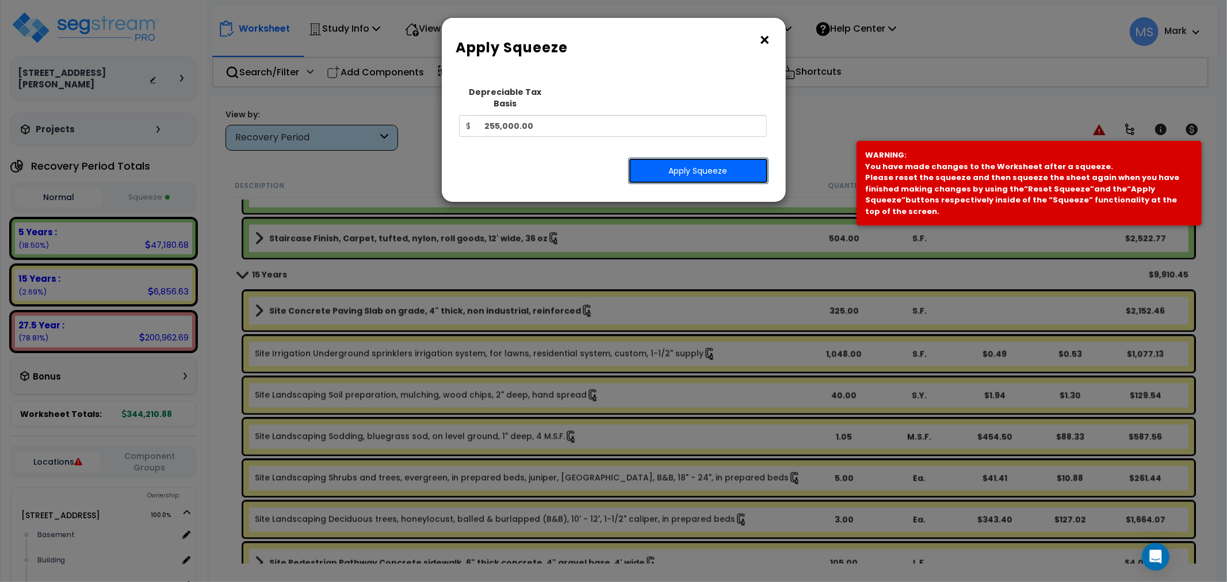
click at [723, 158] on button "Apply Squeeze" at bounding box center [698, 171] width 140 height 26
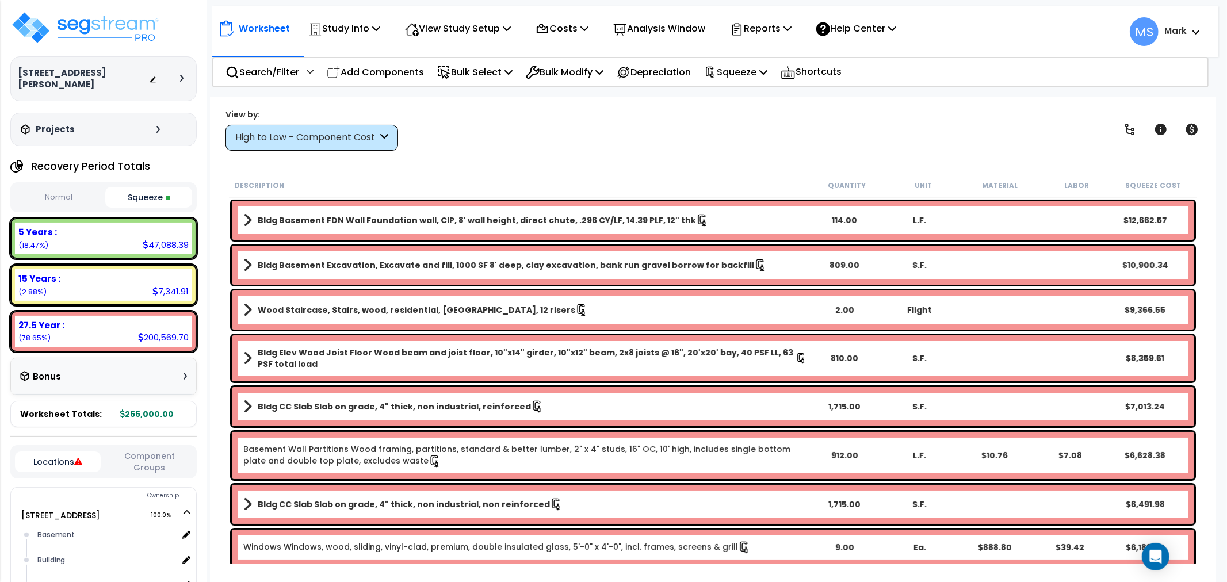
click at [377, 232] on div "Bldg Basement FDN Wall Foundation wall, CIP, 8' wall height, direct chute, .296…" at bounding box center [713, 220] width 963 height 39
click at [340, 309] on b "Wood Staircase, Stairs, wood, residential, [GEOGRAPHIC_DATA], 12 risers" at bounding box center [417, 310] width 318 height 12
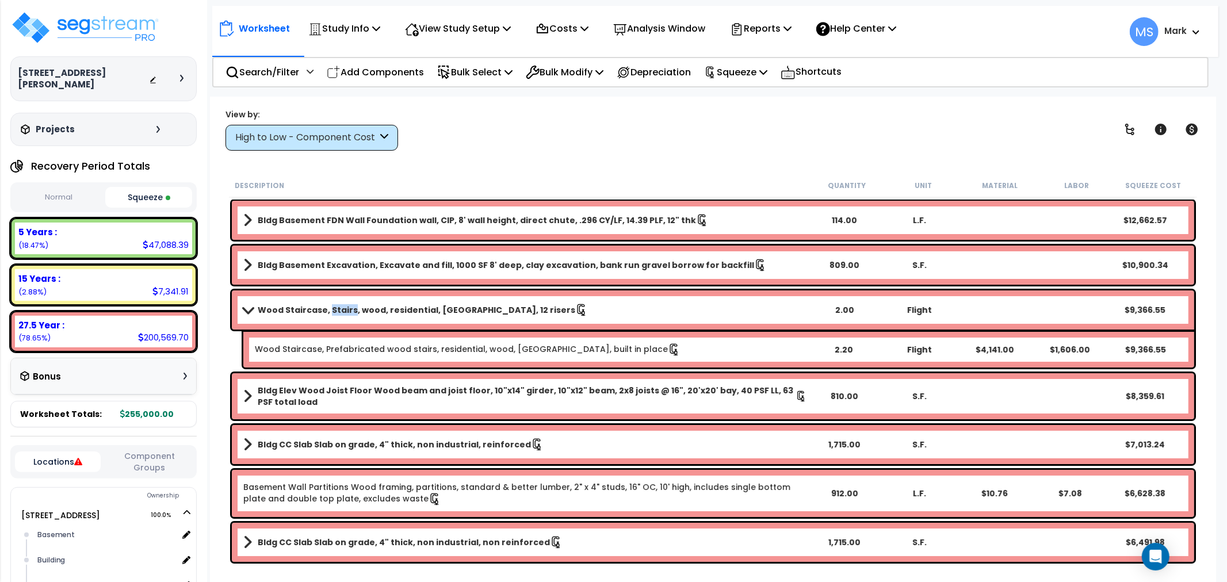
click at [340, 309] on b "Wood Staircase, Stairs, wood, residential, [GEOGRAPHIC_DATA], 12 risers" at bounding box center [417, 310] width 318 height 12
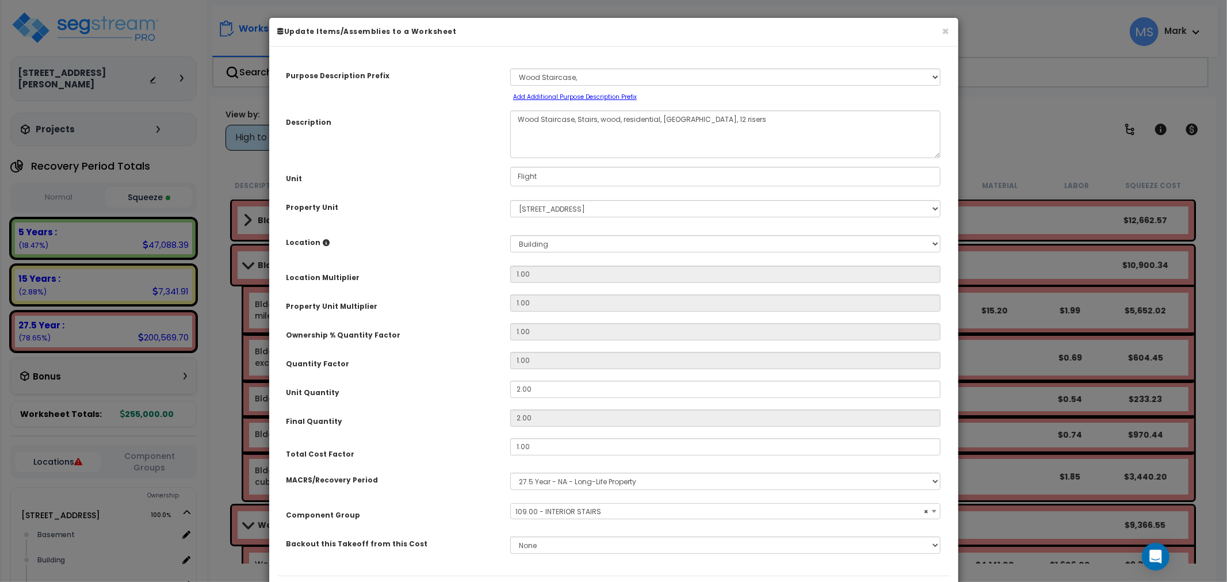
select select "45933"
click at [944, 33] on button "×" at bounding box center [945, 31] width 7 height 12
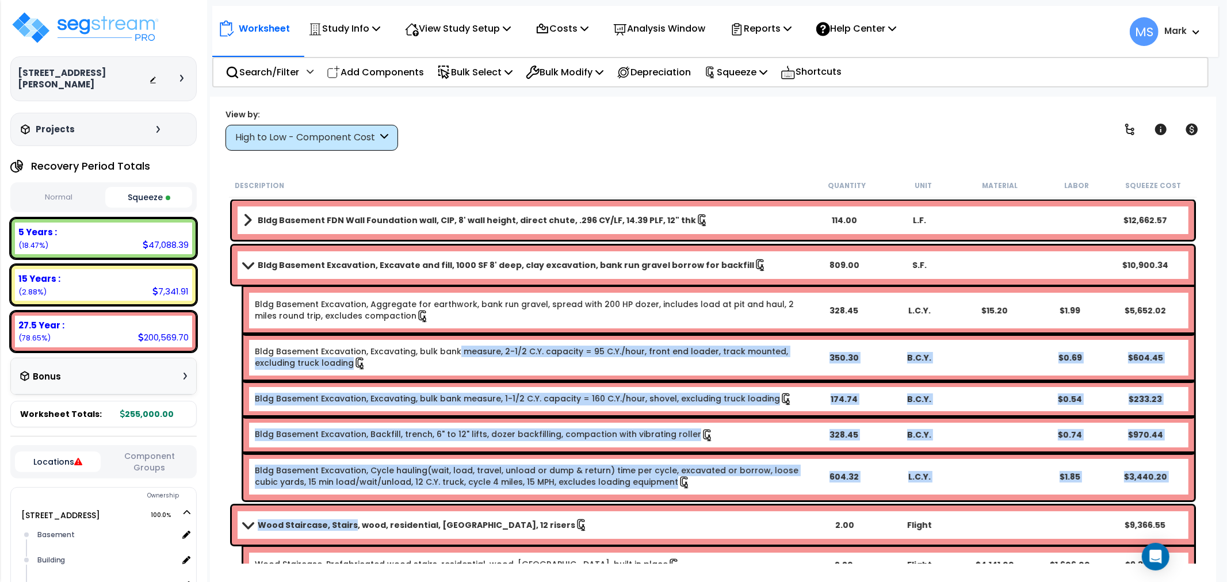
click at [452, 353] on link "Bldg Basement Excavation, Excavating, bulk bank measure, 2-1/2 C.Y. capacity = …" at bounding box center [530, 358] width 551 height 24
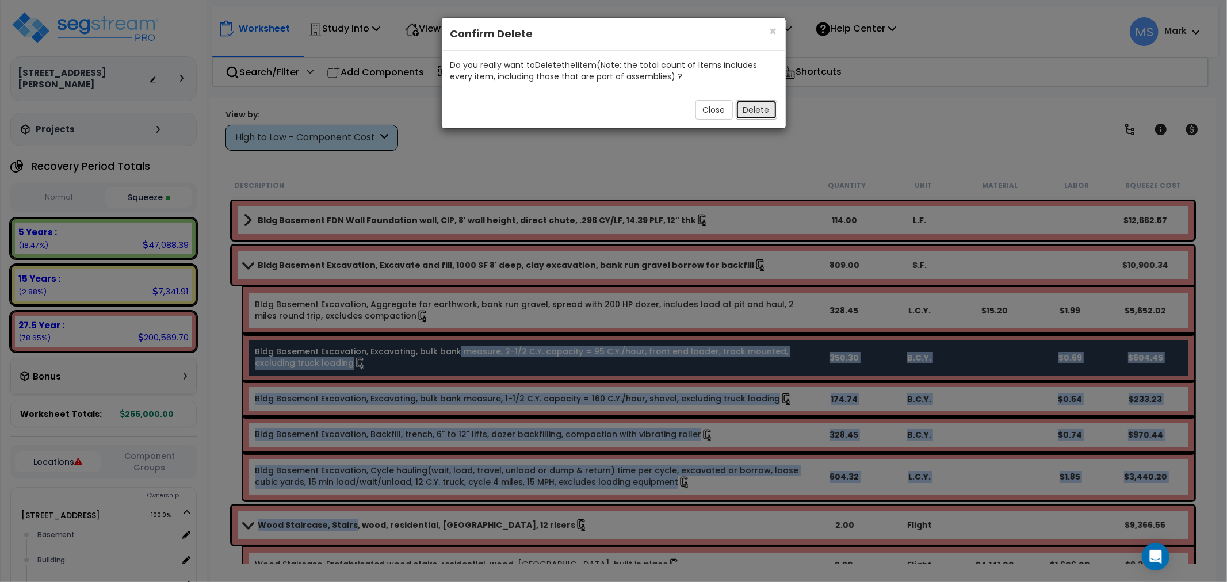
click at [770, 110] on button "Delete" at bounding box center [756, 110] width 41 height 20
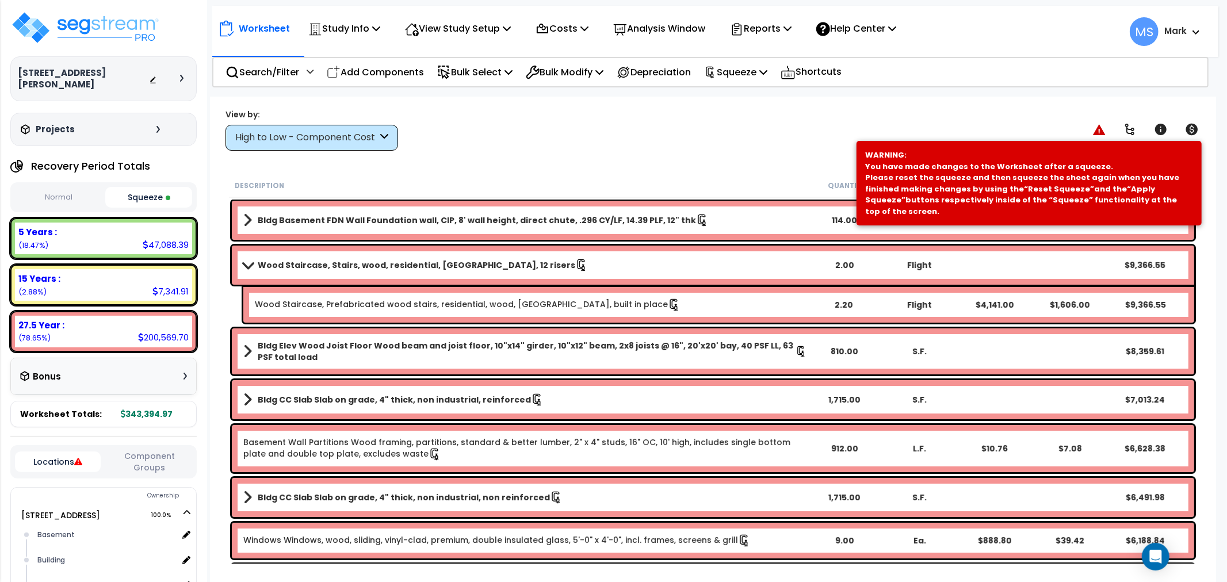
click at [483, 395] on b "Bldg CC Slab Slab on grade, 4" thick, non industrial, reinforced" at bounding box center [394, 400] width 273 height 12
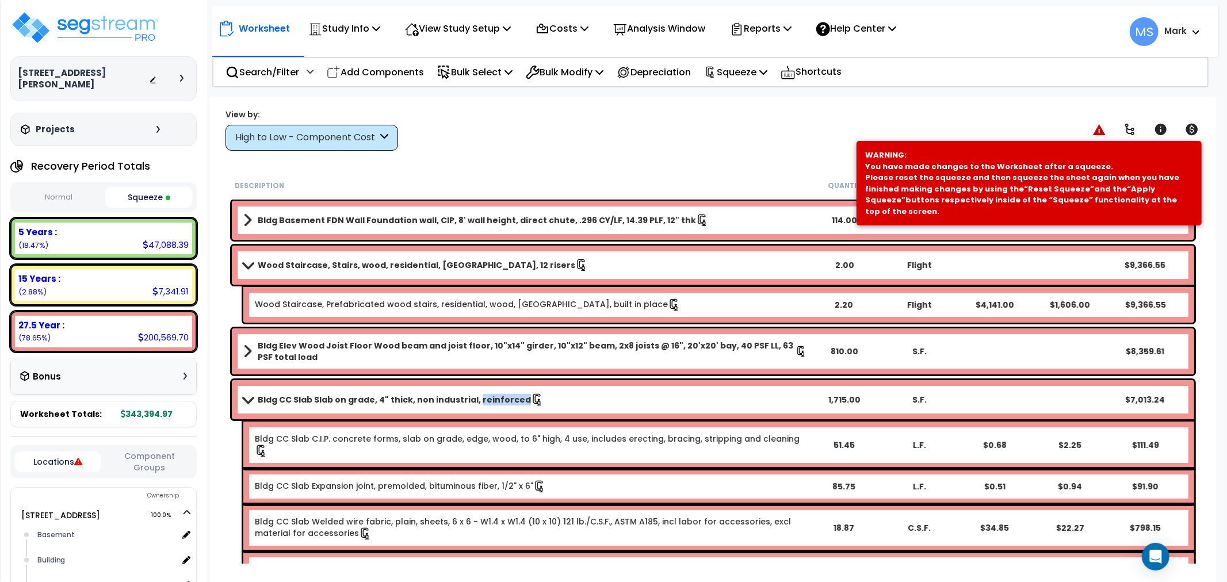
click at [483, 395] on b "Bldg CC Slab Slab on grade, 4" thick, non industrial, reinforced" at bounding box center [394, 400] width 273 height 12
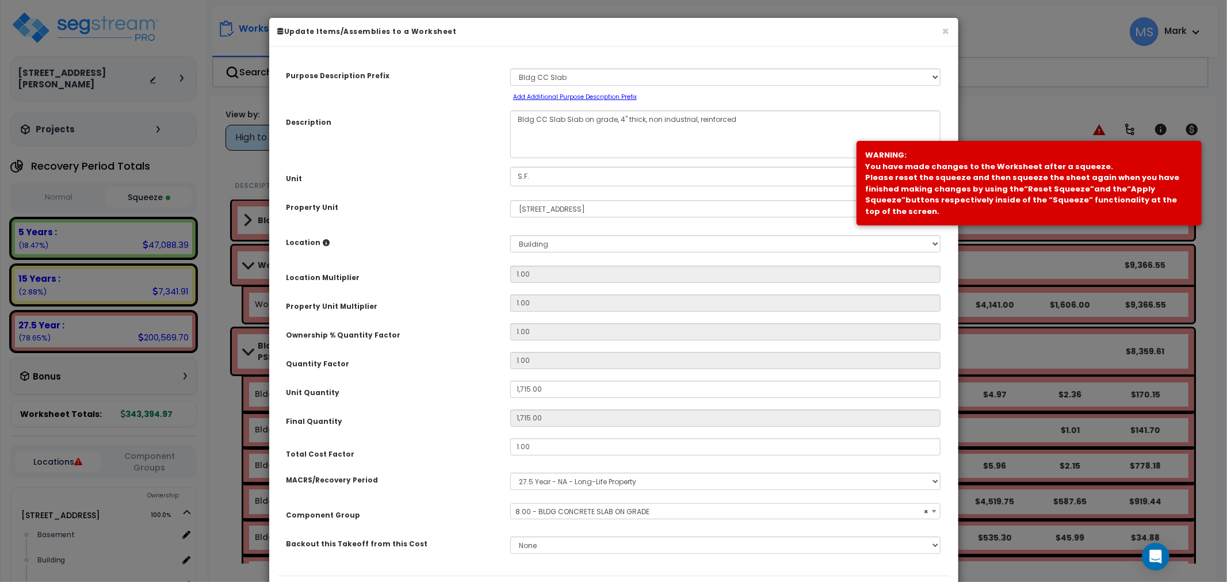
select select "45850"
click at [950, 33] on div "× Update Items/Assemblies to a Worksheet" at bounding box center [613, 32] width 689 height 29
click at [945, 31] on button "×" at bounding box center [945, 31] width 7 height 12
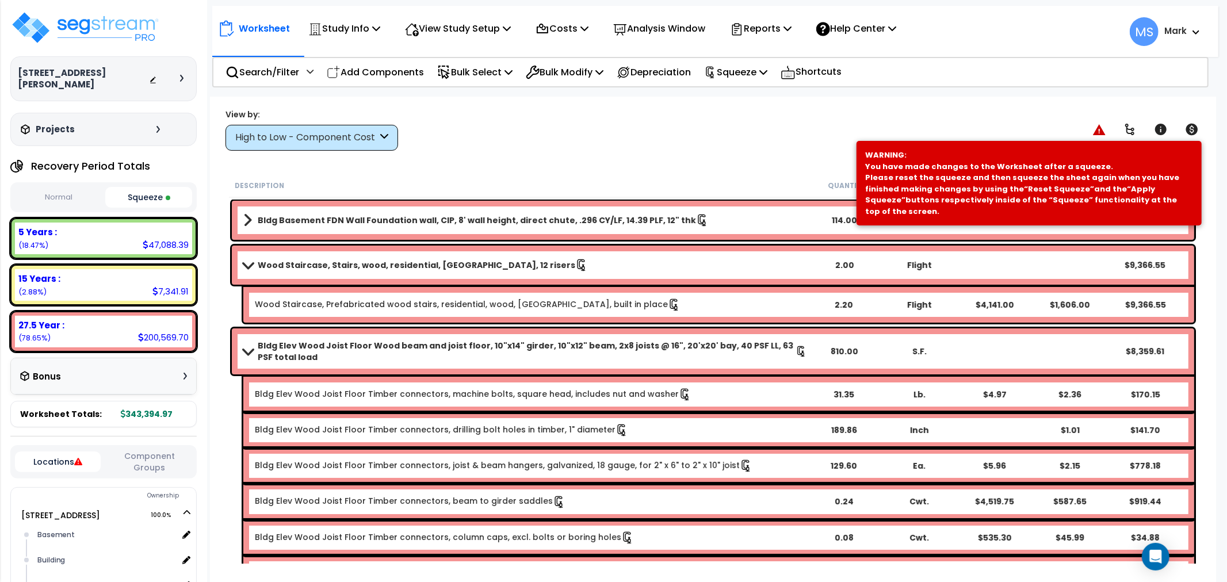
click at [396, 355] on b "Bldg Elev Wood Joist Floor Wood beam and joist floor, 10"x14" girder, 10"x12" b…" at bounding box center [527, 351] width 538 height 23
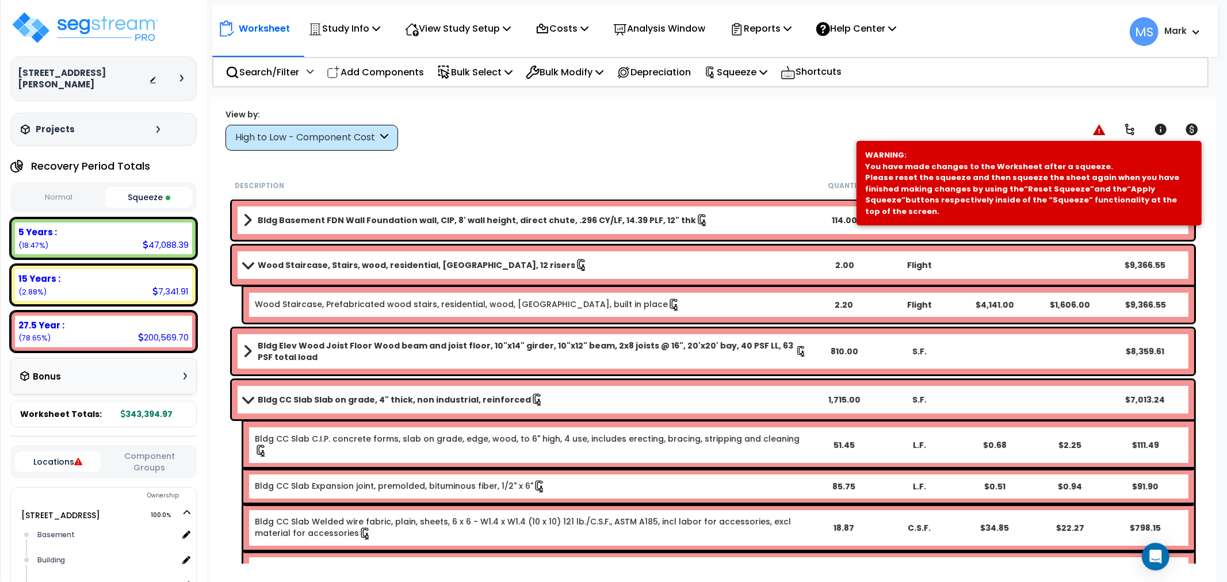
click at [396, 398] on b "Bldg CC Slab Slab on grade, 4" thick, non industrial, reinforced" at bounding box center [394, 400] width 273 height 12
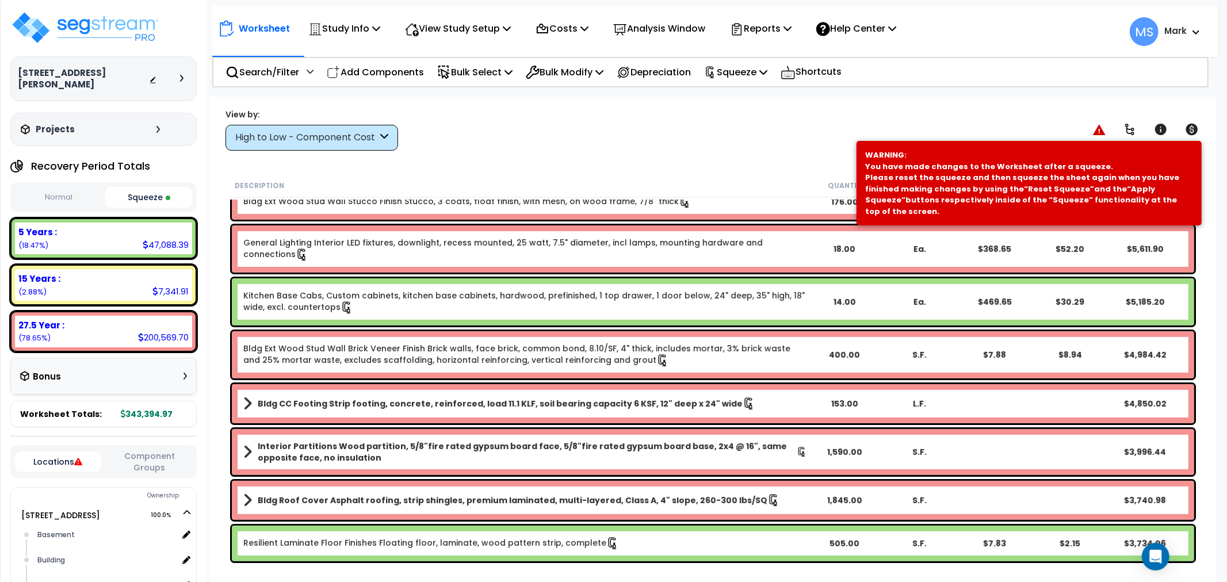
scroll to position [383, 0]
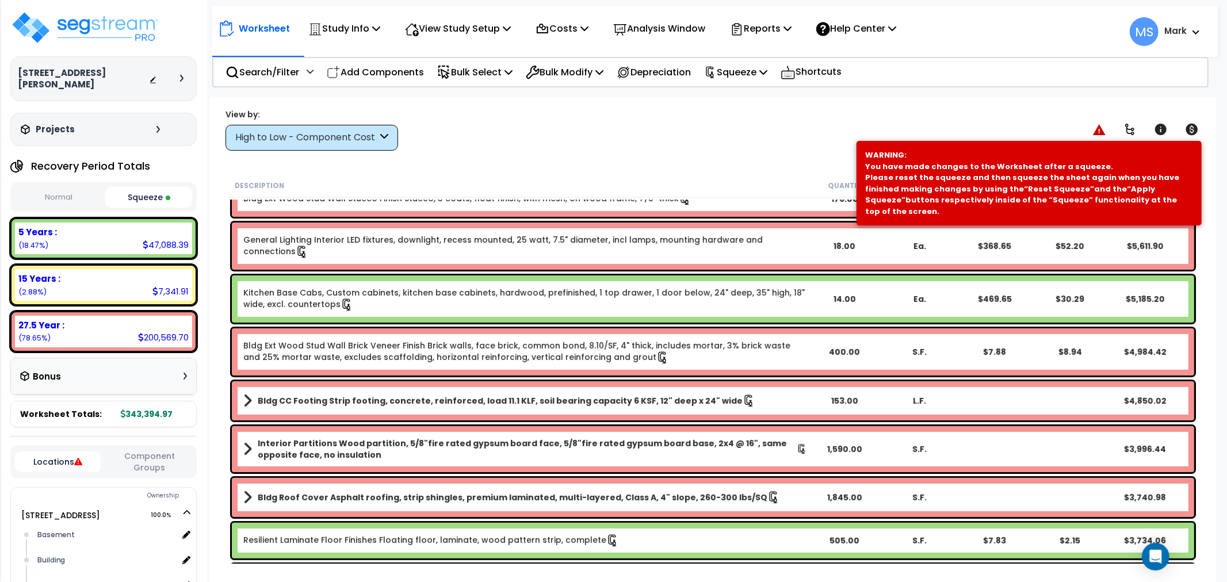
click at [330, 405] on b "Bldg CC Footing Strip footing, concrete, reinforced, load 11.1 KLF, soil bearin…" at bounding box center [500, 401] width 485 height 12
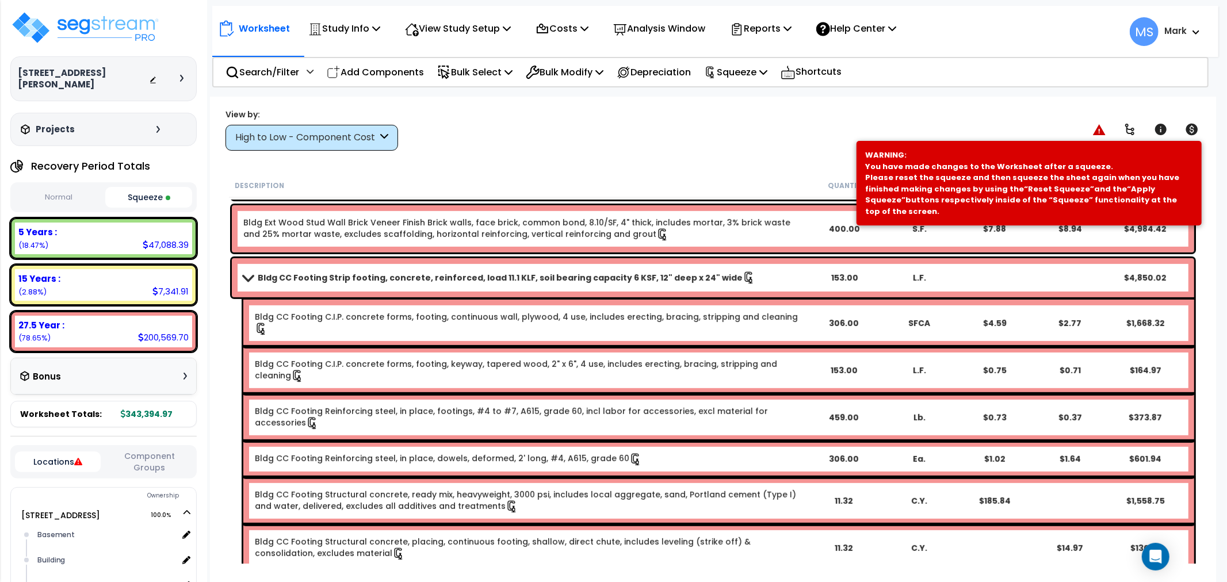
scroll to position [511, 0]
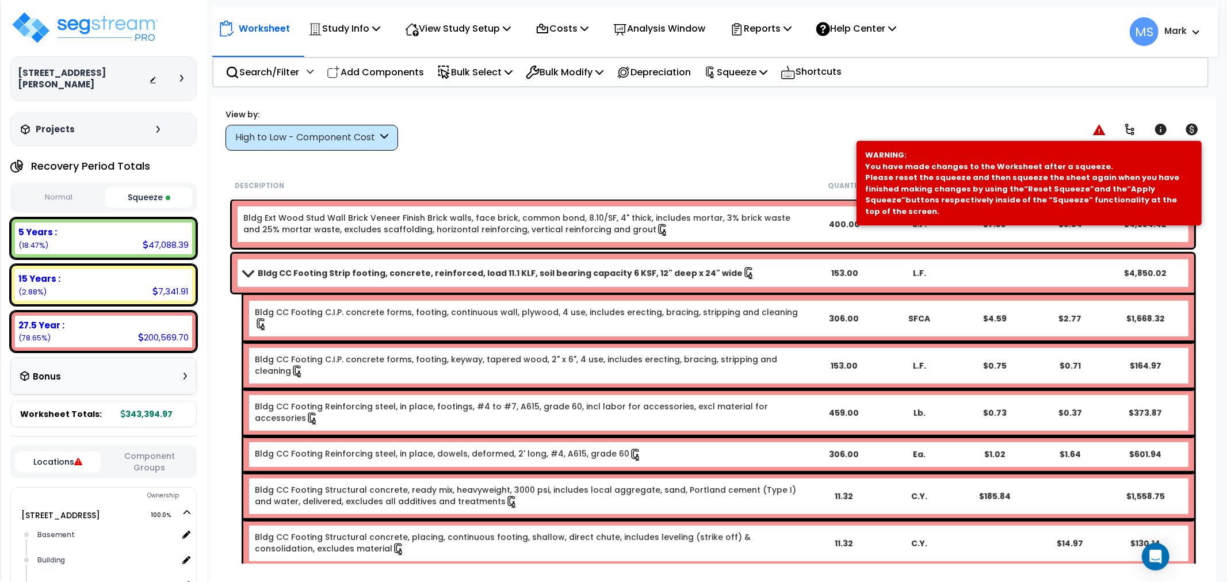
click at [1071, 449] on div "$1.64" at bounding box center [1070, 455] width 74 height 12
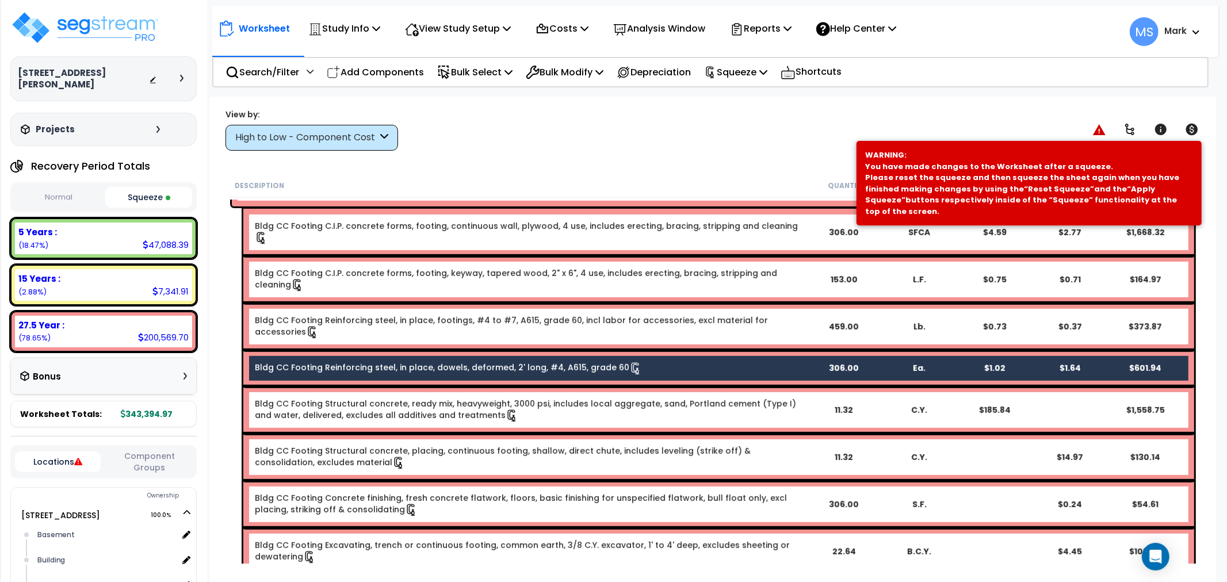
scroll to position [575, 0]
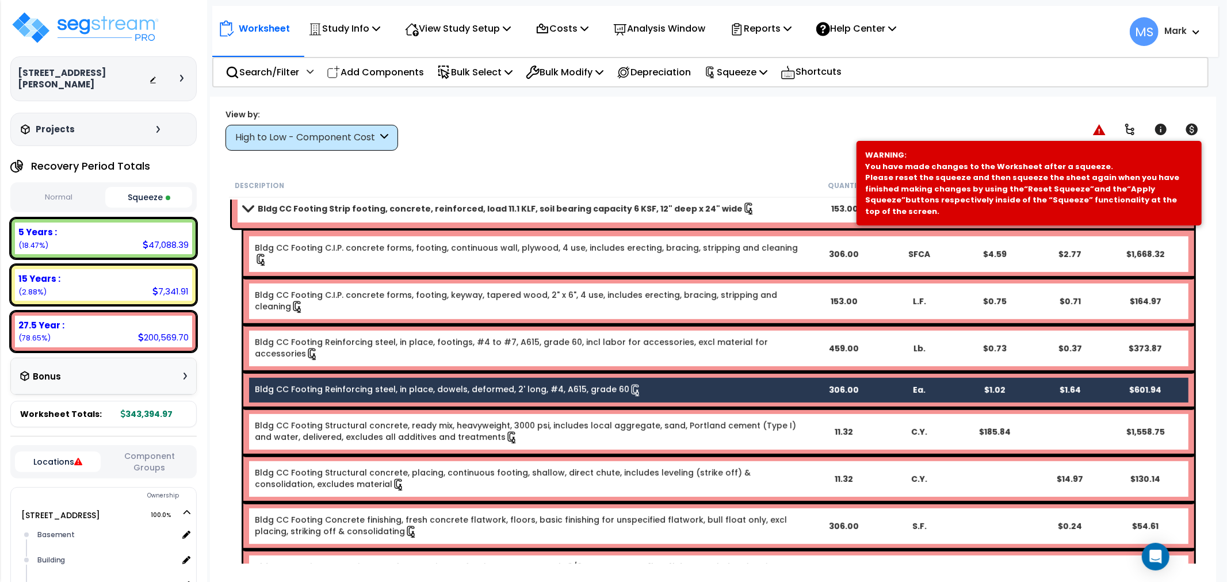
click at [704, 337] on link "Bldg CC Footing Reinforcing steel, in place, footings, #4 to #7, A615, grade 60…" at bounding box center [530, 349] width 551 height 24
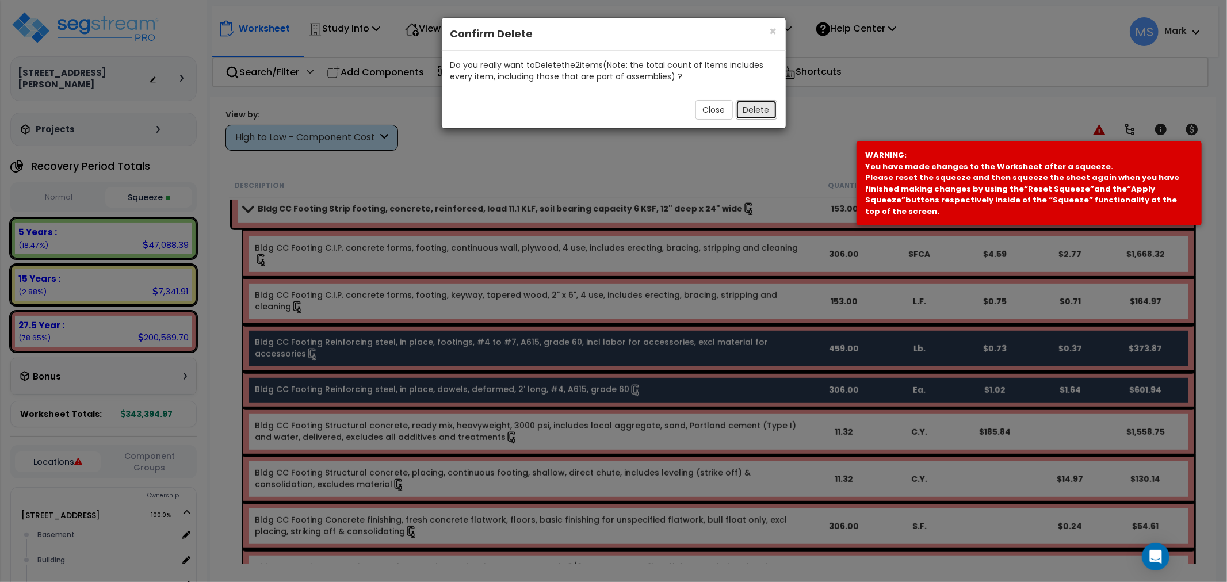
click at [757, 110] on button "Delete" at bounding box center [756, 110] width 41 height 20
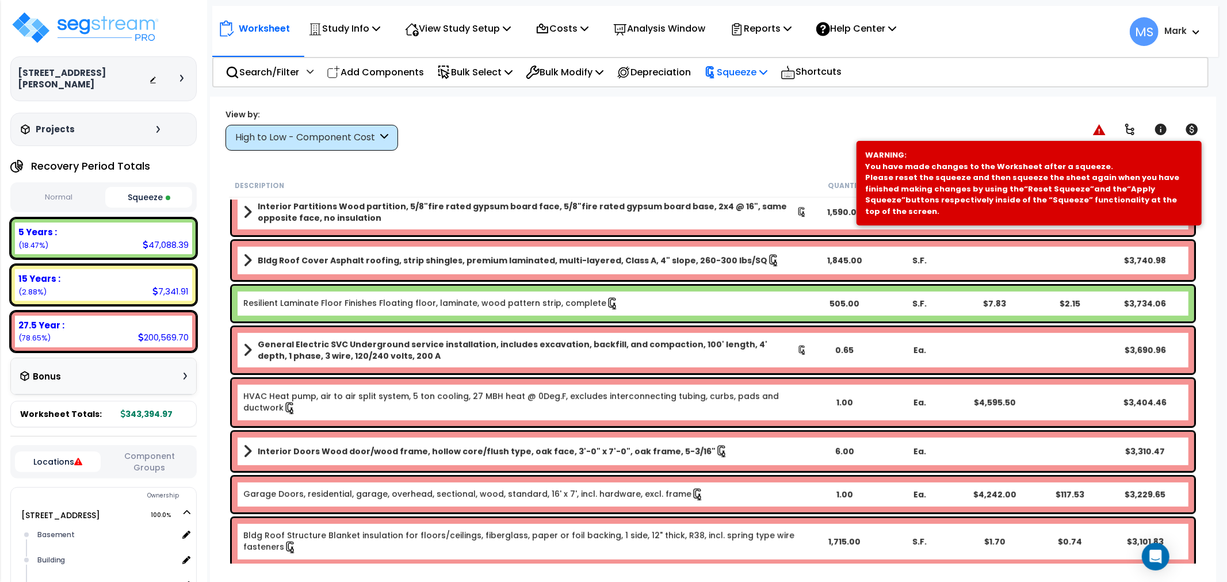
click at [731, 78] on p "Squeeze" at bounding box center [735, 72] width 63 height 16
click at [732, 100] on link "Re-squeeze" at bounding box center [756, 99] width 114 height 26
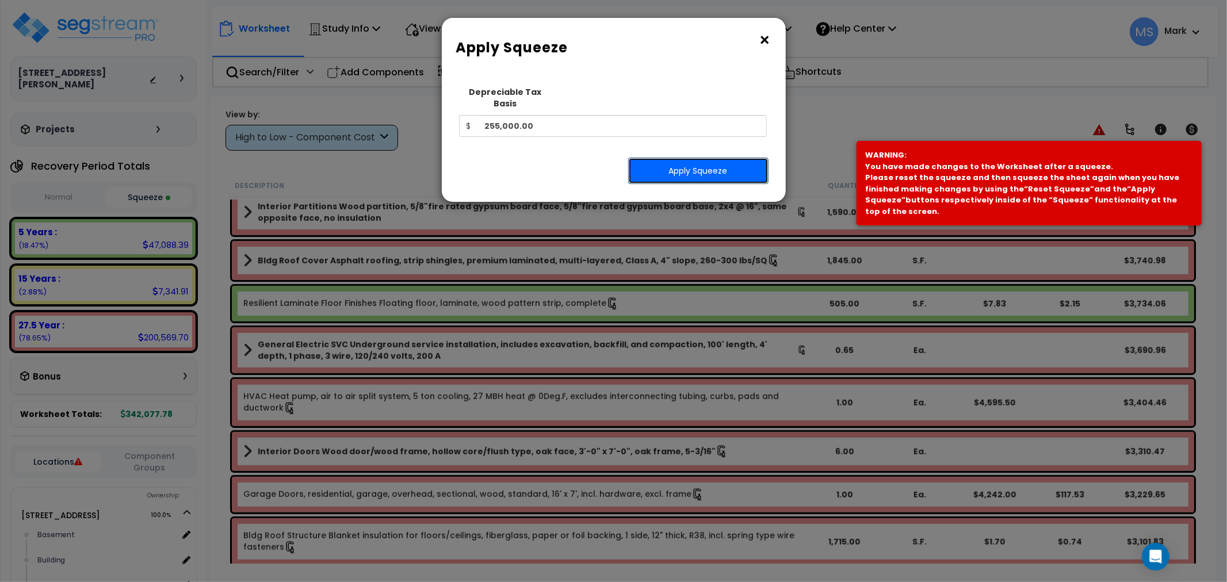
click at [740, 158] on button "Apply Squeeze" at bounding box center [698, 171] width 140 height 26
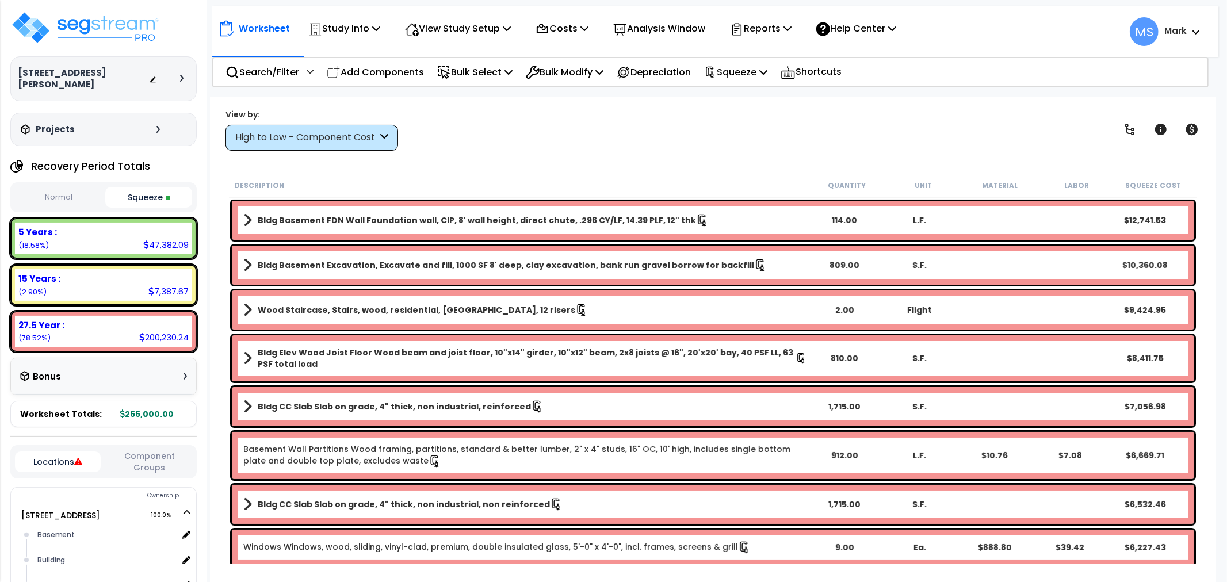
click at [367, 352] on b "Bldg Elev Wood Joist Floor Wood beam and joist floor, 10"x14" girder, 10"x12" b…" at bounding box center [527, 358] width 538 height 23
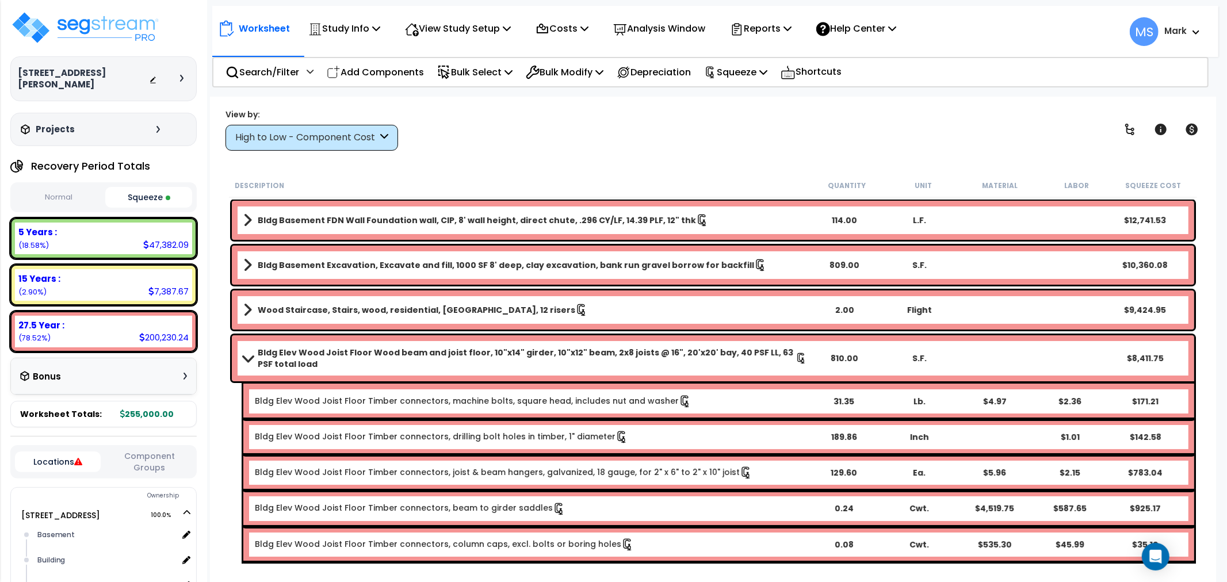
scroll to position [128, 0]
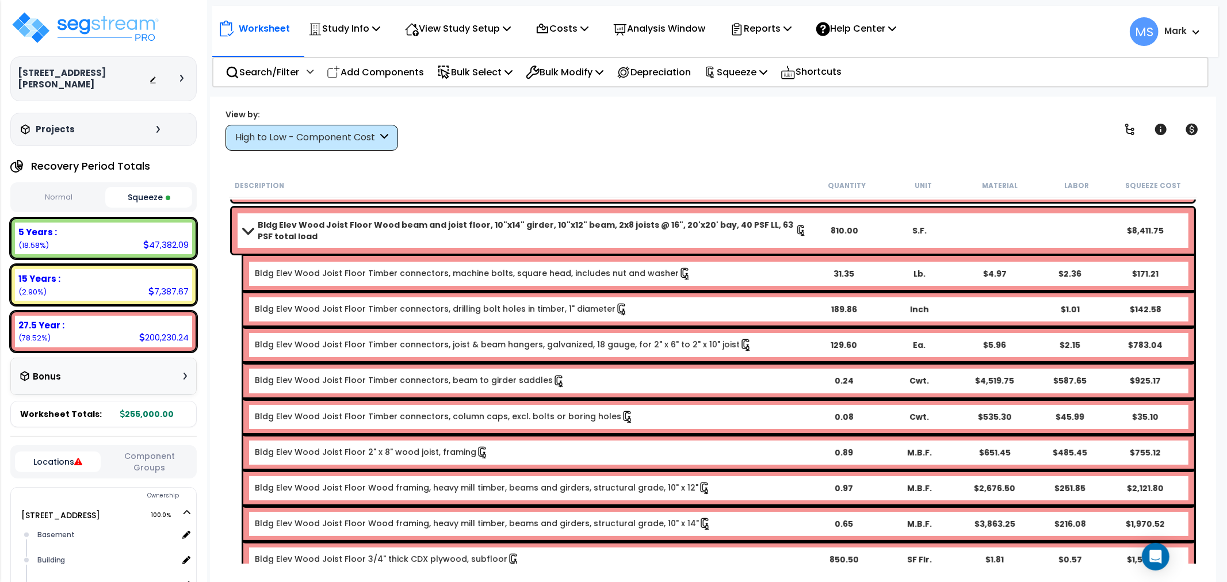
drag, startPoint x: 898, startPoint y: 354, endPoint x: 941, endPoint y: 372, distance: 46.2
drag, startPoint x: 941, startPoint y: 372, endPoint x: 711, endPoint y: 151, distance: 318.6
click at [711, 151] on div "Worksheet Study Info Study Setup Add Property Unit Template study Clone study MS" at bounding box center [713, 388] width 1006 height 582
click at [738, 248] on div "Bldg Elev Wood Joist Floor Wood beam and joist floor, 10"x14" girder, 10"x12" b…" at bounding box center [713, 231] width 963 height 46
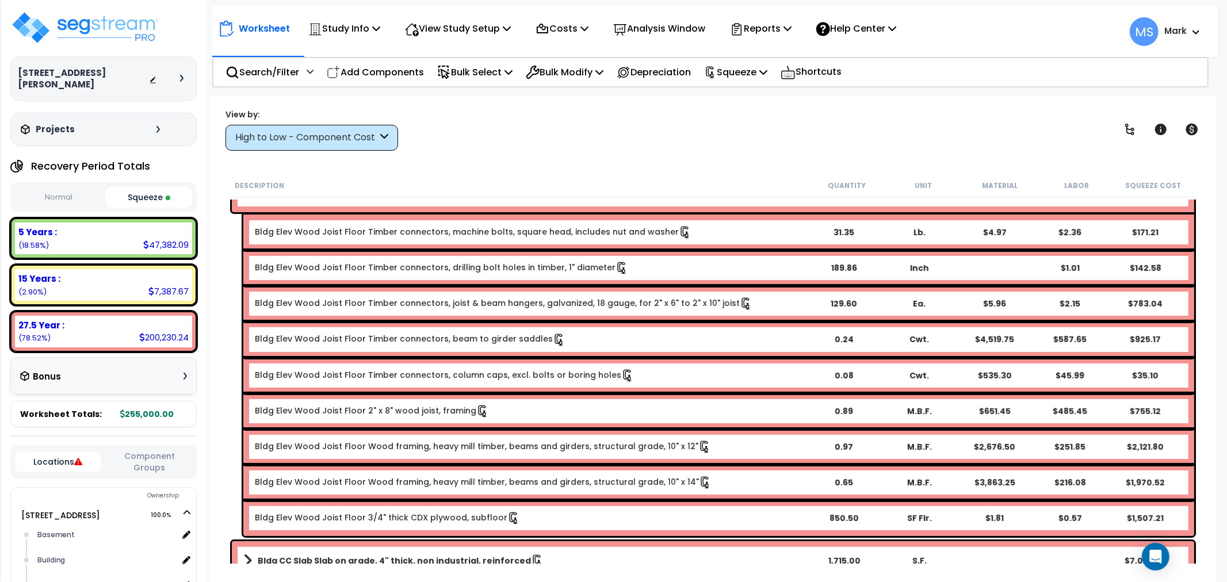
scroll to position [192, 0]
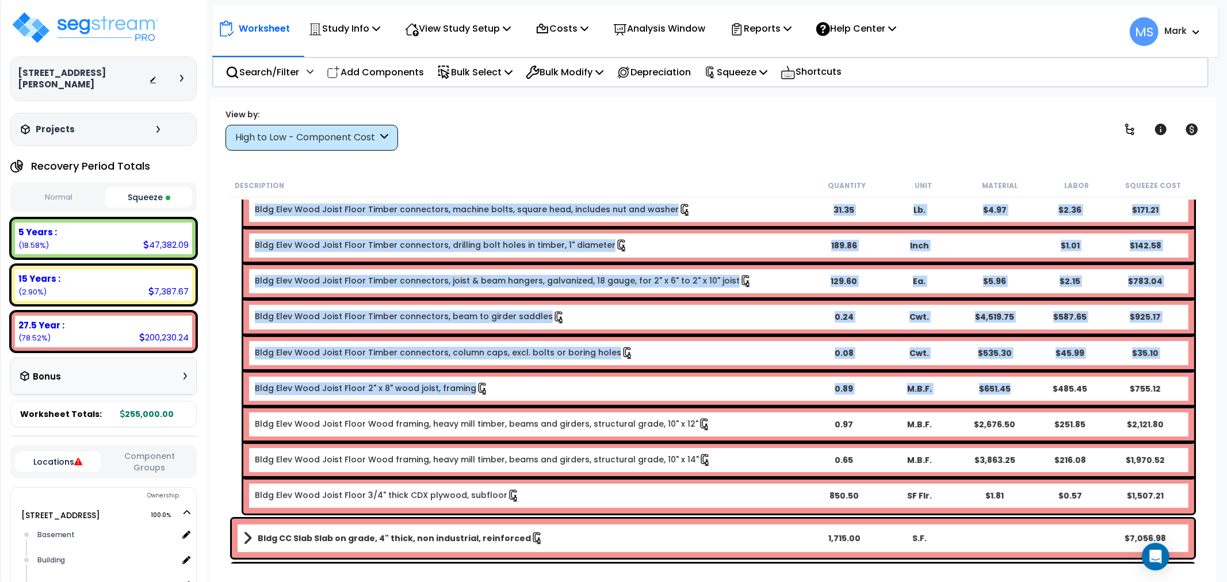
click at [1025, 390] on div "$651.45" at bounding box center [995, 389] width 74 height 12
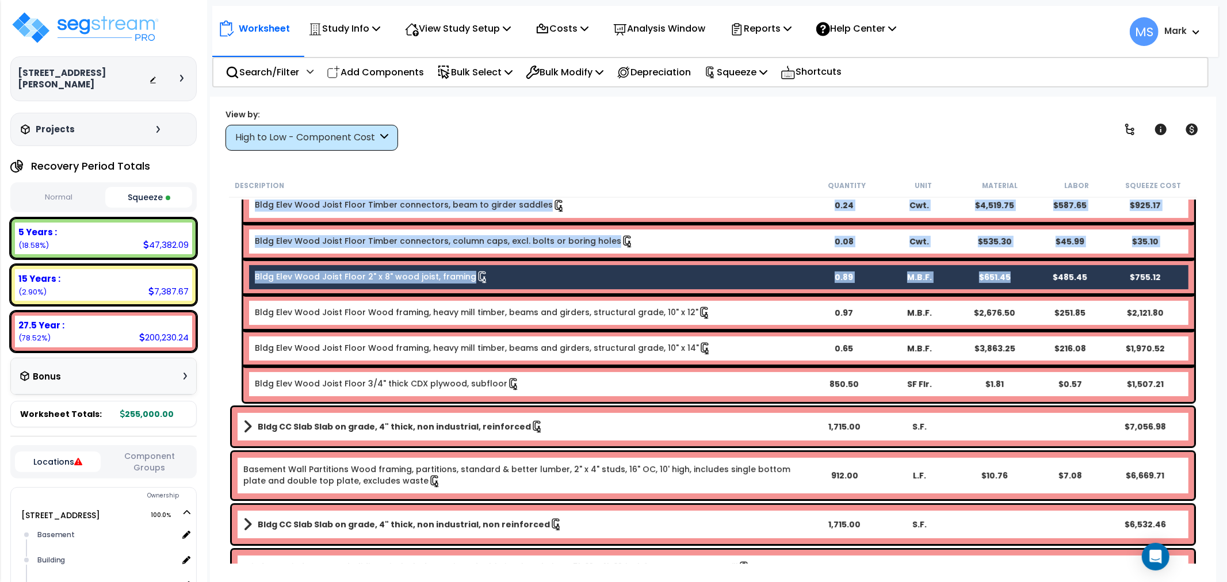
scroll to position [383, 0]
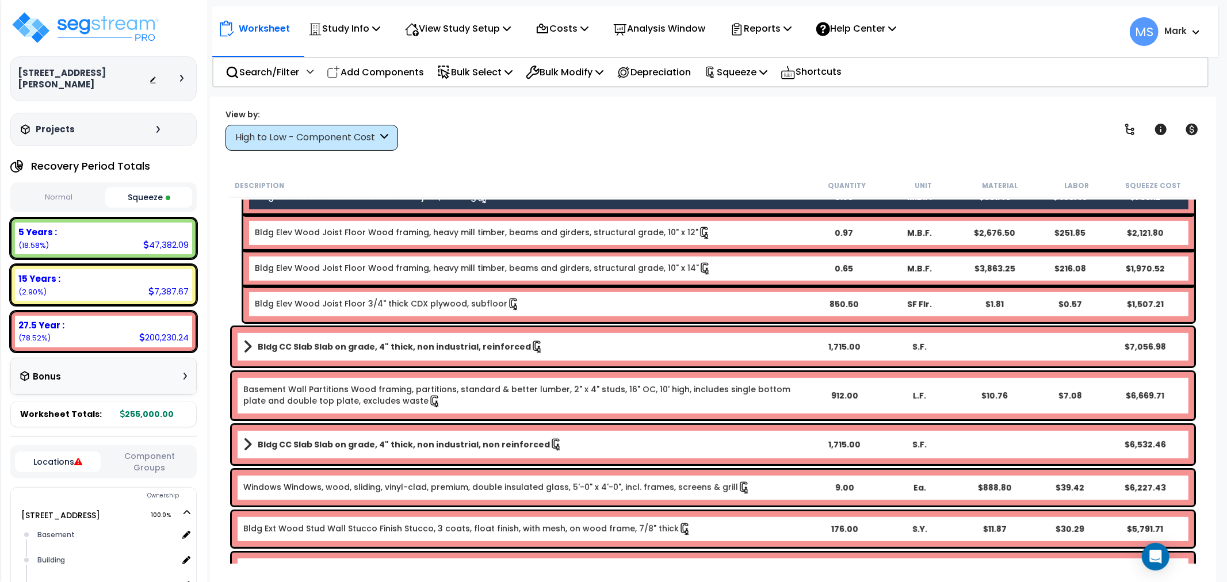
click at [485, 342] on b "Bldg CC Slab Slab on grade, 4" thick, non industrial, reinforced" at bounding box center [394, 347] width 273 height 12
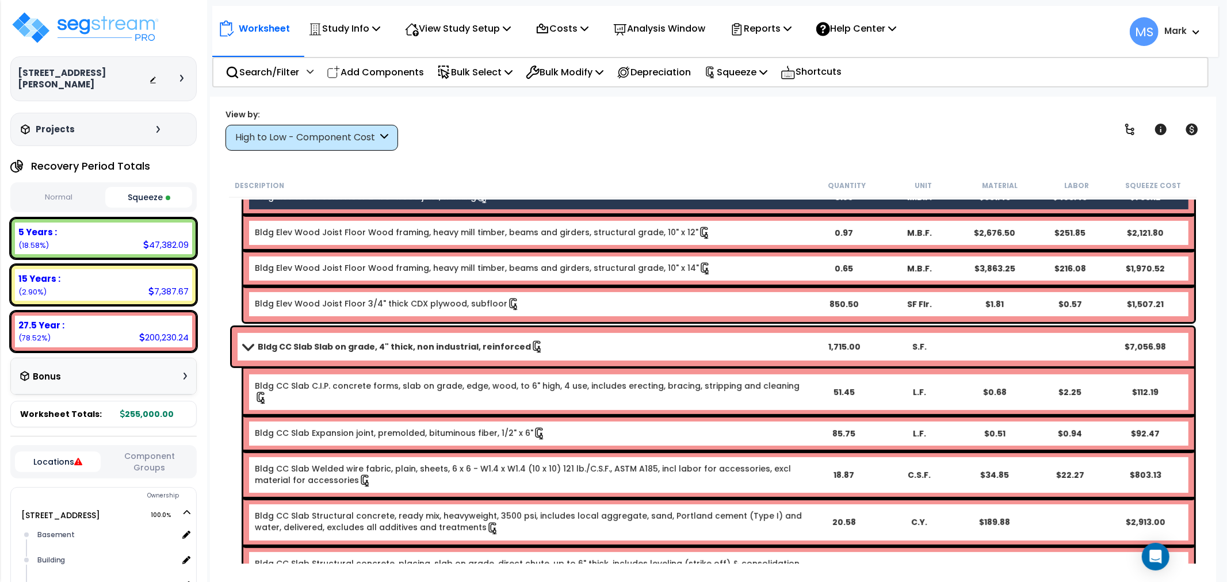
click at [485, 342] on b "Bldg CC Slab Slab on grade, 4" thick, non industrial, reinforced" at bounding box center [394, 347] width 273 height 12
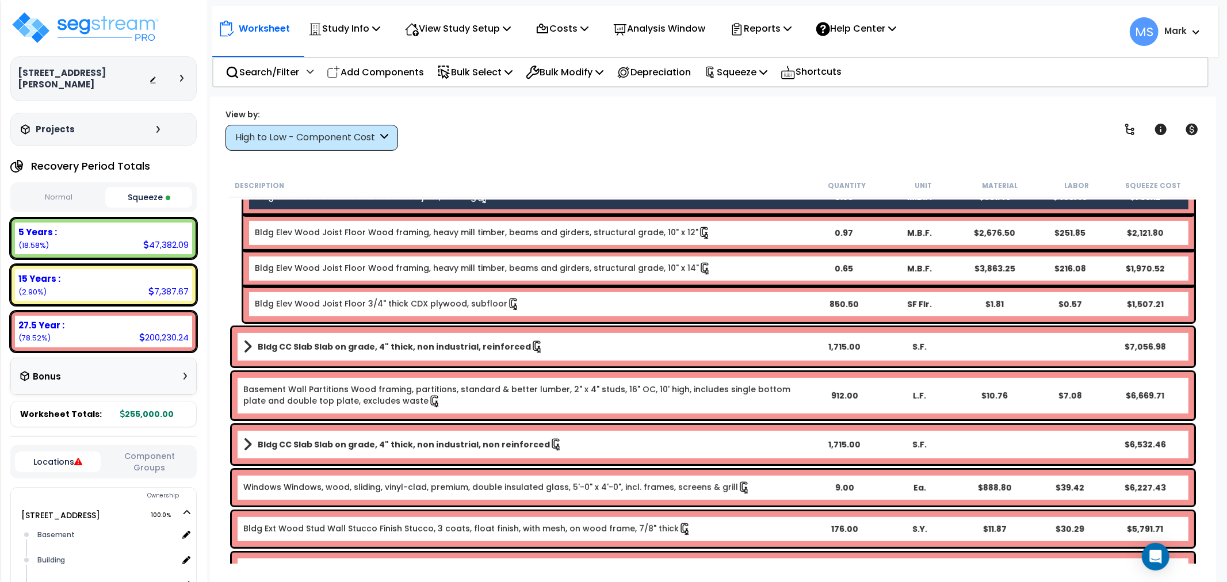
click at [444, 440] on b "Bldg CC Slab Slab on grade, 4" thick, non industrial, non reinforced" at bounding box center [404, 445] width 292 height 12
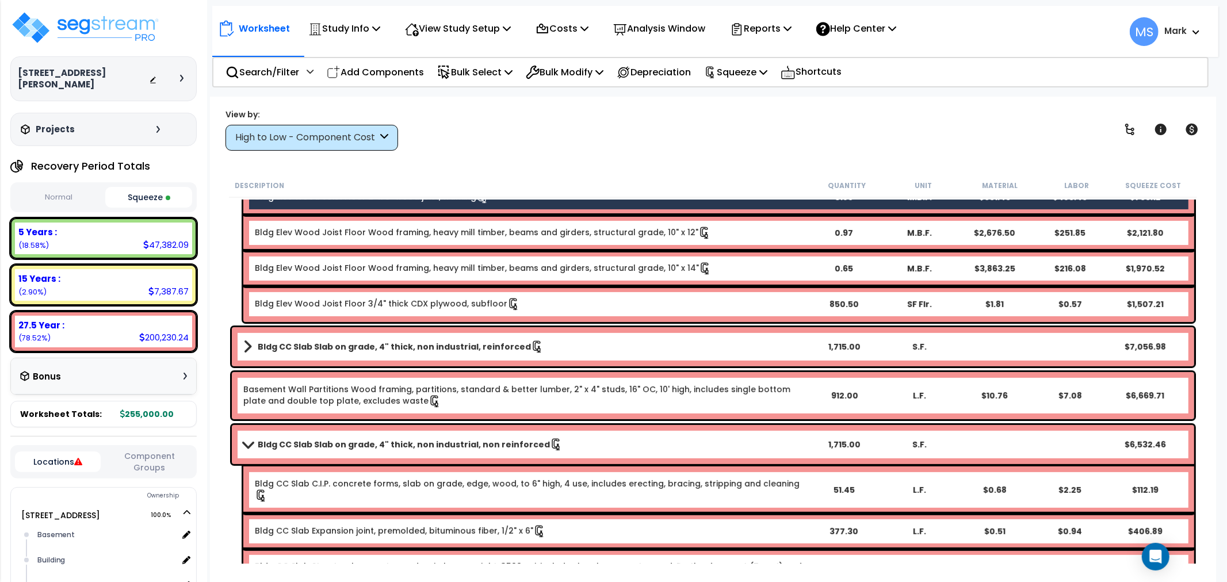
click at [444, 440] on b "Bldg CC Slab Slab on grade, 4" thick, non industrial, non reinforced" at bounding box center [404, 445] width 292 height 12
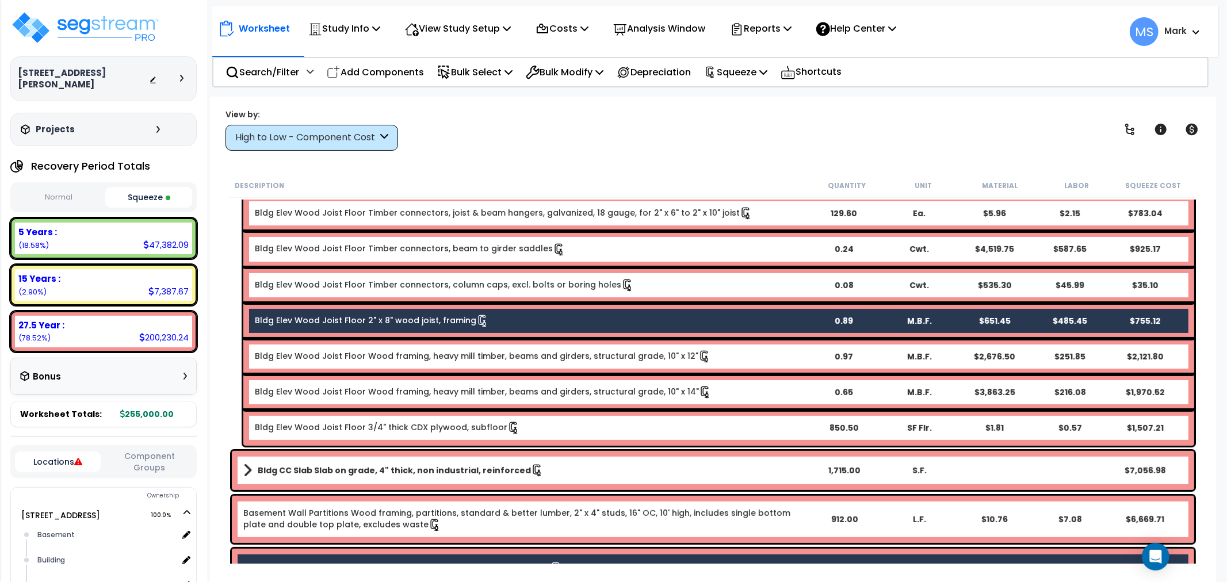
scroll to position [255, 0]
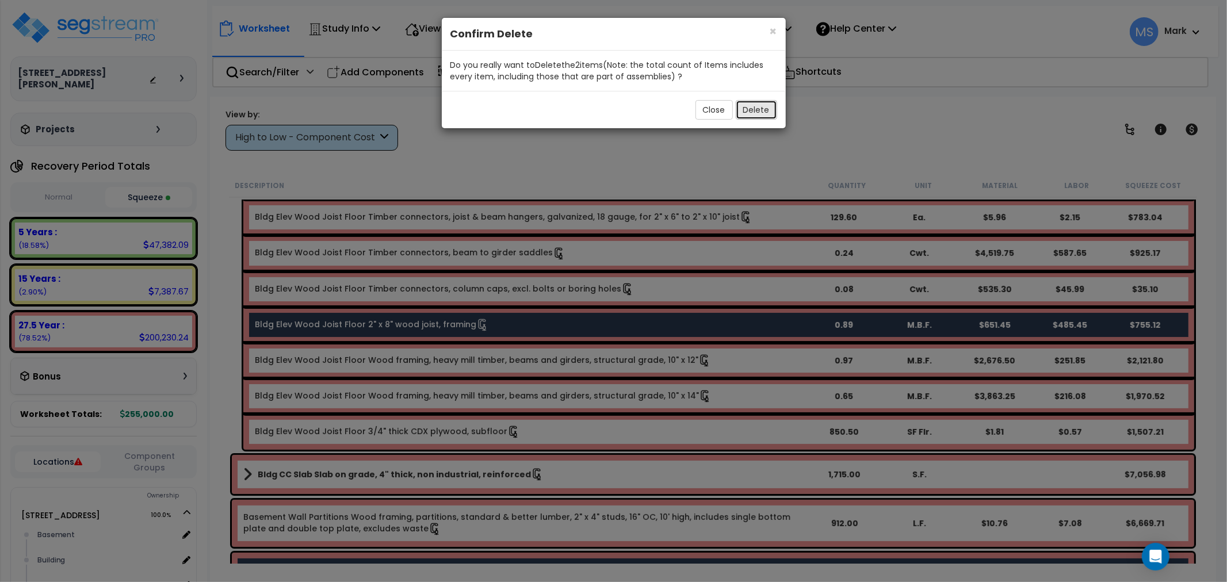
click at [750, 107] on button "Delete" at bounding box center [756, 110] width 41 height 20
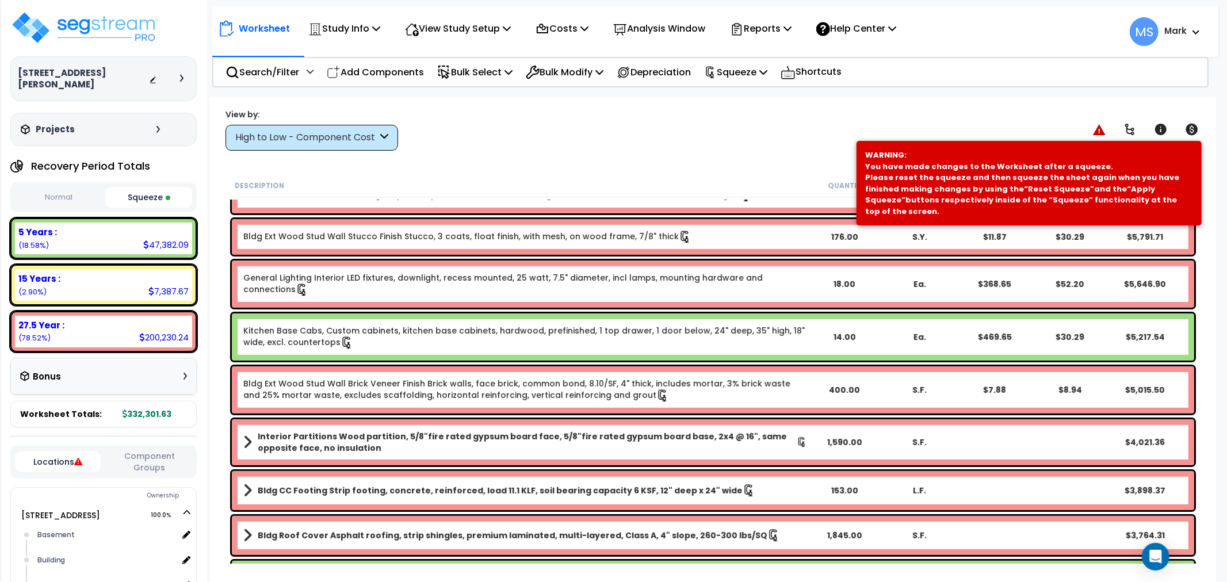
click at [633, 163] on div "Worksheet Study Info Study Setup Add Property Unit Template study Clone study MS" at bounding box center [713, 388] width 1006 height 582
click at [754, 81] on div "Squeeze" at bounding box center [735, 72] width 63 height 27
click at [760, 99] on link "Re-squeeze" at bounding box center [756, 99] width 114 height 26
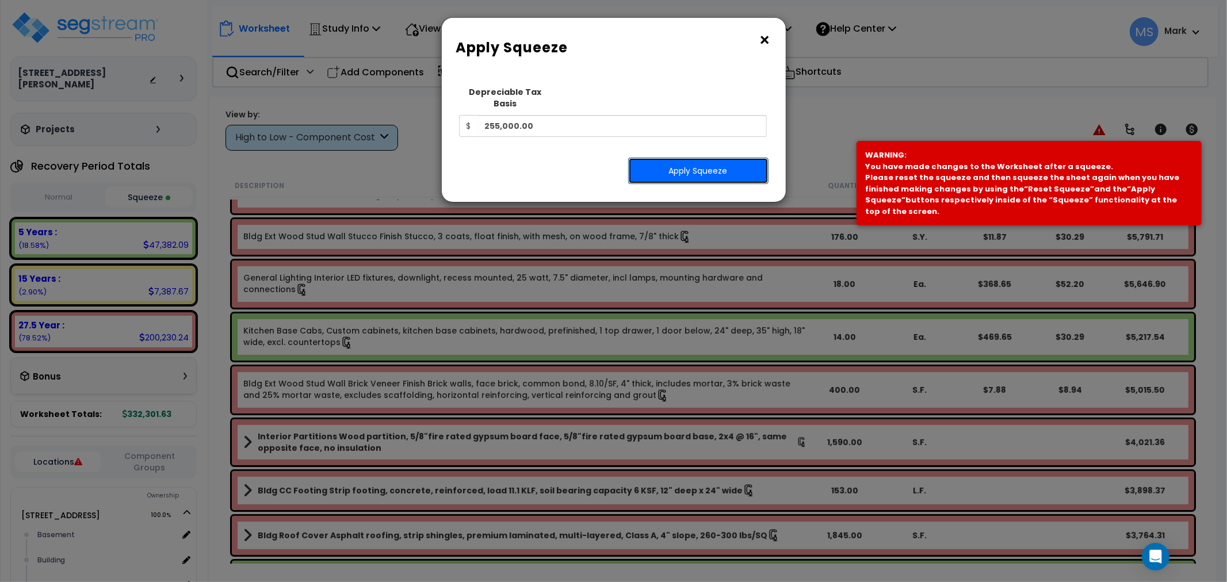
click at [727, 159] on button "Apply Squeeze" at bounding box center [698, 171] width 140 height 26
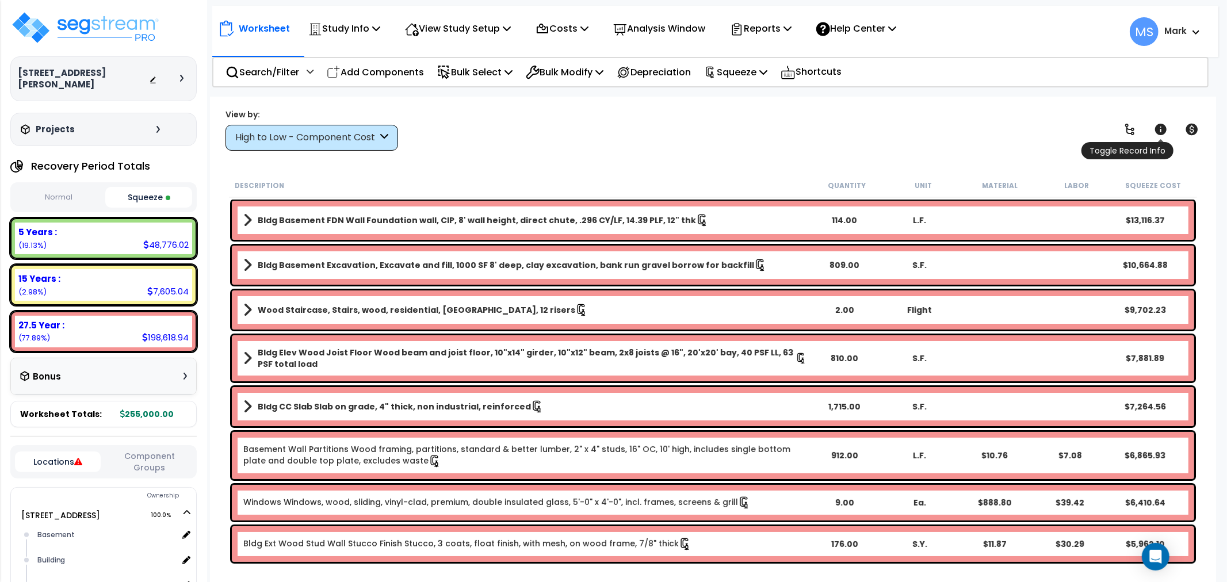
click at [1161, 124] on icon at bounding box center [1161, 130] width 12 height 12
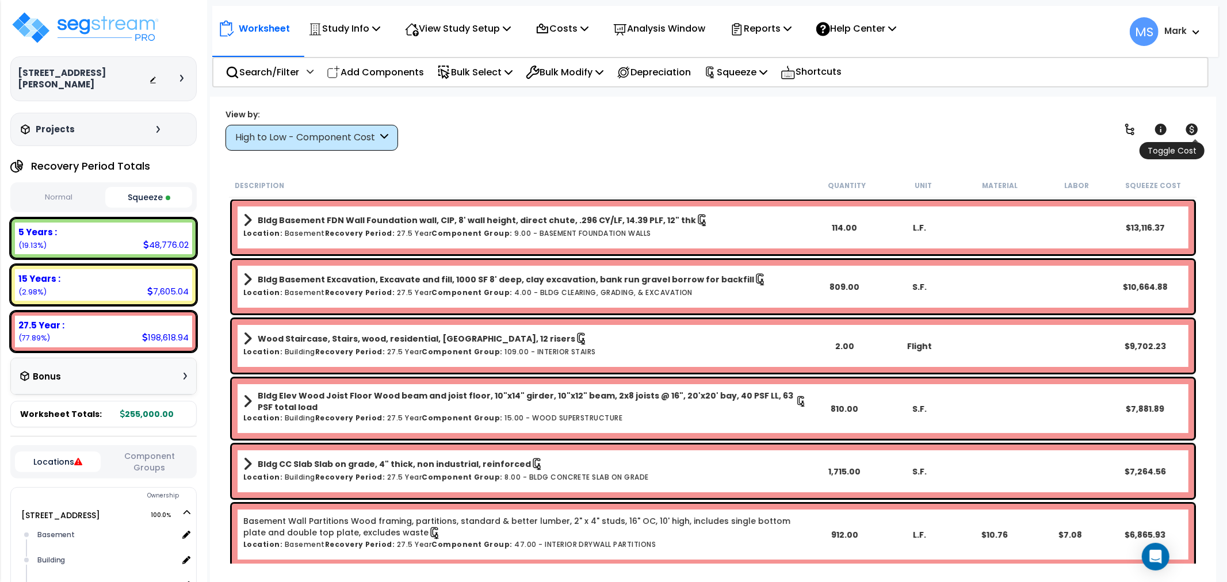
click at [1189, 129] on icon at bounding box center [1192, 130] width 12 height 12
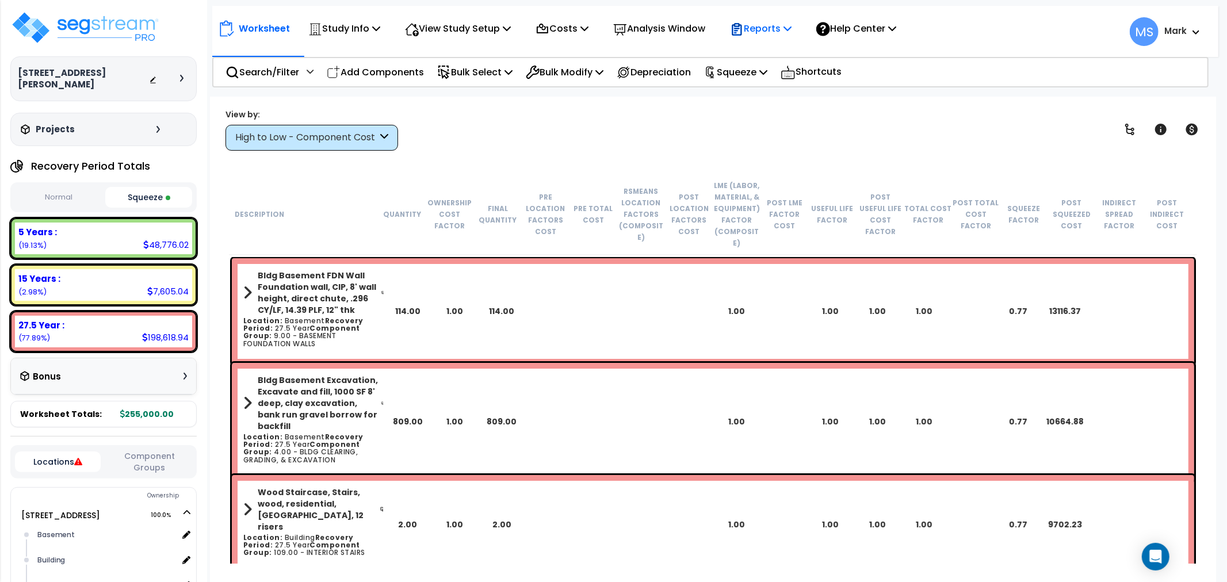
click at [787, 29] on p "Reports" at bounding box center [761, 29] width 62 height 16
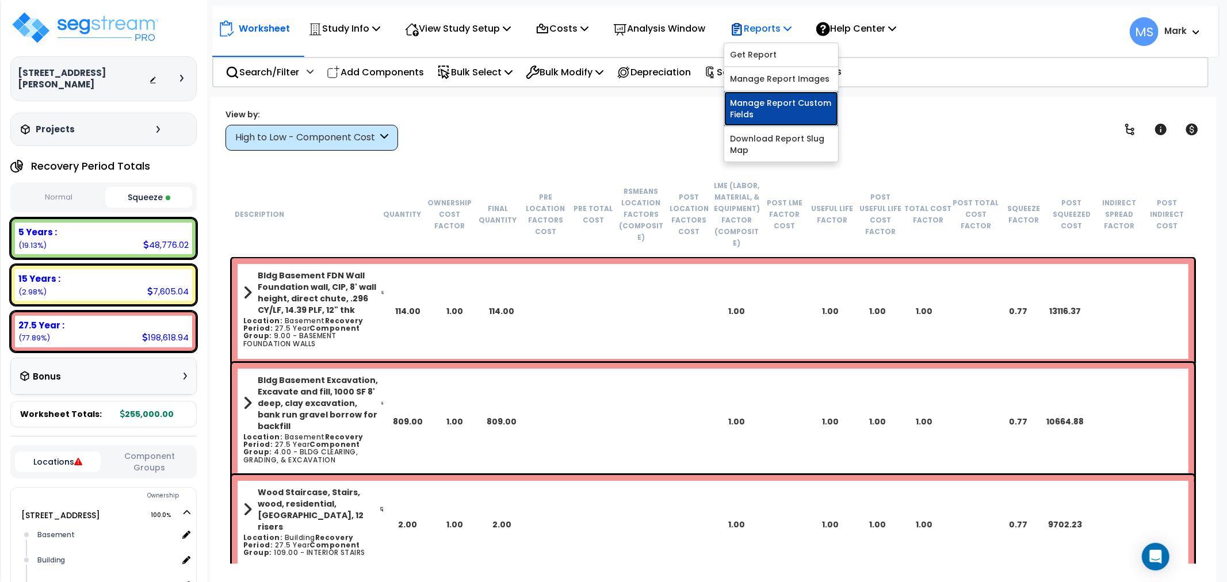
click at [811, 106] on link "Manage Report Custom Fields" at bounding box center [781, 108] width 114 height 35
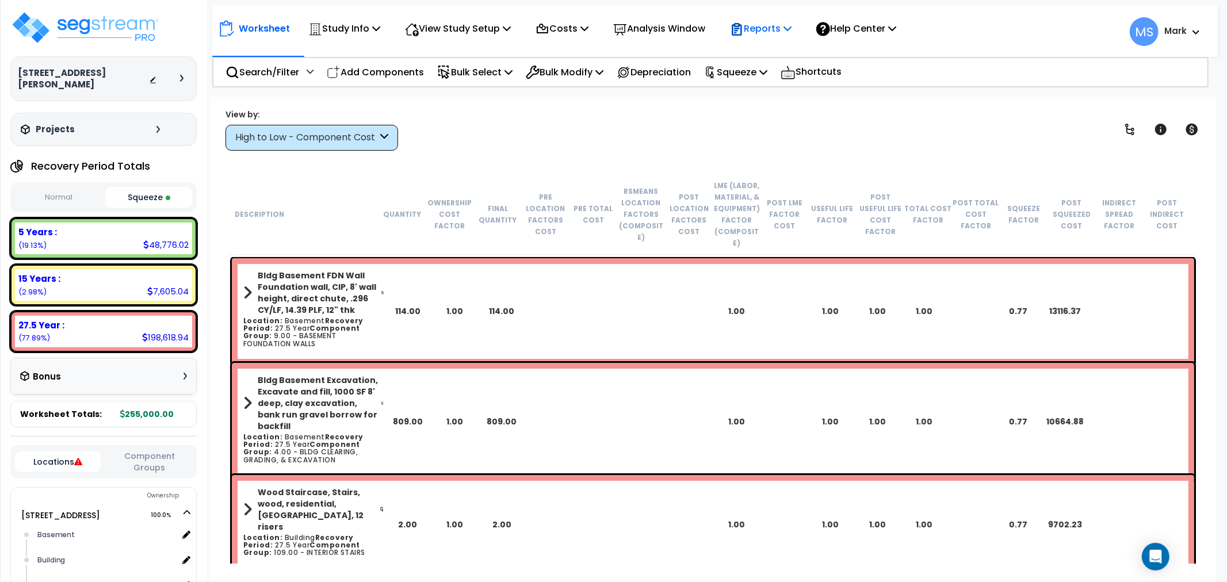
click at [789, 31] on p "Reports" at bounding box center [761, 29] width 62 height 16
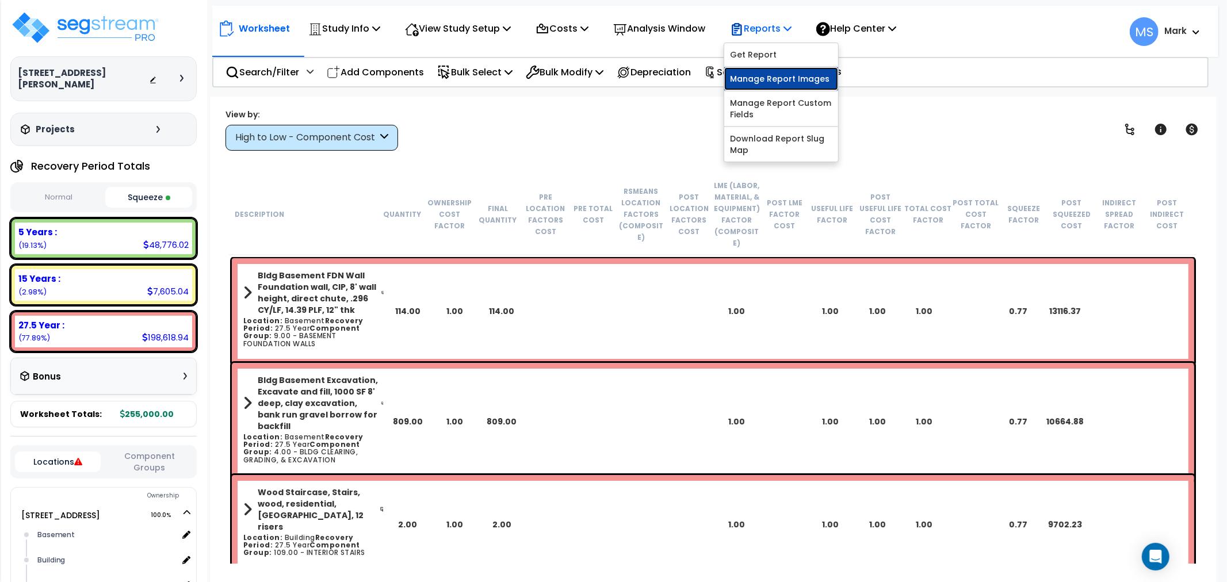
click at [802, 78] on link "Manage Report Images" at bounding box center [781, 78] width 114 height 23
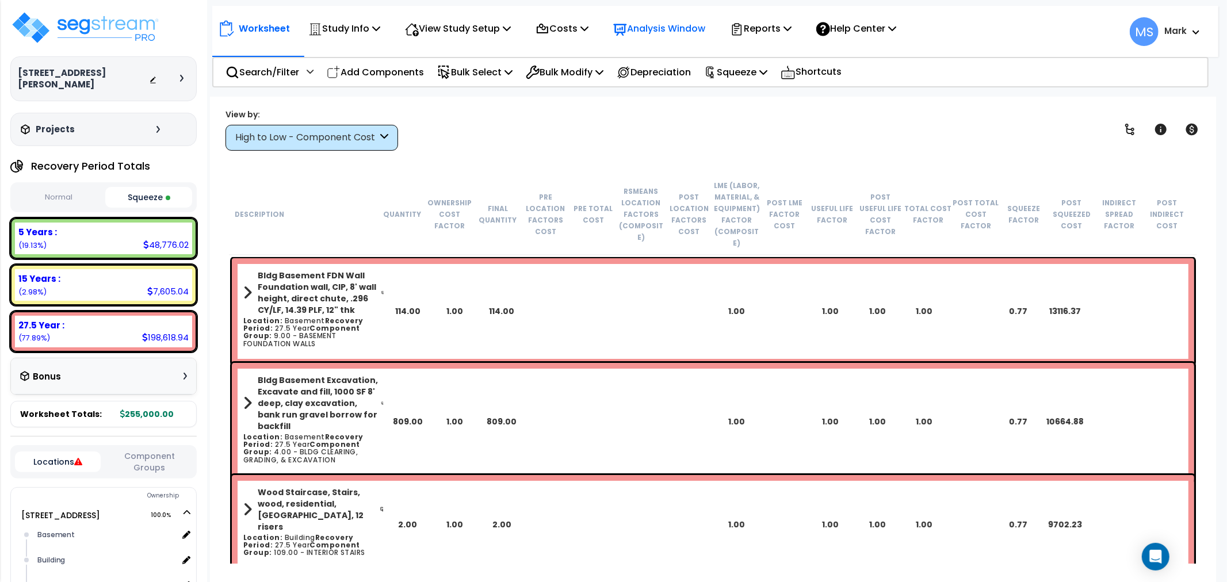
click at [662, 23] on p "Analysis Window" at bounding box center [659, 29] width 92 height 16
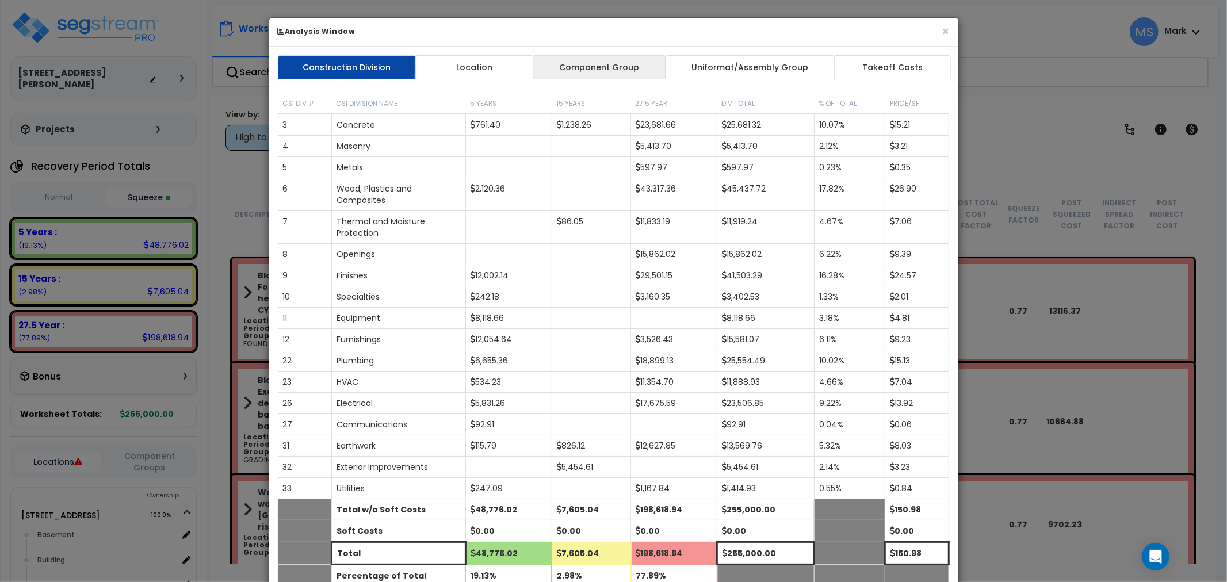
click at [628, 64] on link "Component Group" at bounding box center [599, 67] width 133 height 24
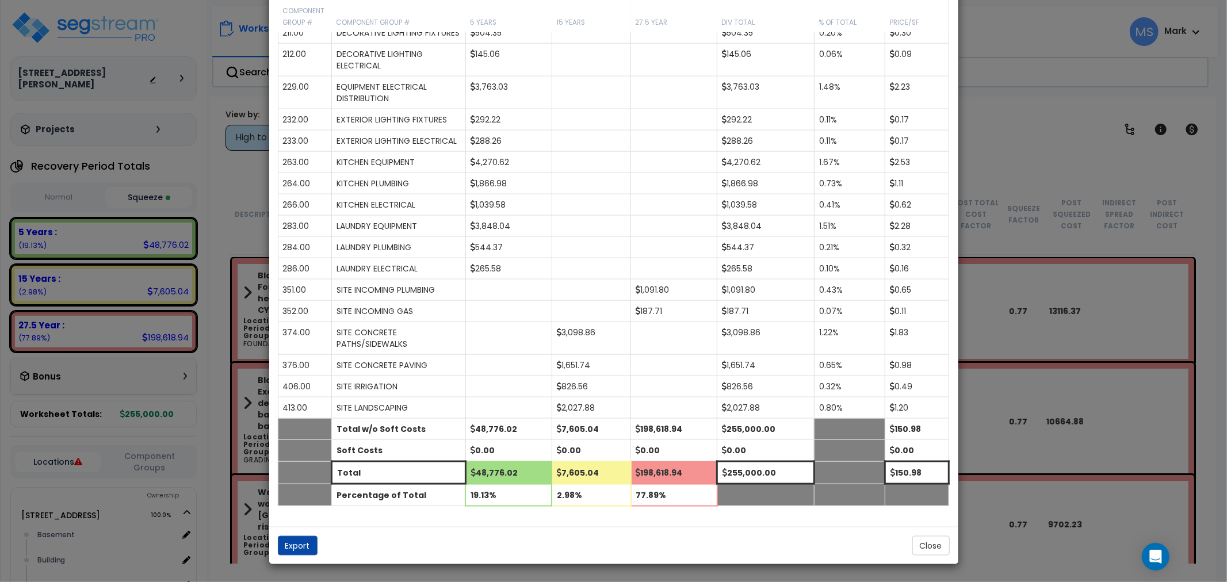
scroll to position [1250, 0]
click at [918, 544] on button "Close" at bounding box center [931, 546] width 37 height 20
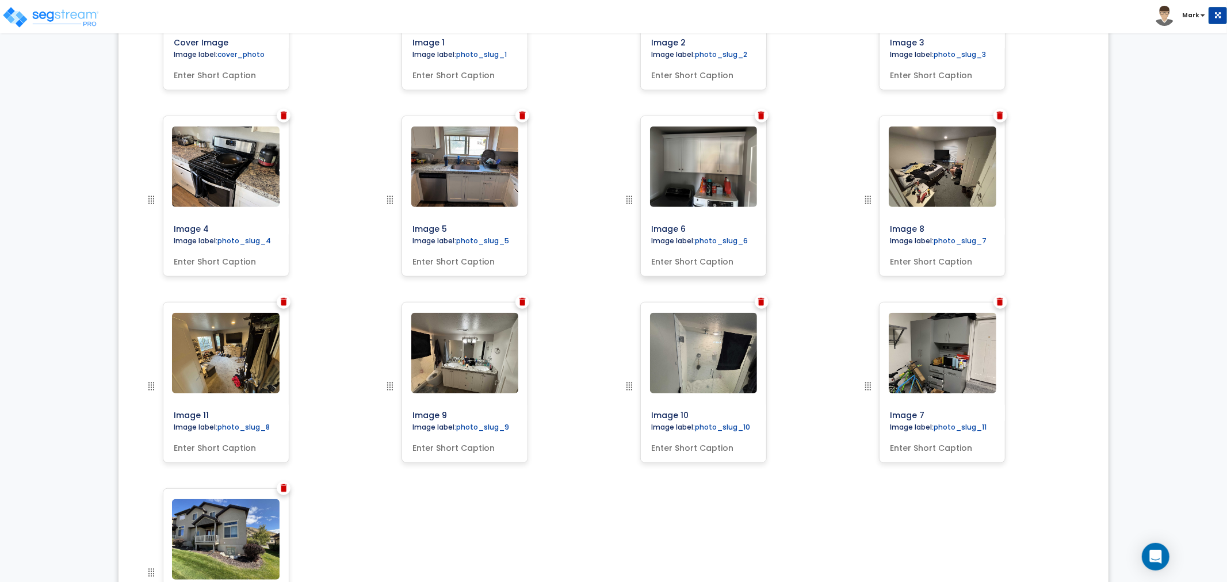
scroll to position [639, 0]
